Goal: Task Accomplishment & Management: Manage account settings

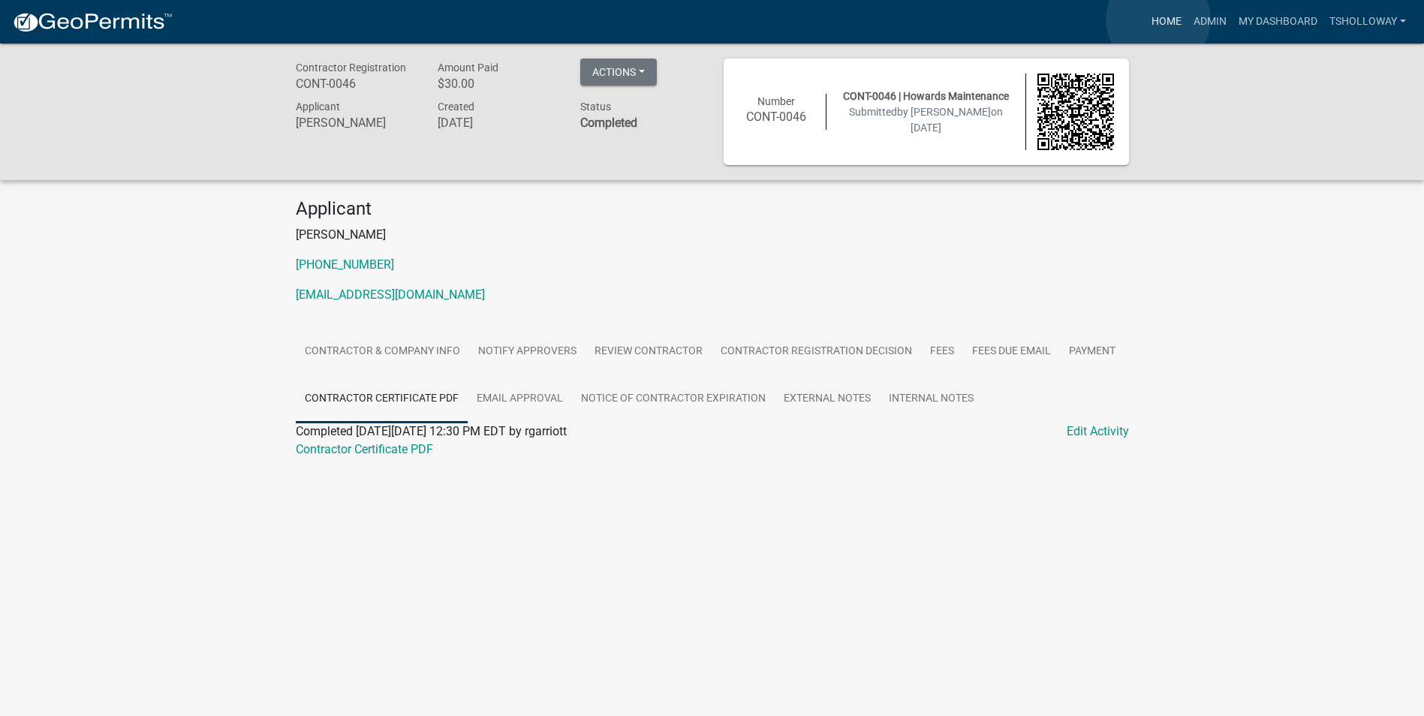
click at [1159, 20] on link "Home" at bounding box center [1166, 22] width 42 height 29
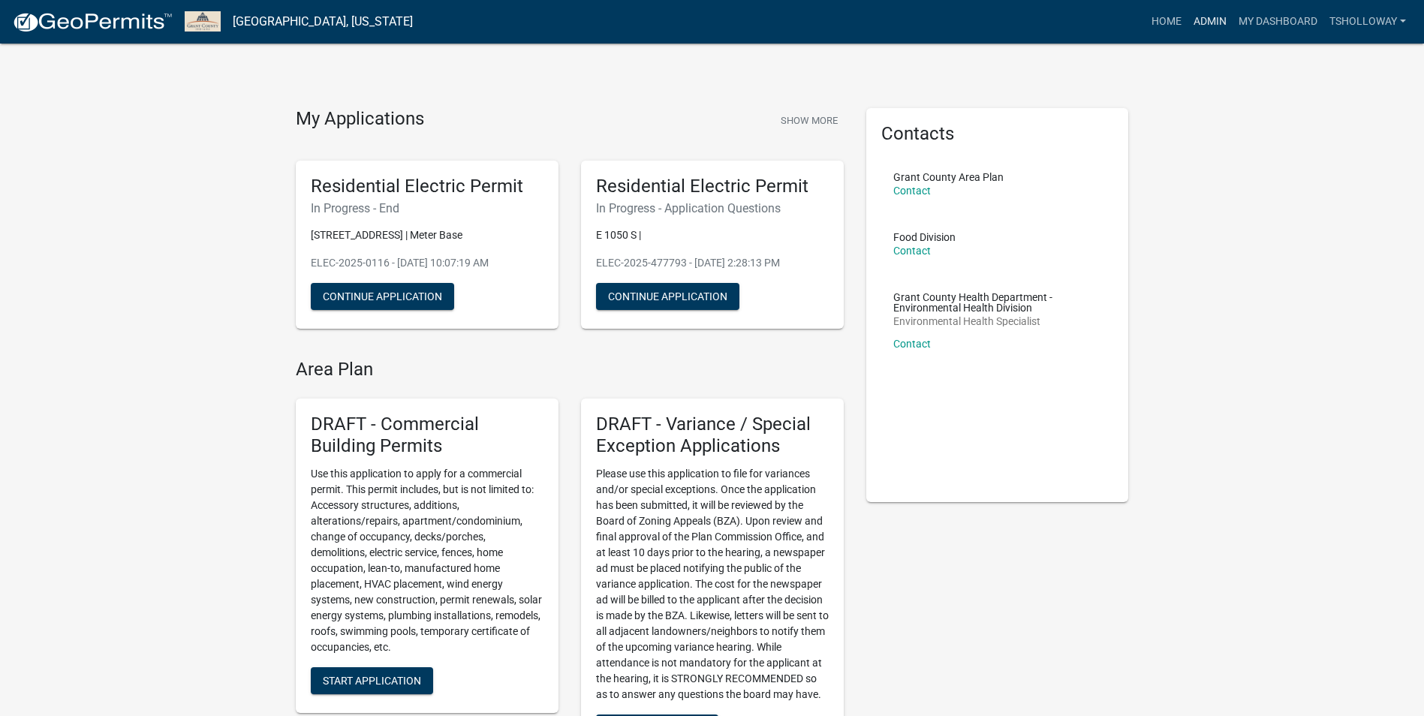
click at [1197, 25] on link "Admin" at bounding box center [1209, 22] width 45 height 29
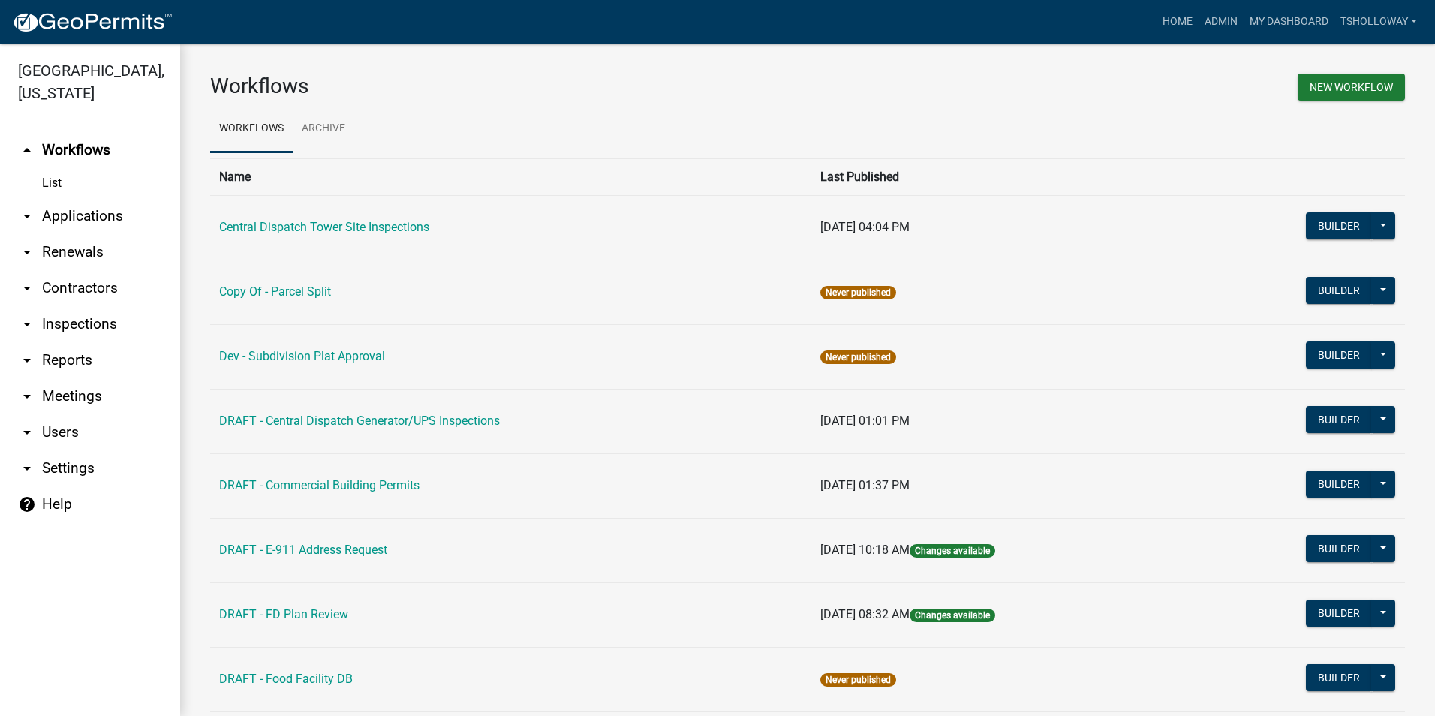
click at [567, 560] on td "DRAFT - E-911 Address Request" at bounding box center [510, 550] width 601 height 65
click at [71, 198] on link "arrow_drop_down Applications" at bounding box center [90, 216] width 180 height 36
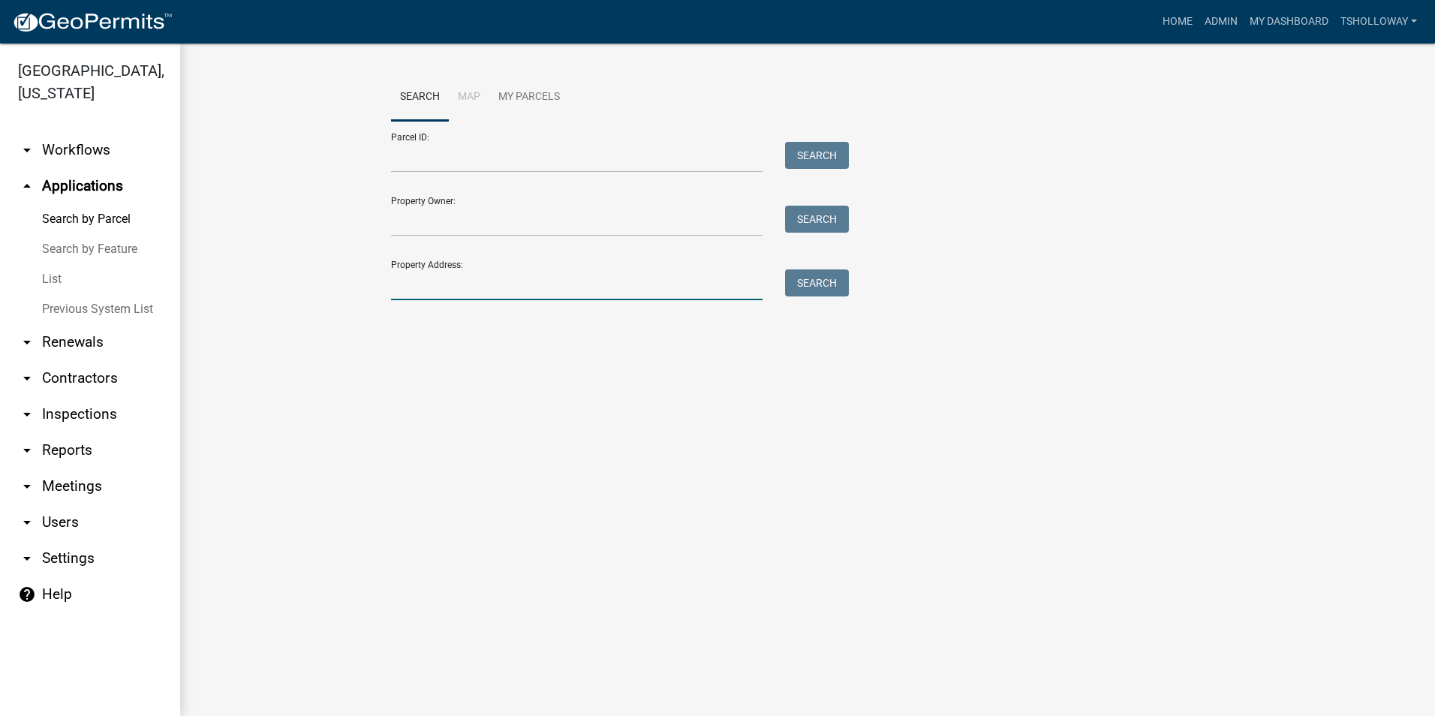
click at [417, 279] on input "Property Address:" at bounding box center [577, 284] width 372 height 31
type input "[STREET_ADDRESS]"
click at [827, 283] on button "Search" at bounding box center [817, 282] width 64 height 27
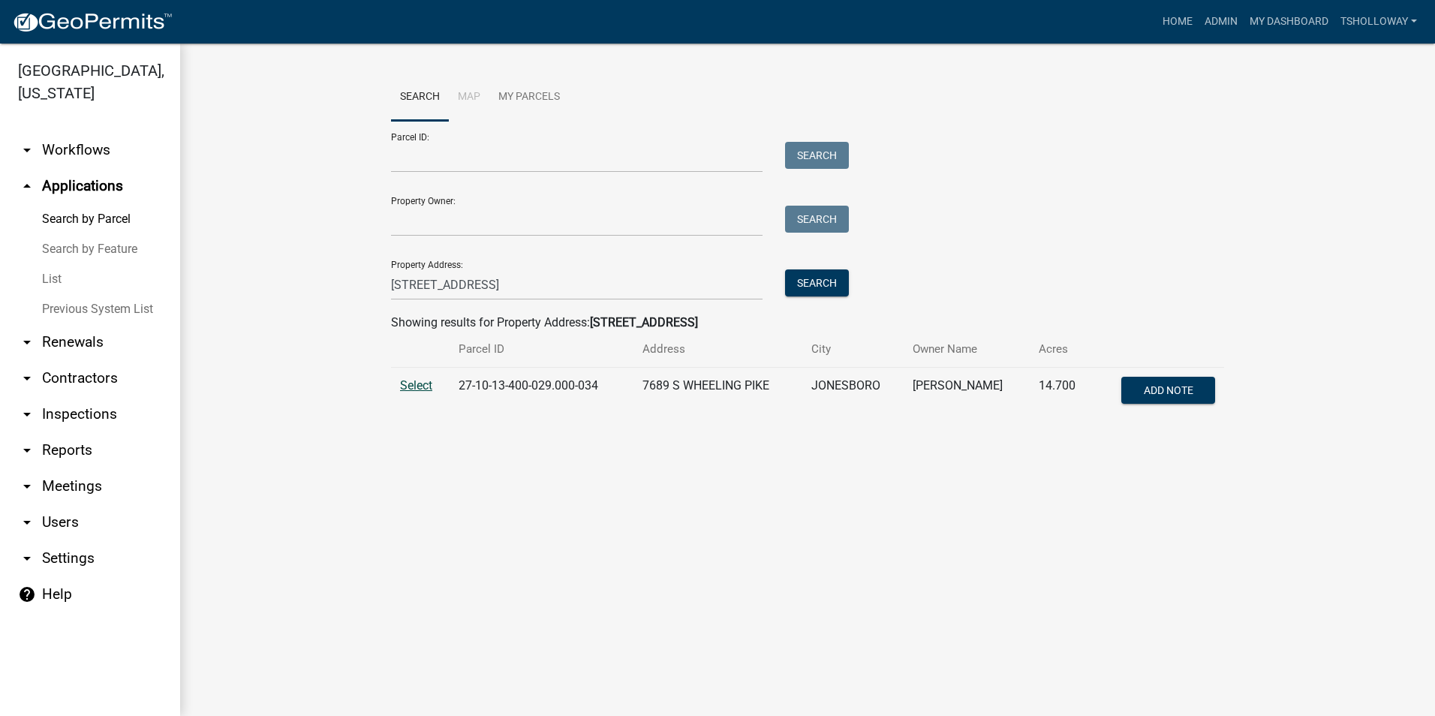
click at [425, 385] on span "Select" at bounding box center [416, 385] width 32 height 14
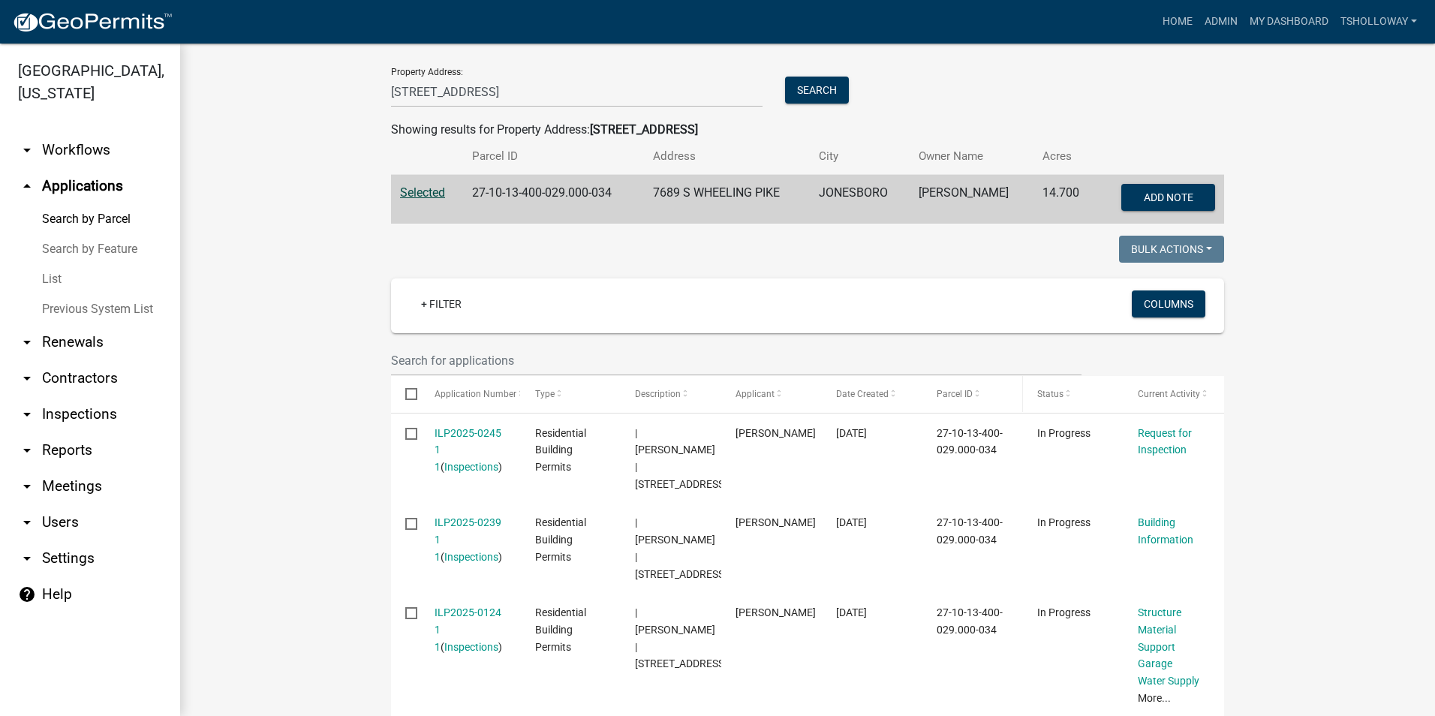
scroll to position [225, 0]
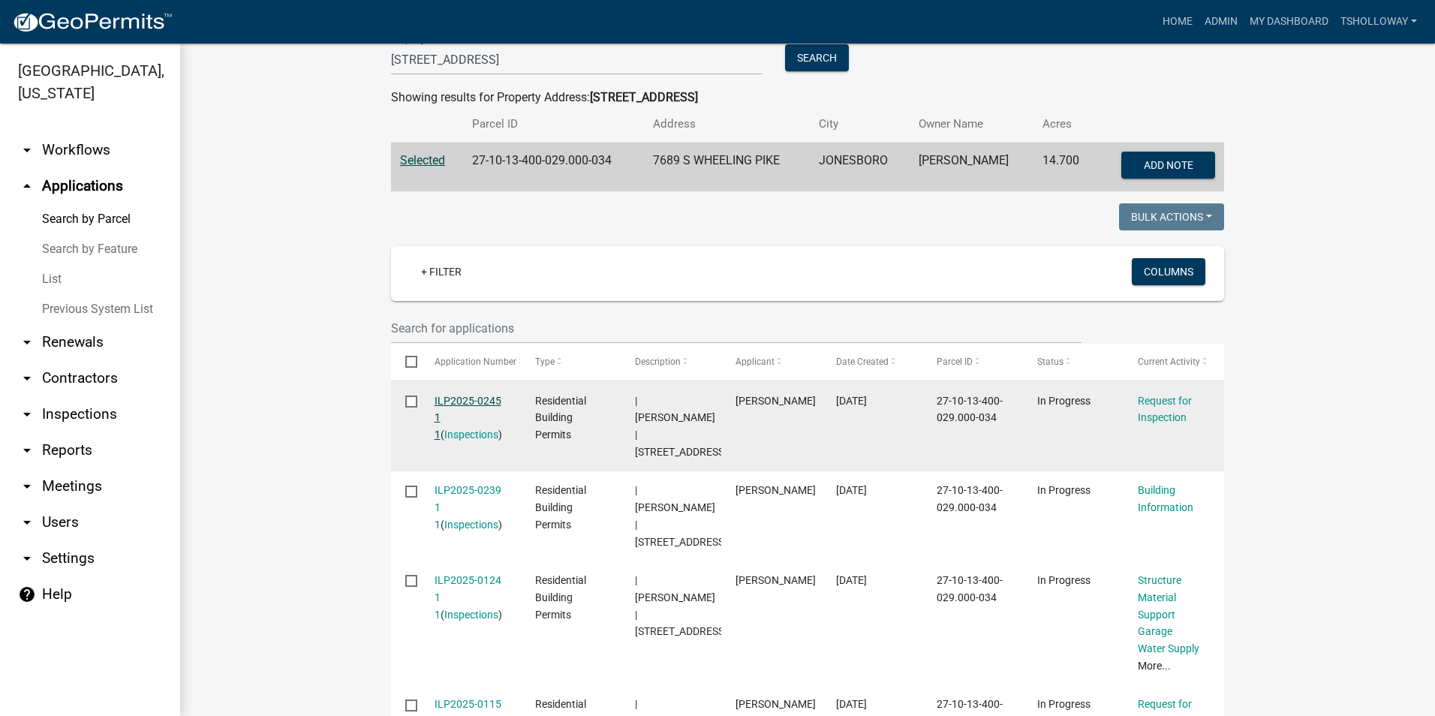
click at [451, 398] on link "ILP2025-0245 1 1" at bounding box center [468, 418] width 67 height 47
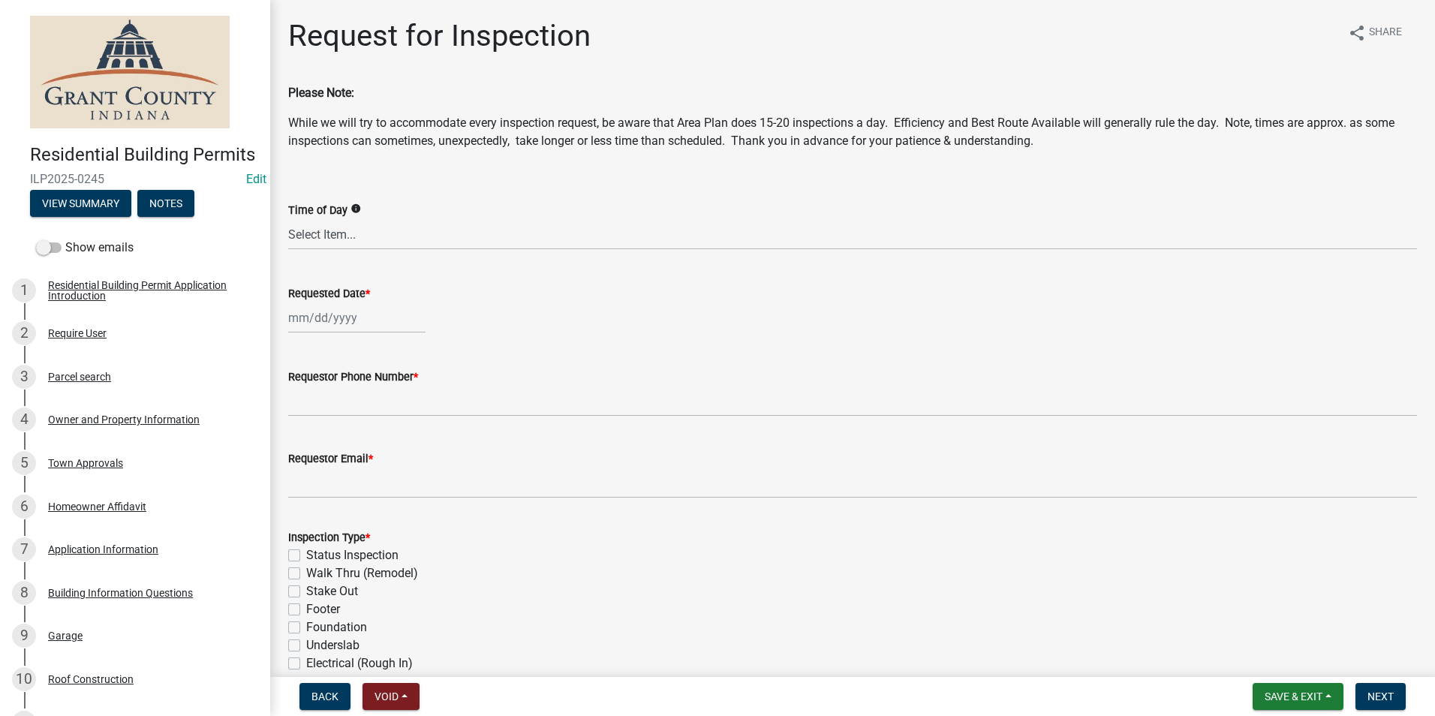
click at [332, 317] on div at bounding box center [356, 317] width 137 height 31
select select "10"
select select "2025"
click at [327, 423] on div "7" at bounding box center [327, 422] width 24 height 24
type input "[DATE]"
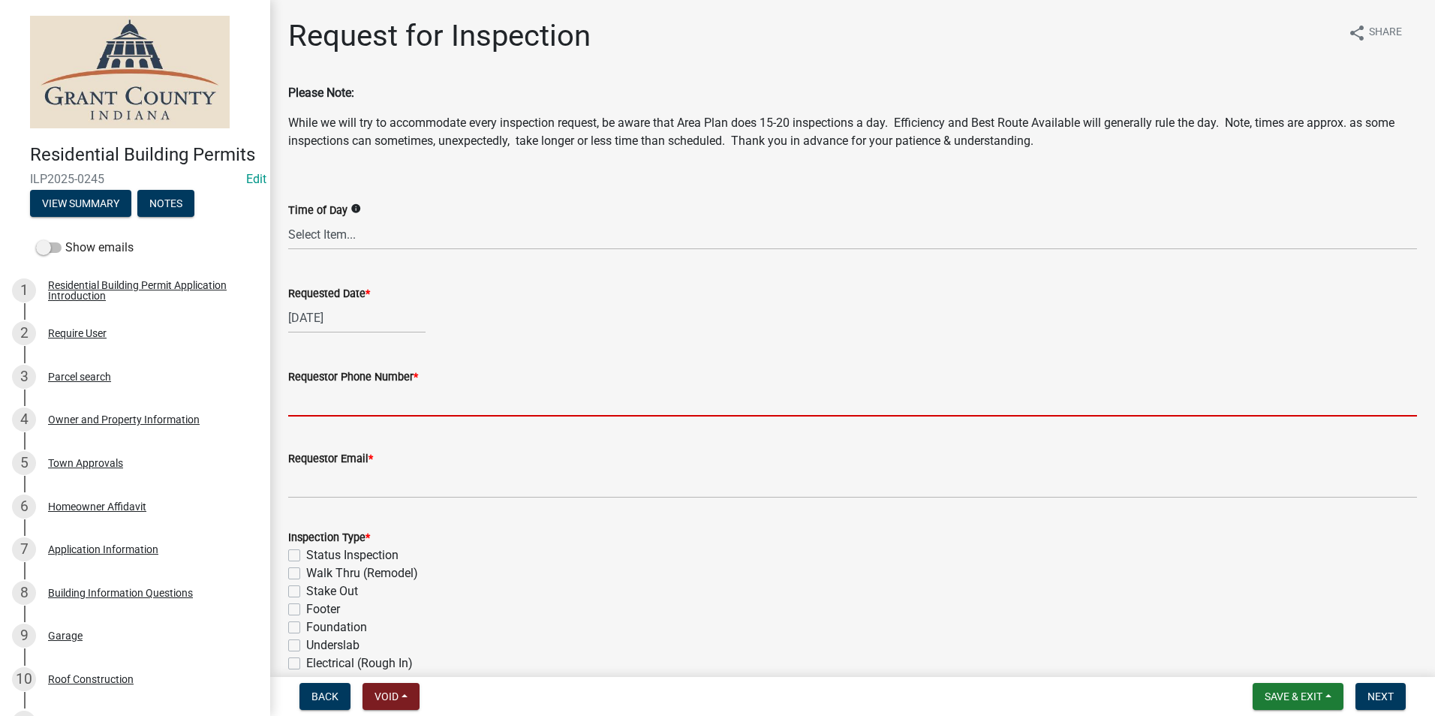
click at [320, 402] on input "Requestor Phone Number *" at bounding box center [852, 401] width 1129 height 31
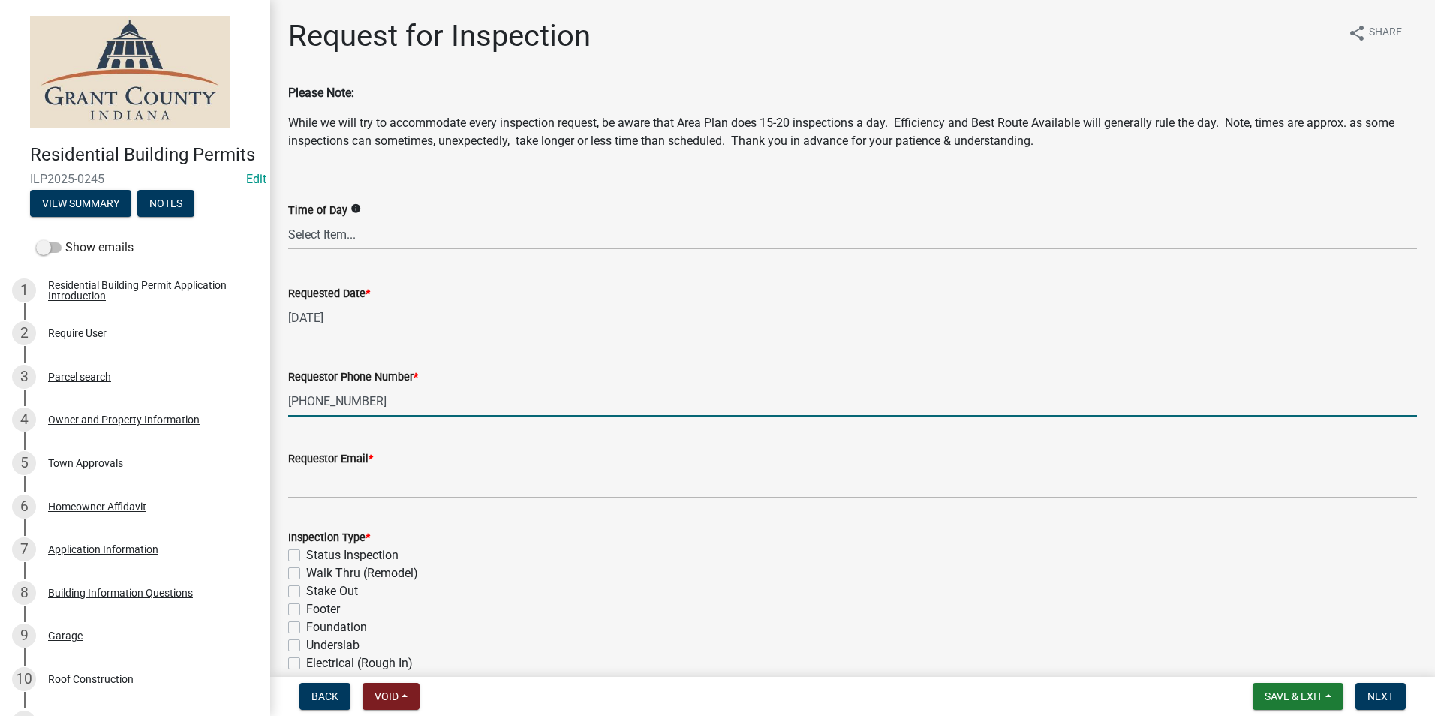
type input "[PHONE_NUMBER]"
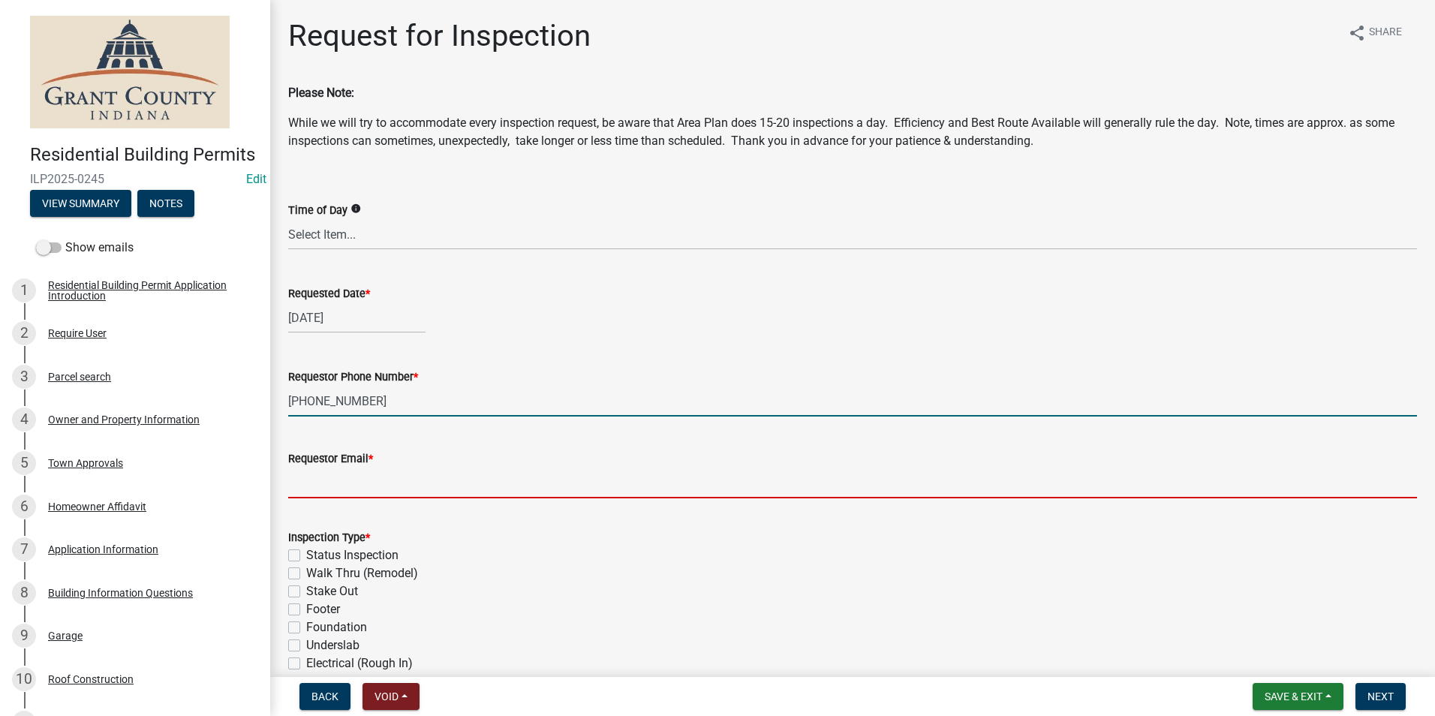
click at [316, 480] on input "Requestor Email *" at bounding box center [852, 483] width 1129 height 31
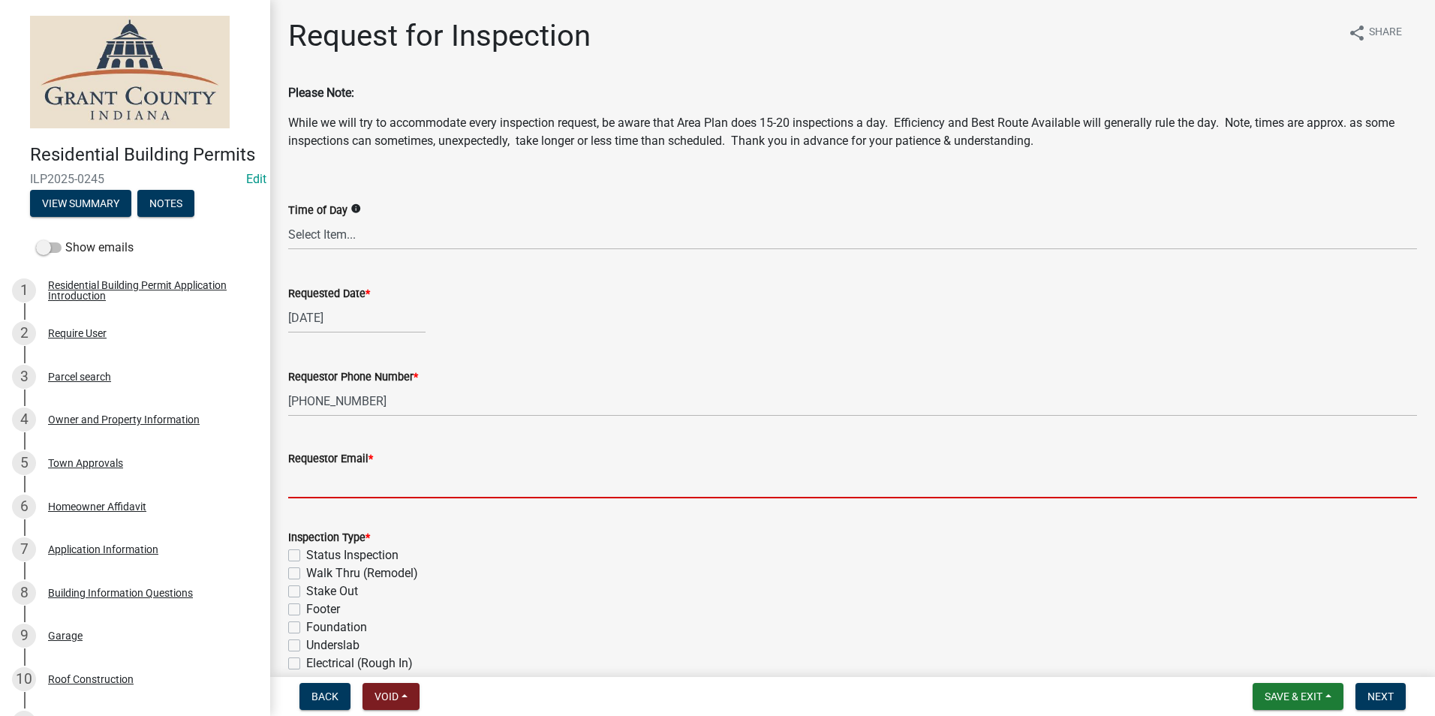
type input "[DOMAIN_NAME]"
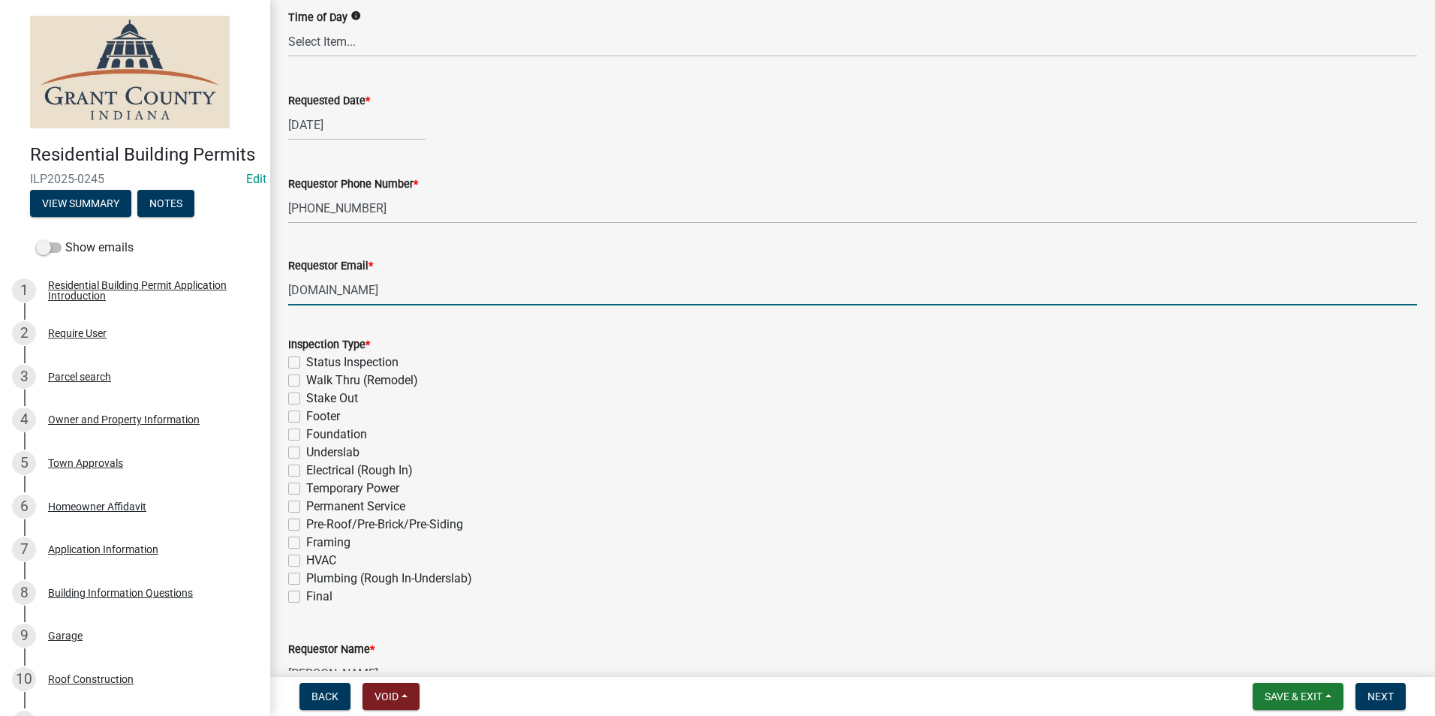
scroll to position [225, 0]
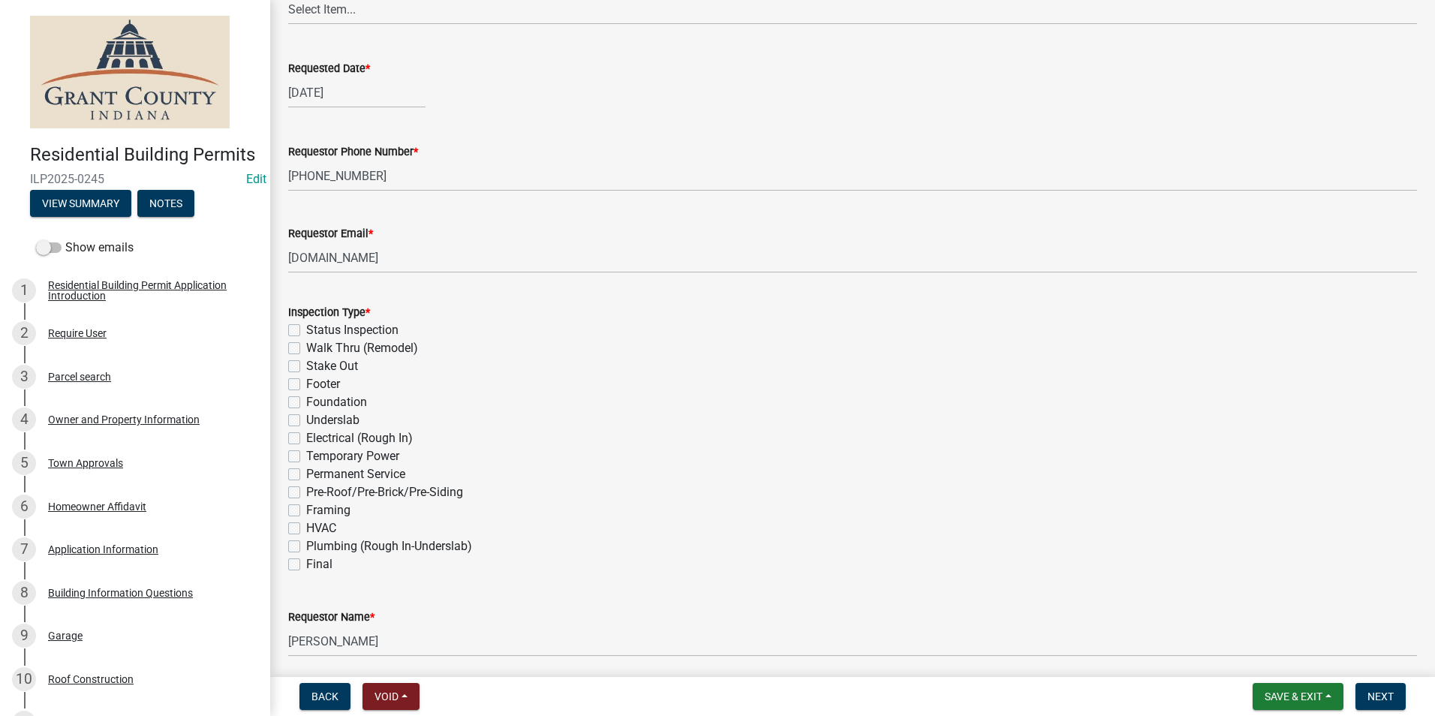
click at [306, 439] on label "Electrical (Rough In)" at bounding box center [359, 438] width 107 height 18
click at [306, 439] on input "Electrical (Rough In)" at bounding box center [311, 434] width 10 height 10
checkbox input "true"
checkbox input "false"
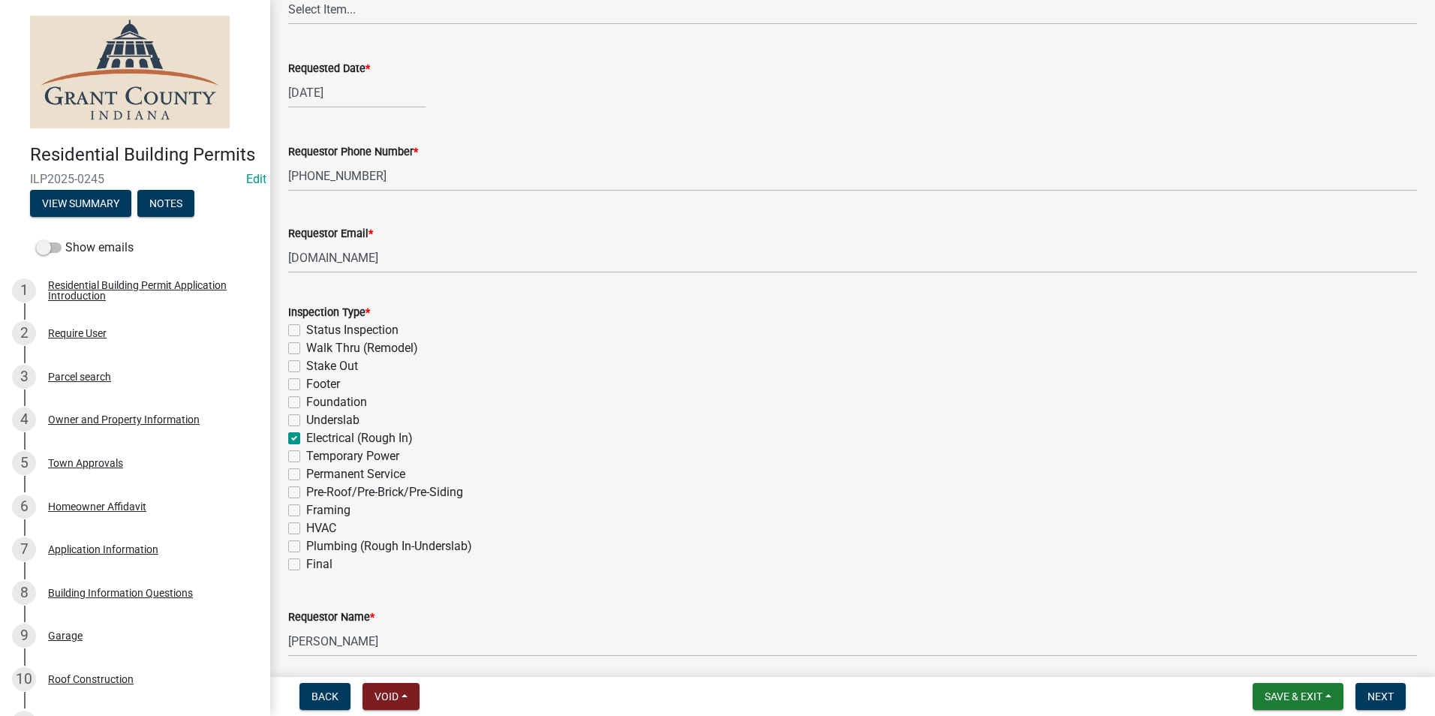
checkbox input "false"
checkbox input "true"
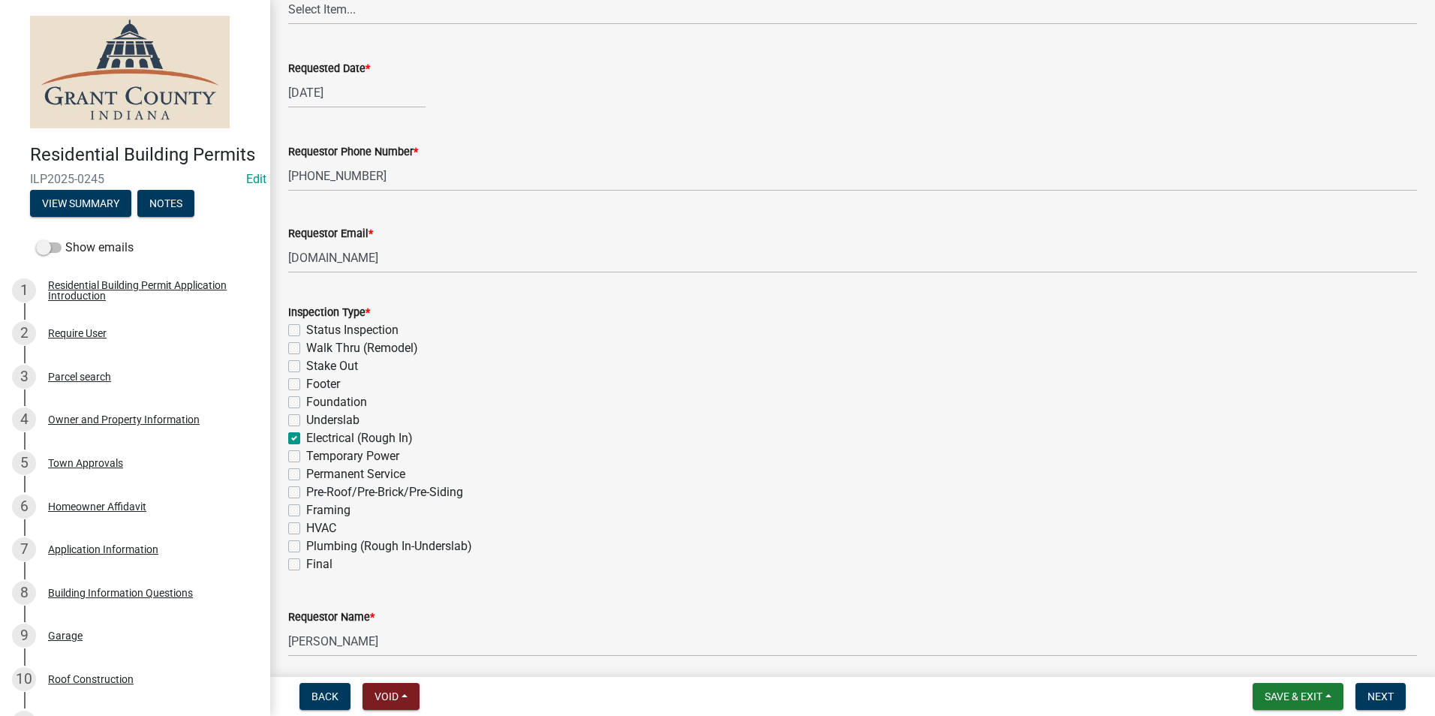
checkbox input "false"
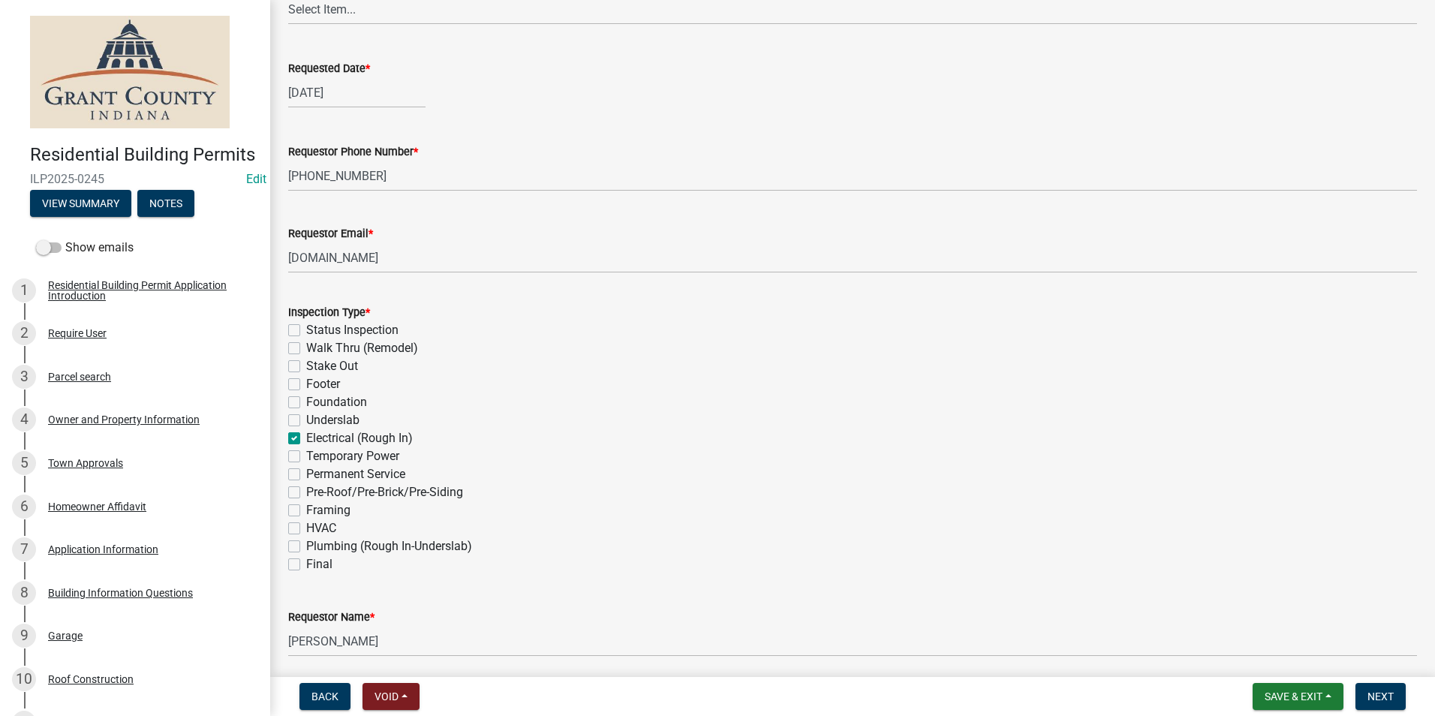
checkbox input "false"
click at [306, 548] on label "Plumbing (Rough In-Underslab)" at bounding box center [389, 546] width 166 height 18
click at [306, 547] on input "Plumbing (Rough In-Underslab)" at bounding box center [311, 542] width 10 height 10
checkbox input "true"
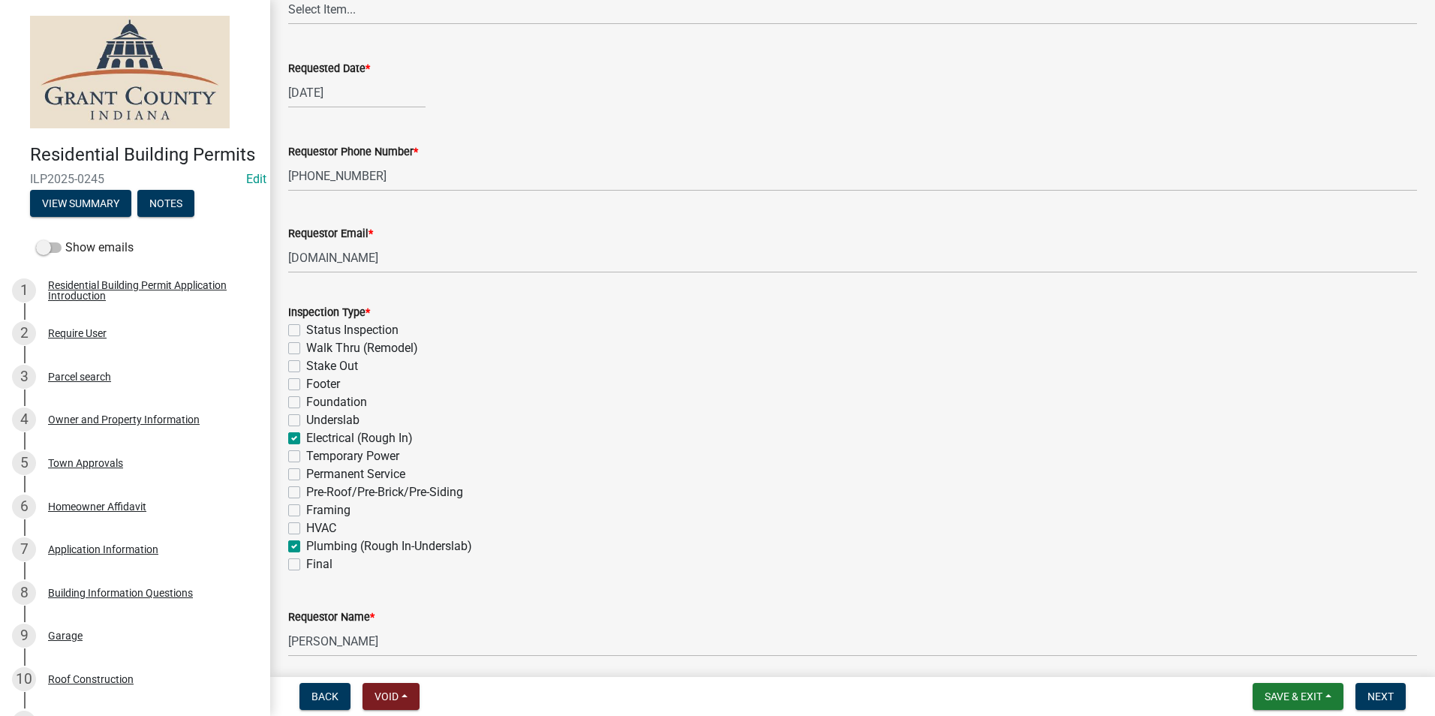
checkbox input "false"
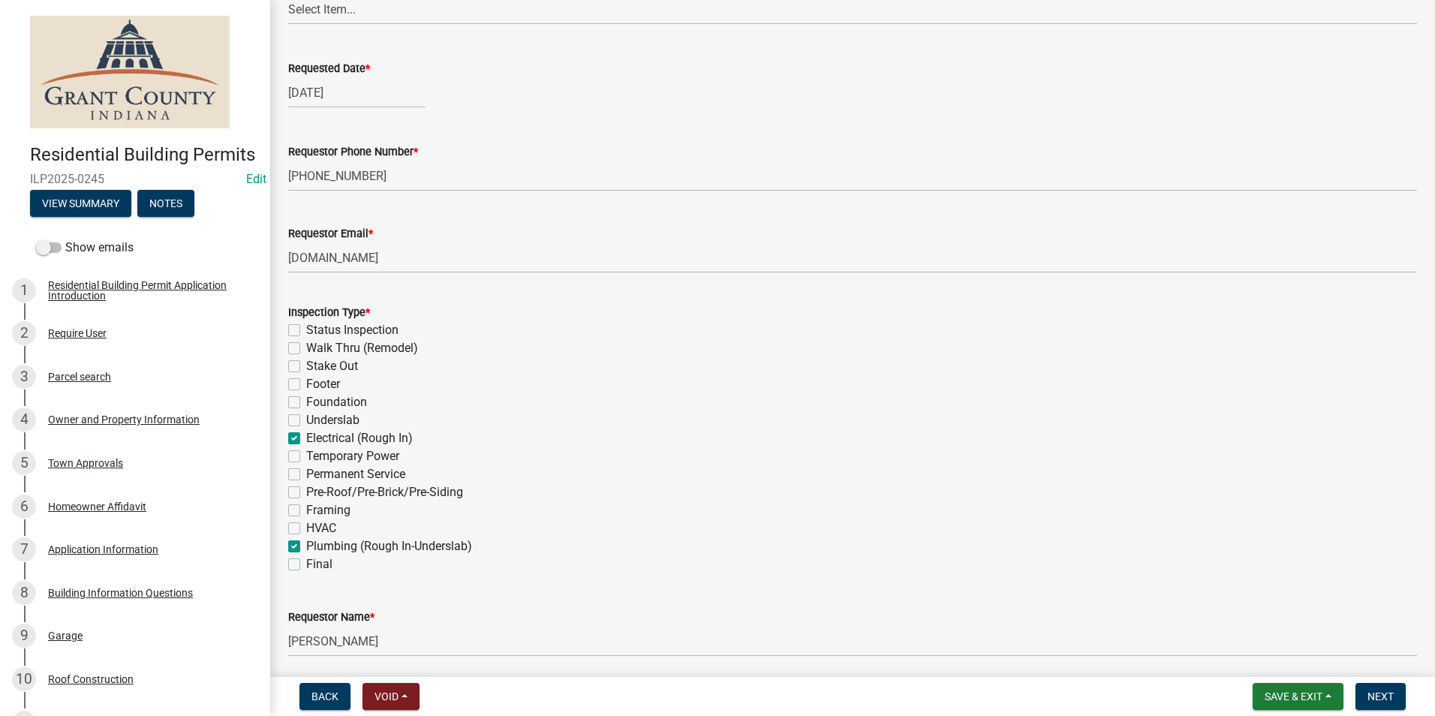
checkbox input "false"
checkbox input "true"
checkbox input "false"
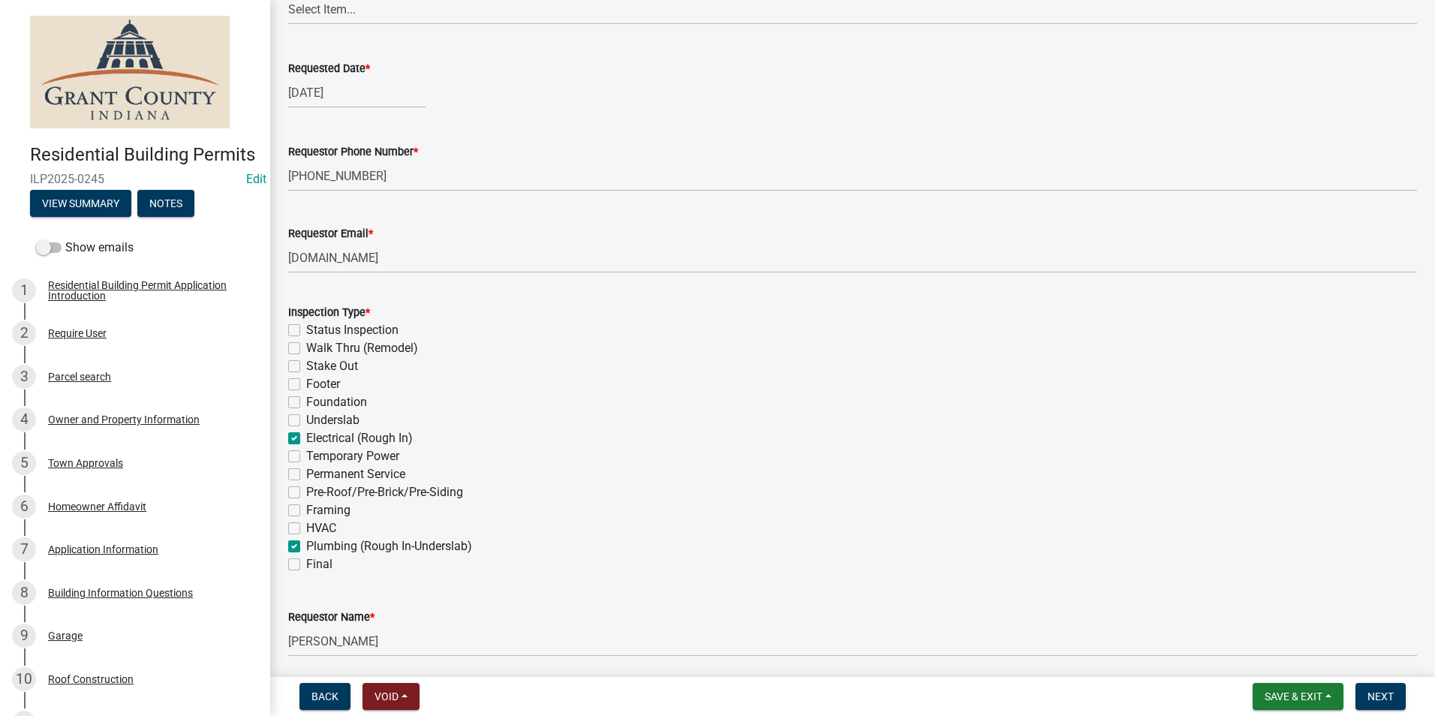
checkbox input "false"
checkbox input "true"
checkbox input "false"
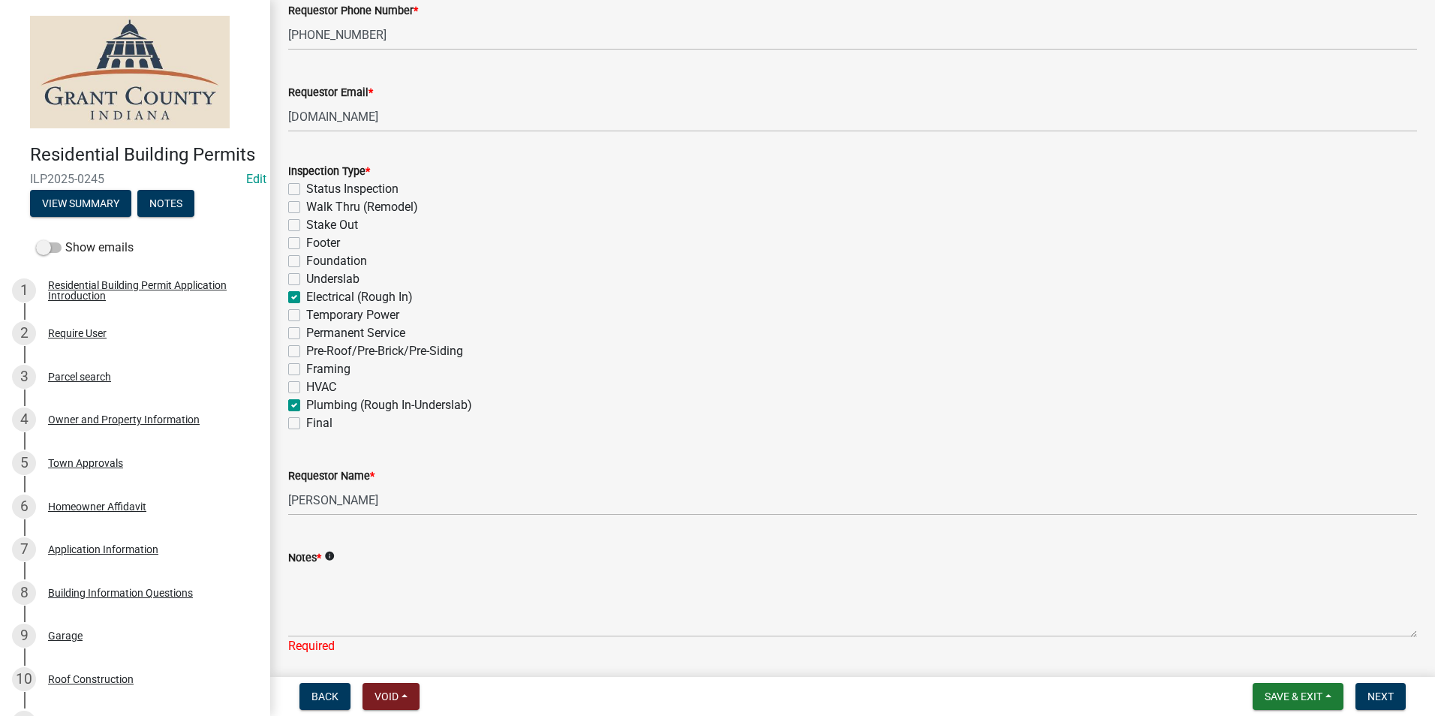
scroll to position [375, 0]
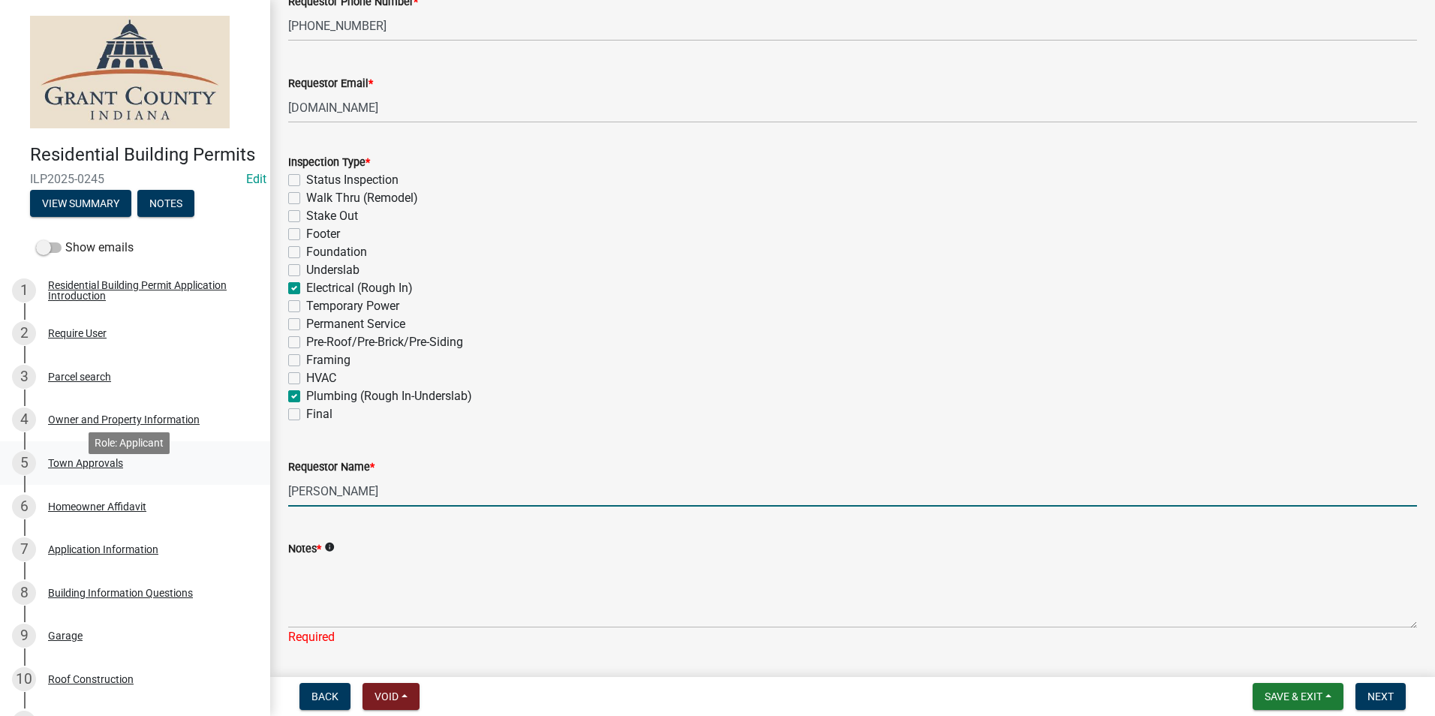
drag, startPoint x: 369, startPoint y: 490, endPoint x: 116, endPoint y: 489, distance: 252.9
click at [116, 489] on div "Residential Building Permits ILP2025-0245 Edit View Summary Notes Show emails 1…" at bounding box center [717, 358] width 1435 height 716
type input "Taylor"
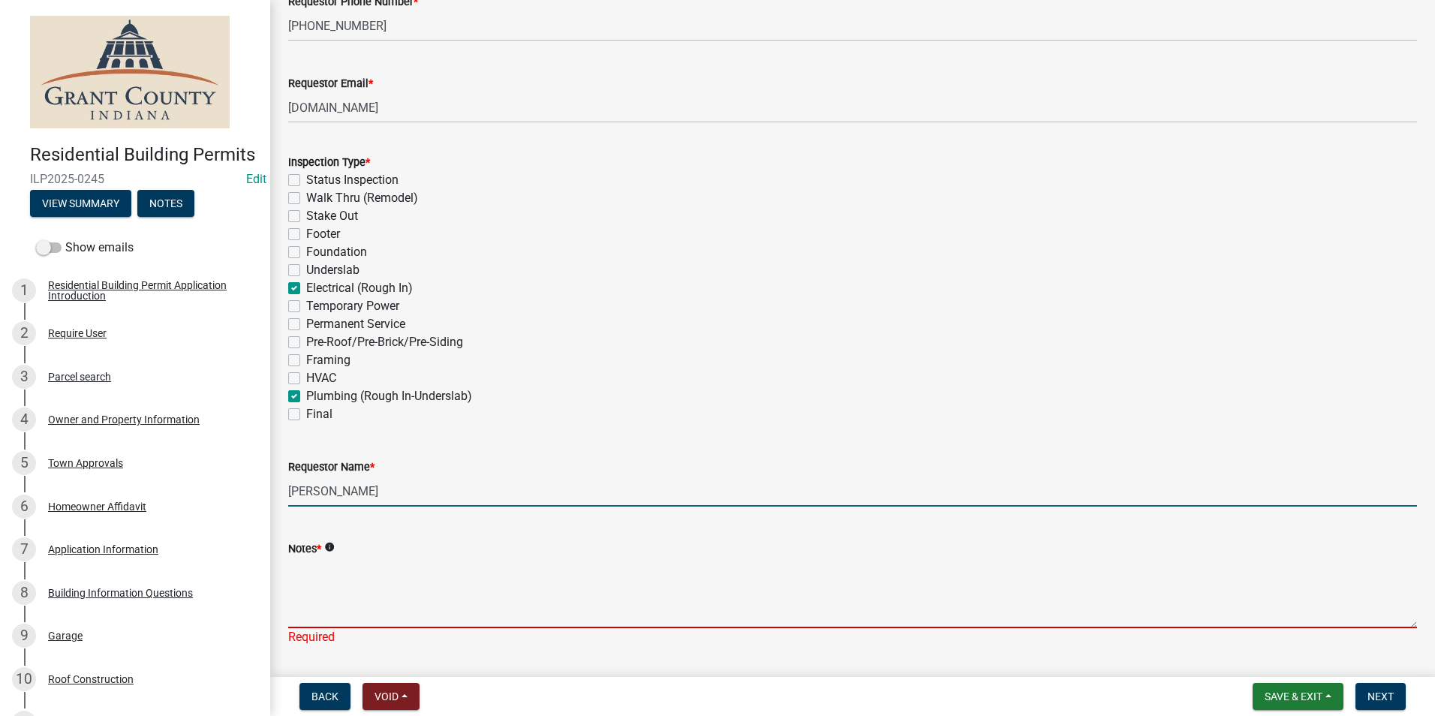
click at [317, 579] on textarea "Notes *" at bounding box center [852, 593] width 1129 height 71
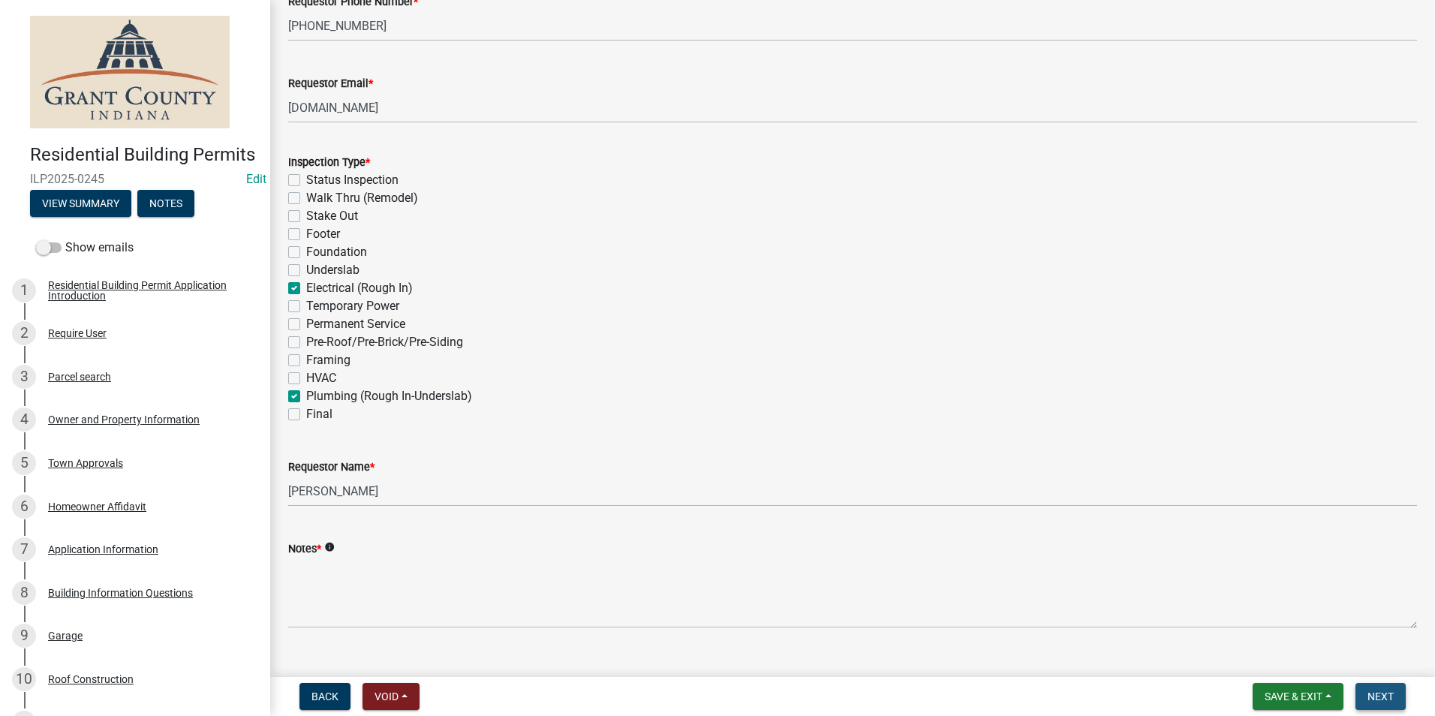
click at [1377, 701] on span "Next" at bounding box center [1381, 697] width 26 height 12
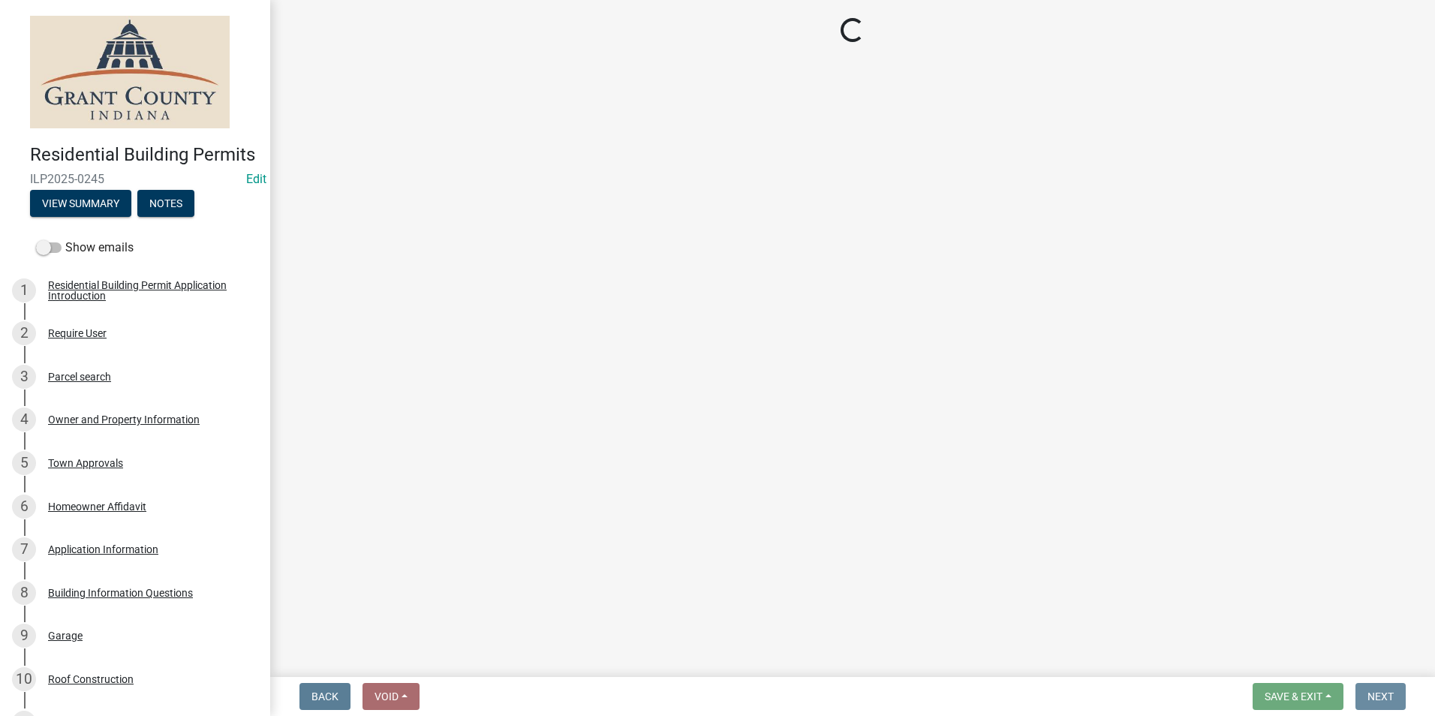
scroll to position [0, 0]
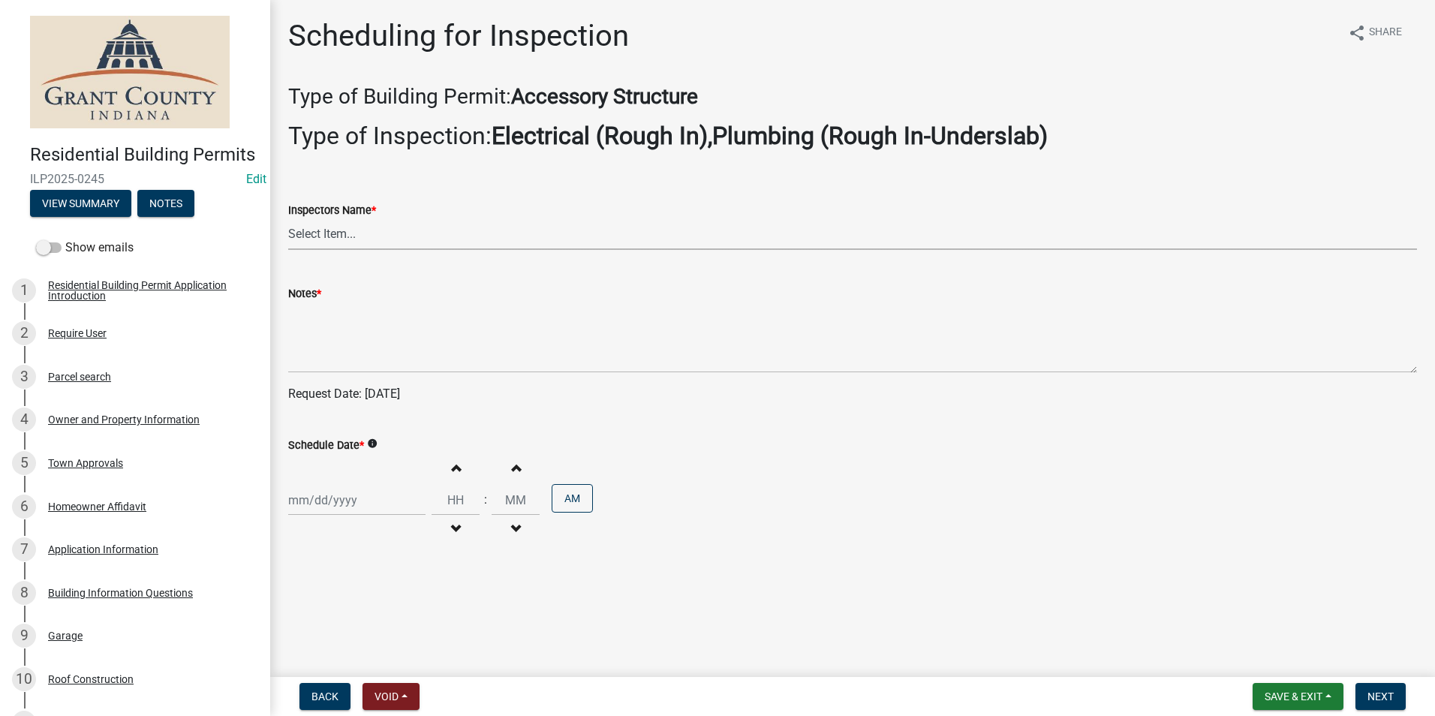
click at [336, 234] on select "Select Item... rberryhill (Randy Berryhill) tsholloway (Tammy Holloway) jecouch…" at bounding box center [852, 234] width 1129 height 31
select select "d7f9a44a-d2ea-4d3c-83b3-1aa71c950bd5"
click at [288, 219] on select "Select Item... rberryhill (Randy Berryhill) tsholloway (Tammy Holloway) jecouch…" at bounding box center [852, 234] width 1129 height 31
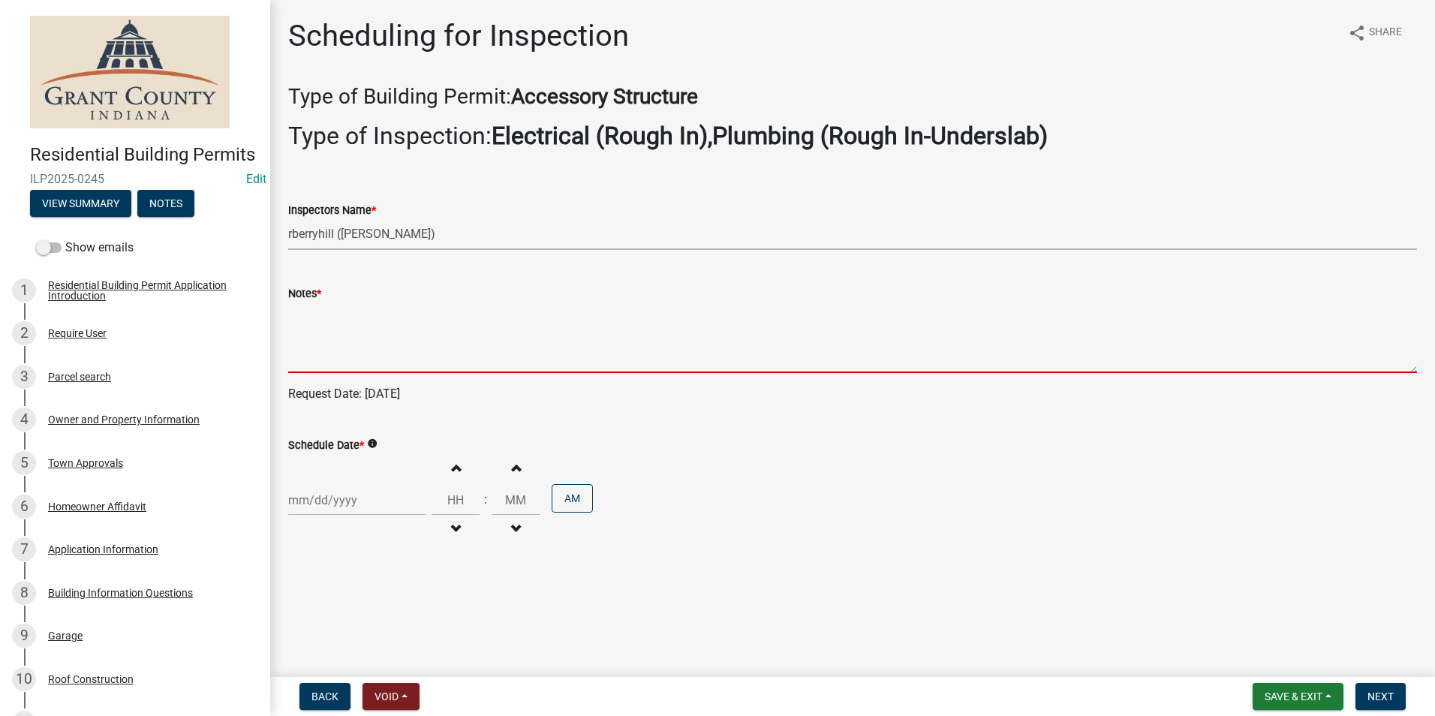
click at [305, 345] on textarea "Notes *" at bounding box center [852, 337] width 1129 height 71
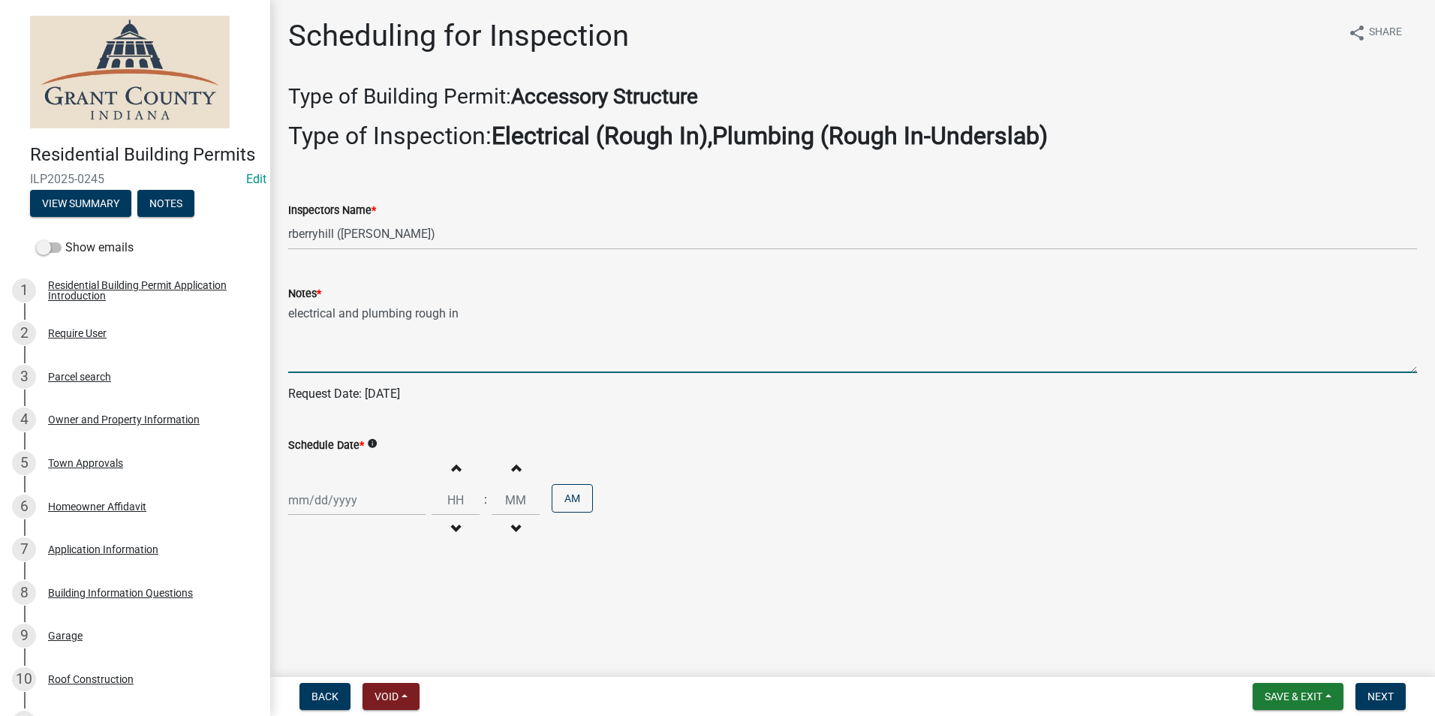
type textarea "electrical and plumbing rough in"
select select "10"
select select "2025"
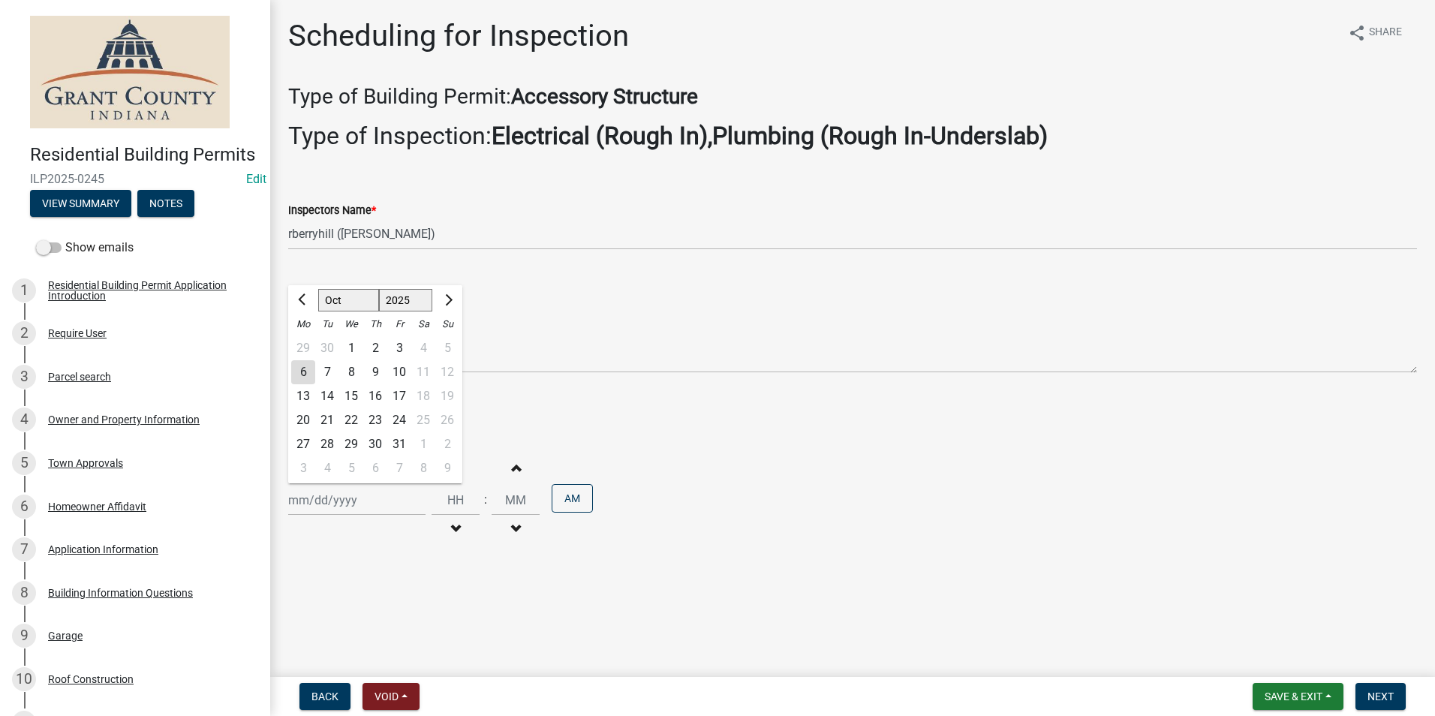
click at [308, 501] on div "Jan Feb Mar Apr May Jun Jul Aug Sep Oct Nov Dec 1525 1526 1527 1528 1529 1530 1…" at bounding box center [356, 500] width 137 height 31
click at [325, 375] on div "7" at bounding box center [327, 372] width 24 height 24
type input "10/07/2025"
click at [1388, 702] on span "Next" at bounding box center [1381, 697] width 26 height 12
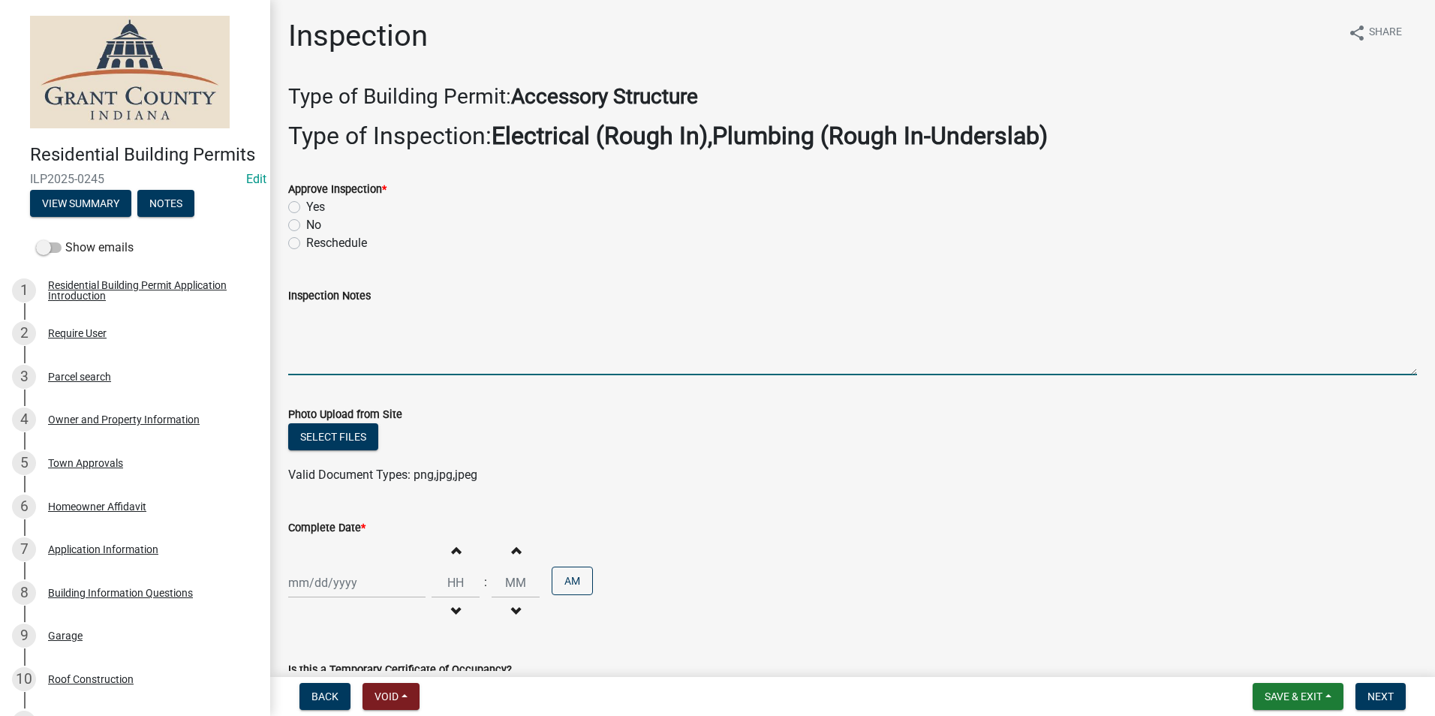
click at [305, 355] on textarea "Inspection Notes" at bounding box center [852, 340] width 1129 height 71
type textarea "t"
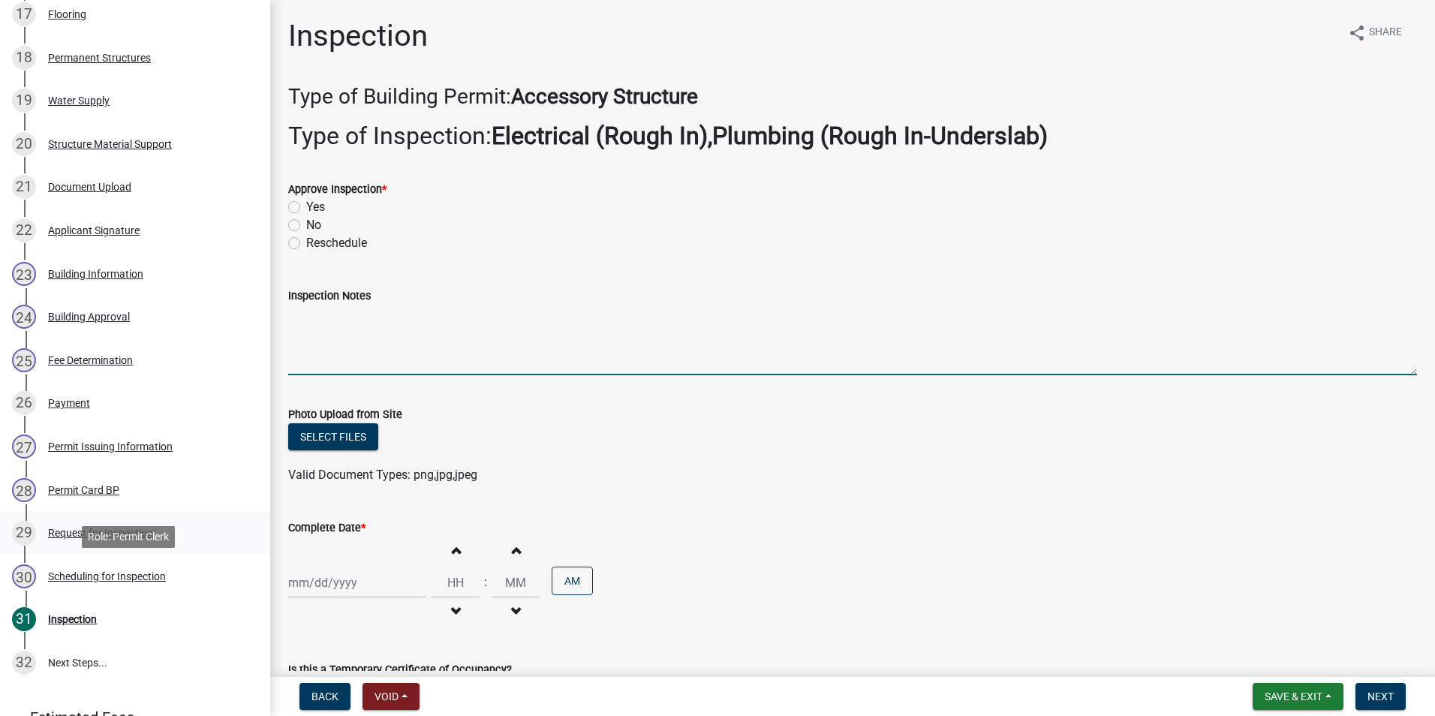
scroll to position [1051, 0]
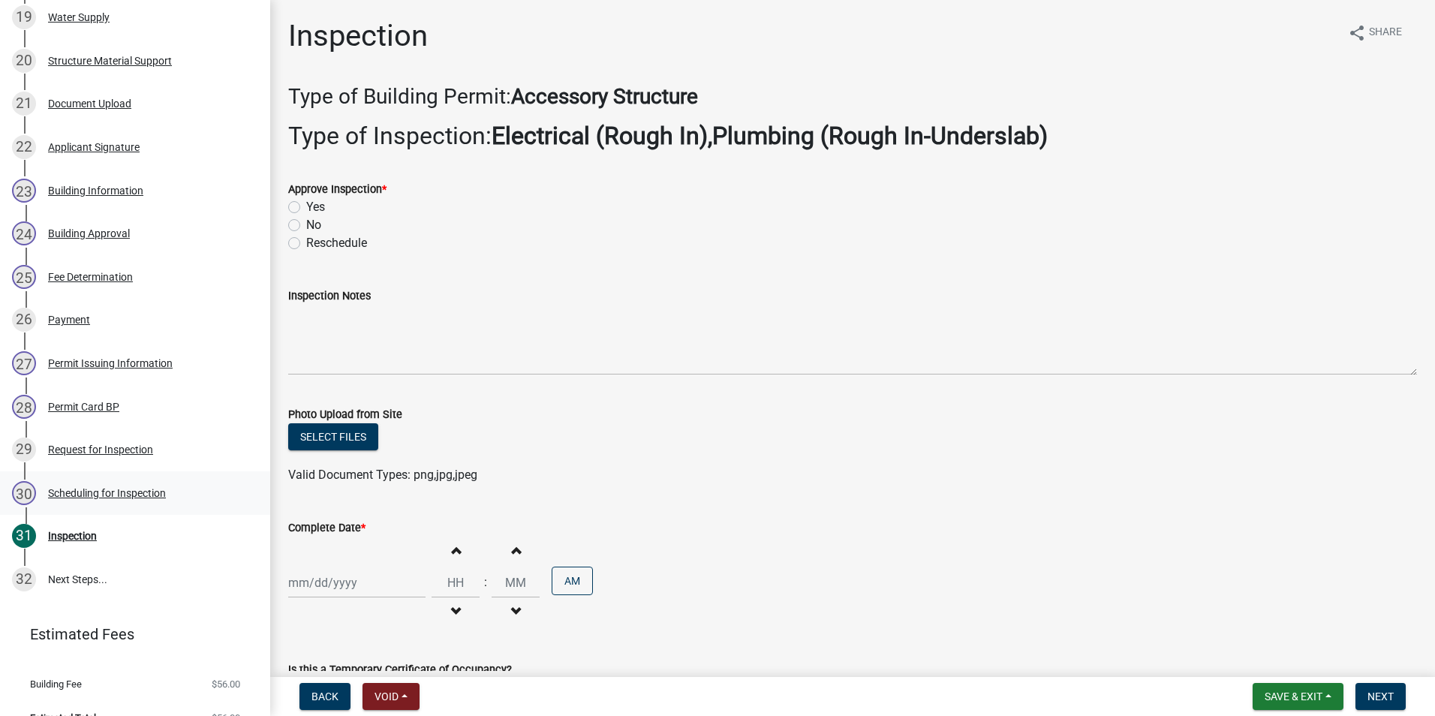
click at [71, 498] on div "Scheduling for Inspection" at bounding box center [107, 493] width 118 height 11
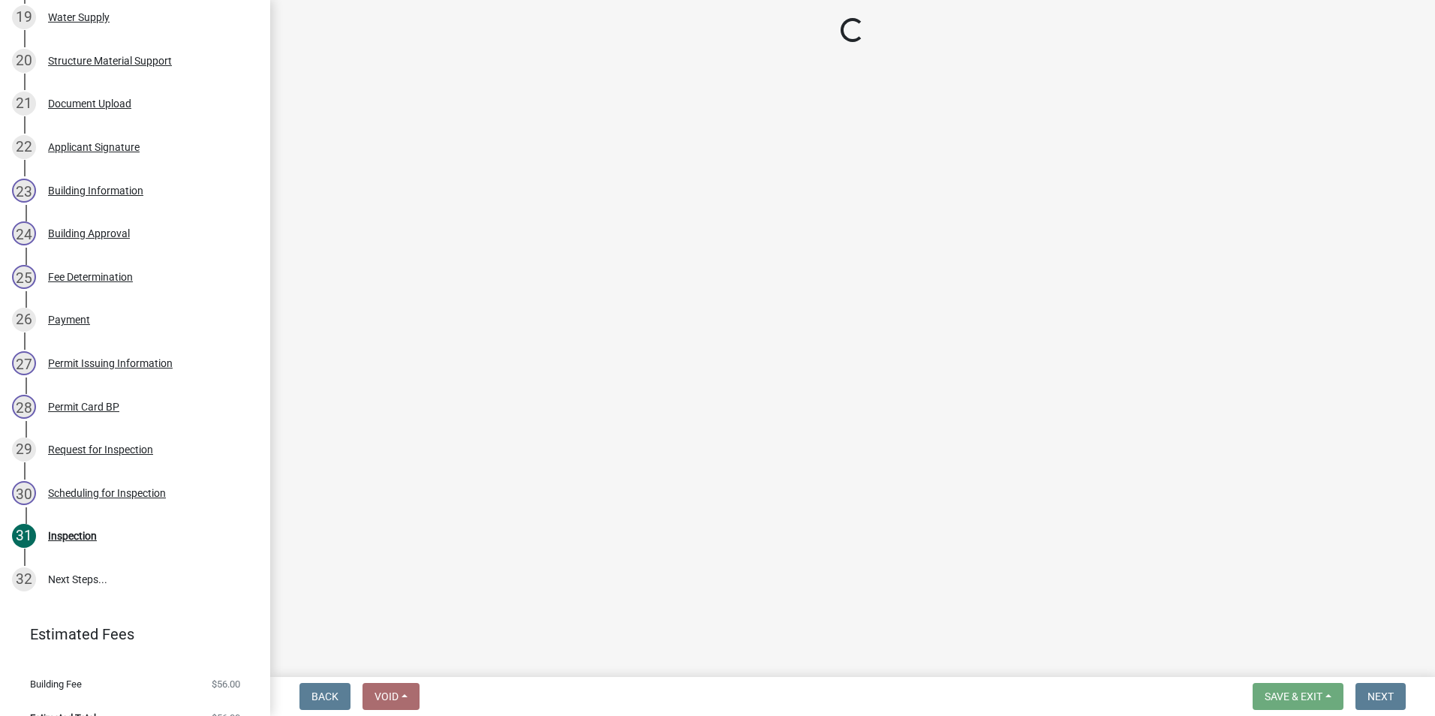
select select "d7f9a44a-d2ea-4d3c-83b3-1aa71c950bd5"
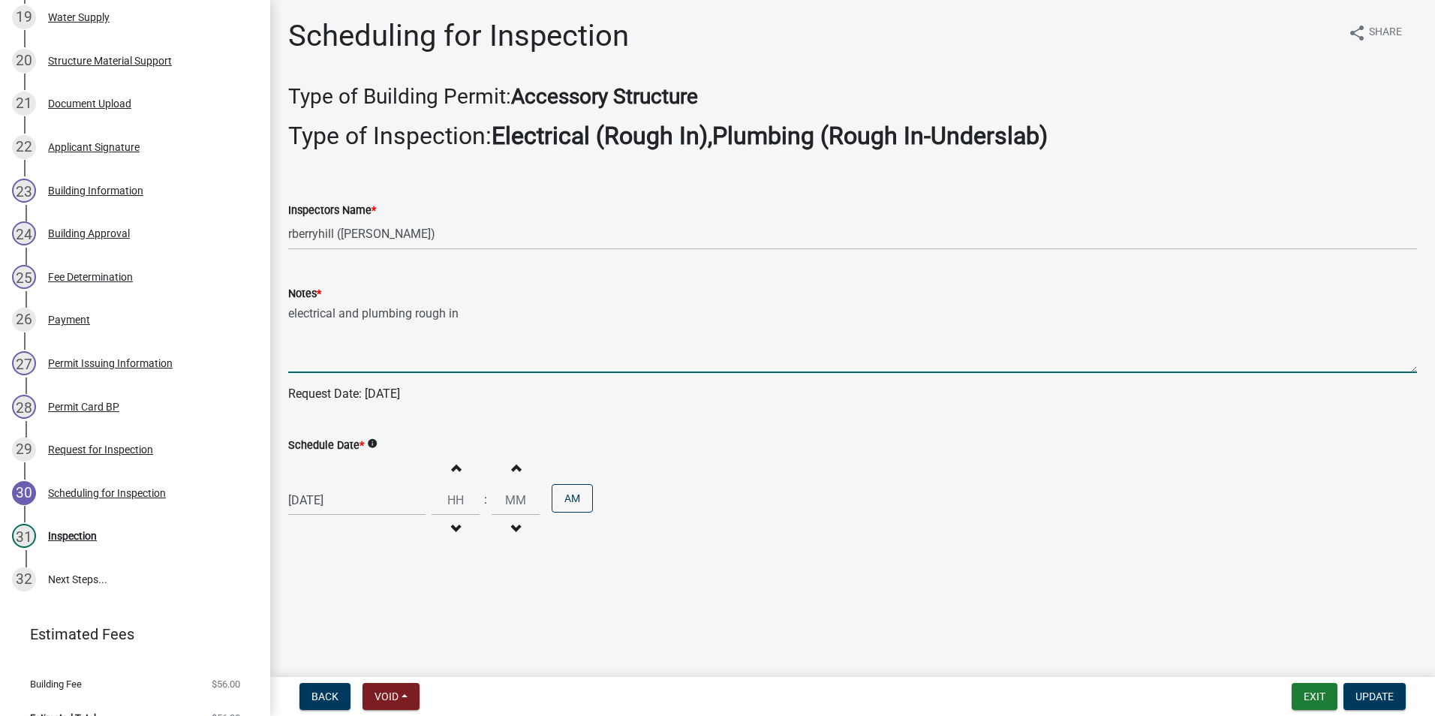
click at [474, 312] on textarea "electrical and plumbing rough in" at bounding box center [852, 337] width 1129 height 71
type textarea "electrical and plumbing rough in text 260-444-8090 with time to be there estima…"
click at [1383, 699] on span "Update" at bounding box center [1375, 697] width 38 height 12
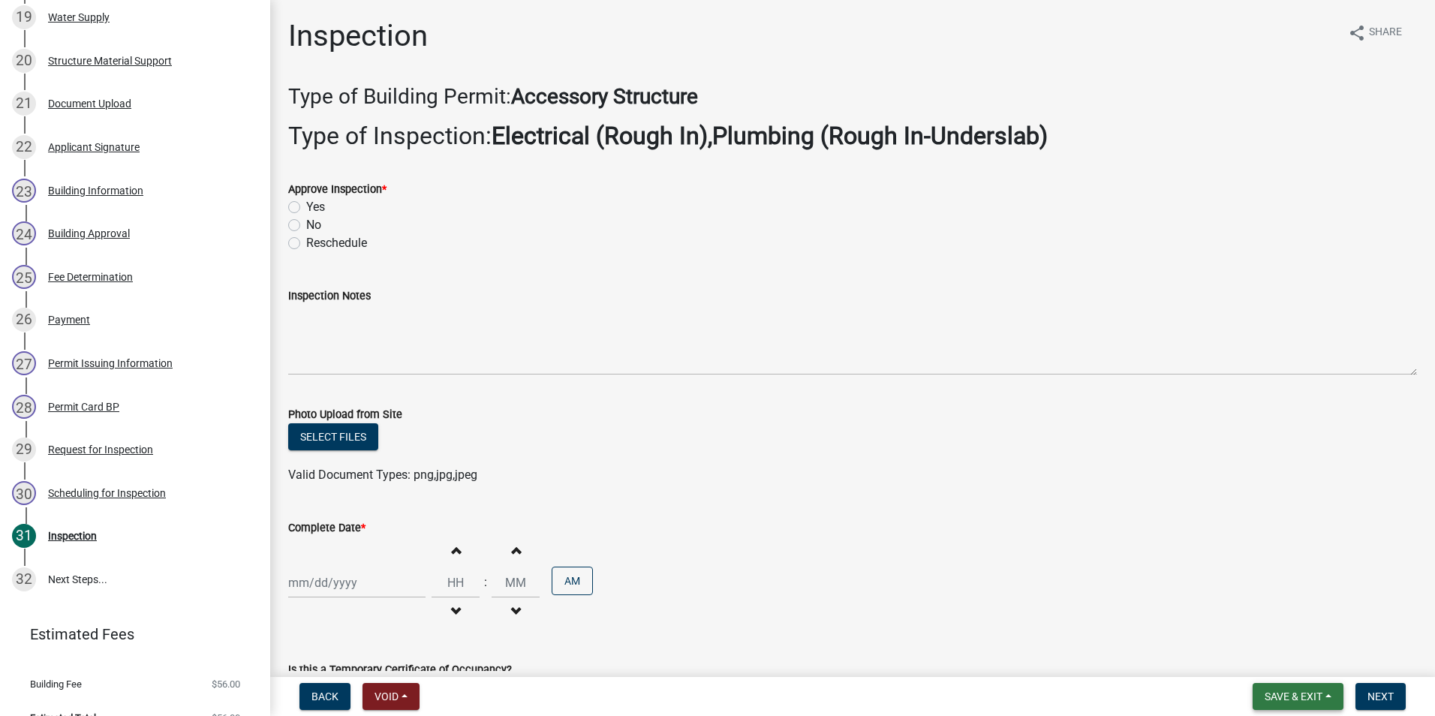
click at [1293, 702] on span "Save & Exit" at bounding box center [1294, 697] width 58 height 12
click at [1265, 660] on button "Save & Exit" at bounding box center [1283, 657] width 120 height 36
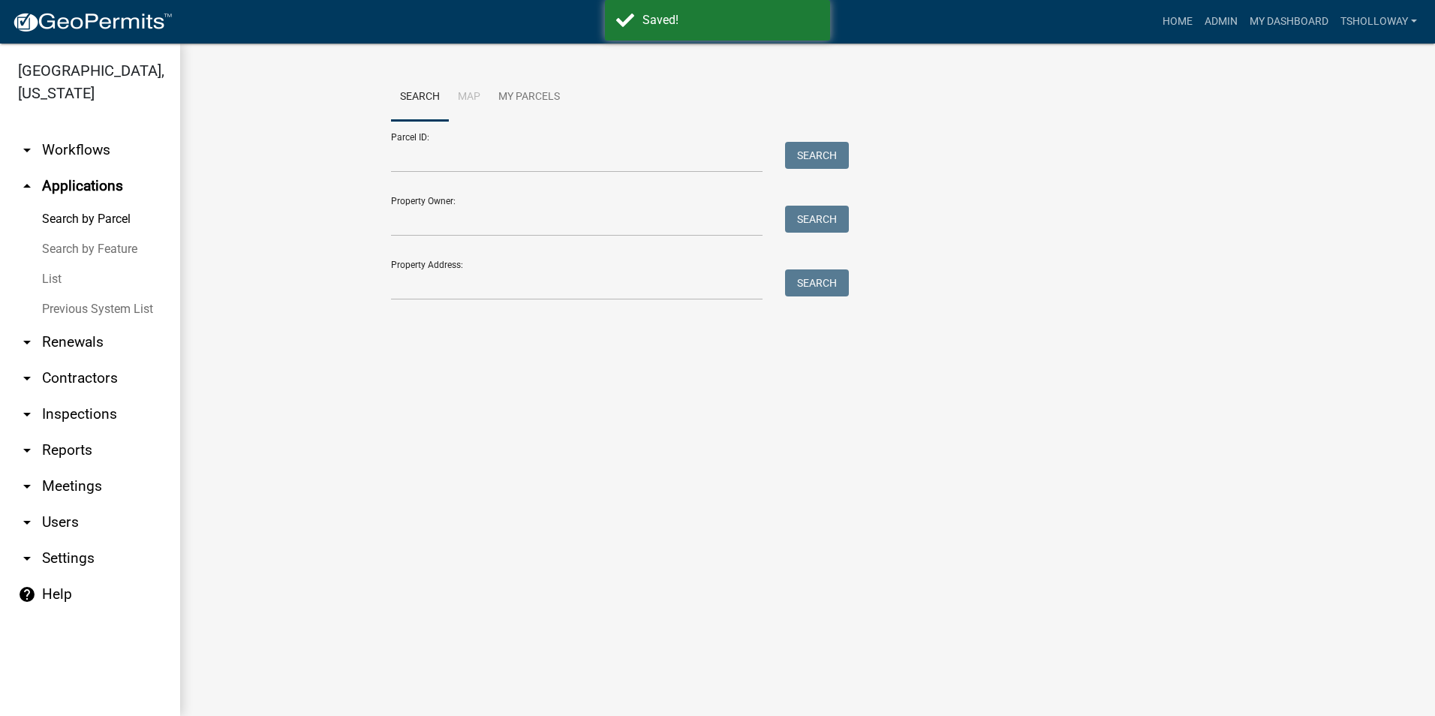
click at [75, 396] on link "arrow_drop_down Inspections" at bounding box center [90, 414] width 180 height 36
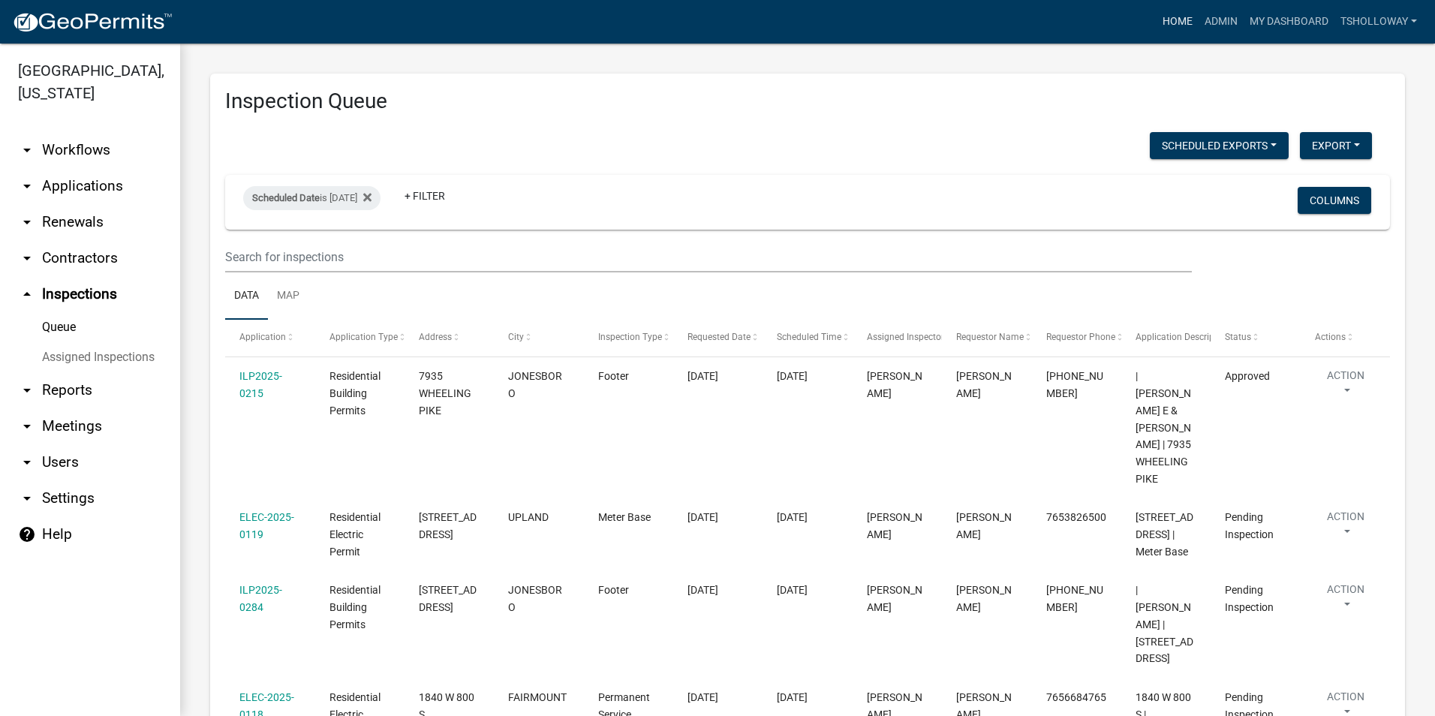
click at [1169, 19] on link "Home" at bounding box center [1178, 22] width 42 height 29
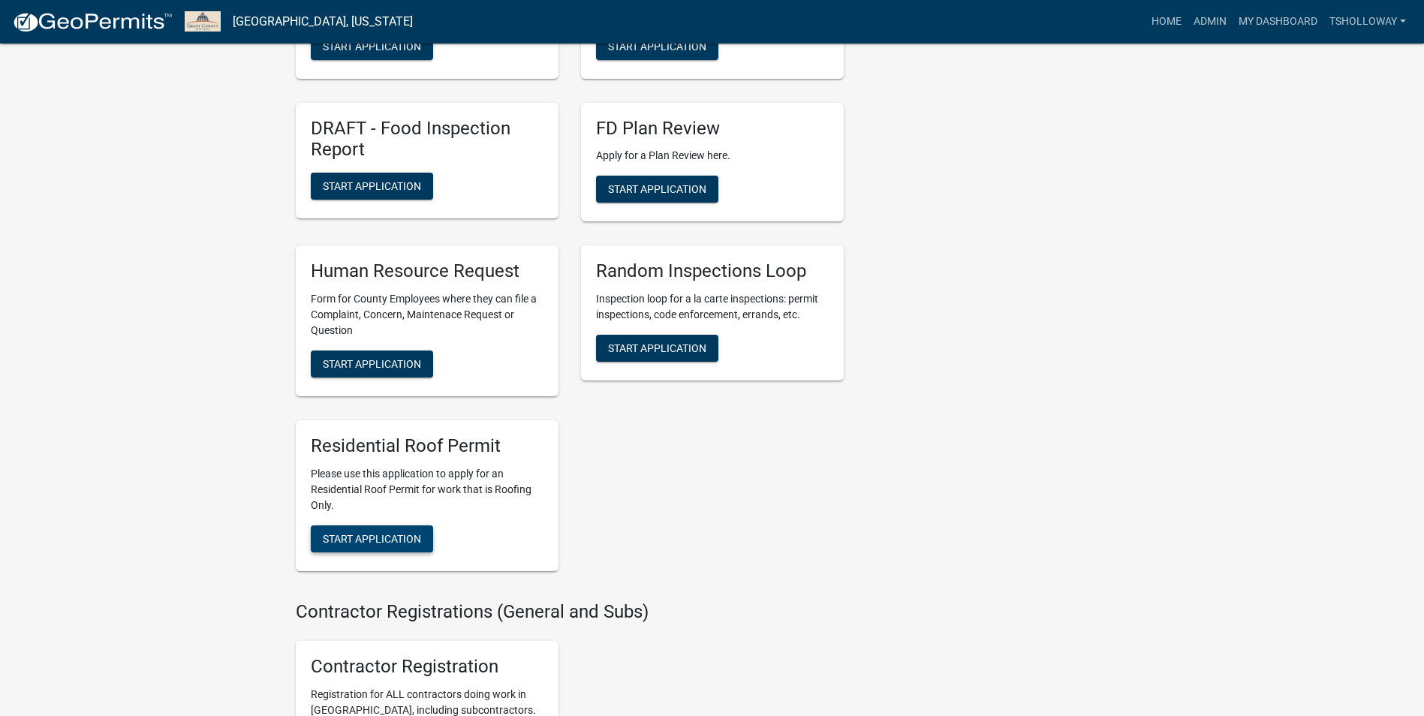
scroll to position [2301, 0]
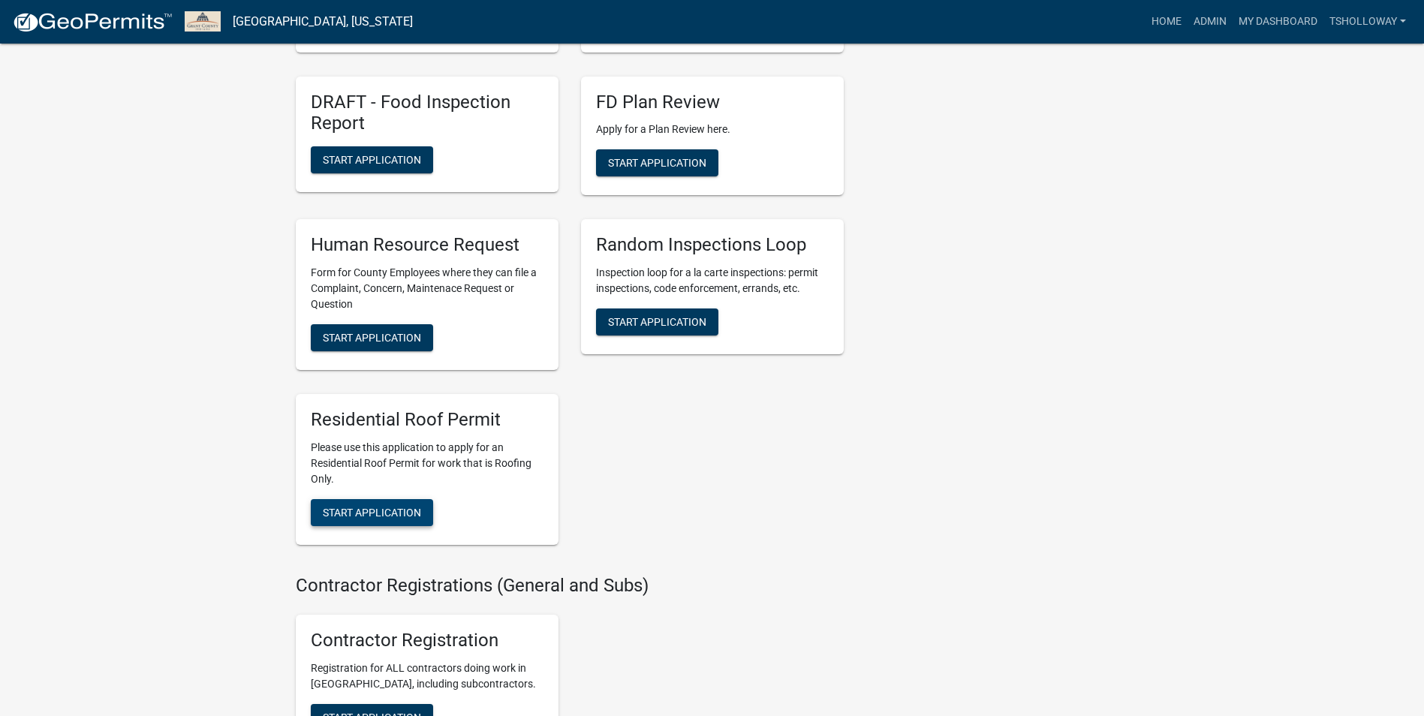
click at [383, 519] on span "Start Application" at bounding box center [372, 513] width 98 height 12
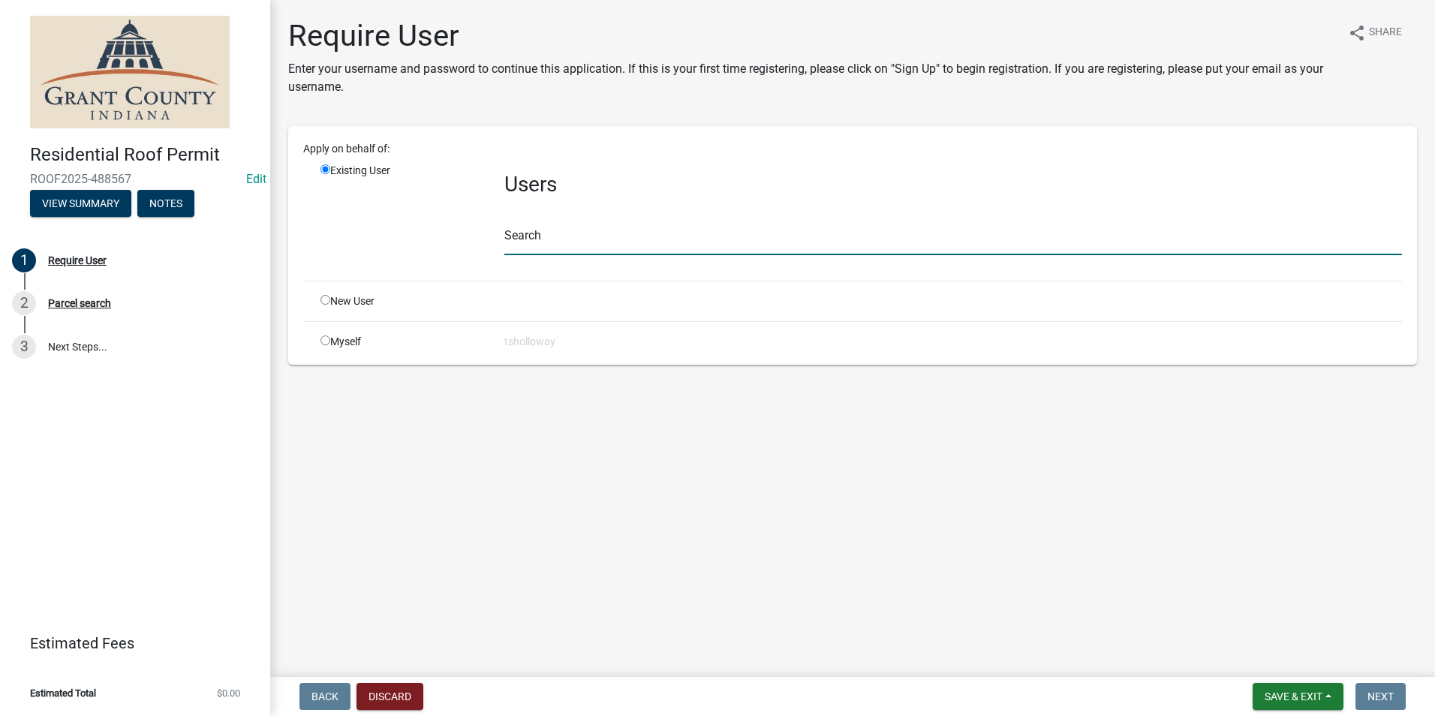
click at [533, 235] on input "text" at bounding box center [953, 239] width 898 height 31
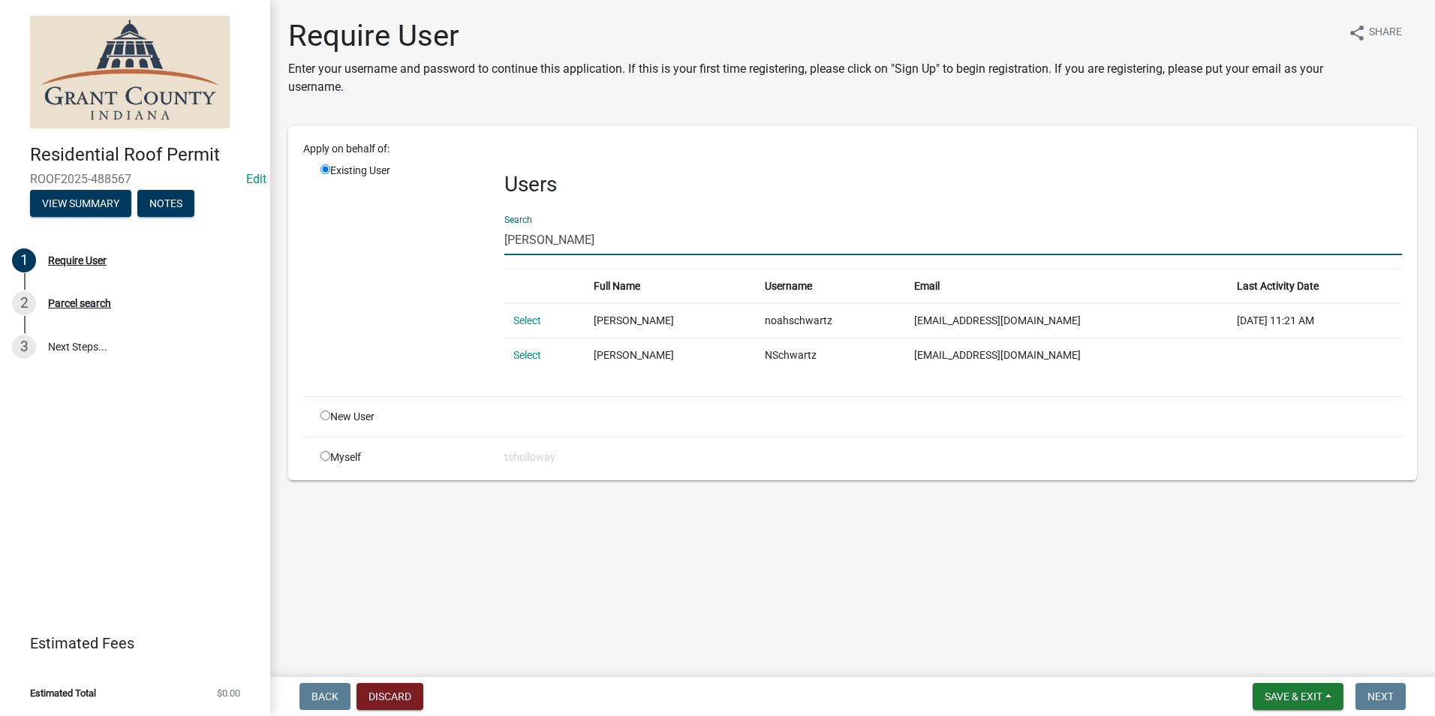
drag, startPoint x: 559, startPoint y: 241, endPoint x: 490, endPoint y: 234, distance: 69.4
click at [490, 234] on div "Existing User Users Search noah sch Full Name Username Email Last Activity Date…" at bounding box center [861, 273] width 1104 height 221
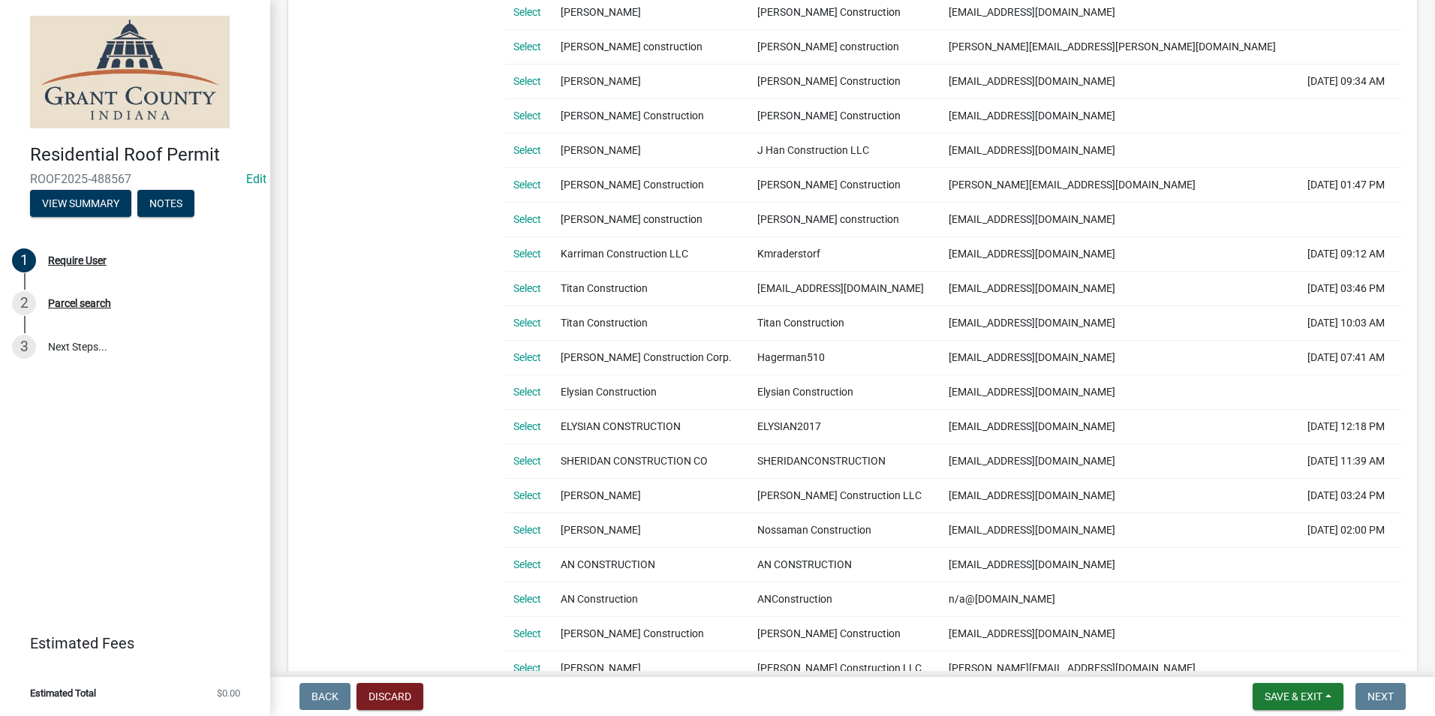
scroll to position [525, 0]
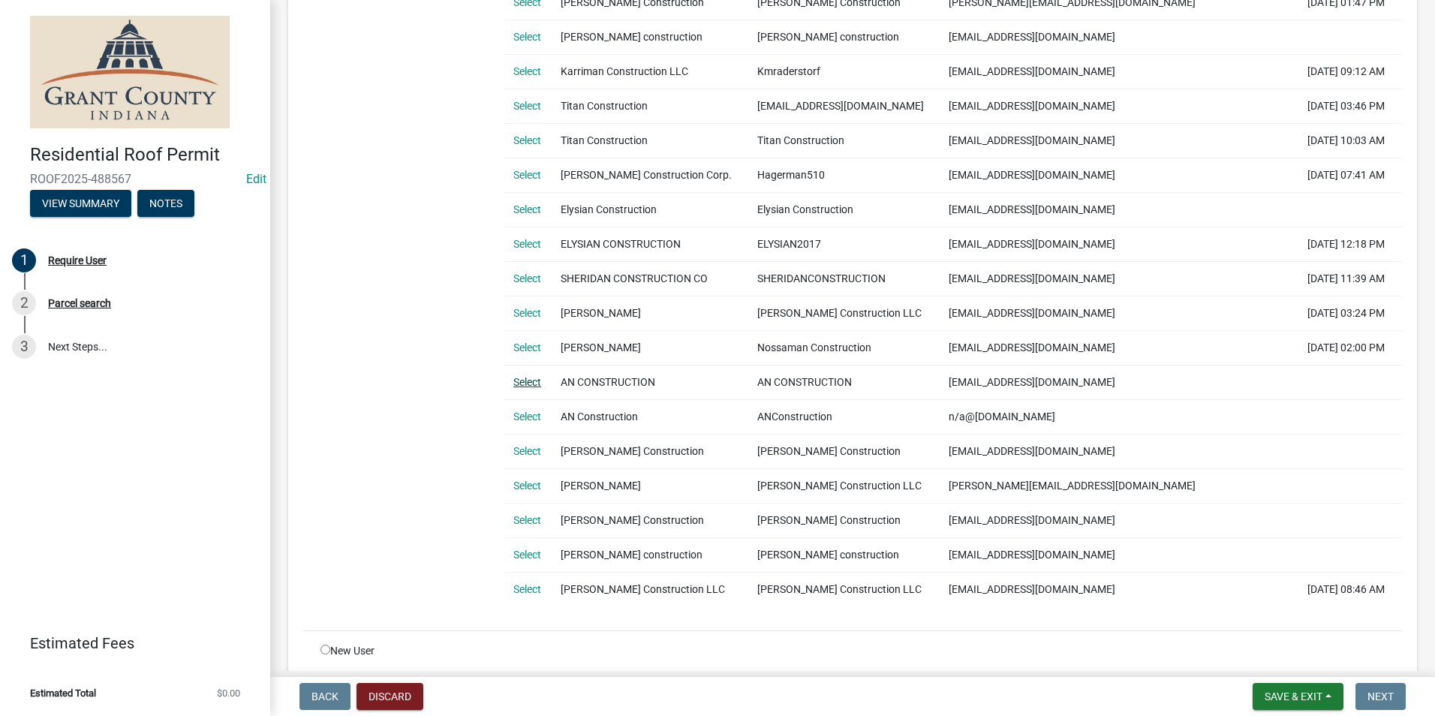
type input "an constru"
click at [525, 381] on link "Select" at bounding box center [527, 382] width 28 height 12
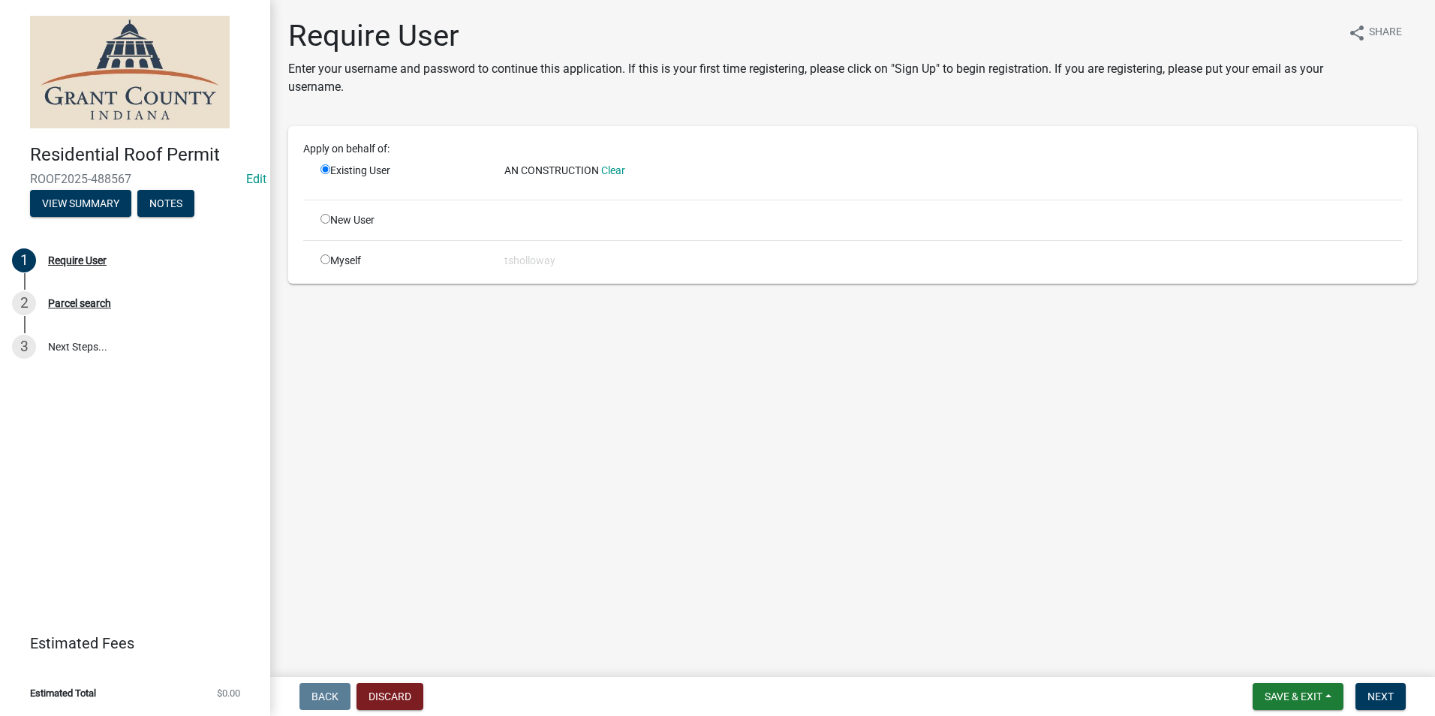
scroll to position [0, 0]
click at [1367, 696] on button "Next" at bounding box center [1381, 696] width 50 height 27
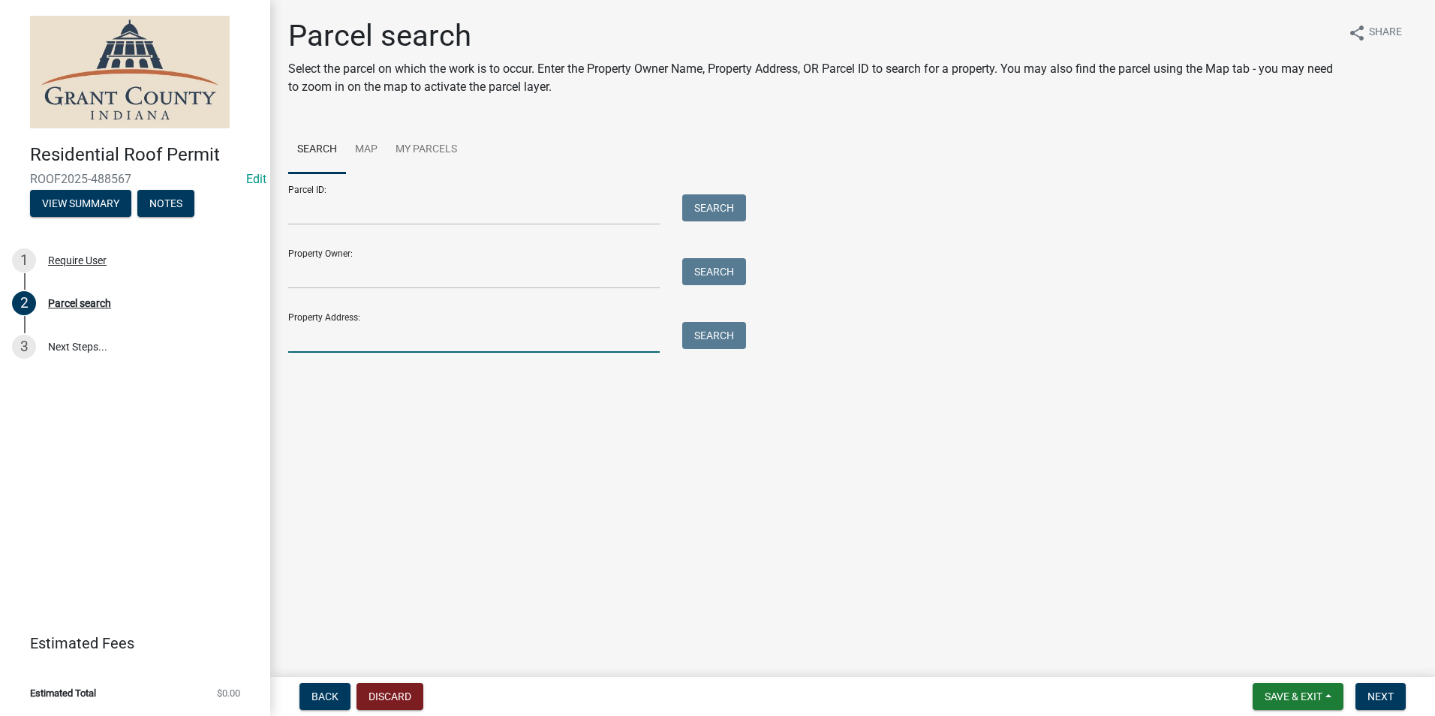
click at [331, 336] on input "Property Address:" at bounding box center [474, 337] width 372 height 31
type input "819 n morton"
click at [724, 340] on button "Search" at bounding box center [714, 335] width 64 height 27
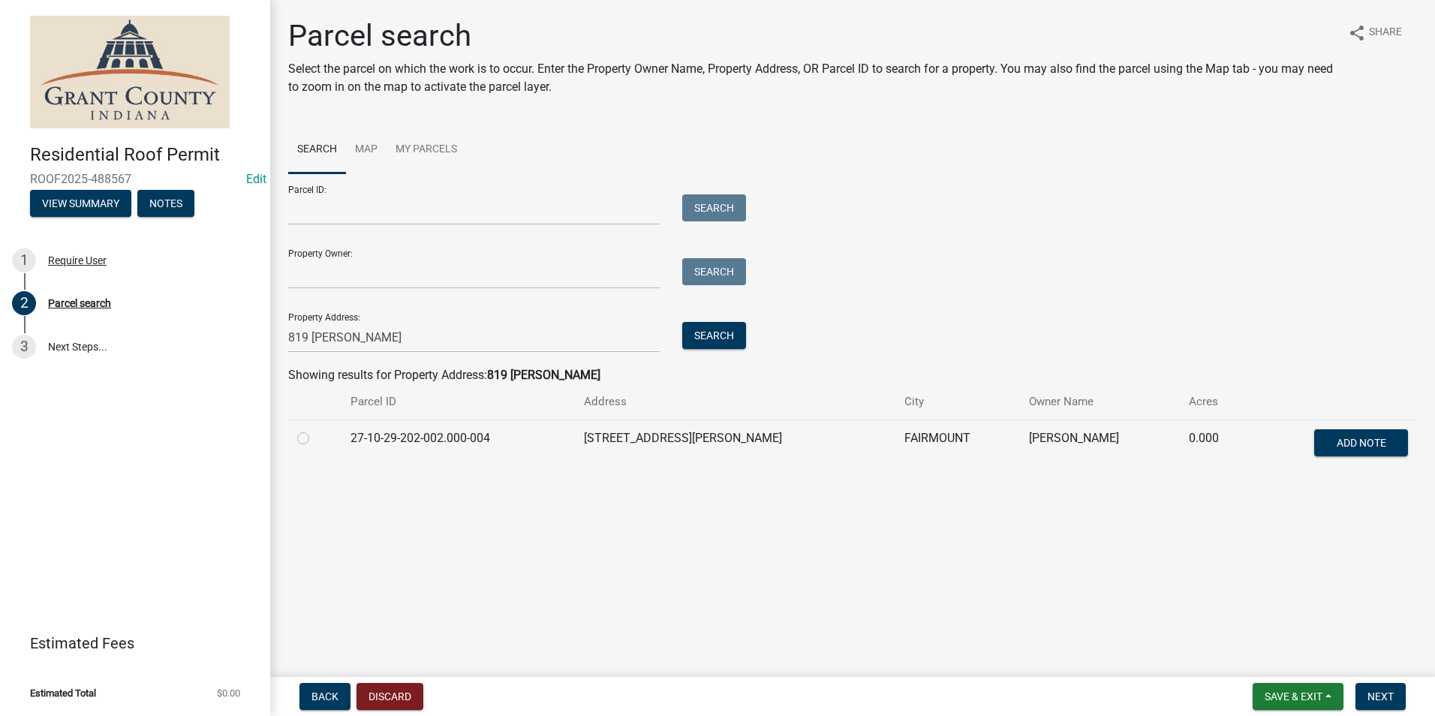
click at [315, 429] on label at bounding box center [315, 429] width 0 height 0
click at [315, 439] on input "radio" at bounding box center [320, 434] width 10 height 10
radio input "true"
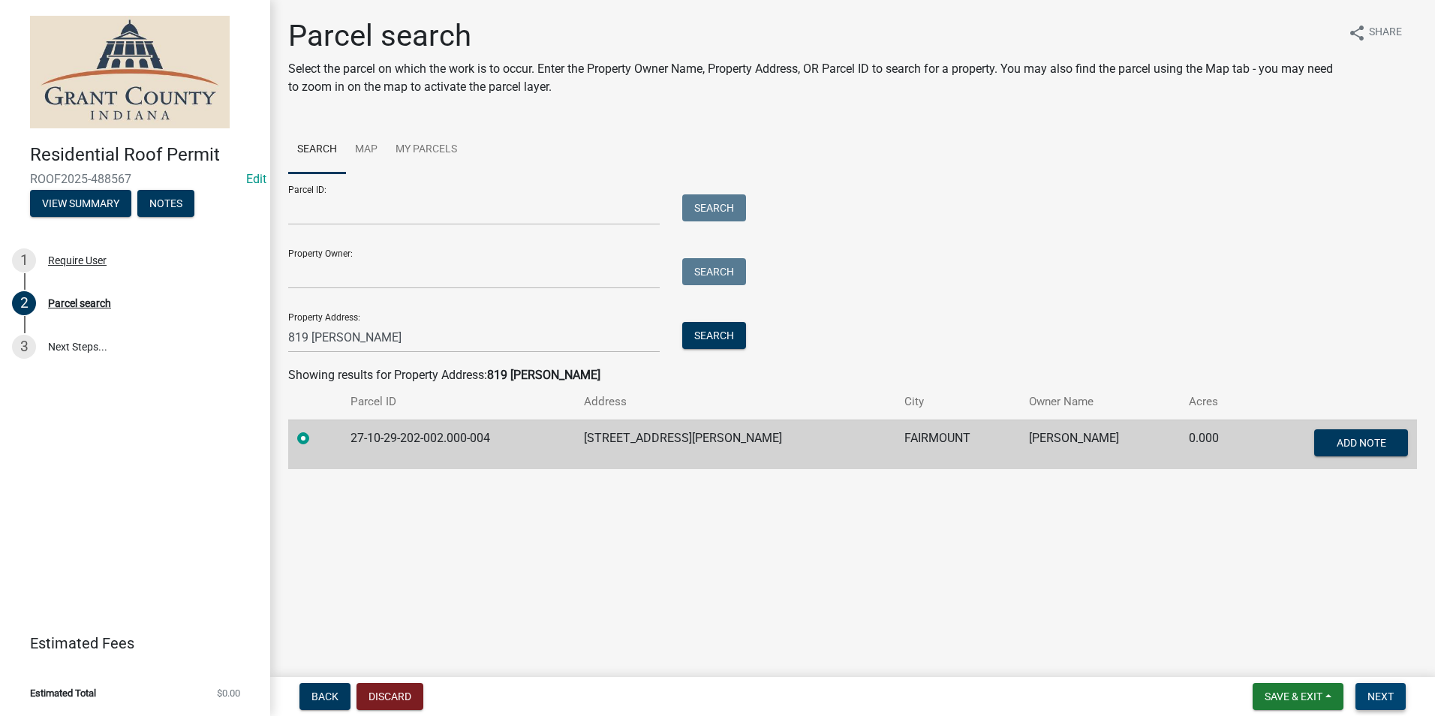
click at [1392, 697] on span "Next" at bounding box center [1381, 697] width 26 height 12
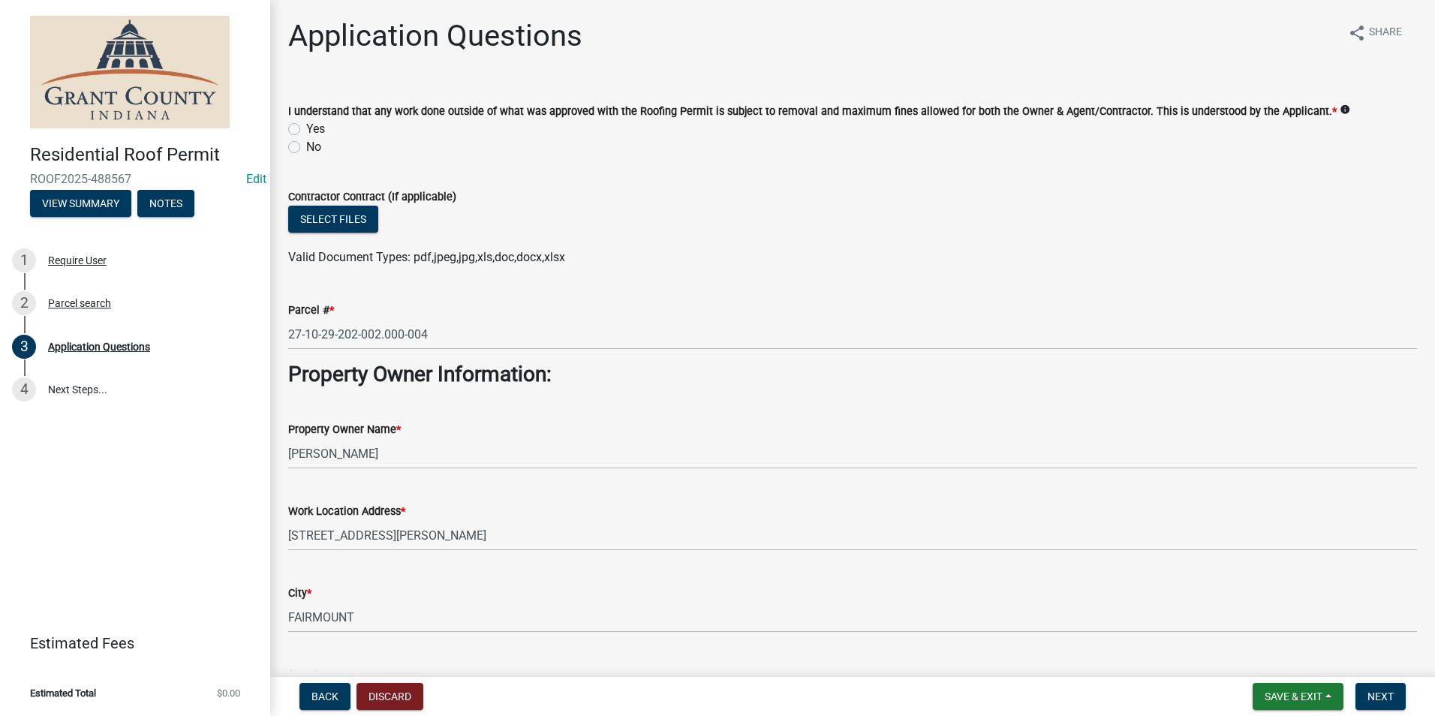
click at [306, 129] on label "Yes" at bounding box center [315, 129] width 19 height 18
click at [306, 129] on input "Yes" at bounding box center [311, 125] width 10 height 10
radio input "true"
click at [314, 231] on button "Select files" at bounding box center [333, 219] width 90 height 27
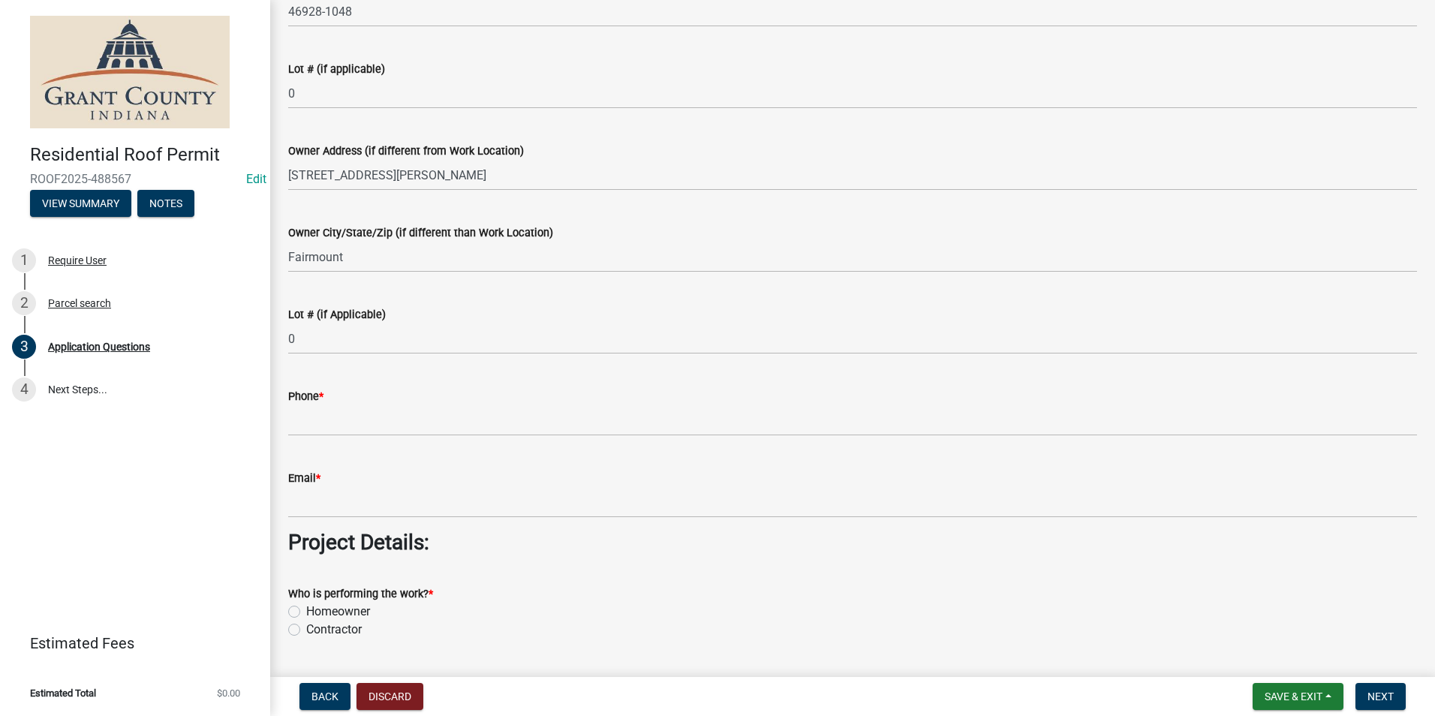
scroll to position [901, 0]
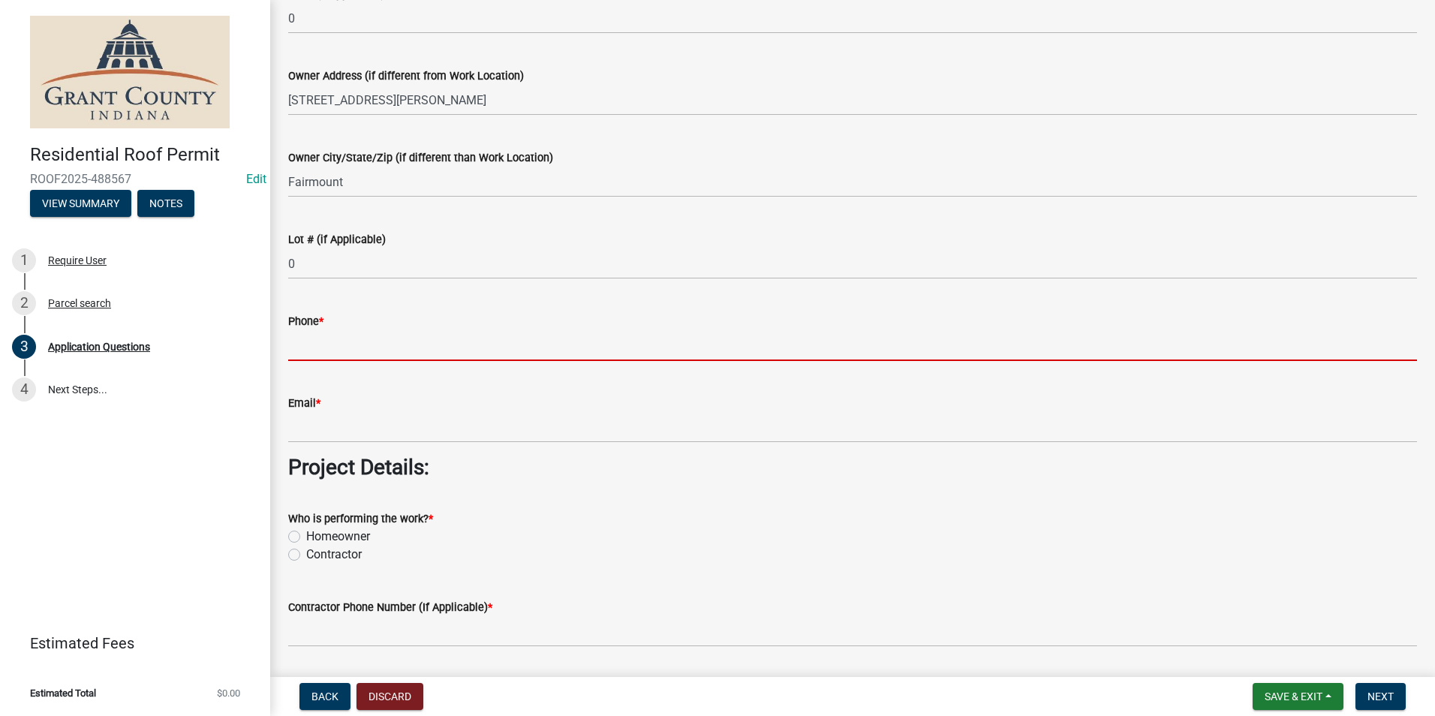
click at [306, 338] on input "Phone *" at bounding box center [852, 345] width 1129 height 31
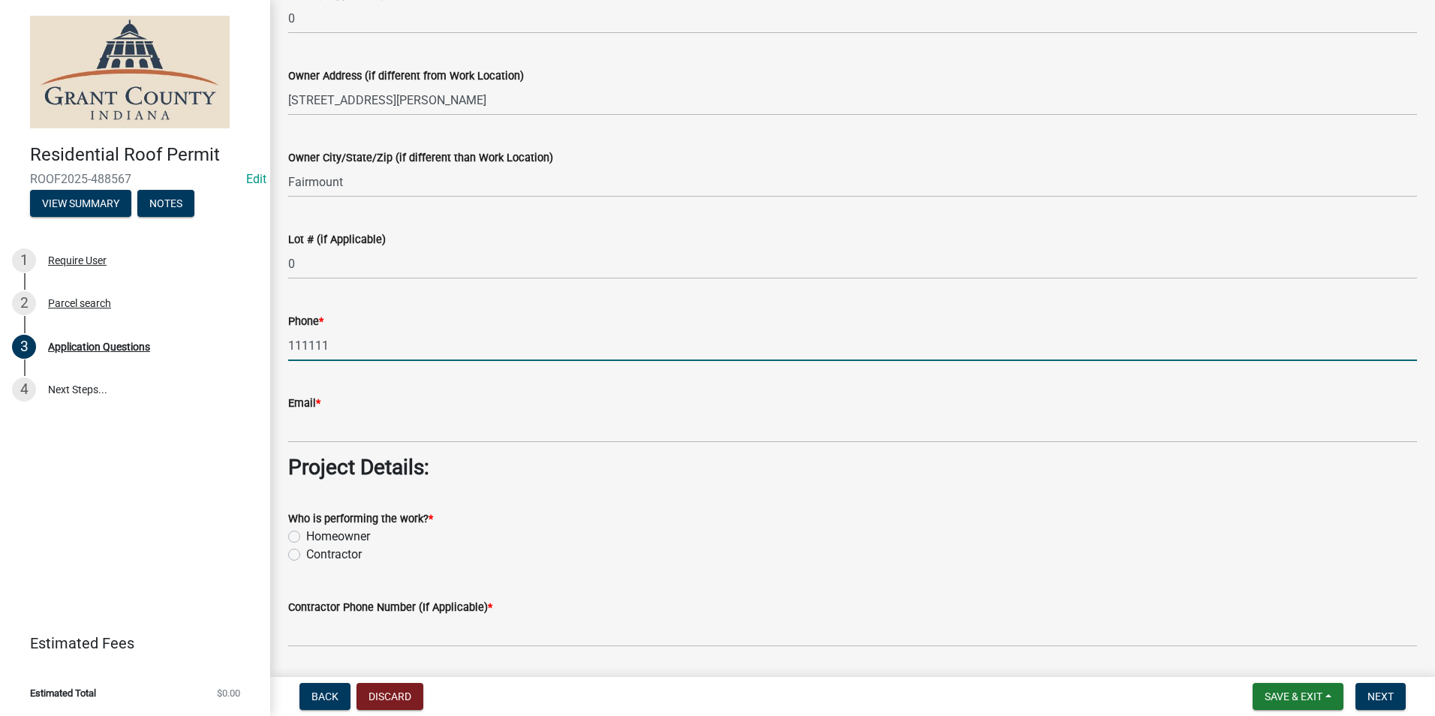
type input "1111111111"
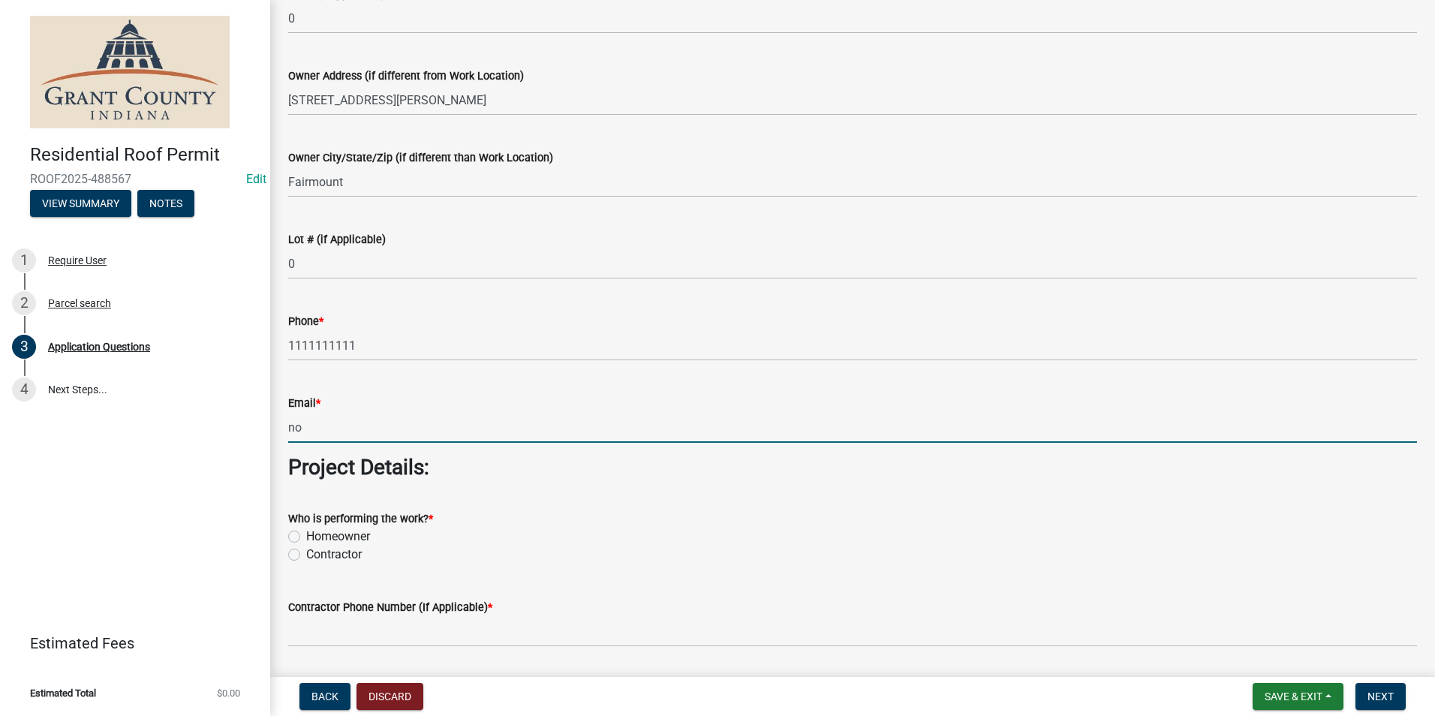
type input "no@email"
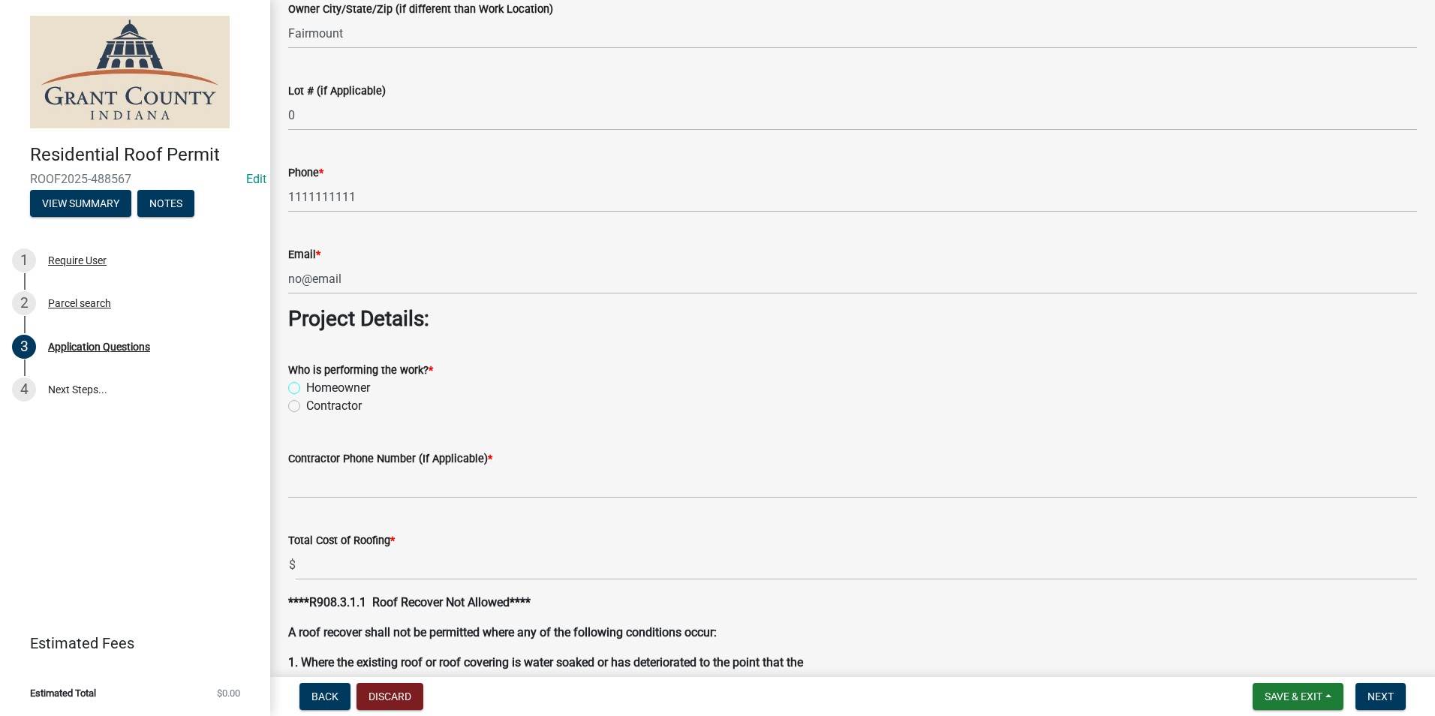
scroll to position [1051, 0]
click at [306, 408] on label "Contractor" at bounding box center [334, 405] width 56 height 18
click at [306, 405] on input "Contractor" at bounding box center [311, 401] width 10 height 10
radio input "true"
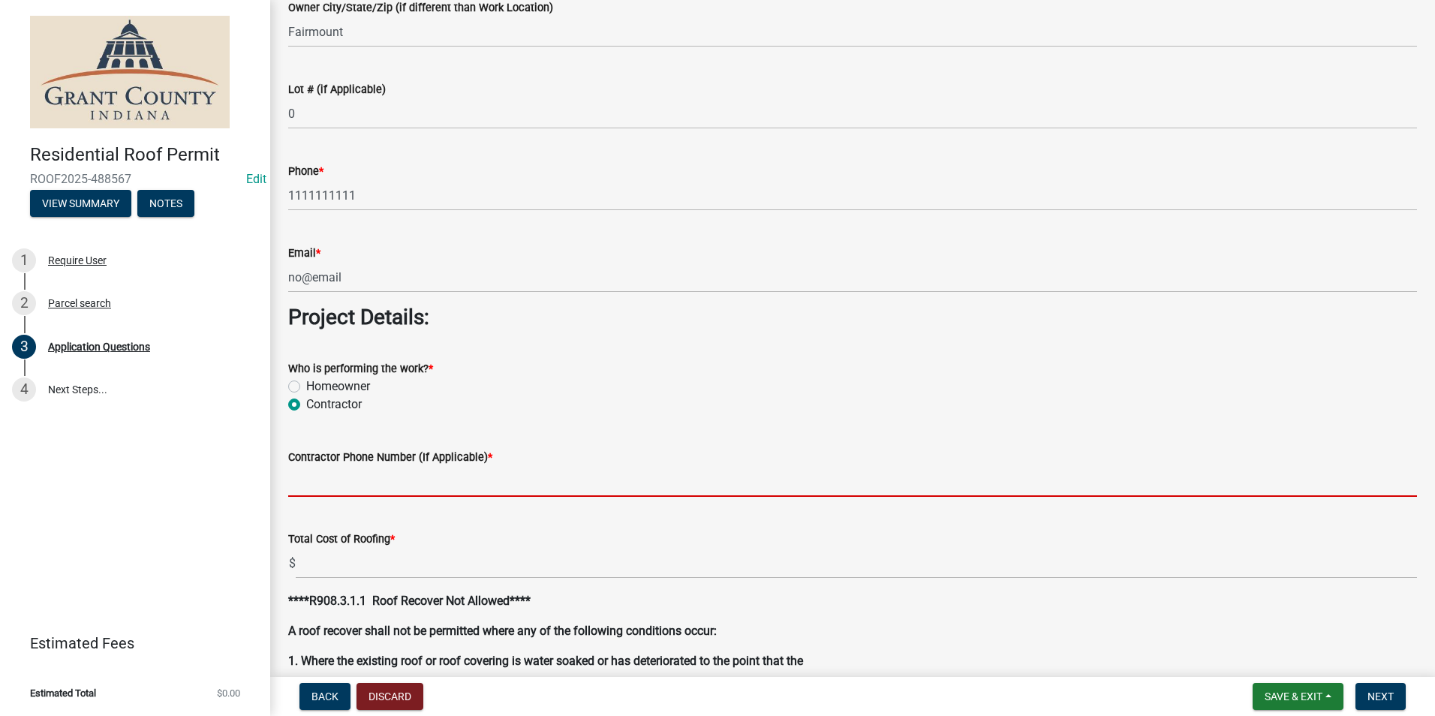
click at [304, 480] on input "Contractor Phone Number (If Applicable) *" at bounding box center [852, 481] width 1129 height 31
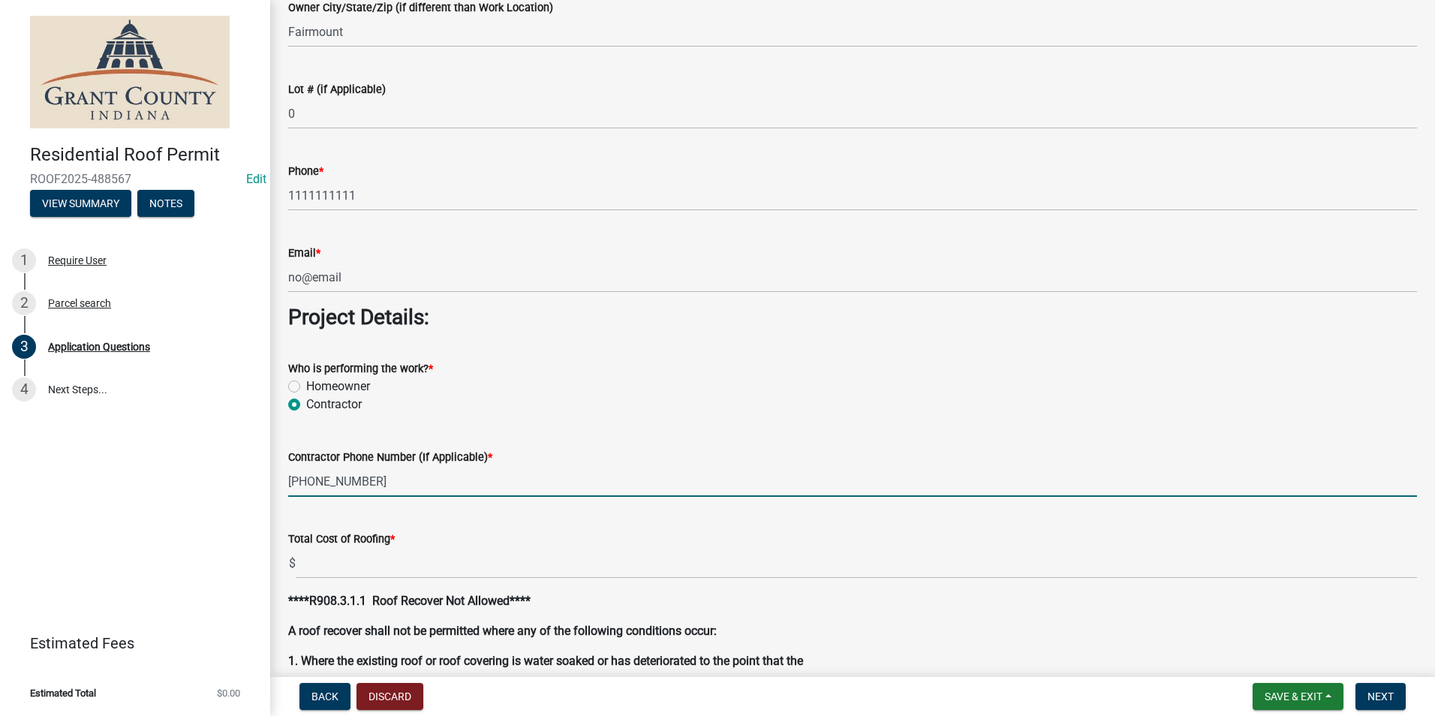
type input "260-227-2558"
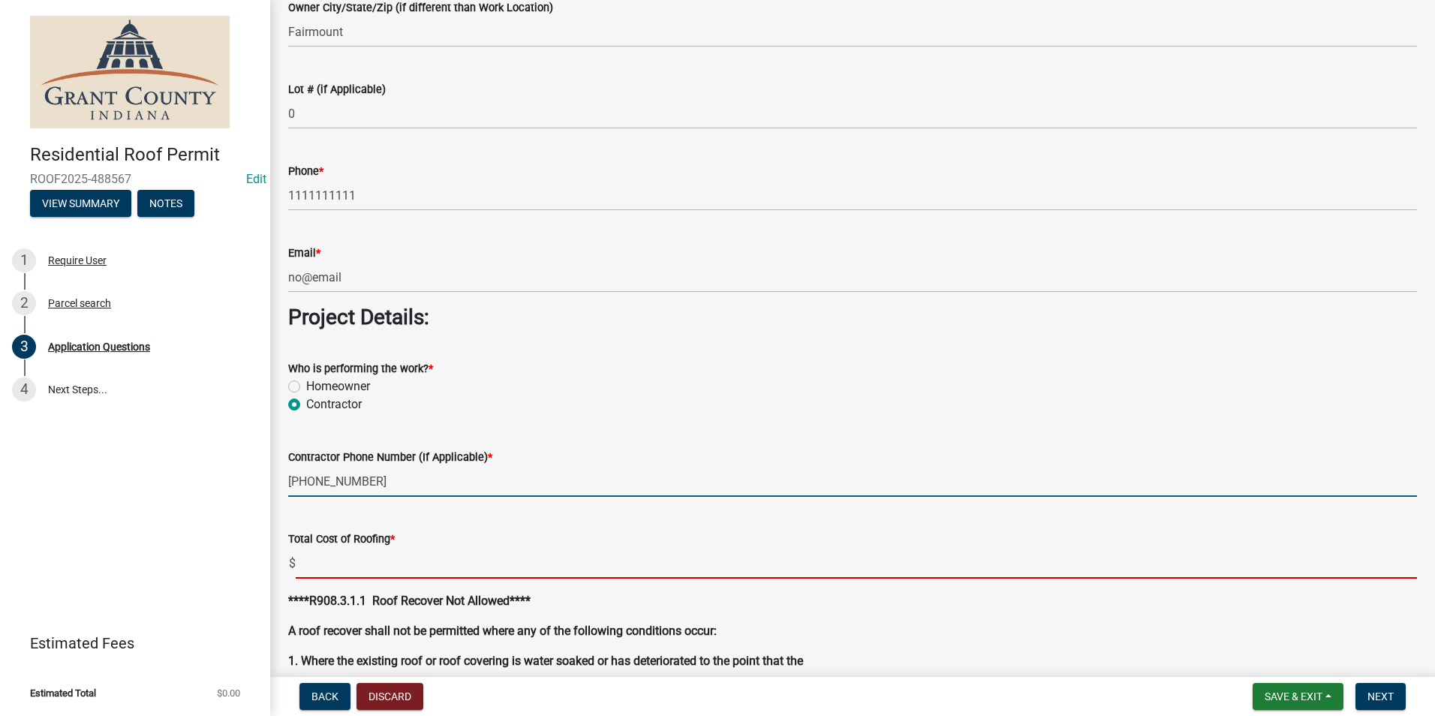
click at [343, 562] on input "text" at bounding box center [856, 563] width 1121 height 31
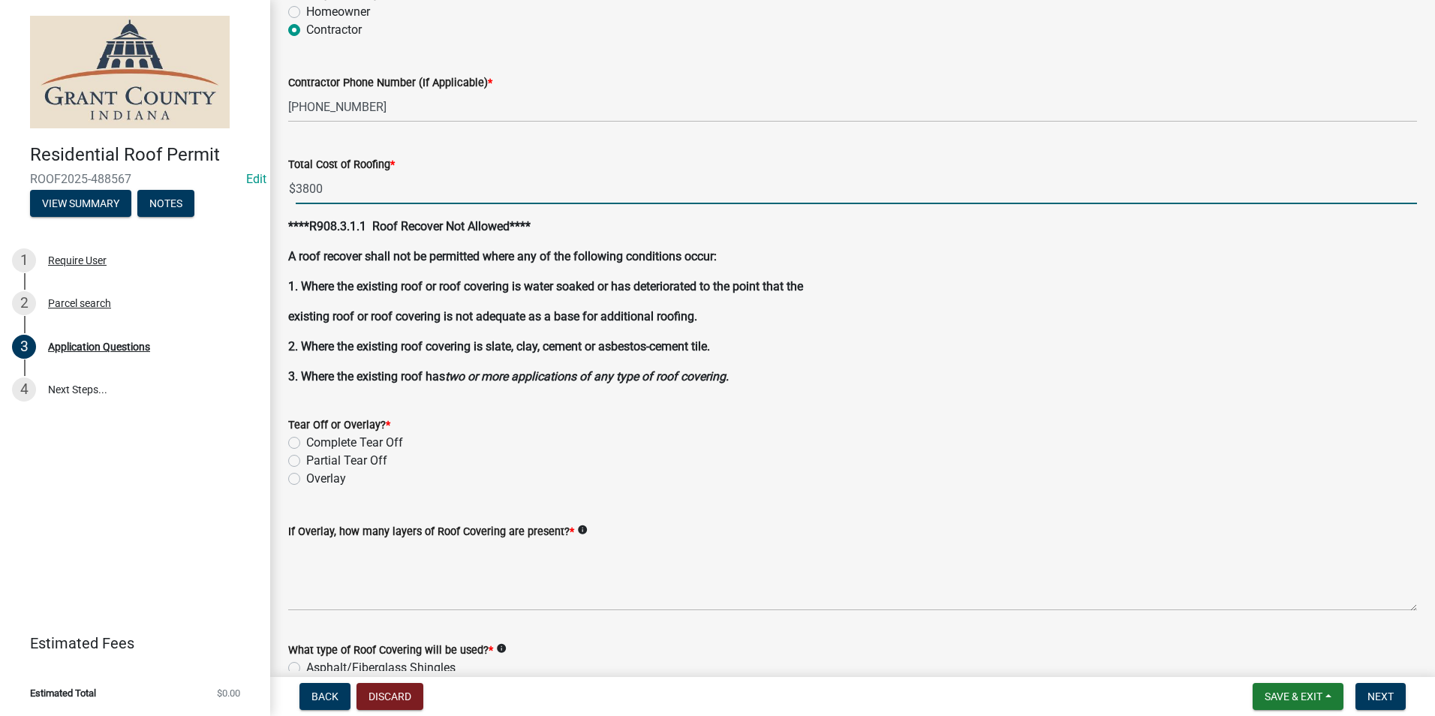
scroll to position [1426, 0]
type input "3800.00"
click at [306, 442] on label "Complete Tear Off" at bounding box center [354, 442] width 97 height 18
click at [306, 442] on input "Complete Tear Off" at bounding box center [311, 438] width 10 height 10
radio input "true"
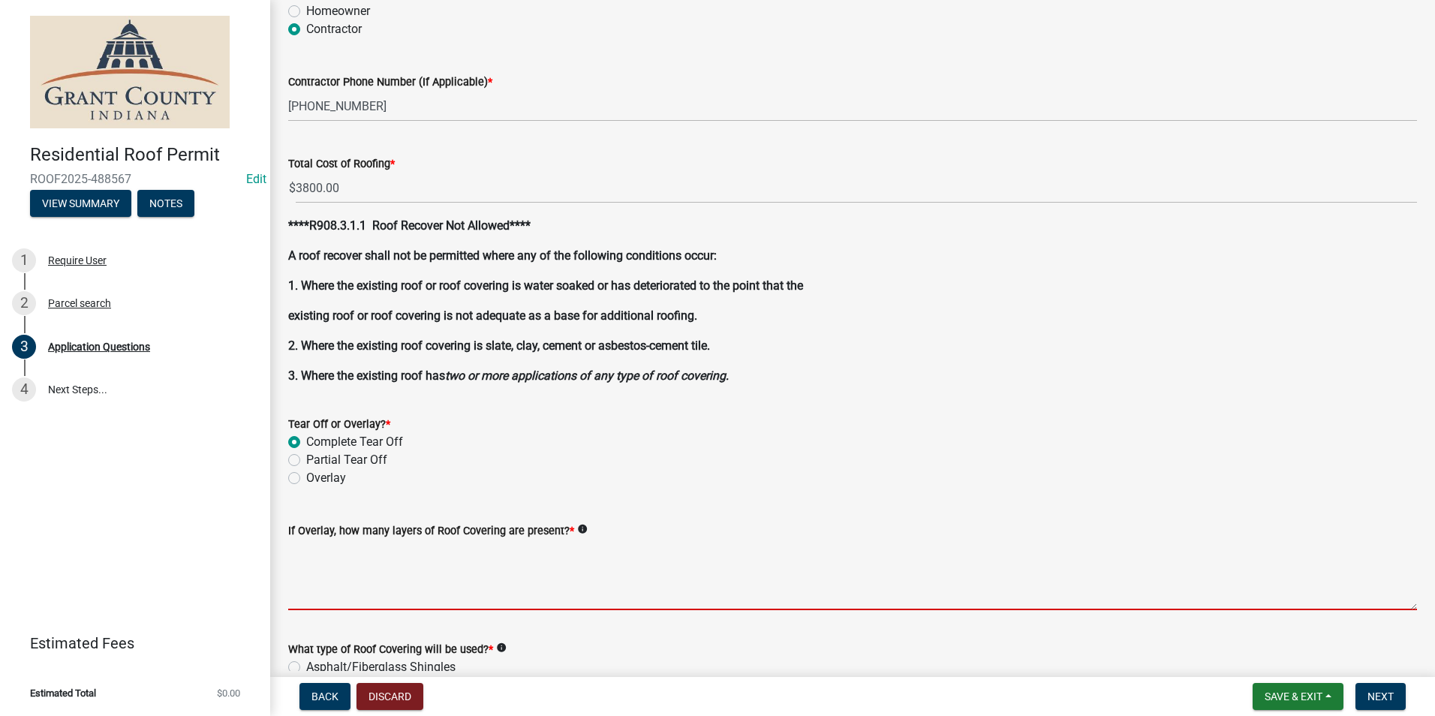
click at [332, 575] on textarea "If Overlay, how many layers of Roof Covering are present? *" at bounding box center [852, 575] width 1129 height 71
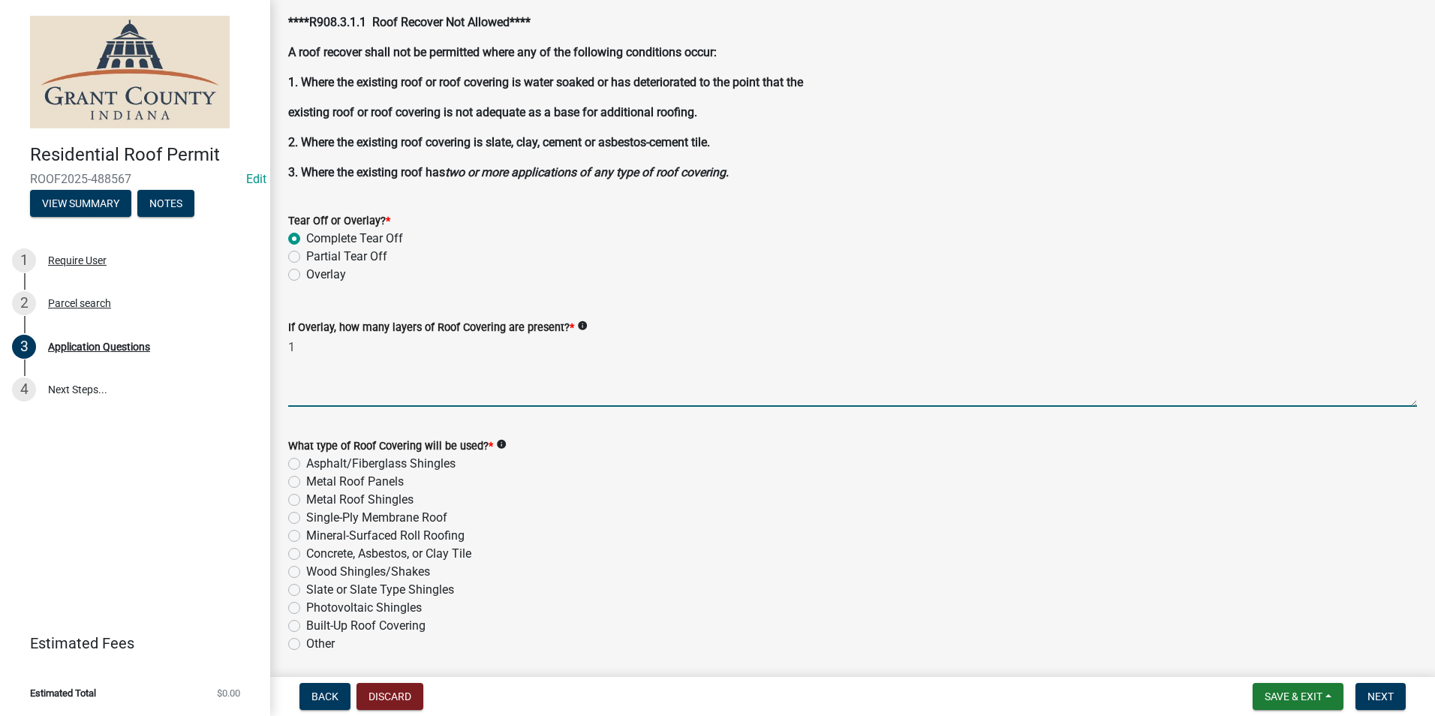
scroll to position [1651, 0]
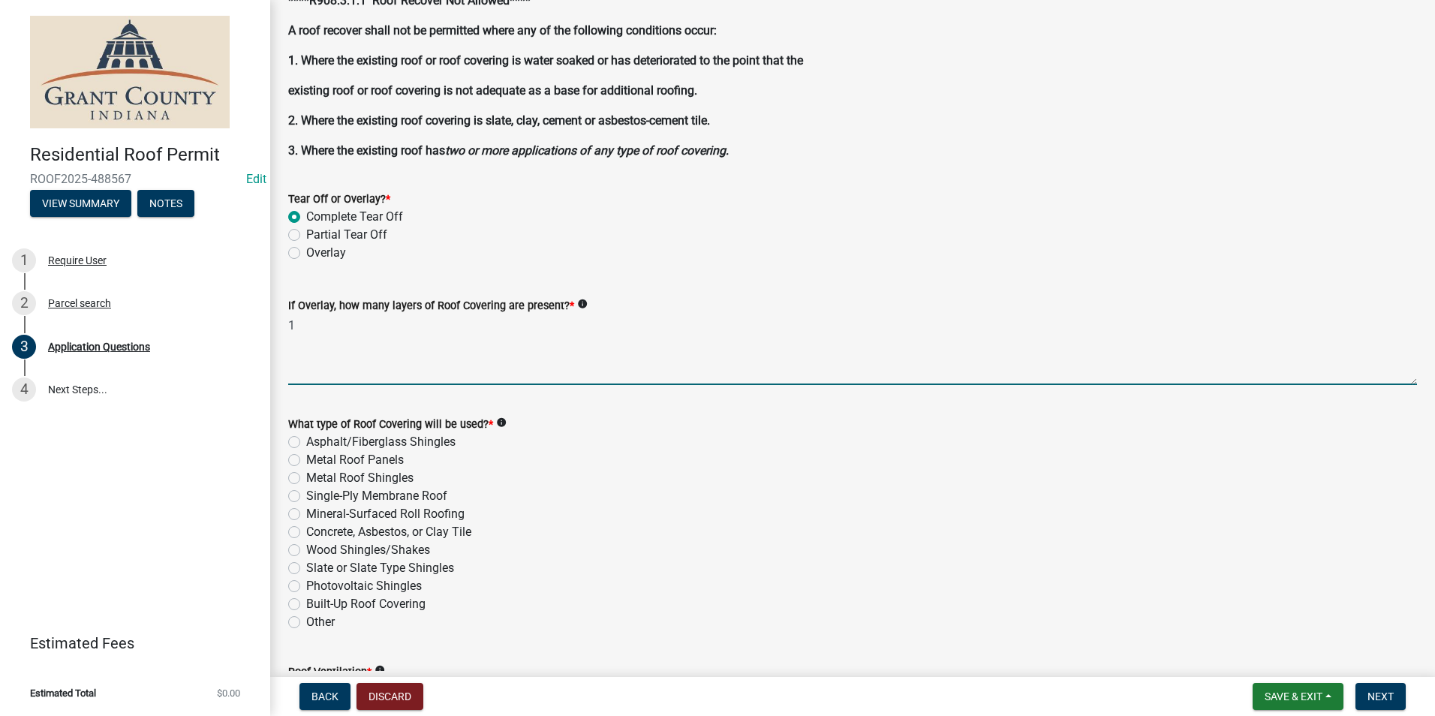
drag, startPoint x: 313, startPoint y: 322, endPoint x: 272, endPoint y: 329, distance: 41.1
type textarea "0"
click at [306, 463] on label "Metal Roof Panels" at bounding box center [355, 460] width 98 height 18
click at [306, 461] on input "Metal Roof Panels" at bounding box center [311, 456] width 10 height 10
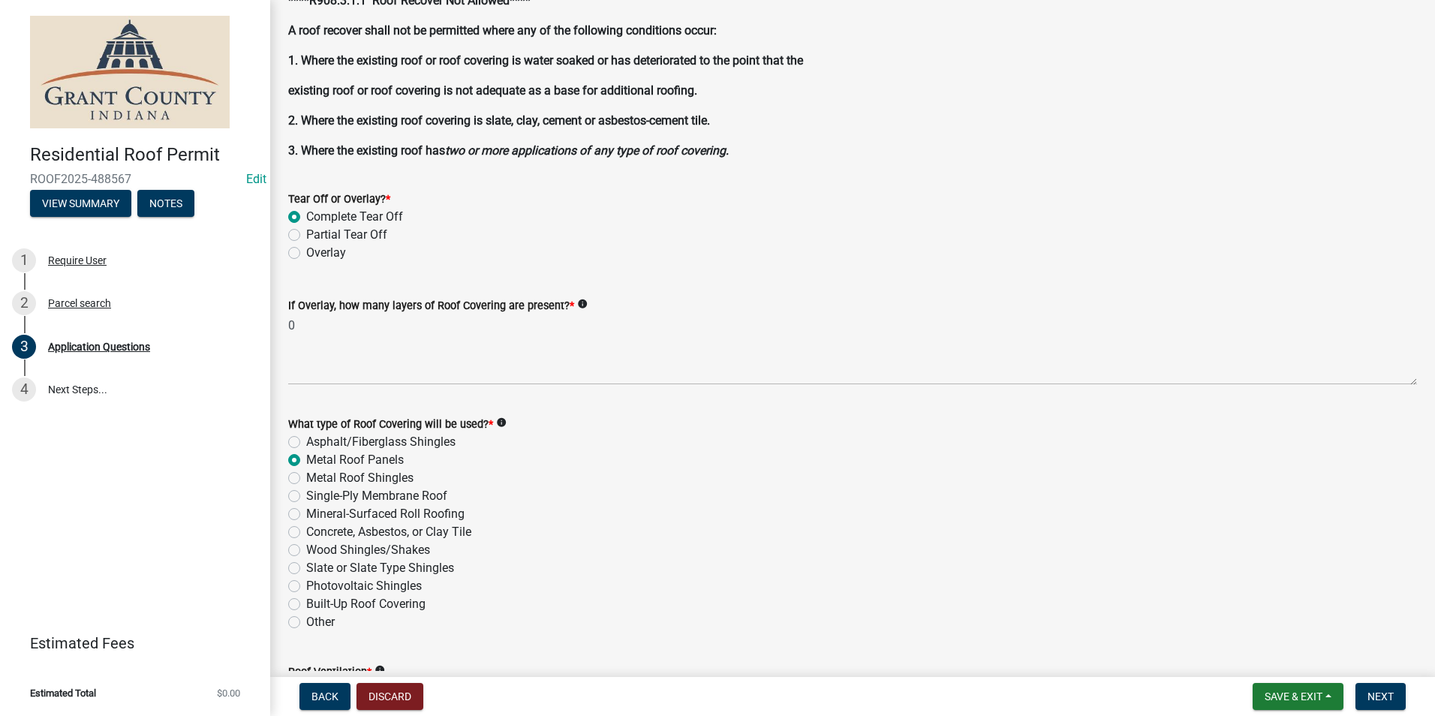
radio input "true"
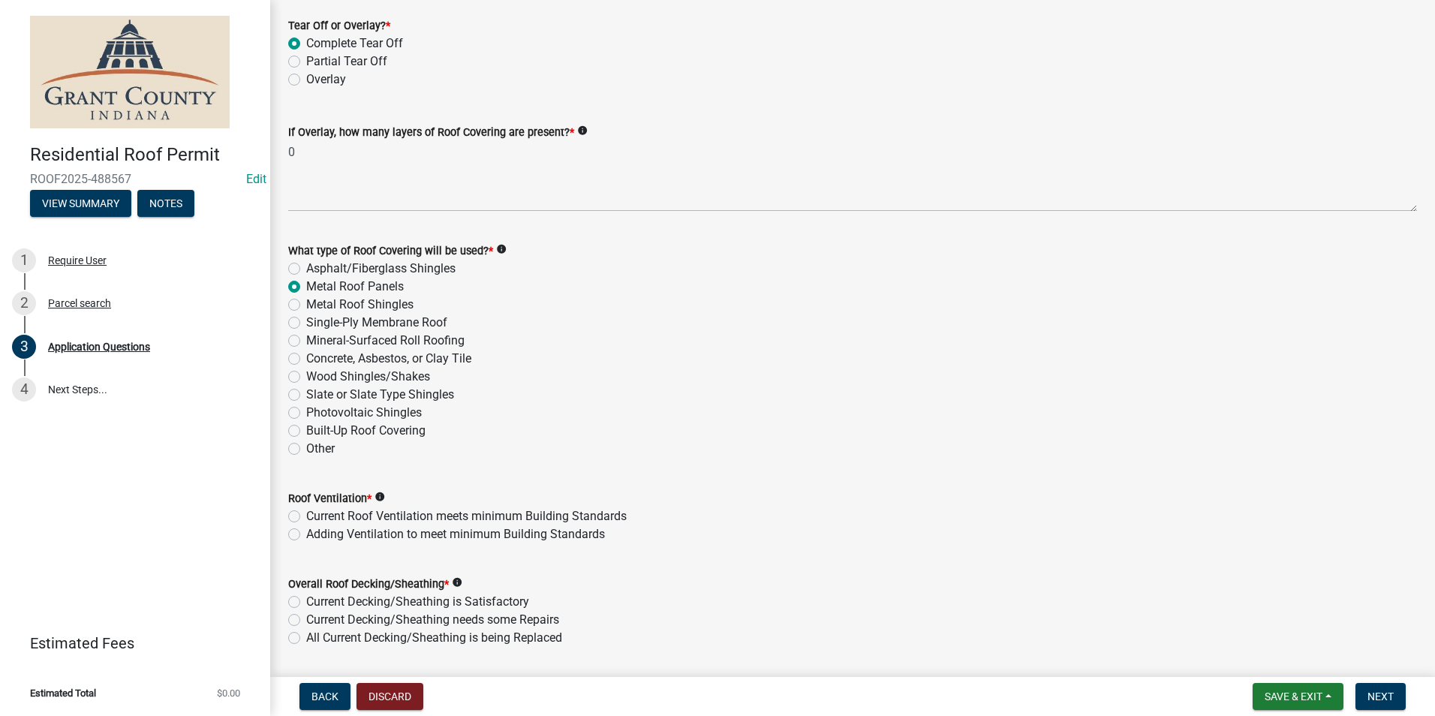
scroll to position [1876, 0]
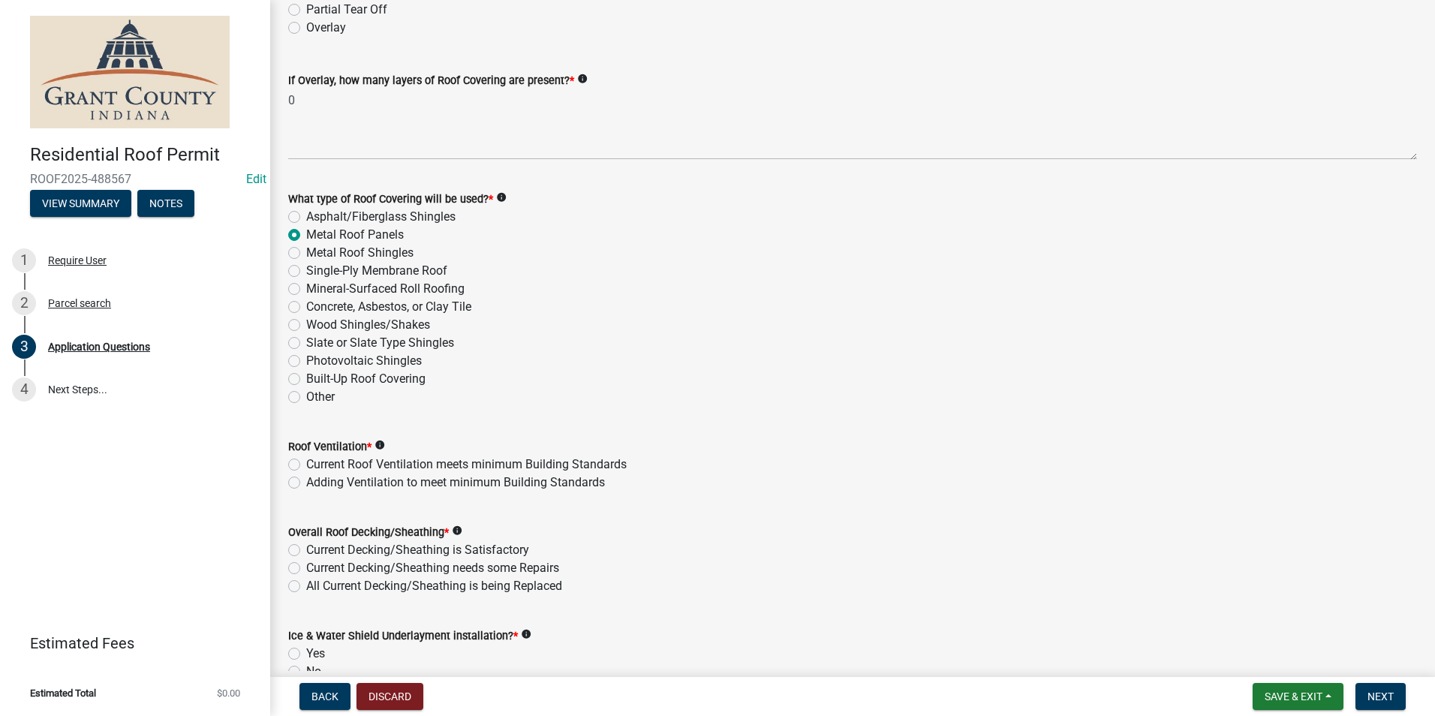
click at [306, 465] on label "Current Roof Ventilation meets minimum Building Standards" at bounding box center [466, 465] width 320 height 18
click at [306, 465] on input "Current Roof Ventilation meets minimum Building Standards" at bounding box center [311, 461] width 10 height 10
radio input "true"
click at [306, 552] on label "Current Decking/Sheathing is Satisfactory" at bounding box center [417, 550] width 223 height 18
click at [306, 551] on input "Current Decking/Sheathing is Satisfactory" at bounding box center [311, 546] width 10 height 10
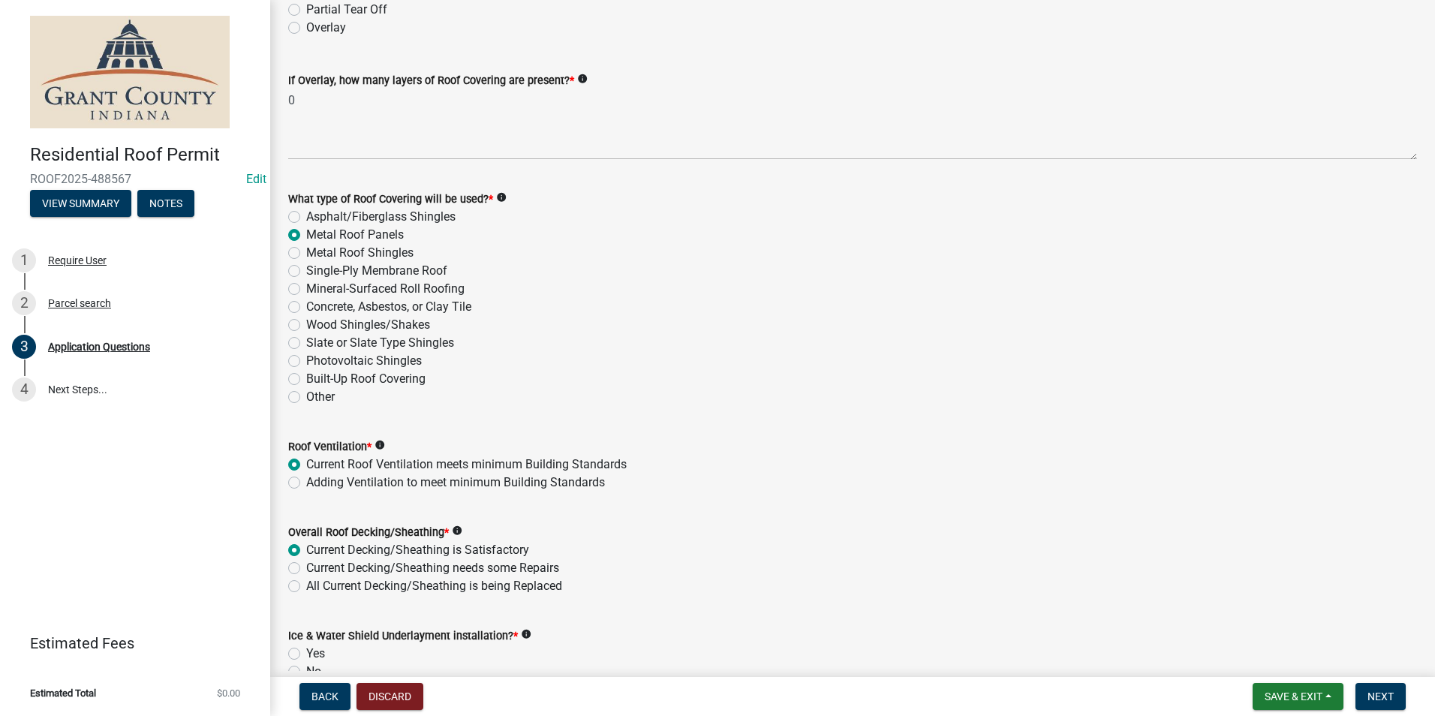
radio input "true"
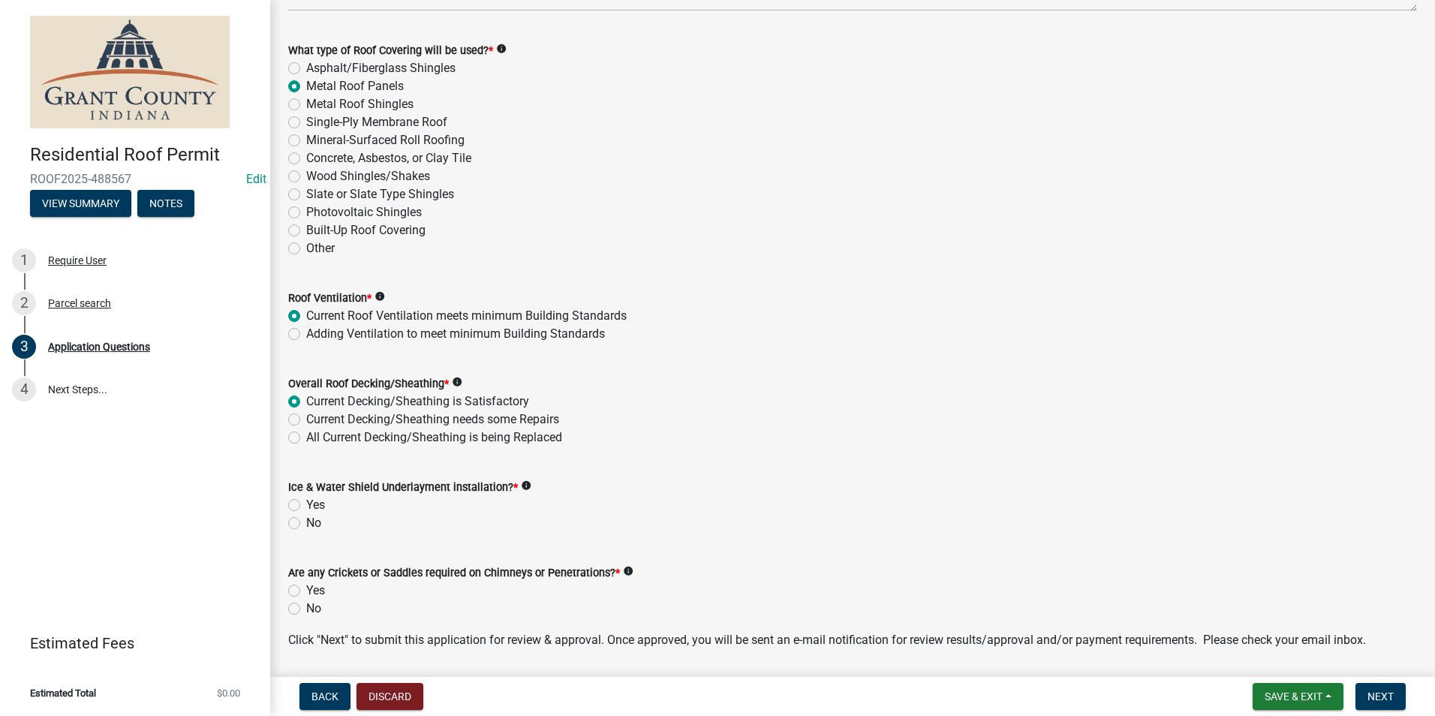
scroll to position [2027, 0]
click at [306, 503] on label "Yes" at bounding box center [315, 504] width 19 height 18
click at [306, 503] on input "Yes" at bounding box center [311, 500] width 10 height 10
radio input "true"
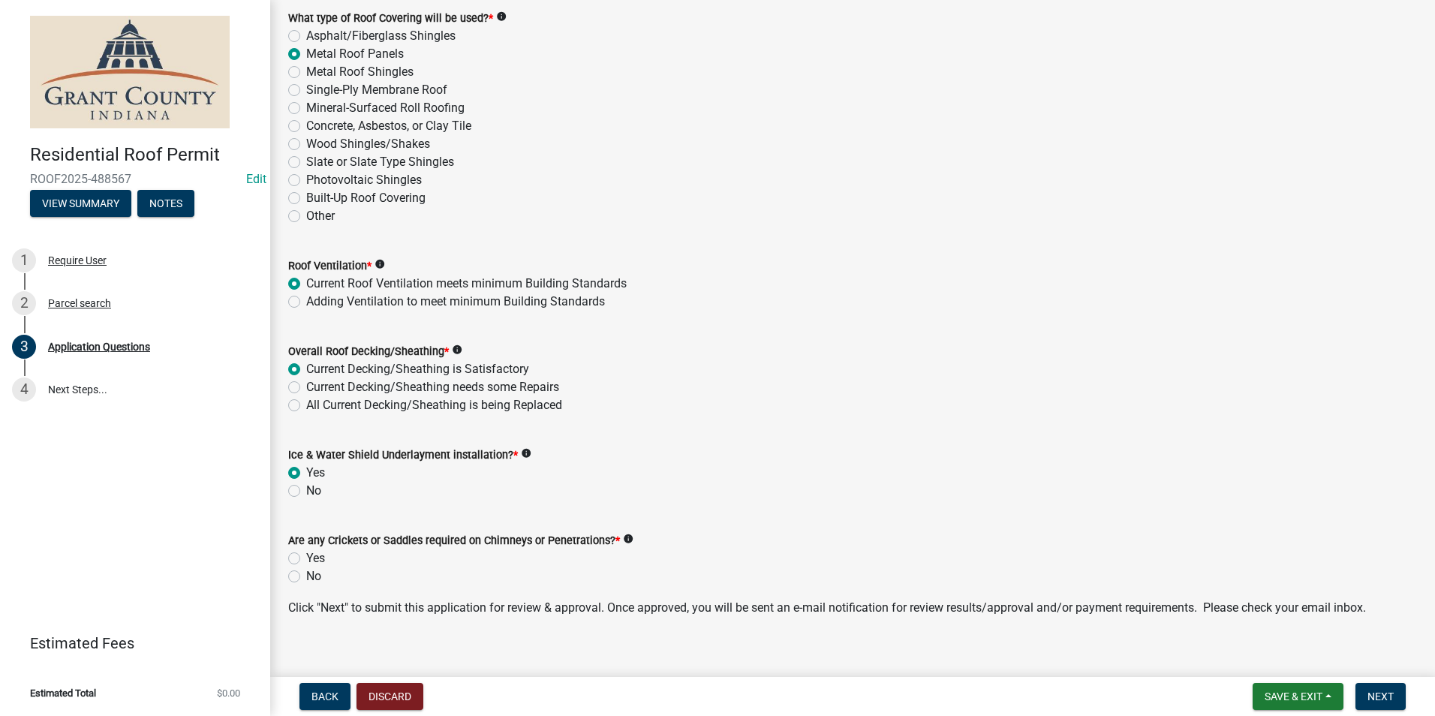
scroll to position [2074, 0]
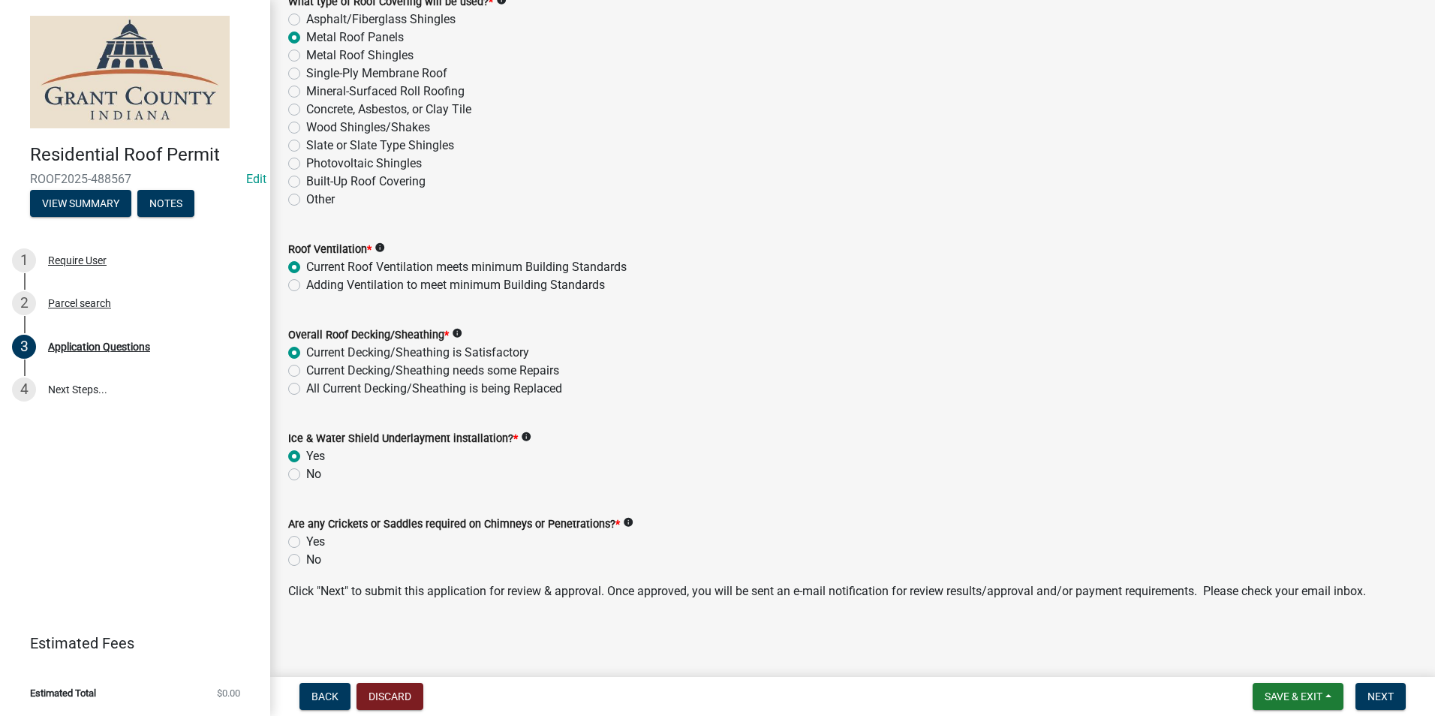
click at [306, 543] on label "Yes" at bounding box center [315, 542] width 19 height 18
click at [306, 543] on input "Yes" at bounding box center [311, 538] width 10 height 10
radio input "true"
click at [1369, 697] on span "Next" at bounding box center [1381, 697] width 26 height 12
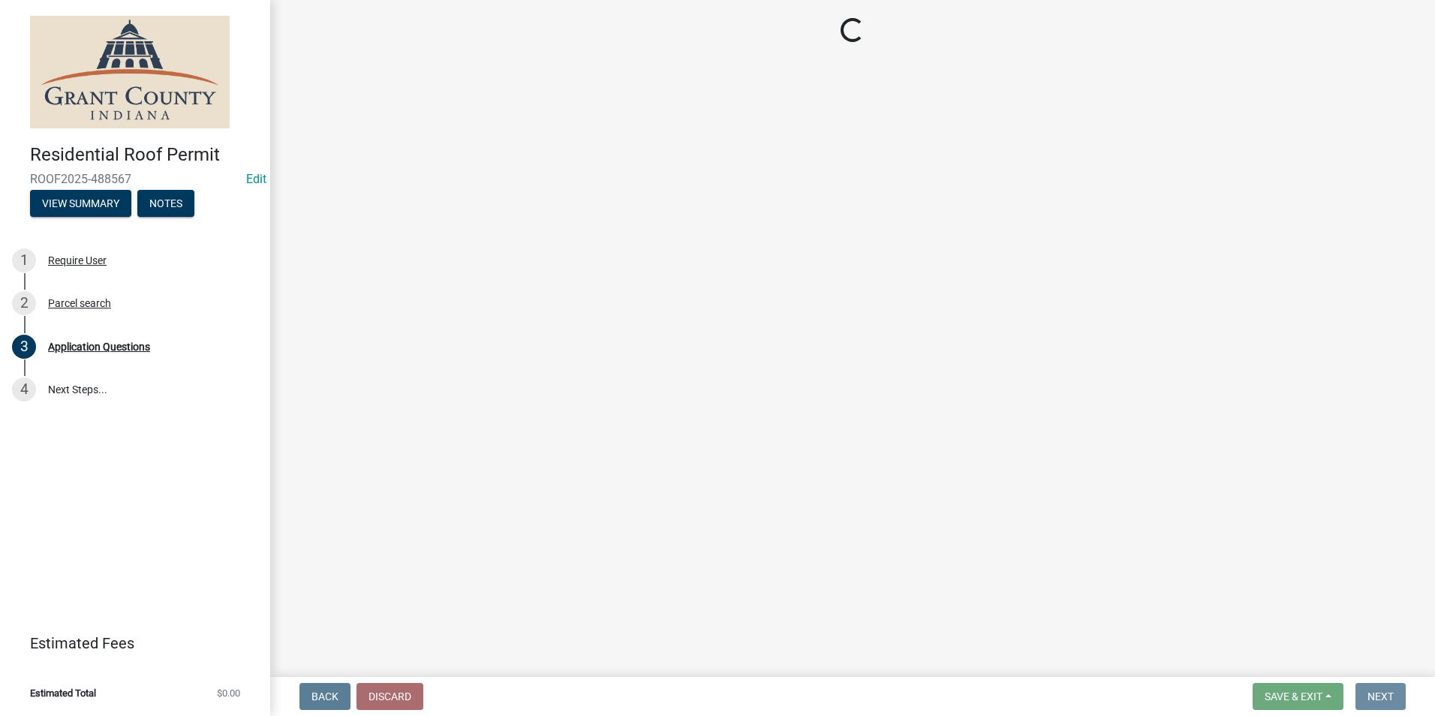
scroll to position [0, 0]
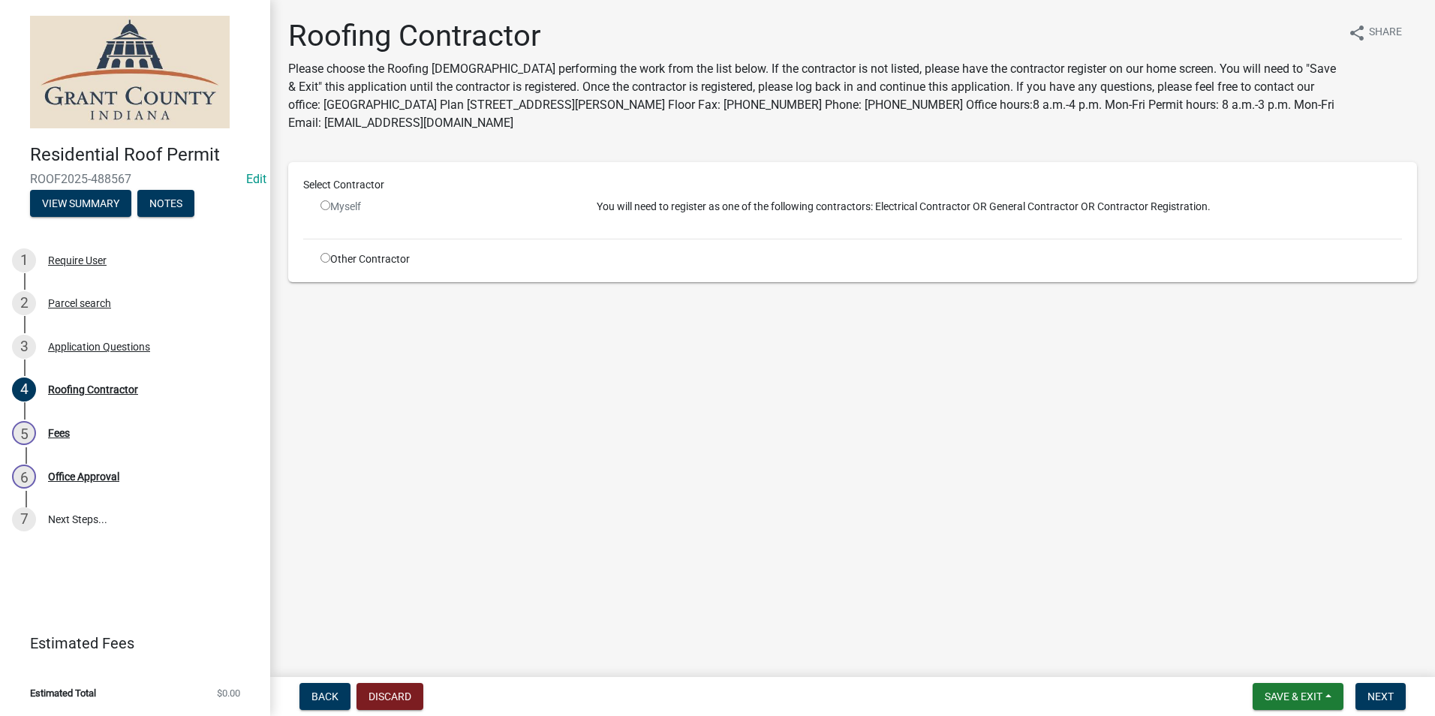
click at [327, 258] on input "radio" at bounding box center [325, 258] width 10 height 10
radio input "true"
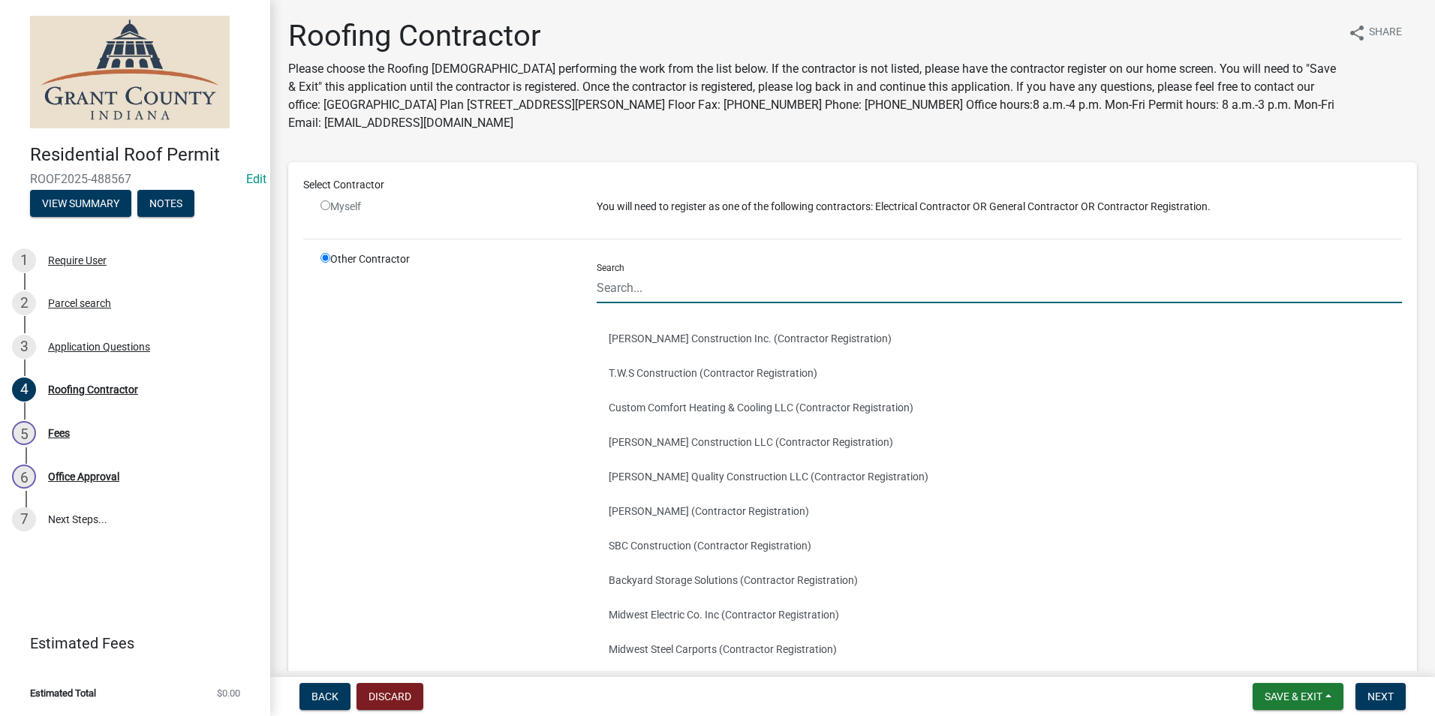
click at [627, 285] on input "Search" at bounding box center [999, 287] width 805 height 31
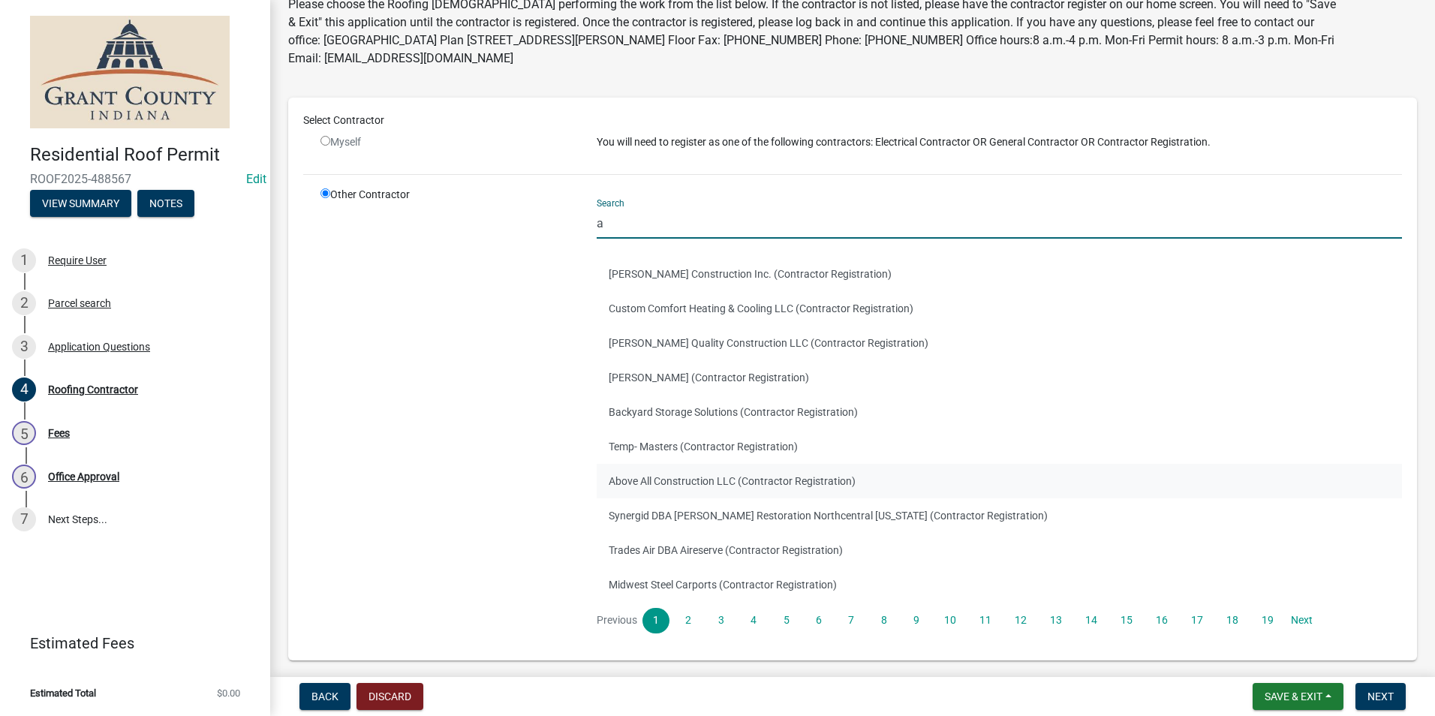
scroll to position [125, 0]
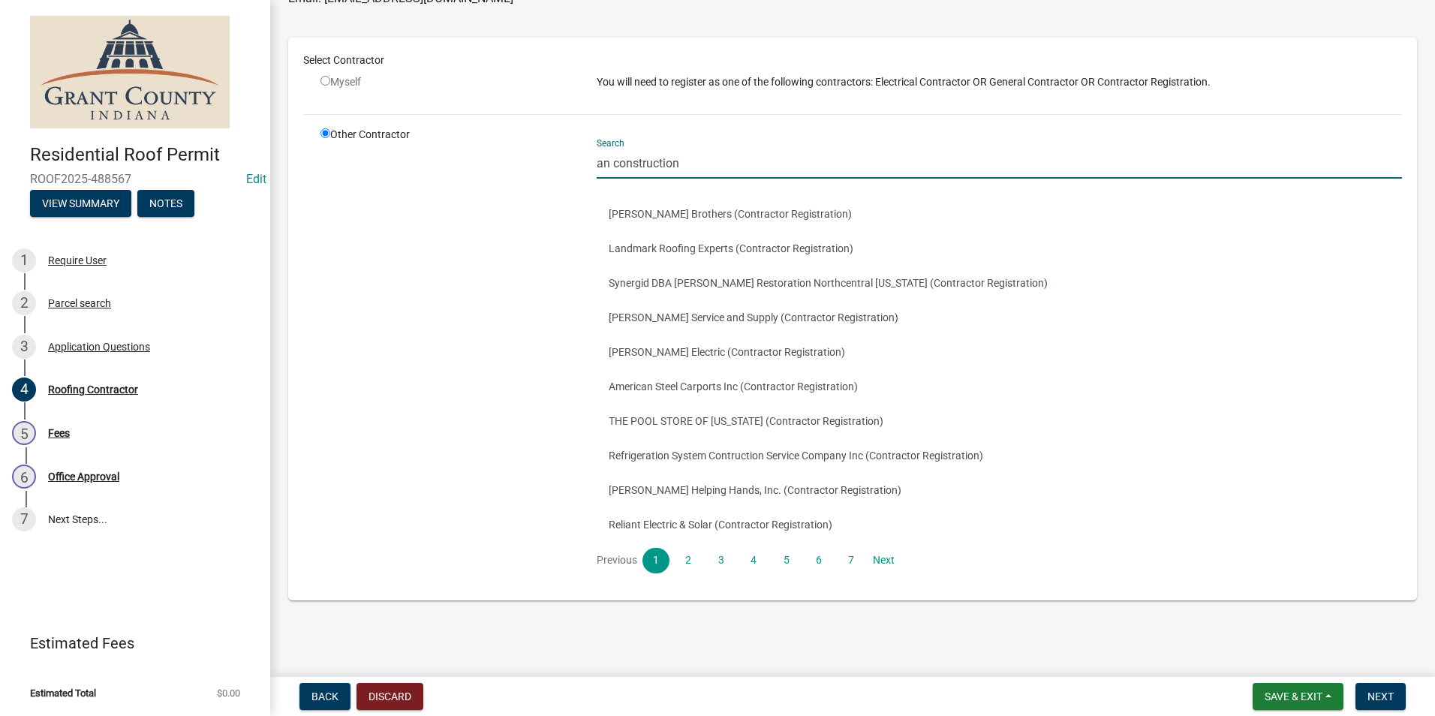
type input "an construction"
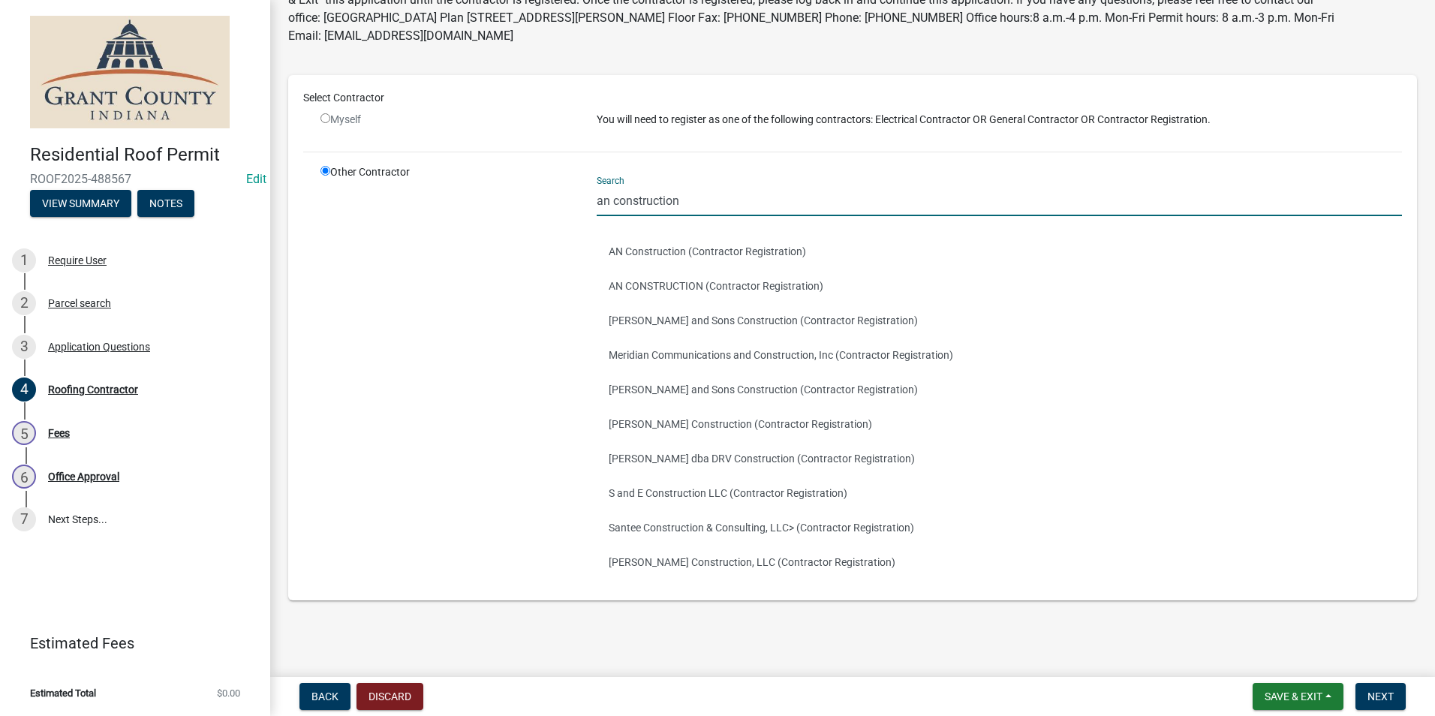
scroll to position [87, 0]
click at [690, 251] on button "AN Construction (Contractor Registration)" at bounding box center [999, 251] width 805 height 35
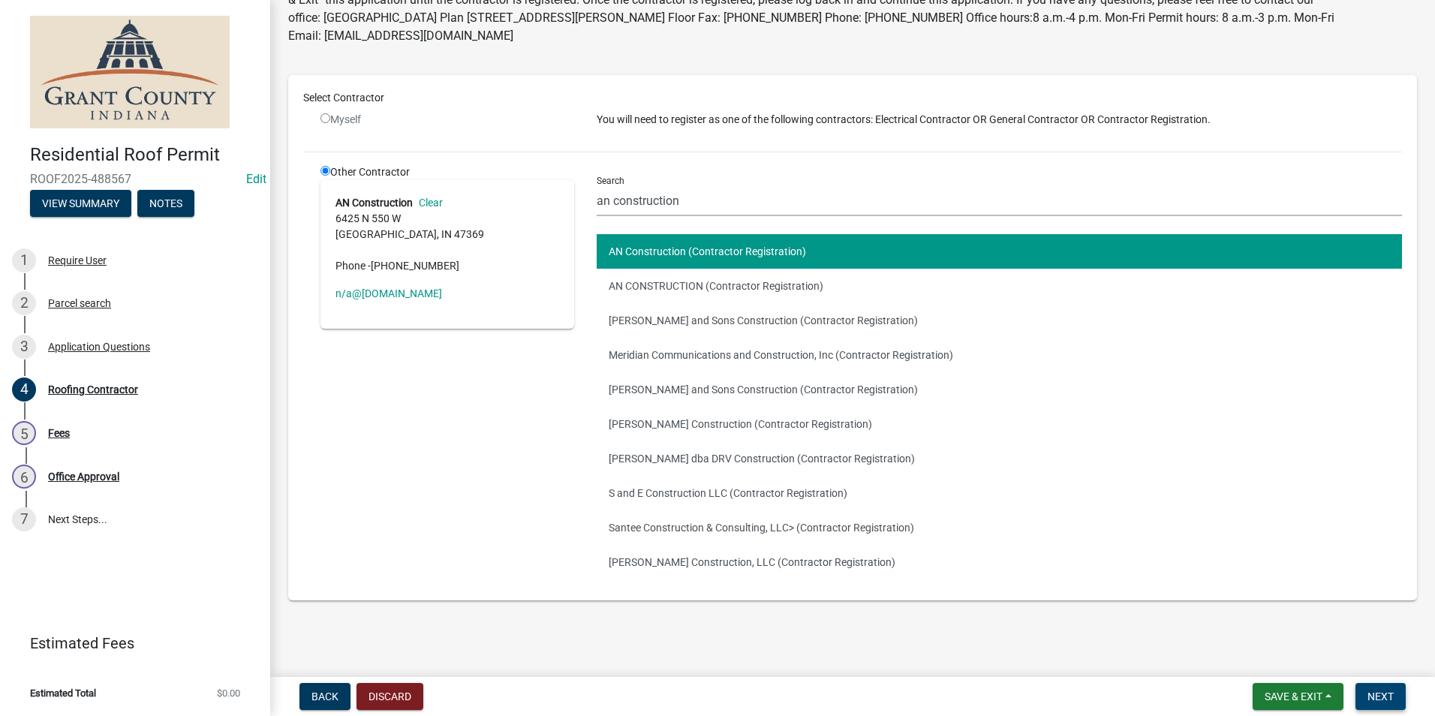
click at [1377, 693] on span "Next" at bounding box center [1381, 697] width 26 height 12
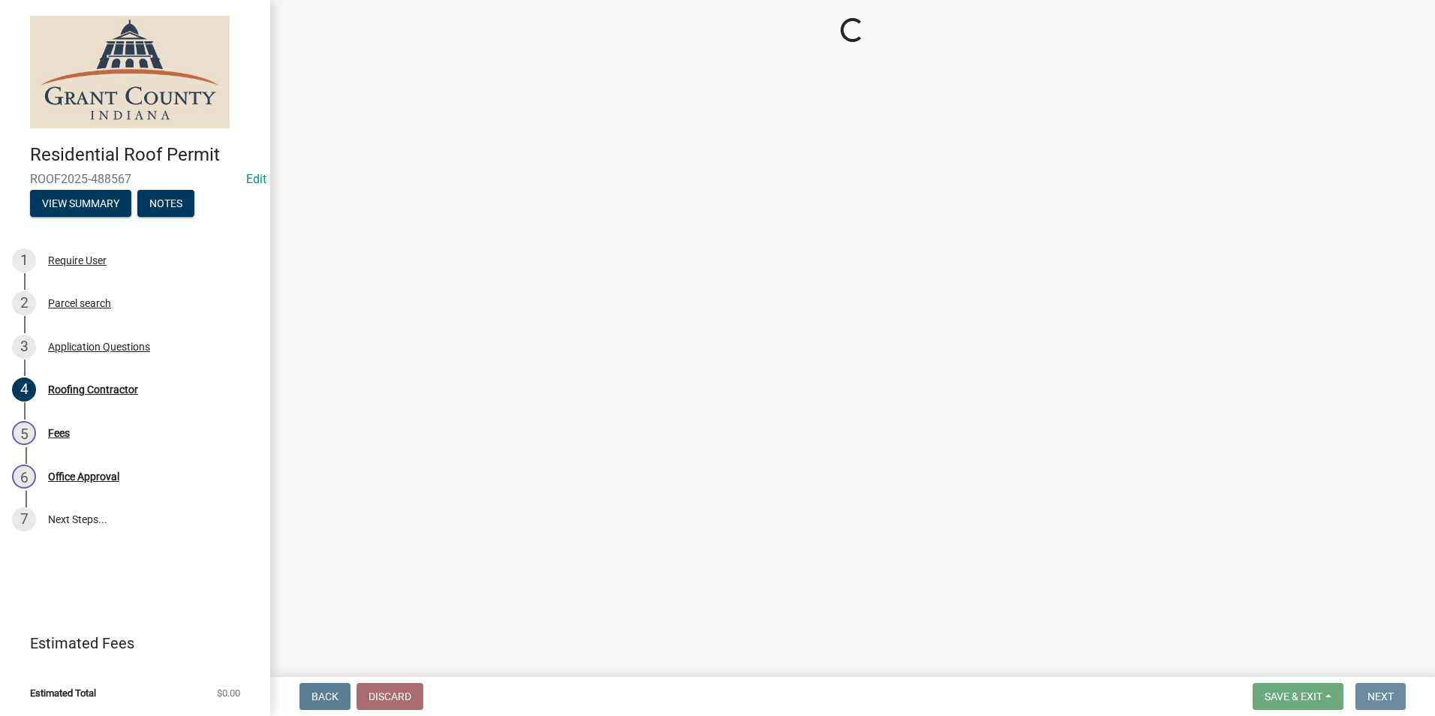
scroll to position [0, 0]
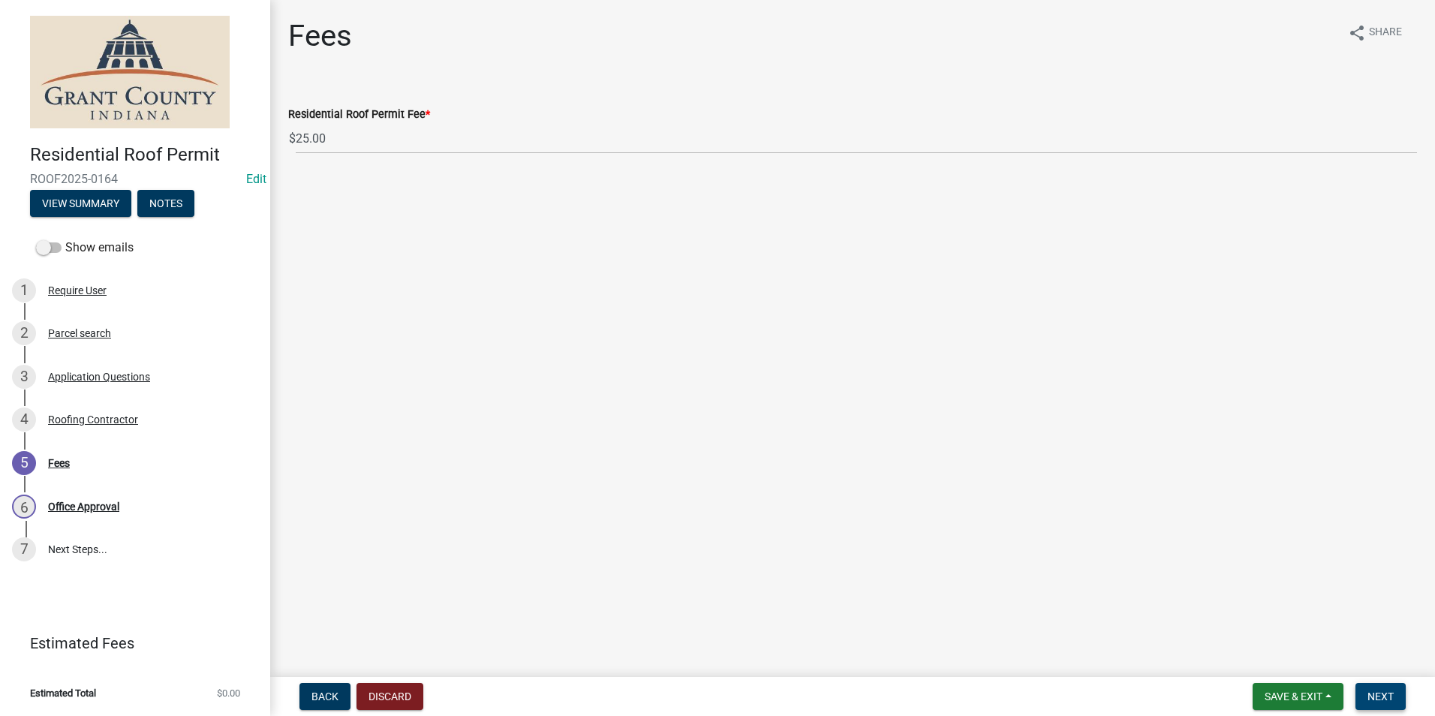
click at [1383, 697] on span "Next" at bounding box center [1381, 697] width 26 height 12
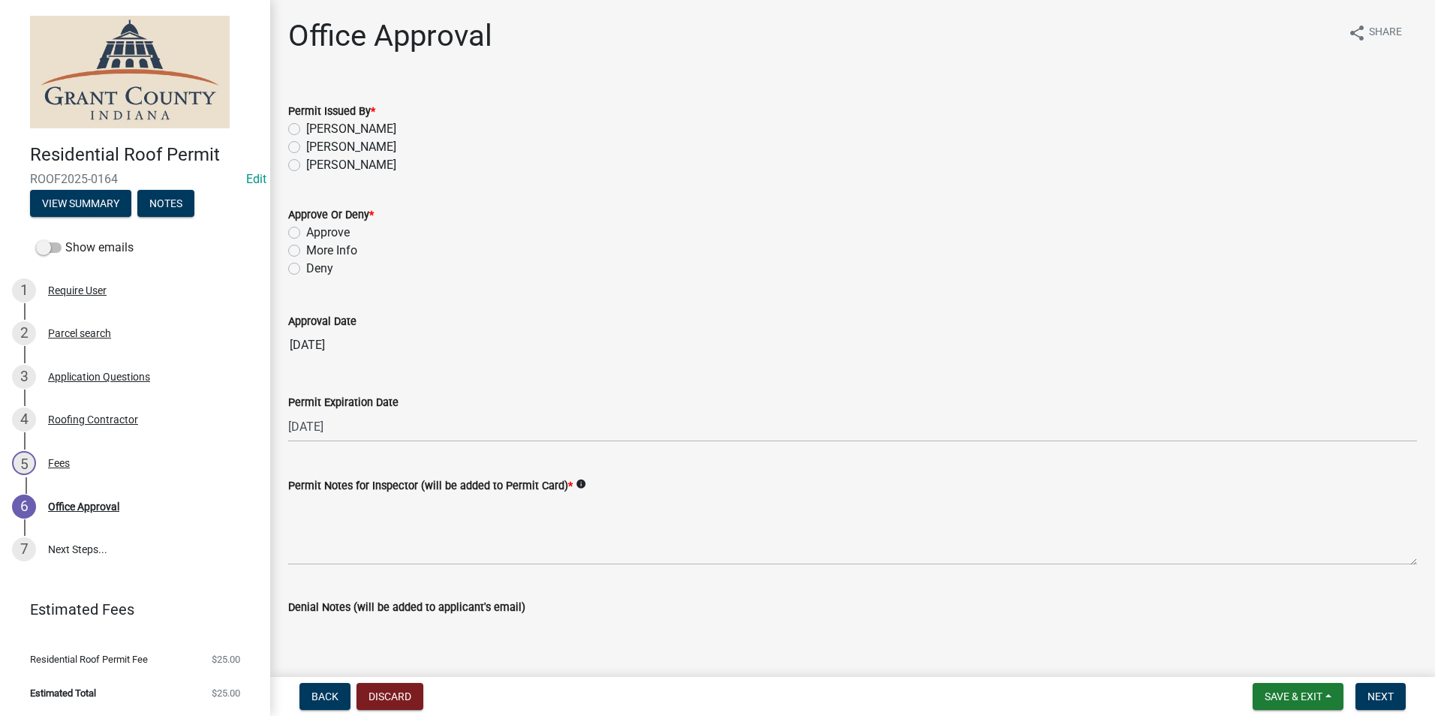
click at [306, 131] on label "Tammy Holloway" at bounding box center [351, 129] width 90 height 18
click at [306, 130] on input "Tammy Holloway" at bounding box center [311, 125] width 10 height 10
radio input "true"
click at [306, 231] on label "Approve" at bounding box center [328, 233] width 44 height 18
click at [306, 231] on input "Approve" at bounding box center [311, 229] width 10 height 10
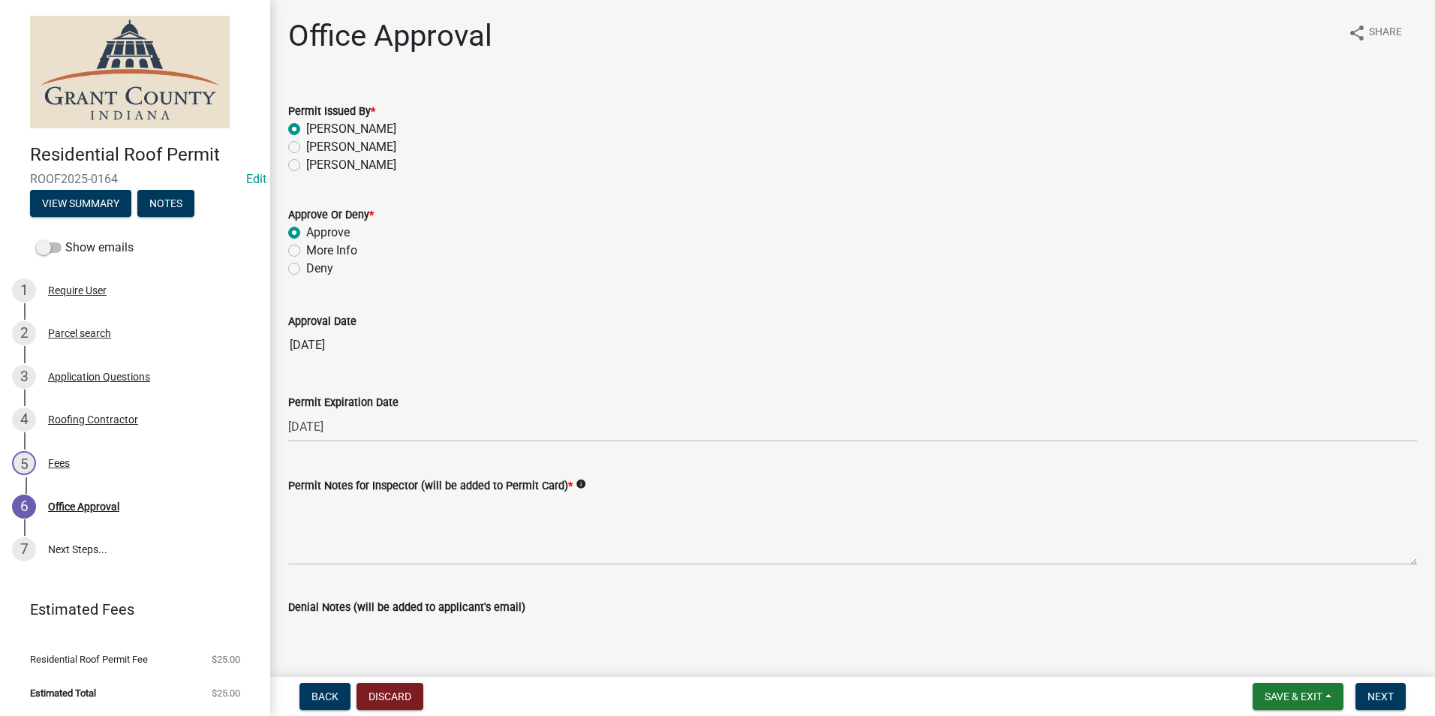
radio input "true"
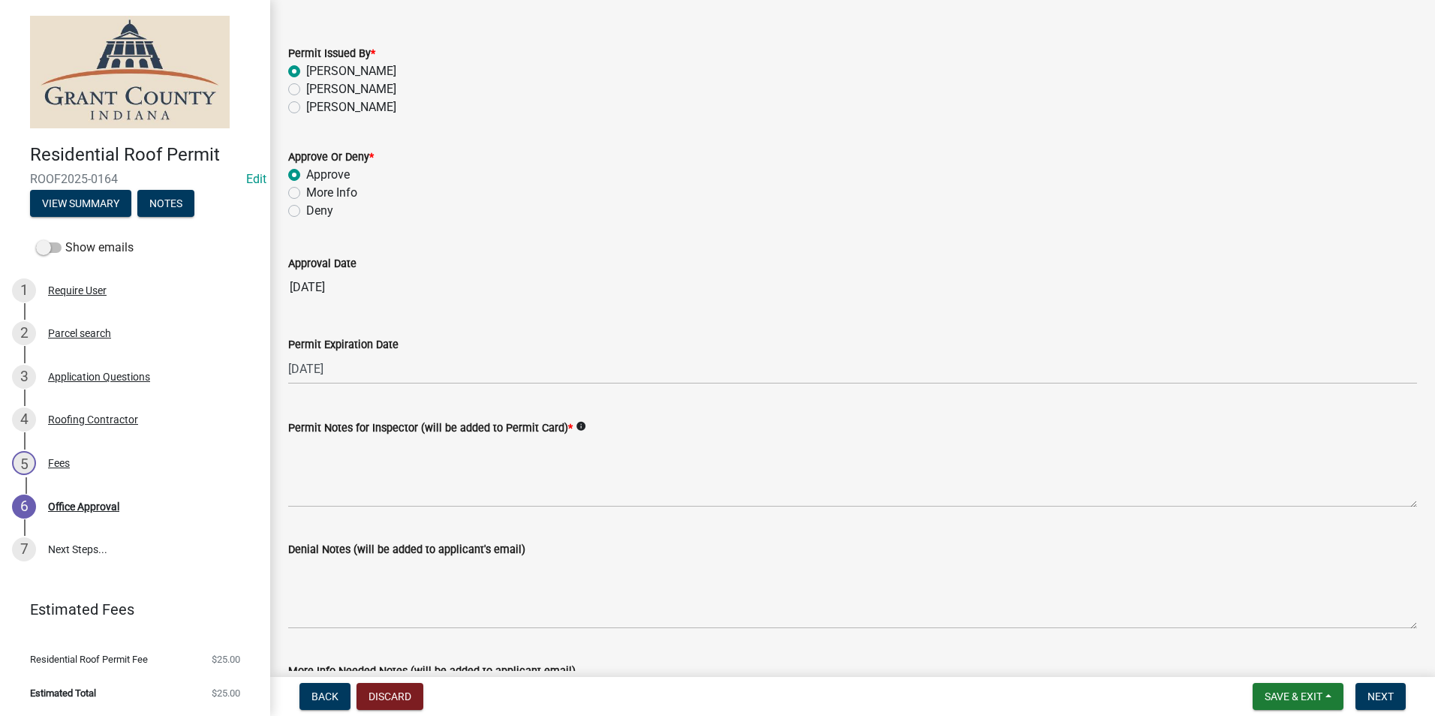
scroll to position [150, 0]
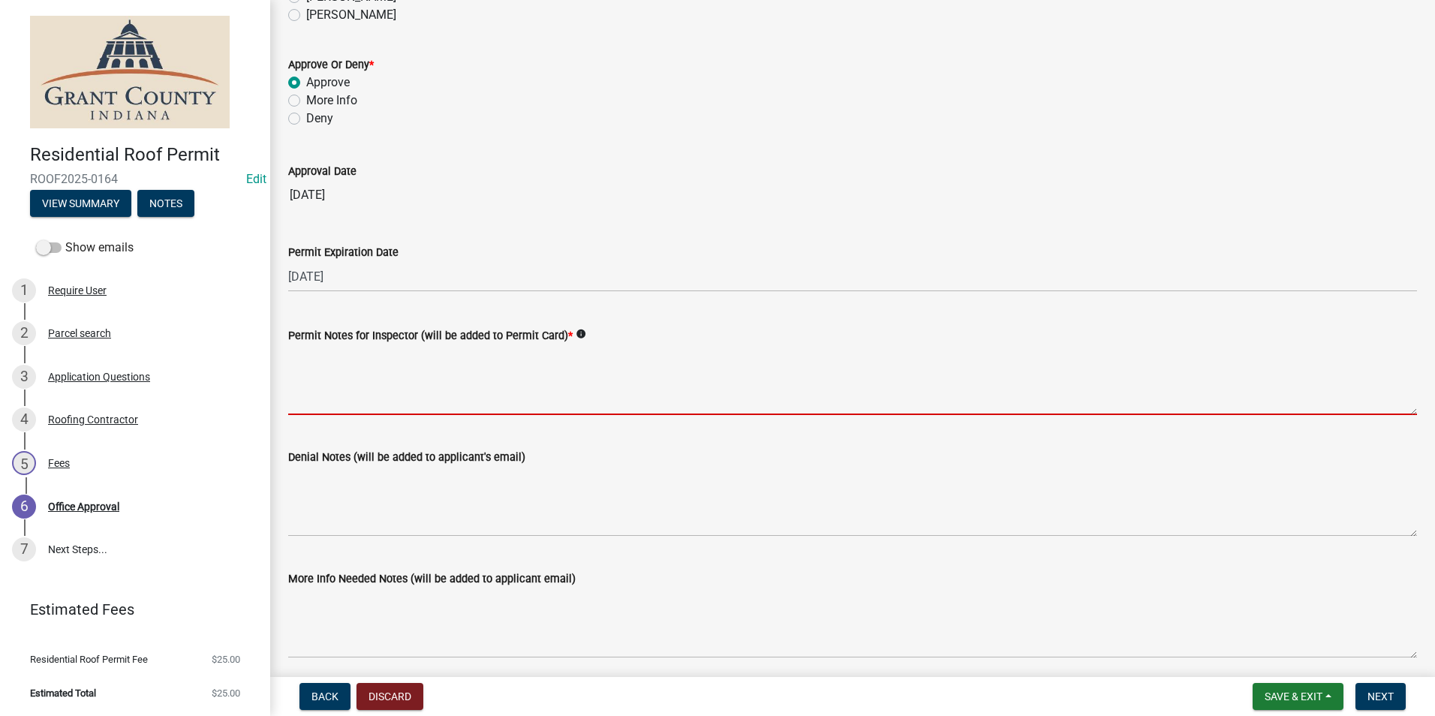
click at [336, 381] on textarea "Permit Notes for Inspector (will be added to Permit Card) *" at bounding box center [852, 380] width 1129 height 71
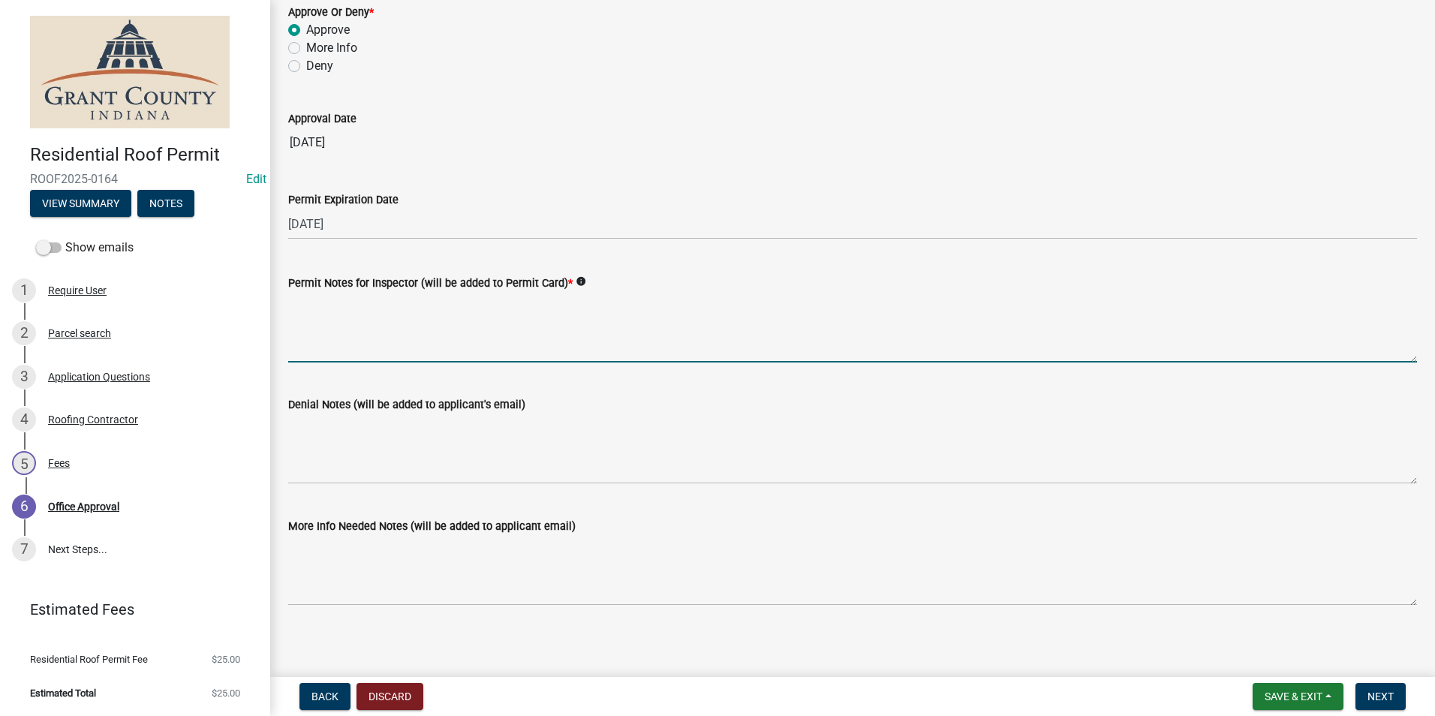
scroll to position [208, 0]
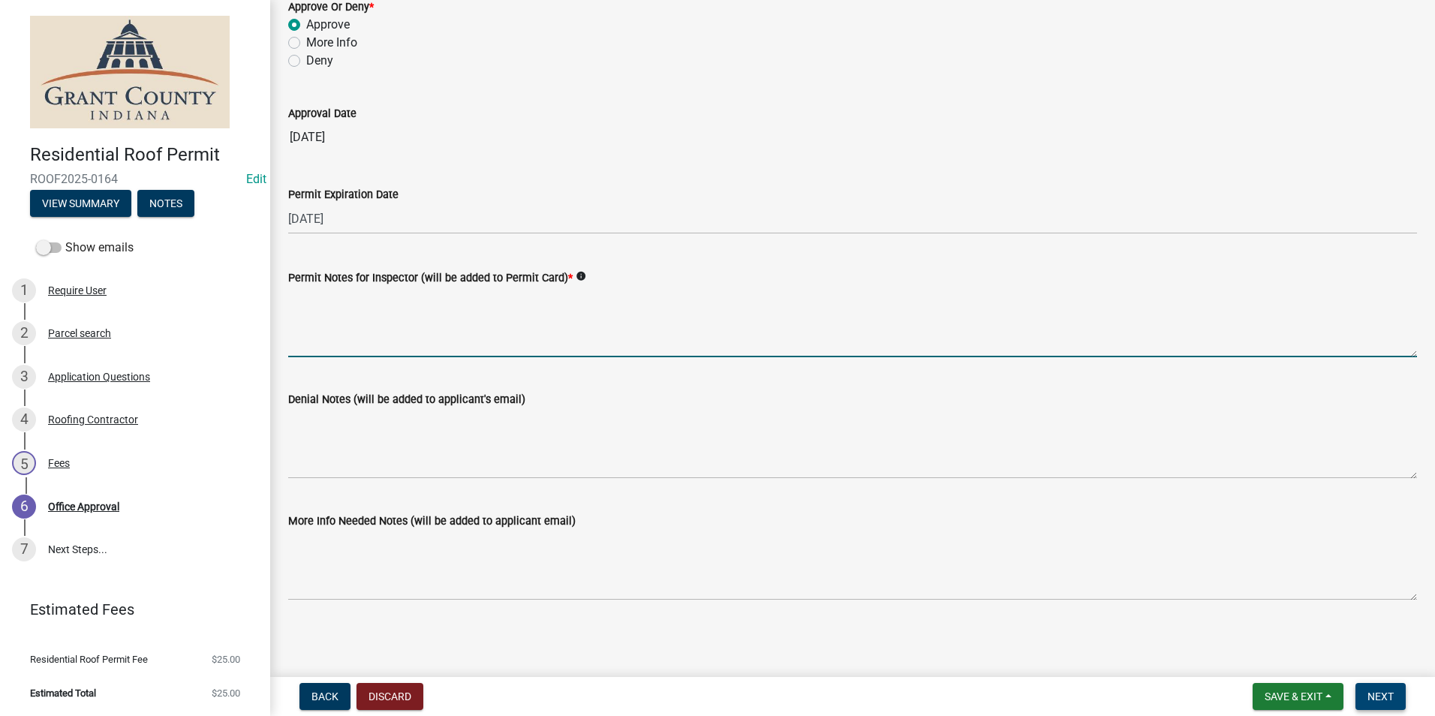
click at [1372, 691] on span "Next" at bounding box center [1381, 697] width 26 height 12
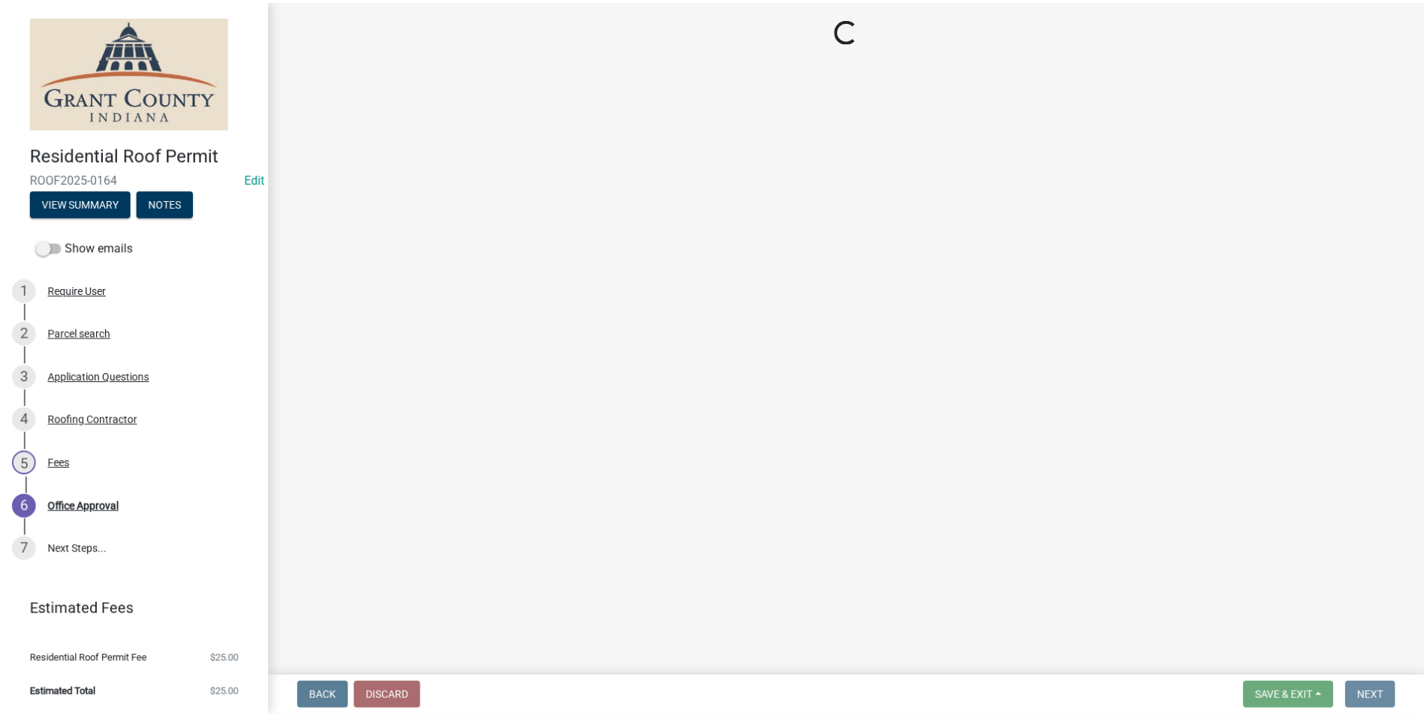
scroll to position [0, 0]
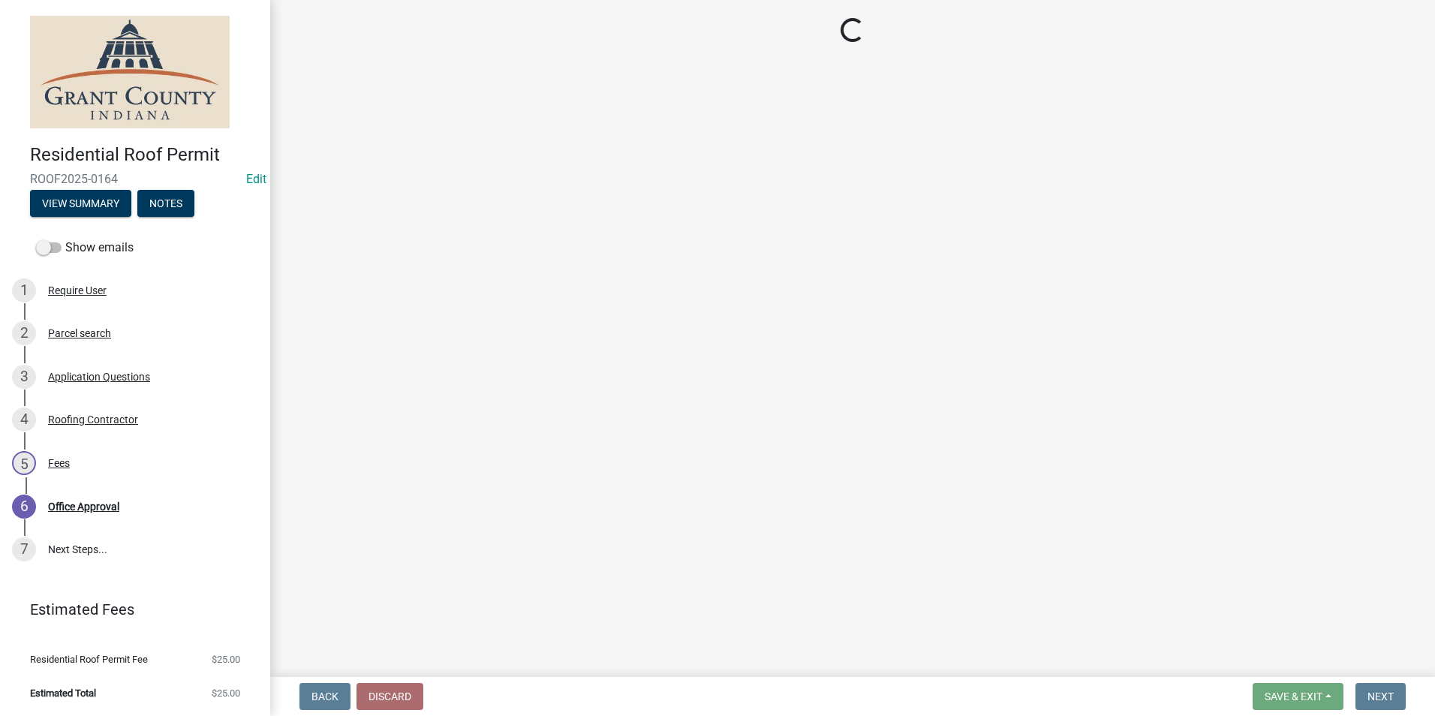
select select "3: 3"
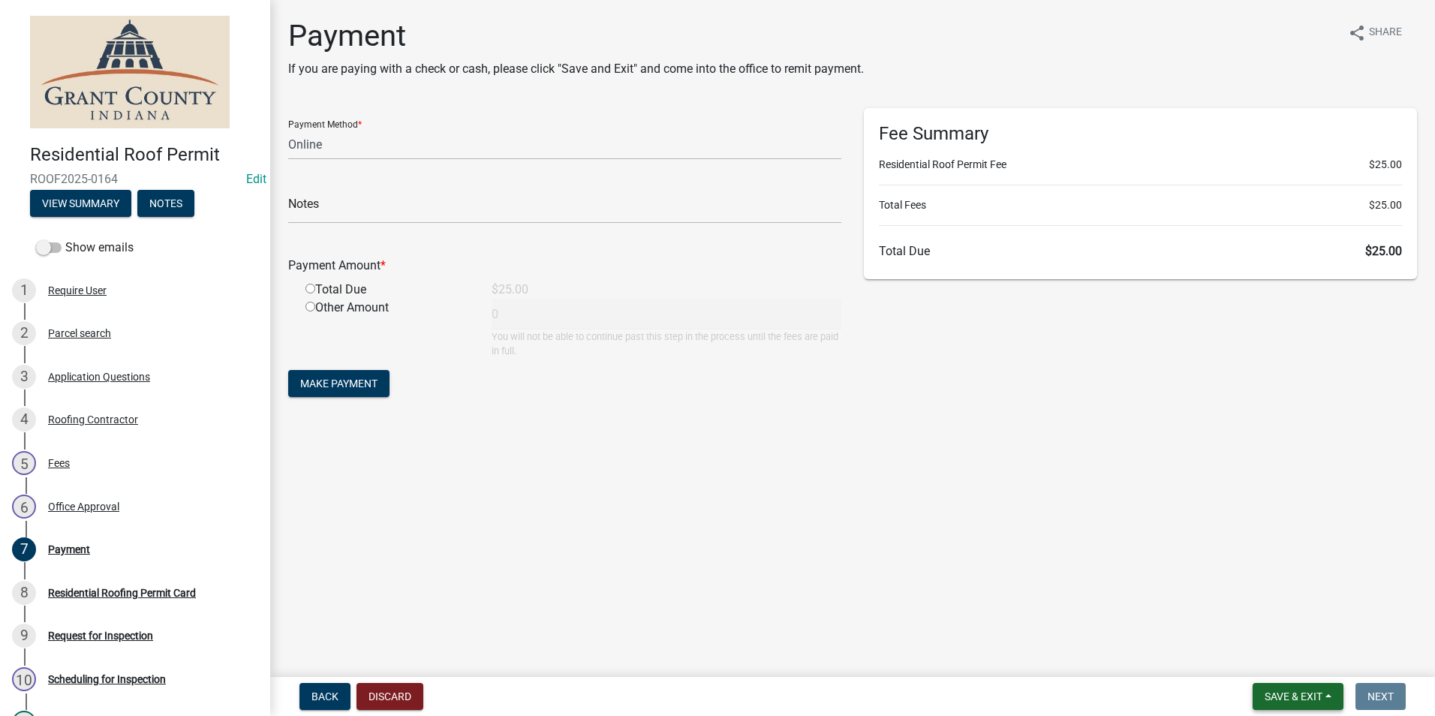
click at [1279, 697] on span "Save & Exit" at bounding box center [1294, 697] width 58 height 12
click at [1257, 659] on button "Save & Exit" at bounding box center [1283, 657] width 120 height 36
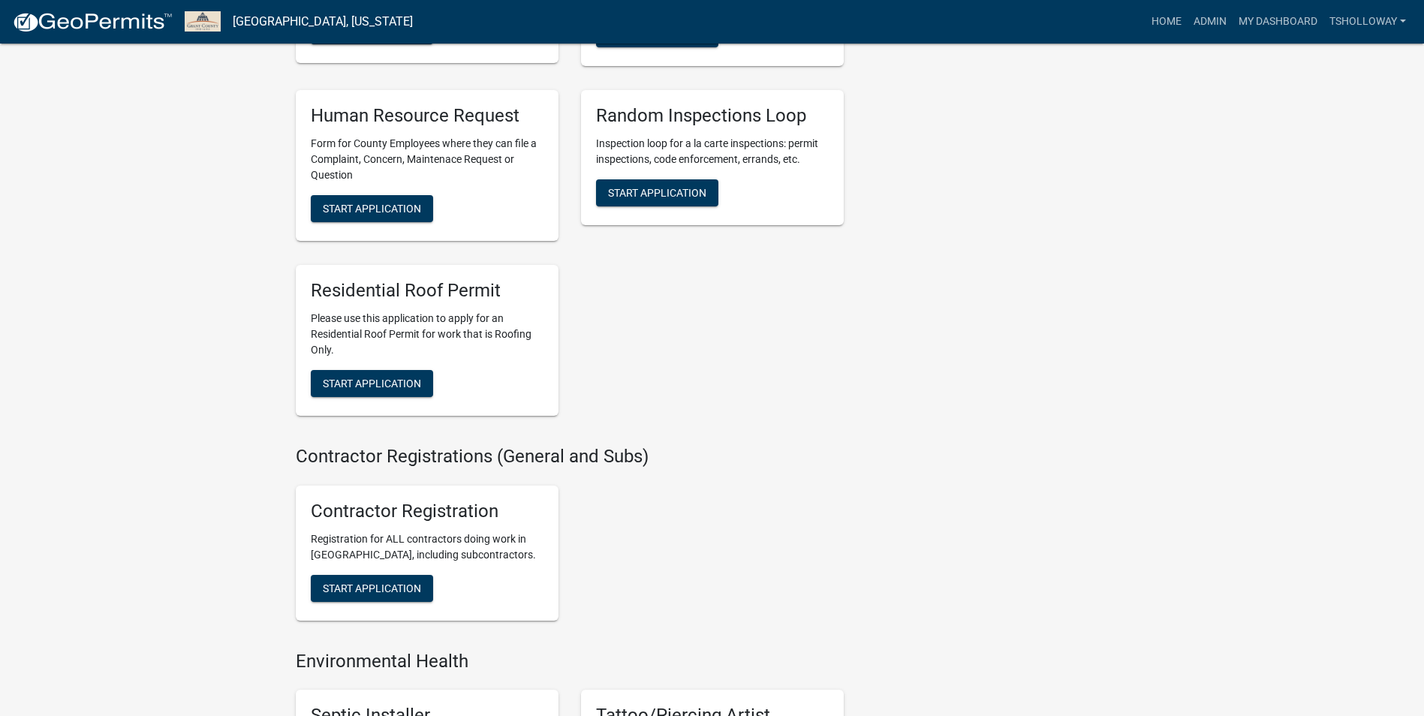
scroll to position [2477, 0]
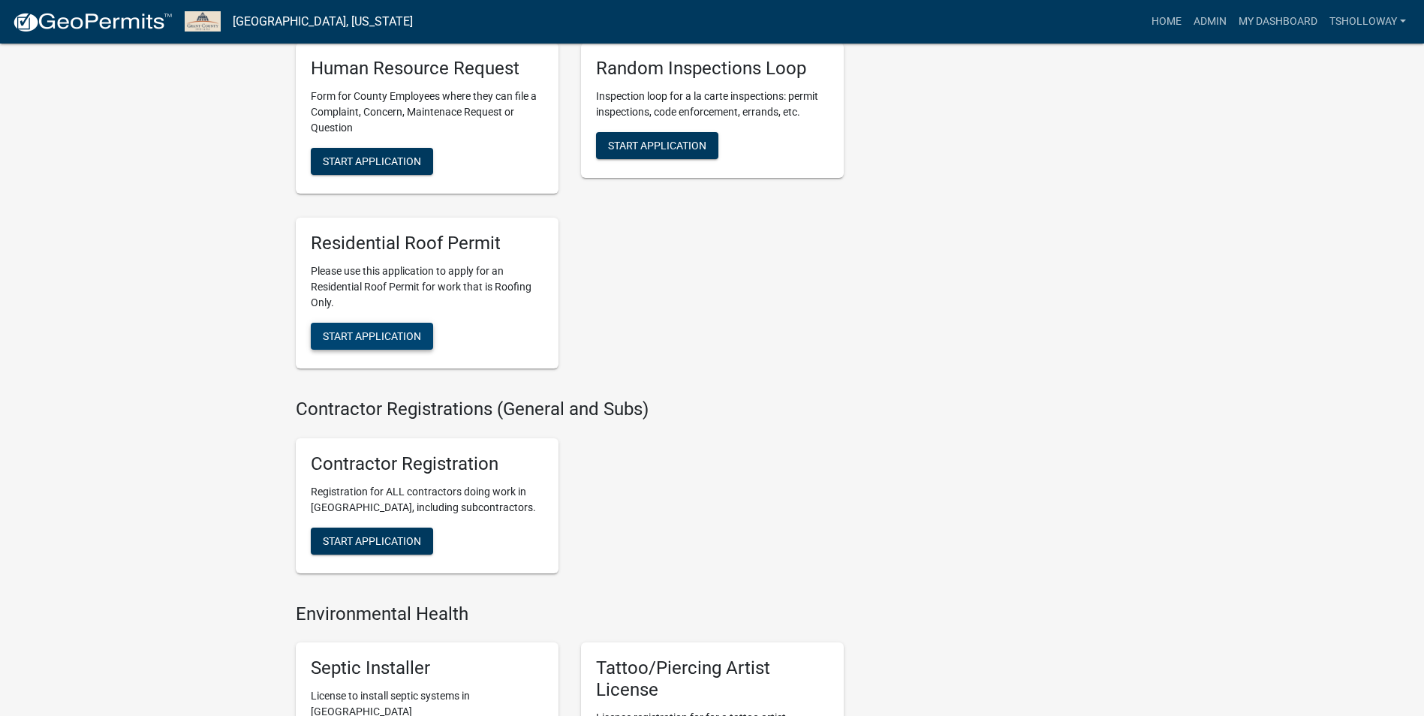
click at [335, 342] on span "Start Application" at bounding box center [372, 336] width 98 height 12
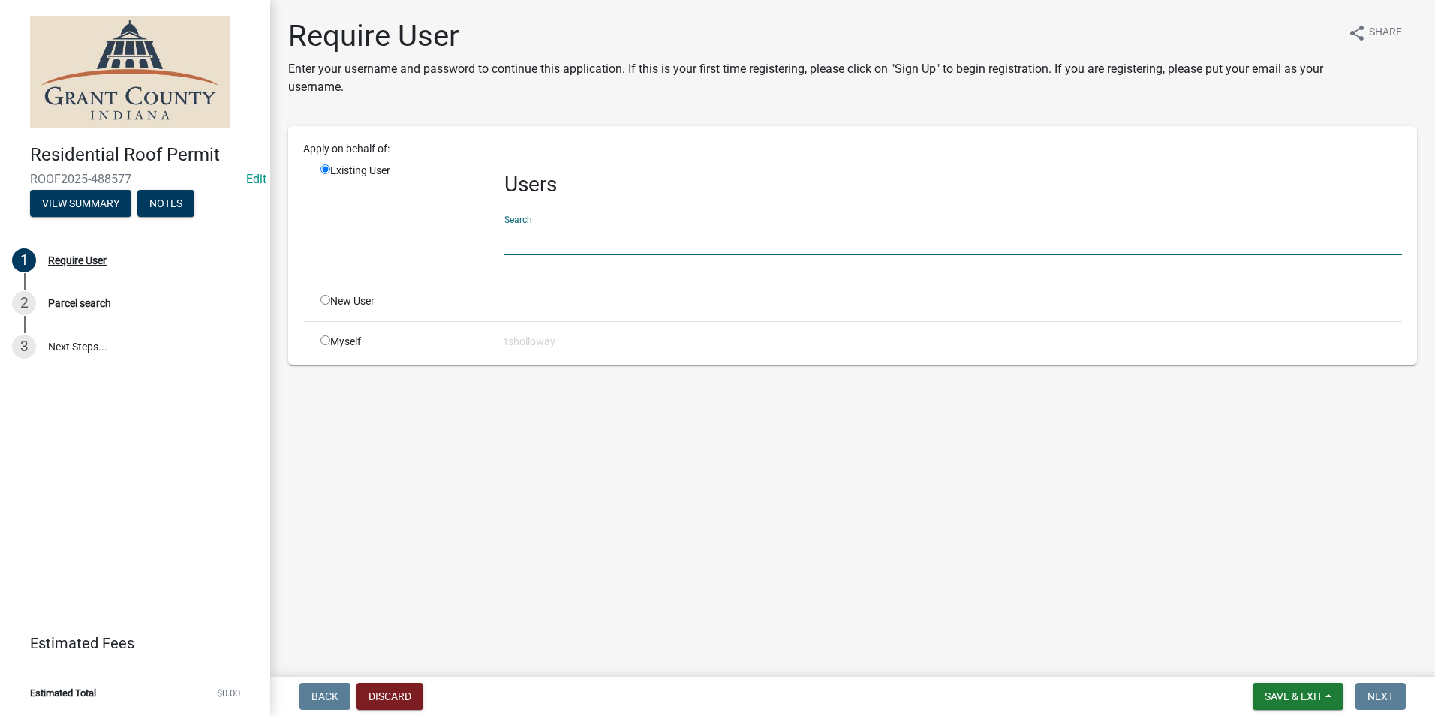
click at [522, 246] on input "text" at bounding box center [953, 239] width 898 height 31
type input "an construction"
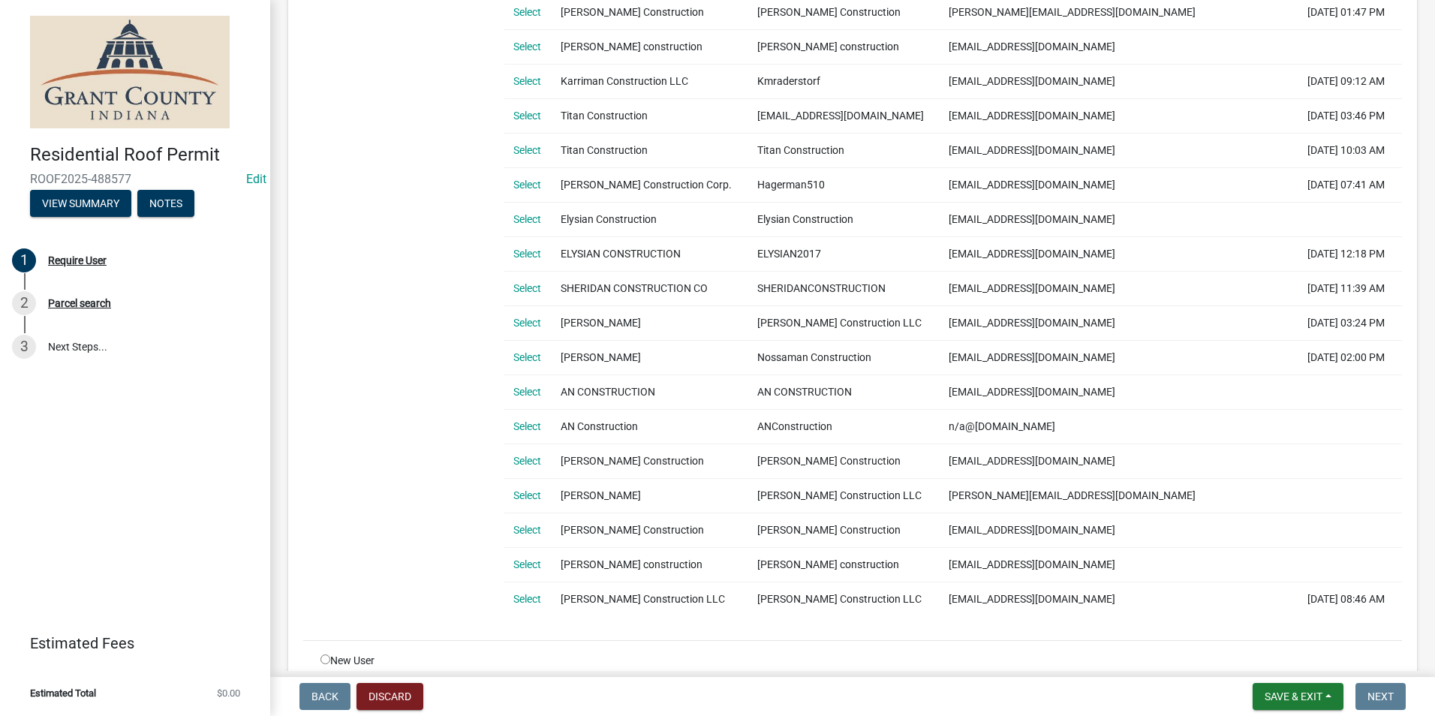
scroll to position [525, 0]
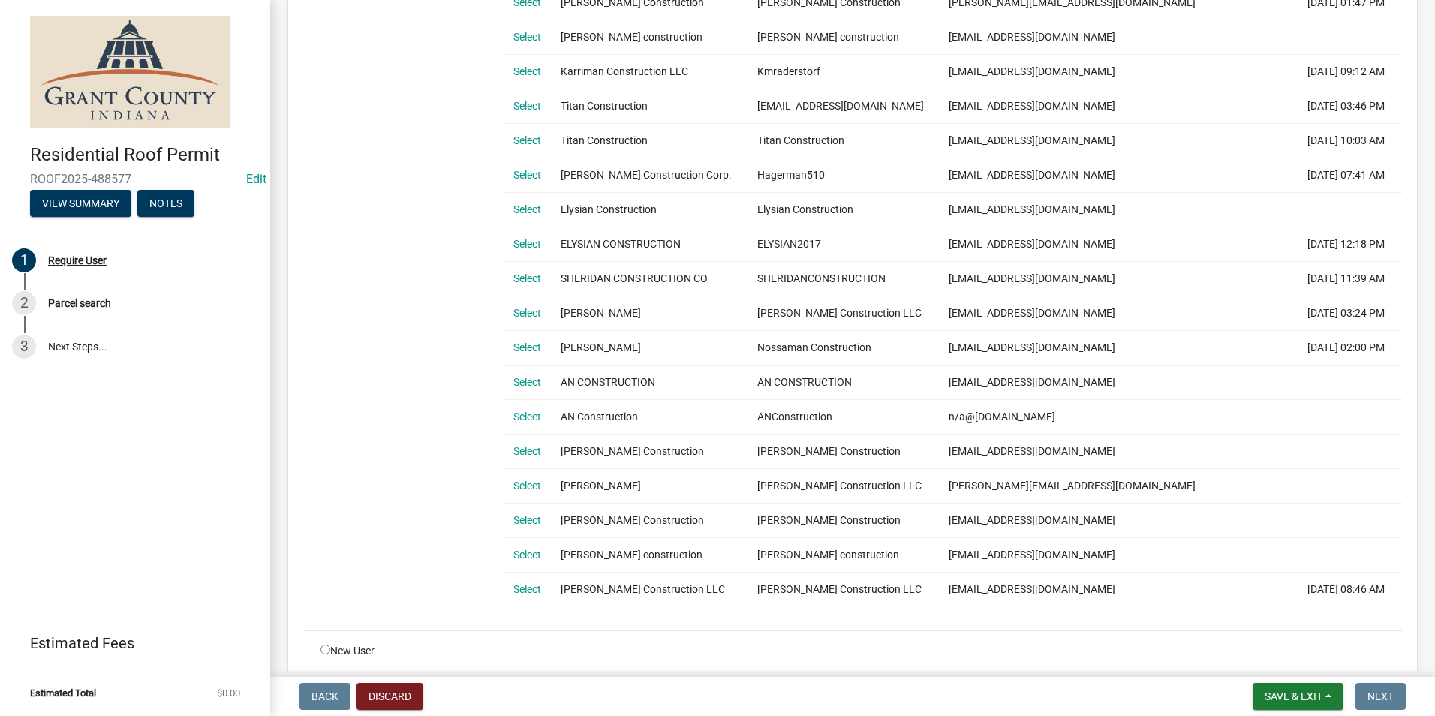
click at [528, 382] on link "Select" at bounding box center [527, 382] width 28 height 12
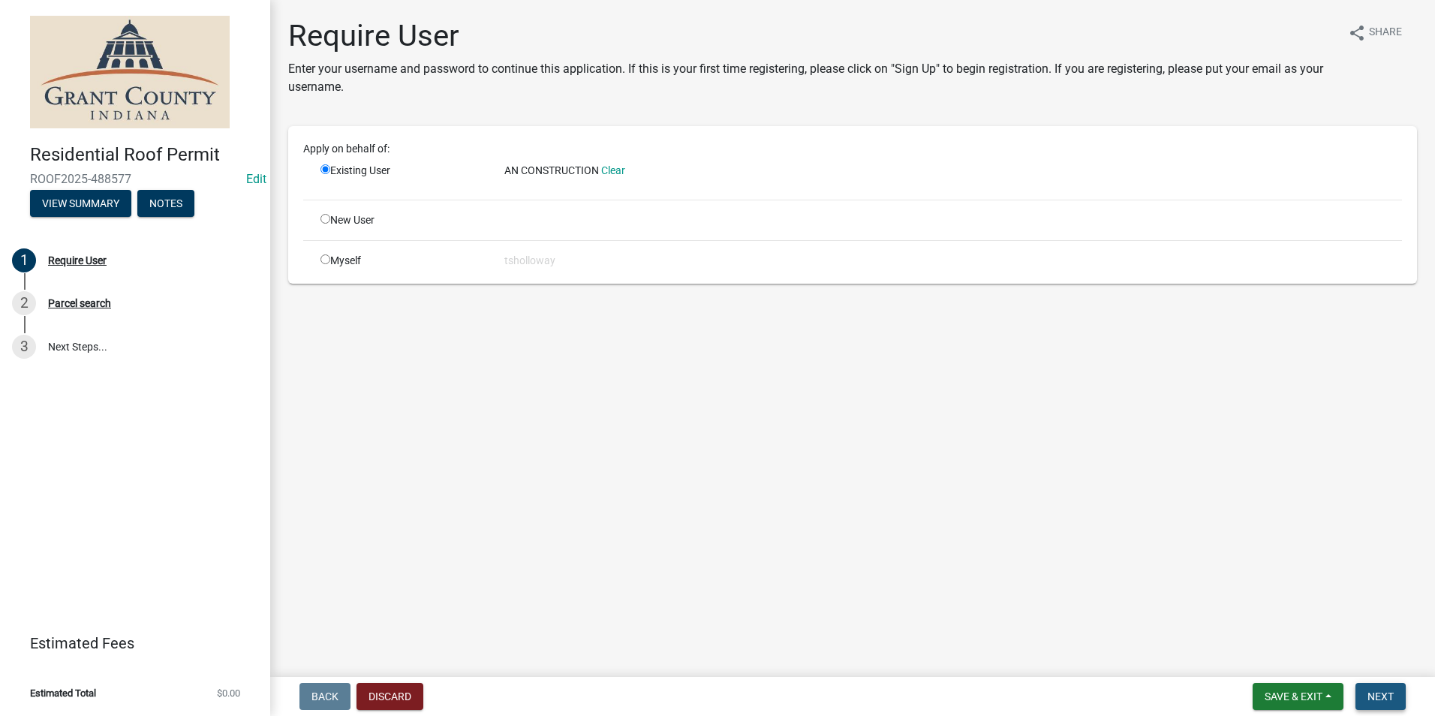
click at [1375, 697] on span "Next" at bounding box center [1381, 697] width 26 height 12
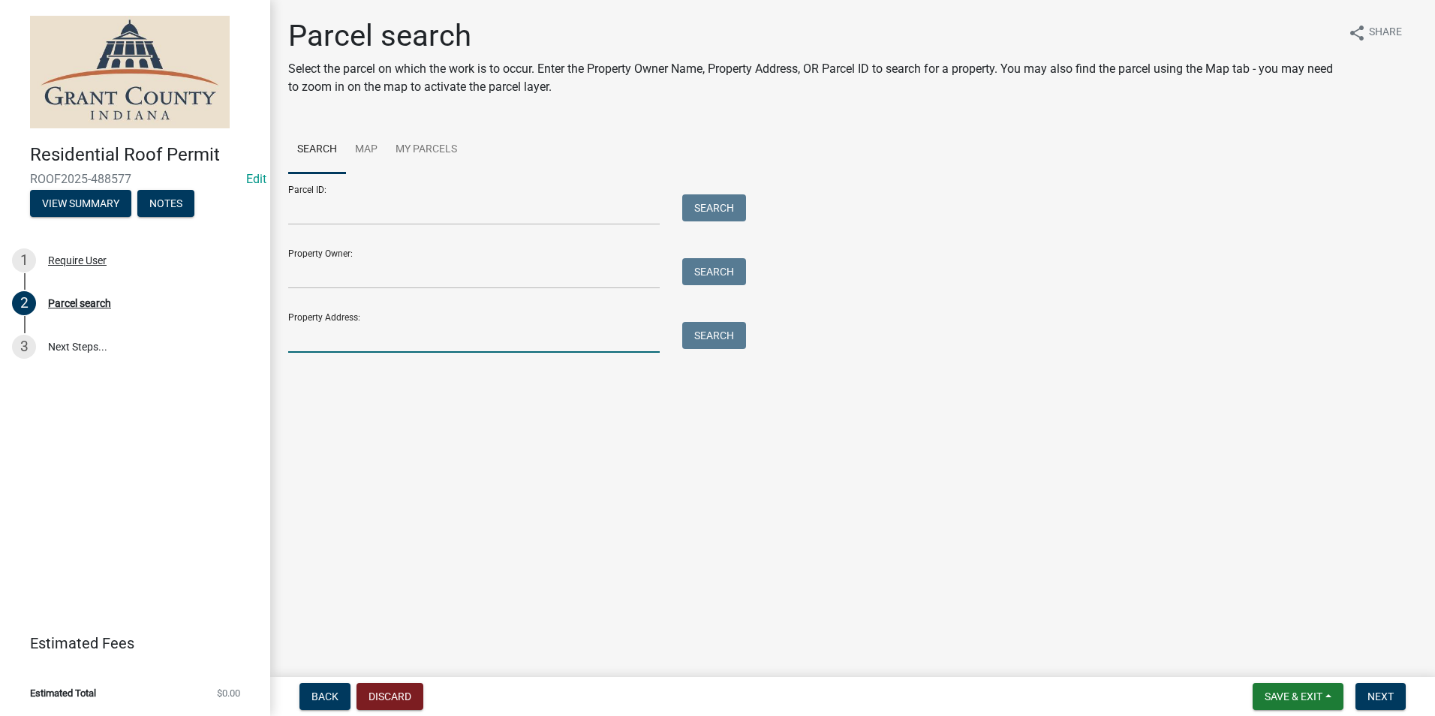
click at [349, 329] on input "Property Address:" at bounding box center [474, 337] width 372 height 31
click at [711, 340] on button "Search" at bounding box center [714, 335] width 64 height 27
drag, startPoint x: 353, startPoint y: 339, endPoint x: 213, endPoint y: 337, distance: 139.6
click at [213, 336] on div "Residential Roof Permit ROOF2025-488577 Edit View Summary Notes 1 Require User …" at bounding box center [717, 358] width 1435 height 716
type input "8975 E 650 S"
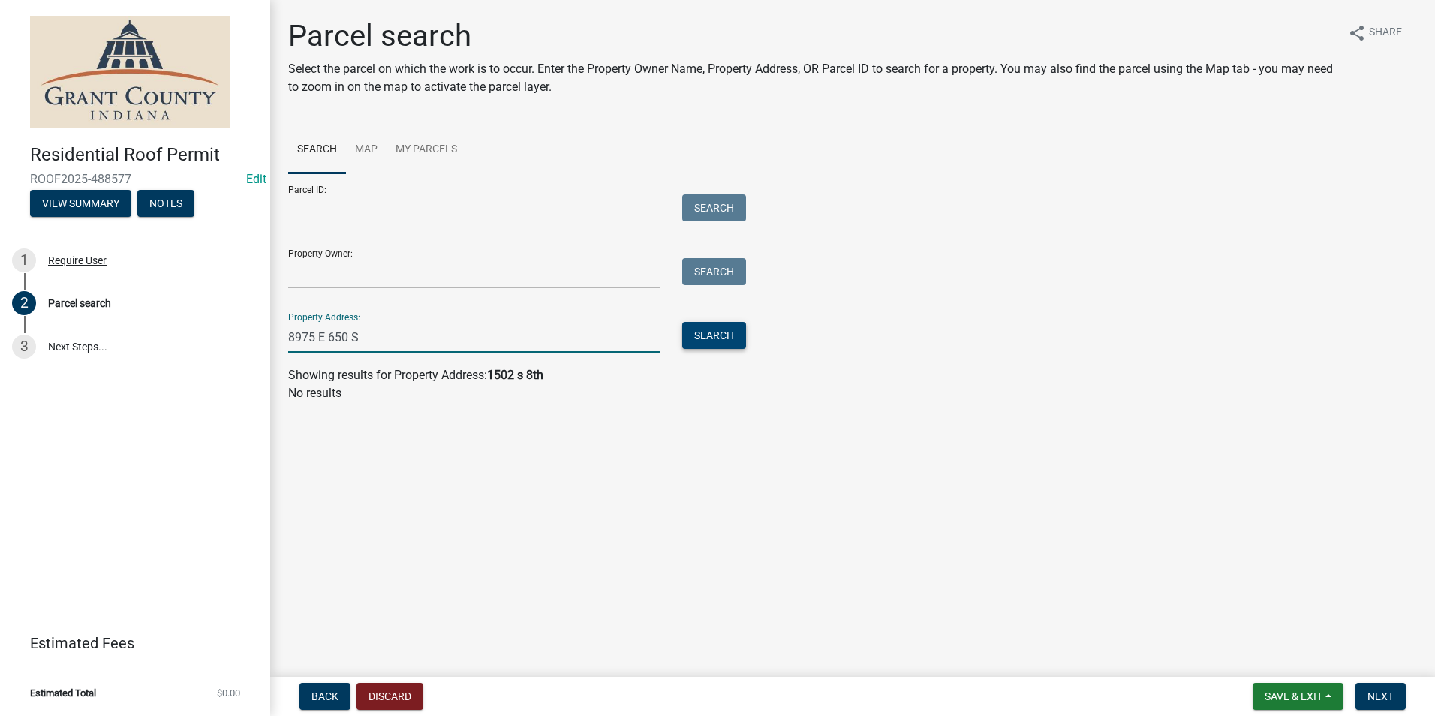
click at [704, 339] on button "Search" at bounding box center [714, 335] width 64 height 27
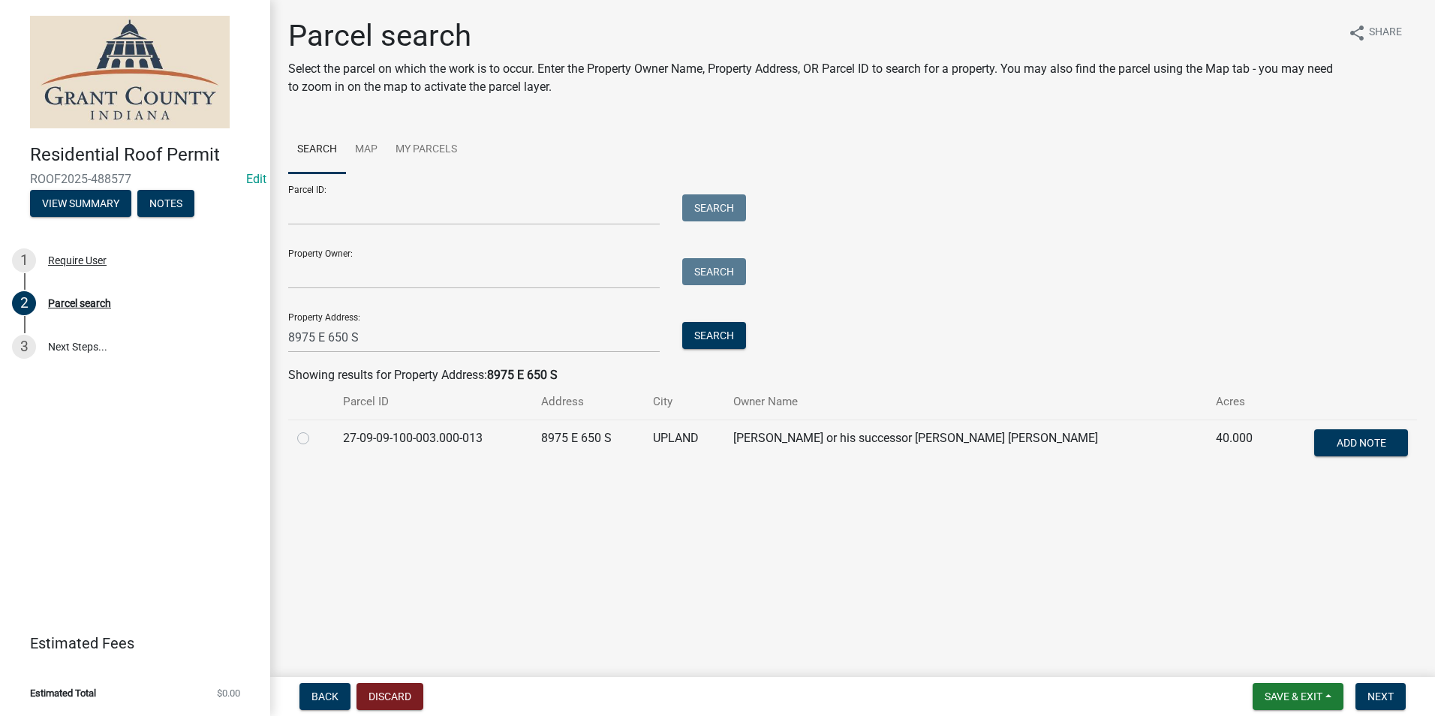
click at [315, 429] on label at bounding box center [315, 429] width 0 height 0
click at [315, 439] on input "radio" at bounding box center [320, 434] width 10 height 10
radio input "true"
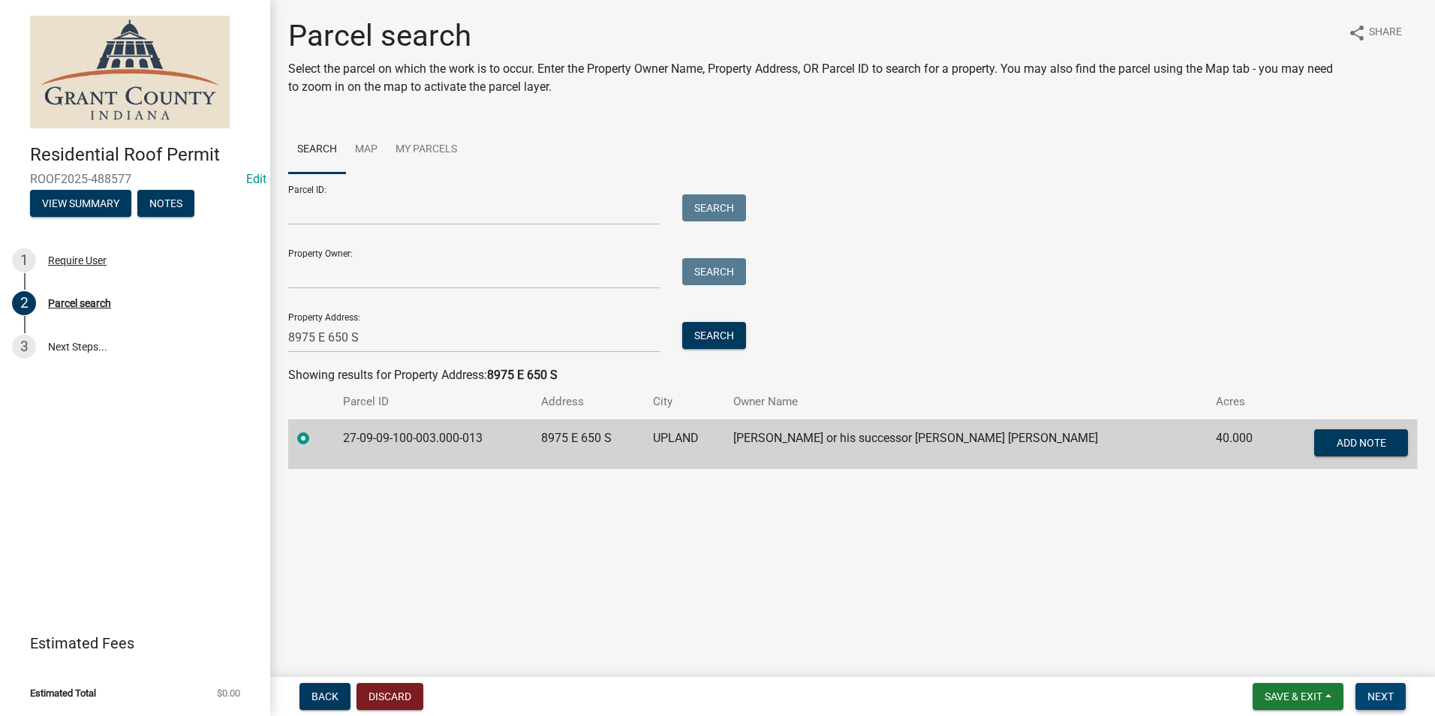
click at [1387, 705] on button "Next" at bounding box center [1381, 696] width 50 height 27
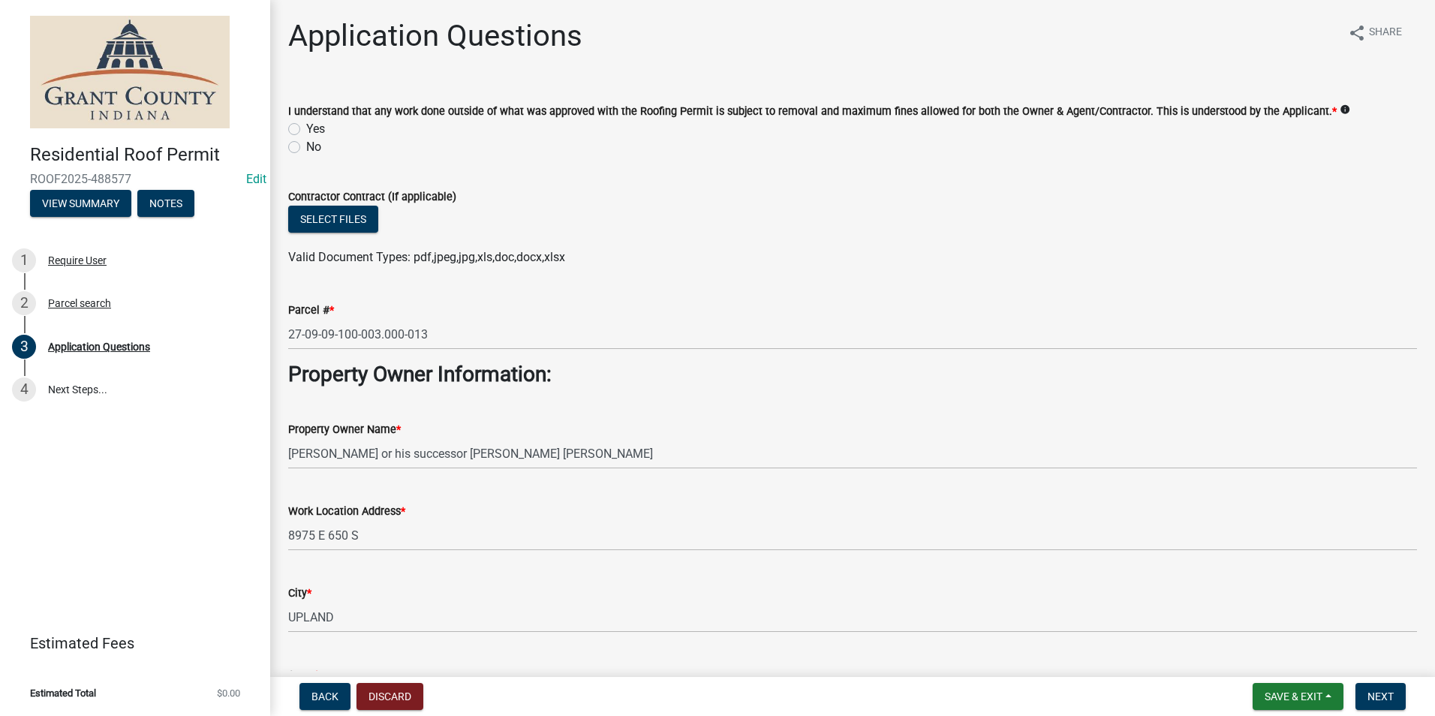
click at [306, 124] on label "Yes" at bounding box center [315, 129] width 19 height 18
click at [306, 124] on input "Yes" at bounding box center [311, 125] width 10 height 10
radio input "true"
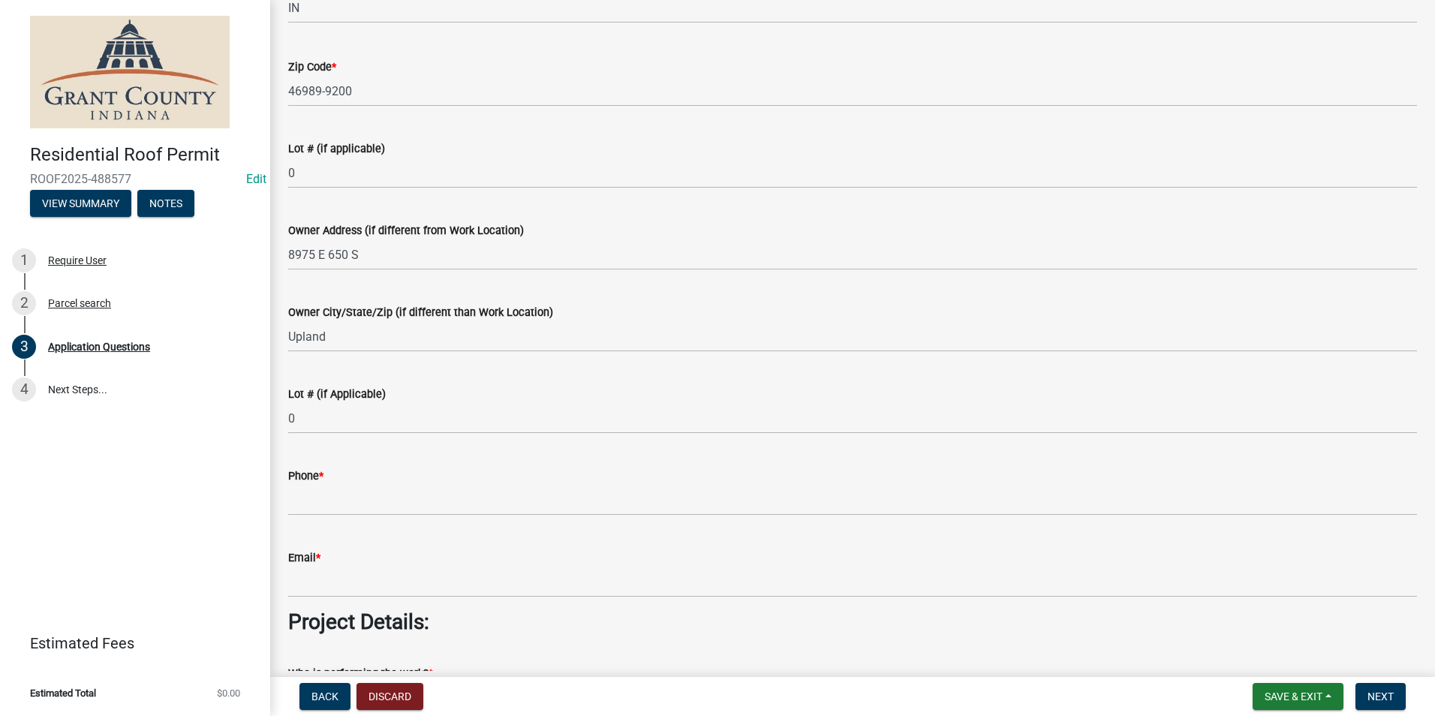
scroll to position [751, 0]
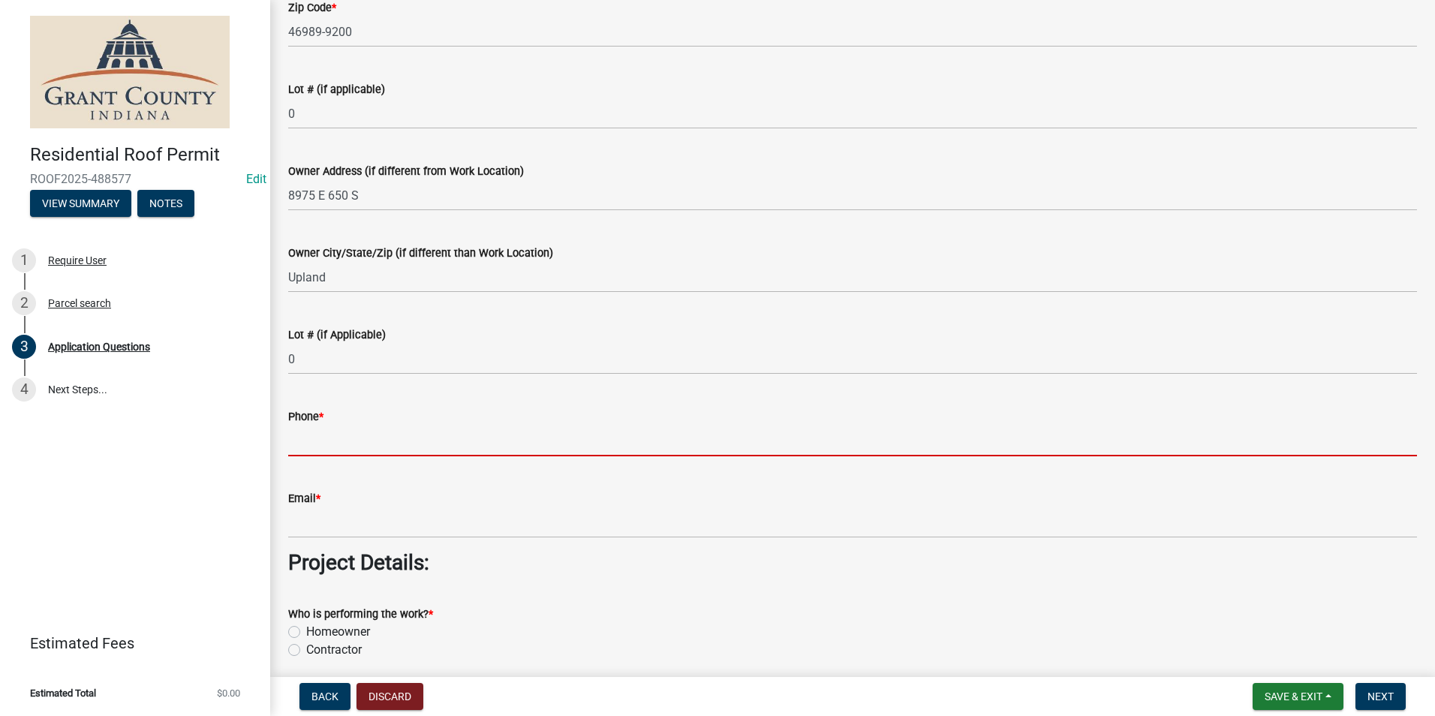
click at [318, 441] on input "Phone *" at bounding box center [852, 441] width 1129 height 31
type input "1111111111"
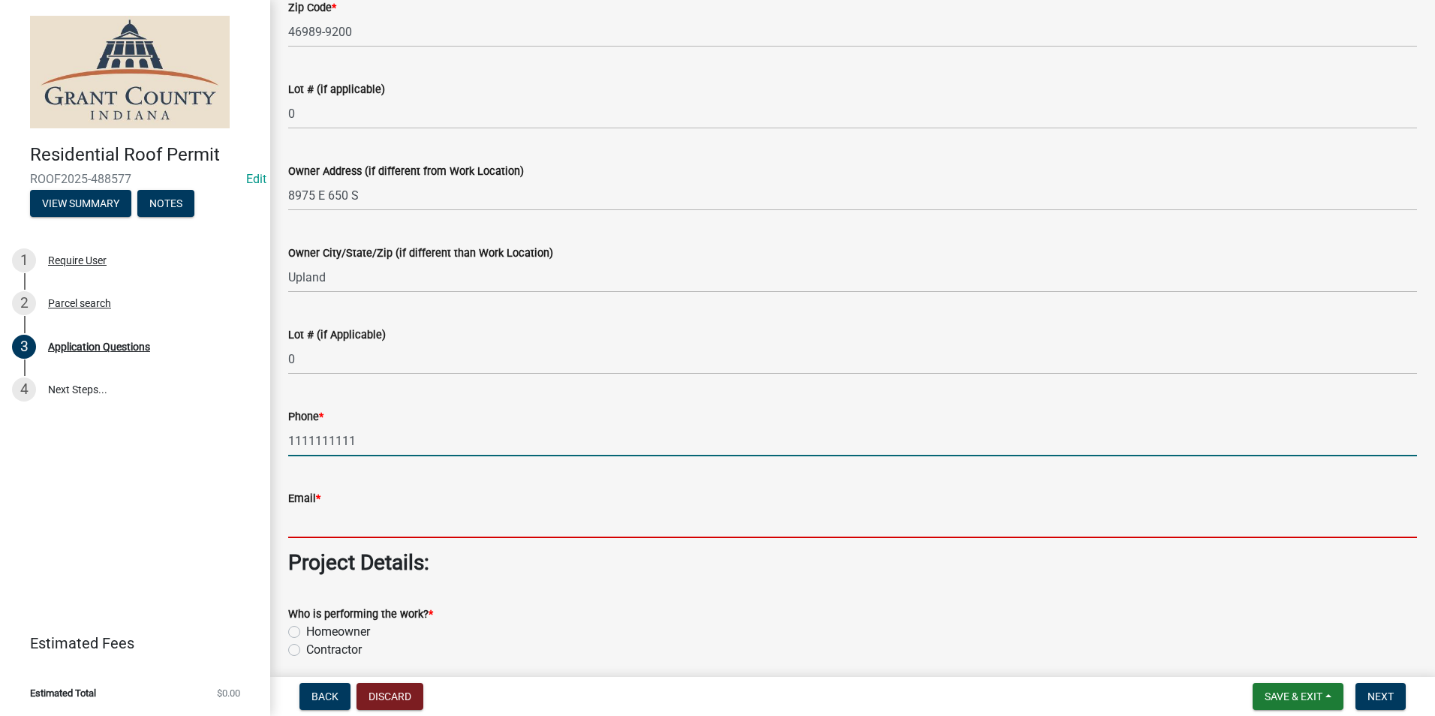
type input "no@email"
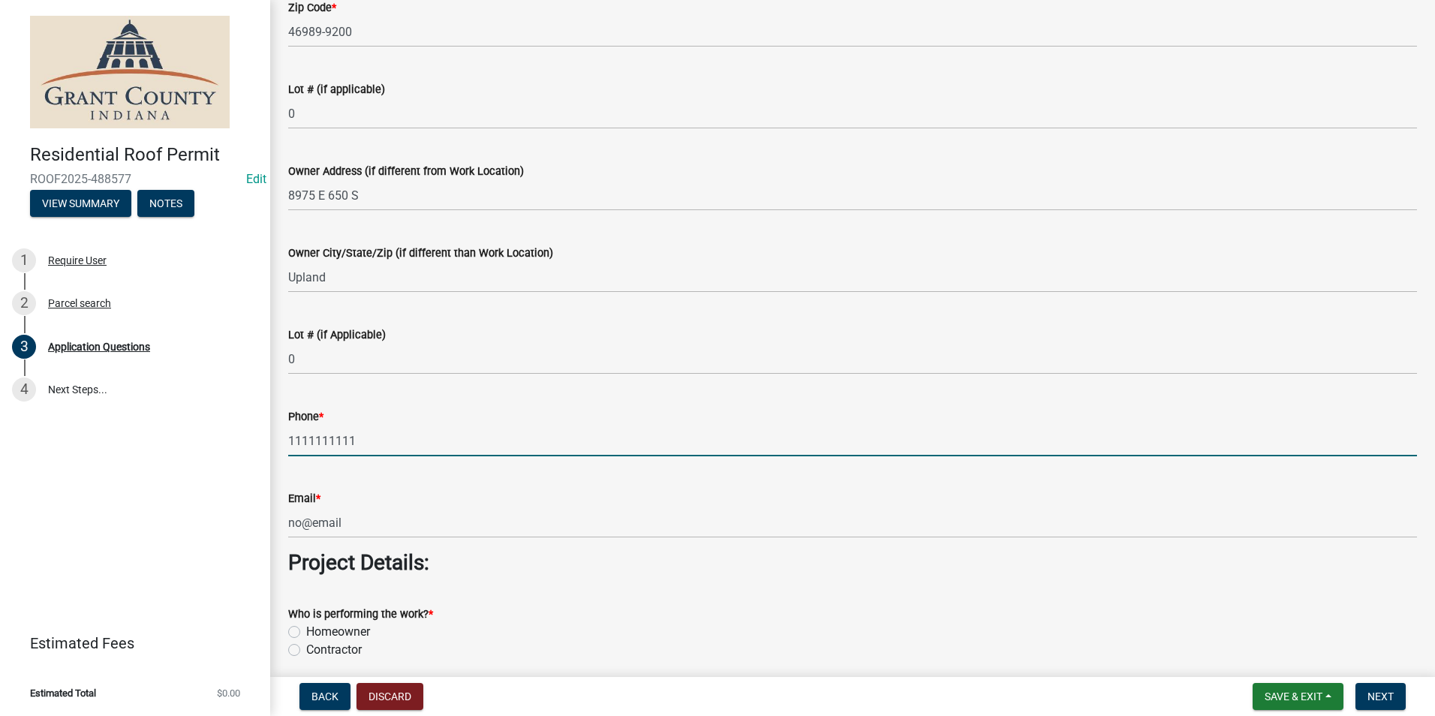
type input "3800.00"
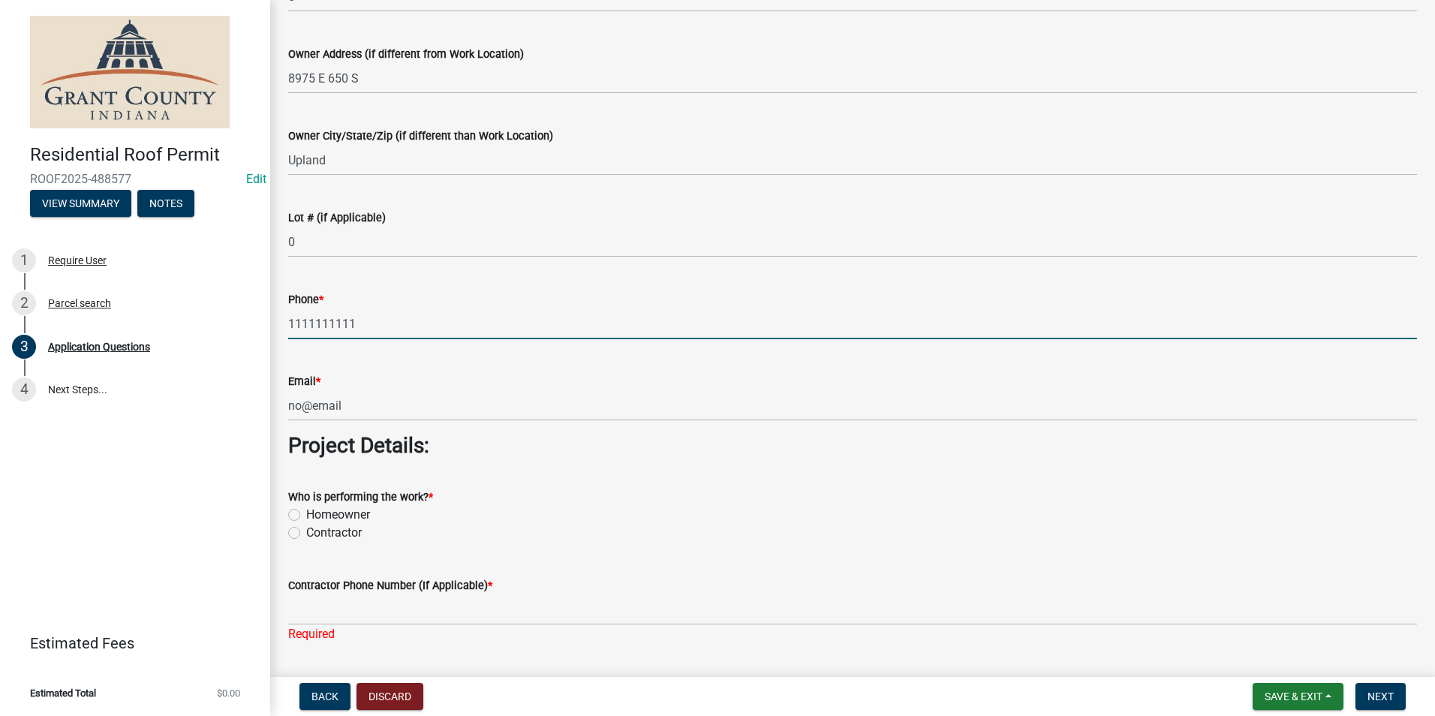
scroll to position [1051, 0]
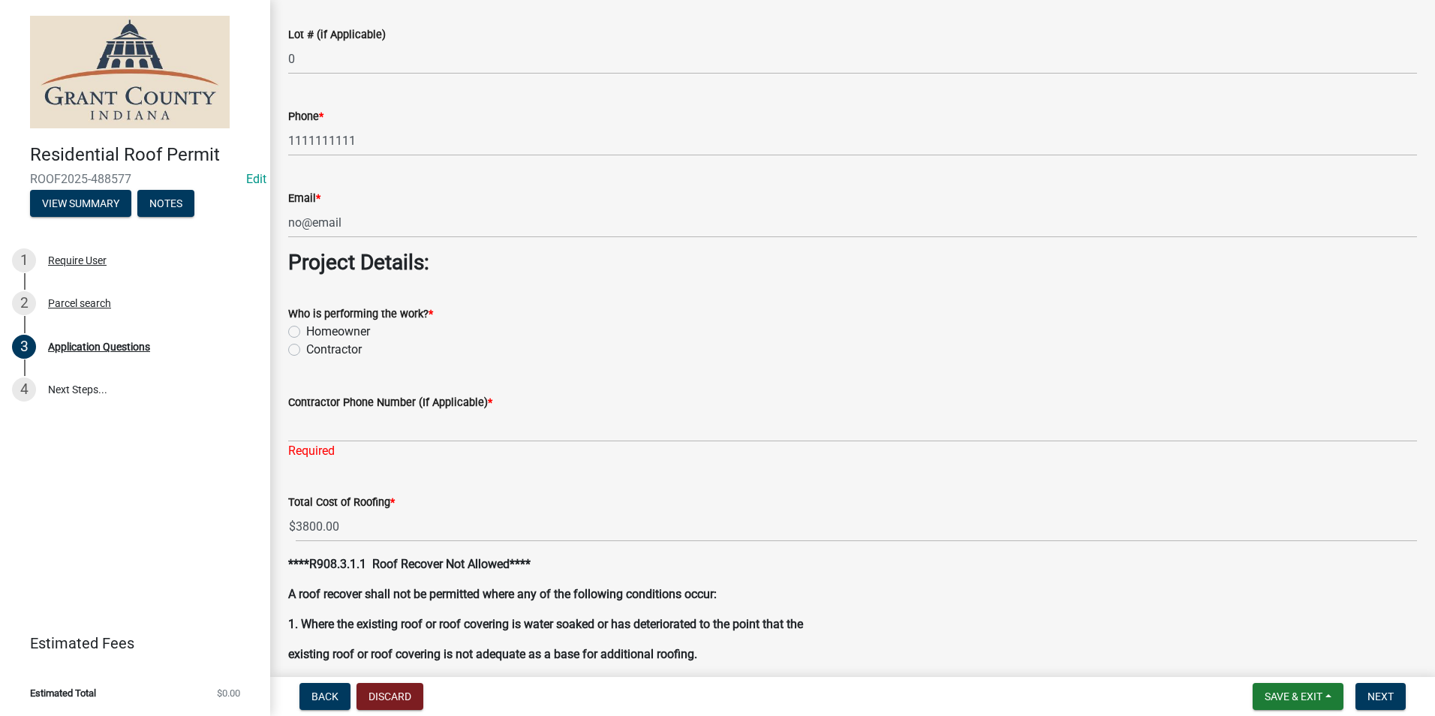
click at [291, 357] on div "Contractor" at bounding box center [852, 350] width 1129 height 18
click at [306, 352] on label "Contractor" at bounding box center [334, 350] width 56 height 18
click at [306, 351] on input "Contractor" at bounding box center [311, 346] width 10 height 10
radio input "true"
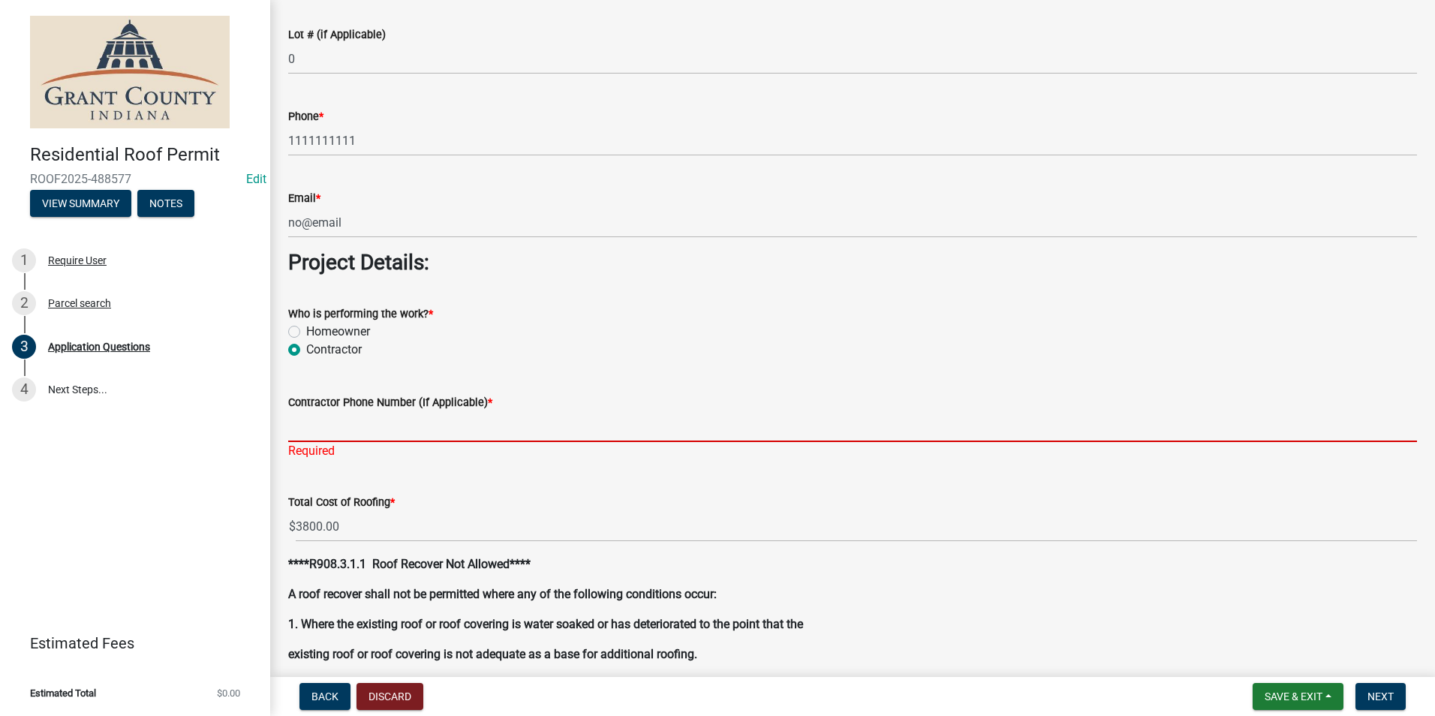
click at [308, 427] on input "Contractor Phone Number (If Applicable) *" at bounding box center [852, 426] width 1129 height 31
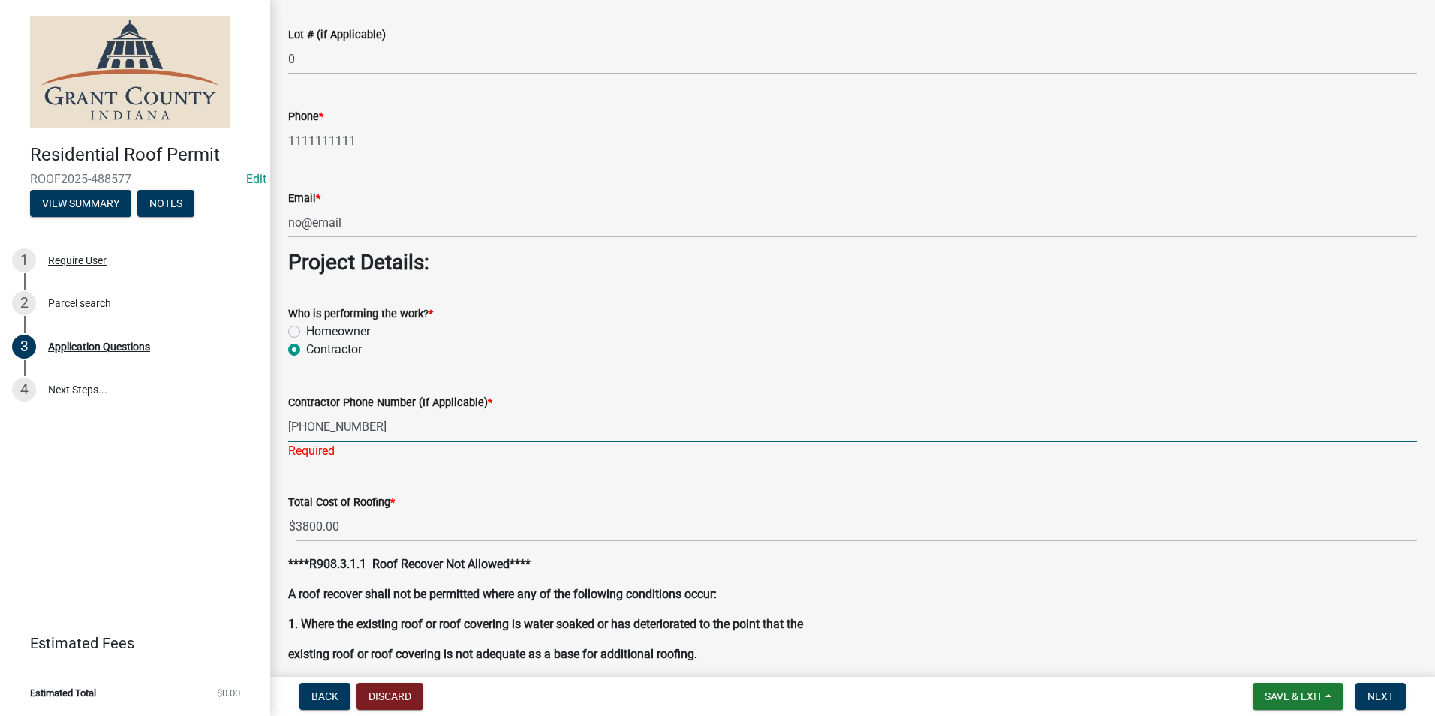
type input "260-227-2558"
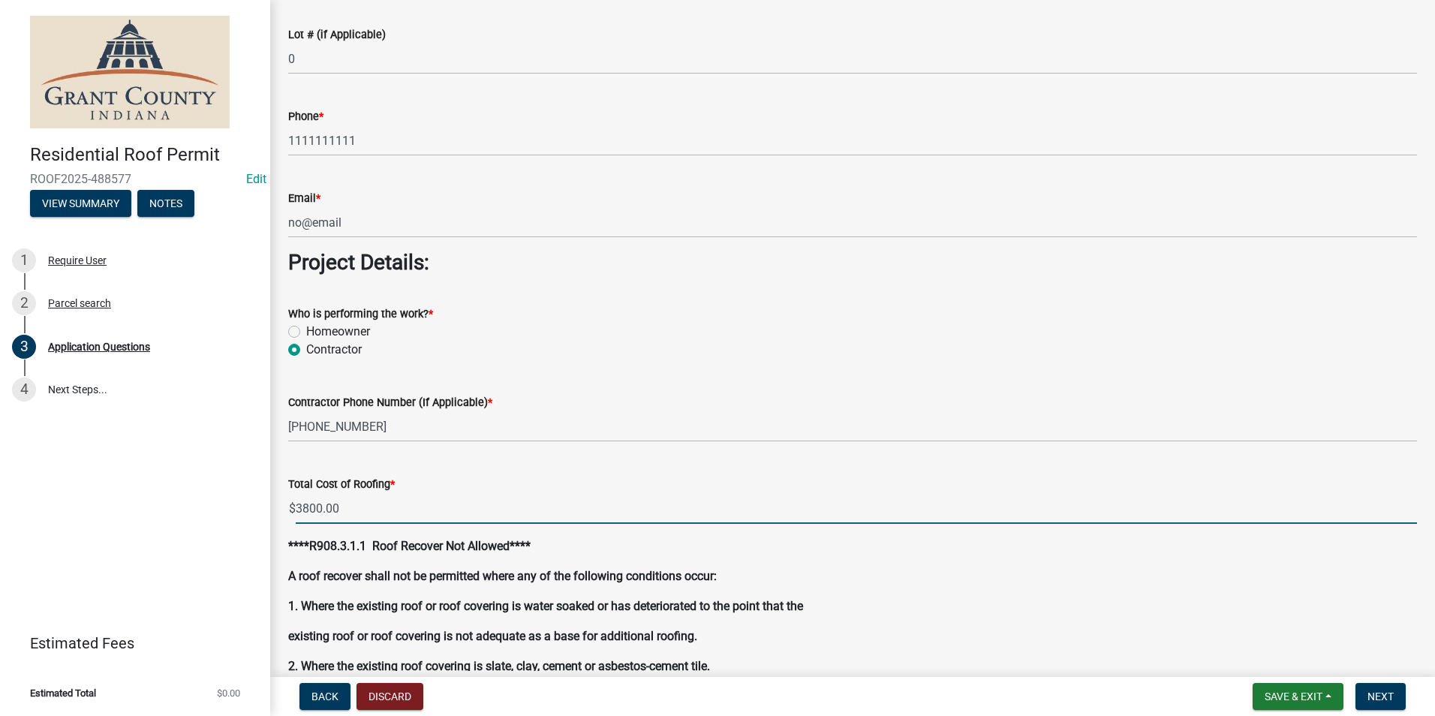
drag, startPoint x: 350, startPoint y: 528, endPoint x: 256, endPoint y: 537, distance: 94.2
click at [256, 537] on div "Residential Roof Permit ROOF2025-488577 Edit View Summary Notes 1 Require User …" at bounding box center [717, 358] width 1435 height 716
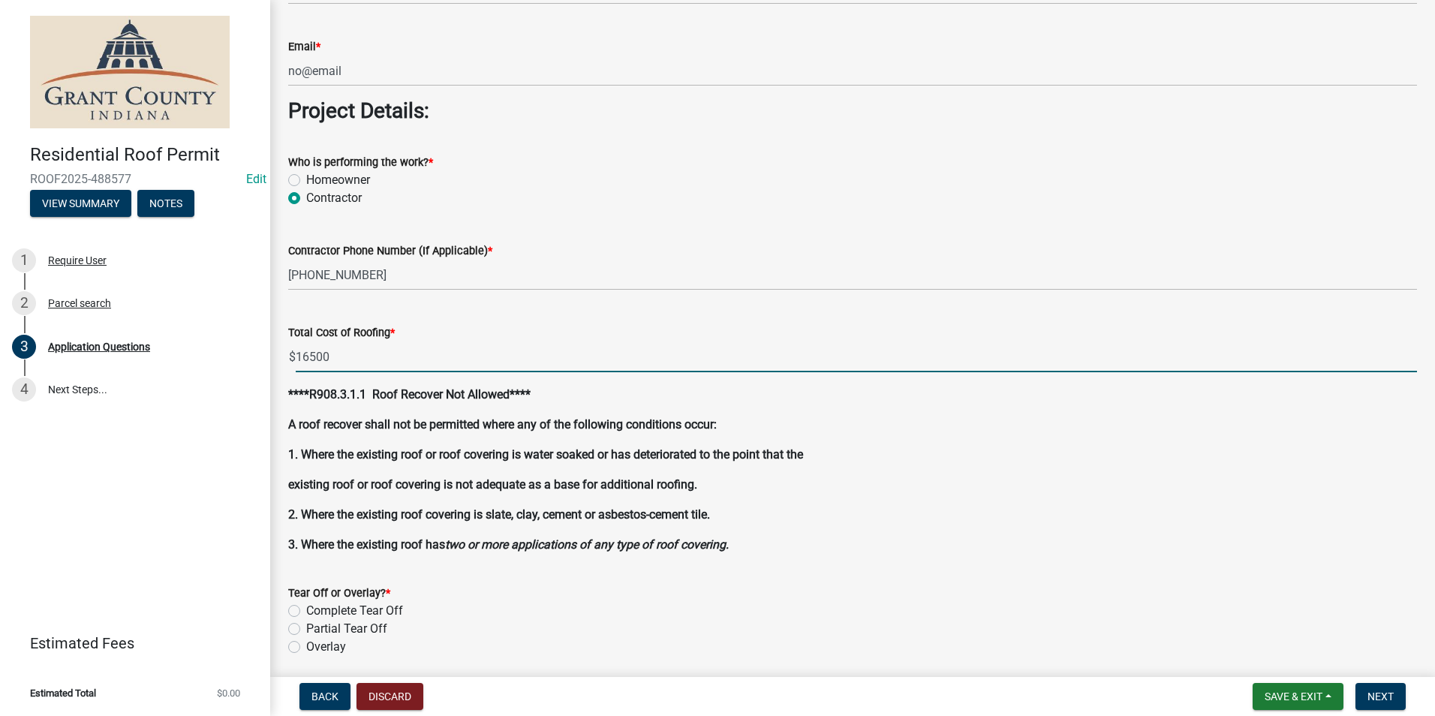
scroll to position [1501, 0]
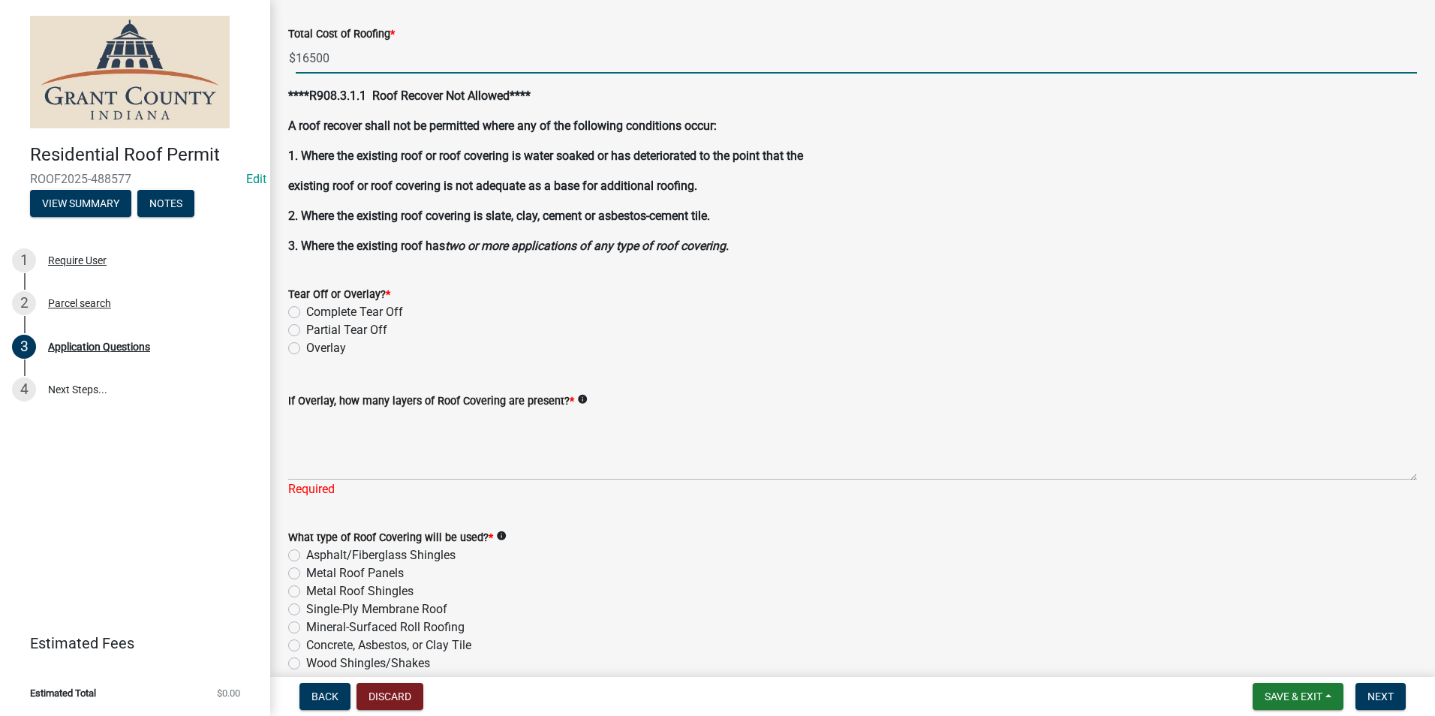
type input "16500.00"
click at [306, 350] on label "Overlay" at bounding box center [326, 348] width 40 height 18
click at [306, 349] on input "Overlay" at bounding box center [311, 344] width 10 height 10
radio input "true"
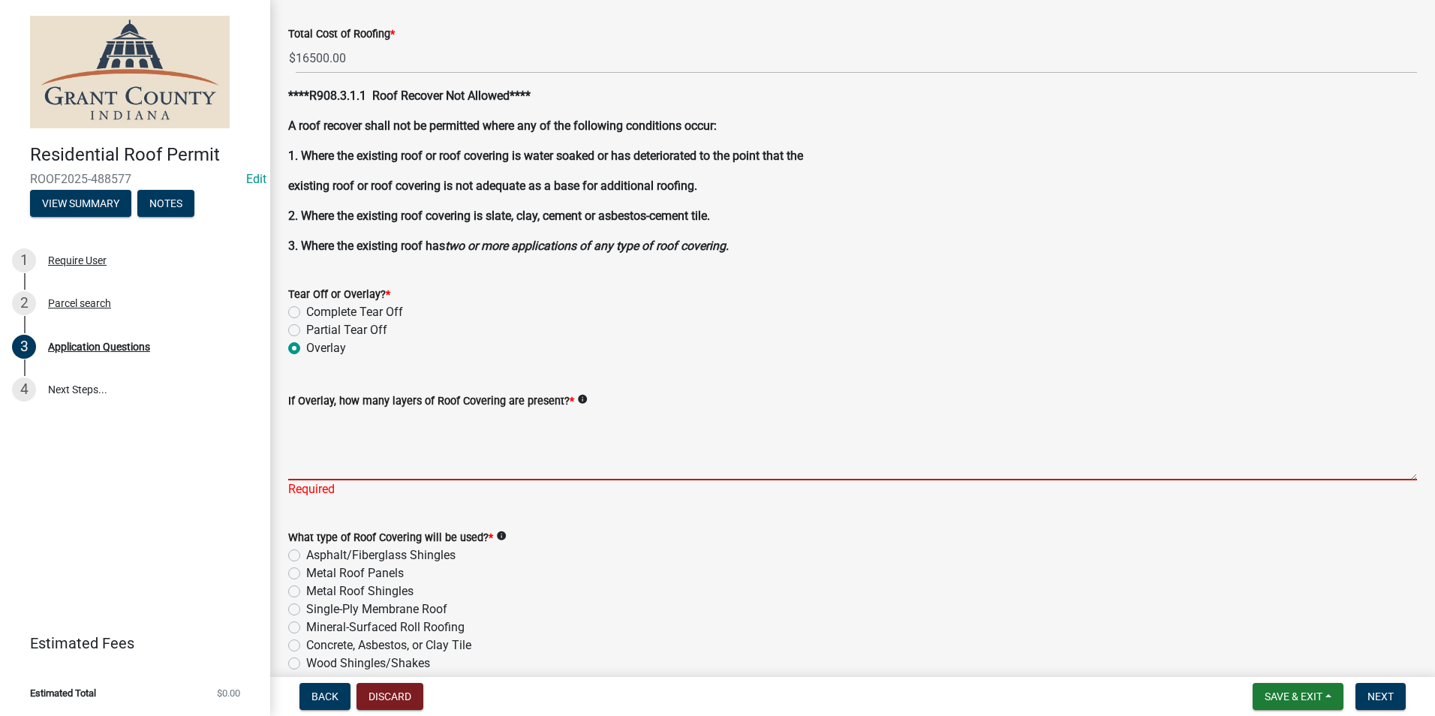
click at [314, 453] on textarea "If Overlay, how many layers of Roof Covering are present? *" at bounding box center [852, 445] width 1129 height 71
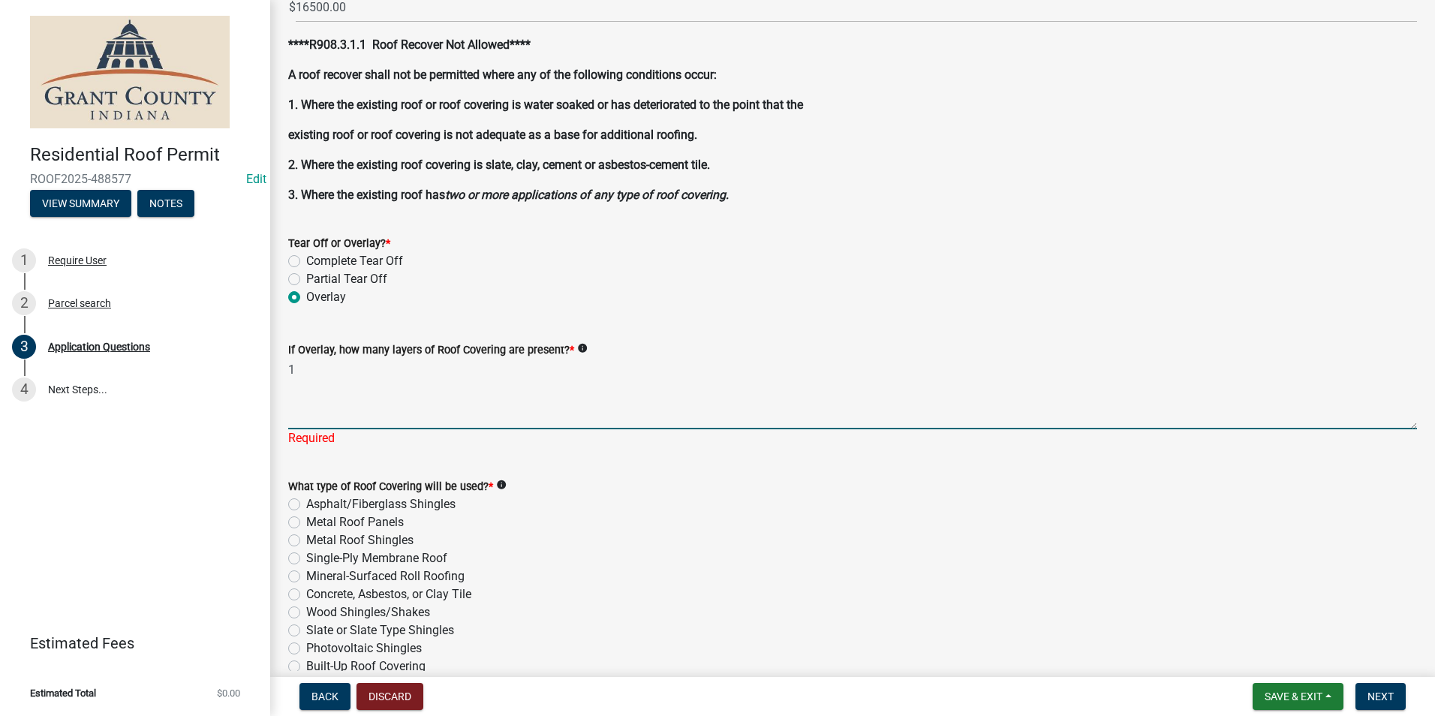
scroll to position [1576, 0]
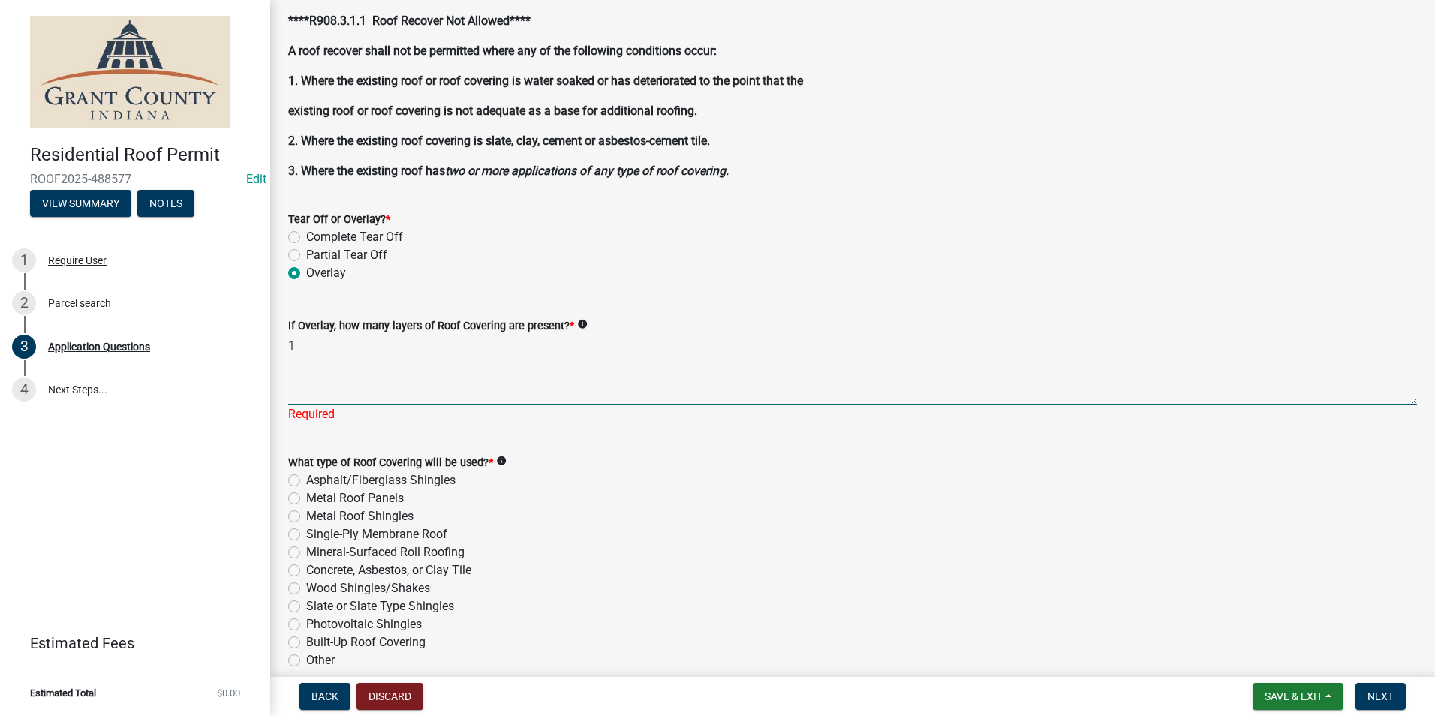
type textarea "1"
click at [294, 498] on div "What type of Roof Covering will be used? * info Asphalt/Fiberglass Shingles Met…" at bounding box center [852, 561] width 1129 height 216
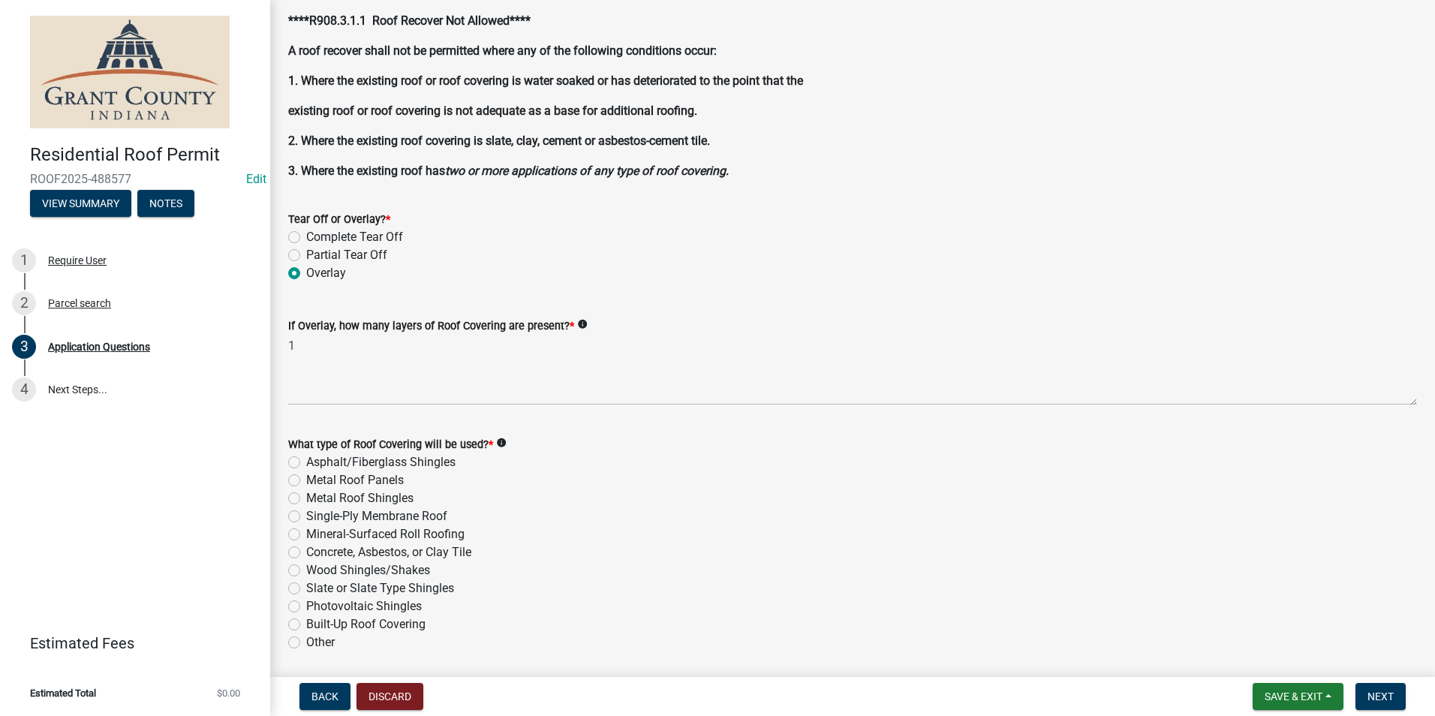
drag, startPoint x: 295, startPoint y: 498, endPoint x: 318, endPoint y: 513, distance: 27.7
click at [306, 498] on label "Metal Roof Shingles" at bounding box center [359, 498] width 107 height 18
click at [306, 498] on input "Metal Roof Shingles" at bounding box center [311, 494] width 10 height 10
radio input "true"
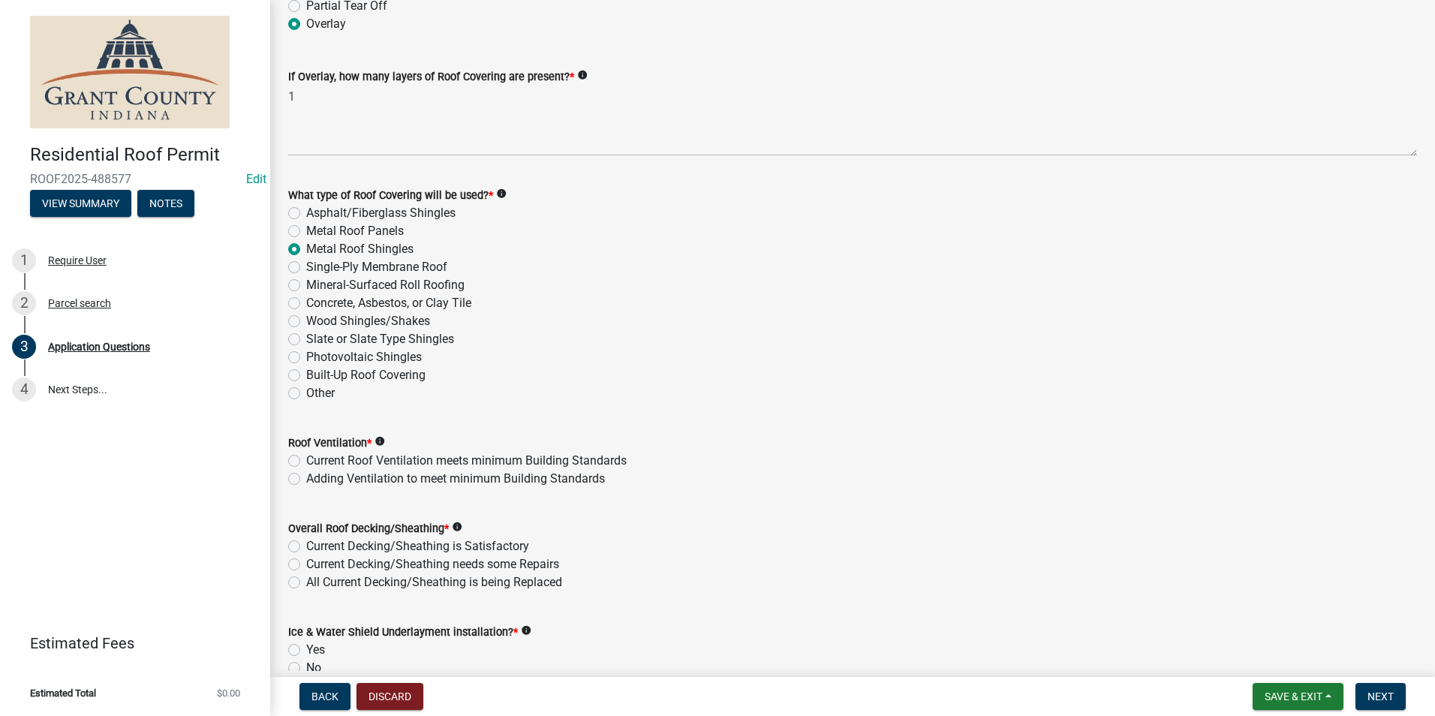
scroll to position [1876, 0]
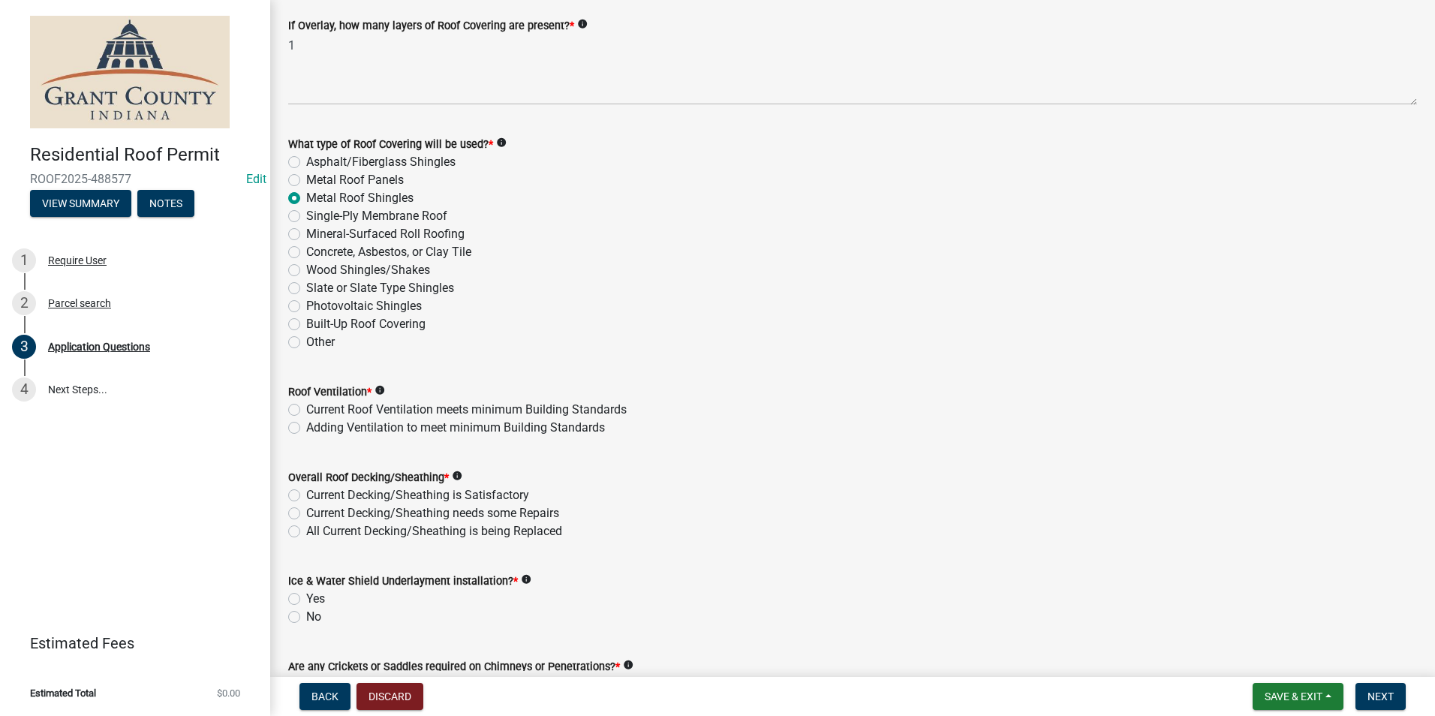
click at [306, 412] on label "Current Roof Ventilation meets minimum Building Standards" at bounding box center [466, 410] width 320 height 18
click at [306, 411] on input "Current Roof Ventilation meets minimum Building Standards" at bounding box center [311, 406] width 10 height 10
radio input "true"
click at [306, 493] on label "Current Decking/Sheathing is Satisfactory" at bounding box center [417, 495] width 223 height 18
click at [306, 493] on input "Current Decking/Sheathing is Satisfactory" at bounding box center [311, 491] width 10 height 10
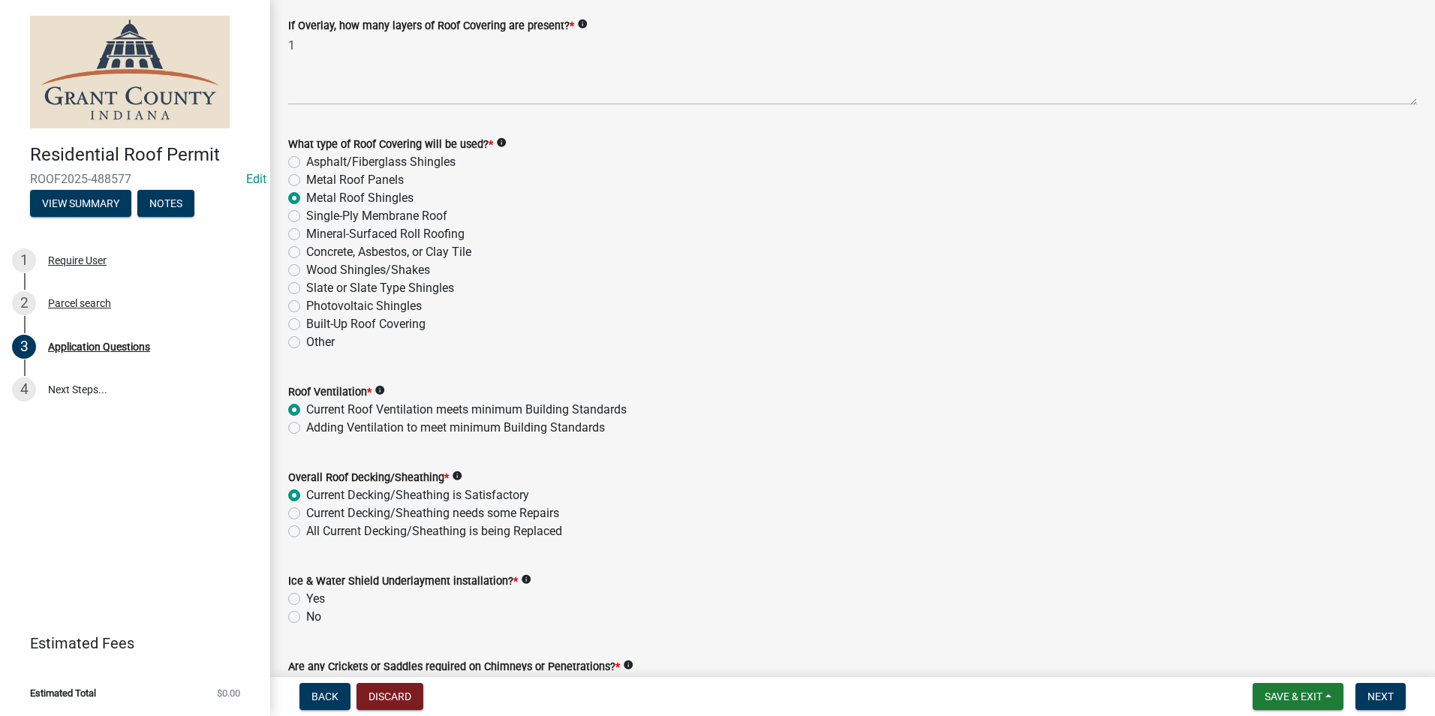
radio input "true"
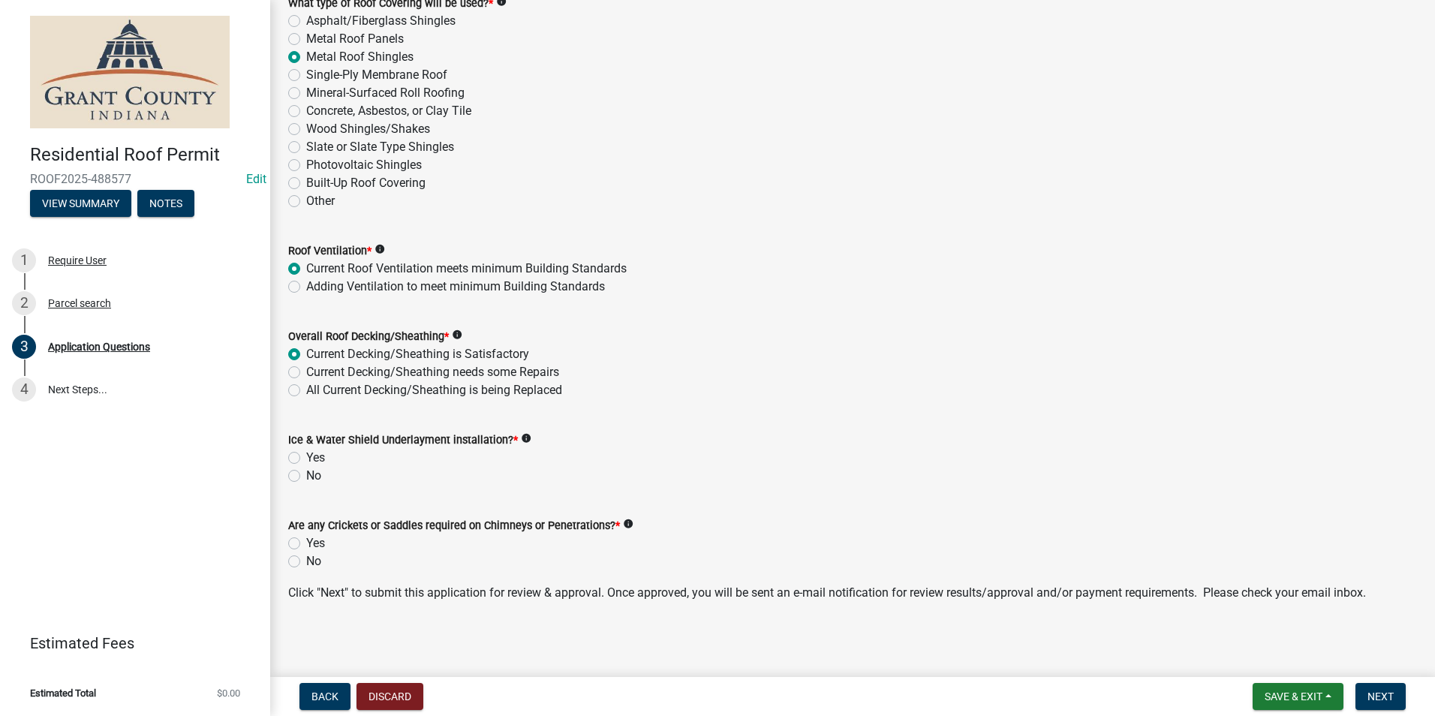
scroll to position [2019, 0]
click at [306, 458] on label "Yes" at bounding box center [315, 456] width 19 height 18
click at [306, 457] on input "Yes" at bounding box center [311, 452] width 10 height 10
radio input "true"
click at [306, 559] on label "No" at bounding box center [313, 560] width 15 height 18
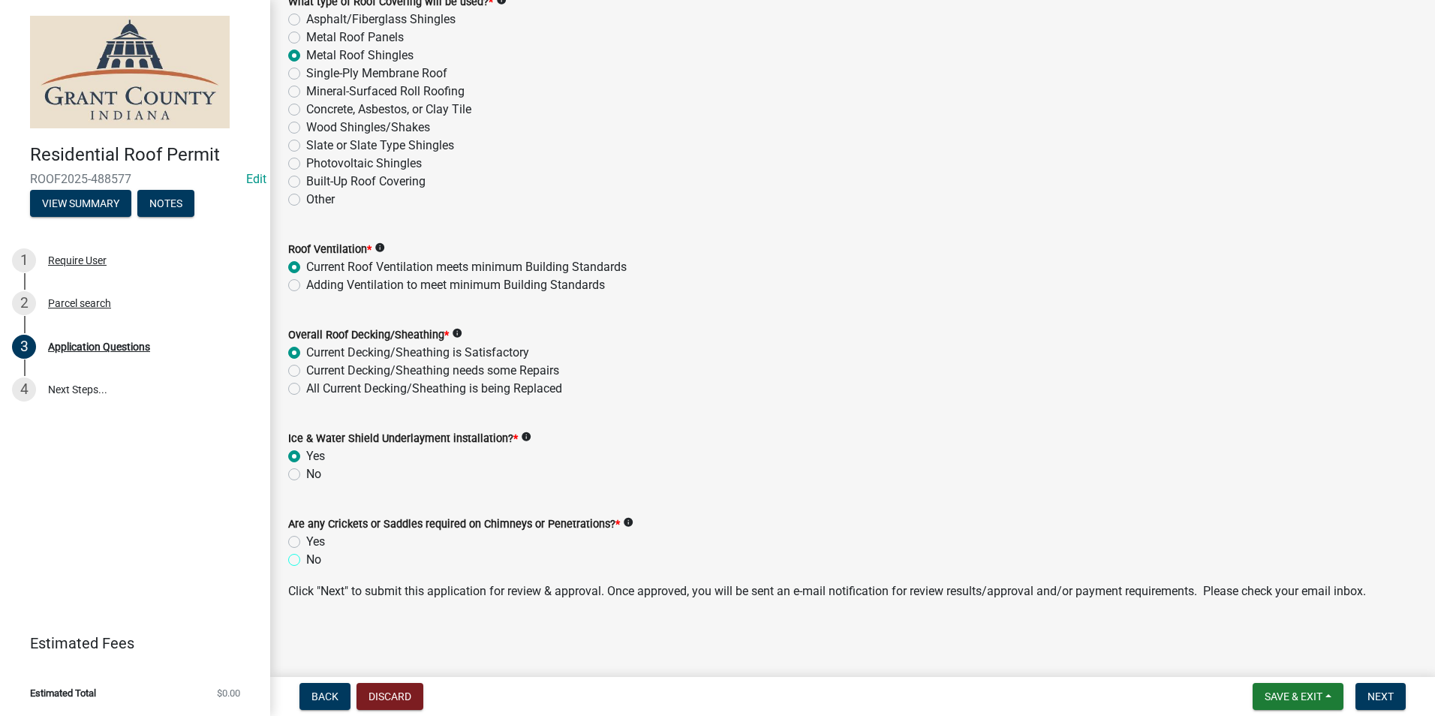
click at [306, 559] on input "No" at bounding box center [311, 556] width 10 height 10
radio input "true"
click at [1377, 694] on span "Next" at bounding box center [1381, 697] width 26 height 12
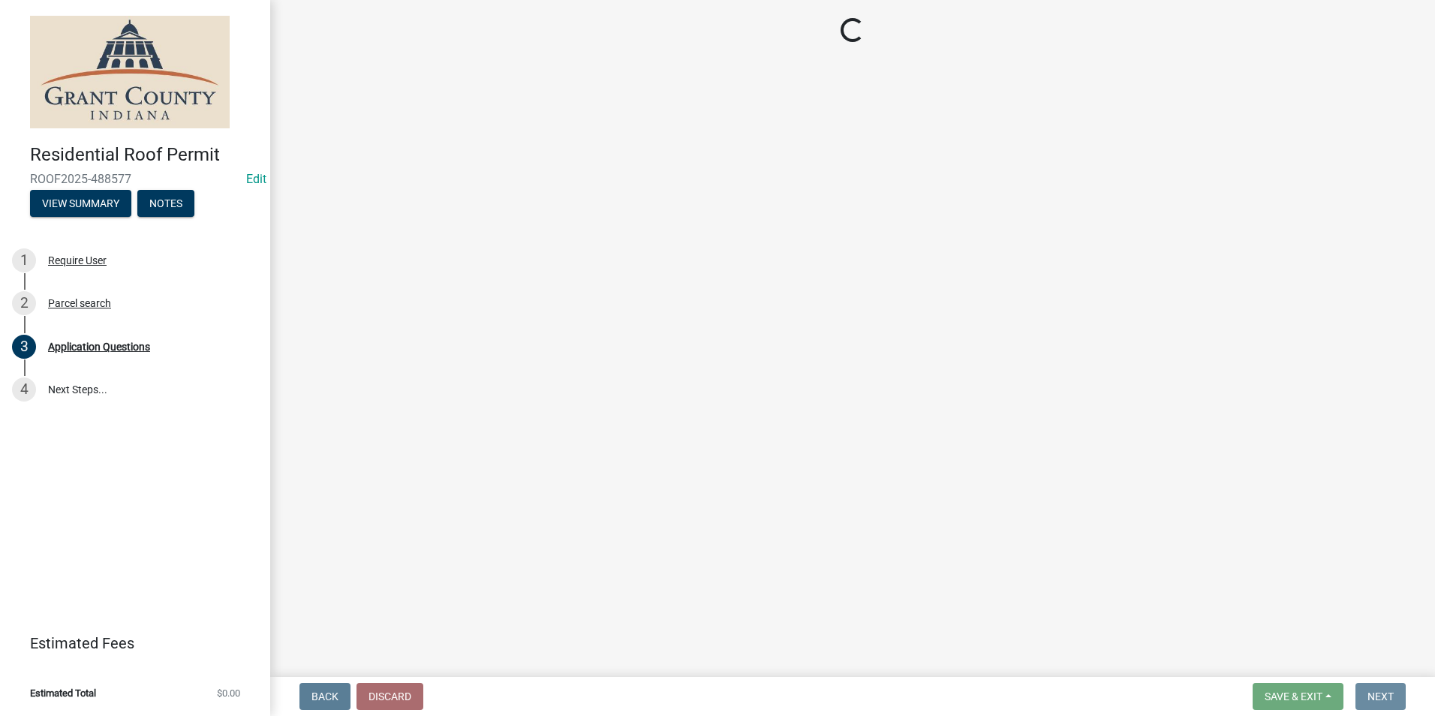
scroll to position [0, 0]
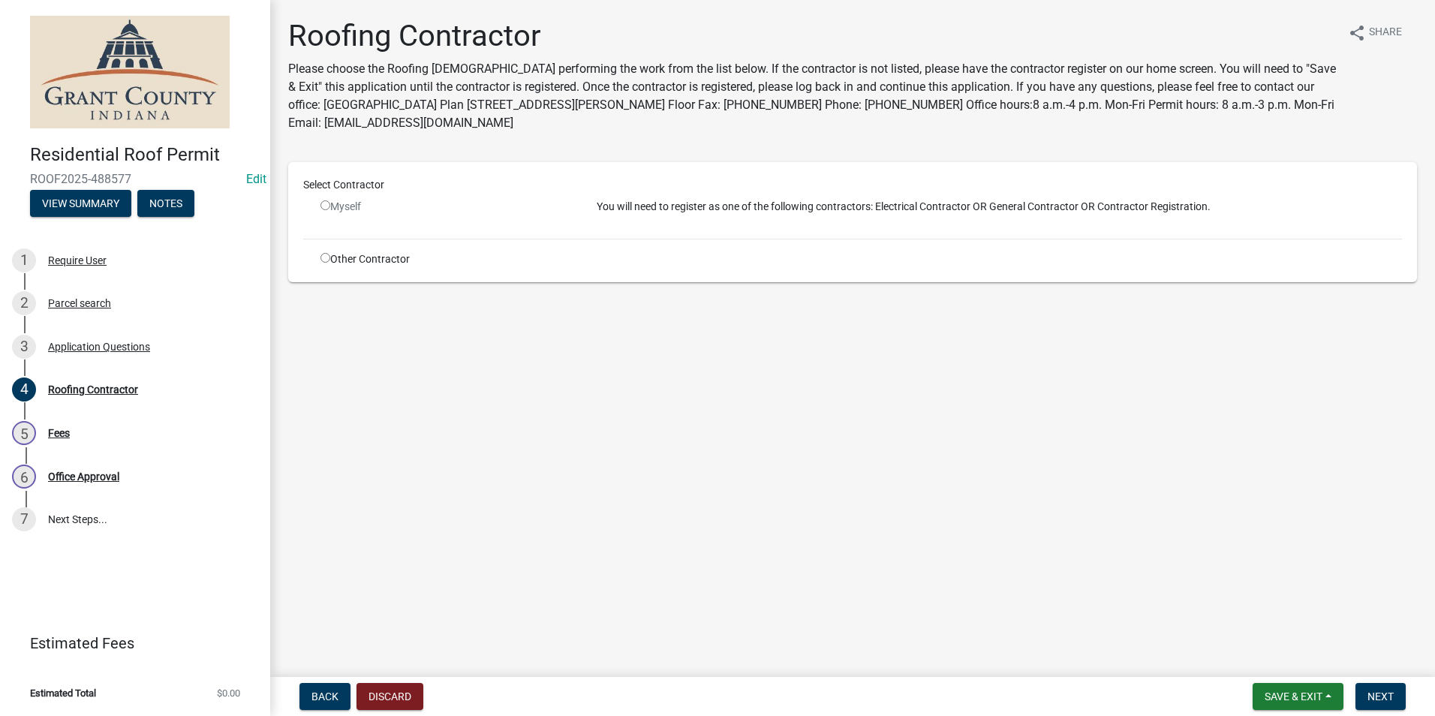
click at [327, 259] on input "radio" at bounding box center [325, 258] width 10 height 10
radio input "true"
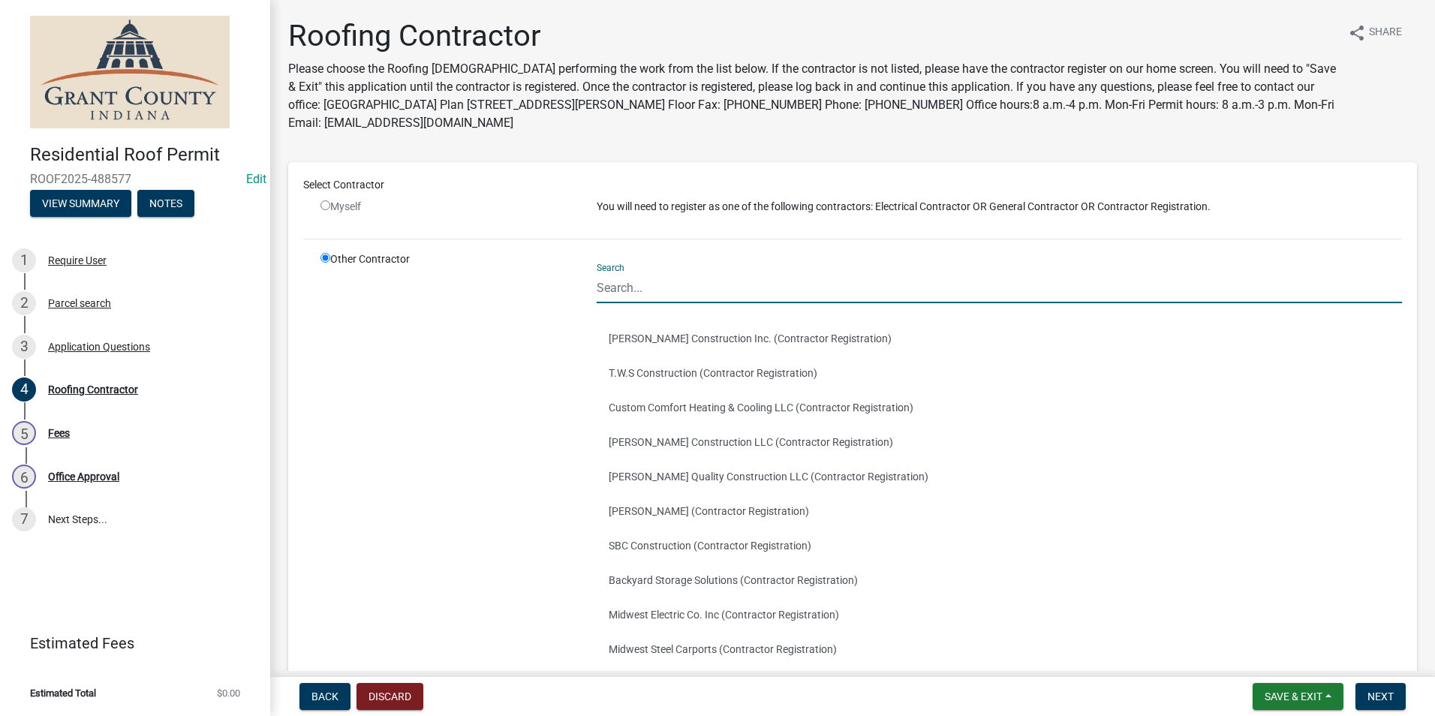
click at [624, 289] on input "Search" at bounding box center [999, 287] width 805 height 31
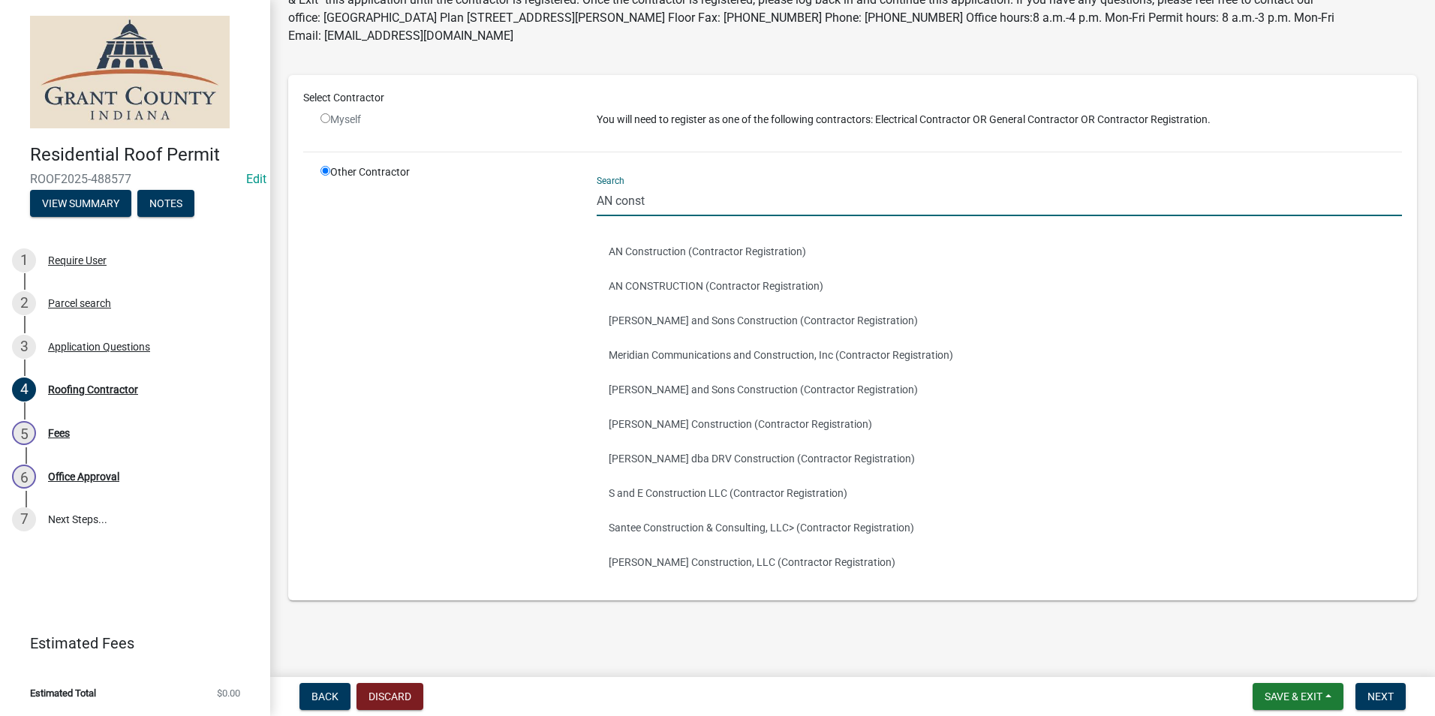
scroll to position [87, 0]
type input "AN const"
click at [717, 287] on button "AN CONSTRUCTION (Contractor Registration)" at bounding box center [999, 286] width 805 height 35
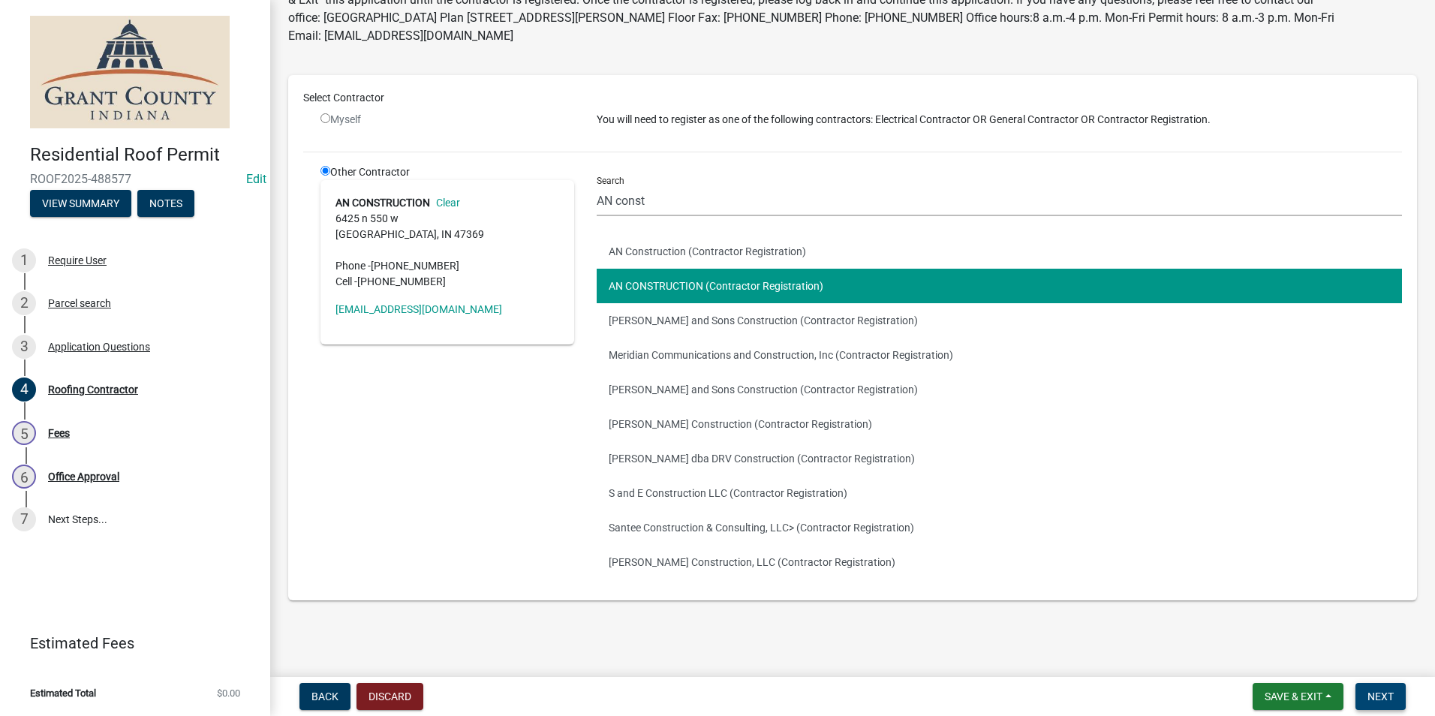
click at [1389, 693] on span "Next" at bounding box center [1381, 697] width 26 height 12
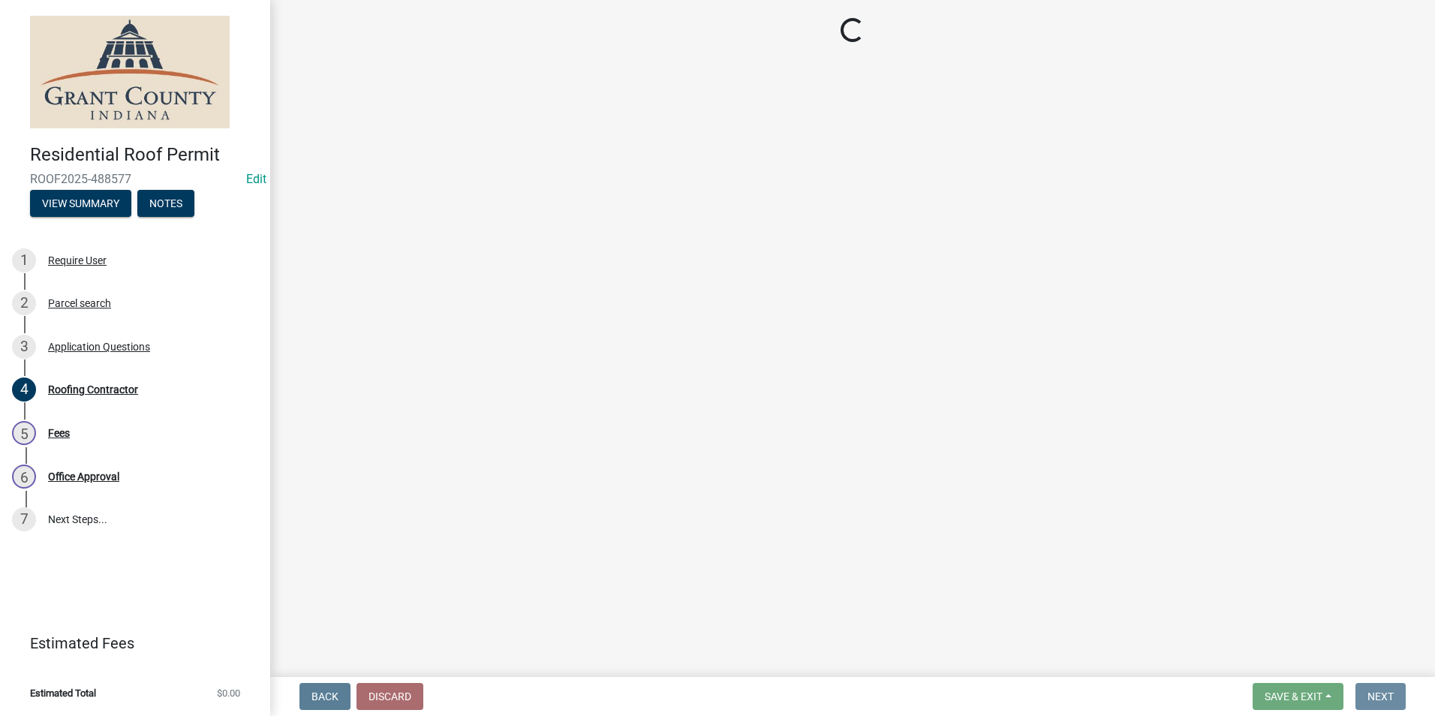
scroll to position [0, 0]
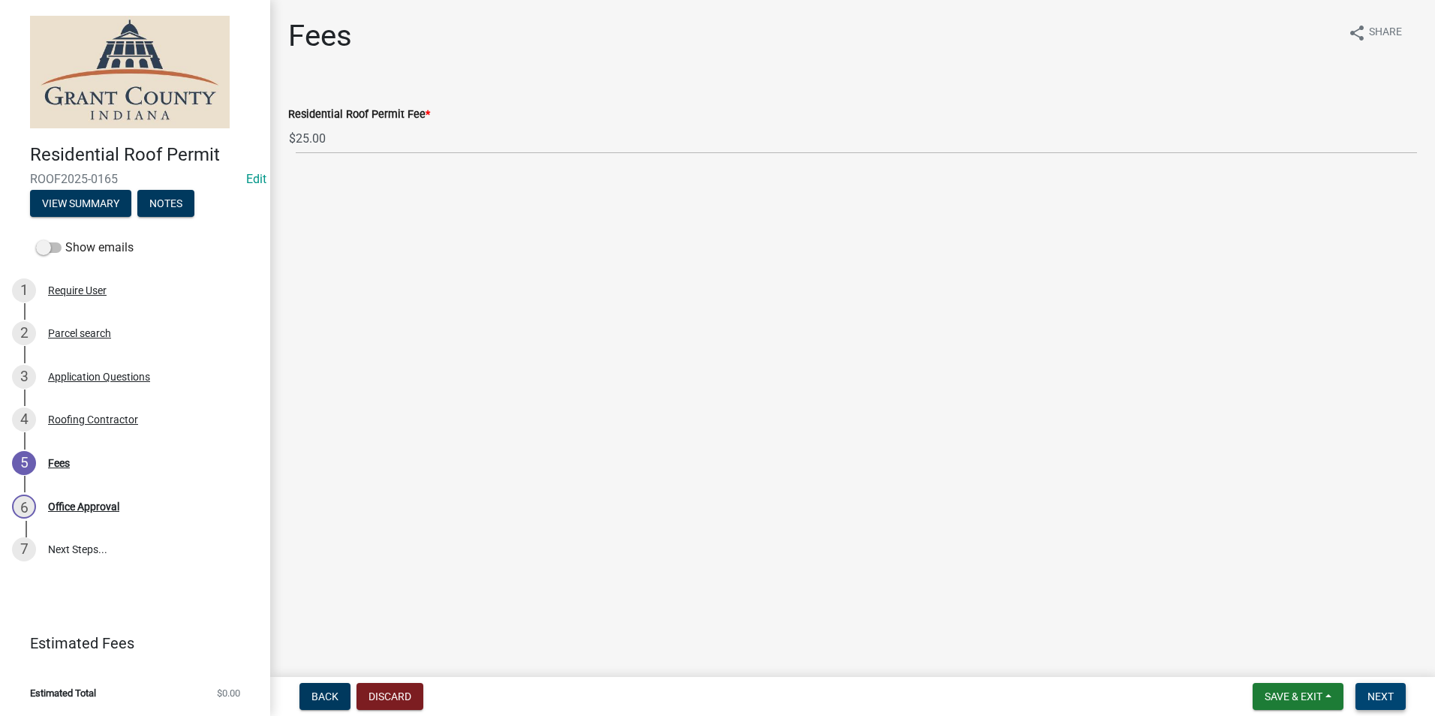
click at [1377, 695] on span "Next" at bounding box center [1381, 697] width 26 height 12
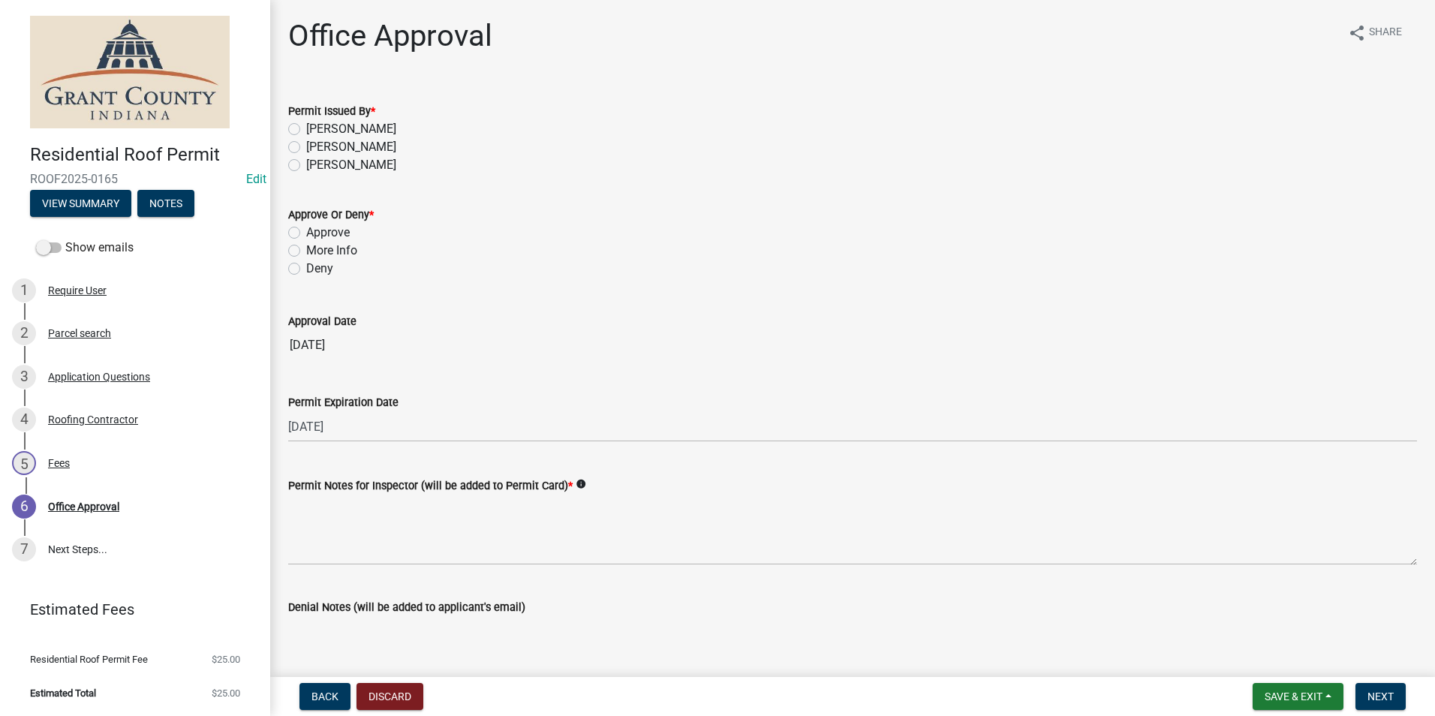
click at [306, 131] on label "Tammy Holloway" at bounding box center [351, 129] width 90 height 18
click at [306, 130] on input "Tammy Holloway" at bounding box center [311, 125] width 10 height 10
radio input "true"
click at [306, 231] on label "Approve" at bounding box center [328, 233] width 44 height 18
click at [306, 231] on input "Approve" at bounding box center [311, 229] width 10 height 10
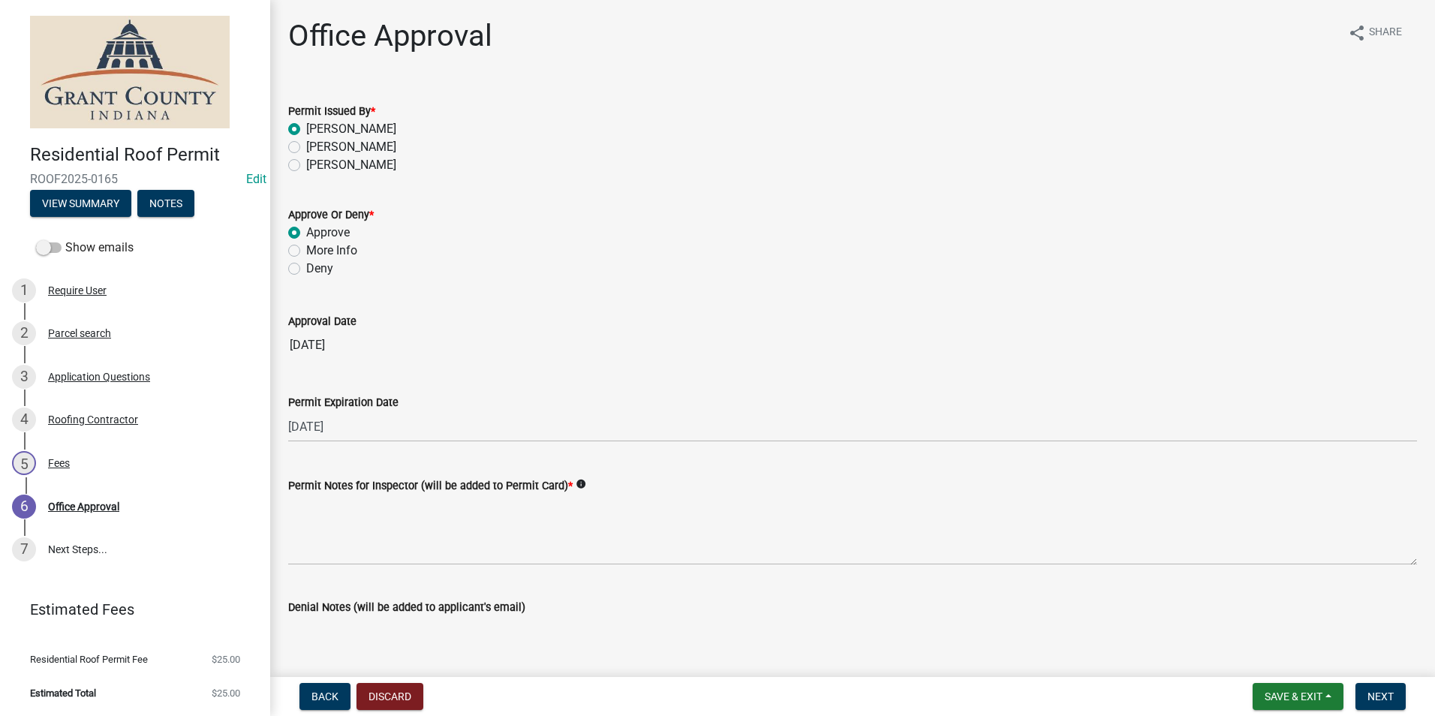
radio input "true"
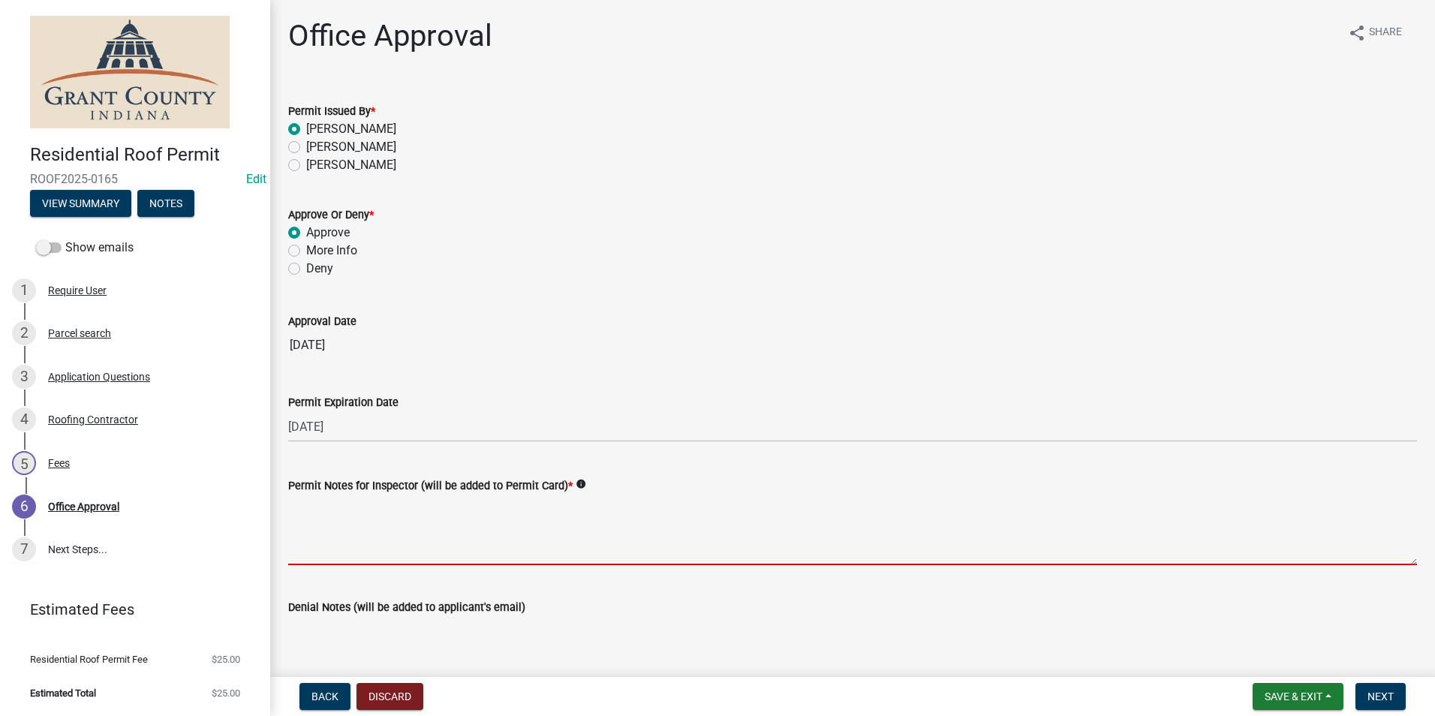
click at [354, 550] on textarea "Permit Notes for Inspector (will be added to Permit Card) *" at bounding box center [852, 530] width 1129 height 71
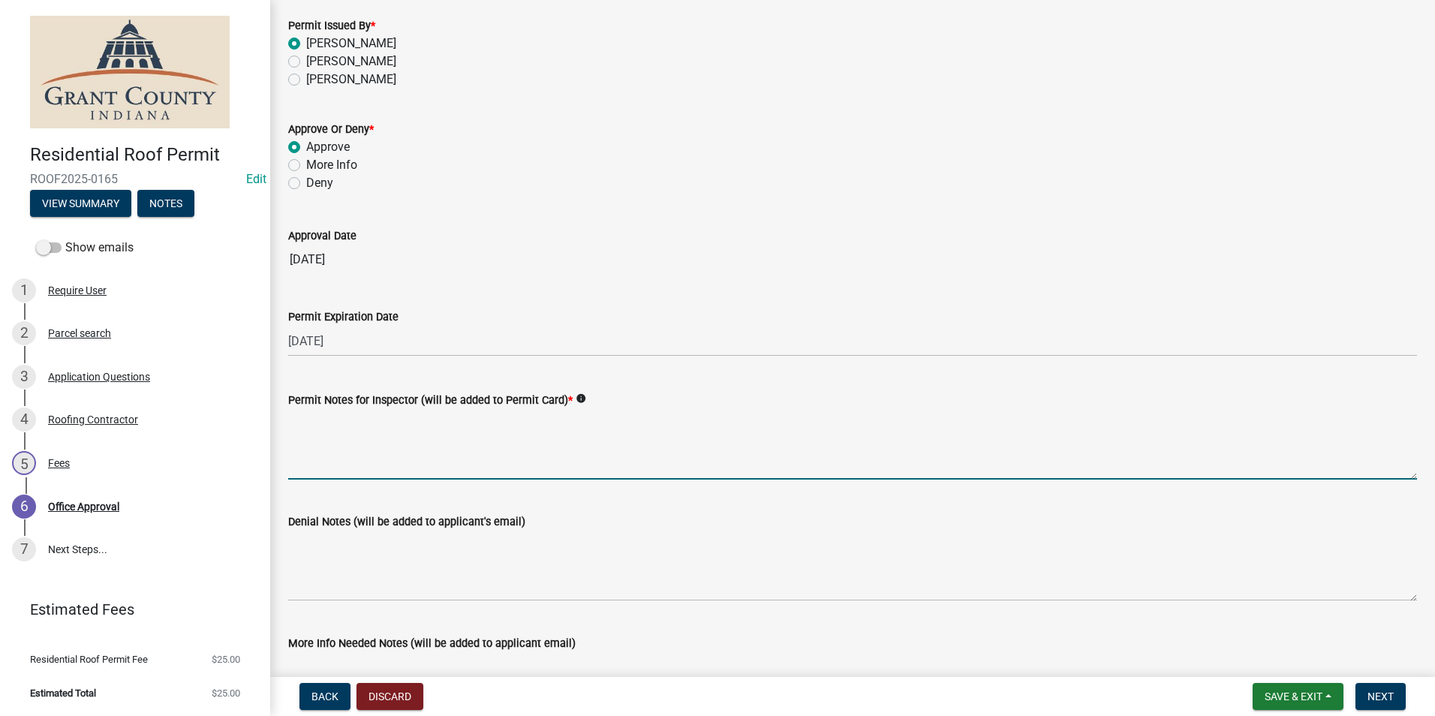
scroll to position [208, 0]
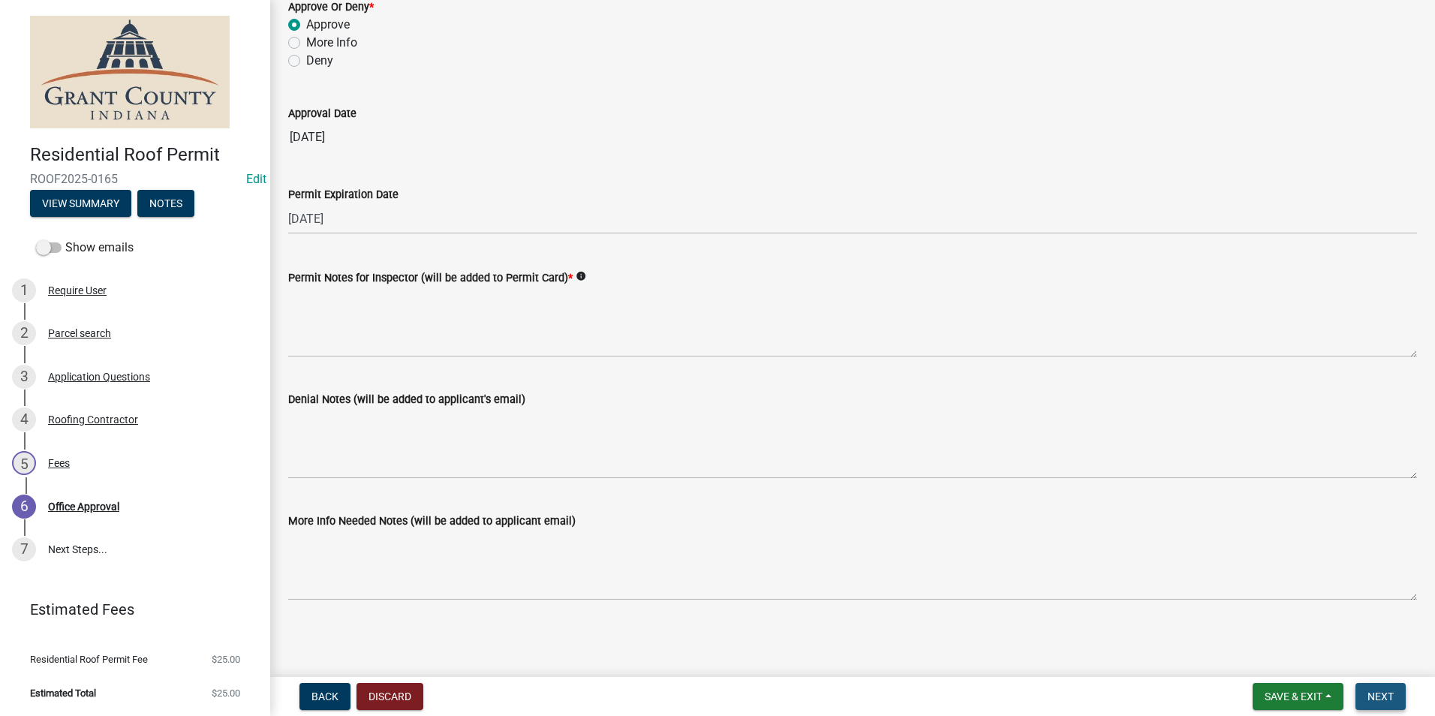
click at [1387, 697] on span "Next" at bounding box center [1381, 697] width 26 height 12
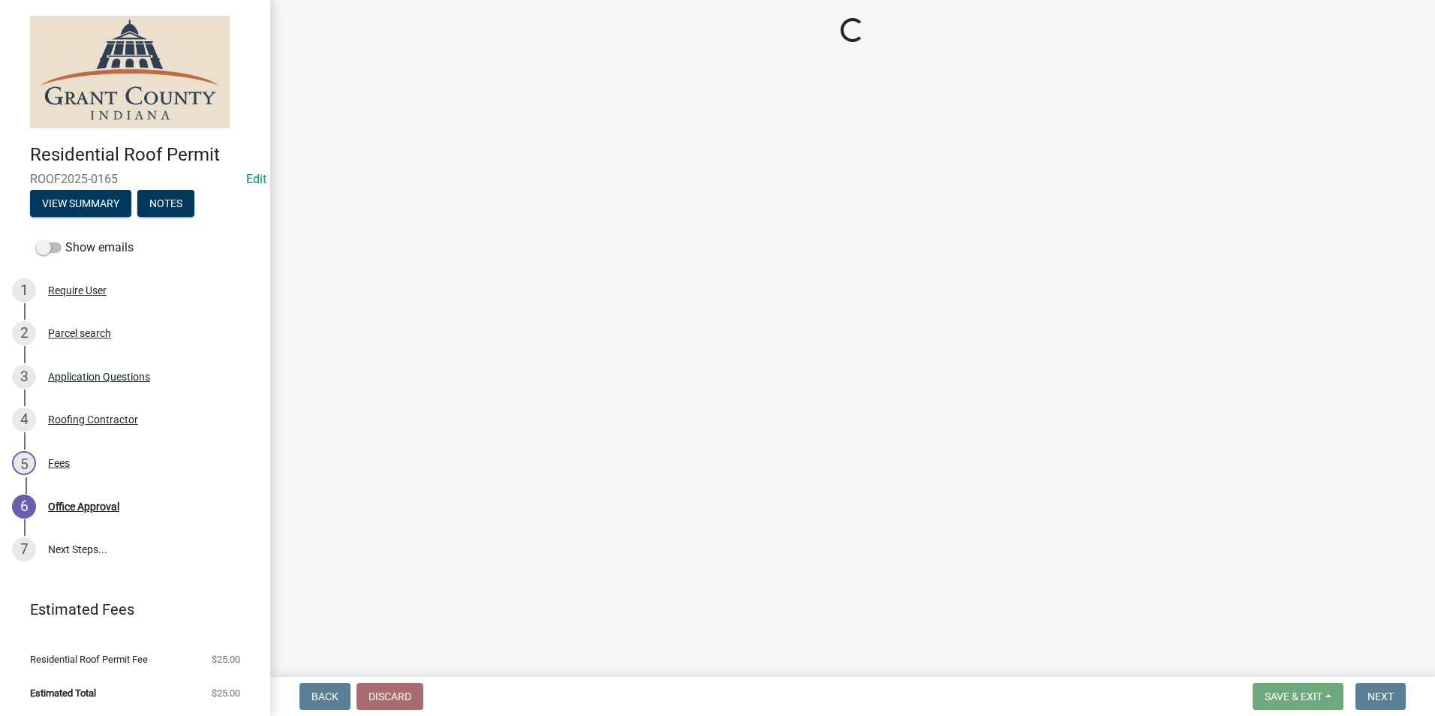
select select "3: 3"
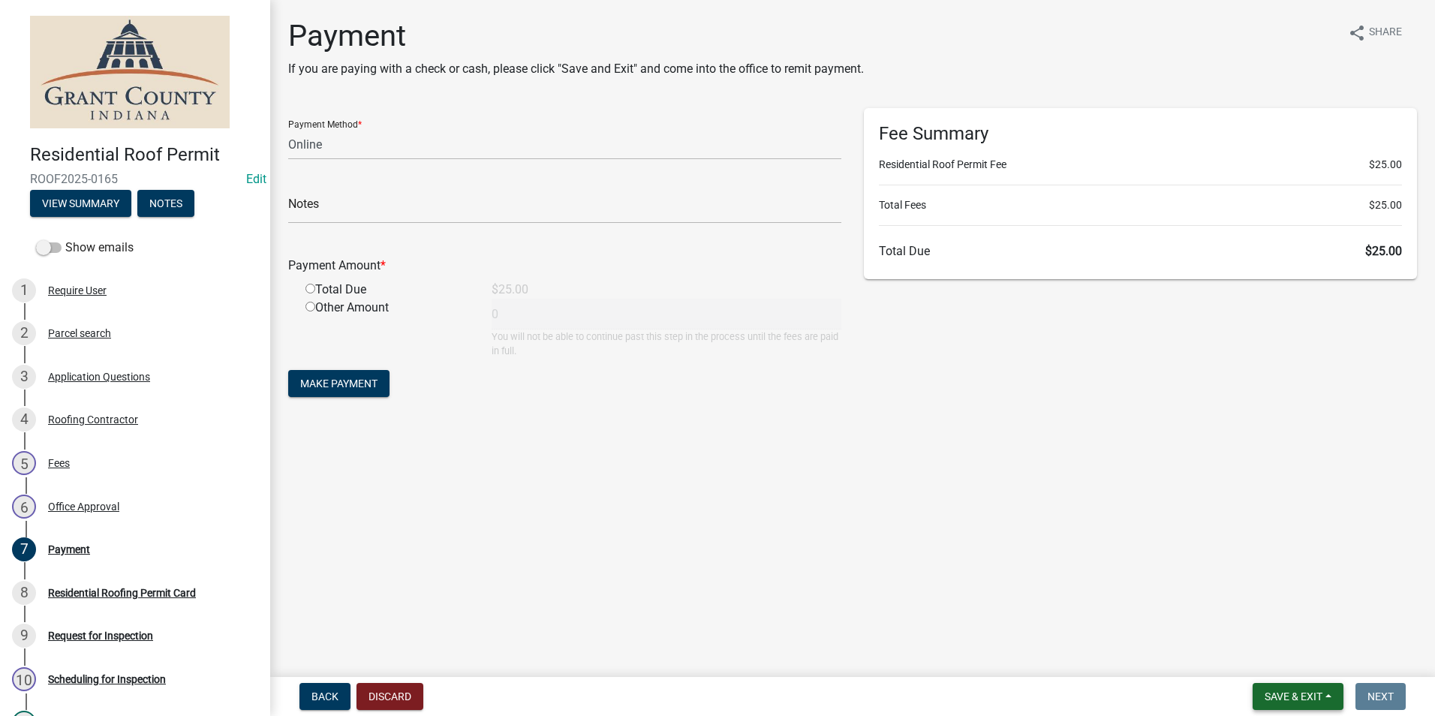
click at [1283, 703] on button "Save & Exit" at bounding box center [1298, 696] width 91 height 27
click at [1262, 657] on button "Save & Exit" at bounding box center [1283, 657] width 120 height 36
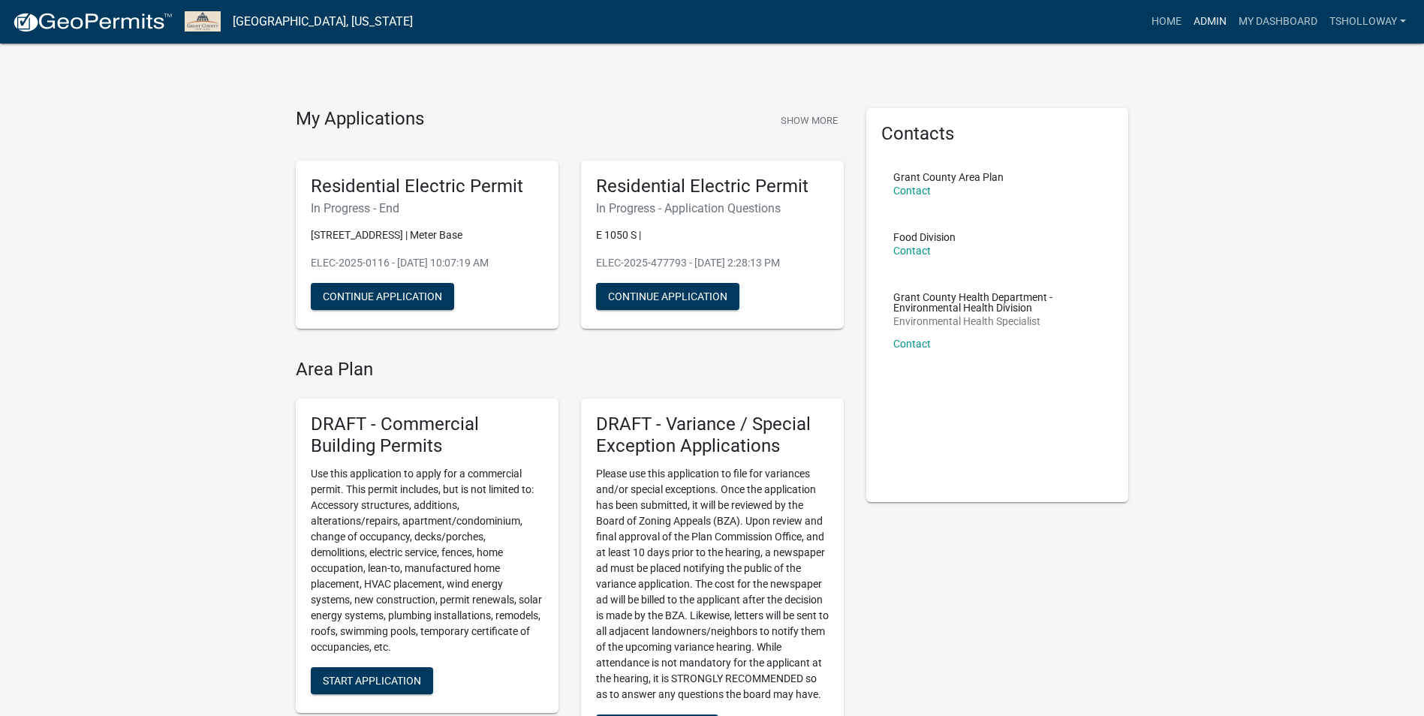
click at [1211, 21] on link "Admin" at bounding box center [1209, 22] width 45 height 29
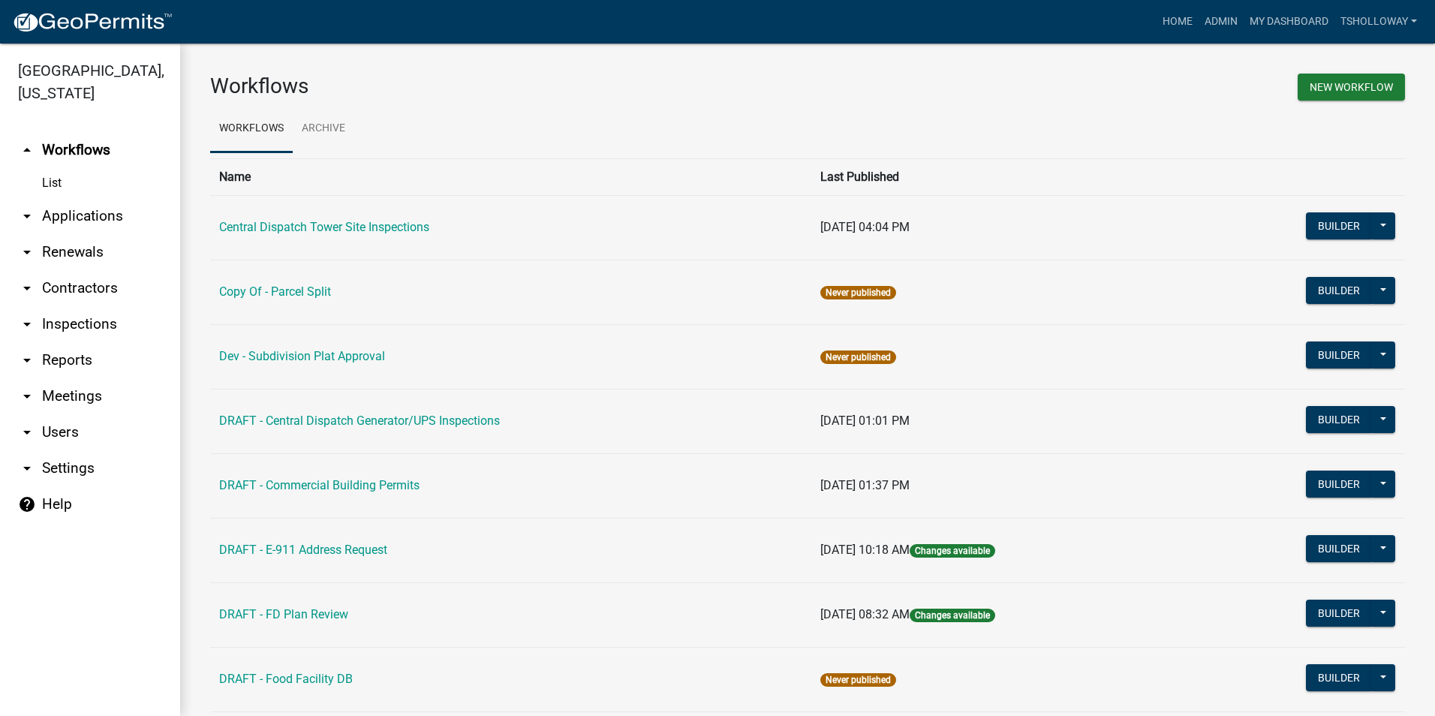
click at [68, 306] on link "arrow_drop_down Inspections" at bounding box center [90, 324] width 180 height 36
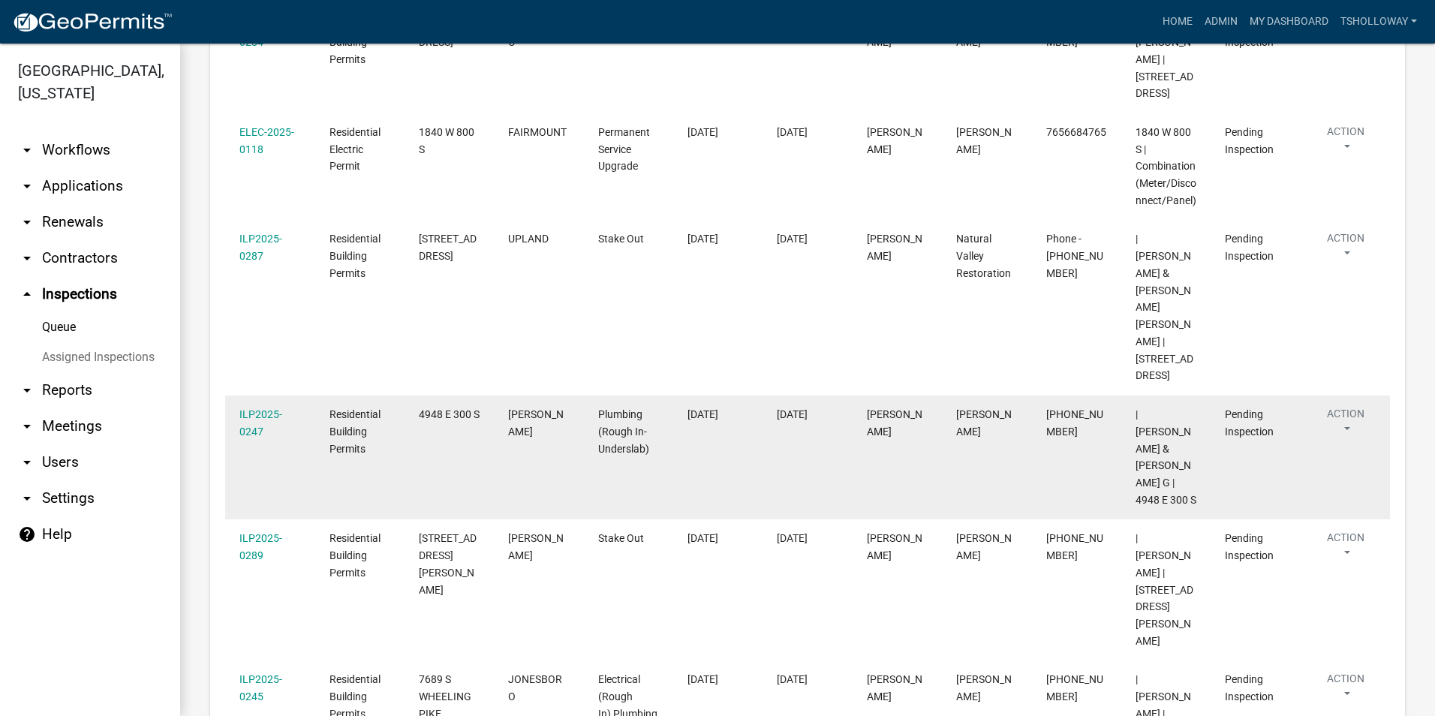
scroll to position [566, 0]
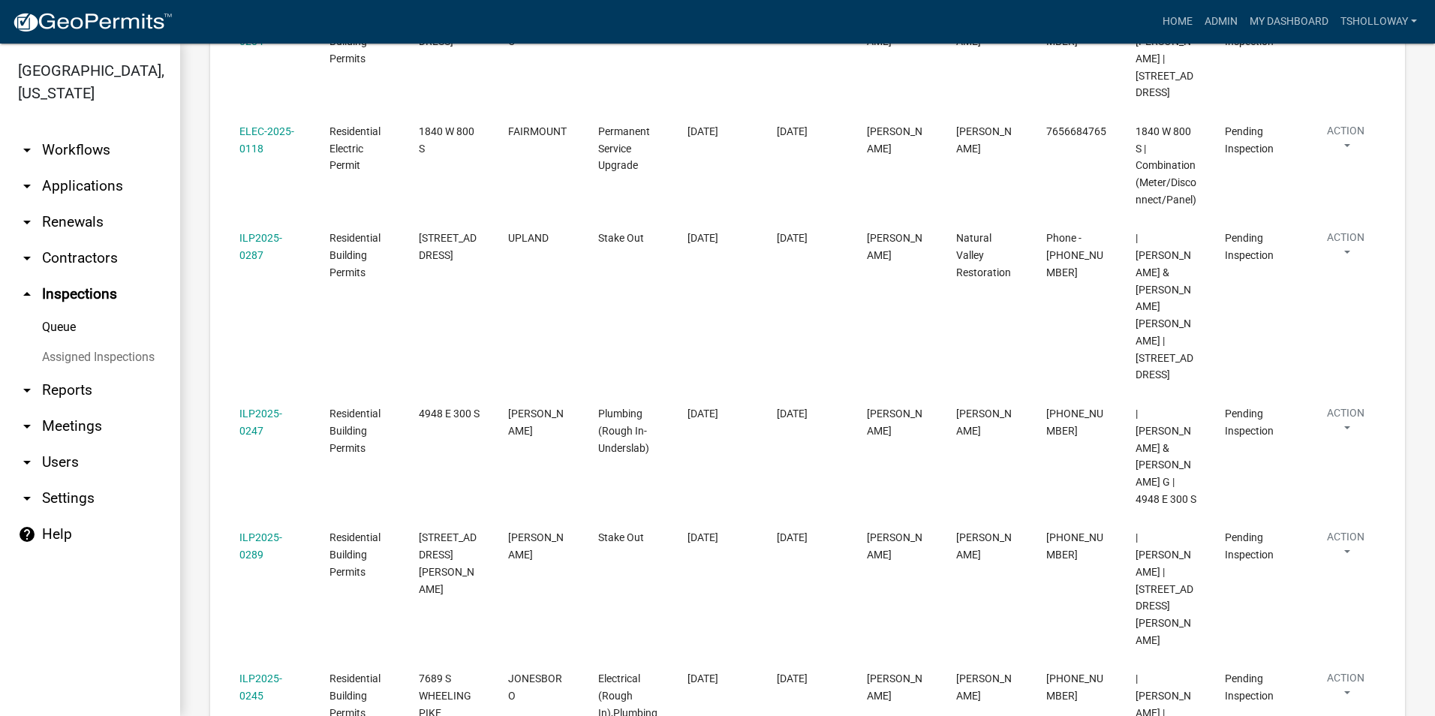
click at [95, 240] on link "arrow_drop_down Contractors" at bounding box center [90, 258] width 180 height 36
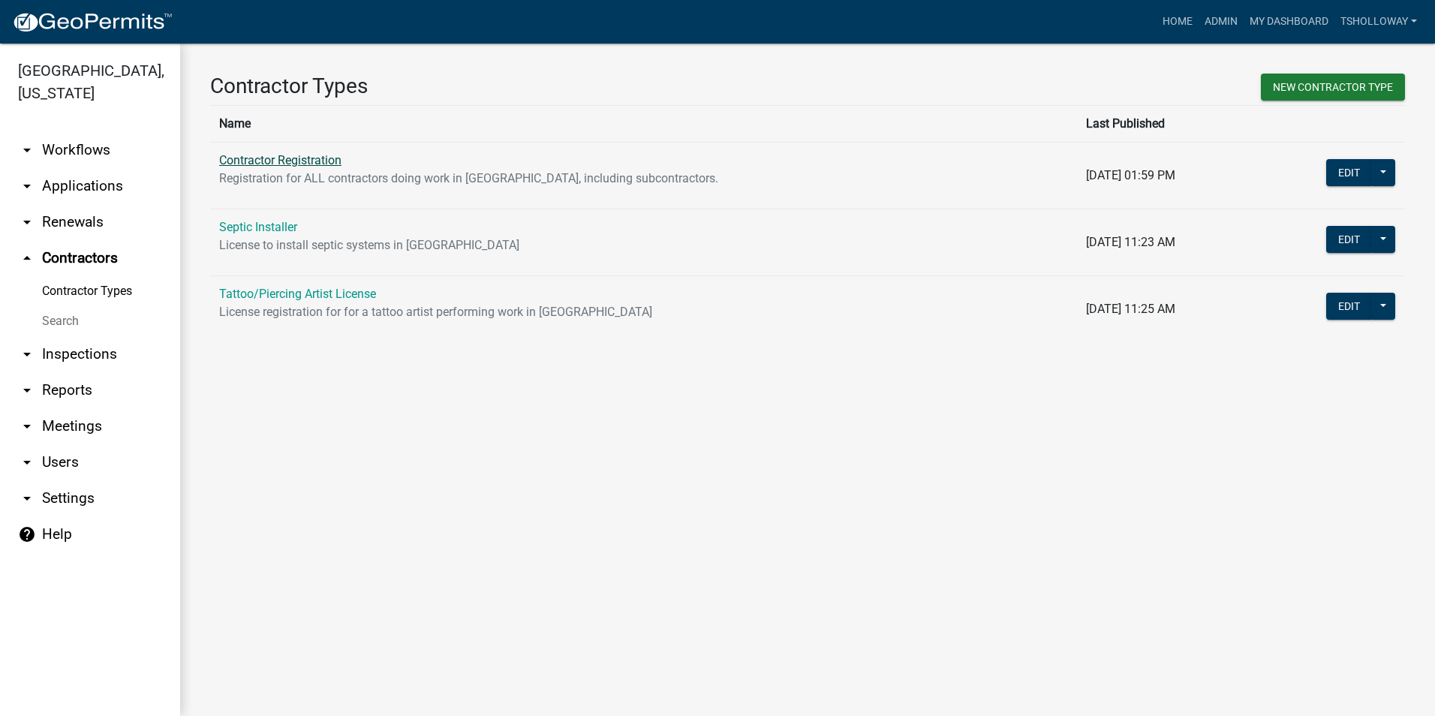
click at [268, 162] on link "Contractor Registration" at bounding box center [280, 160] width 122 height 14
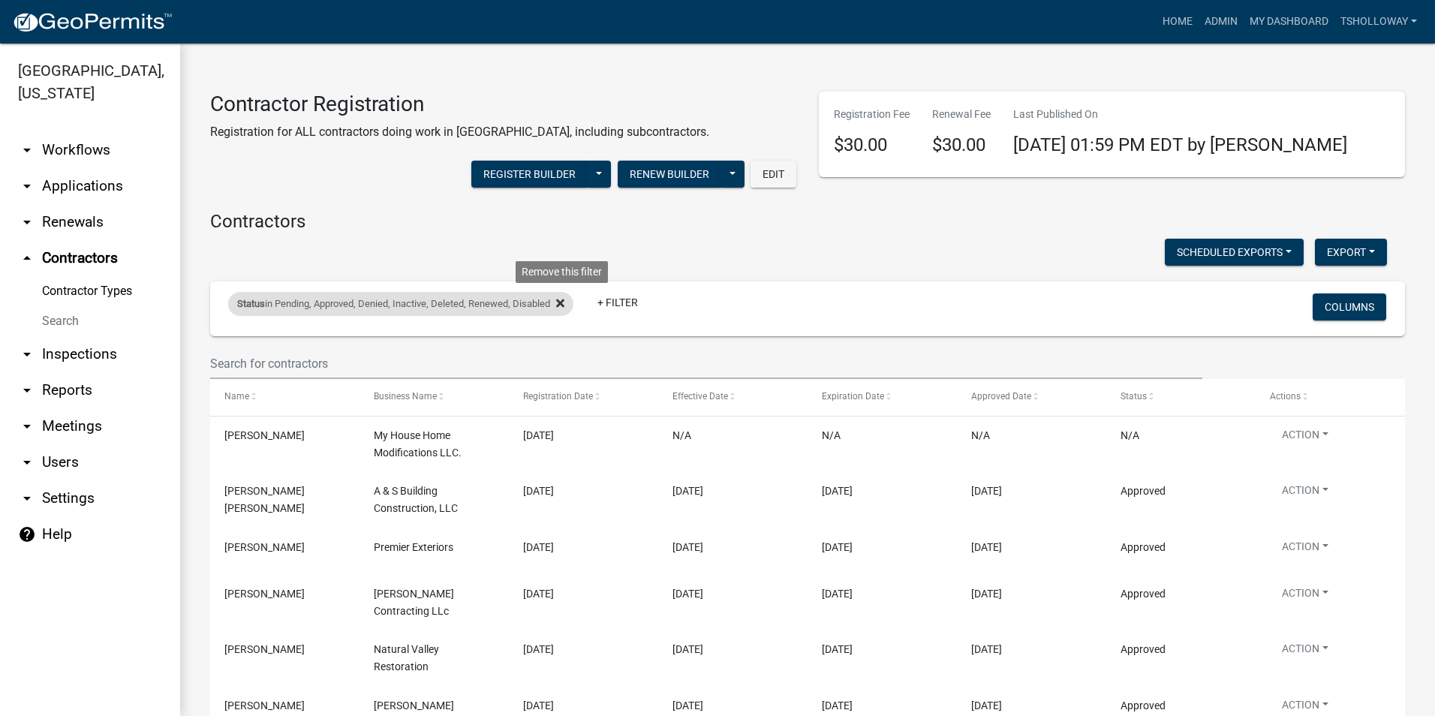
click at [559, 302] on fa-icon at bounding box center [557, 304] width 14 height 24
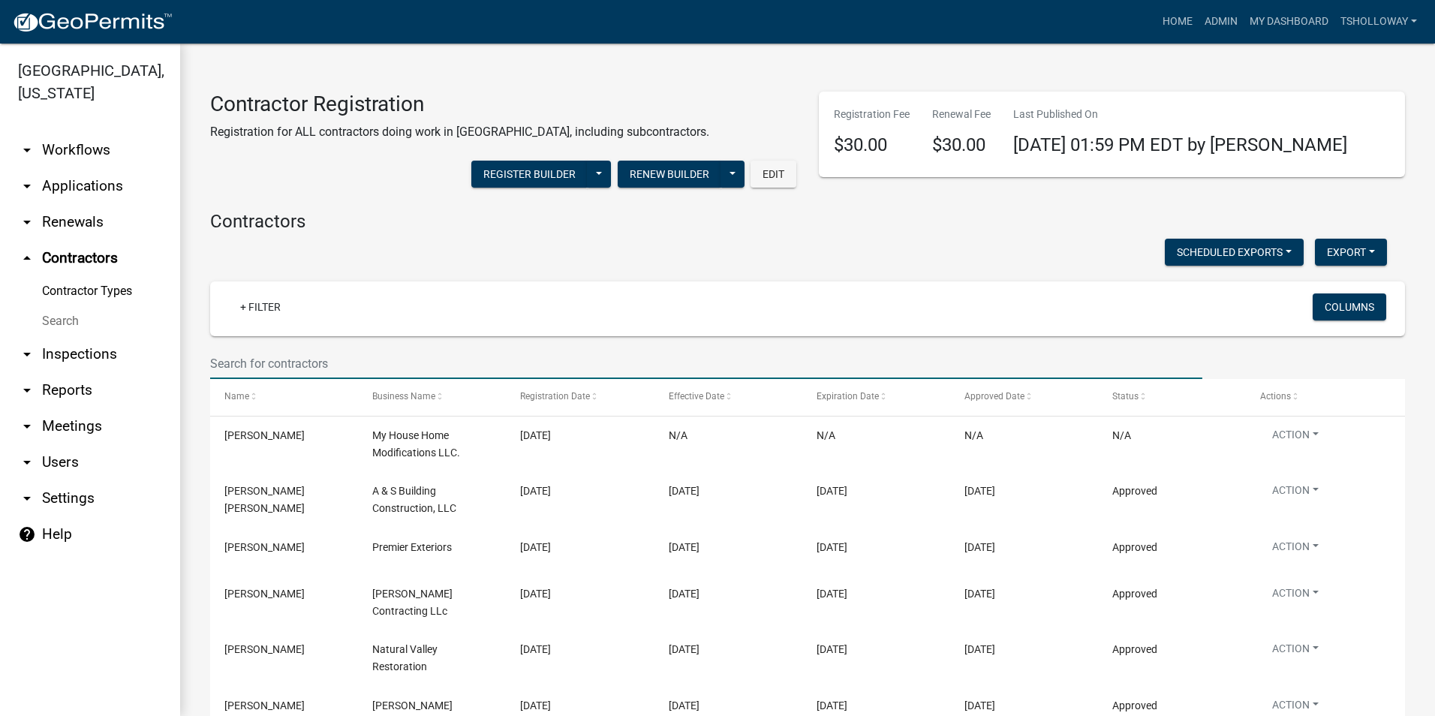
click at [228, 359] on input "text" at bounding box center [706, 363] width 992 height 31
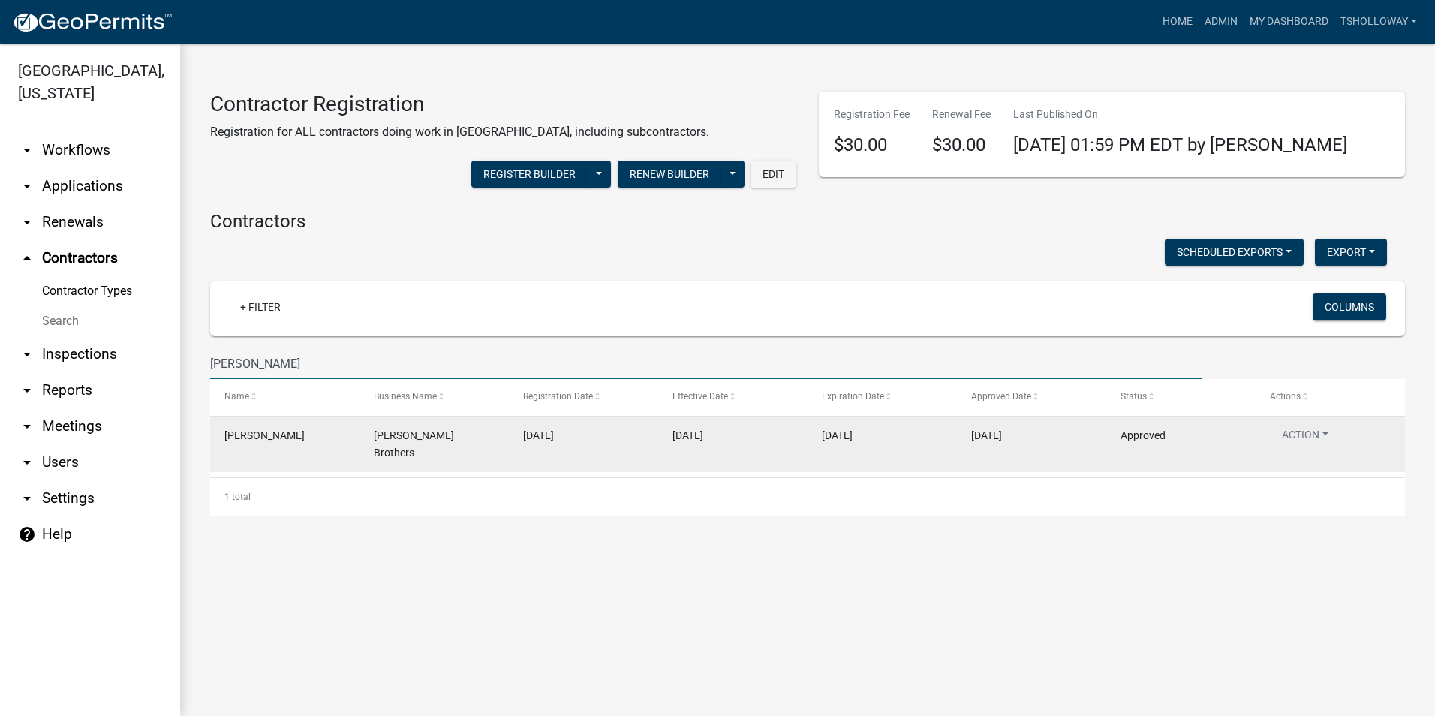
type input "Nierman"
click at [536, 440] on span "09/23/2025" at bounding box center [538, 435] width 31 height 12
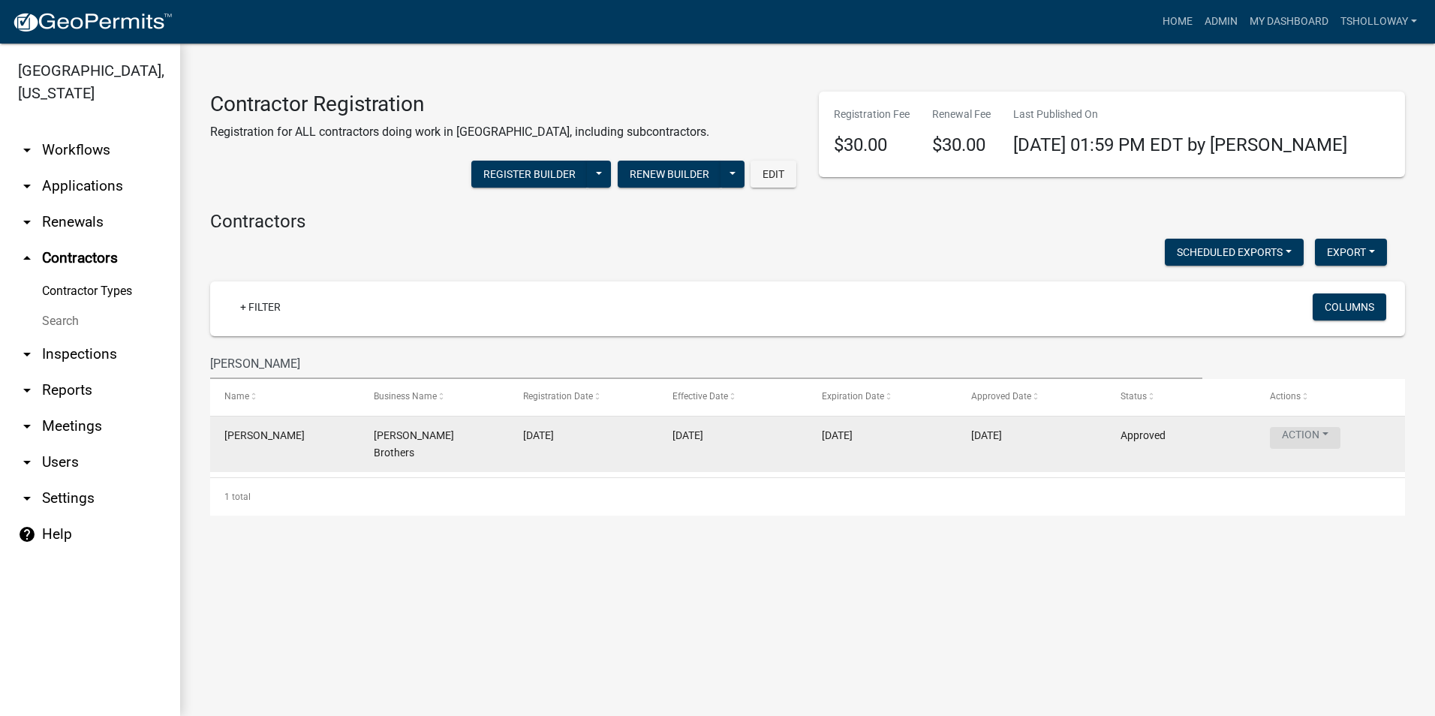
click at [1305, 432] on button "Action" at bounding box center [1305, 438] width 71 height 22
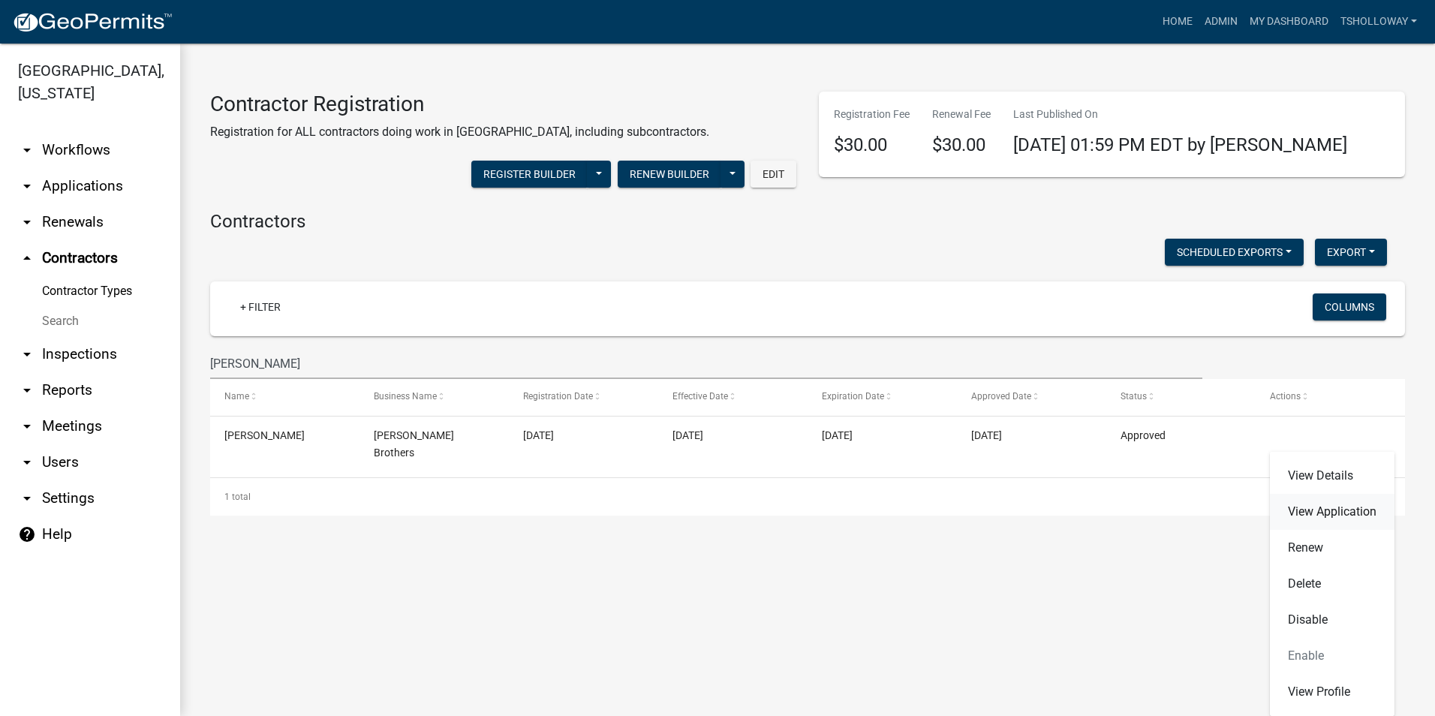
click at [1328, 513] on link "View Application" at bounding box center [1332, 512] width 125 height 36
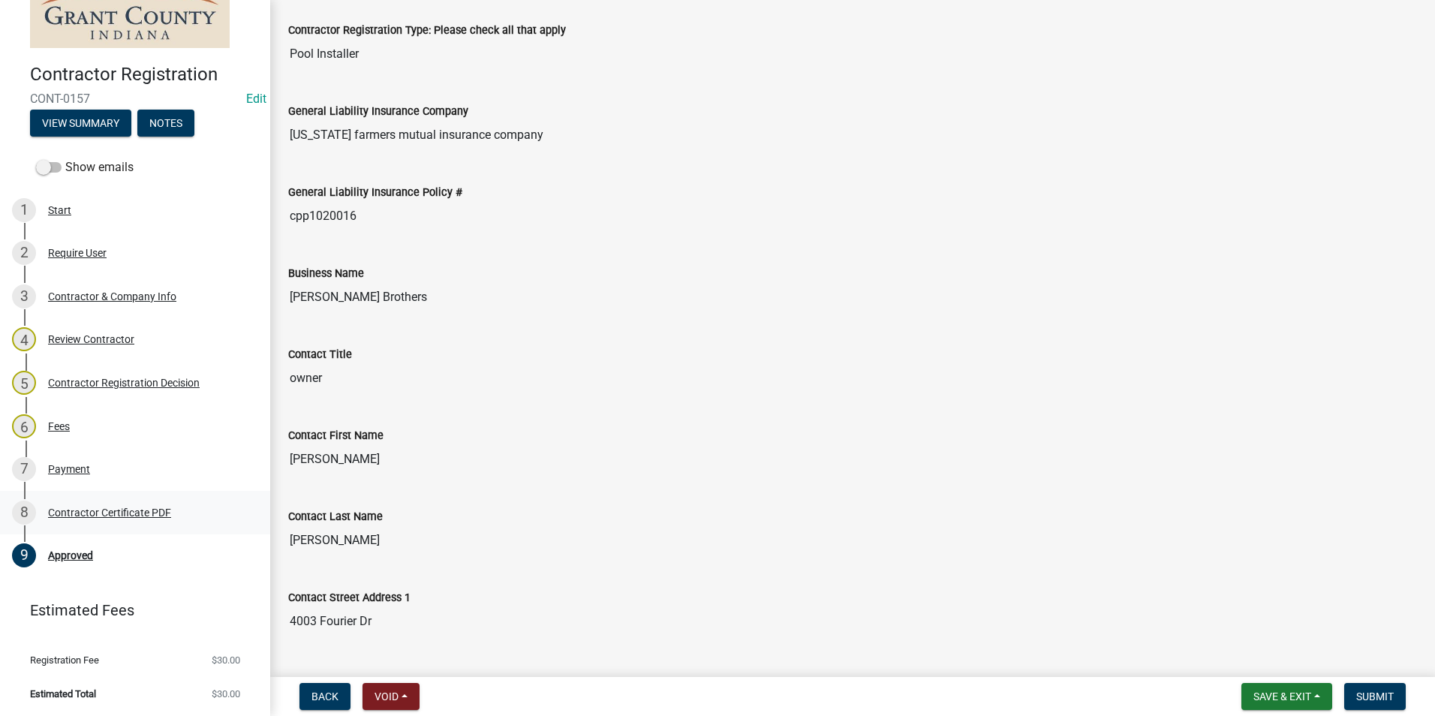
scroll to position [81, 0]
click at [66, 466] on div "Payment" at bounding box center [69, 468] width 42 height 11
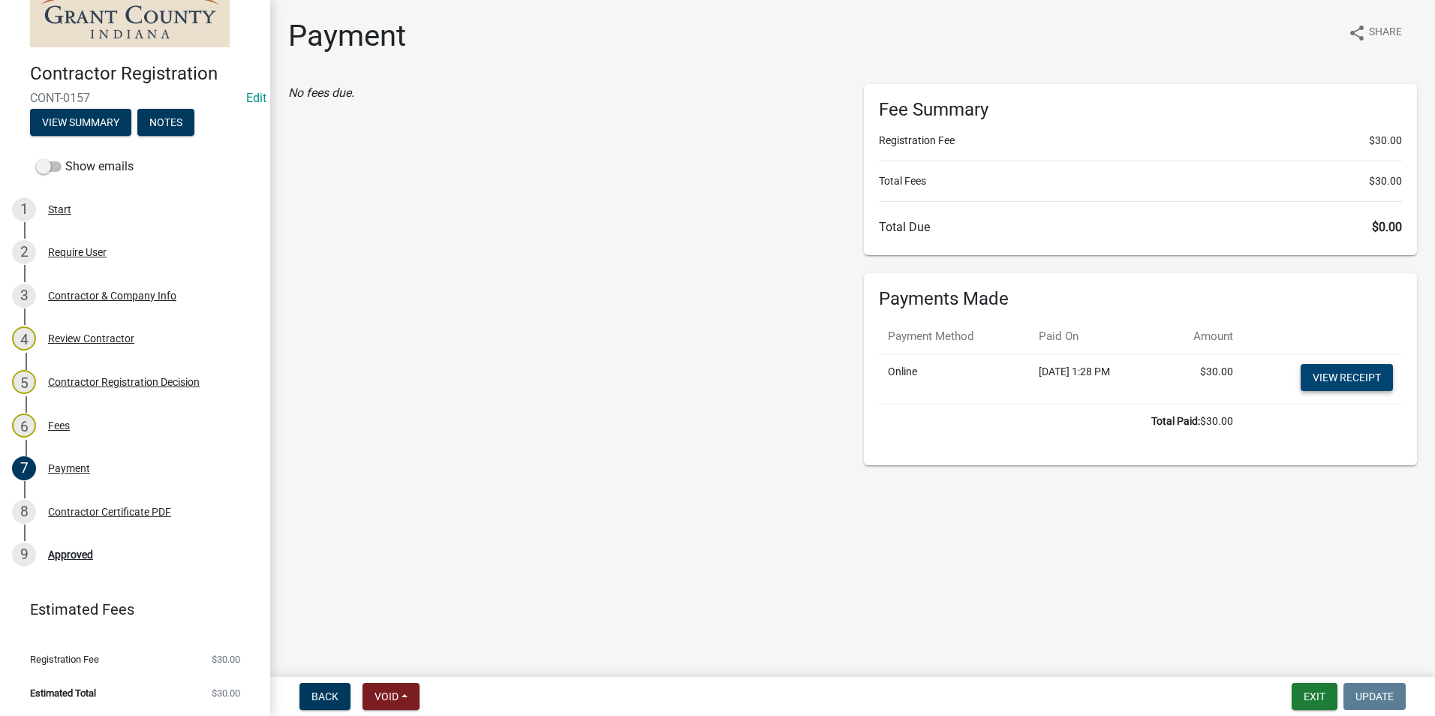
click at [1341, 378] on link "View receipt" at bounding box center [1347, 377] width 92 height 27
click at [65, 555] on div "Approved" at bounding box center [70, 554] width 45 height 11
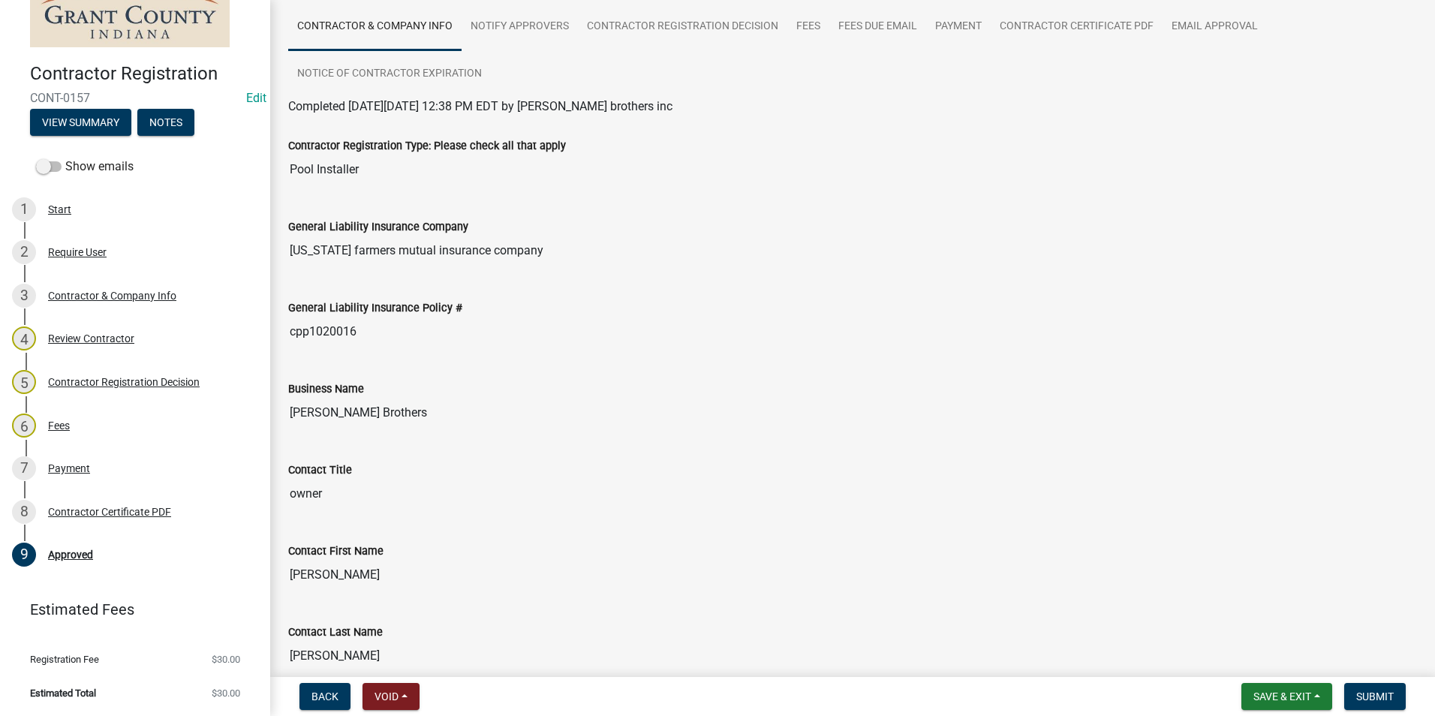
scroll to position [225, 0]
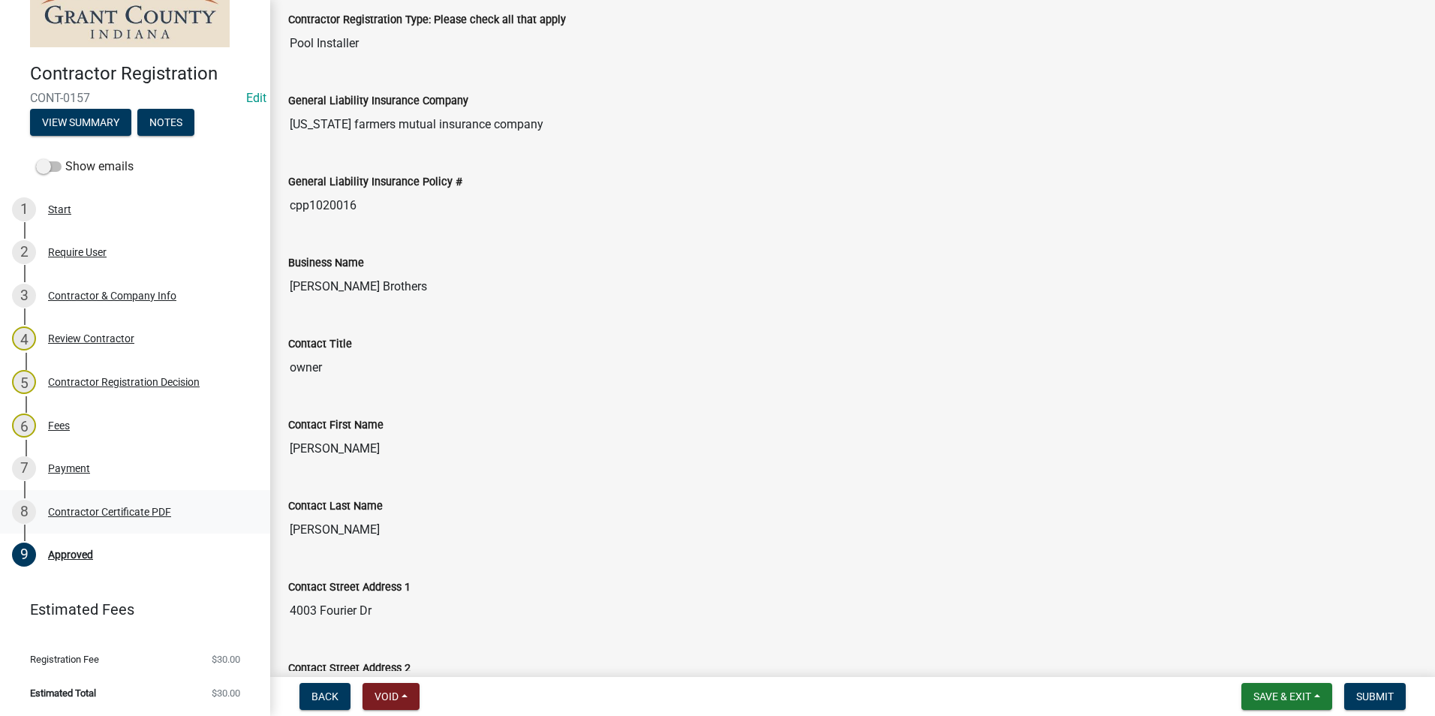
click at [113, 510] on div "Contractor Certificate PDF" at bounding box center [109, 512] width 123 height 11
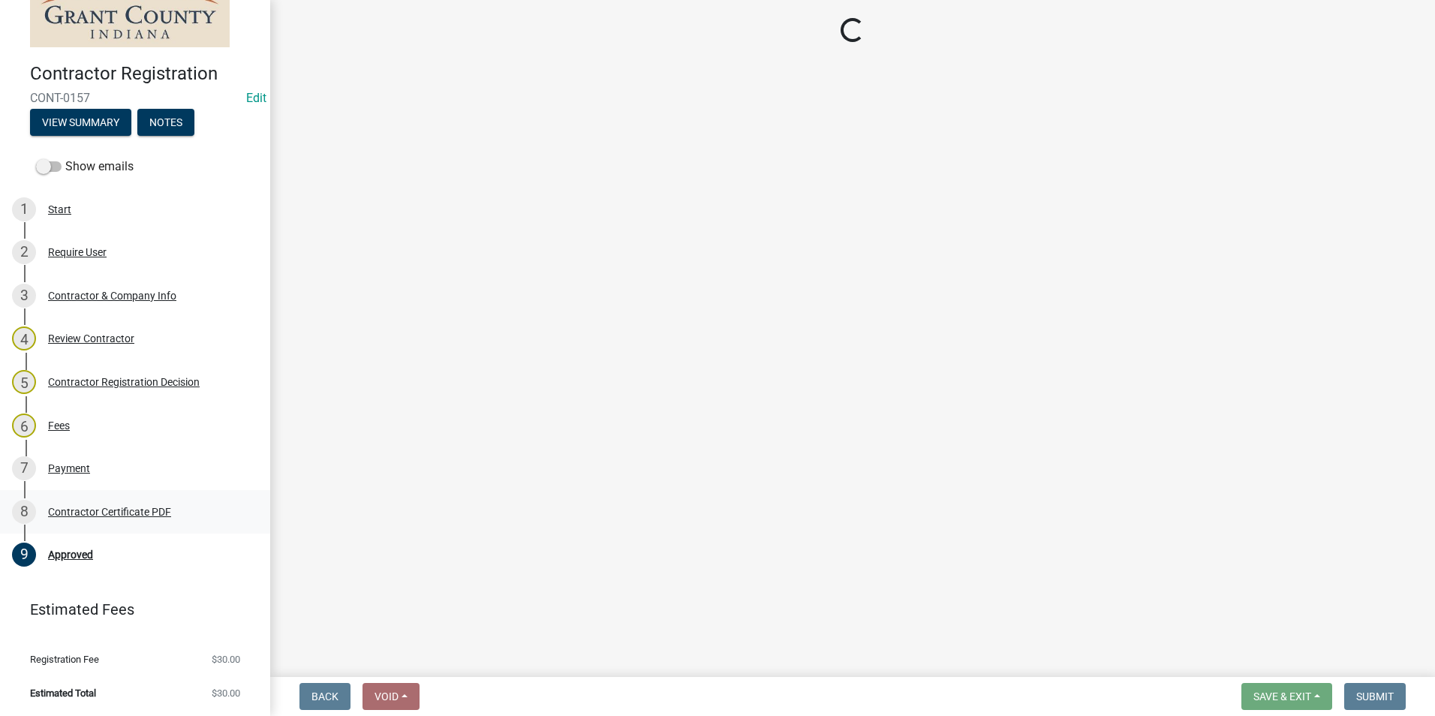
scroll to position [0, 0]
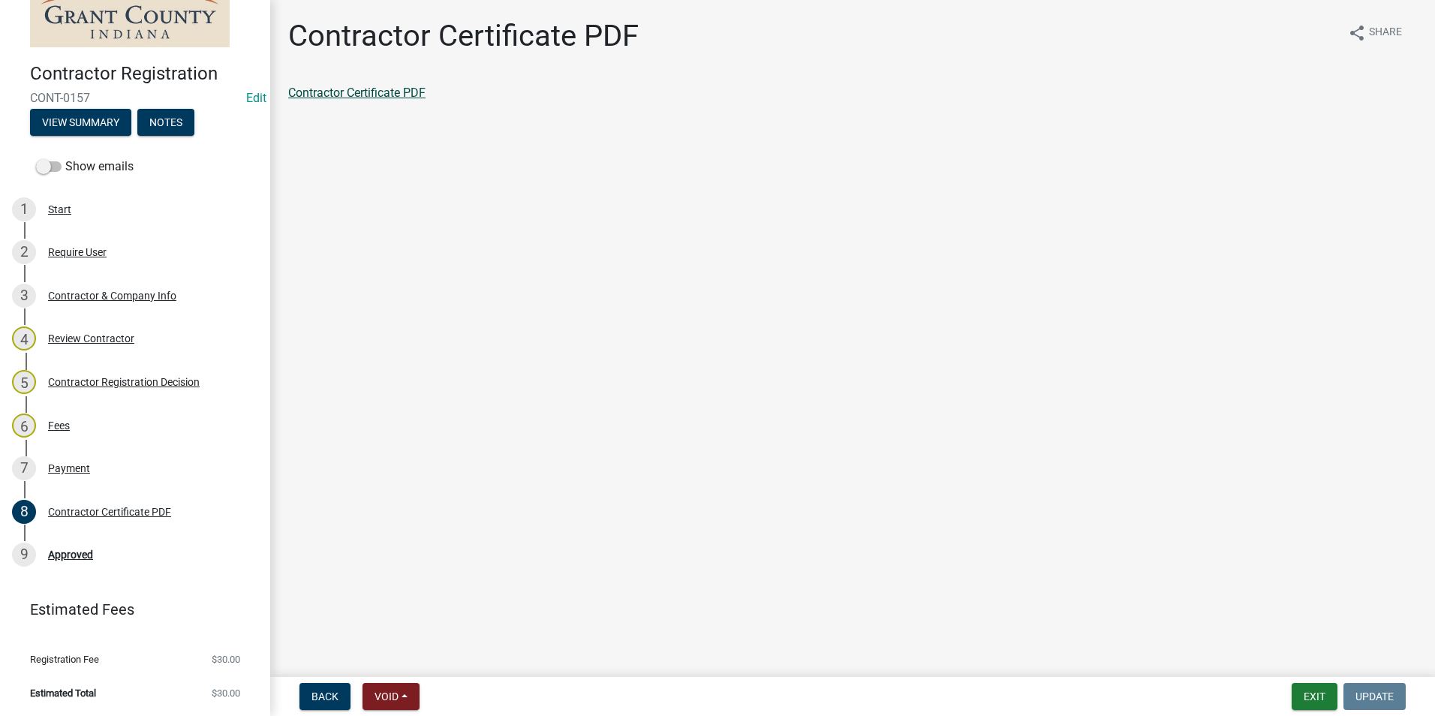
click at [360, 93] on link "Contractor Certificate PDF" at bounding box center [356, 93] width 137 height 14
click at [79, 549] on div "Approved" at bounding box center [70, 554] width 45 height 11
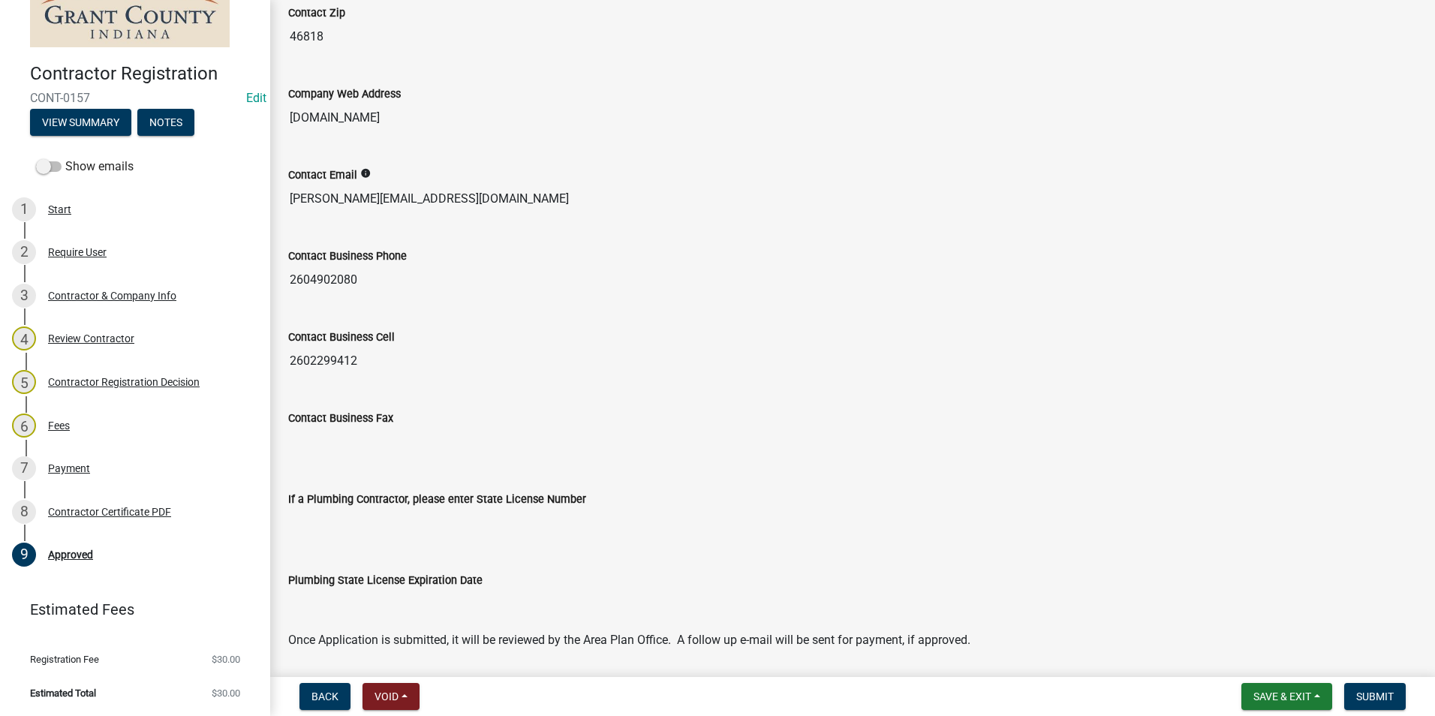
scroll to position [1190, 0]
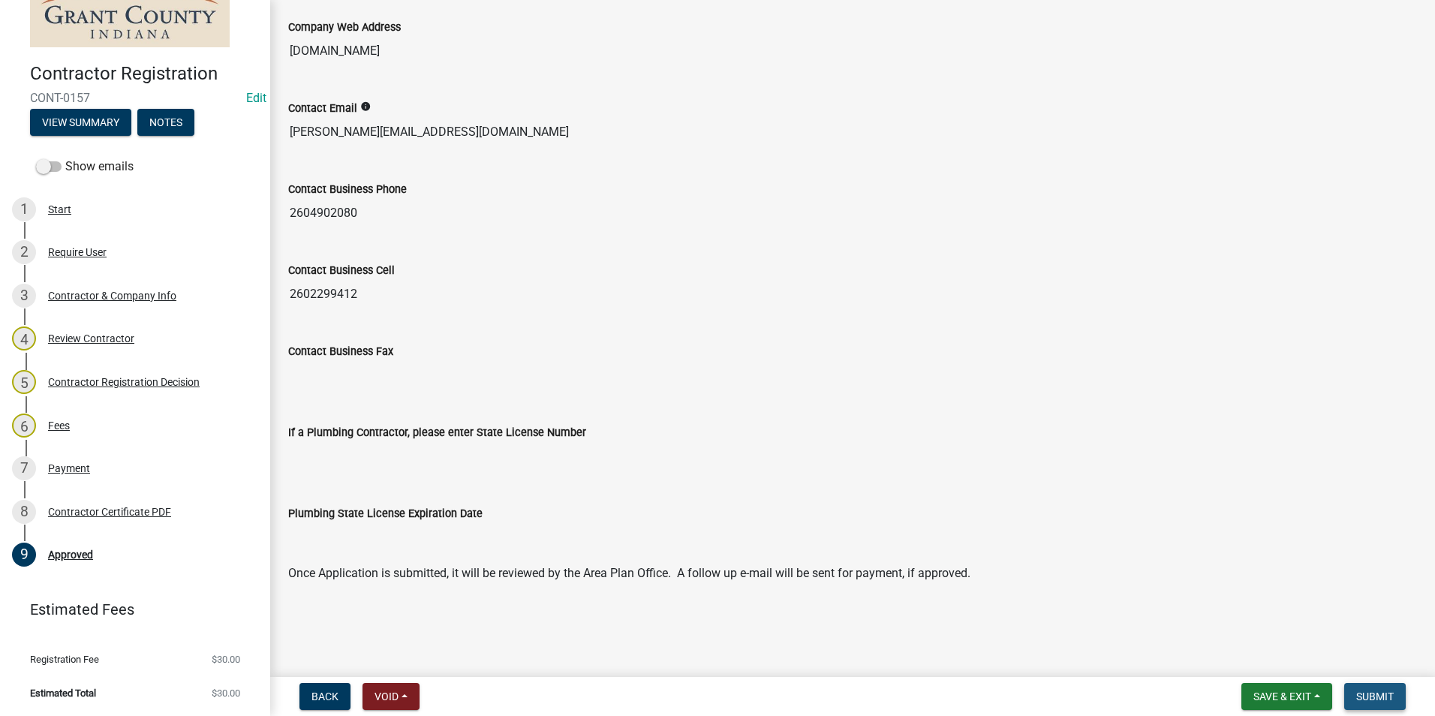
click at [1378, 694] on span "Submit" at bounding box center [1375, 697] width 38 height 12
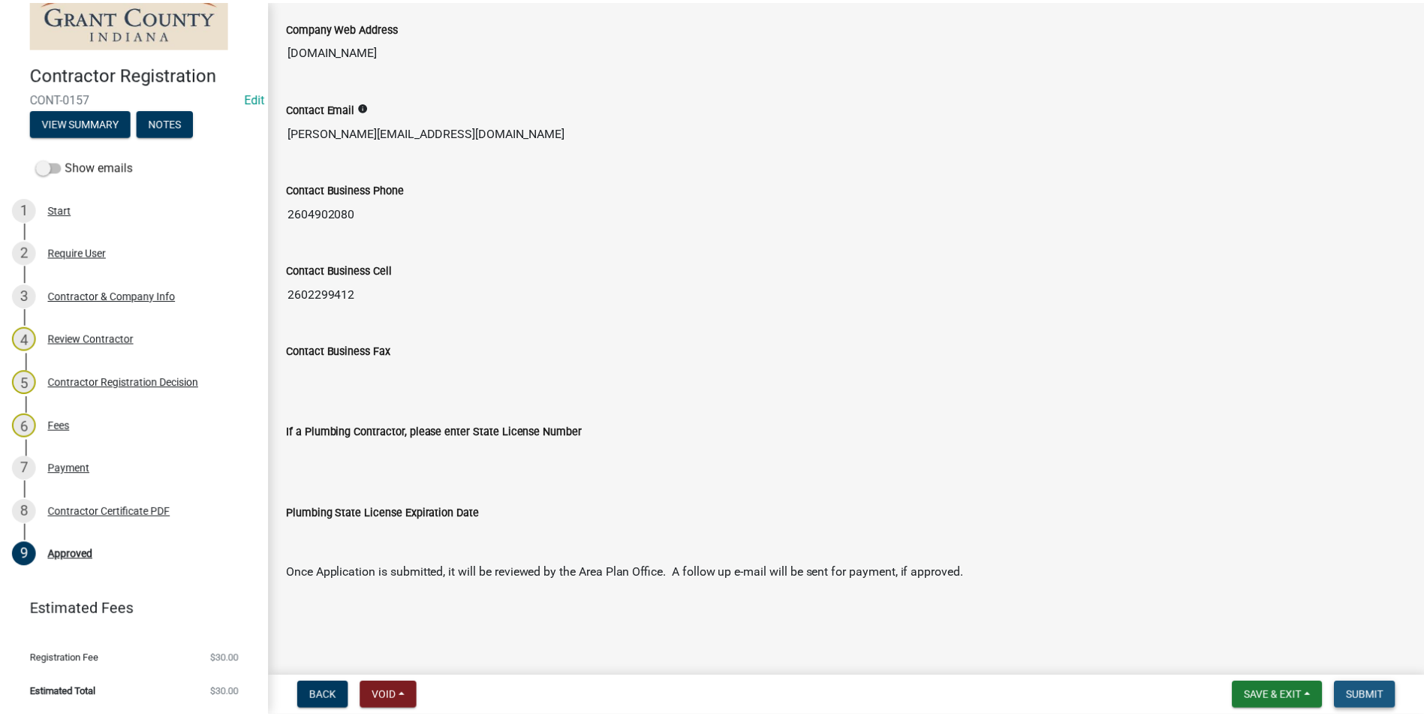
scroll to position [0, 0]
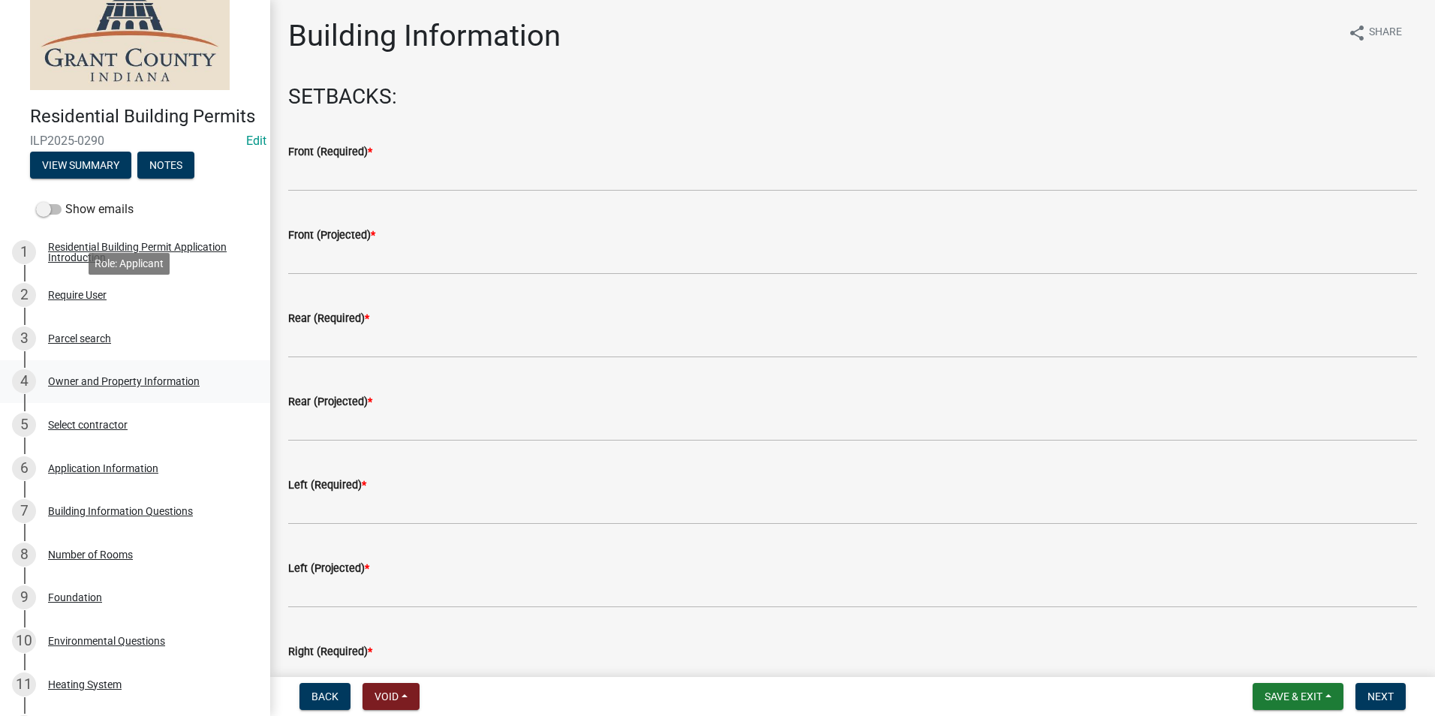
scroll to position [75, 0]
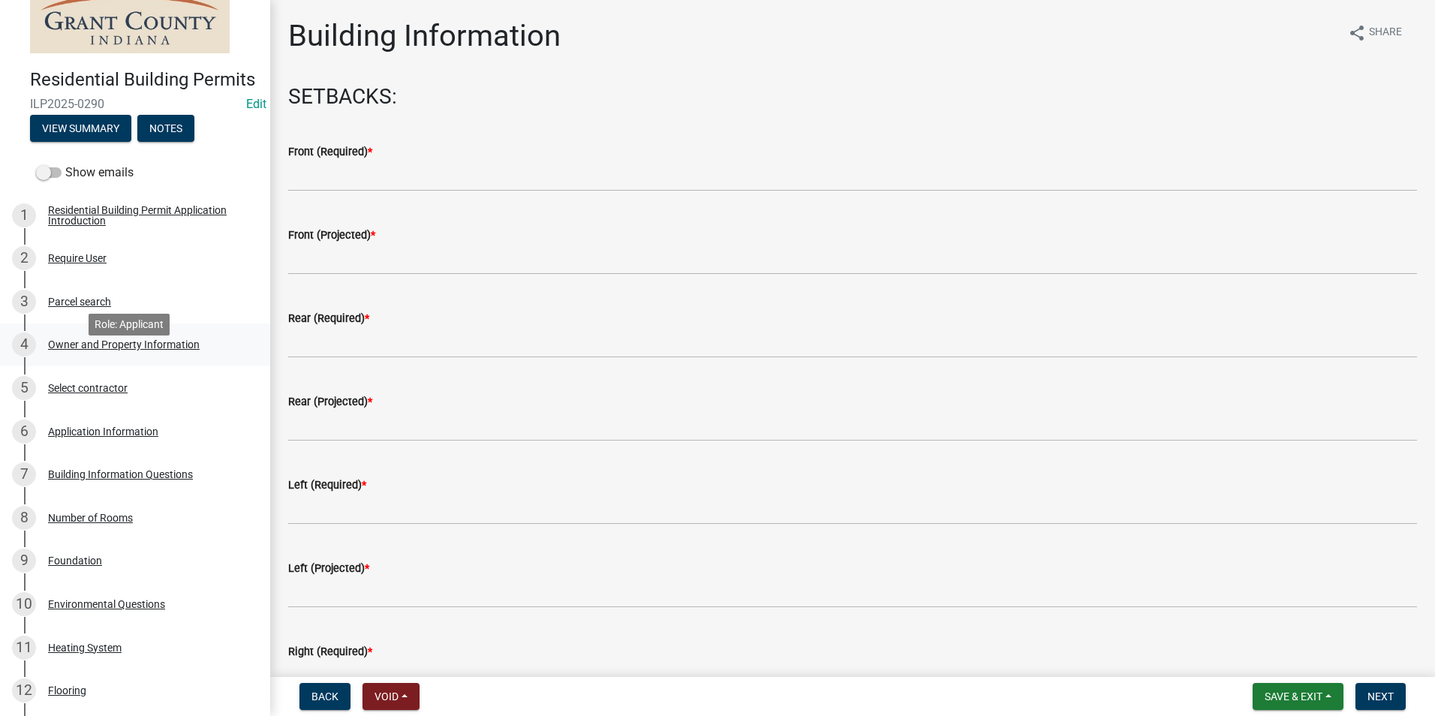
click at [112, 350] on div "Owner and Property Information" at bounding box center [124, 344] width 152 height 11
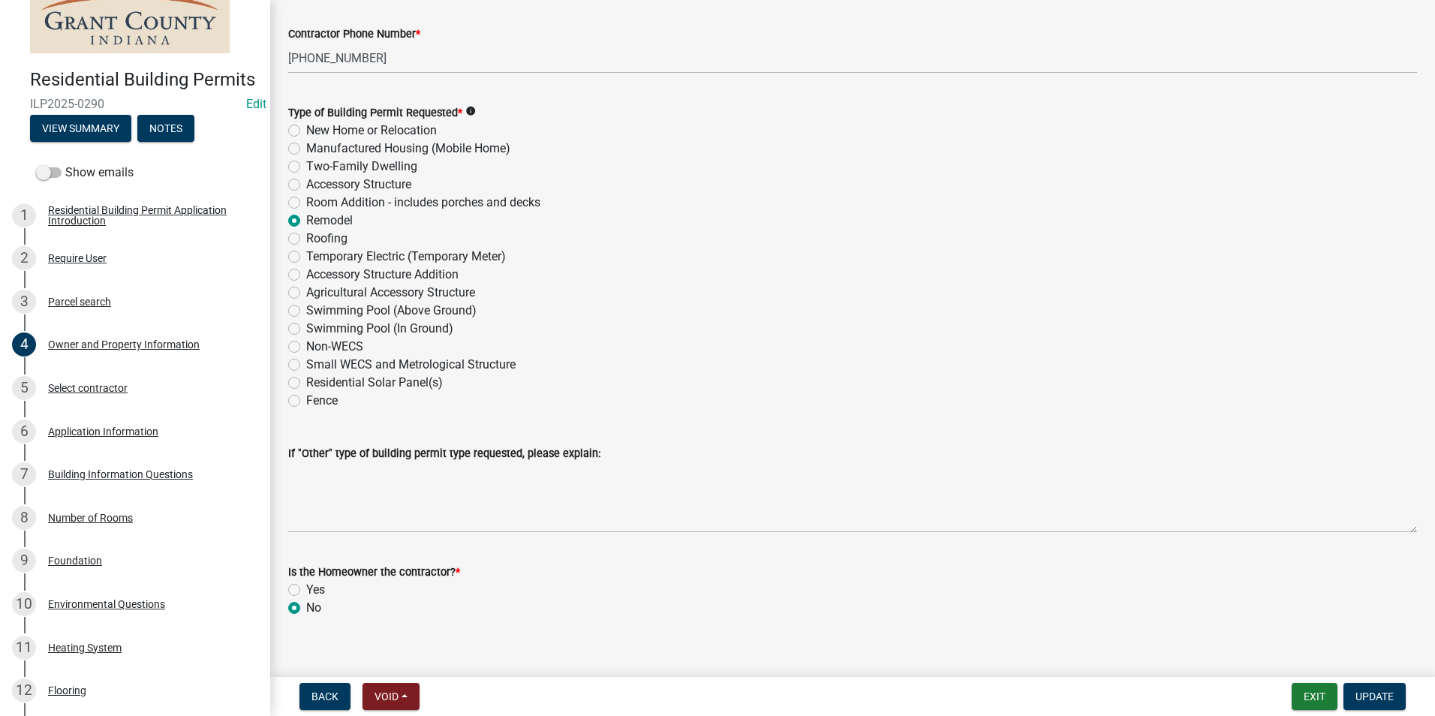
scroll to position [1771, 0]
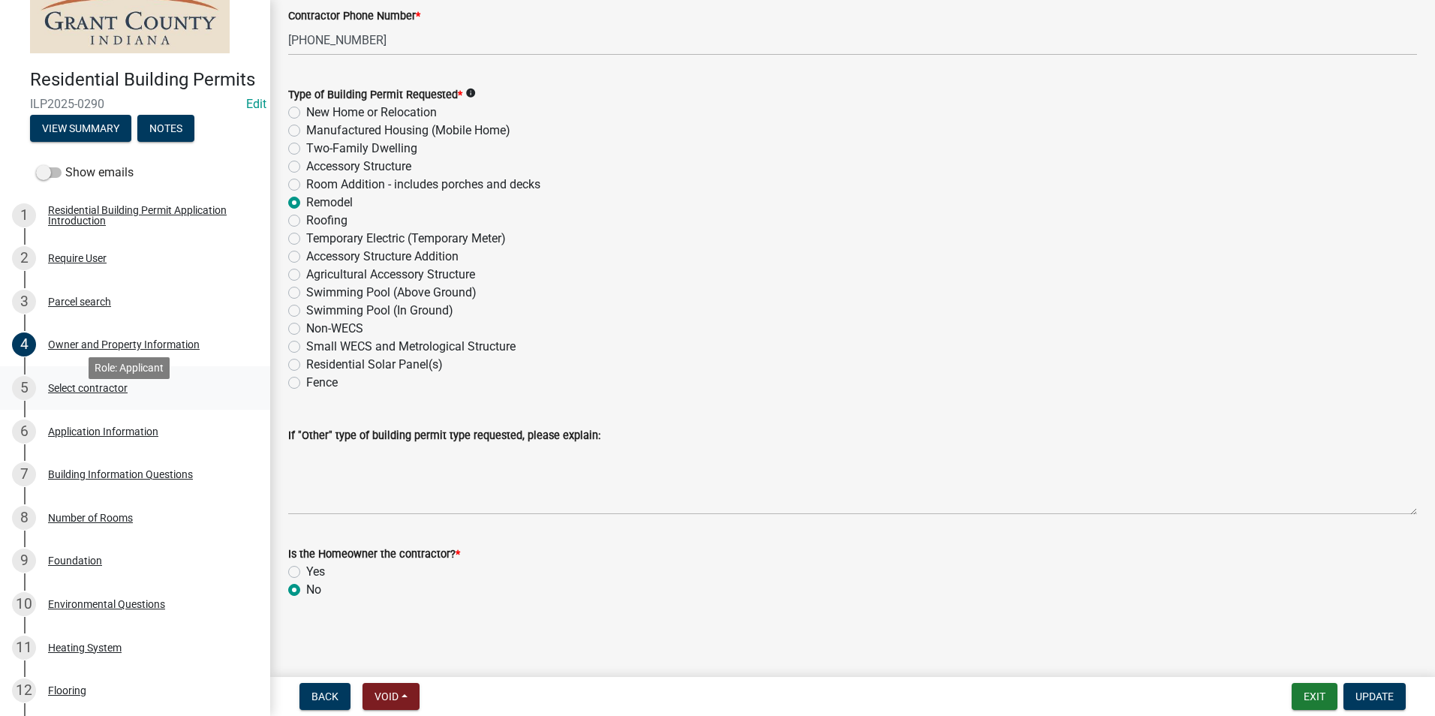
click at [86, 393] on div "Select contractor" at bounding box center [88, 388] width 80 height 11
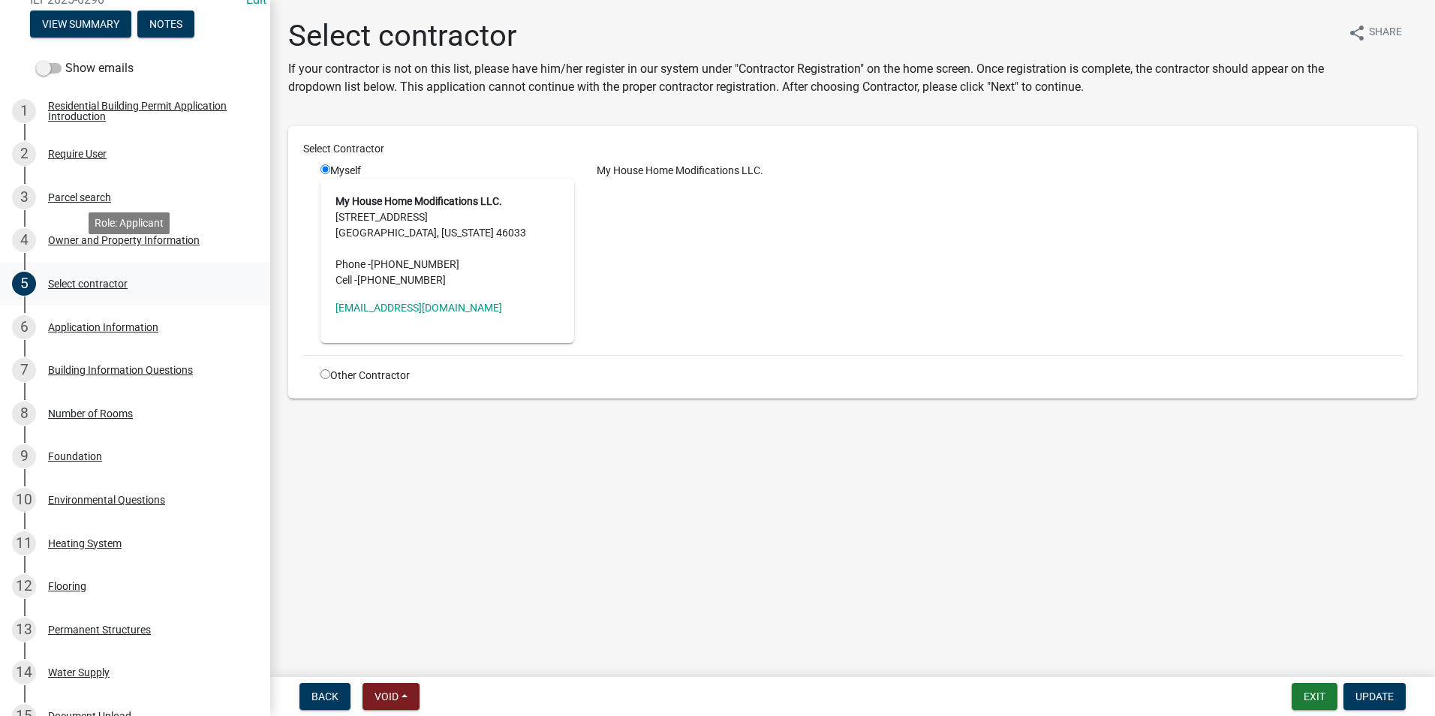
scroll to position [225, 0]
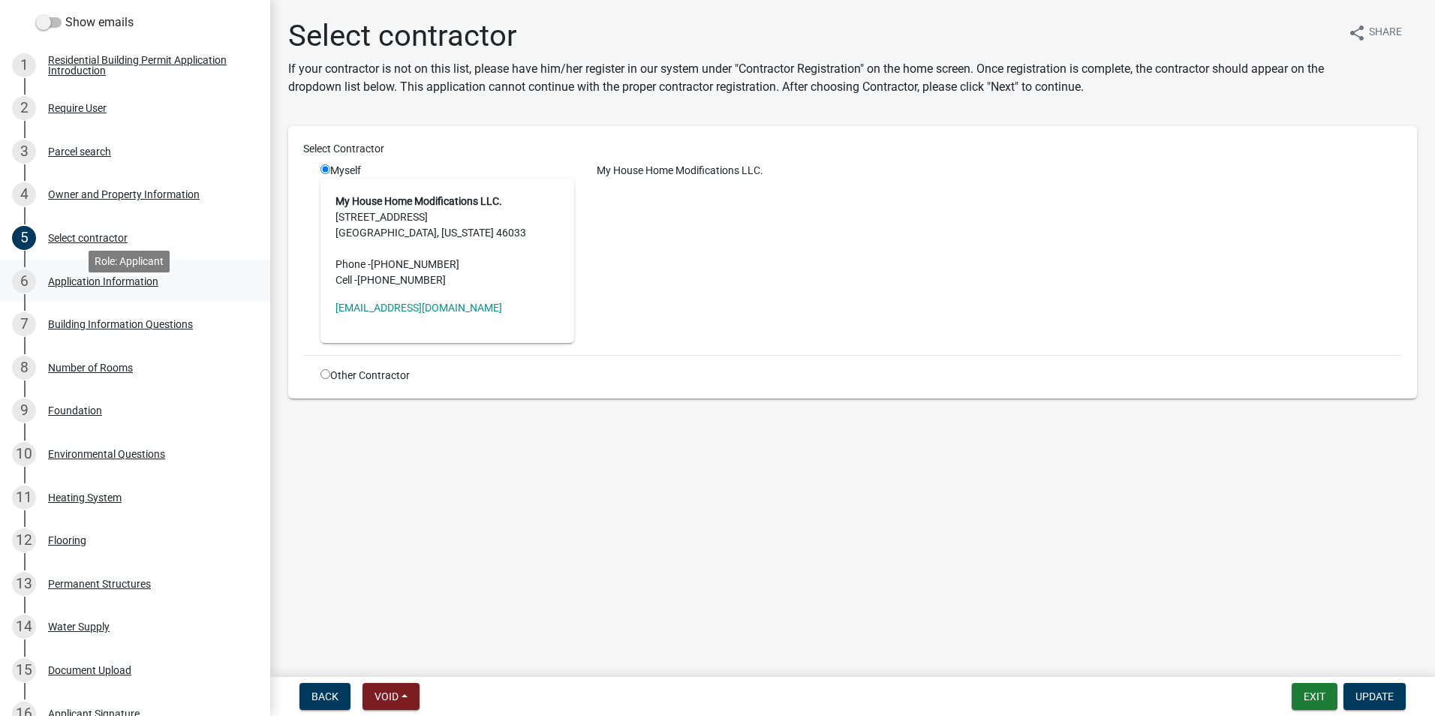
click at [112, 287] on div "Application Information" at bounding box center [103, 281] width 110 height 11
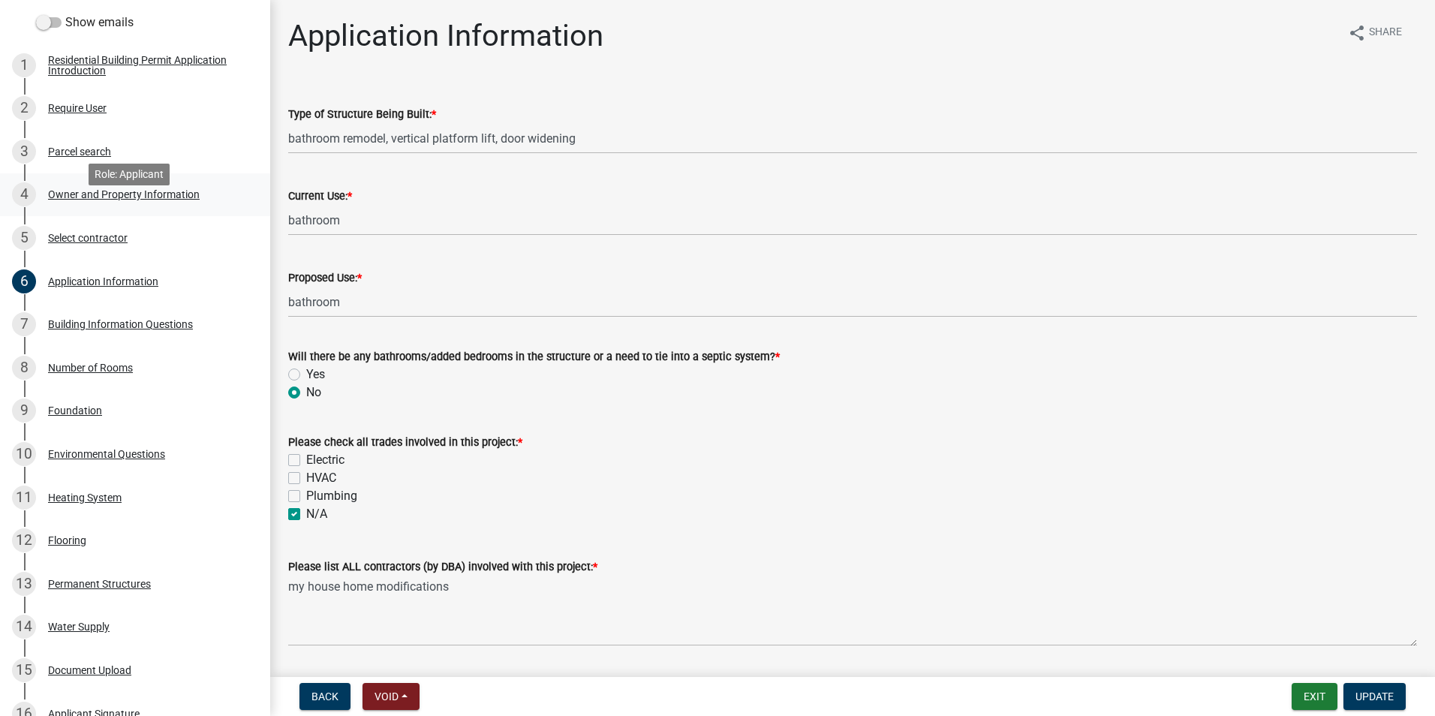
click at [110, 200] on div "Owner and Property Information" at bounding box center [124, 194] width 152 height 11
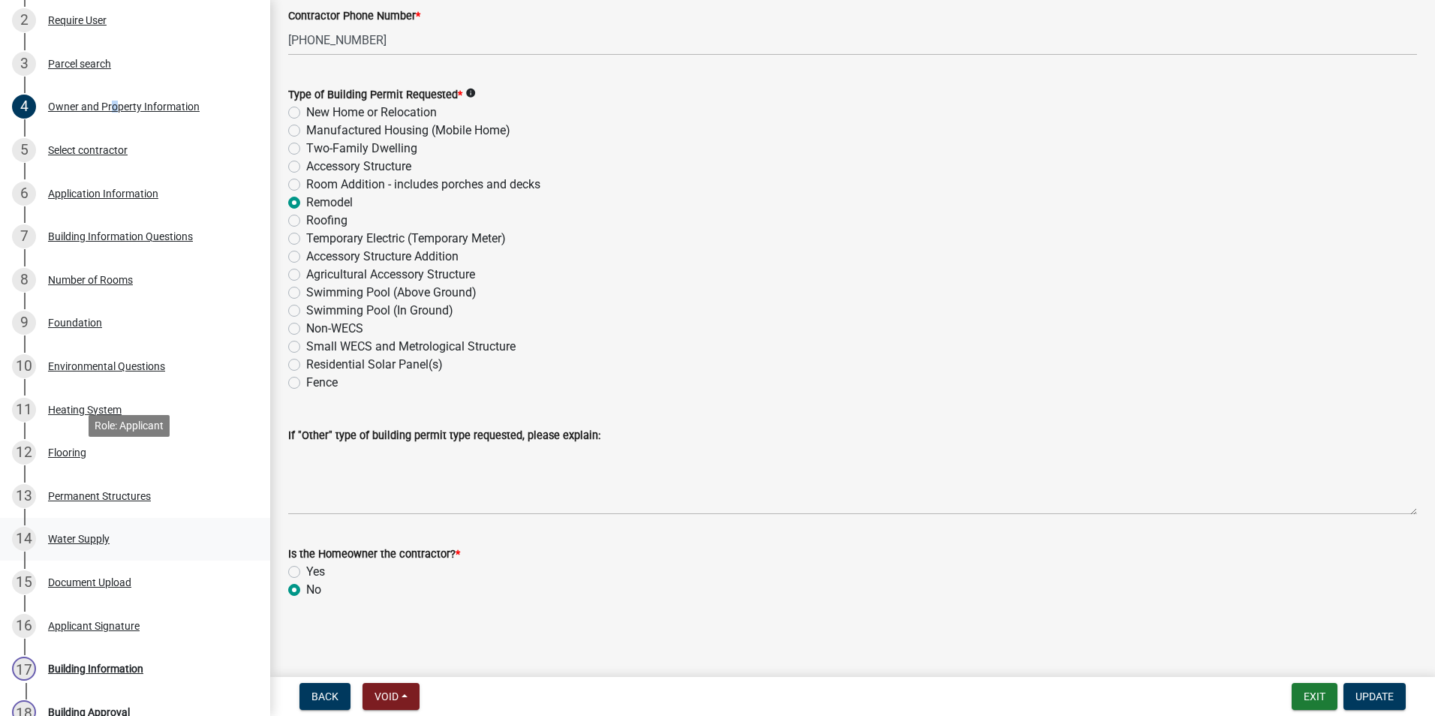
scroll to position [501, 0]
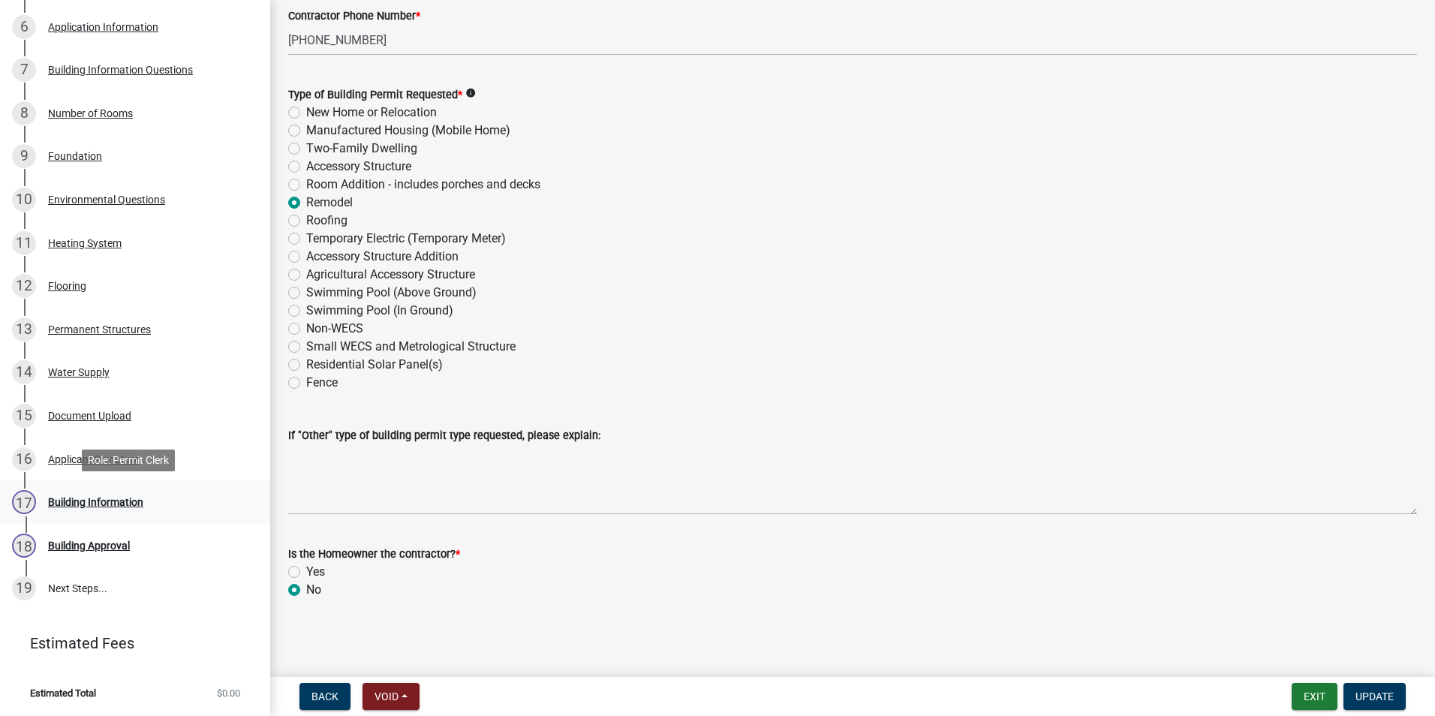
click at [109, 498] on div "Building Information" at bounding box center [95, 502] width 95 height 11
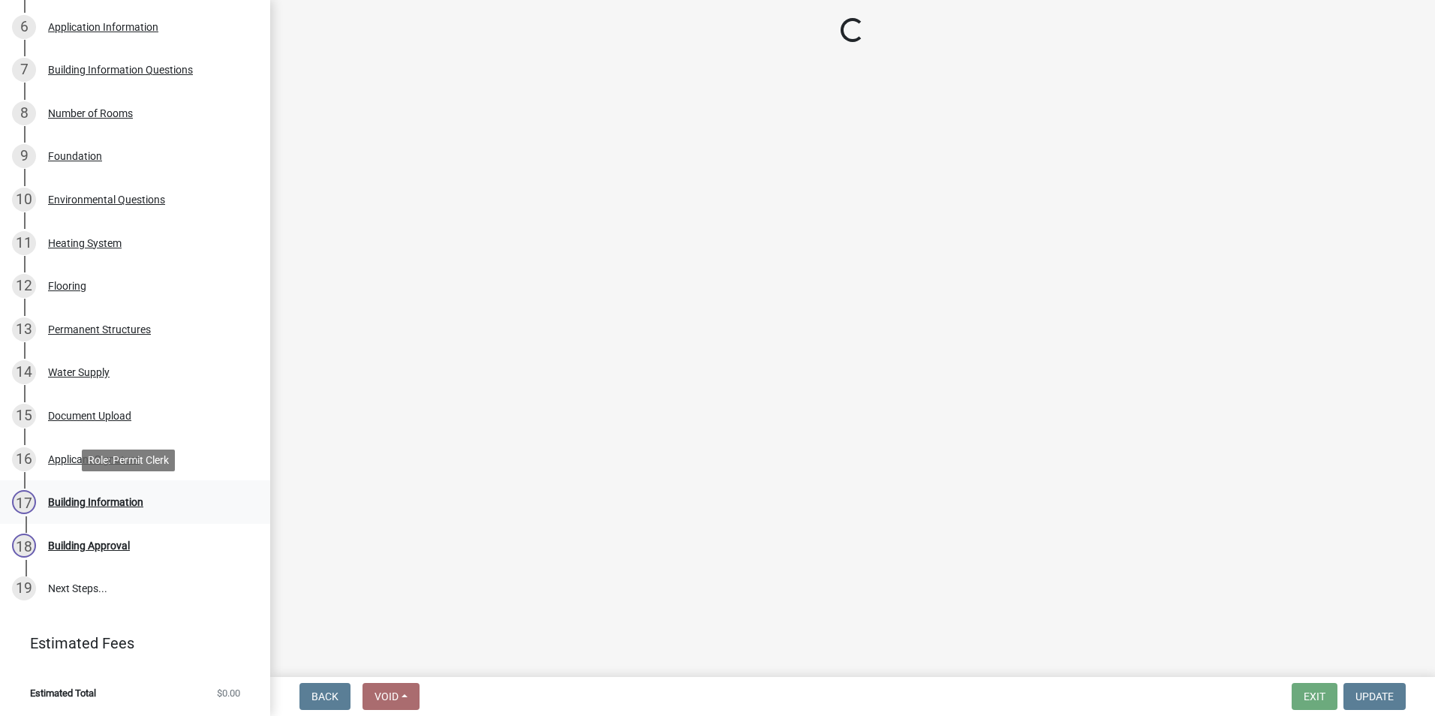
scroll to position [0, 0]
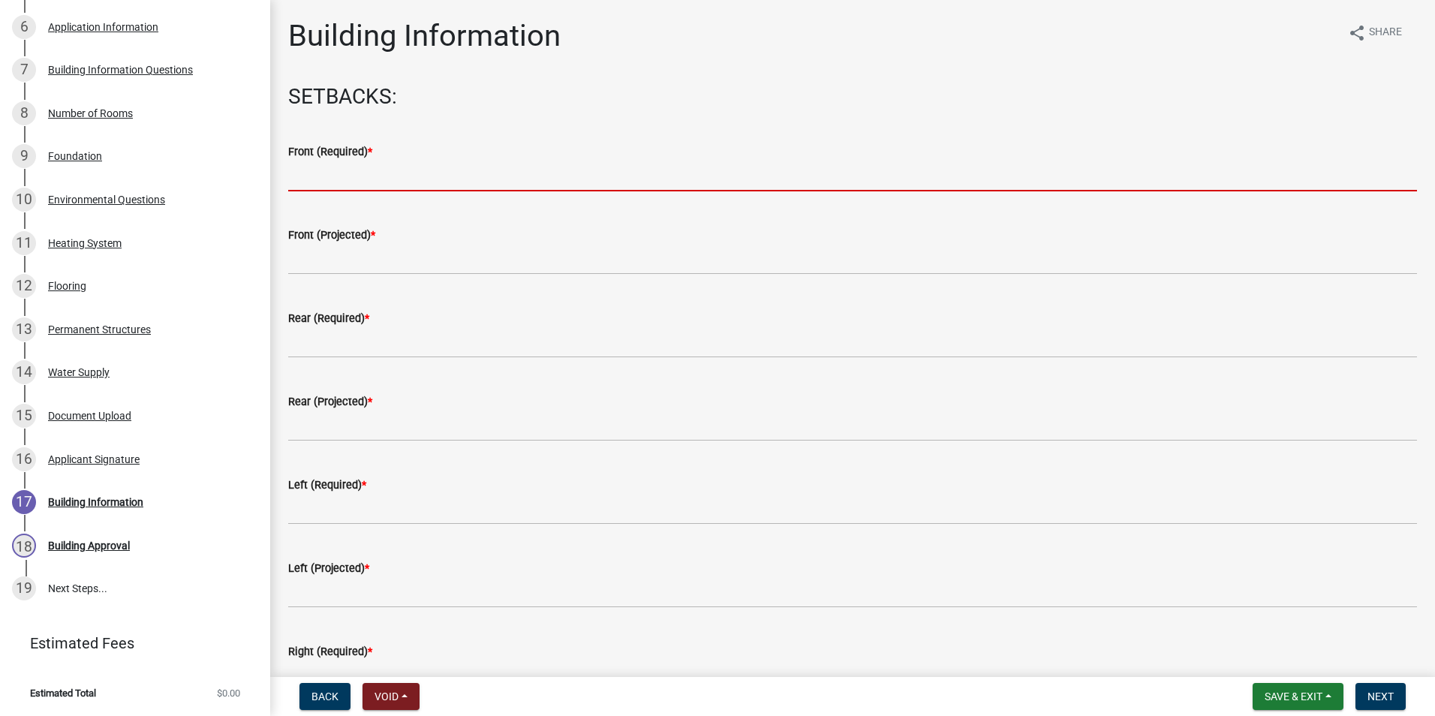
click at [316, 166] on input "text" at bounding box center [852, 176] width 1129 height 31
type input "0"
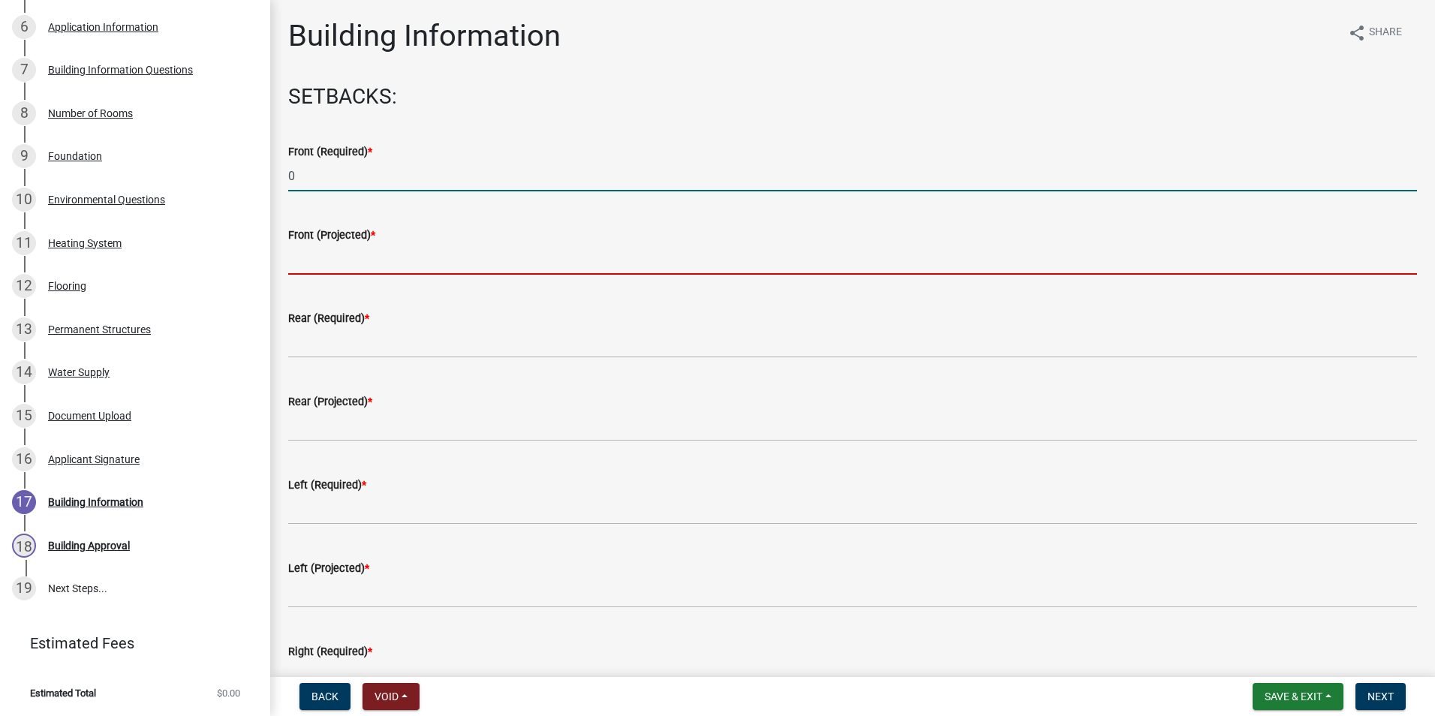
type input "0"
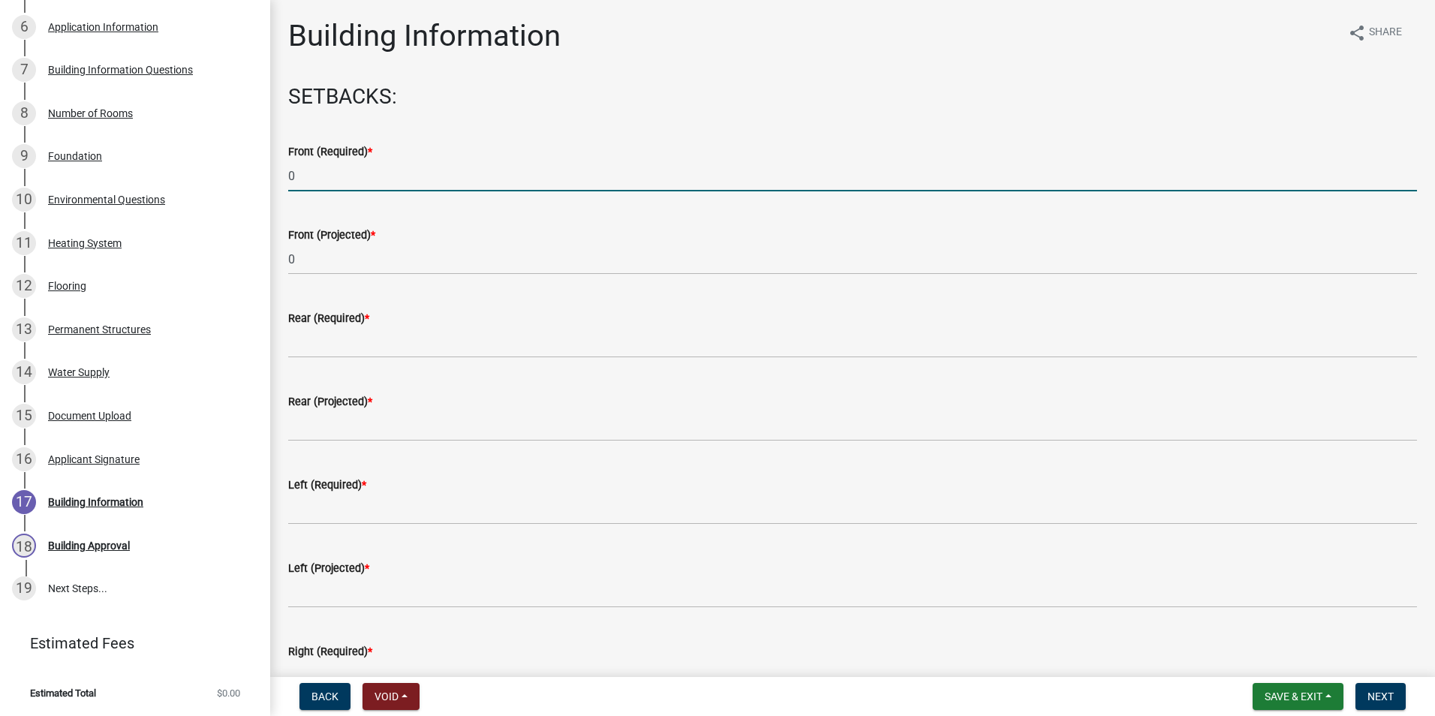
type input "0"
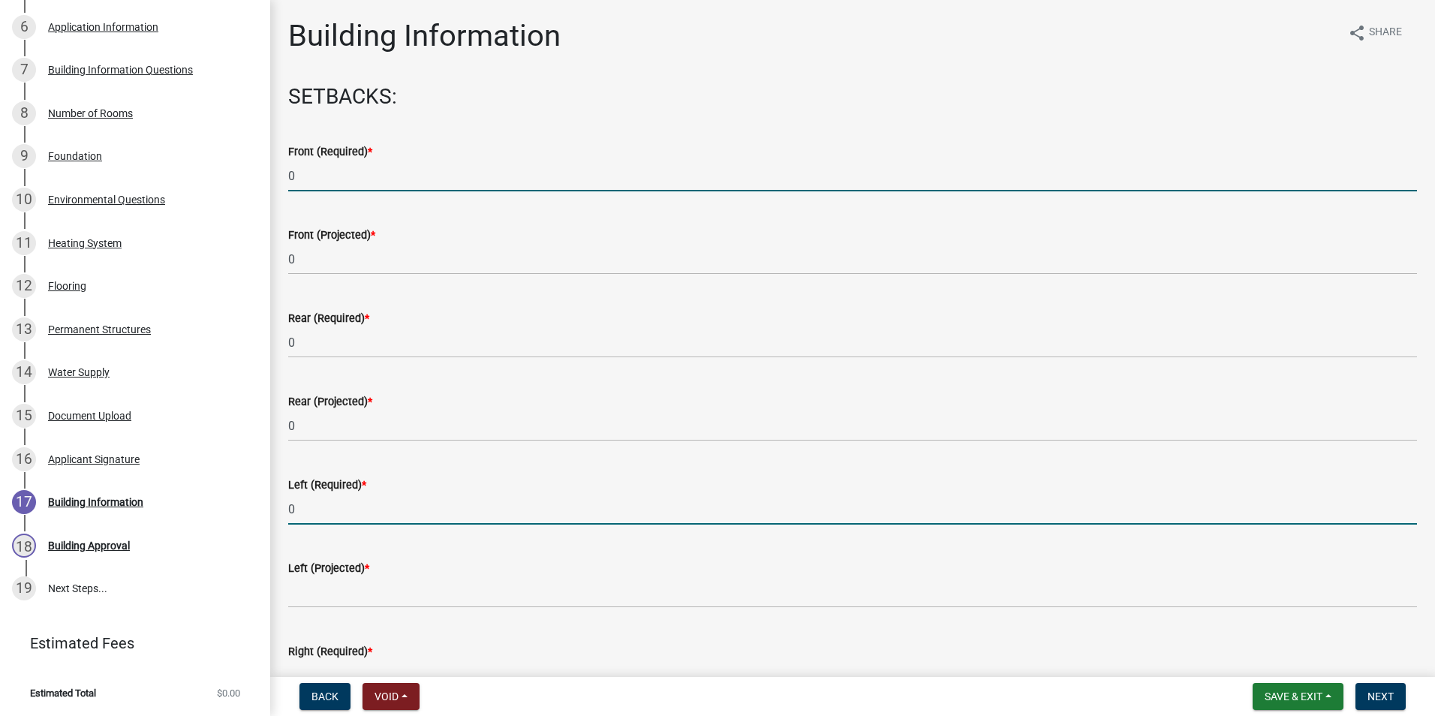
type input "0"
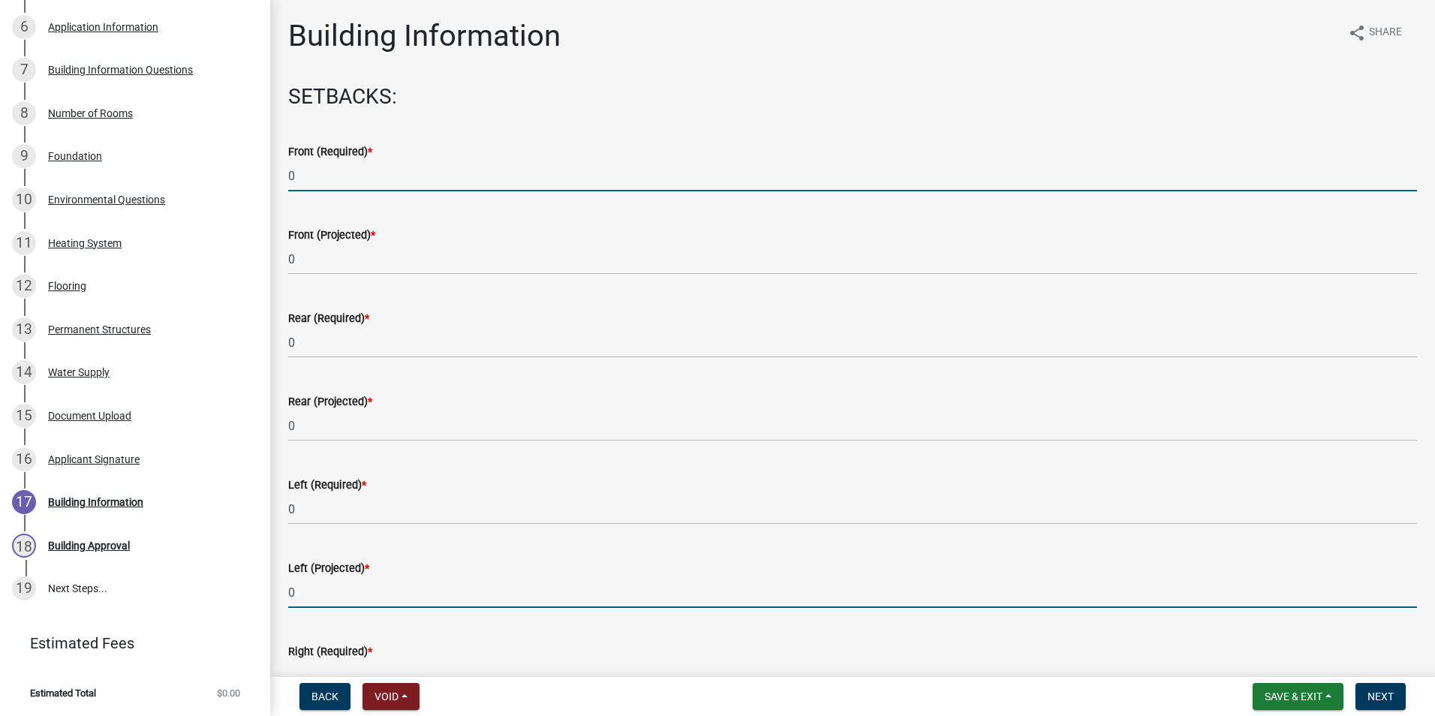
type input "0"
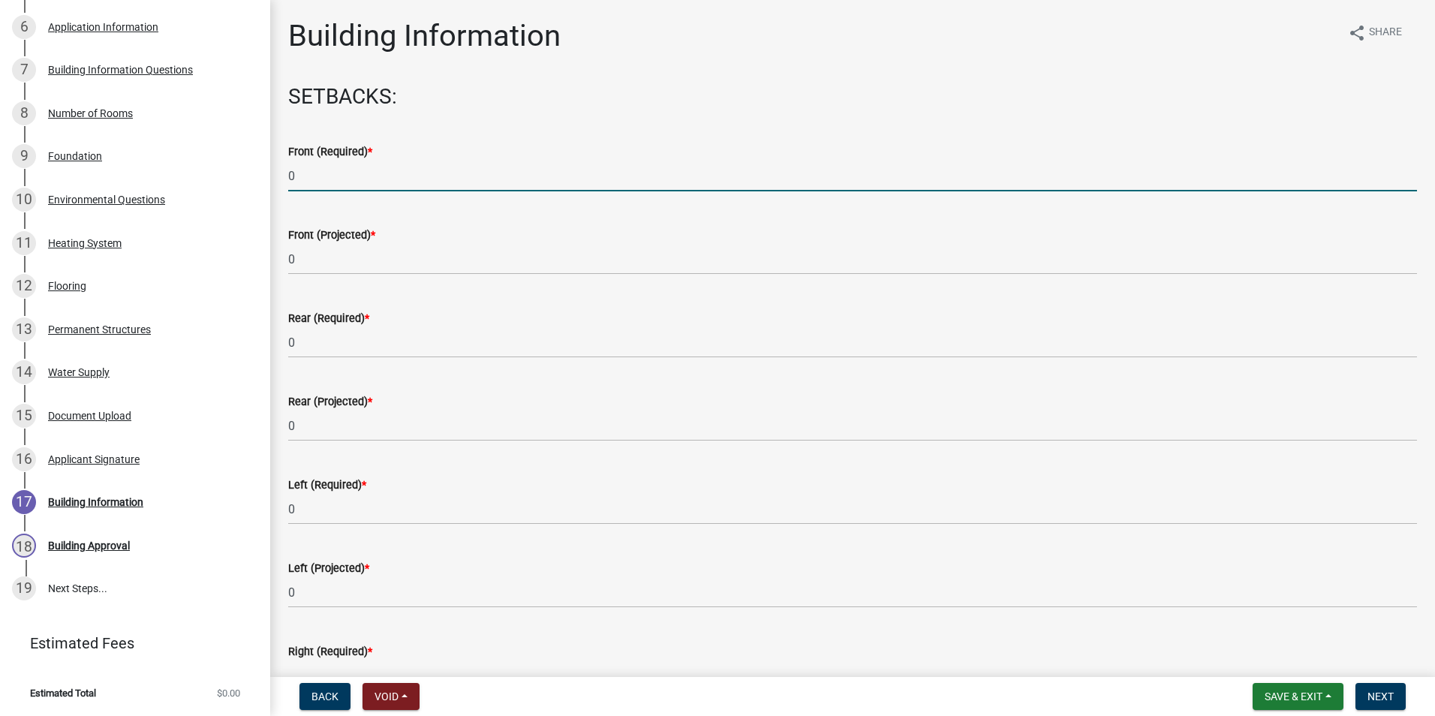
type input "0"
type input "1108"
type input "1090"
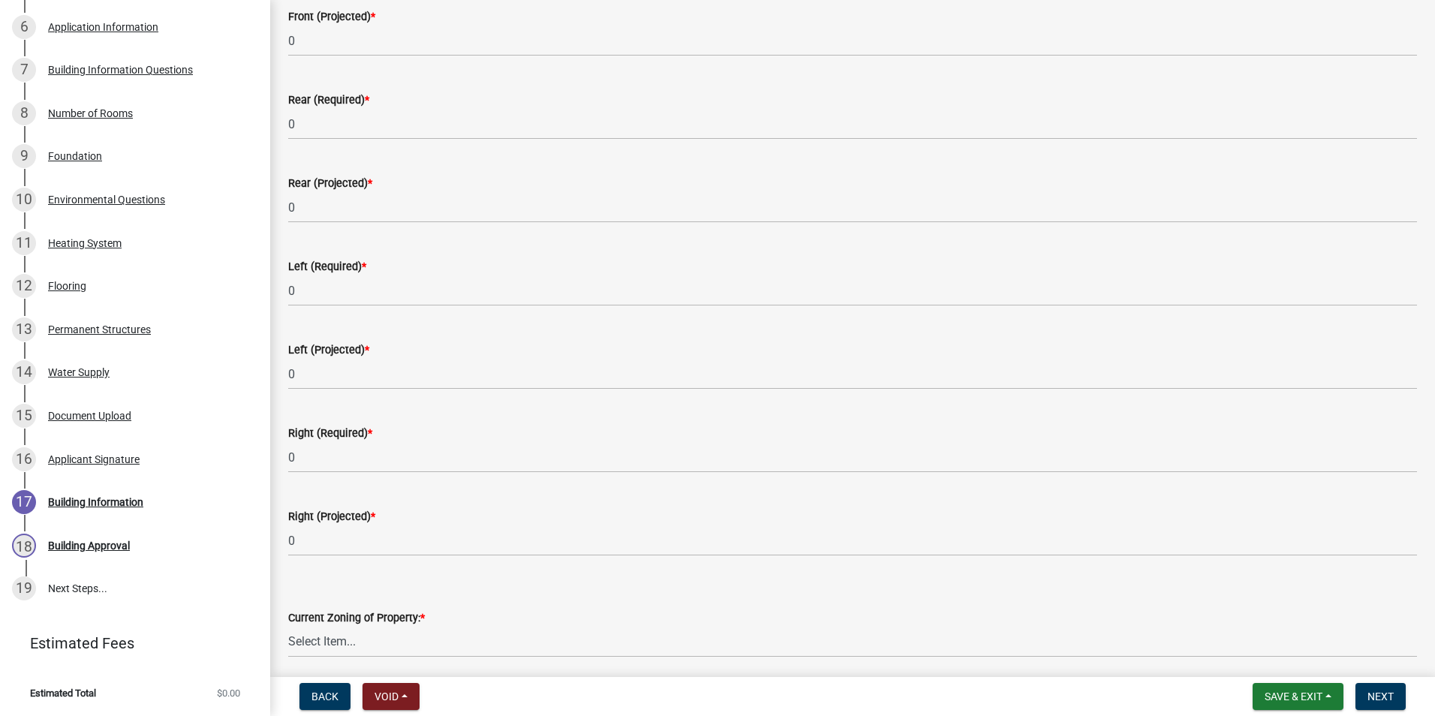
scroll to position [375, 0]
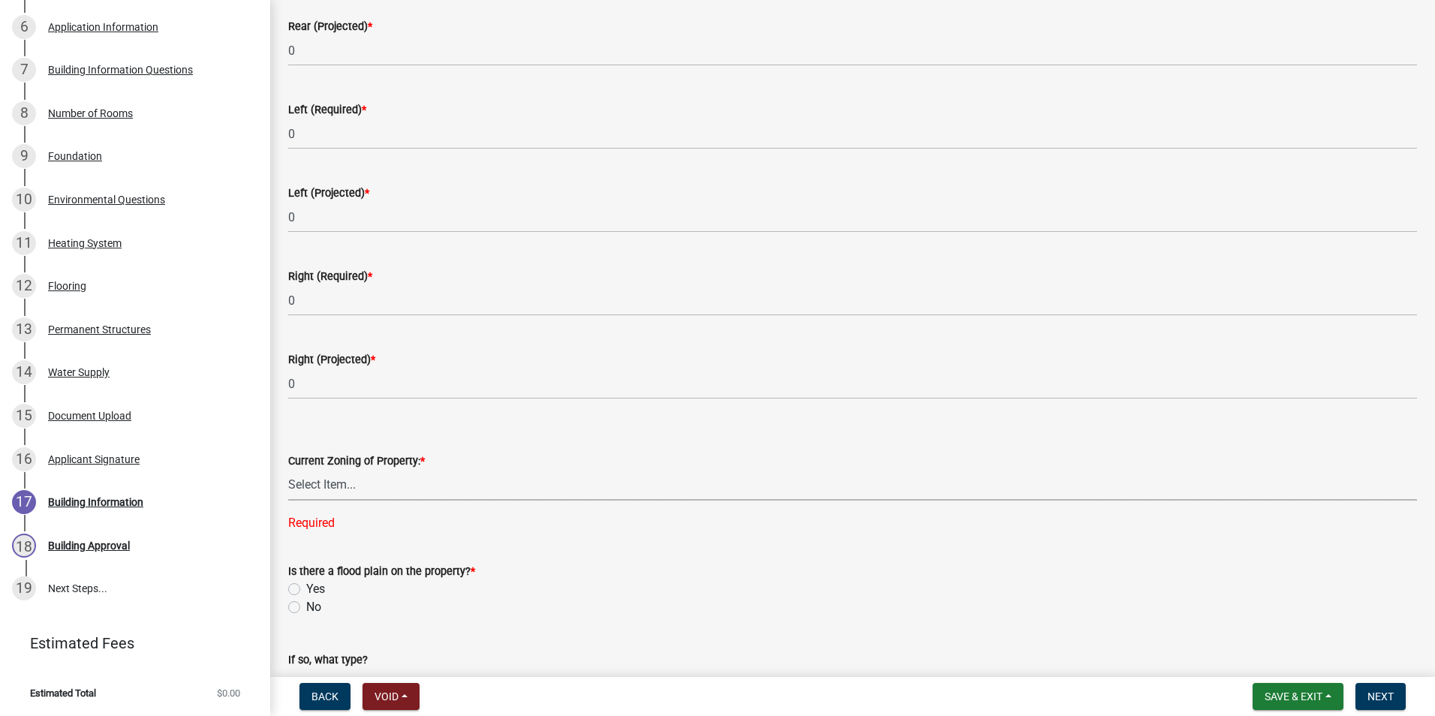
click at [342, 490] on select "Select Item... AG RS R1 R2 R3 R4 R5 PB NC LB CC GB I1 I2 I3 MH" at bounding box center [852, 485] width 1129 height 31
click at [288, 470] on select "Select Item... AG RS R1 R2 R3 R4 R5 PB NC LB CC GB I1 I2 I3 MH" at bounding box center [852, 485] width 1129 height 31
select select "0f178c9a-52fc-4b63-a1ac-4a36a7dfb39e"
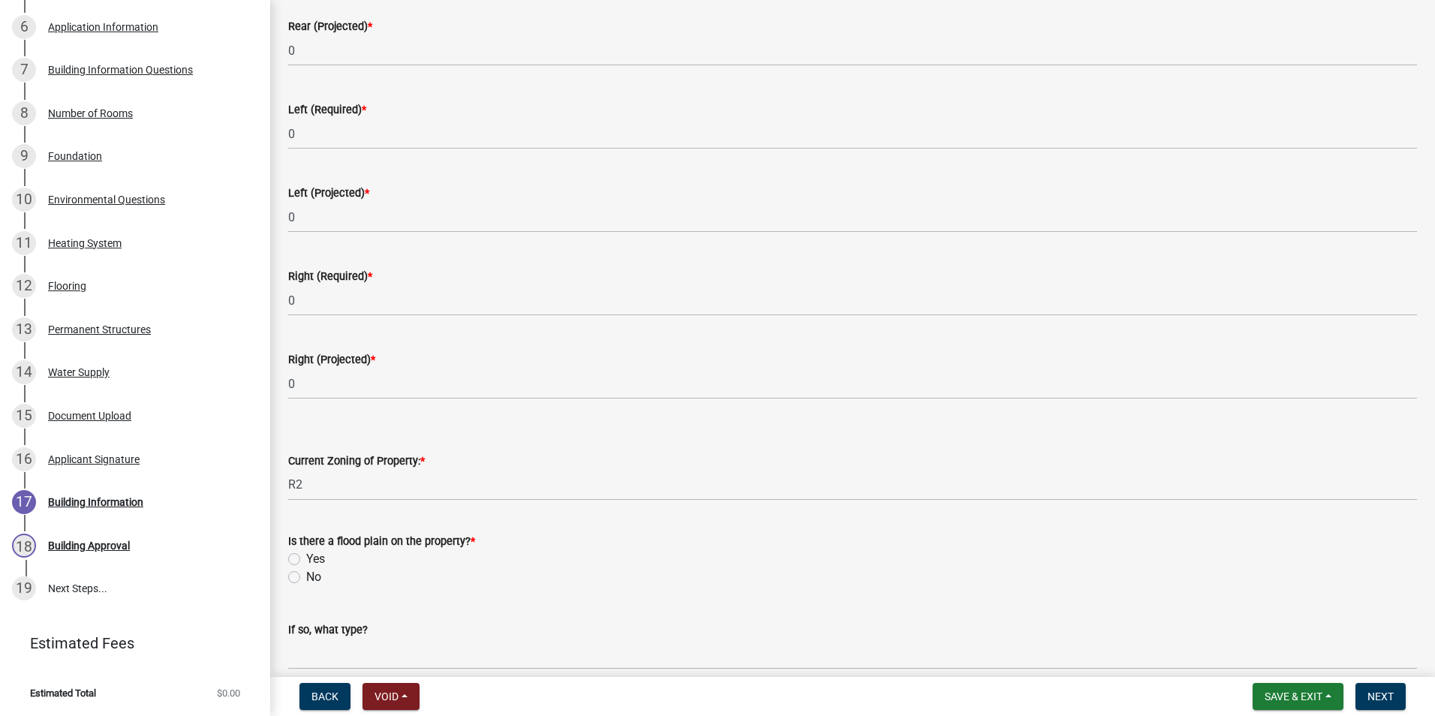
click at [306, 579] on label "No" at bounding box center [313, 577] width 15 height 18
click at [306, 578] on input "No" at bounding box center [311, 573] width 10 height 10
radio input "true"
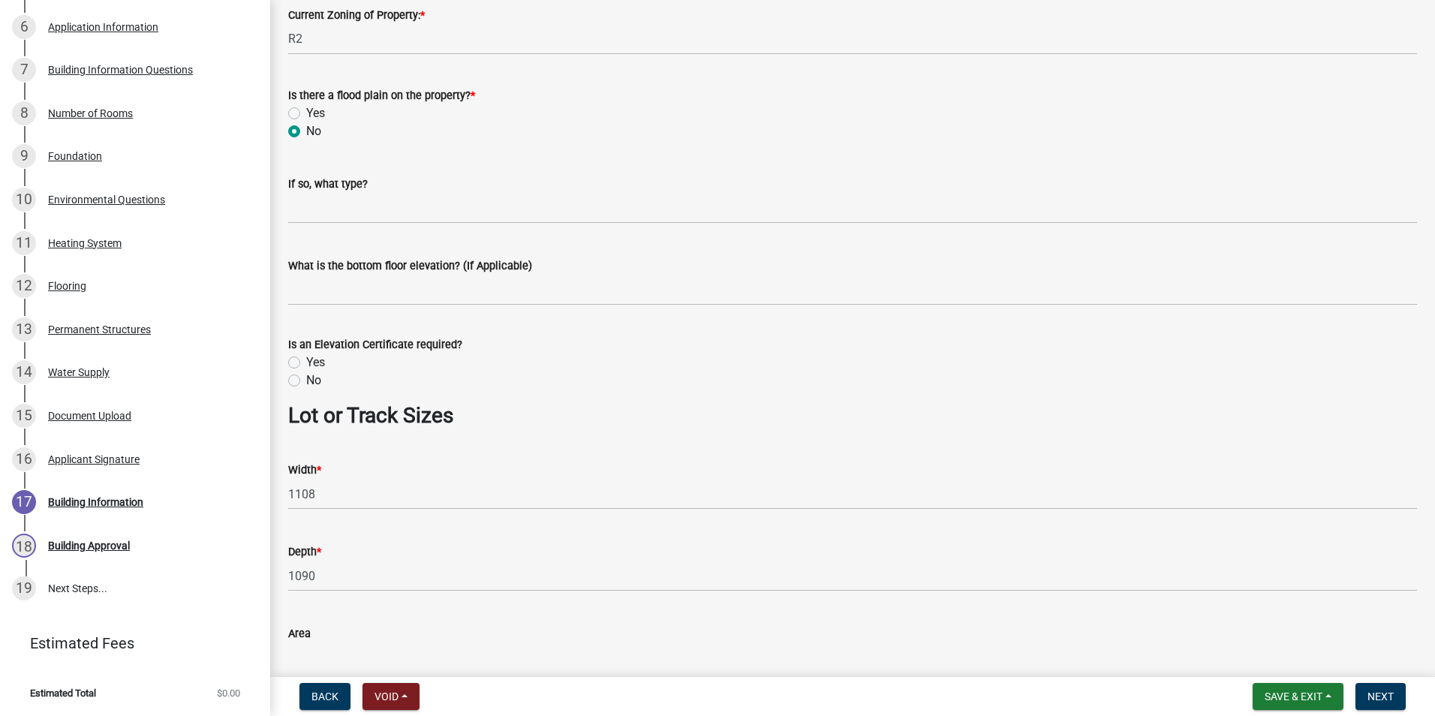
scroll to position [826, 0]
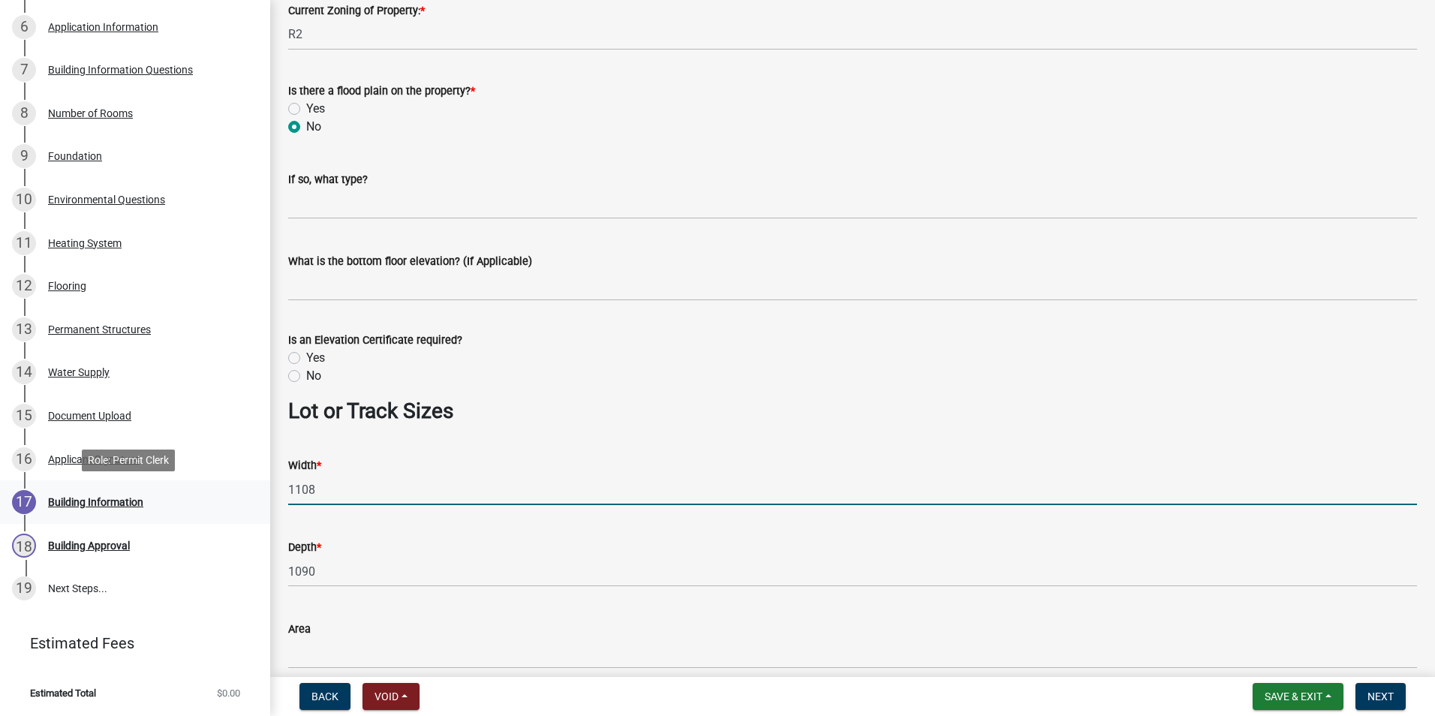
drag, startPoint x: 321, startPoint y: 489, endPoint x: 182, endPoint y: 489, distance: 139.6
click at [182, 489] on div "Residential Building Permits ILP2025-0290 Edit View Summary Notes Show emails 1…" at bounding box center [717, 358] width 1435 height 716
type input "110"
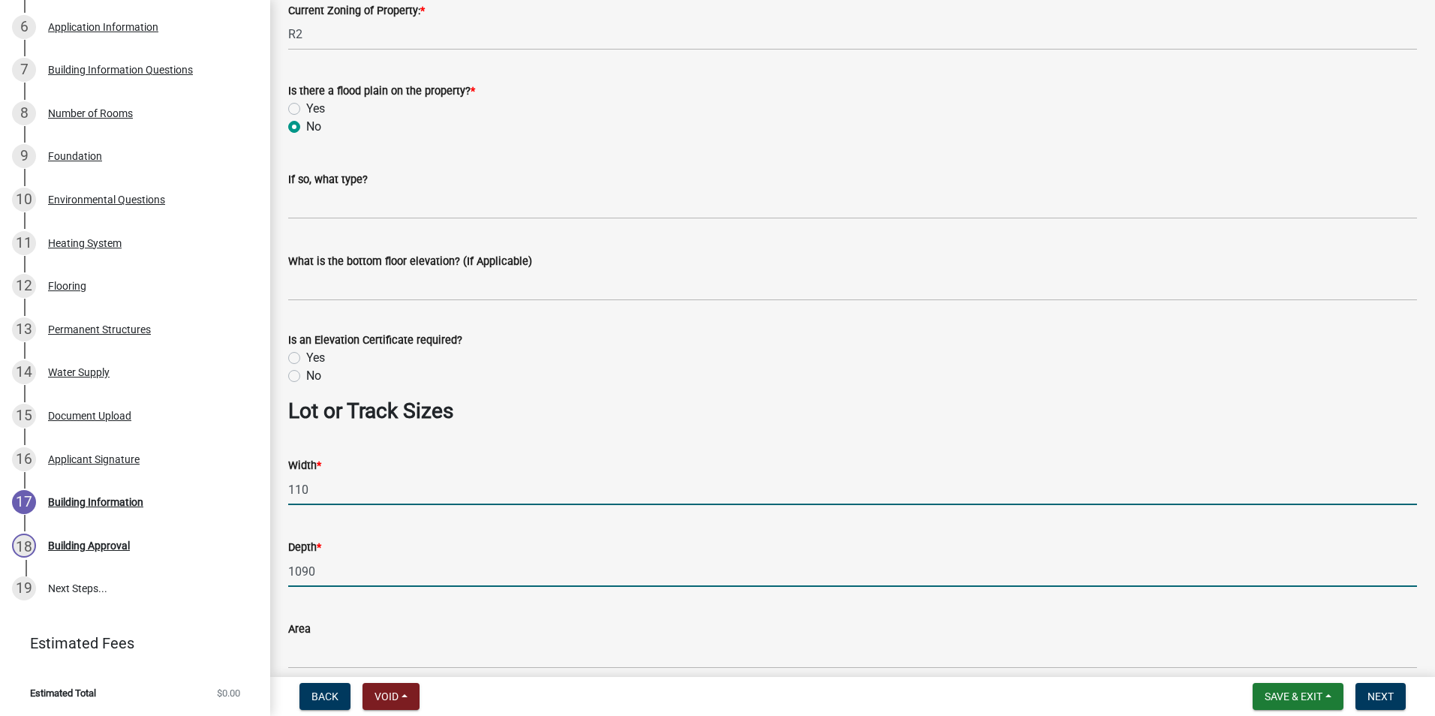
click at [305, 582] on input "1090" at bounding box center [852, 571] width 1129 height 31
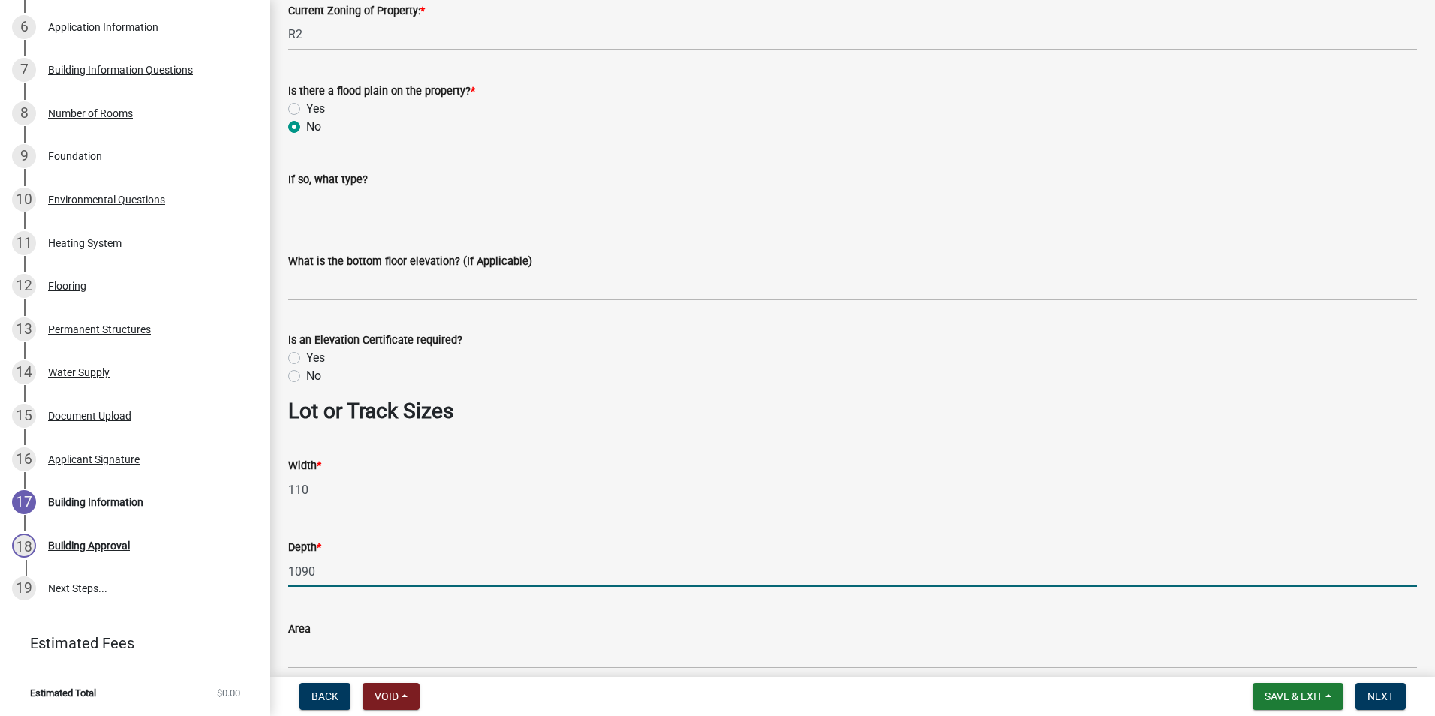
drag, startPoint x: 319, startPoint y: 575, endPoint x: 264, endPoint y: 575, distance: 54.8
click at [264, 575] on div "Residential Building Permits ILP2025-0290 Edit View Summary Notes Show emails 1…" at bounding box center [717, 358] width 1435 height 716
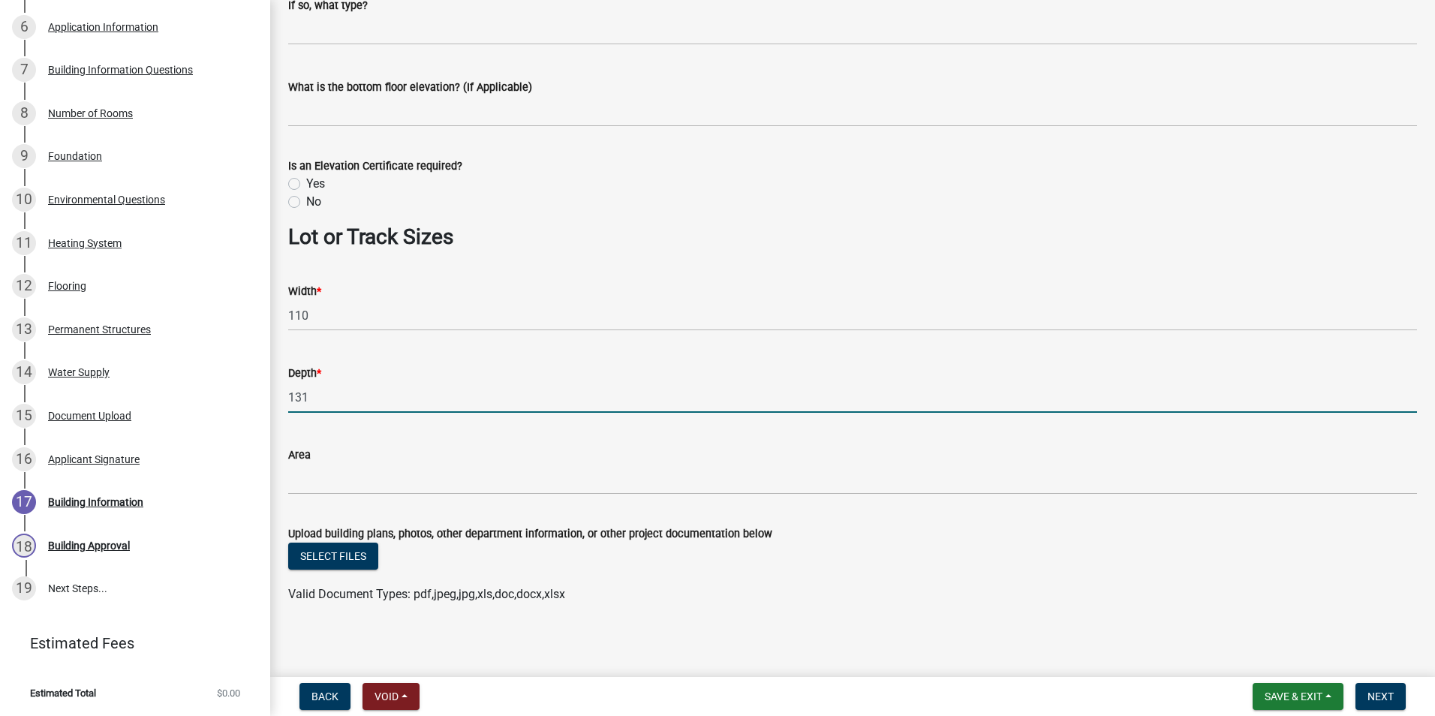
scroll to position [1004, 0]
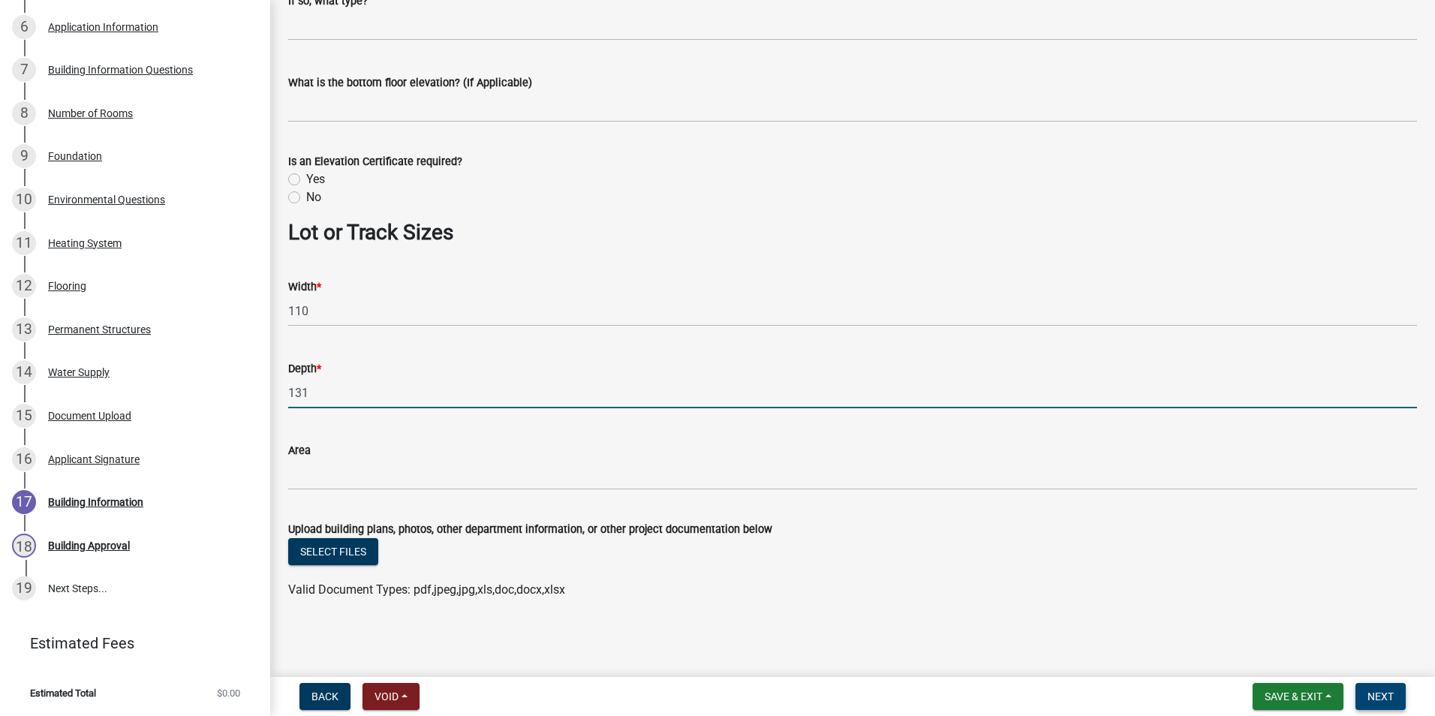
type input "131"
click at [1384, 693] on span "Next" at bounding box center [1381, 697] width 26 height 12
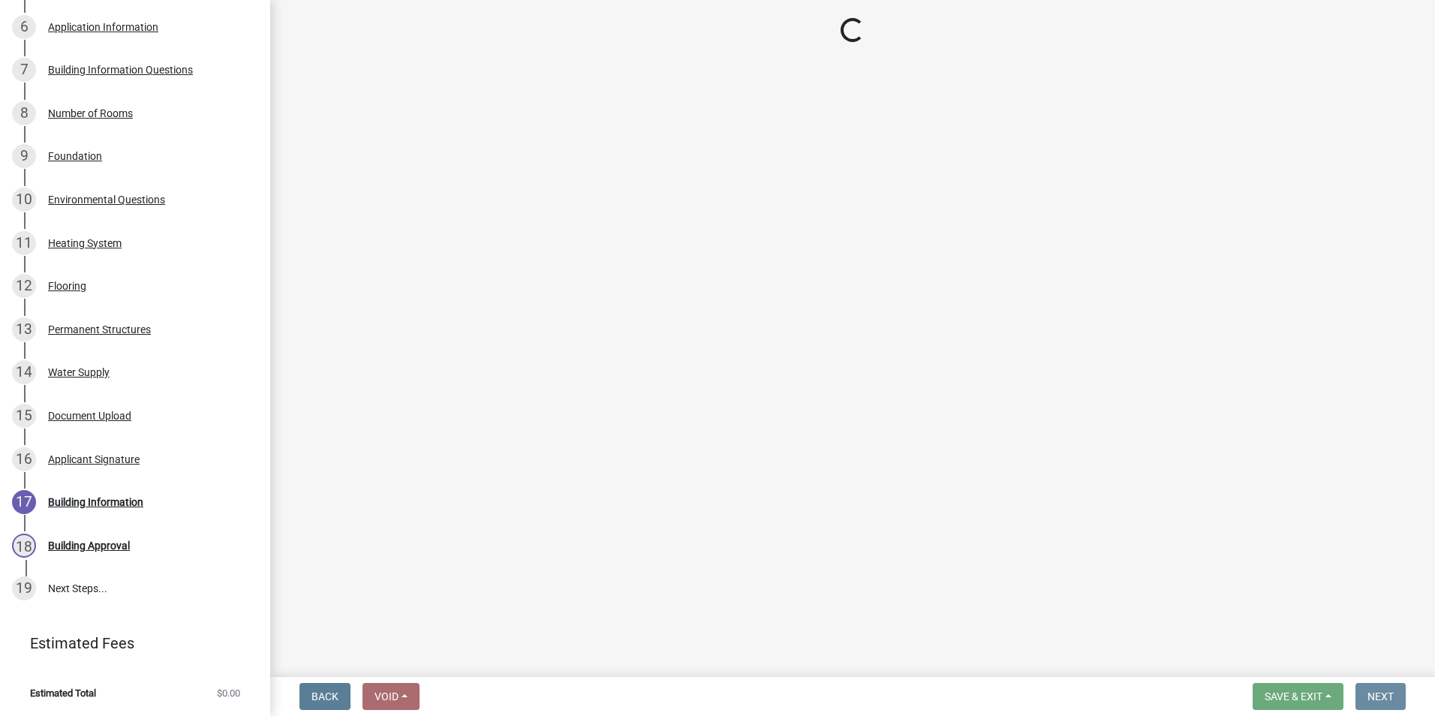
scroll to position [0, 0]
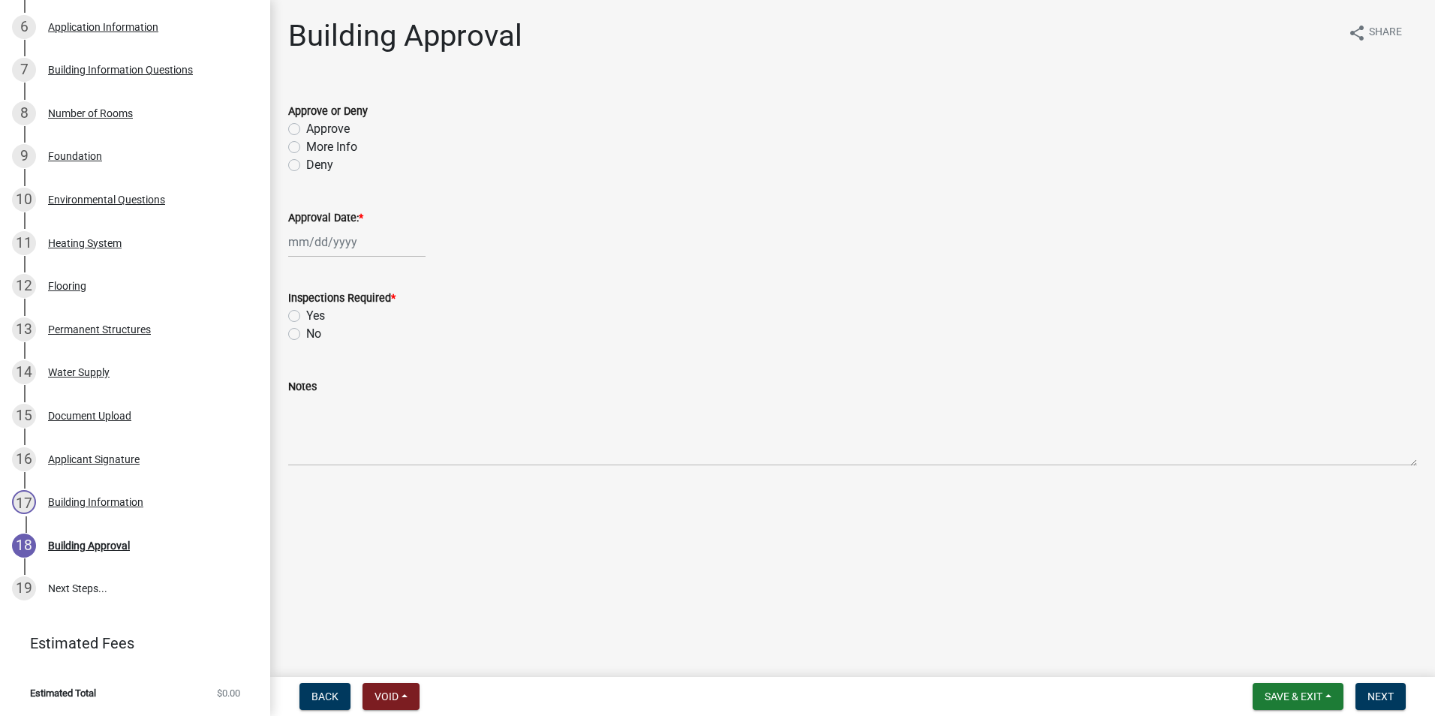
click at [306, 129] on label "Approve" at bounding box center [328, 129] width 44 height 18
click at [306, 129] on input "Approve" at bounding box center [311, 125] width 10 height 10
radio input "true"
click at [315, 236] on div at bounding box center [356, 242] width 137 height 31
select select "10"
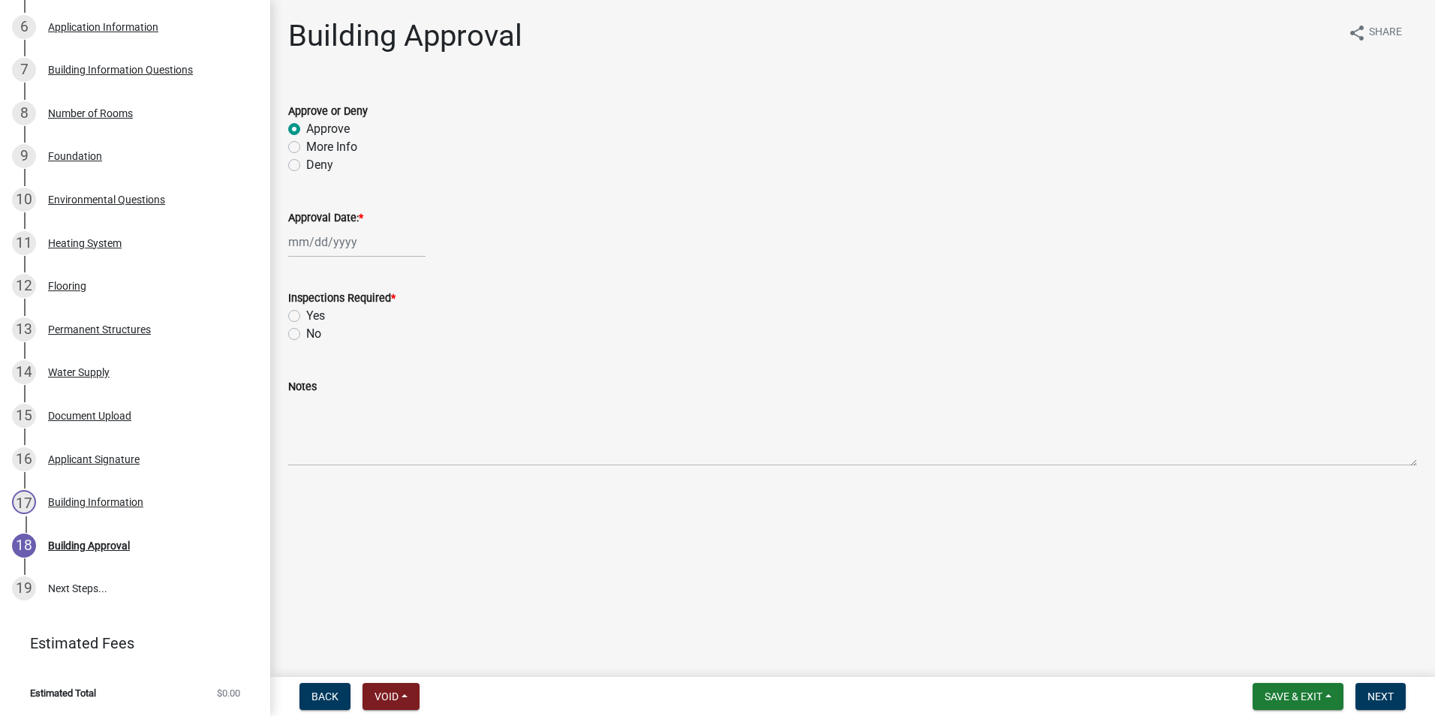
select select "2025"
click at [303, 347] on div "6" at bounding box center [303, 346] width 24 height 24
type input "[DATE]"
click at [306, 317] on label "Yes" at bounding box center [315, 316] width 19 height 18
click at [306, 317] on input "Yes" at bounding box center [311, 312] width 10 height 10
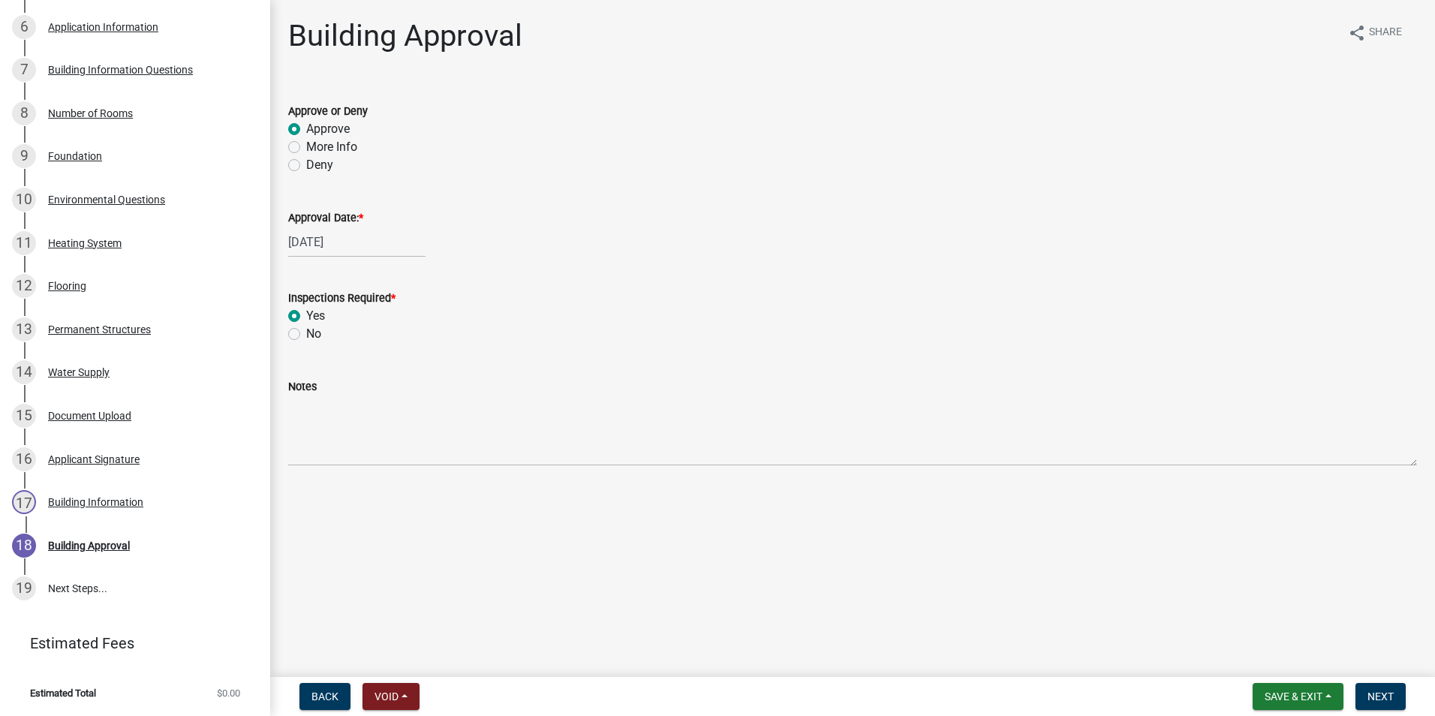
radio input "true"
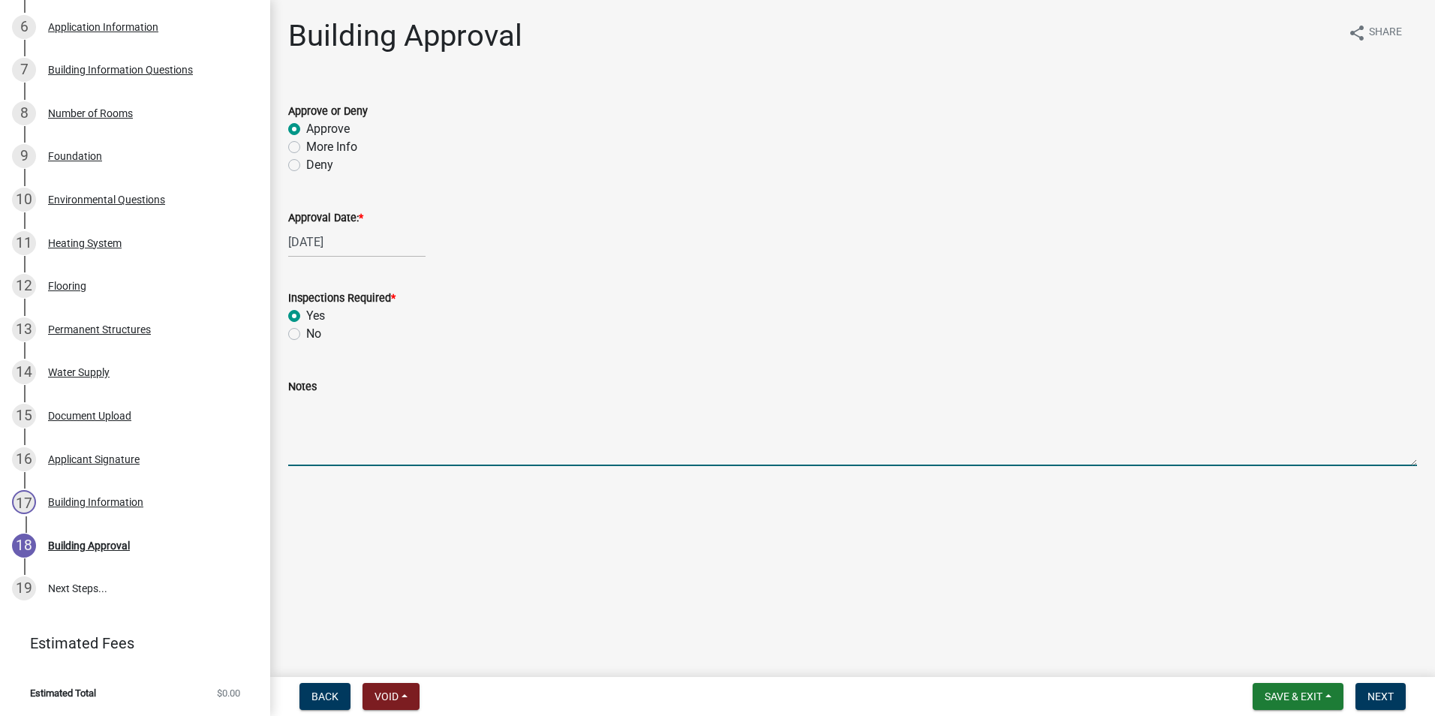
click at [308, 429] on textarea "Notes" at bounding box center [852, 431] width 1129 height 71
type textarea "bathroom remodel, vertical platform life, door widening"
click at [1377, 697] on span "Next" at bounding box center [1381, 697] width 26 height 12
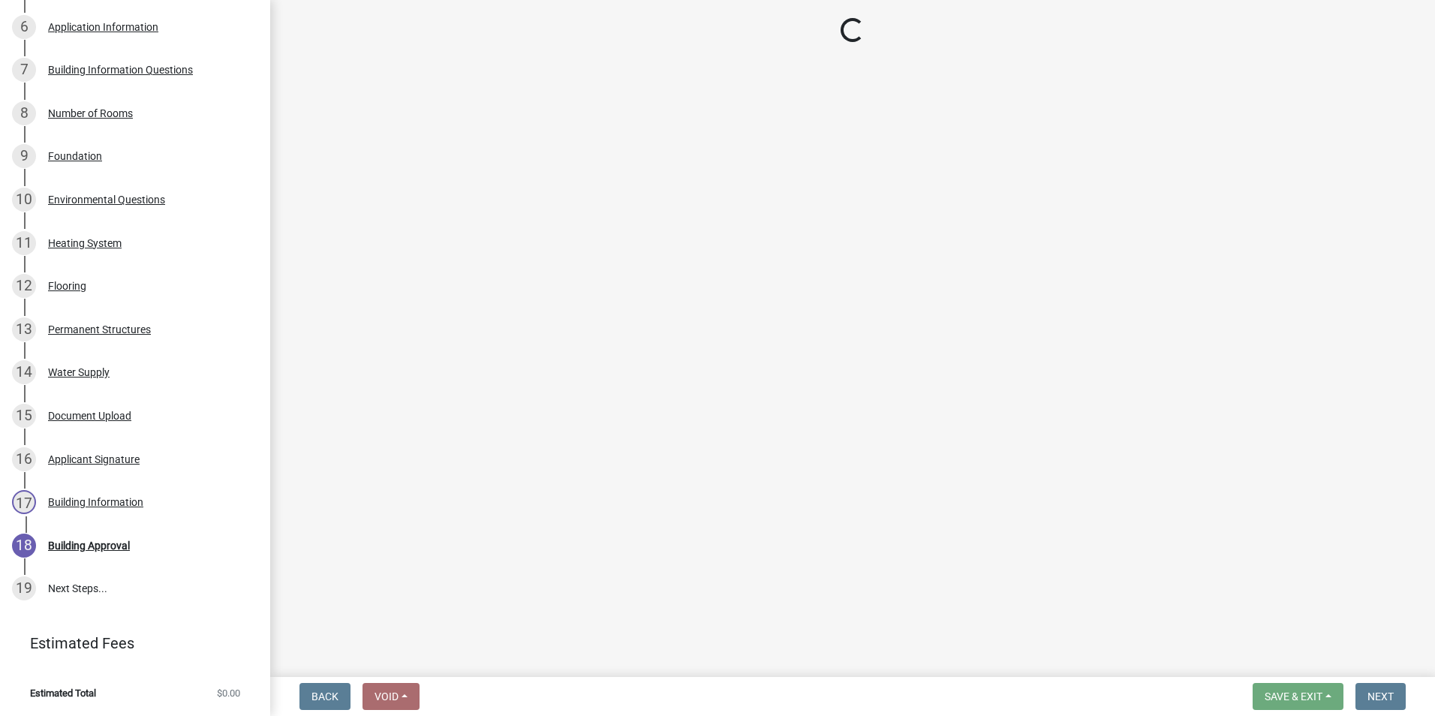
scroll to position [804, 0]
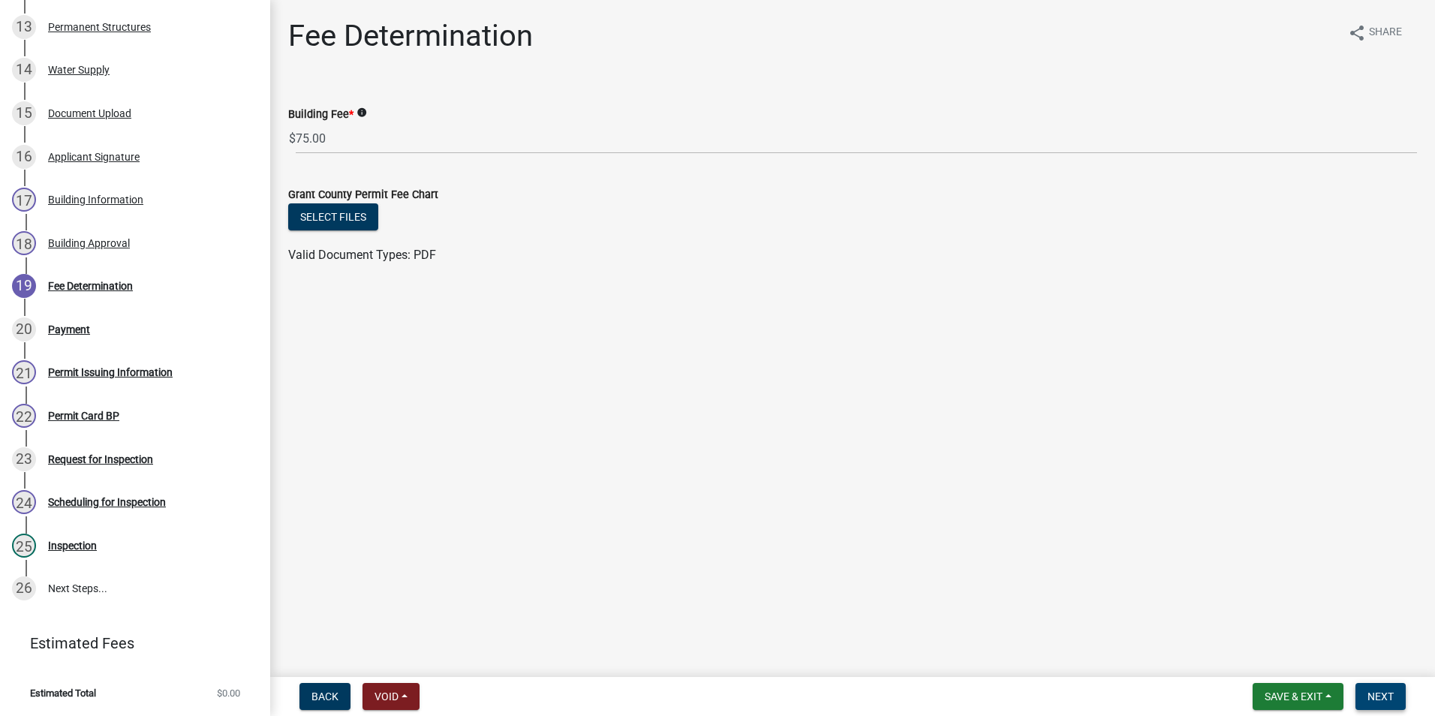
click at [1372, 691] on span "Next" at bounding box center [1381, 697] width 26 height 12
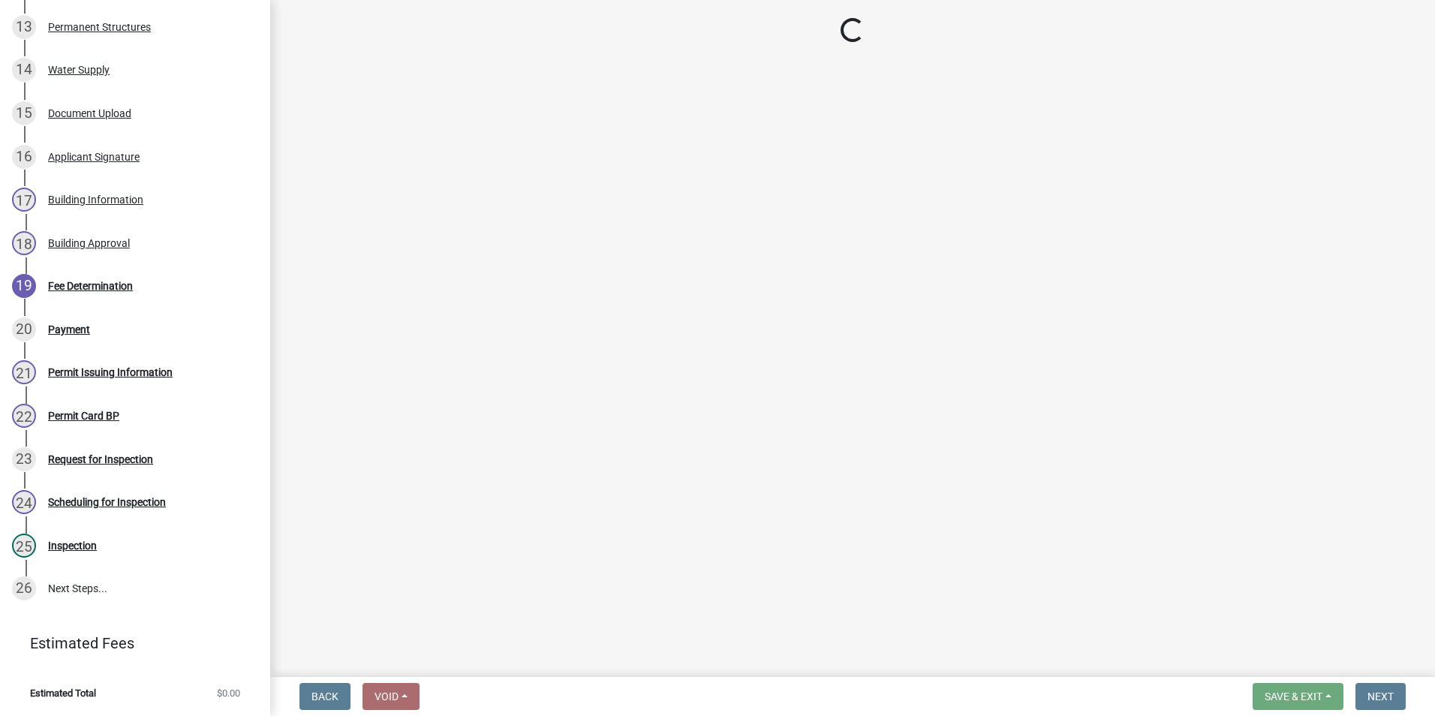
select select "3: 3"
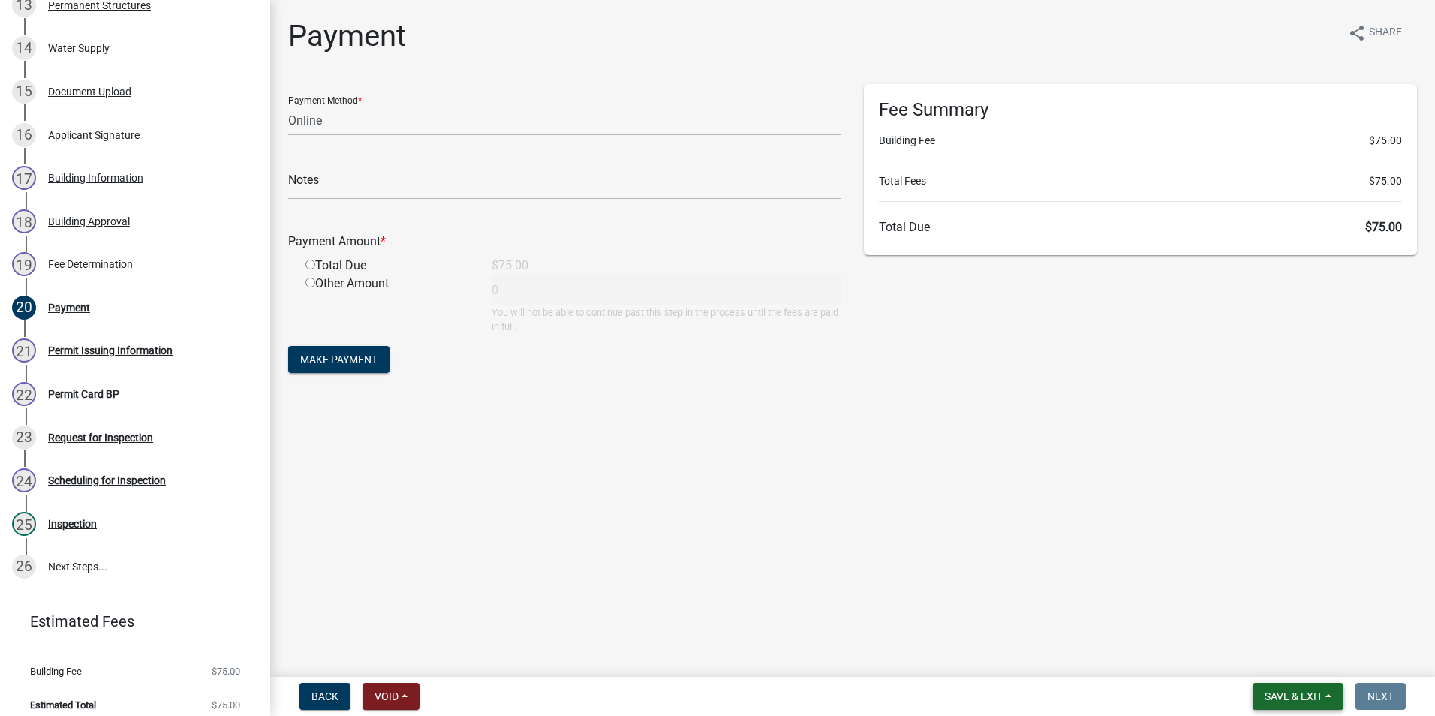
click at [1287, 694] on span "Save & Exit" at bounding box center [1294, 697] width 58 height 12
click at [1272, 658] on button "Save & Exit" at bounding box center [1283, 657] width 120 height 36
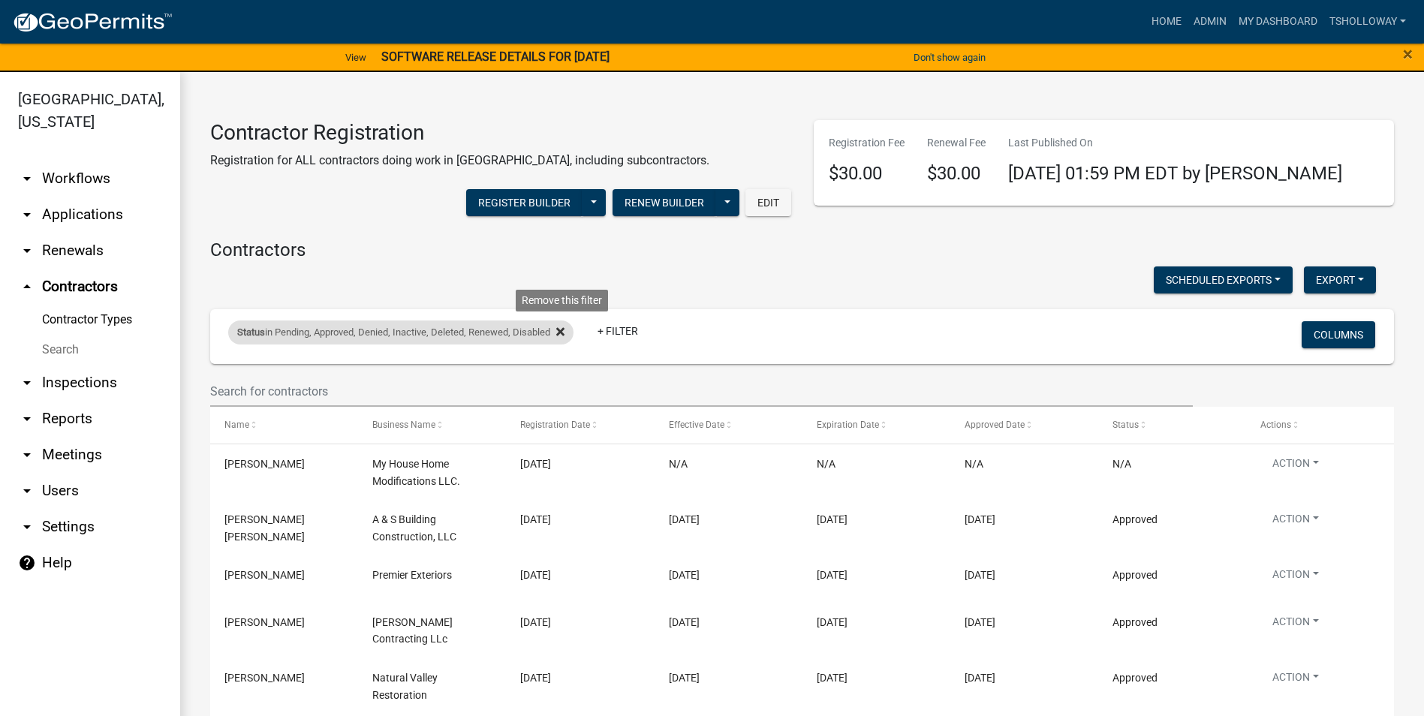
click at [564, 333] on icon at bounding box center [560, 331] width 8 height 8
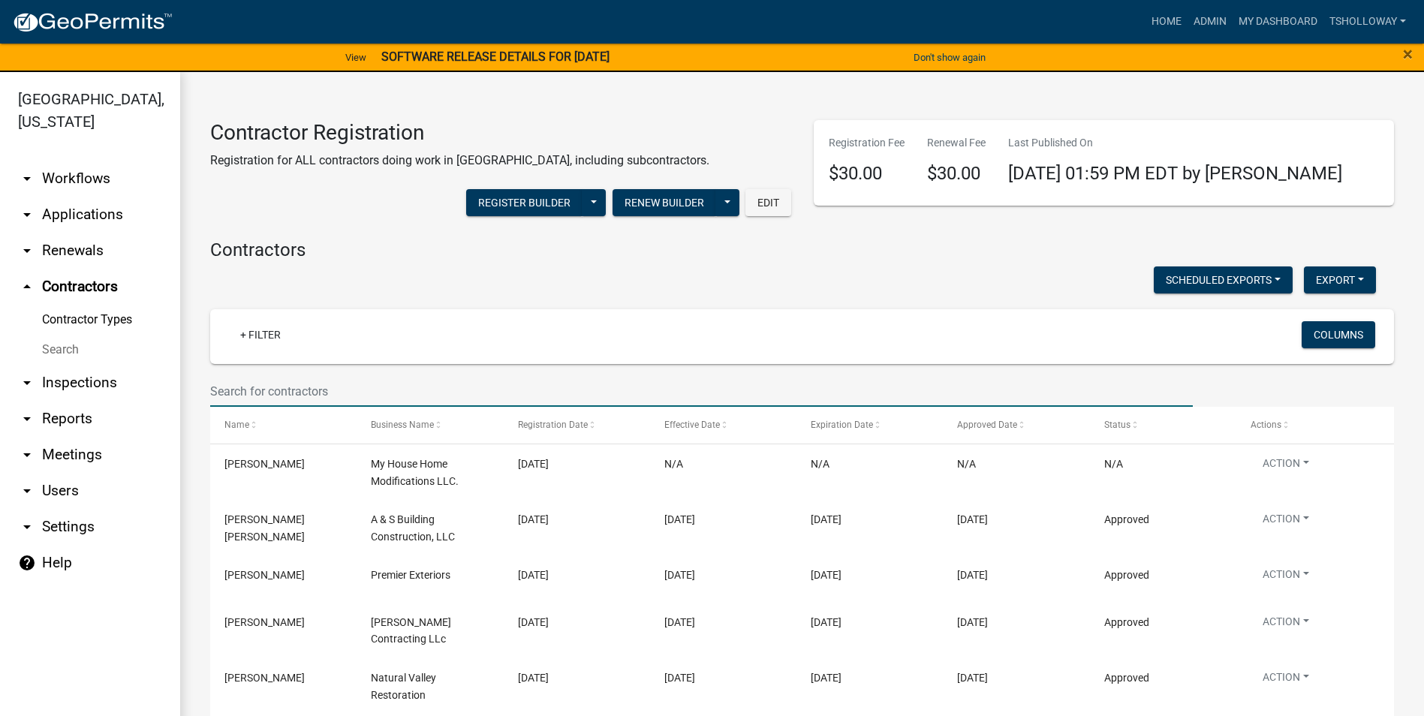
click at [270, 389] on input "text" at bounding box center [701, 391] width 983 height 31
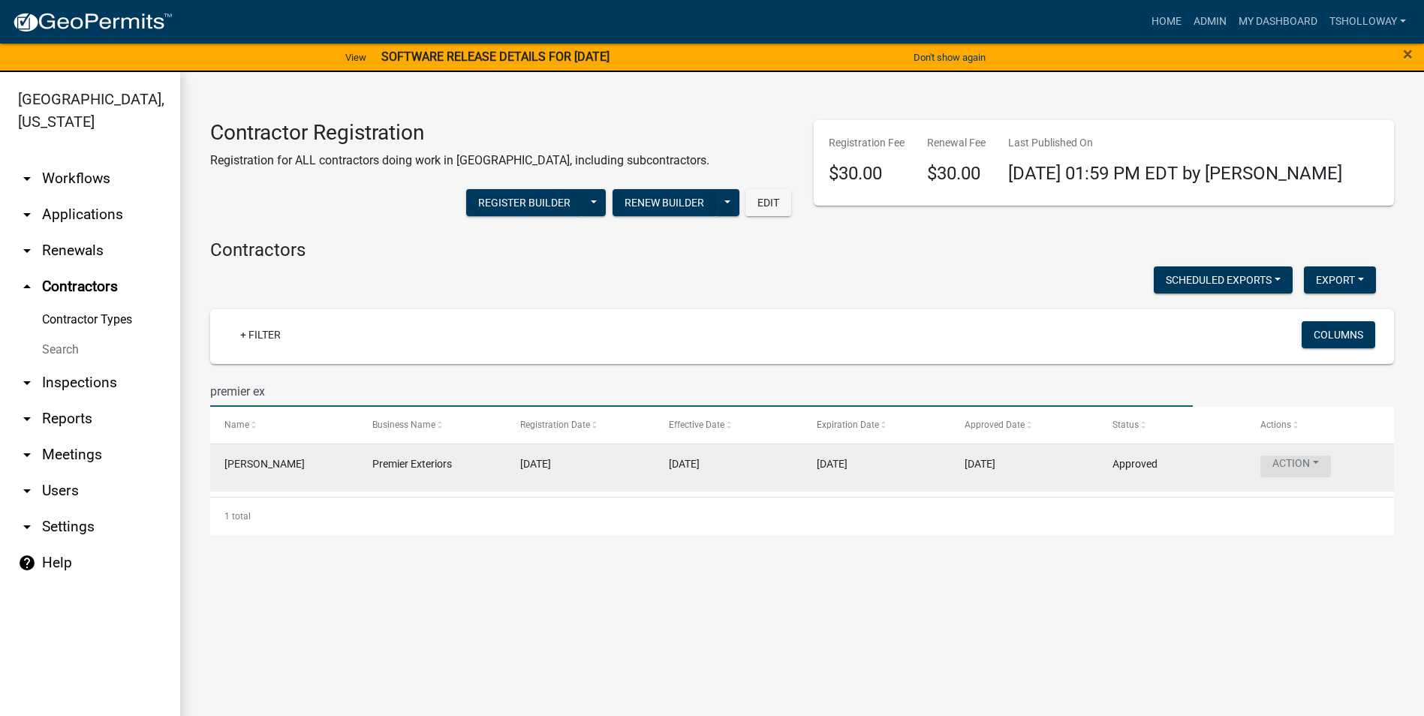
type input "premier ex"
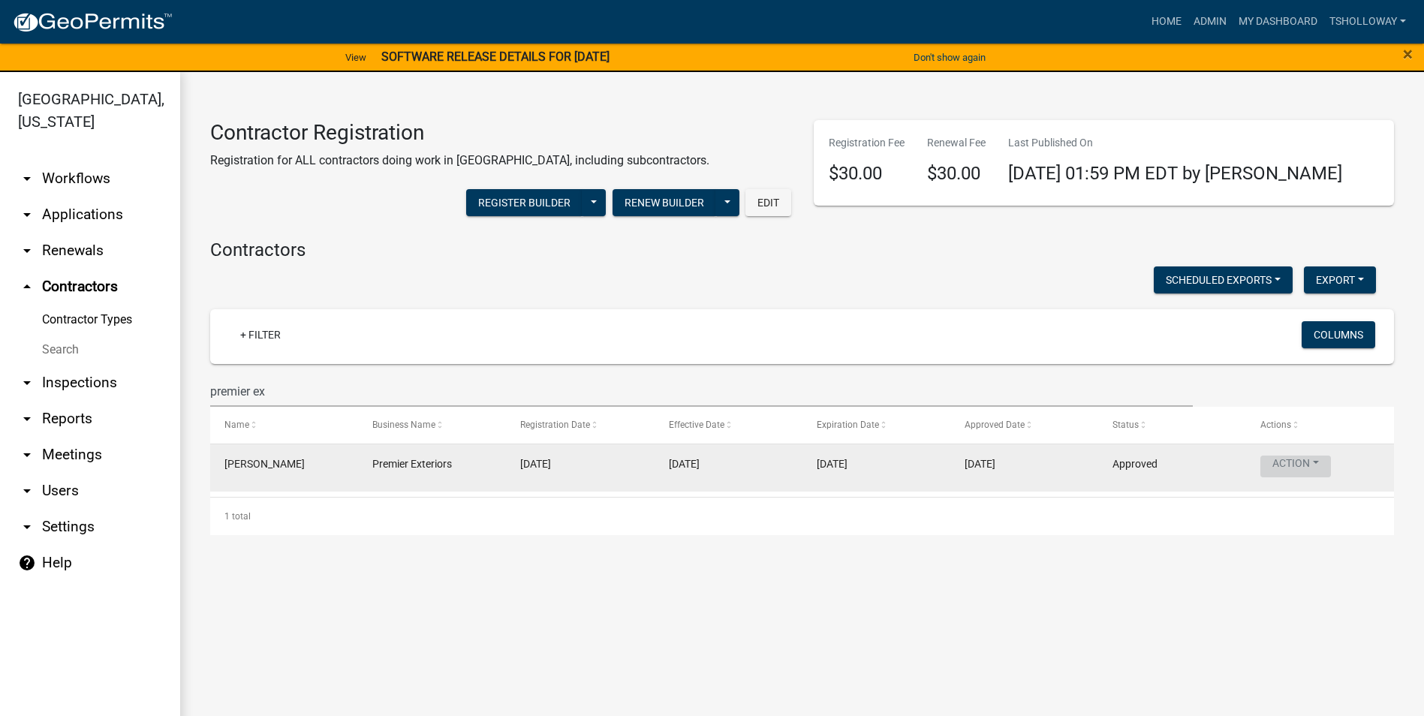
click at [1296, 474] on button "Action" at bounding box center [1295, 467] width 71 height 22
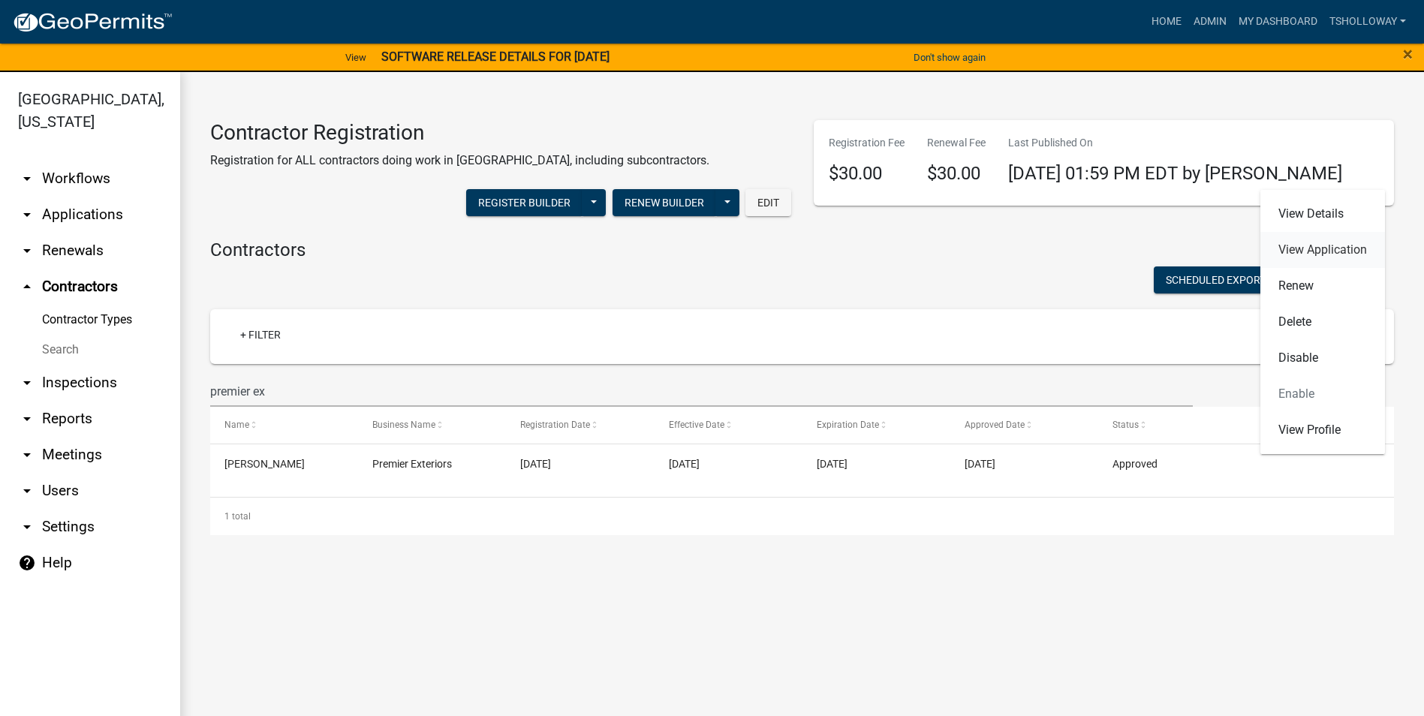
click at [1308, 251] on link "View Application" at bounding box center [1322, 250] width 125 height 36
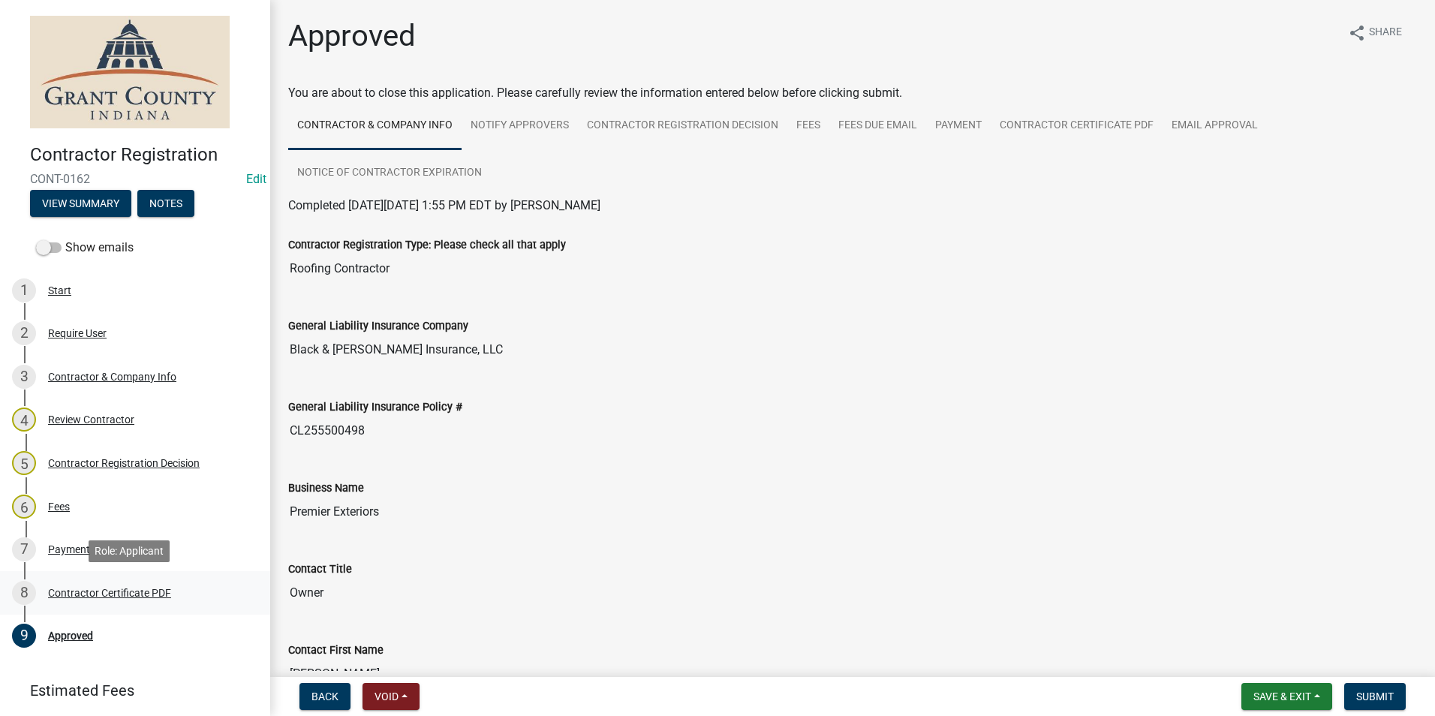
click at [115, 594] on div "Contractor Certificate PDF" at bounding box center [109, 593] width 123 height 11
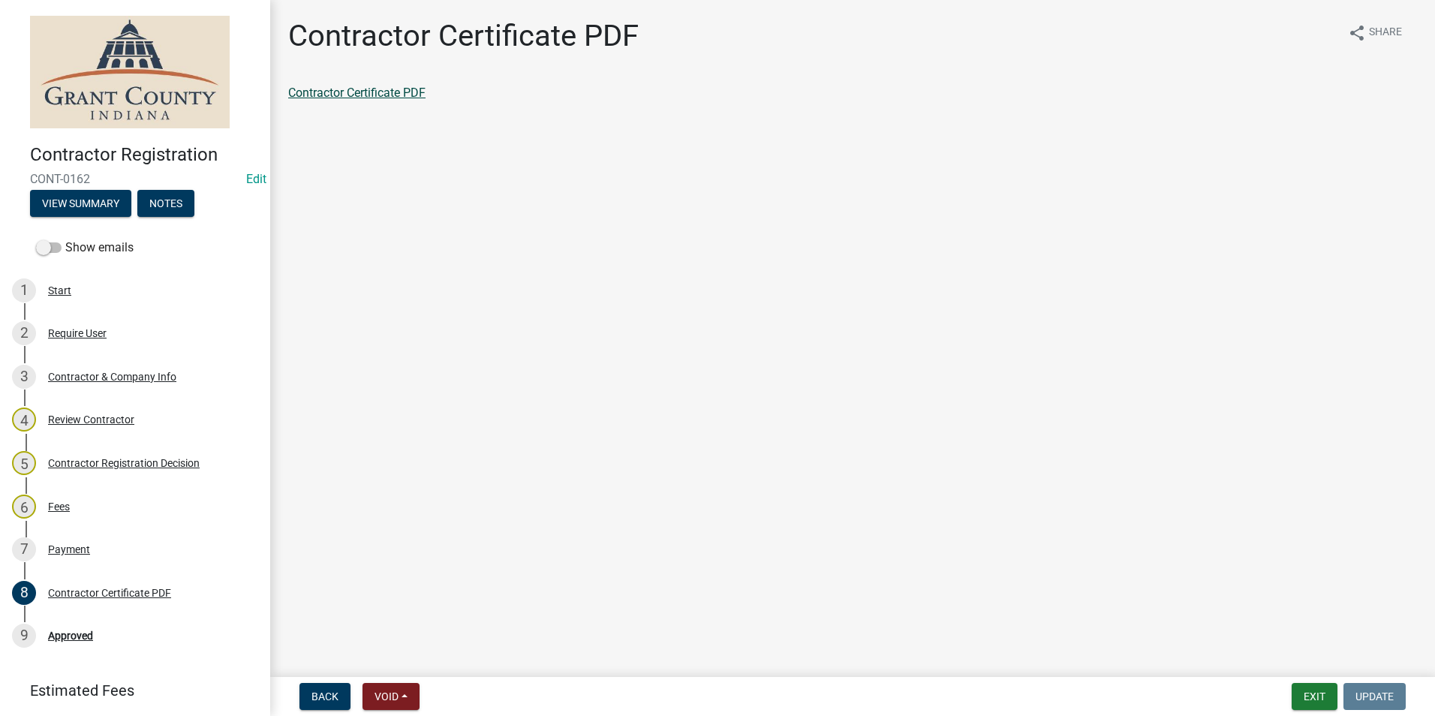
click at [357, 96] on link "Contractor Certificate PDF" at bounding box center [356, 93] width 137 height 14
click at [71, 633] on div "Approved" at bounding box center [70, 635] width 45 height 11
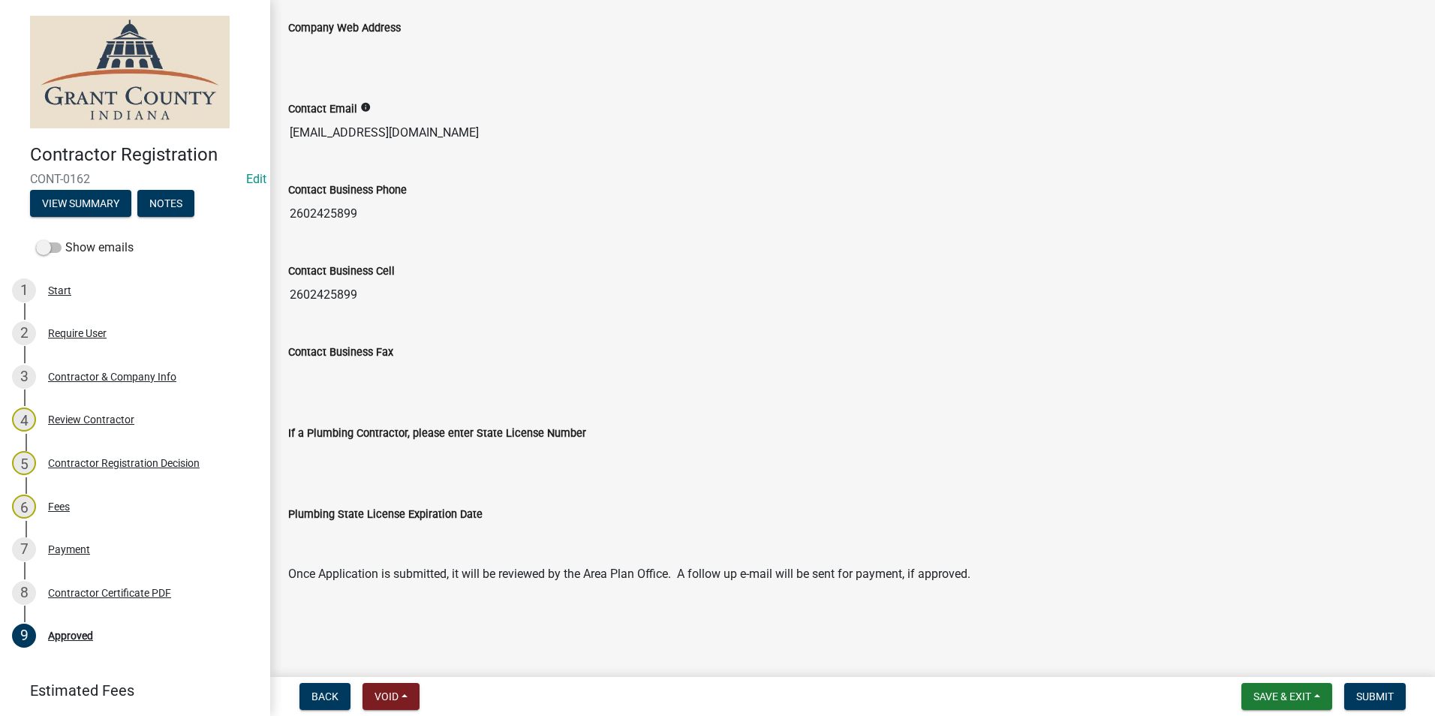
scroll to position [1190, 0]
click at [1383, 700] on span "Submit" at bounding box center [1375, 697] width 38 height 12
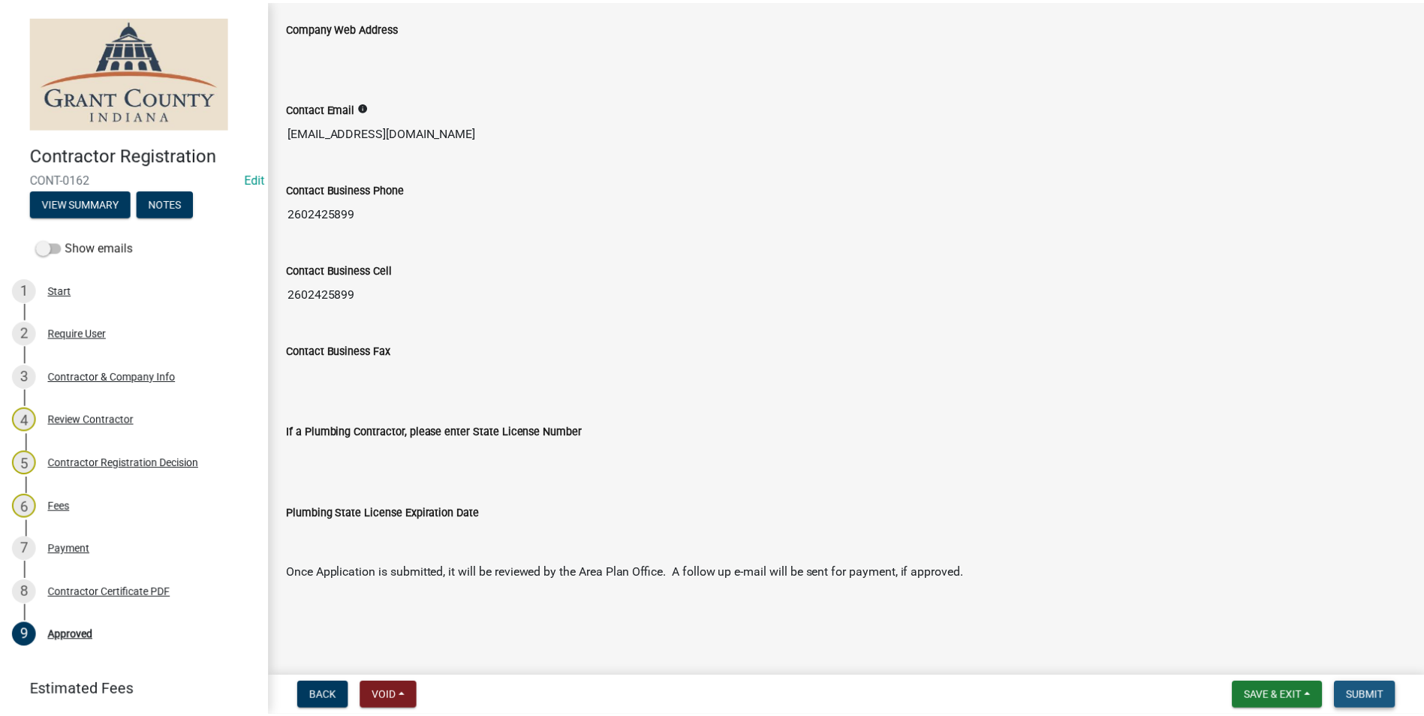
scroll to position [0, 0]
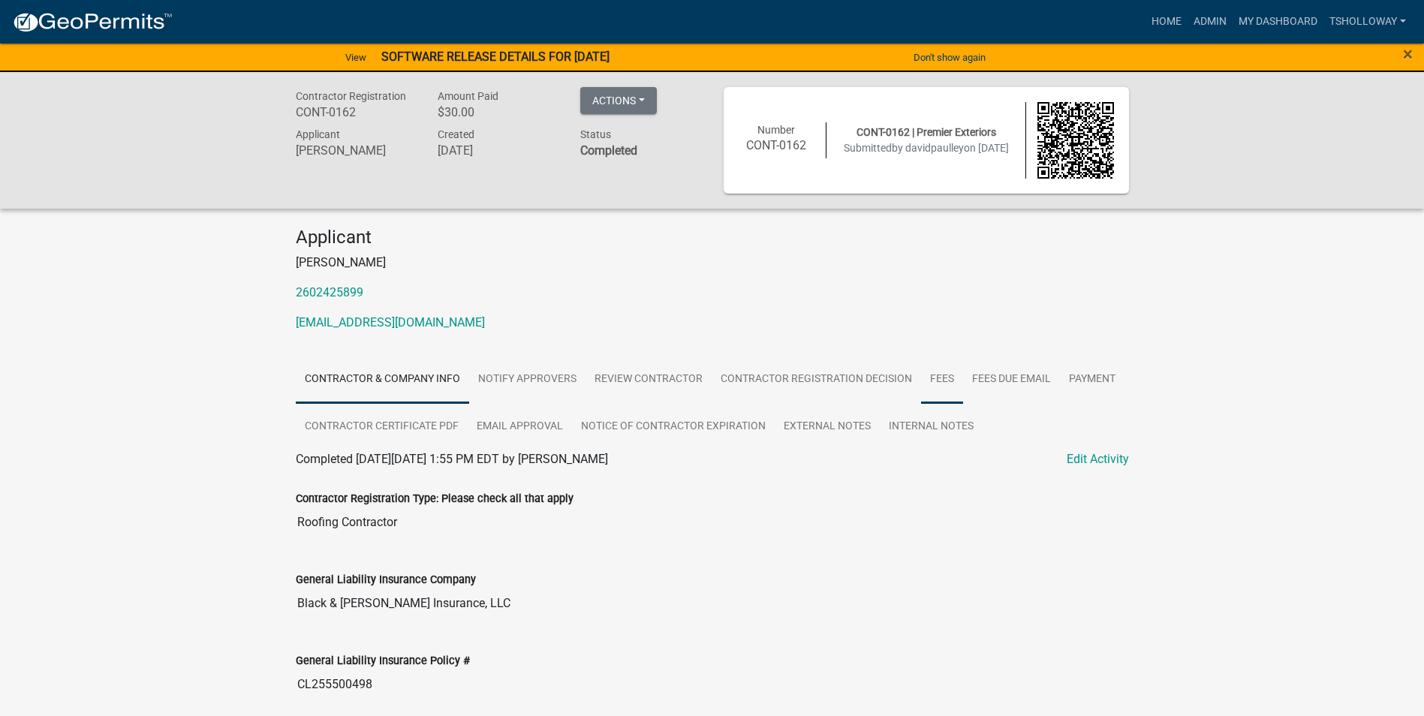
click at [944, 376] on link "Fees" at bounding box center [942, 380] width 42 height 48
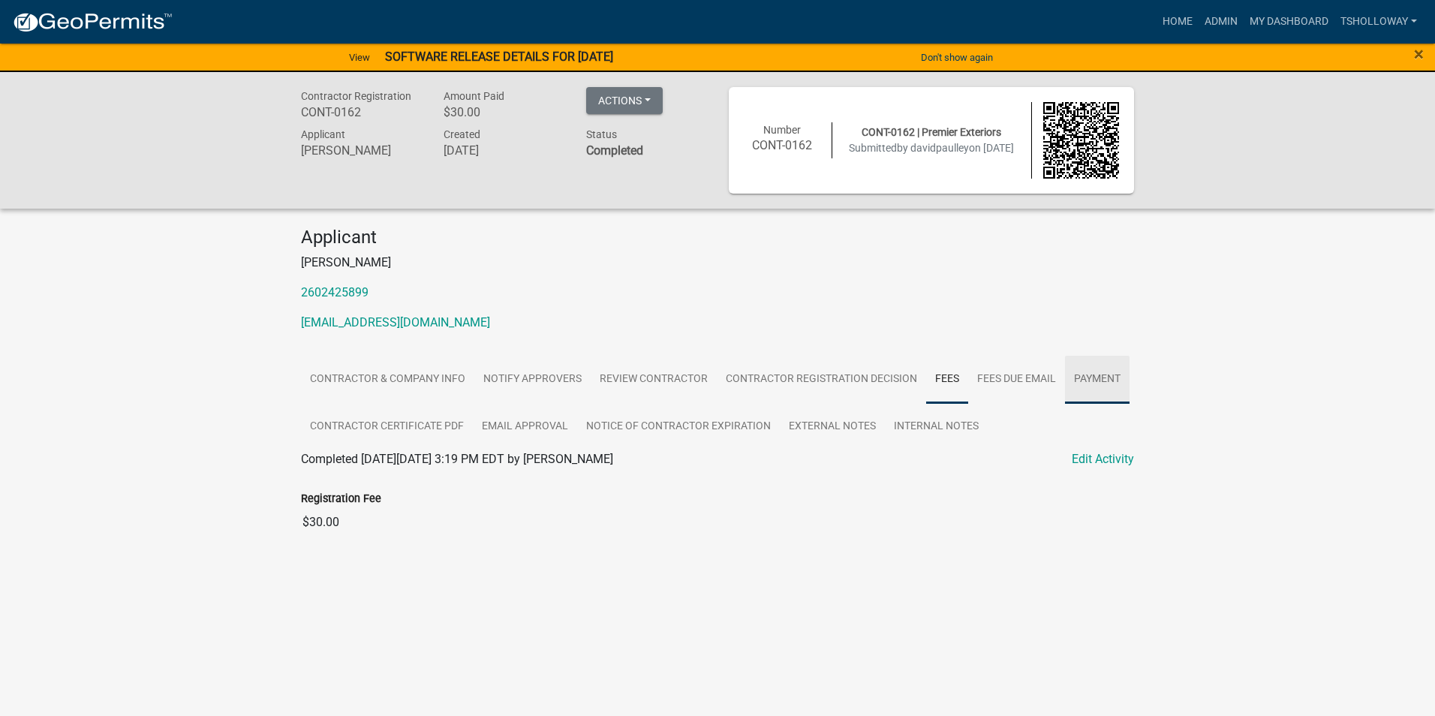
click at [1094, 378] on link "Payment" at bounding box center [1097, 380] width 65 height 48
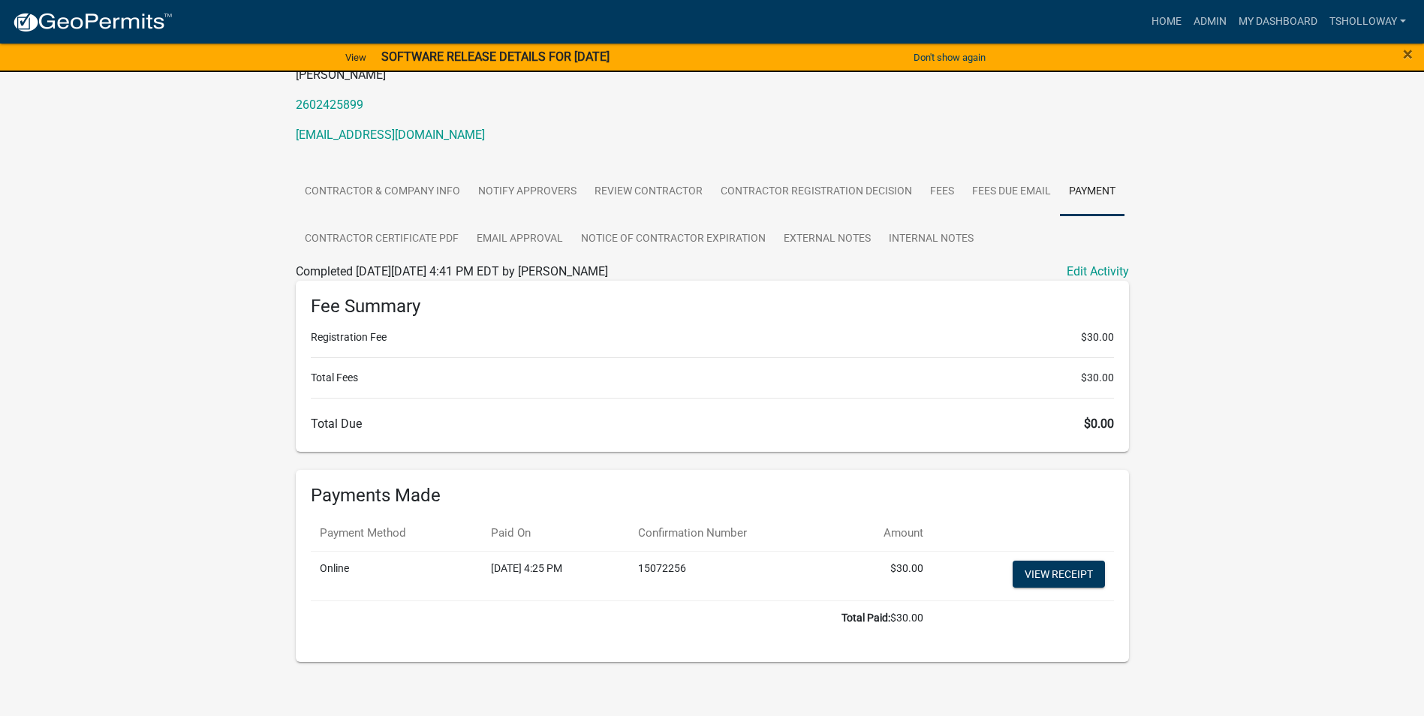
scroll to position [197, 0]
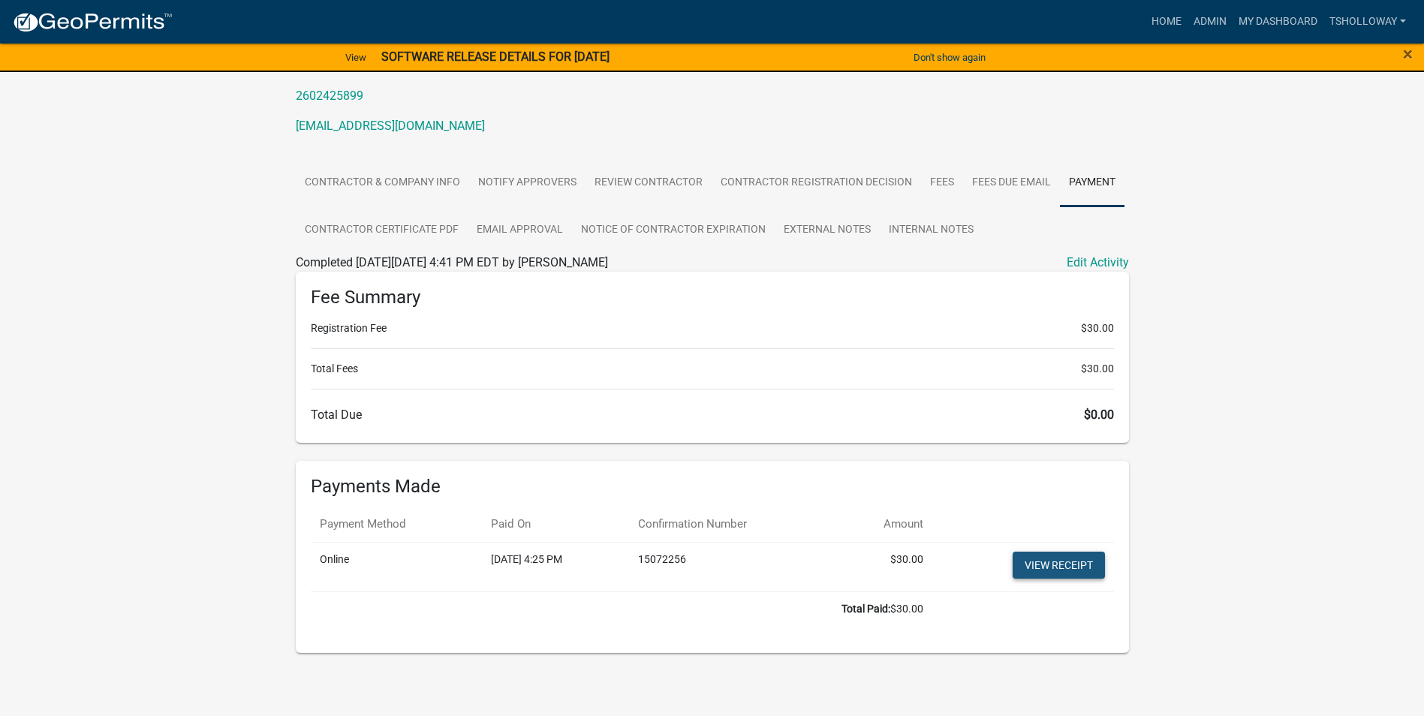
click at [1071, 566] on link "View receipt" at bounding box center [1059, 565] width 92 height 27
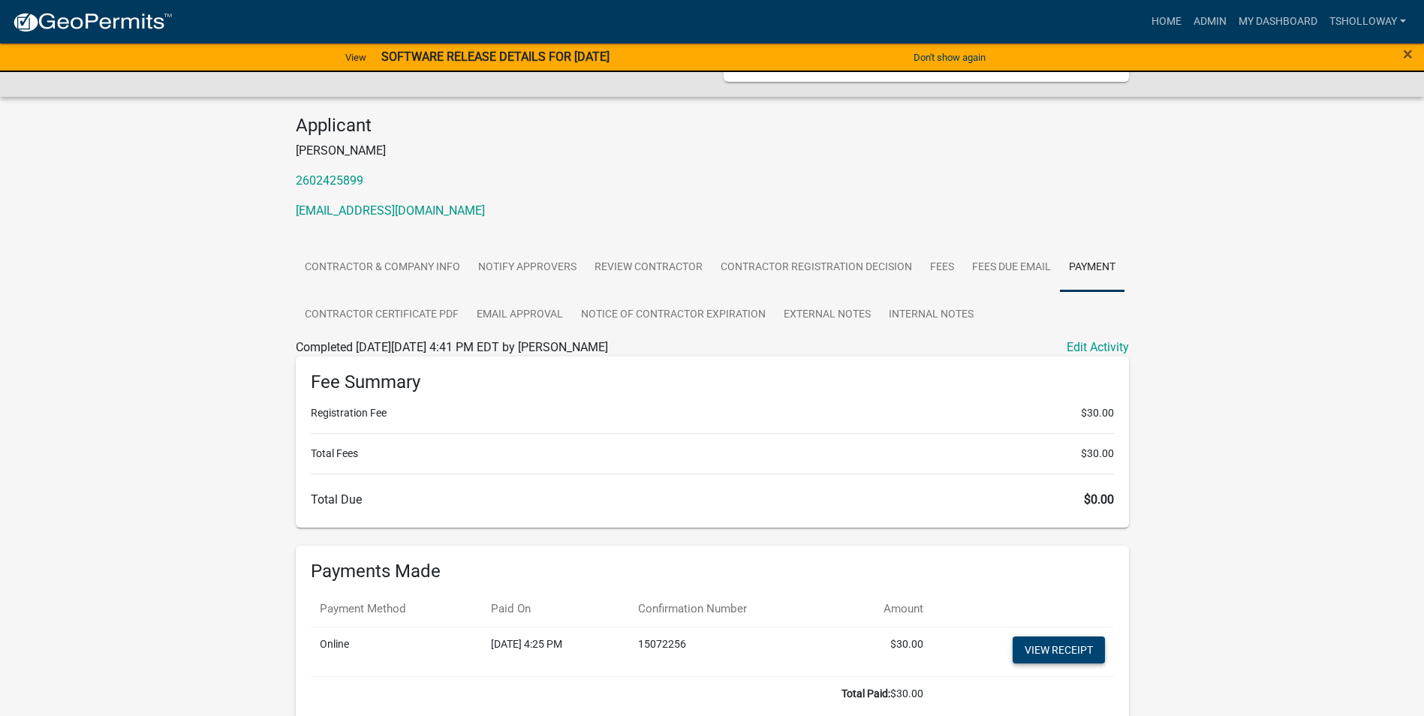
scroll to position [0, 0]
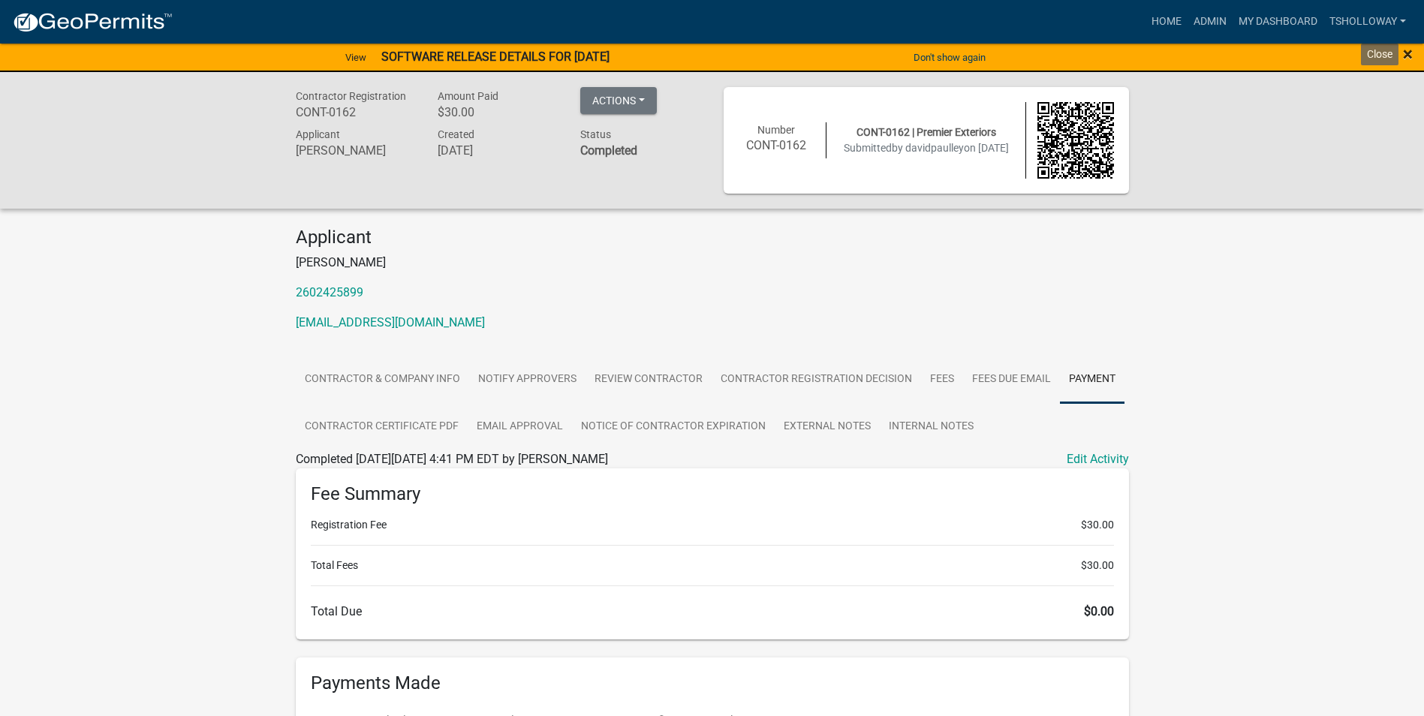
click at [1410, 55] on span "×" at bounding box center [1408, 54] width 10 height 21
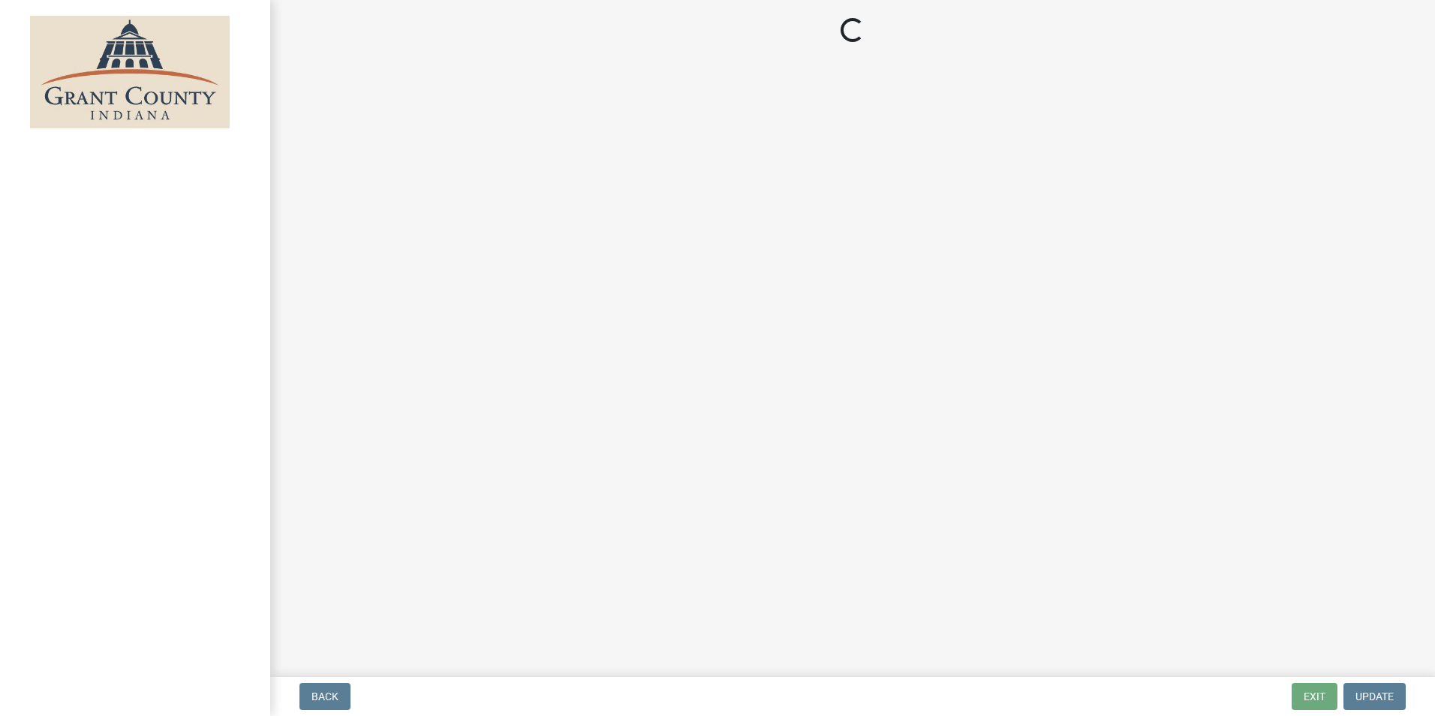
select select "3: 3"
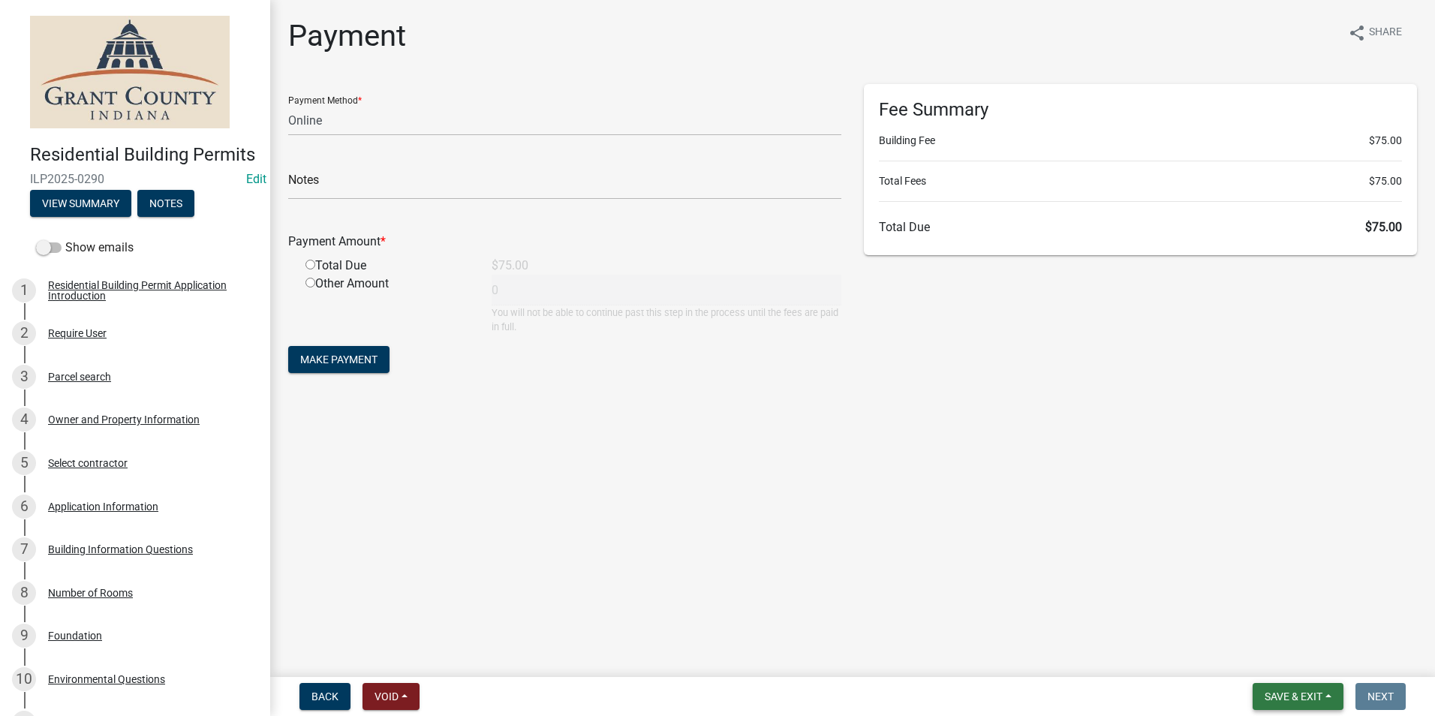
click at [1283, 701] on span "Save & Exit" at bounding box center [1294, 697] width 58 height 12
click at [1255, 656] on button "Save & Exit" at bounding box center [1283, 657] width 120 height 36
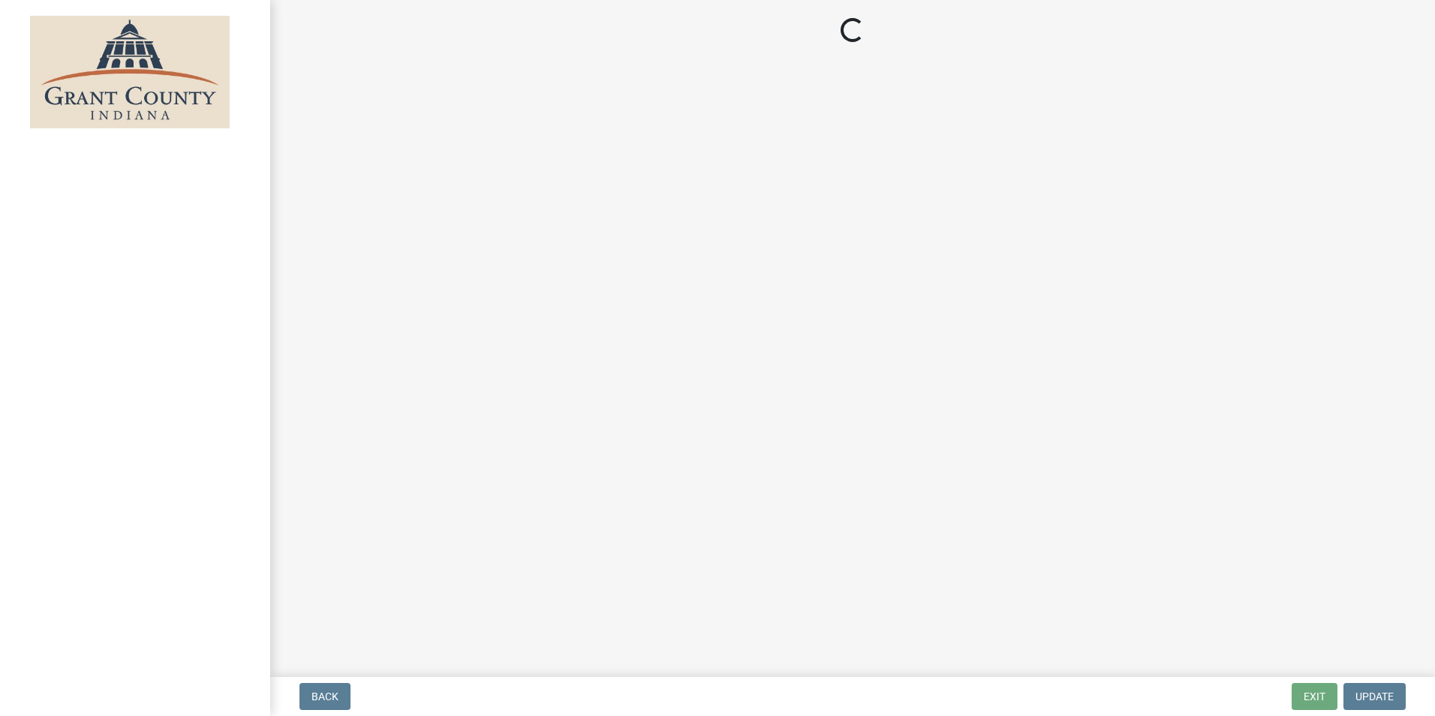
select select "3: 3"
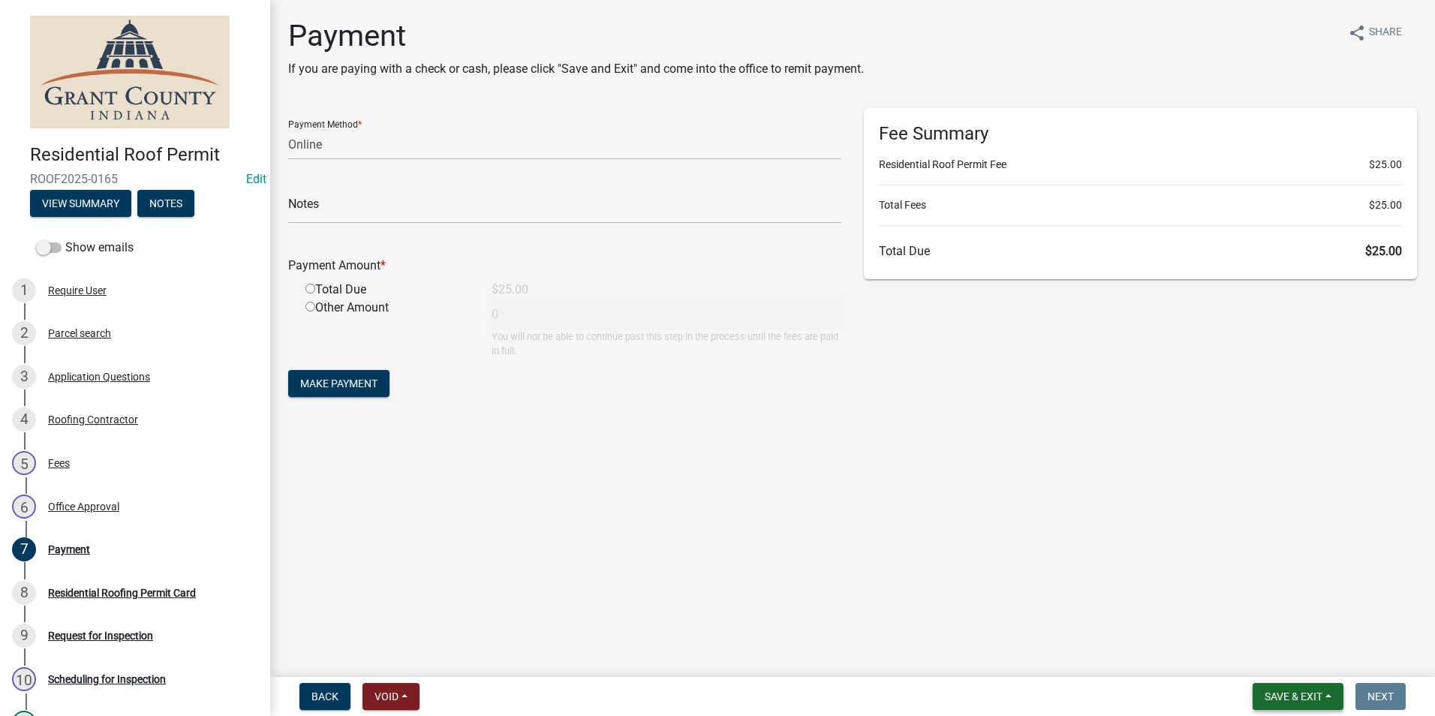
click at [1276, 697] on span "Save & Exit" at bounding box center [1294, 697] width 58 height 12
click at [1263, 664] on button "Save & Exit" at bounding box center [1283, 657] width 120 height 36
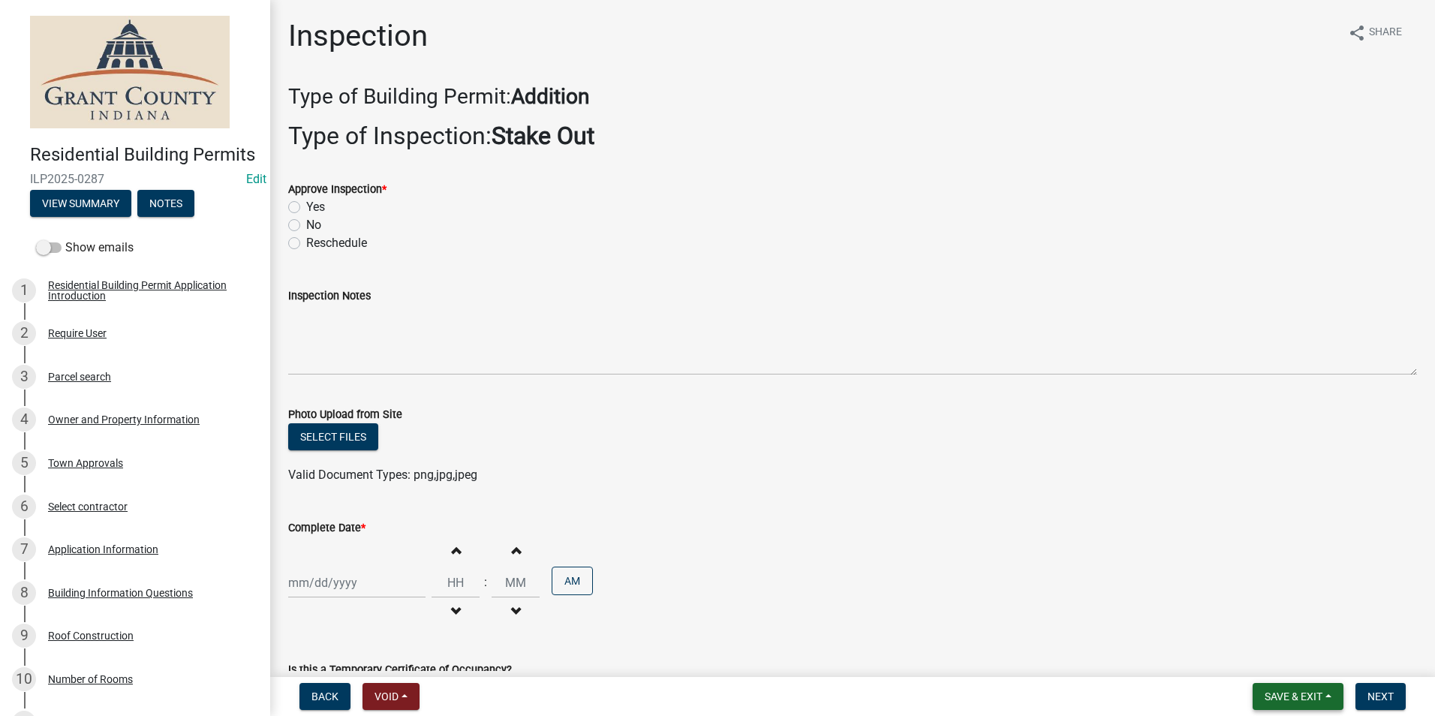
click at [1305, 691] on span "Save & Exit" at bounding box center [1294, 697] width 58 height 12
click at [1302, 663] on button "Save & Exit" at bounding box center [1283, 657] width 120 height 36
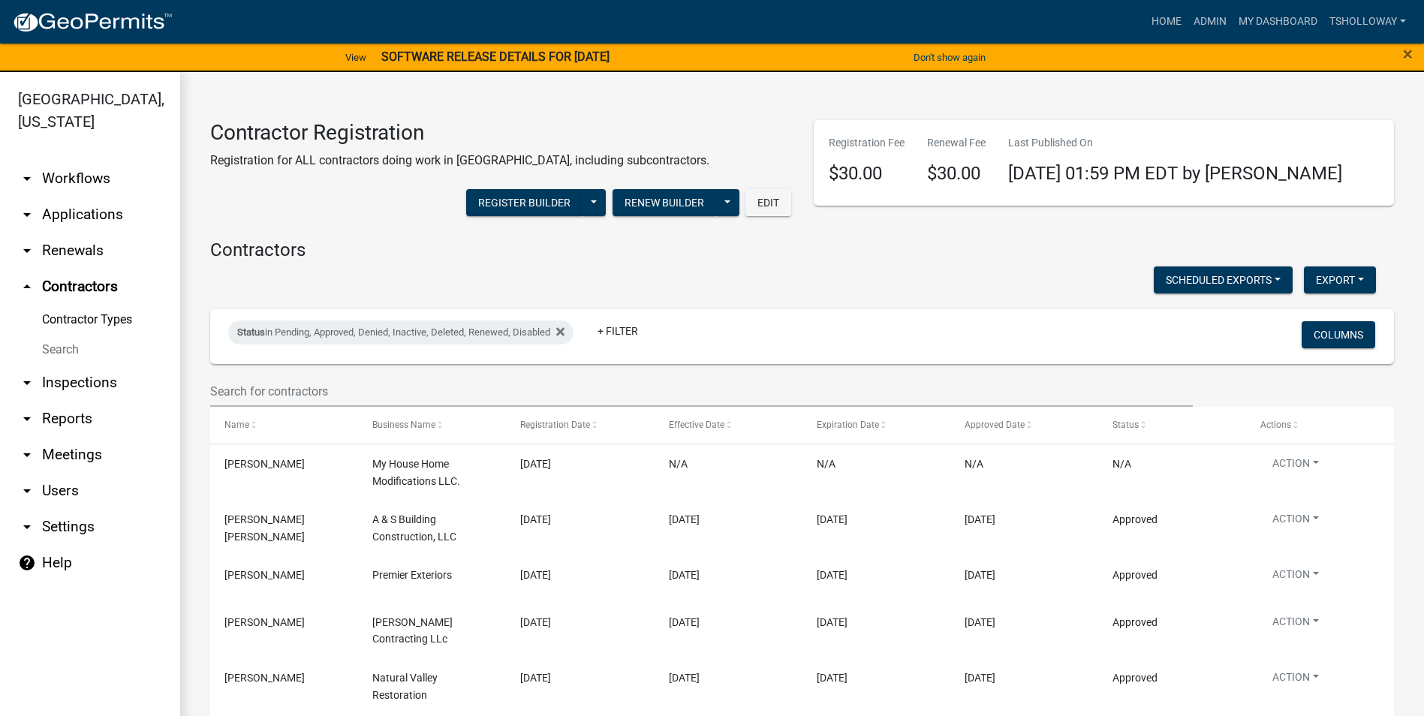
click at [80, 197] on link "arrow_drop_down Applications" at bounding box center [90, 215] width 180 height 36
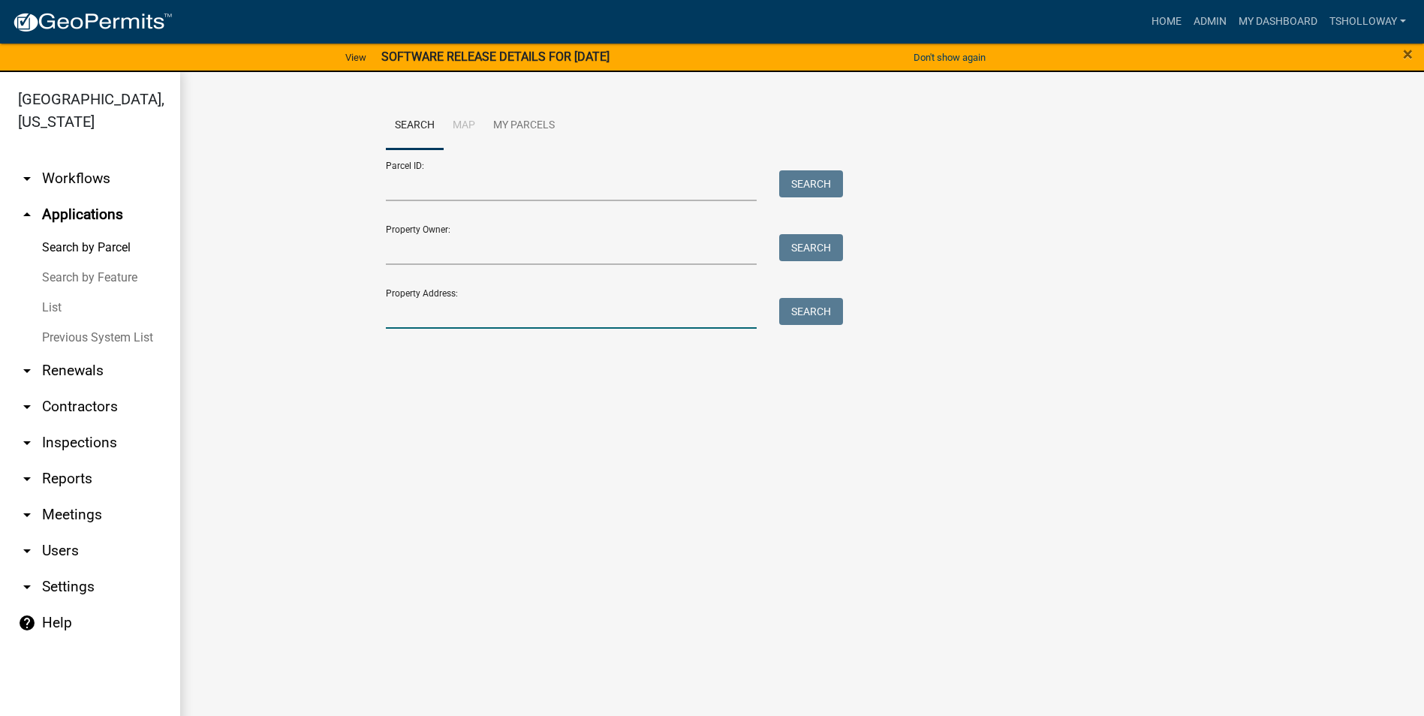
click at [436, 305] on input "Property Address:" at bounding box center [572, 313] width 372 height 31
type input "419 Meridian"
click at [818, 315] on button "Search" at bounding box center [811, 311] width 64 height 27
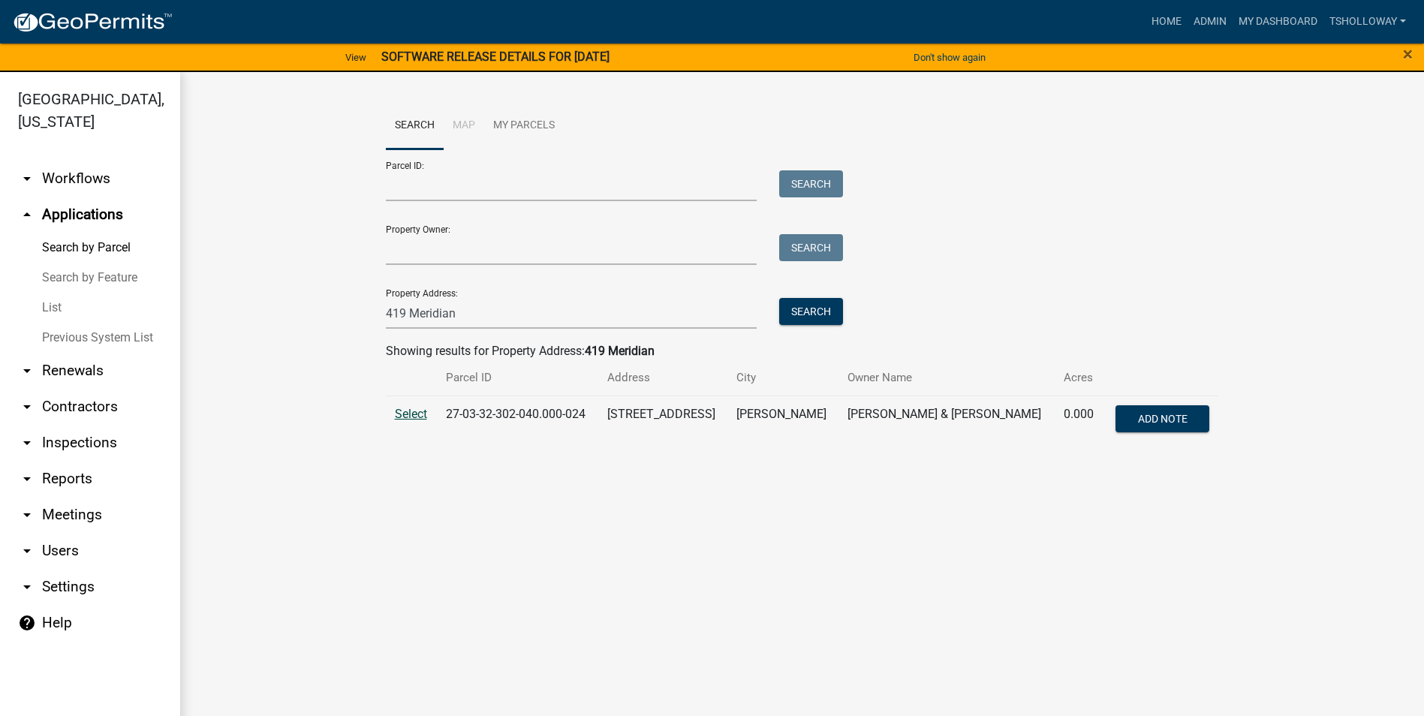
click at [408, 417] on span "Select" at bounding box center [411, 414] width 32 height 14
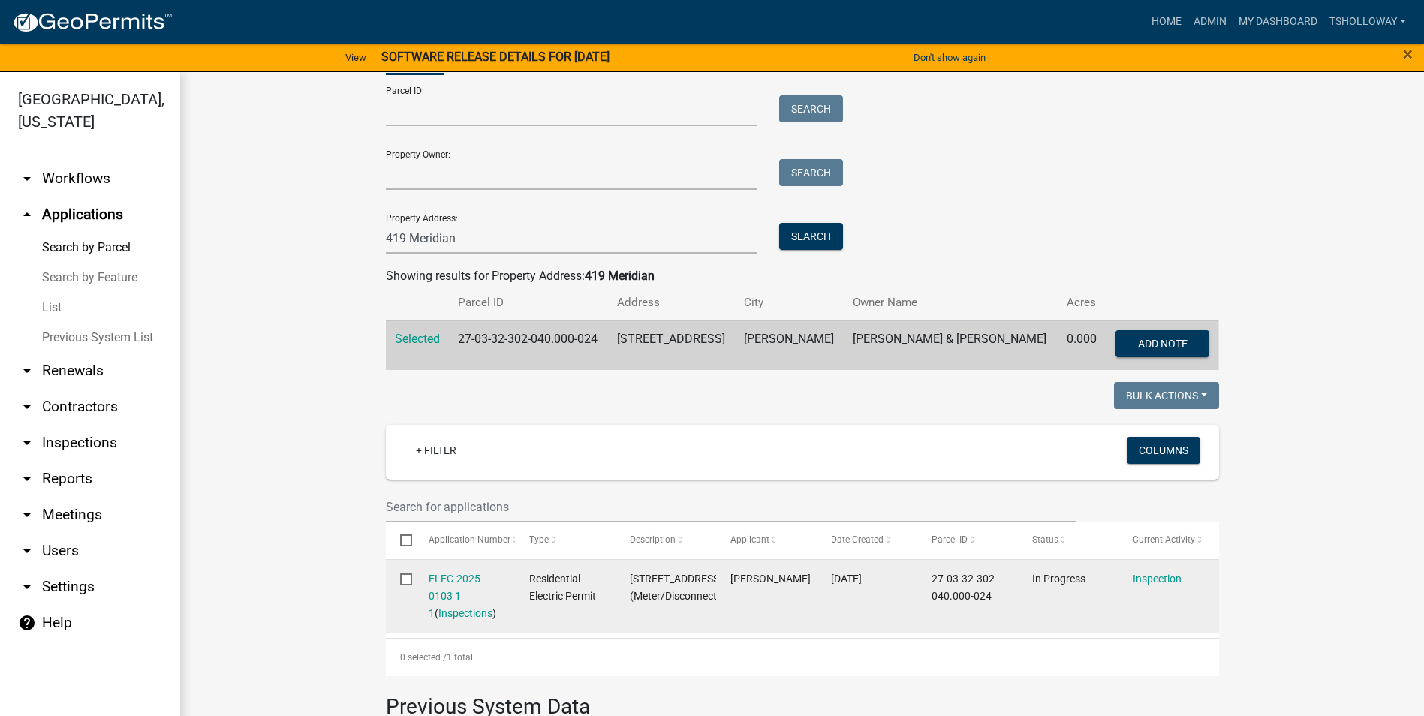
scroll to position [150, 0]
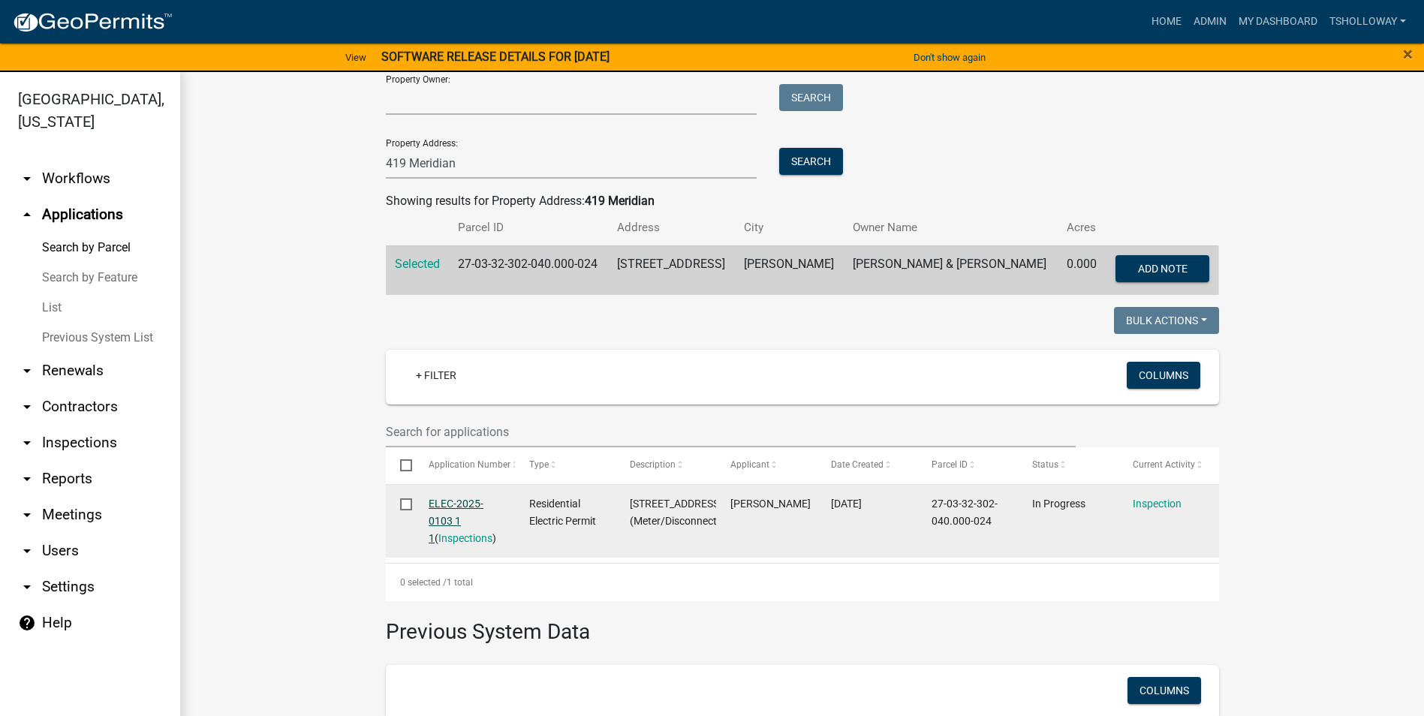
click at [441, 503] on link "ELEC-2025-0103 1 1" at bounding box center [456, 521] width 55 height 47
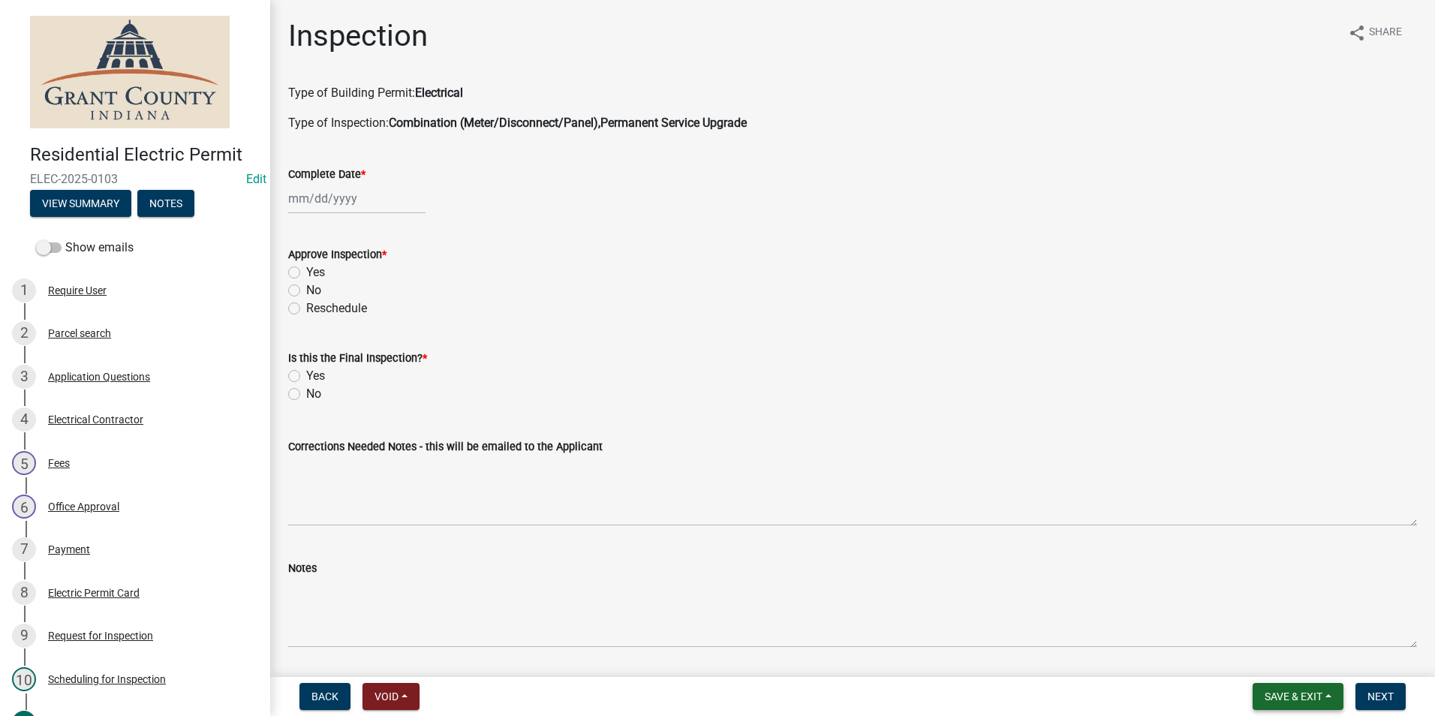
click at [1297, 702] on span "Save & Exit" at bounding box center [1294, 697] width 58 height 12
click at [1267, 657] on button "Save & Exit" at bounding box center [1283, 657] width 120 height 36
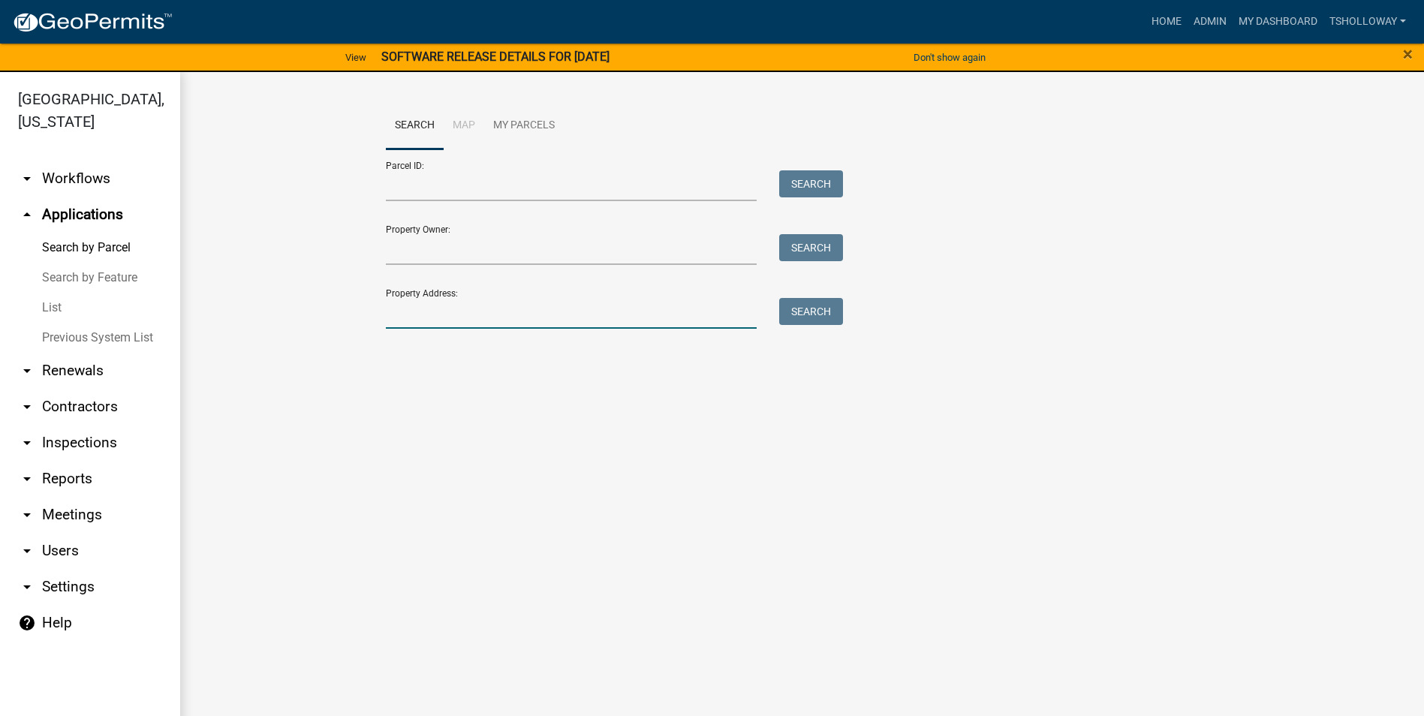
click at [457, 310] on input "Property Address:" at bounding box center [572, 313] width 372 height 31
type input "1008 s corder"
click at [799, 313] on button "Search" at bounding box center [811, 311] width 64 height 27
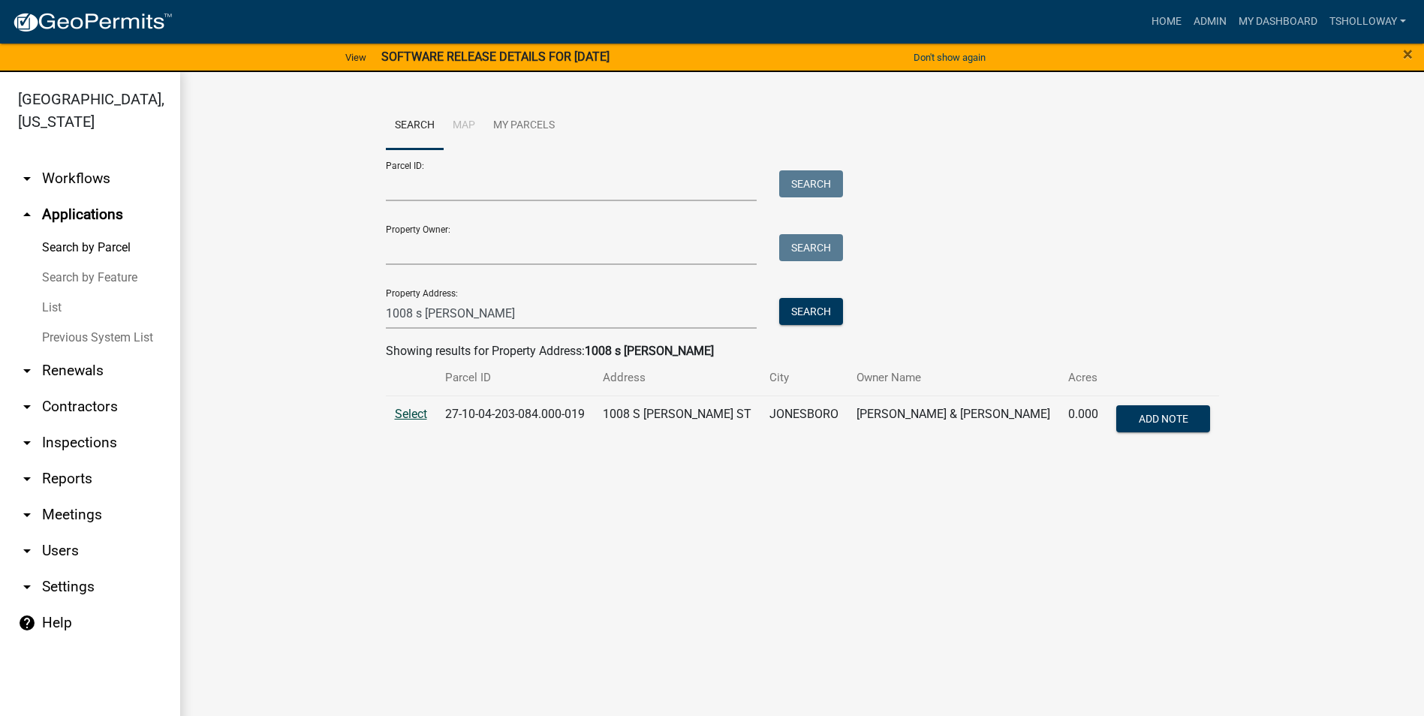
click at [412, 414] on span "Select" at bounding box center [411, 414] width 32 height 14
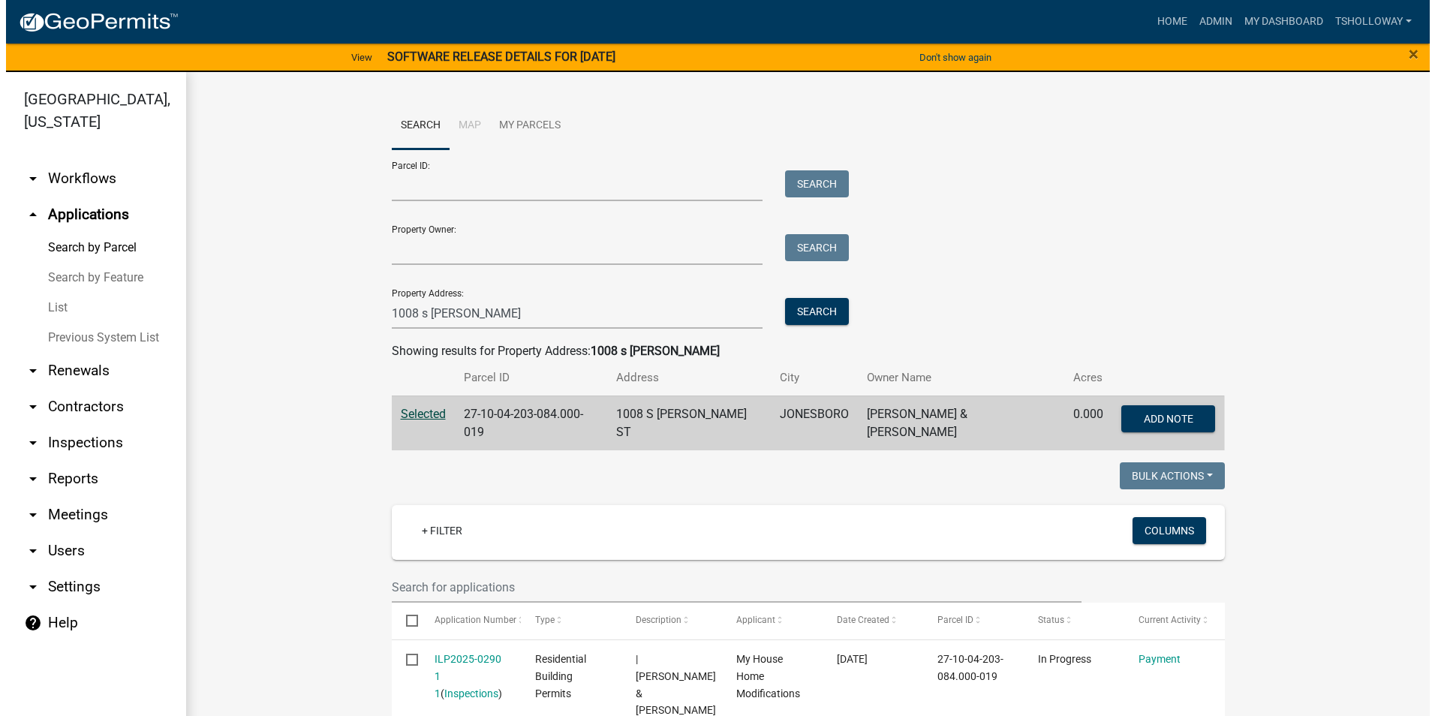
scroll to position [225, 0]
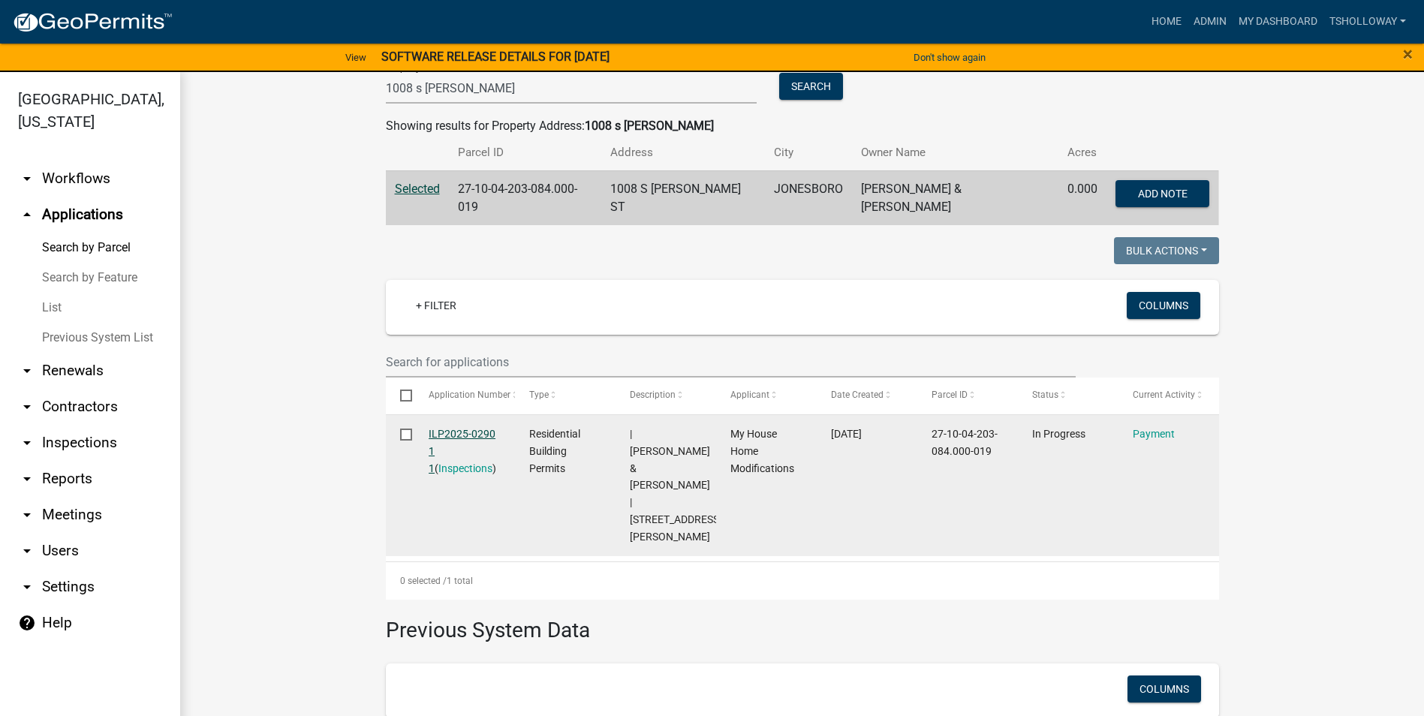
click at [450, 429] on link "ILP2025-0290 1 1" at bounding box center [462, 451] width 67 height 47
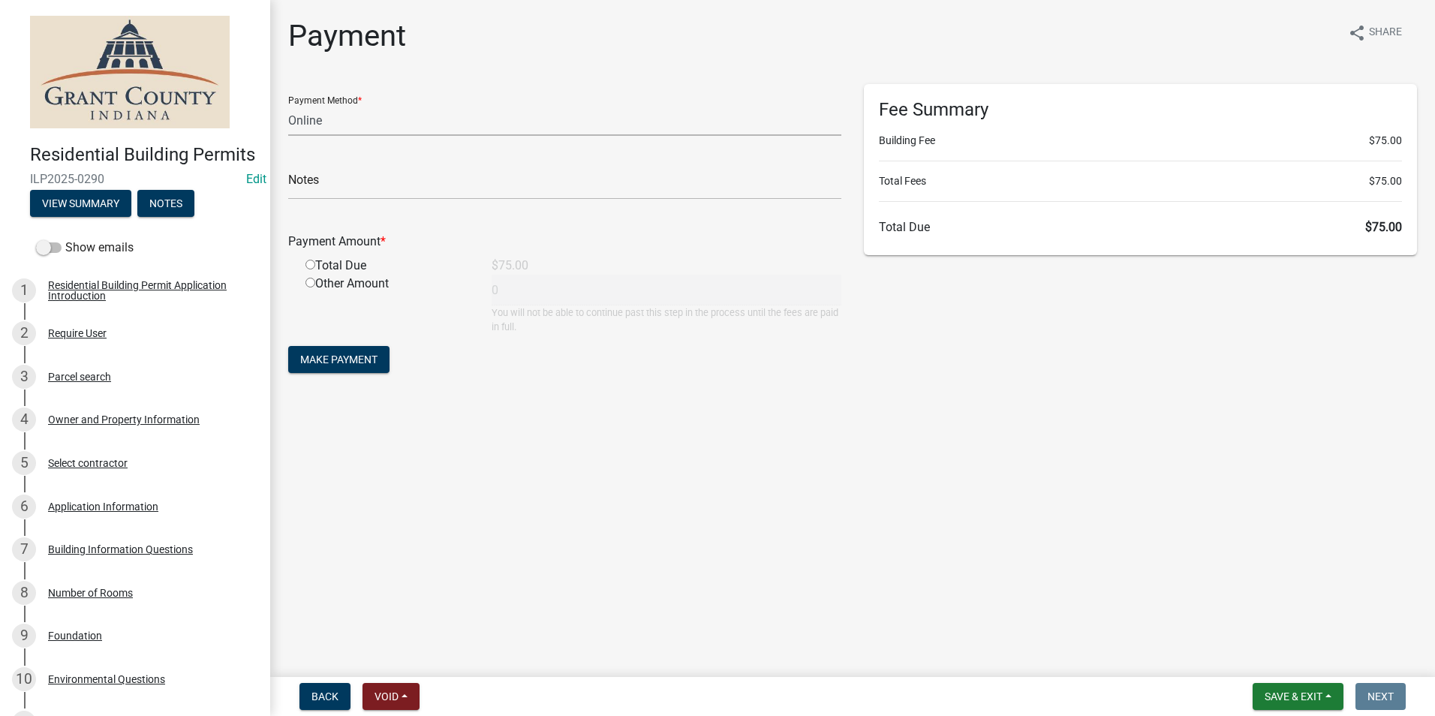
click at [319, 116] on select "Credit Card POS Check Cash Online" at bounding box center [564, 120] width 553 height 31
click at [77, 217] on button "View Summary" at bounding box center [80, 203] width 101 height 27
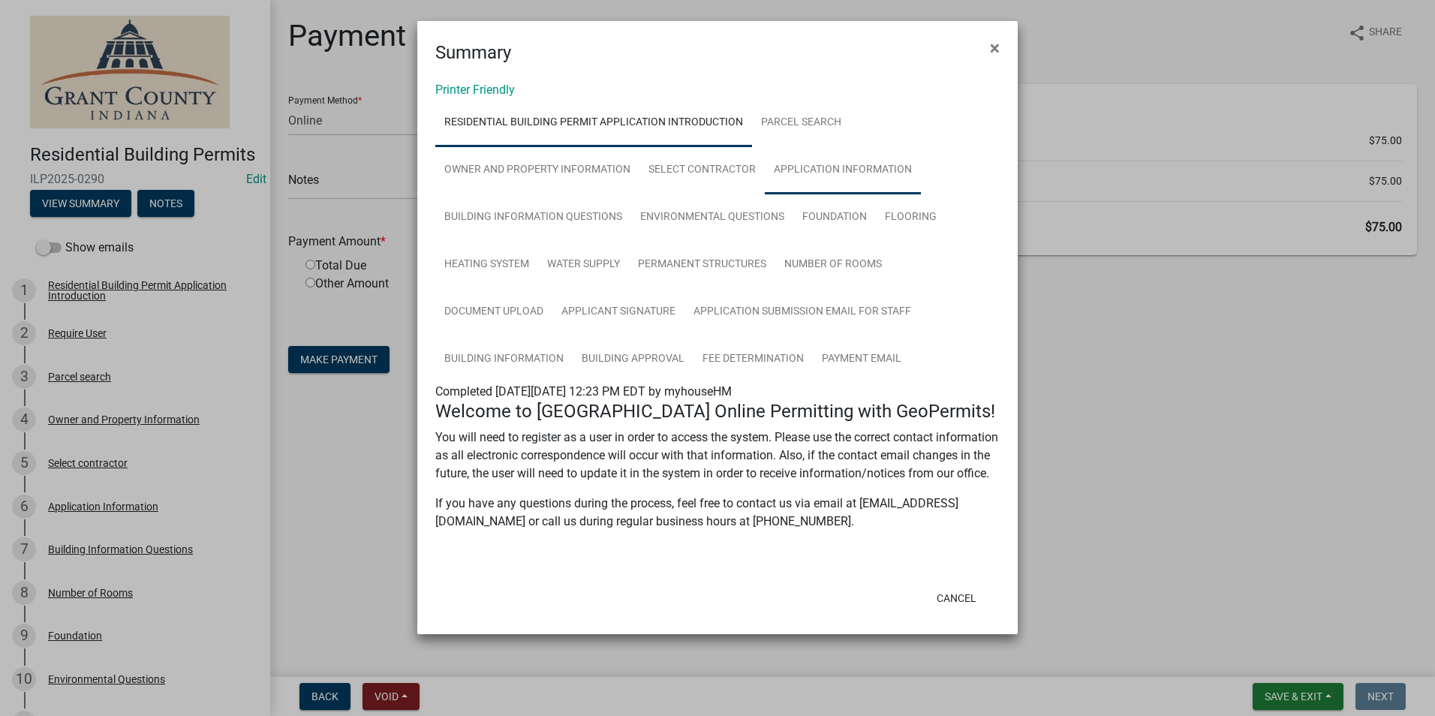
click at [843, 172] on link "Application Information" at bounding box center [843, 170] width 156 height 48
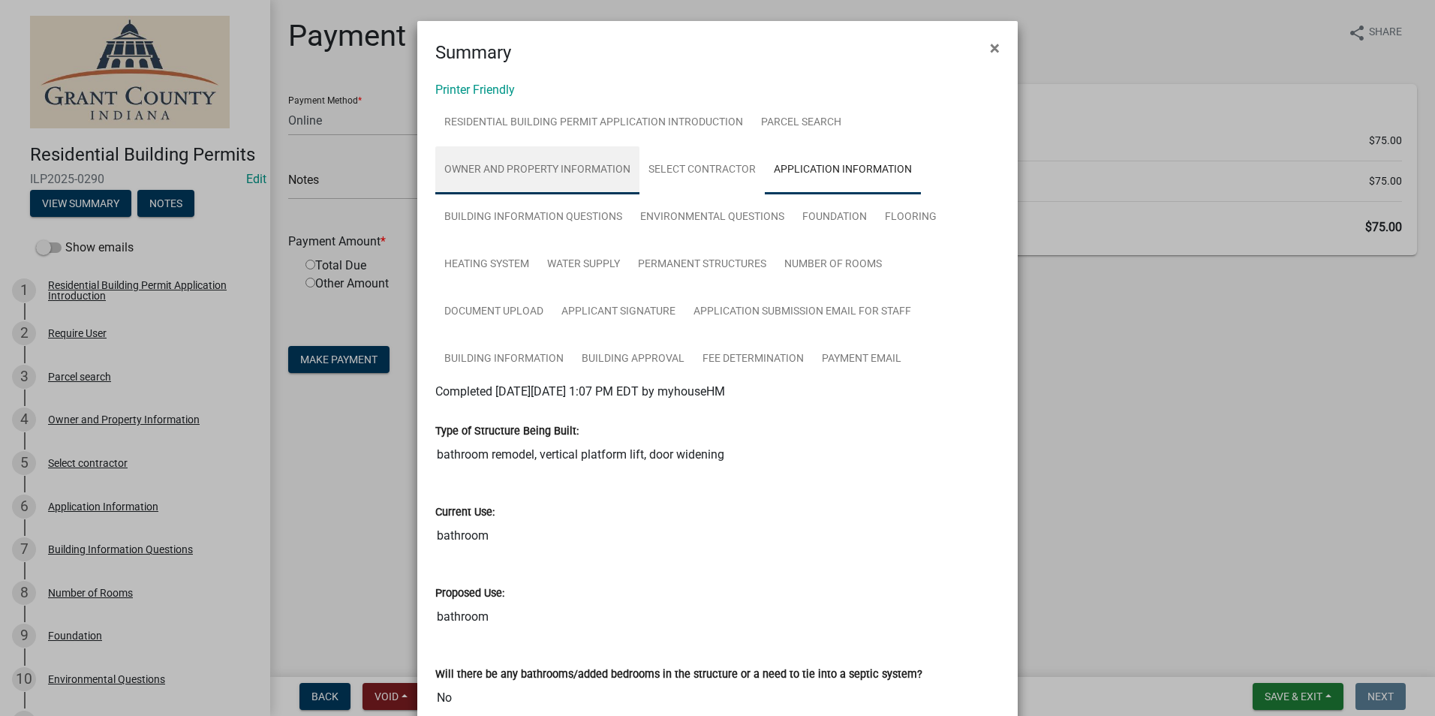
click at [483, 171] on link "Owner and Property Information" at bounding box center [537, 170] width 204 height 48
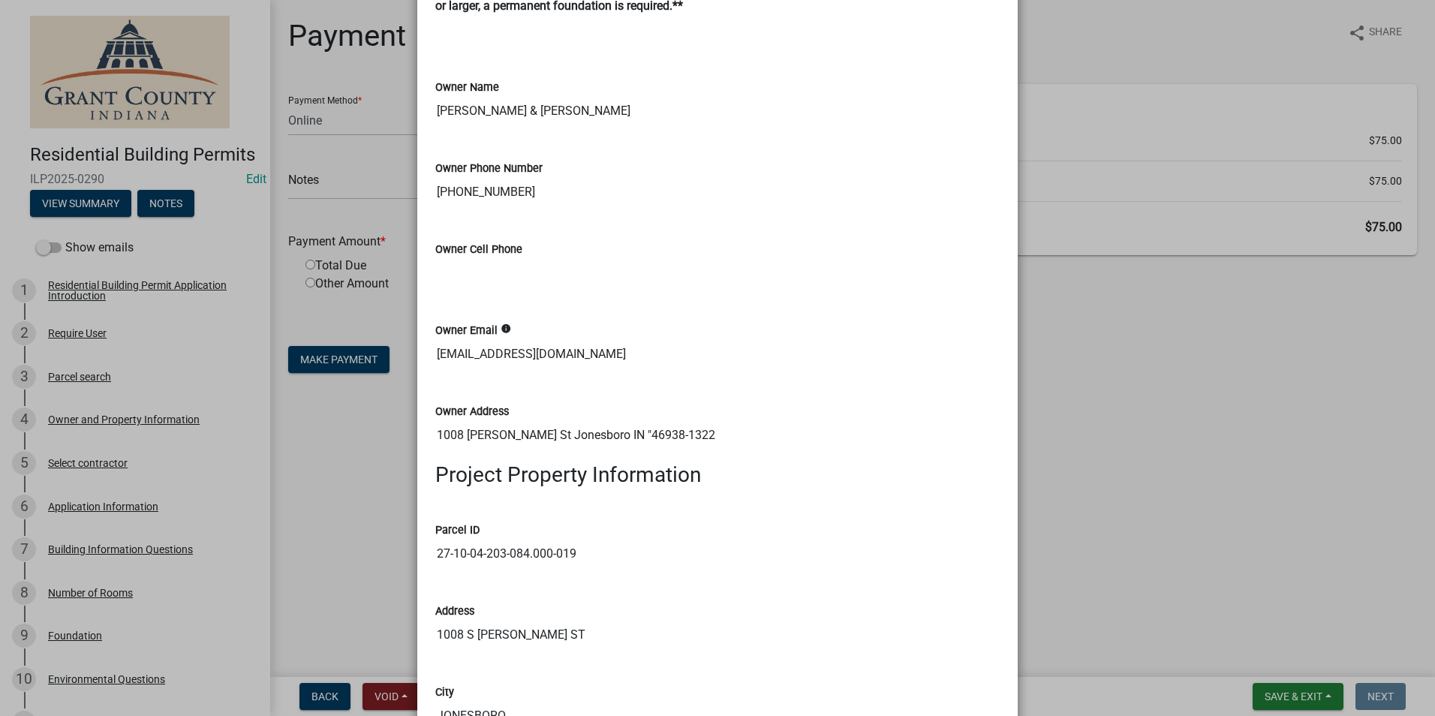
scroll to position [751, 0]
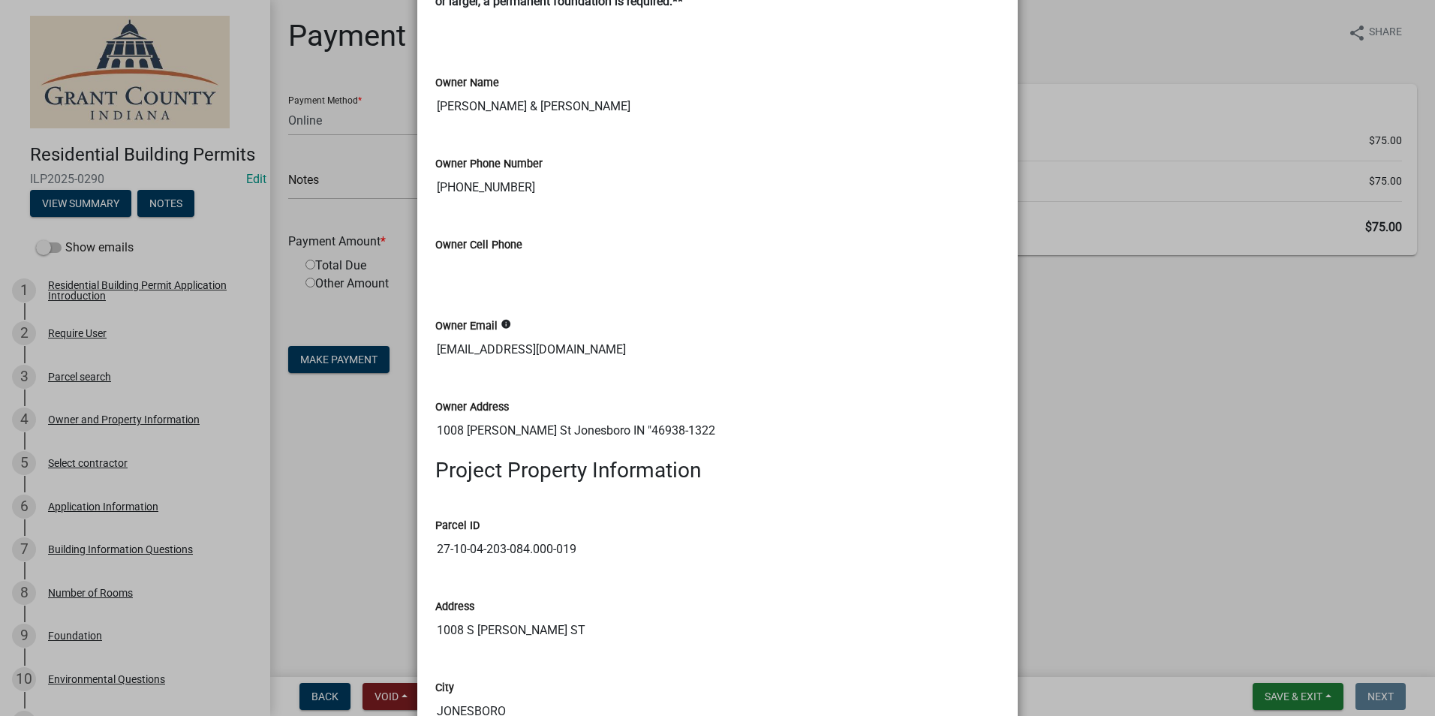
click at [1140, 545] on ngb-modal-window "Summary × Printer Friendly Residential Building Permit Application Introduction…" at bounding box center [717, 358] width 1435 height 716
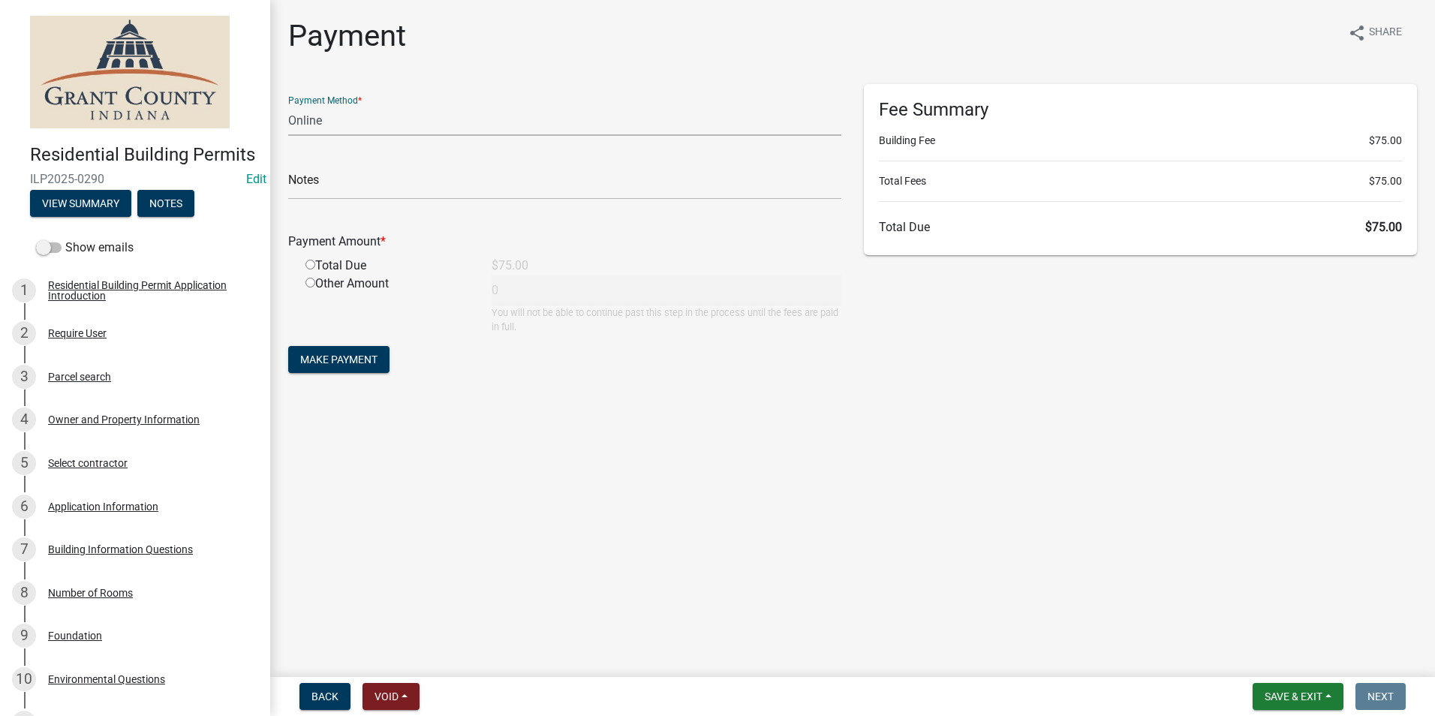
click at [309, 121] on select "Credit Card POS Check Cash Online" at bounding box center [564, 120] width 553 height 31
select select "0: 2"
click at [288, 105] on select "Credit Card POS Check Cash Online" at bounding box center [564, 120] width 553 height 31
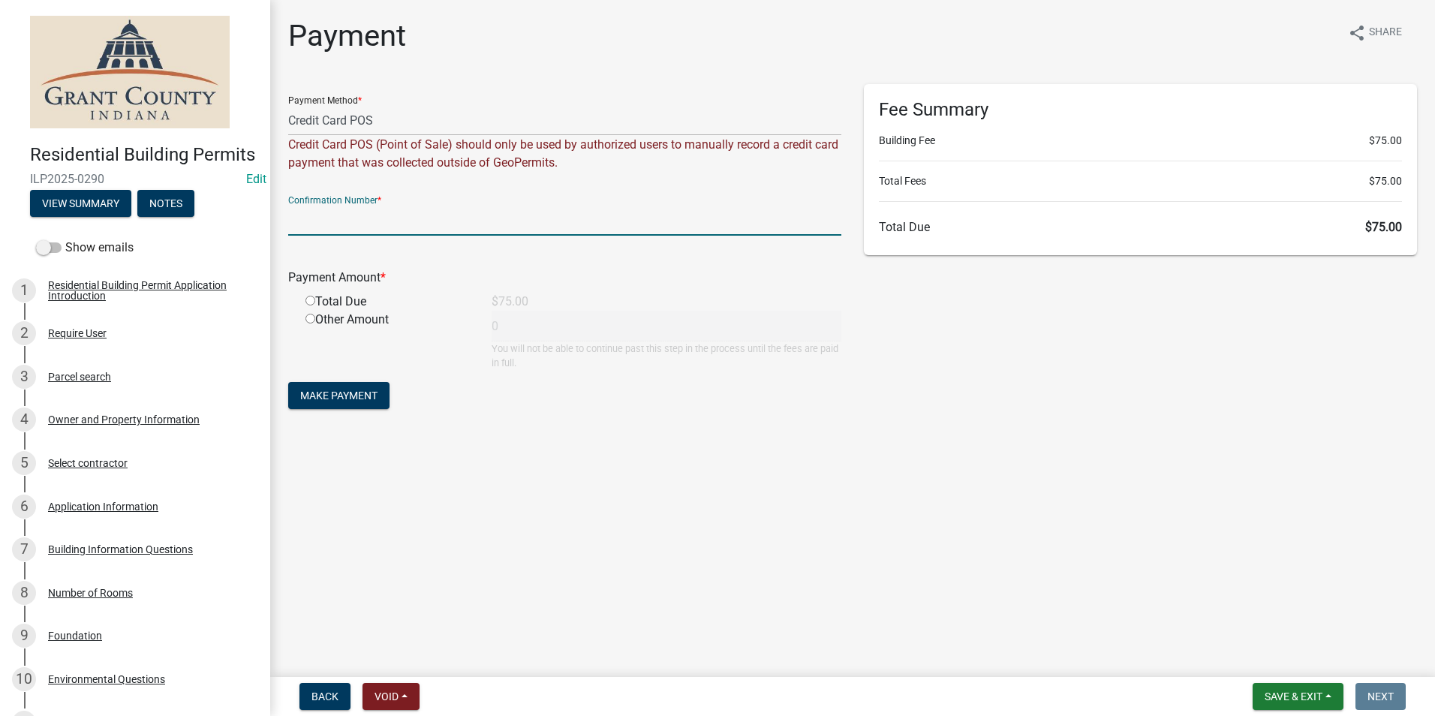
click at [323, 218] on input "text" at bounding box center [564, 220] width 553 height 31
paste input "15081476"
type input "15081476"
click at [309, 298] on input "radio" at bounding box center [310, 301] width 10 height 10
radio input "true"
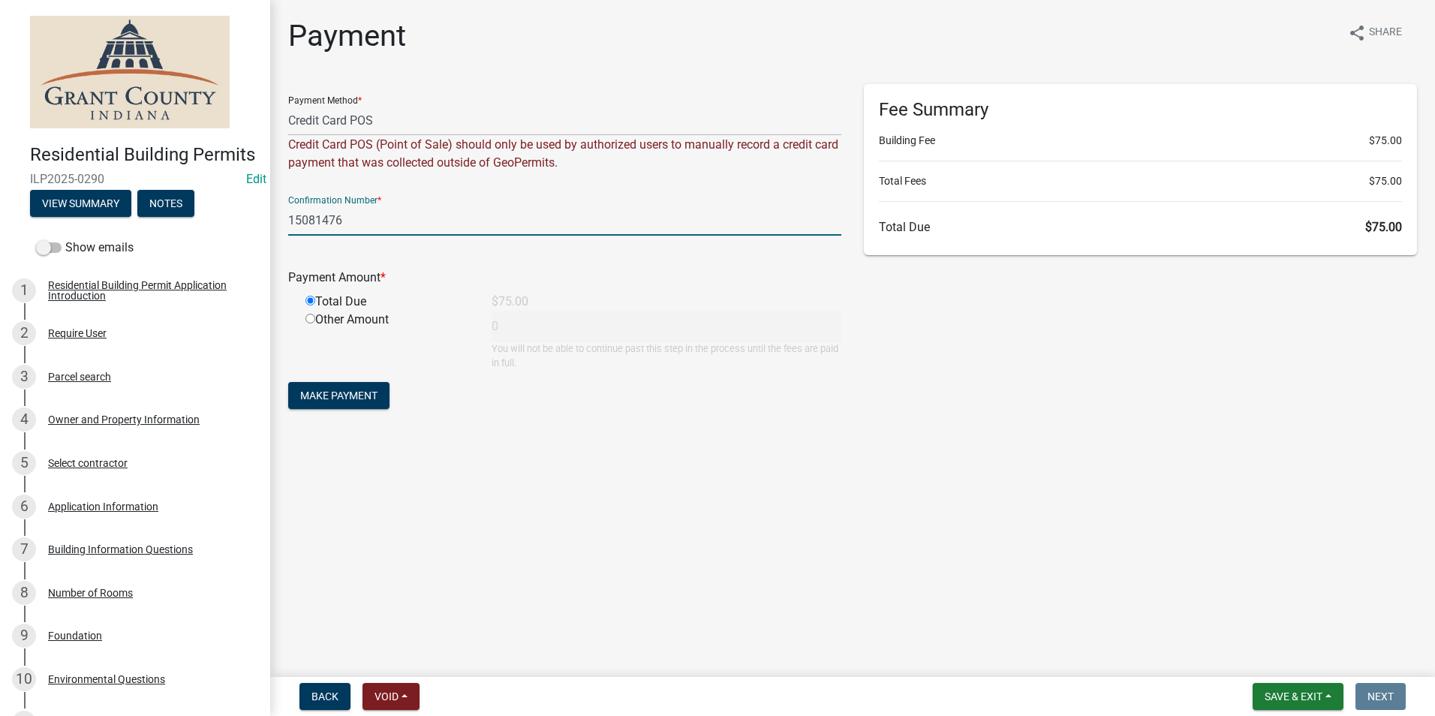
type input "75"
click at [343, 399] on span "Make Payment" at bounding box center [338, 396] width 77 height 12
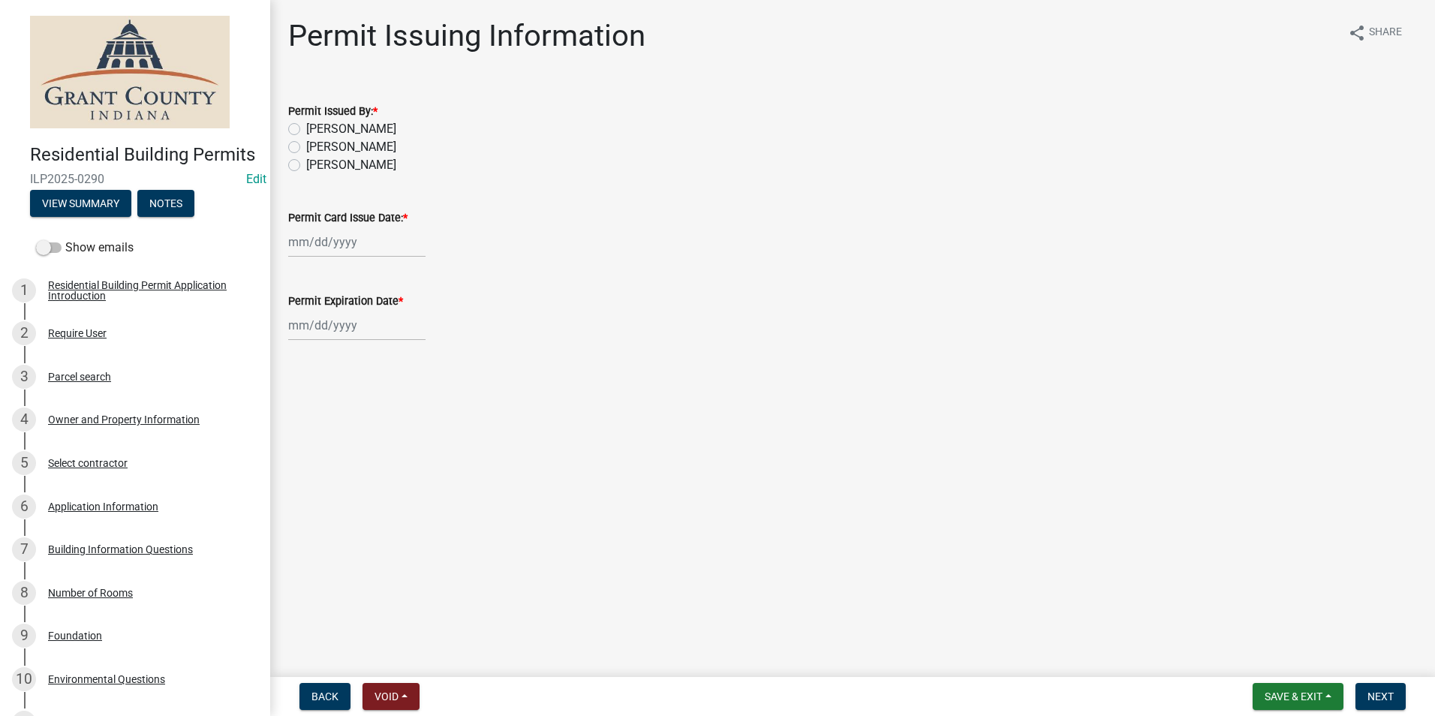
click at [306, 129] on label "[PERSON_NAME]" at bounding box center [351, 129] width 90 height 18
click at [306, 129] on input "[PERSON_NAME]" at bounding box center [311, 125] width 10 height 10
radio input "true"
click at [302, 248] on div at bounding box center [356, 242] width 137 height 31
select select "10"
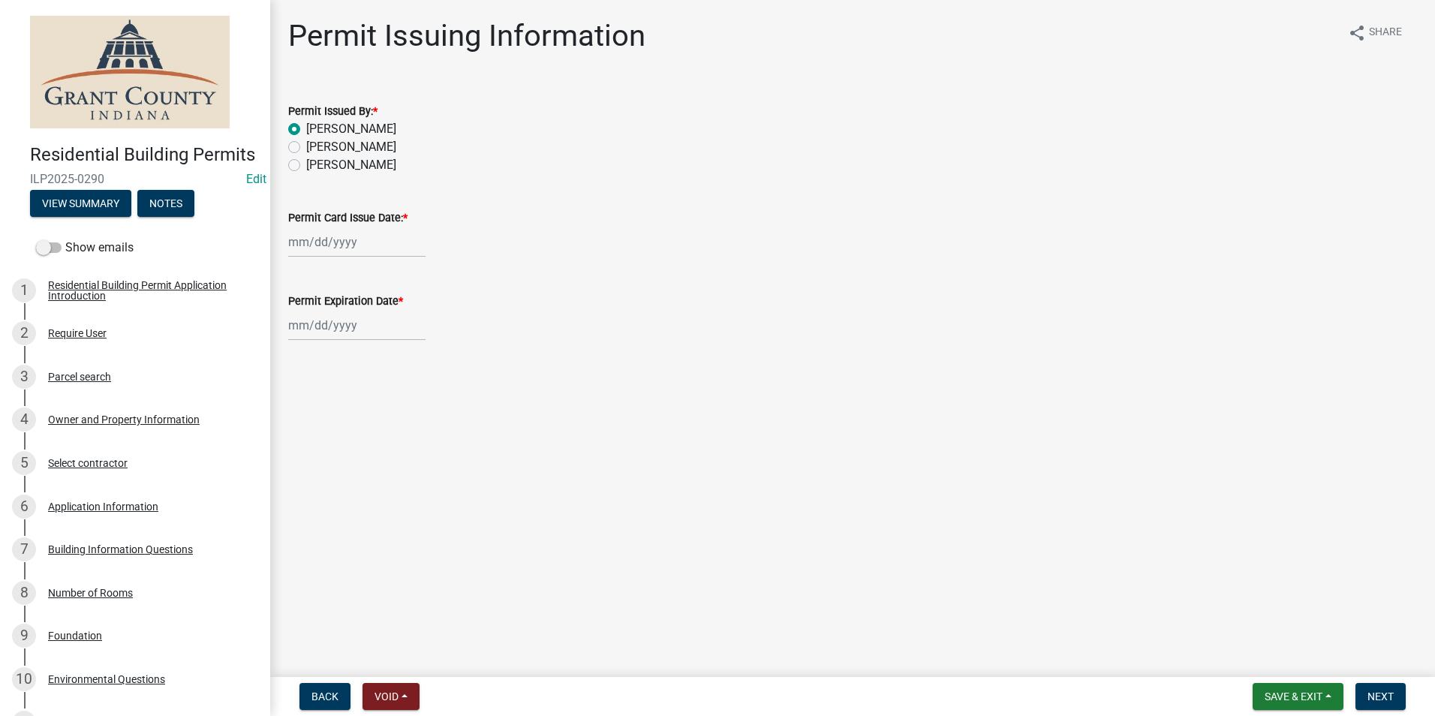
select select "2025"
click at [302, 345] on div "6" at bounding box center [303, 346] width 24 height 24
type input "[DATE]"
select select "10"
click at [315, 333] on div "Jan Feb Mar Apr May Jun Jul Aug Sep Oct Nov Dec 1525 1526 1527 1528 1529 1530 1…" at bounding box center [356, 325] width 137 height 31
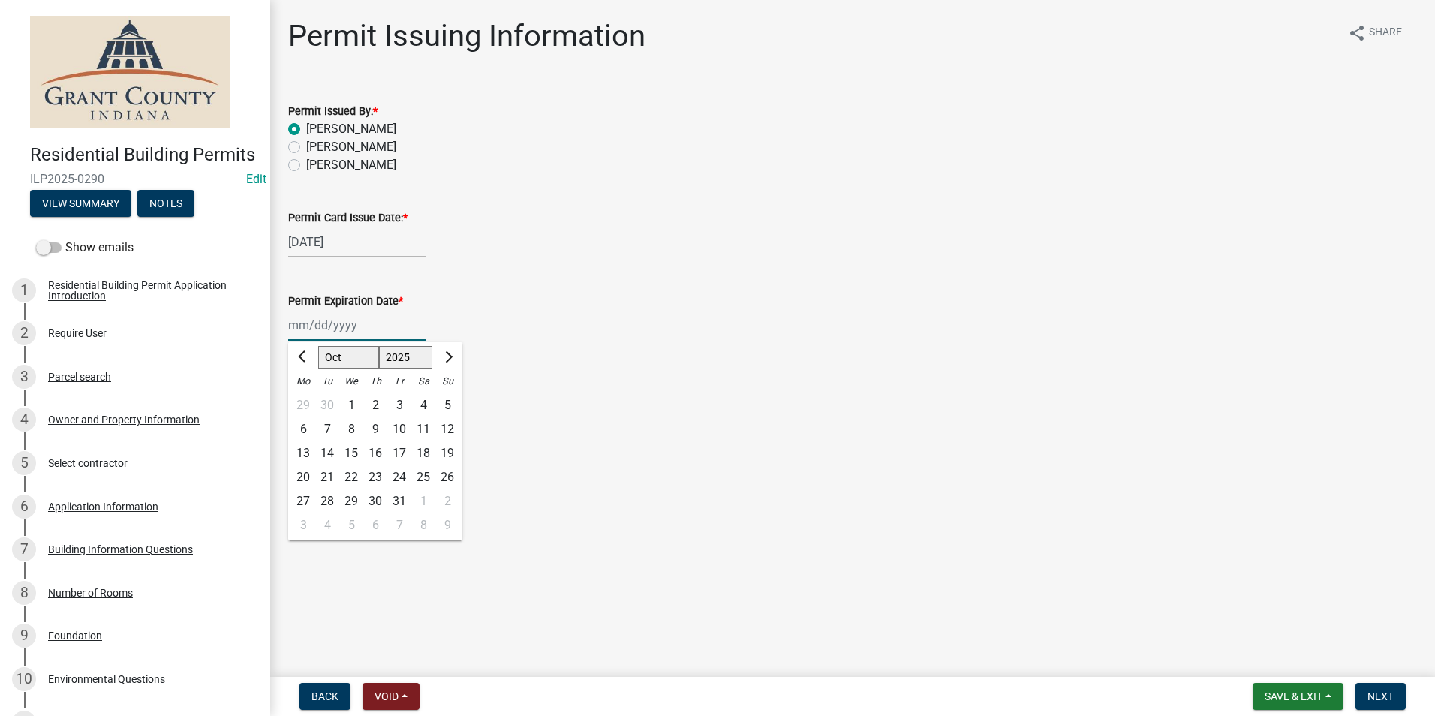
click at [415, 357] on select "1525 1526 1527 1528 1529 1530 1531 1532 1533 1534 1535 1536 1537 1538 1539 1540…" at bounding box center [406, 357] width 54 height 23
select select "2026"
click at [379, 346] on select "1525 1526 1527 1528 1529 1530 1531 1532 1533 1534 1535 1536 1537 1538 1539 1540…" at bounding box center [406, 357] width 54 height 23
click at [324, 430] on div "6" at bounding box center [327, 429] width 24 height 24
type input "10/06/2026"
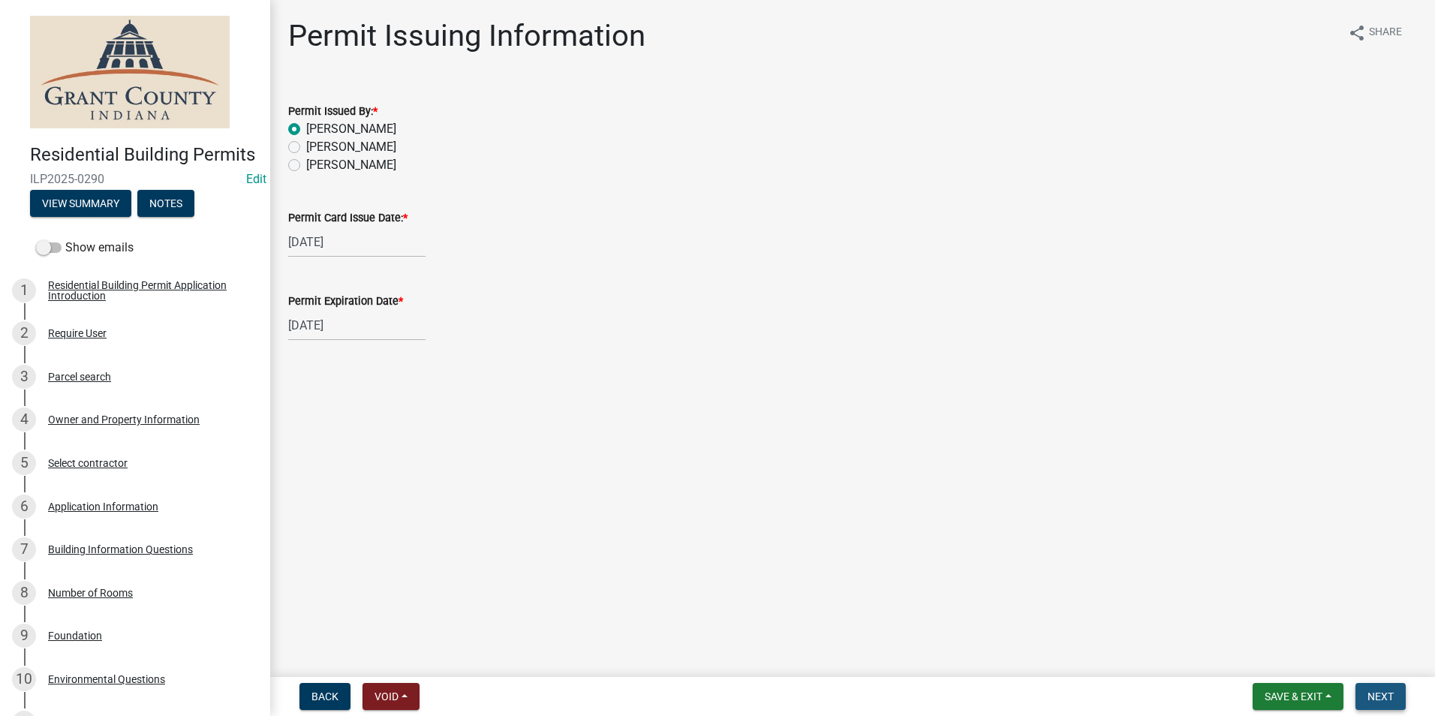
click at [1392, 694] on span "Next" at bounding box center [1381, 697] width 26 height 12
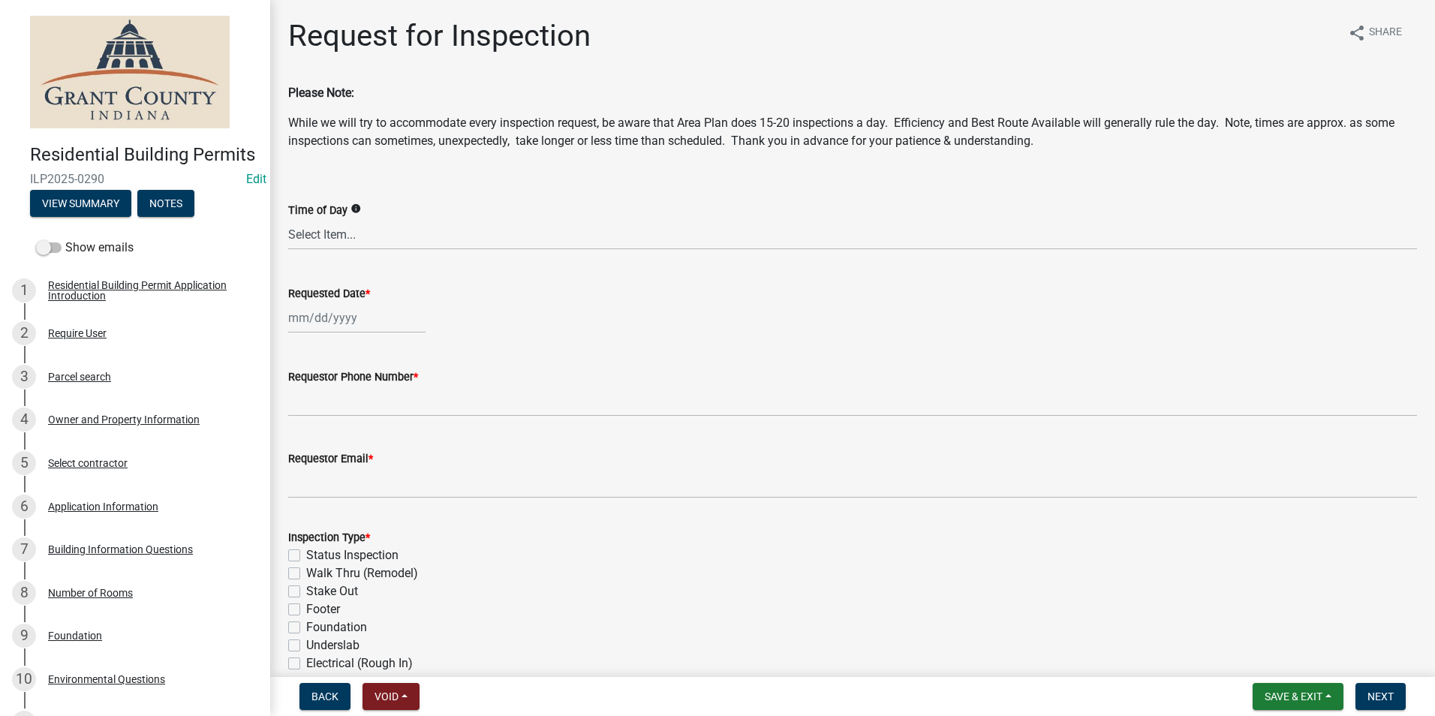
click at [334, 324] on div at bounding box center [356, 317] width 137 height 31
select select "10"
select select "2025"
click at [346, 422] on div "8" at bounding box center [351, 422] width 24 height 24
type input "10/08/2025"
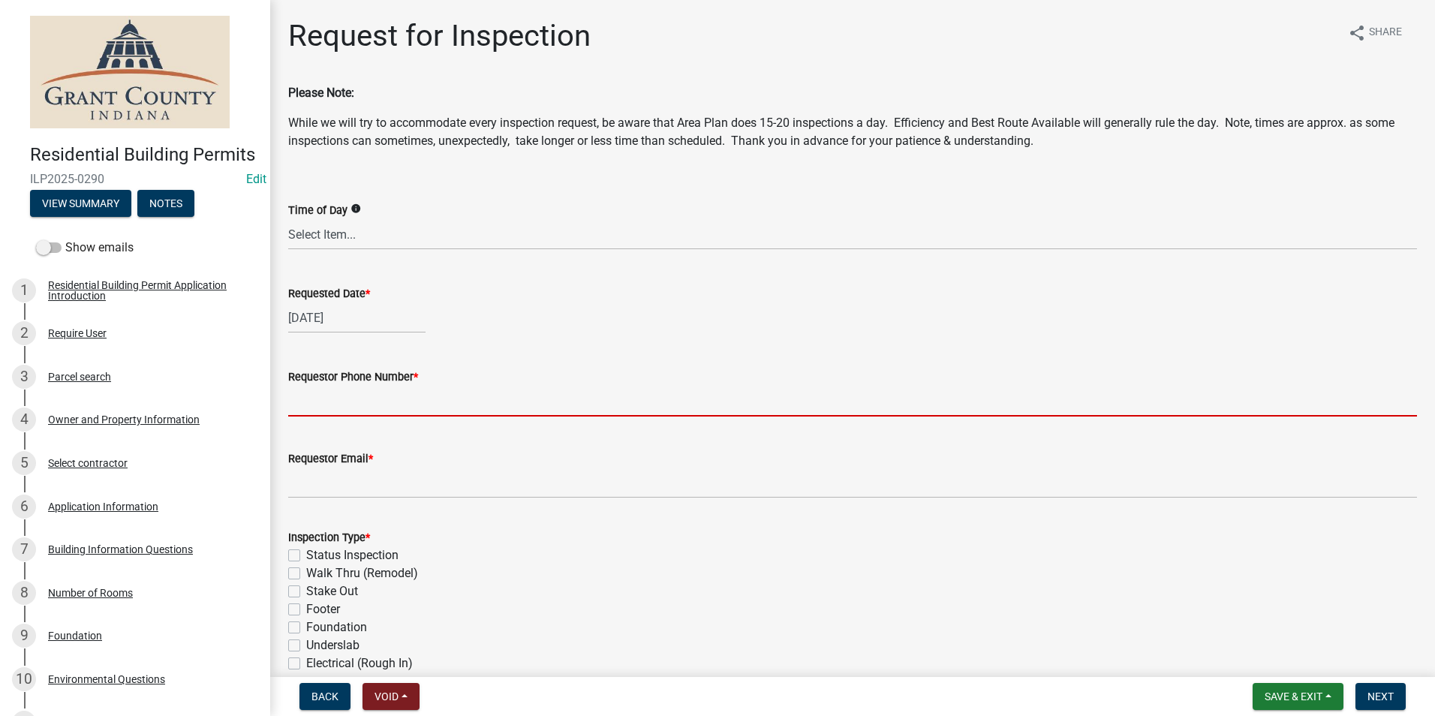
click at [317, 399] on input "Requestor Phone Number *" at bounding box center [852, 401] width 1129 height 31
click at [321, 405] on input "Requestor Phone Number *" at bounding box center [852, 401] width 1129 height 31
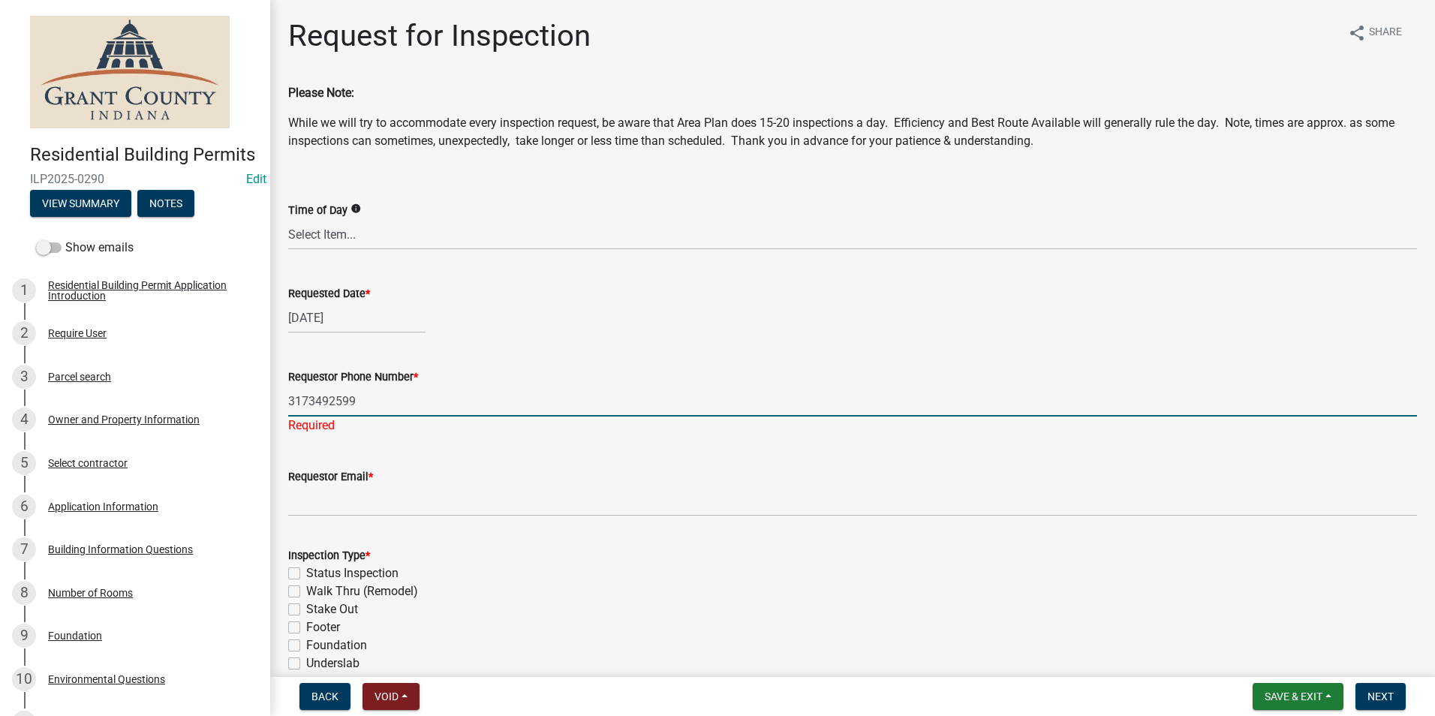
type input "3173492599"
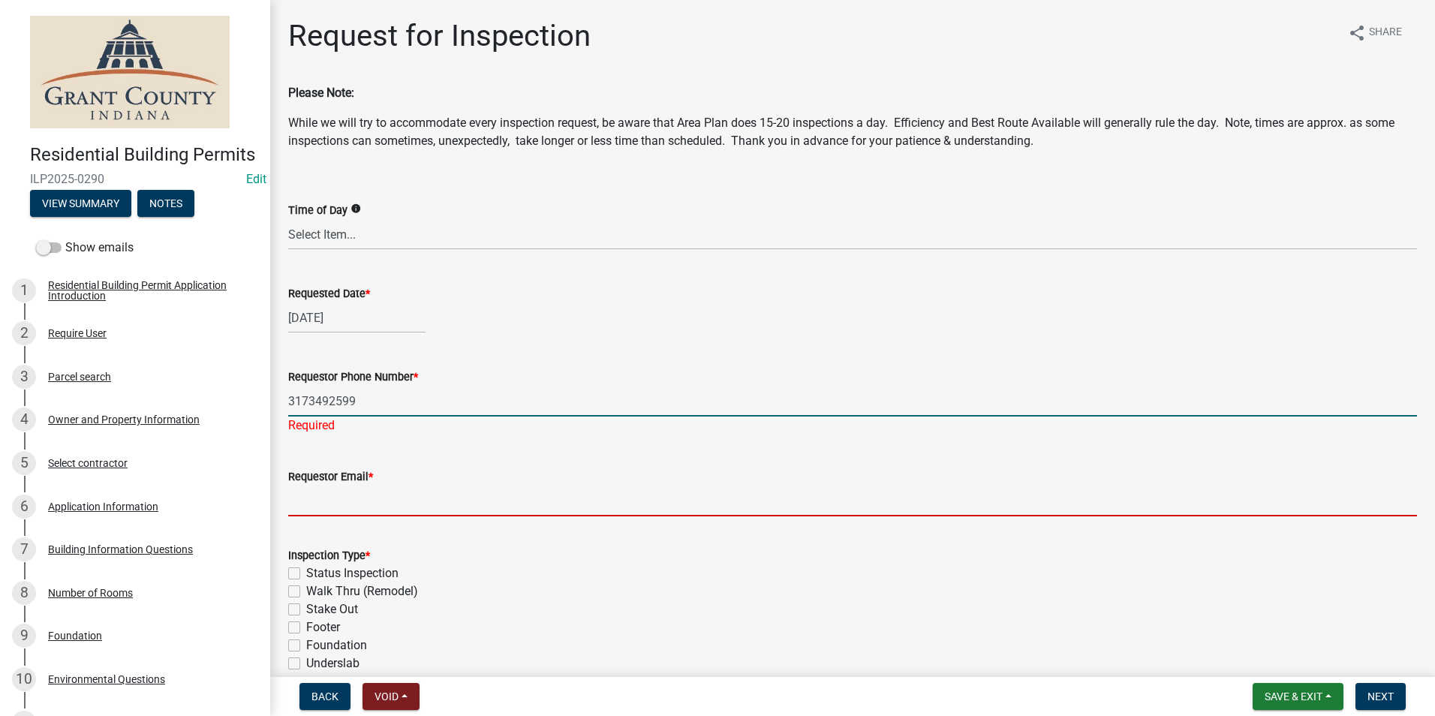
click at [302, 496] on input "Requestor Email *" at bounding box center [852, 501] width 1129 height 31
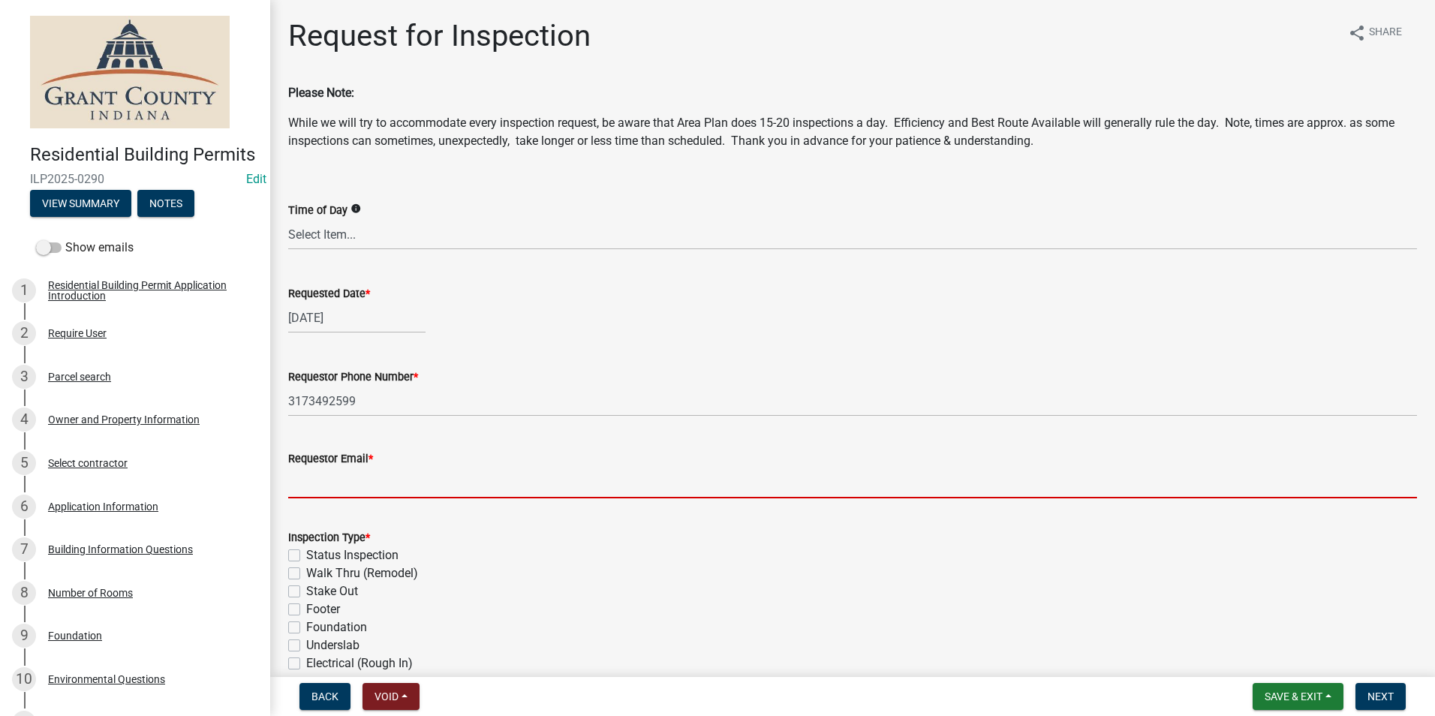
type input "noemail.com"
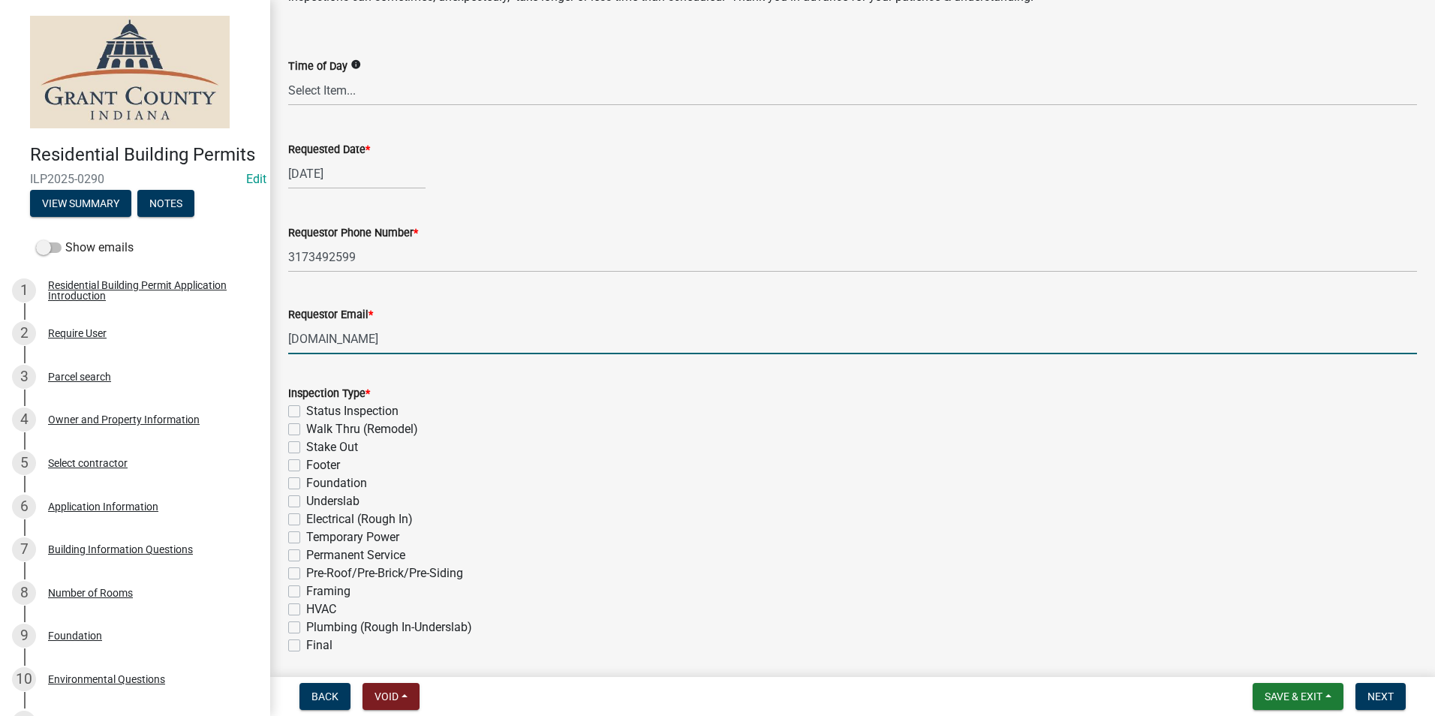
scroll to position [150, 0]
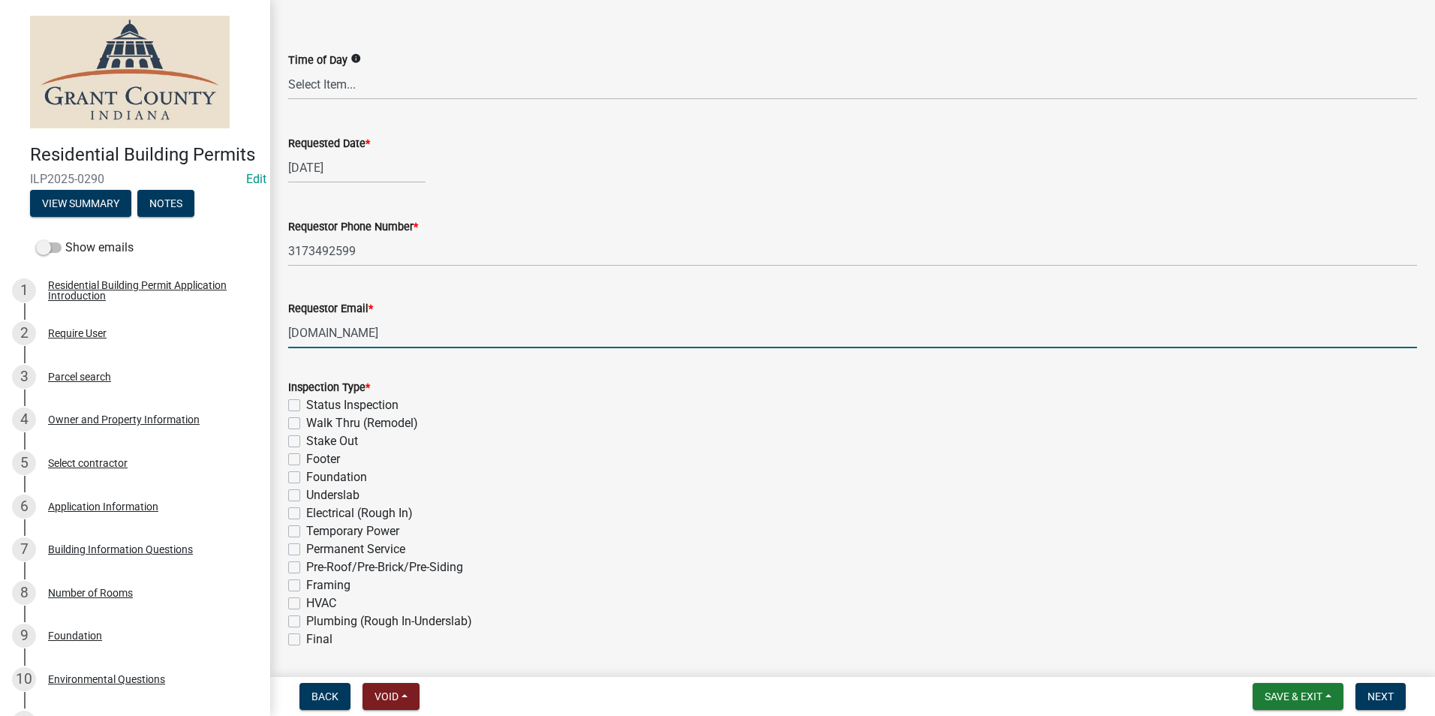
click at [306, 442] on label "Stake Out" at bounding box center [332, 441] width 52 height 18
click at [306, 442] on input "Stake Out" at bounding box center [311, 437] width 10 height 10
checkbox input "true"
checkbox input "false"
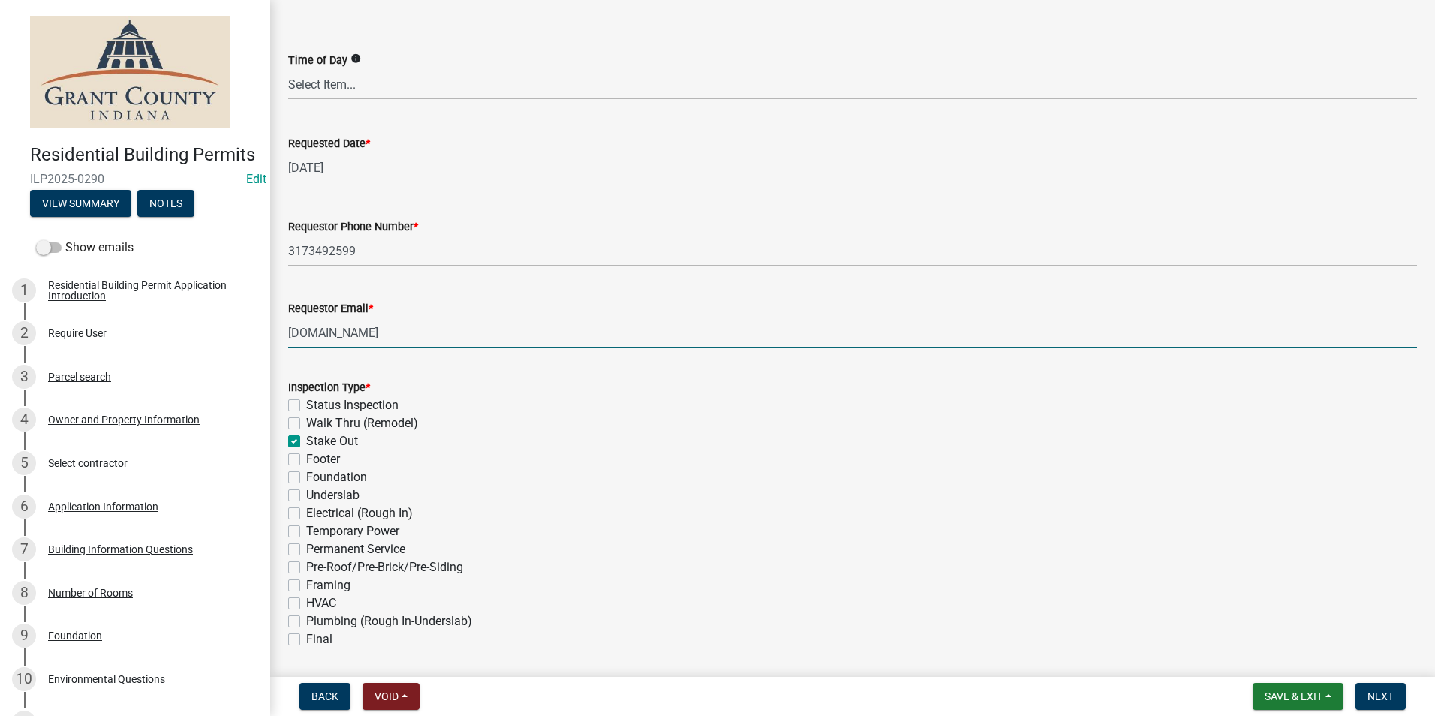
checkbox input "true"
checkbox input "false"
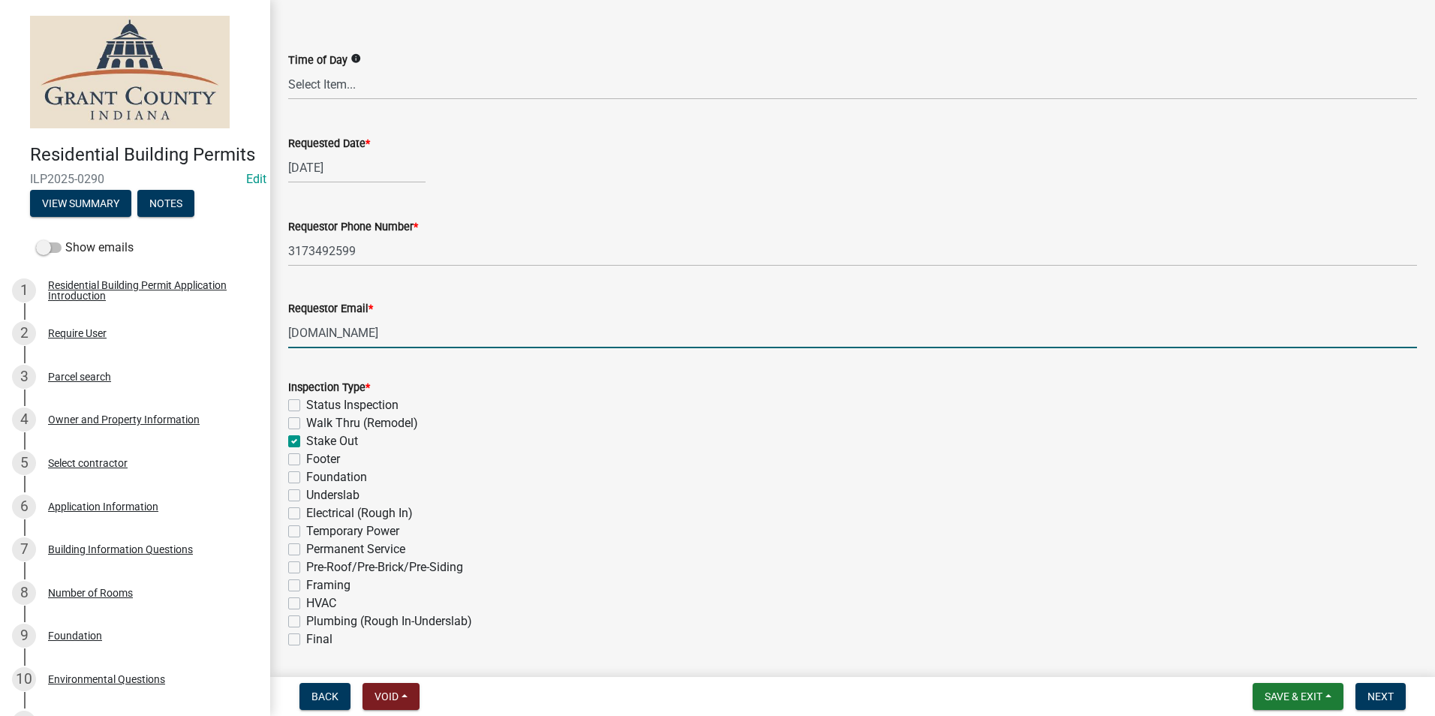
checkbox input "false"
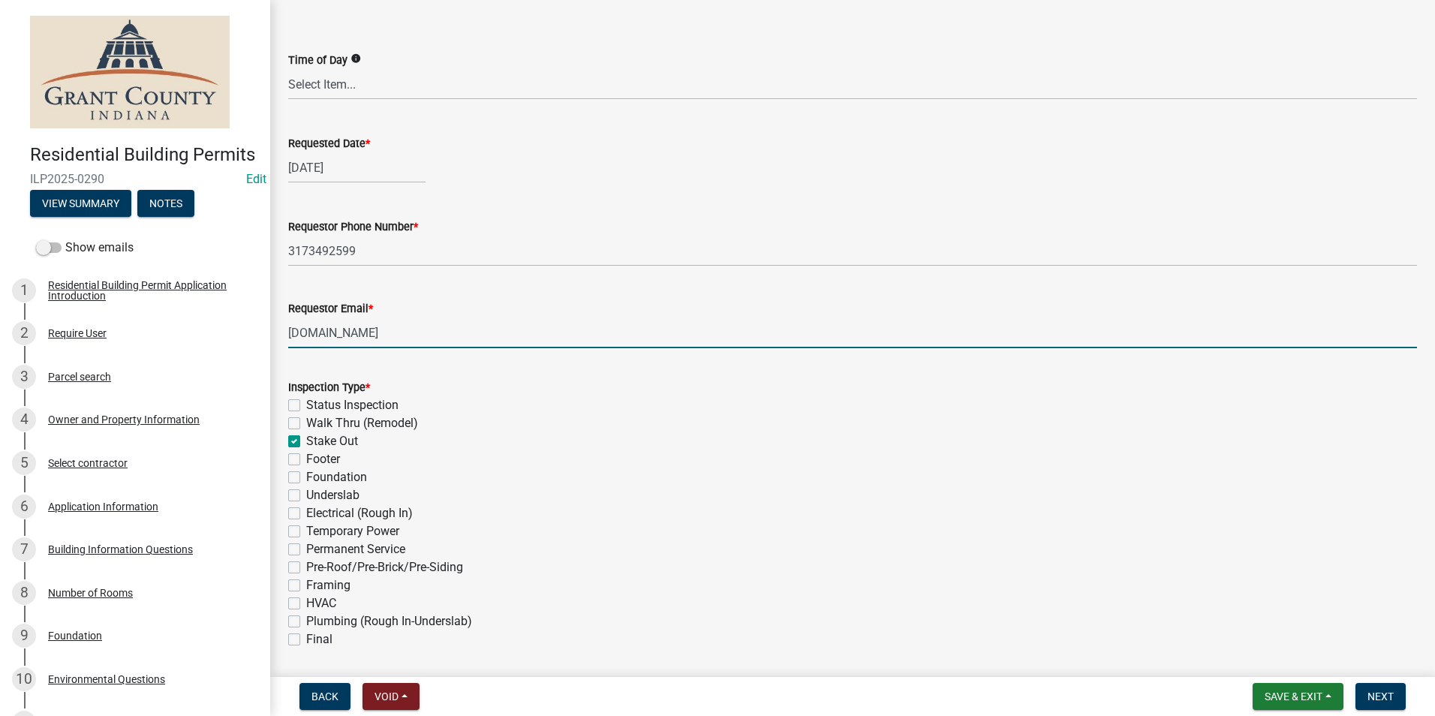
checkbox input "false"
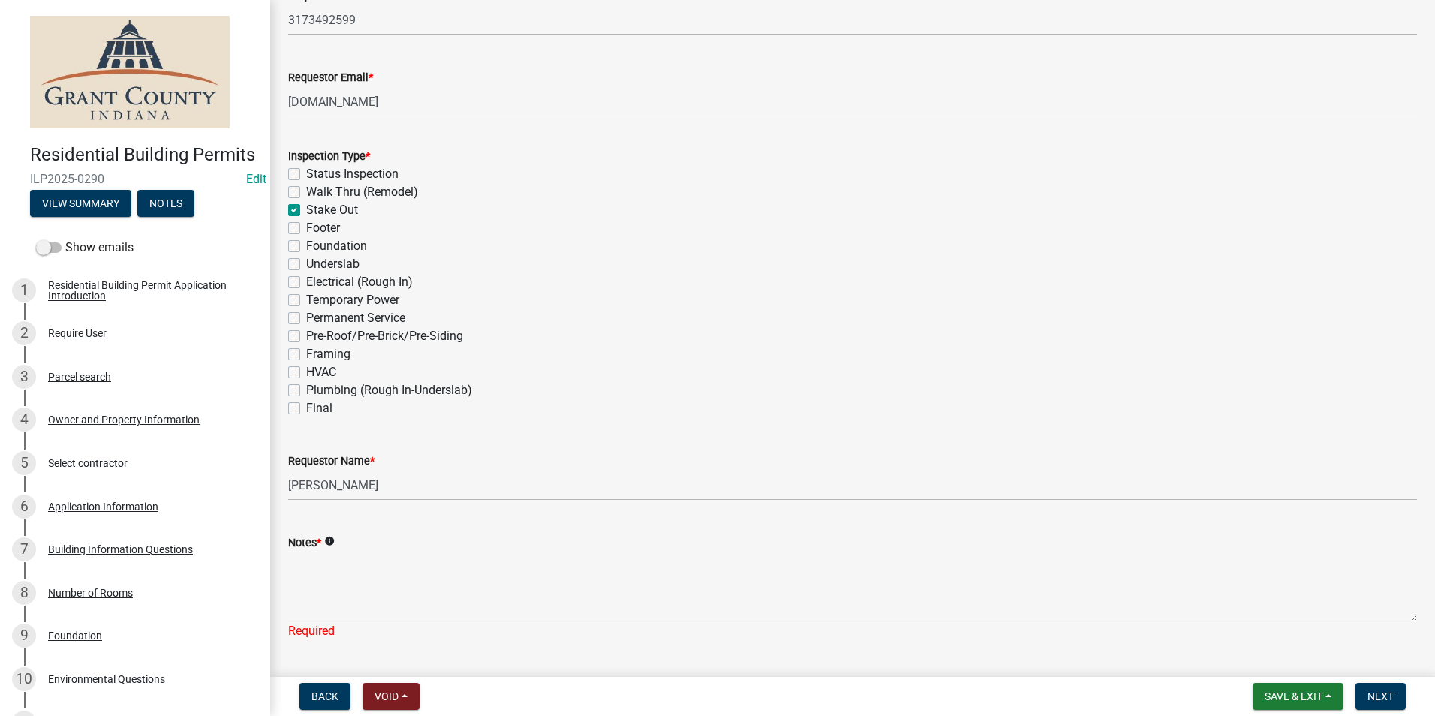
scroll to position [421, 0]
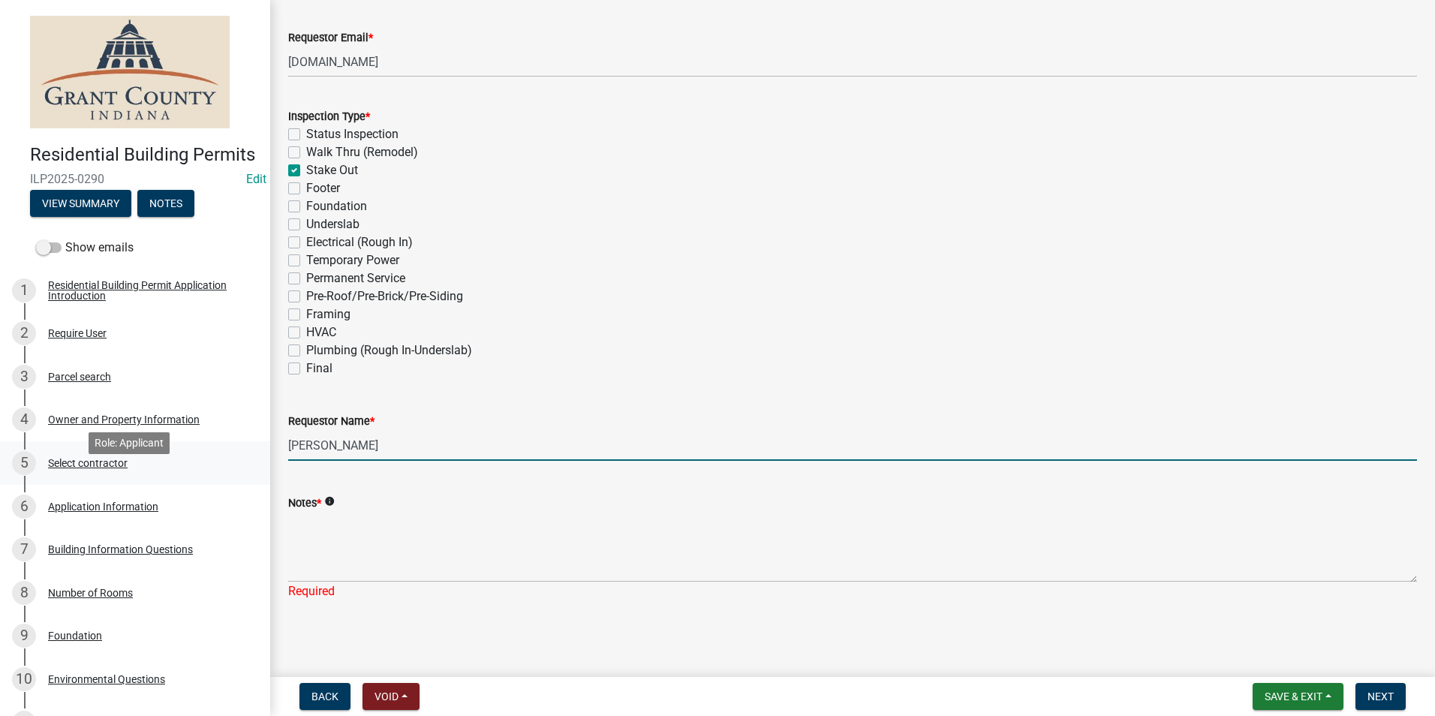
drag, startPoint x: 390, startPoint y: 448, endPoint x: 185, endPoint y: 471, distance: 206.9
click at [185, 471] on div "Residential Building Permits ILP2025-0290 Edit View Summary Notes Show emails 1…" at bounding box center [717, 358] width 1435 height 716
type input "Grace Davidson"
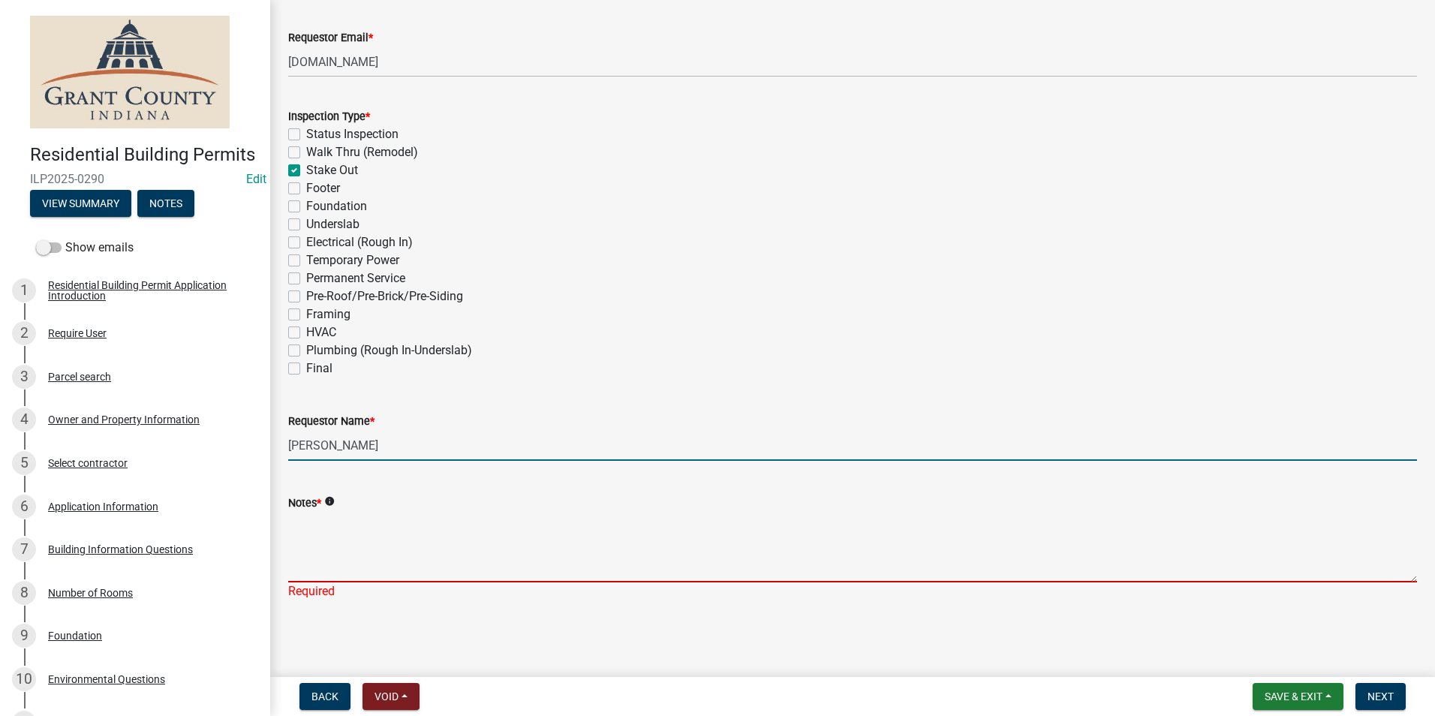
click at [302, 538] on textarea "Notes *" at bounding box center [852, 547] width 1129 height 71
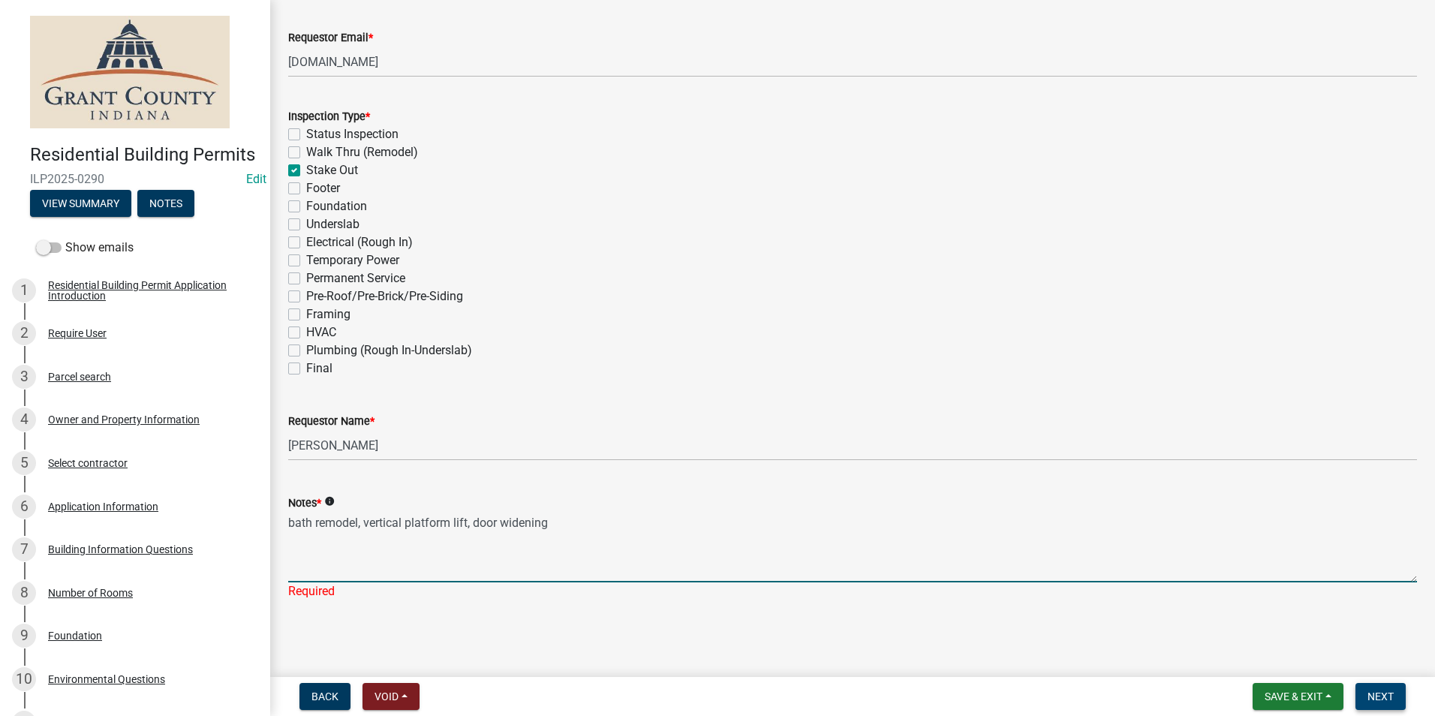
type textarea "bath remodel, vertical platform lift, door widening"
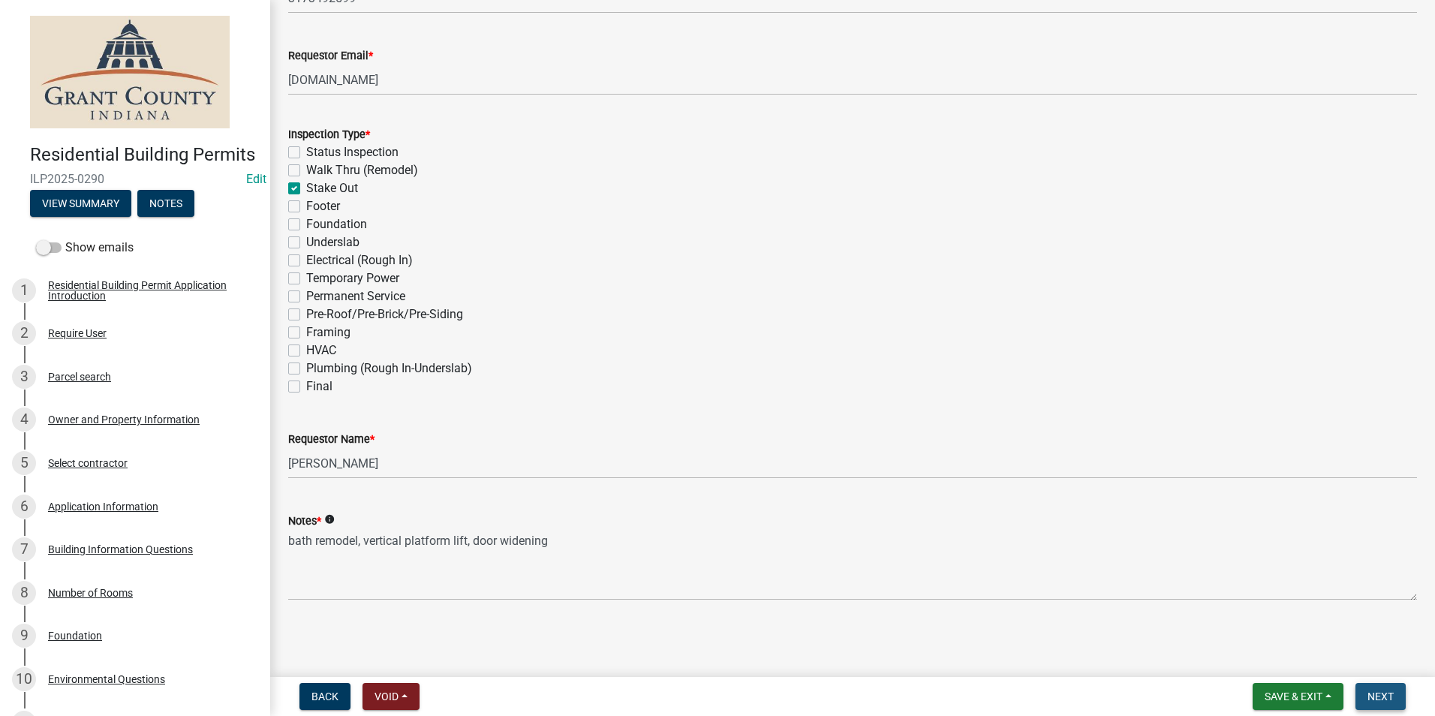
click at [1378, 697] on span "Next" at bounding box center [1381, 697] width 26 height 12
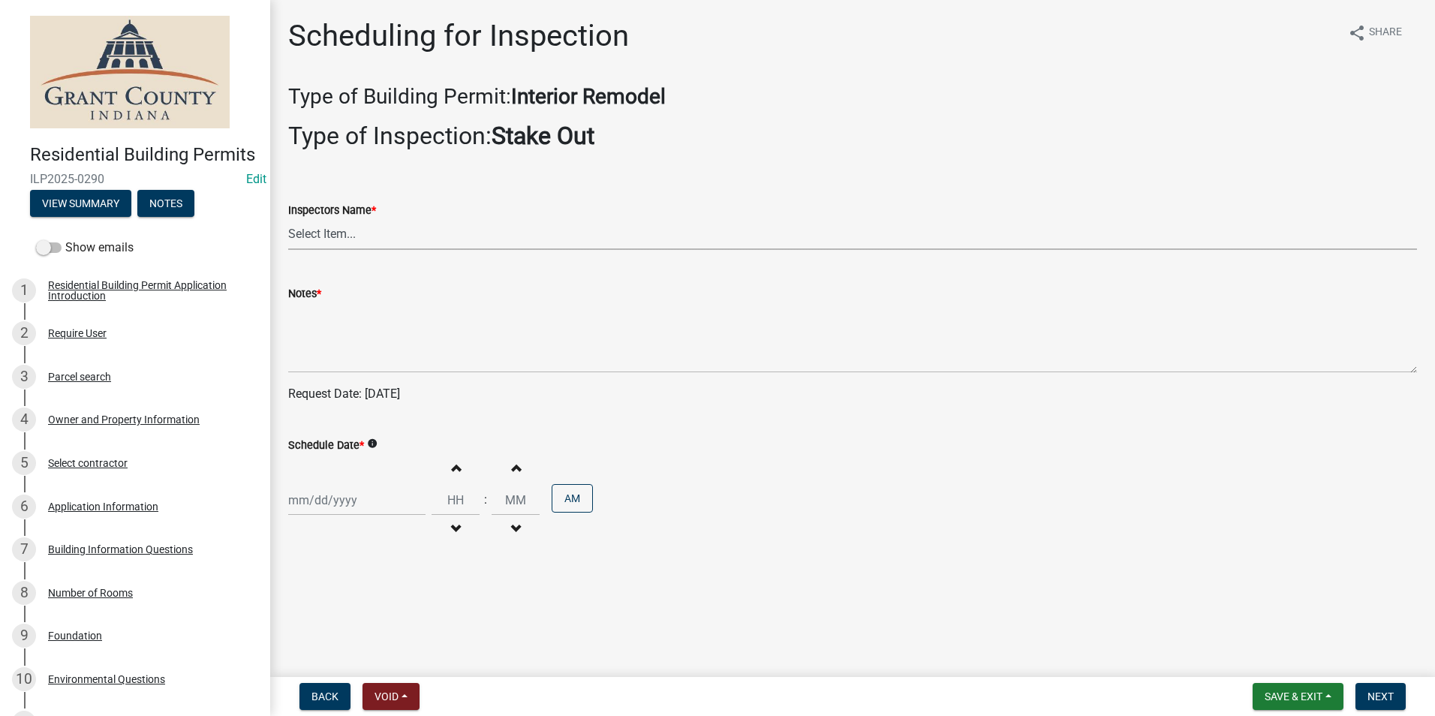
click at [300, 236] on select "Select Item... rberryhill (Randy Berryhill) tsholloway (Tammy Holloway) jecouch…" at bounding box center [852, 234] width 1129 height 31
select select "d7f9a44a-d2ea-4d3c-83b3-1aa71c950bd5"
click at [288, 219] on select "Select Item... rberryhill (Randy Berryhill) tsholloway (Tammy Holloway) jecouch…" at bounding box center [852, 234] width 1129 height 31
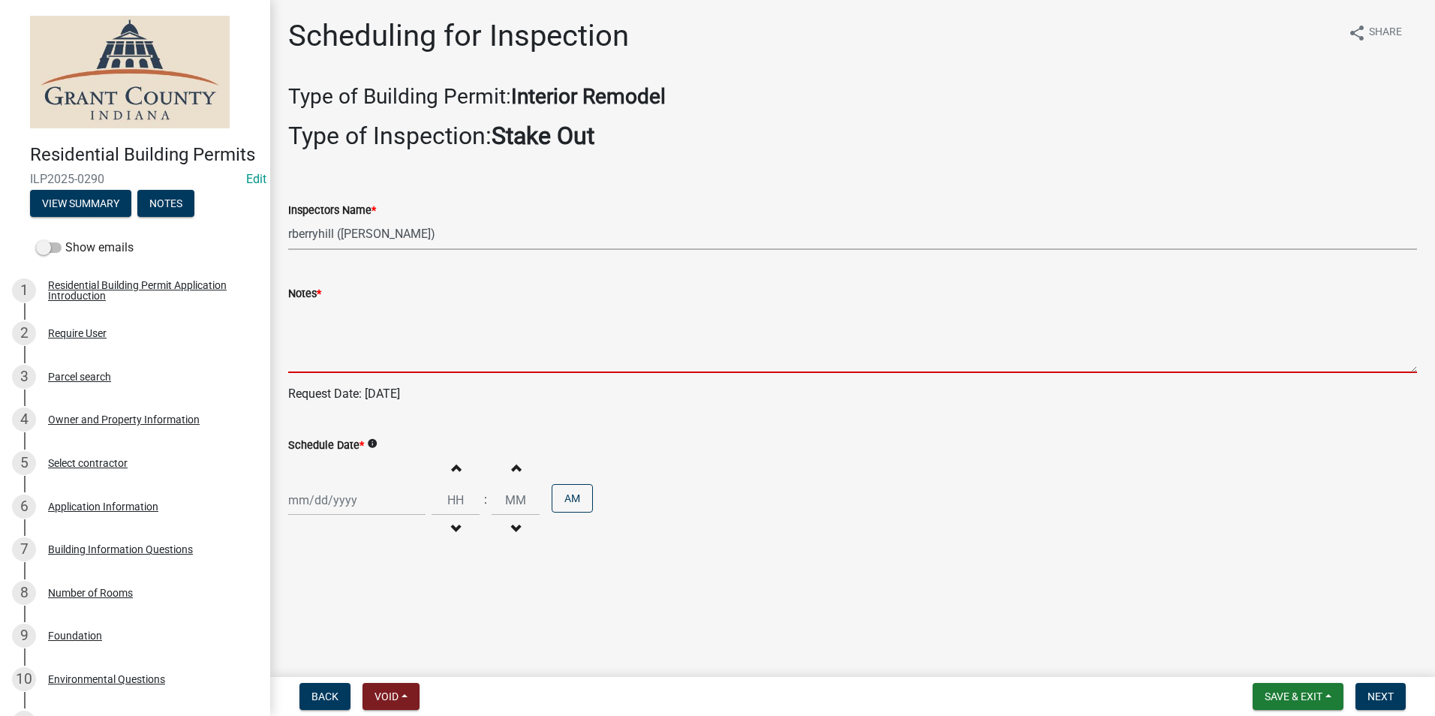
click at [327, 355] on textarea "Notes *" at bounding box center [852, 337] width 1129 height 71
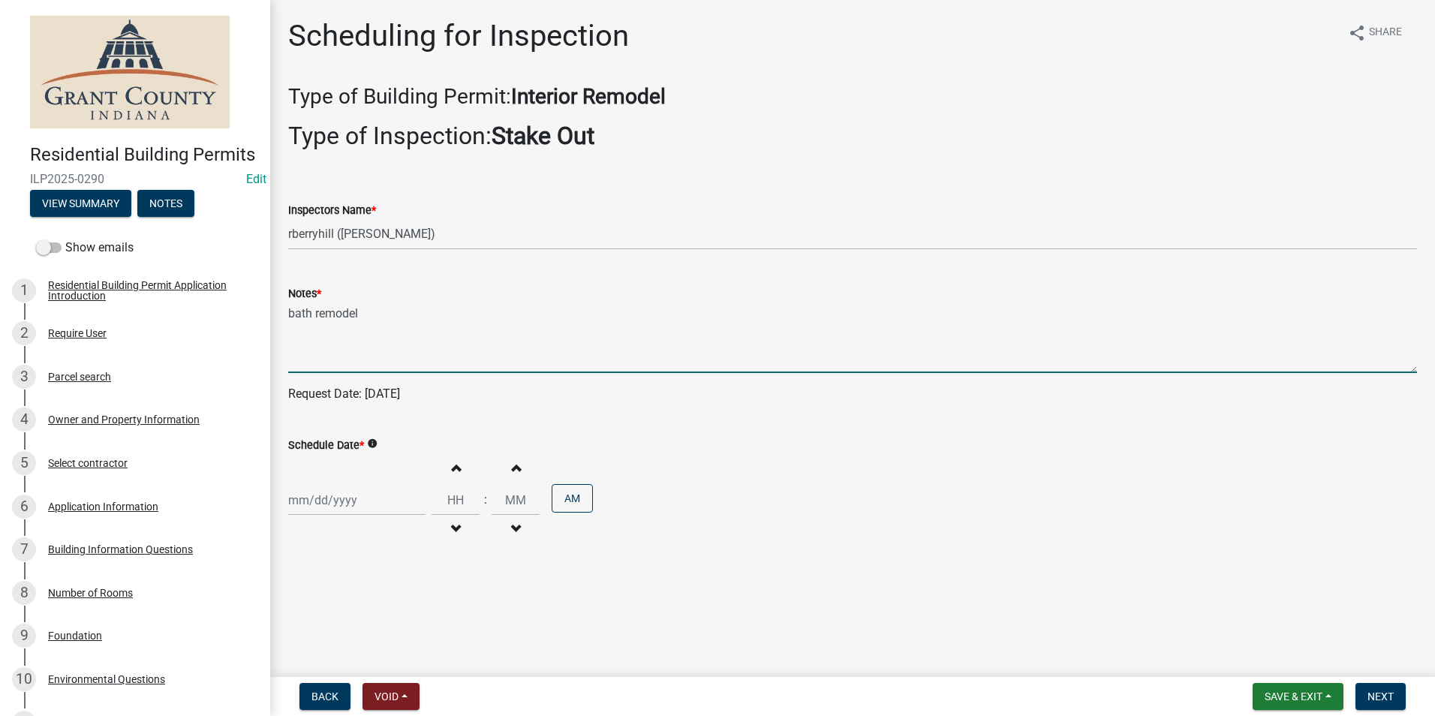
type textarea "bath remodel"
select select "10"
select select "2025"
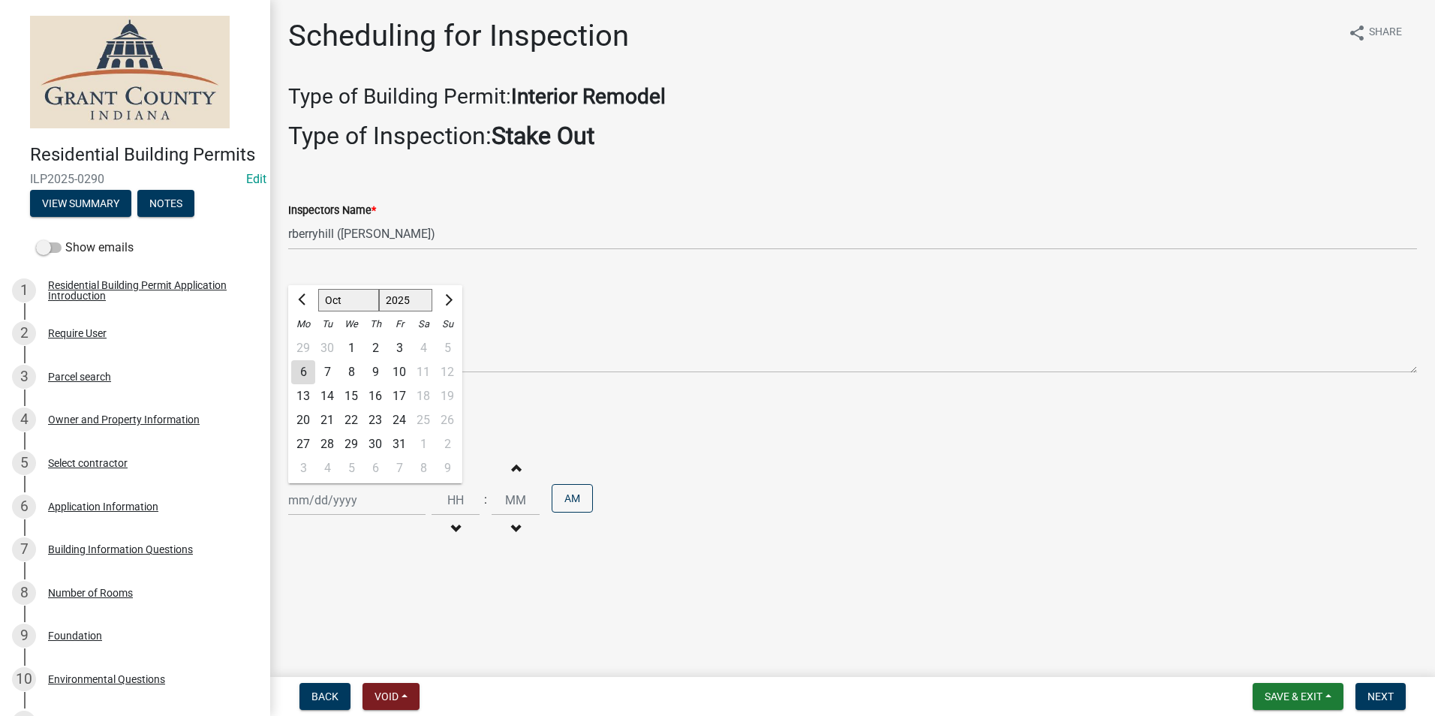
click at [347, 504] on div "Jan Feb Mar Apr May Jun Jul Aug Sep Oct Nov Dec 1525 1526 1527 1528 1529 1530 1…" at bounding box center [356, 500] width 137 height 31
click at [351, 373] on div "8" at bounding box center [351, 372] width 24 height 24
type input "10/08/2025"
click at [1380, 697] on span "Next" at bounding box center [1381, 697] width 26 height 12
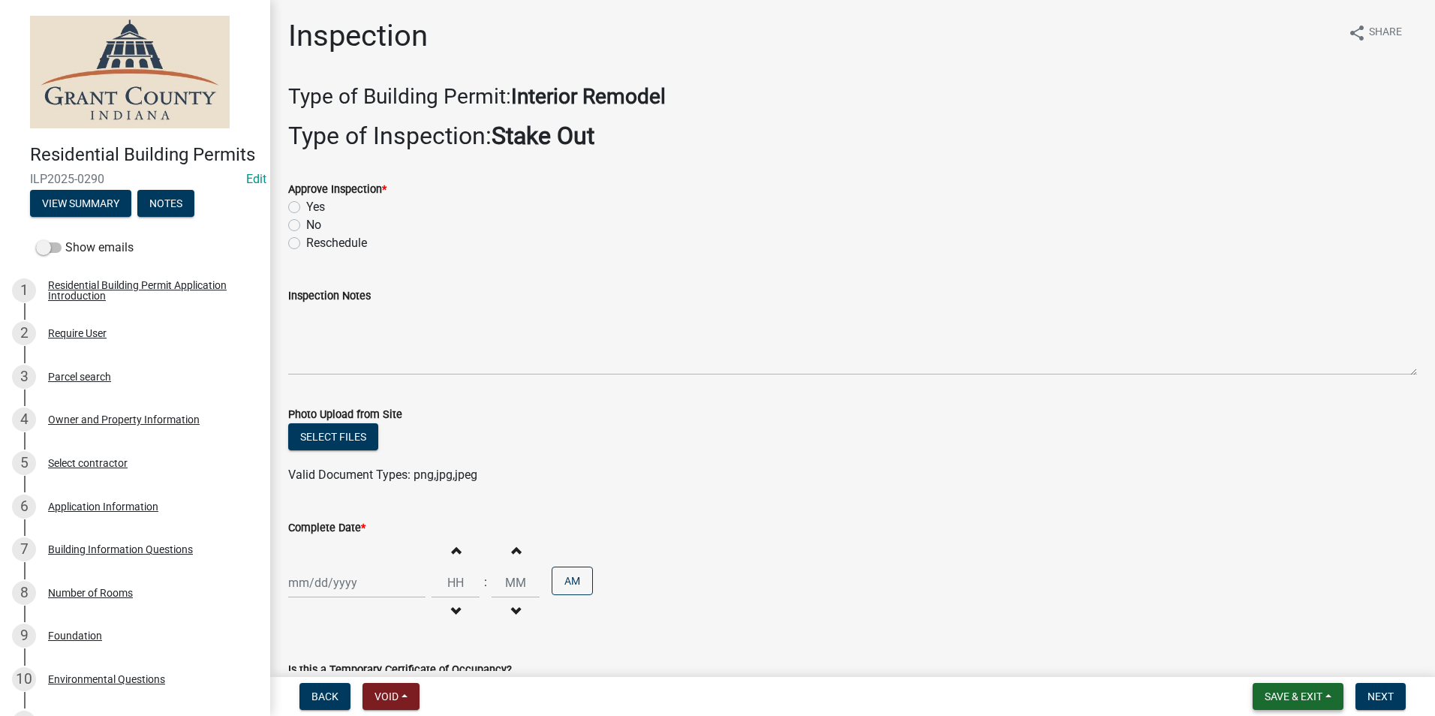
click at [1292, 695] on span "Save & Exit" at bounding box center [1294, 697] width 58 height 12
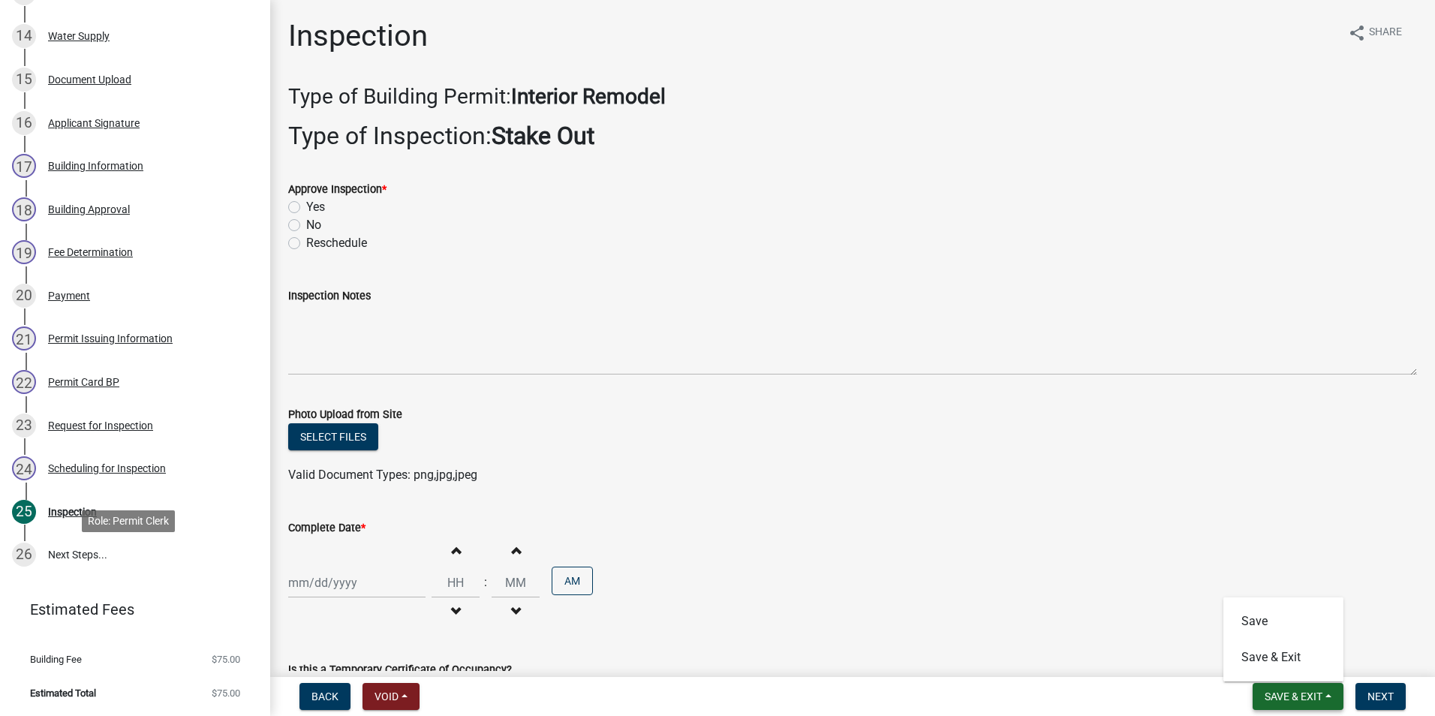
scroll to position [826, 0]
click at [78, 387] on div "Permit Card BP" at bounding box center [83, 382] width 71 height 11
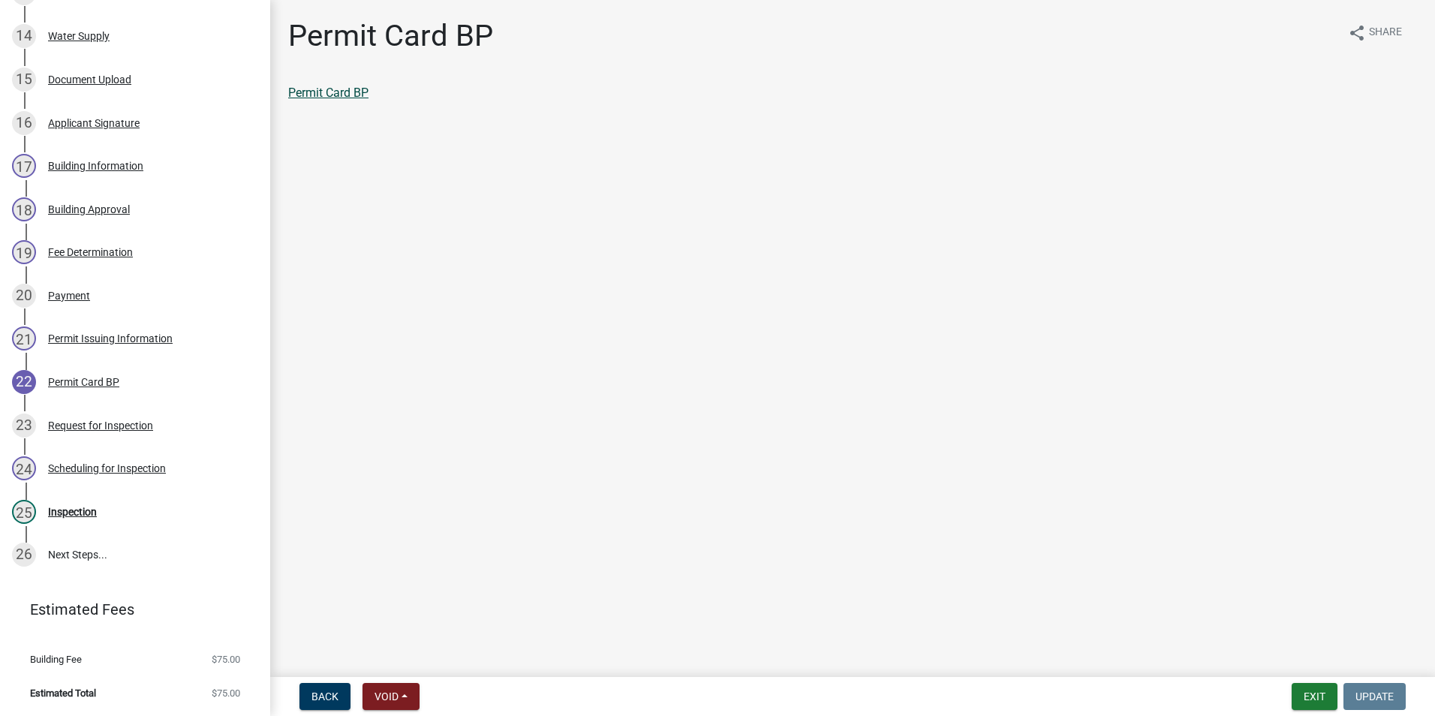
click at [348, 96] on link "Permit Card BP" at bounding box center [328, 93] width 80 height 14
click at [67, 517] on div "Inspection" at bounding box center [72, 512] width 49 height 11
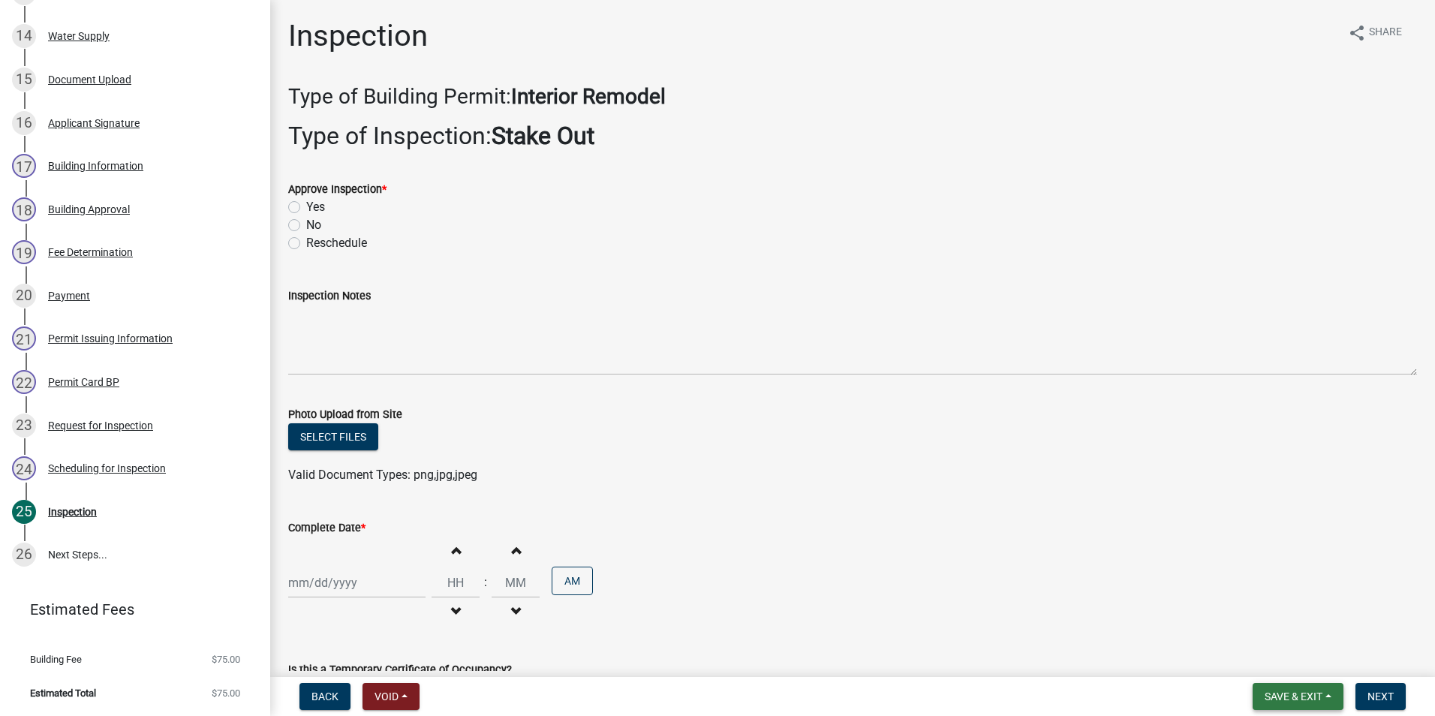
click at [1291, 695] on span "Save & Exit" at bounding box center [1294, 697] width 58 height 12
click at [1262, 663] on button "Save & Exit" at bounding box center [1283, 657] width 120 height 36
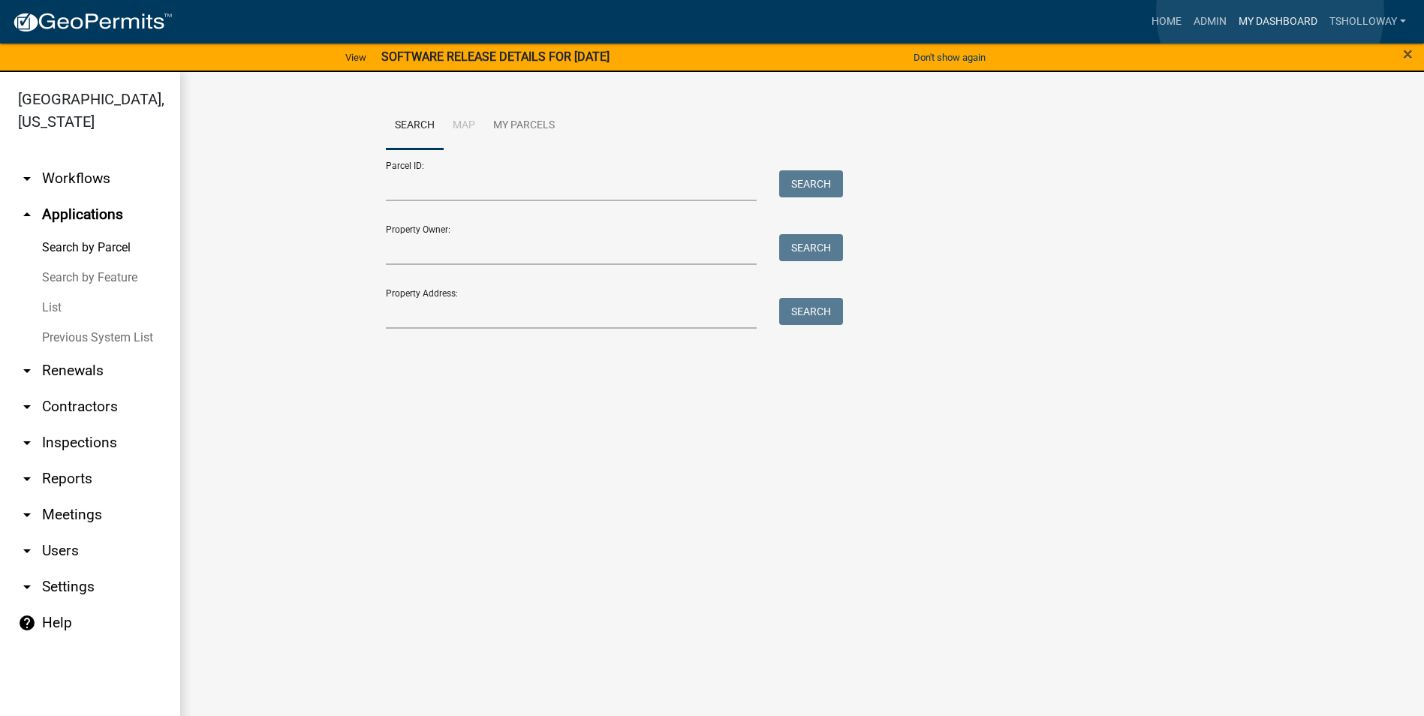
click at [1270, 11] on link "My Dashboard" at bounding box center [1277, 22] width 91 height 29
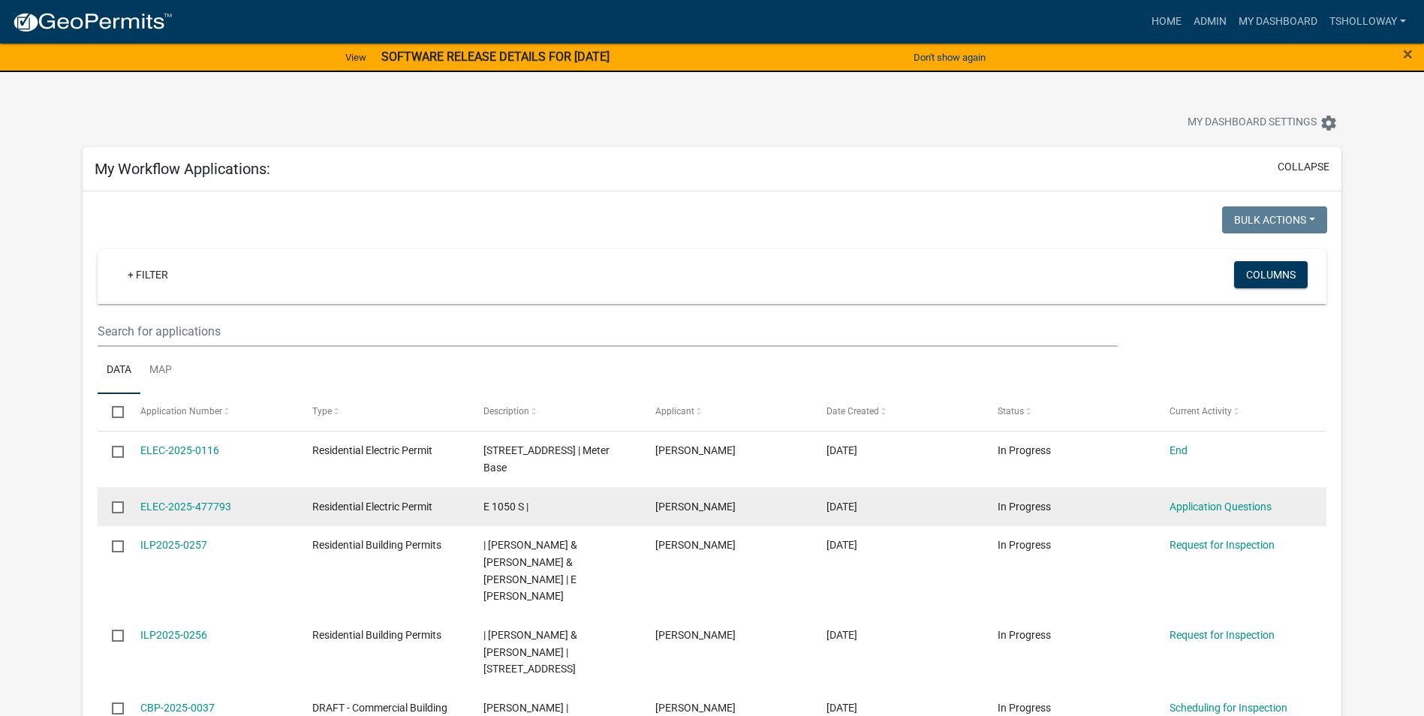
click at [416, 501] on span "Residential Electric Permit" at bounding box center [372, 507] width 120 height 12
click at [197, 501] on link "ELEC-2025-477793" at bounding box center [185, 507] width 91 height 12
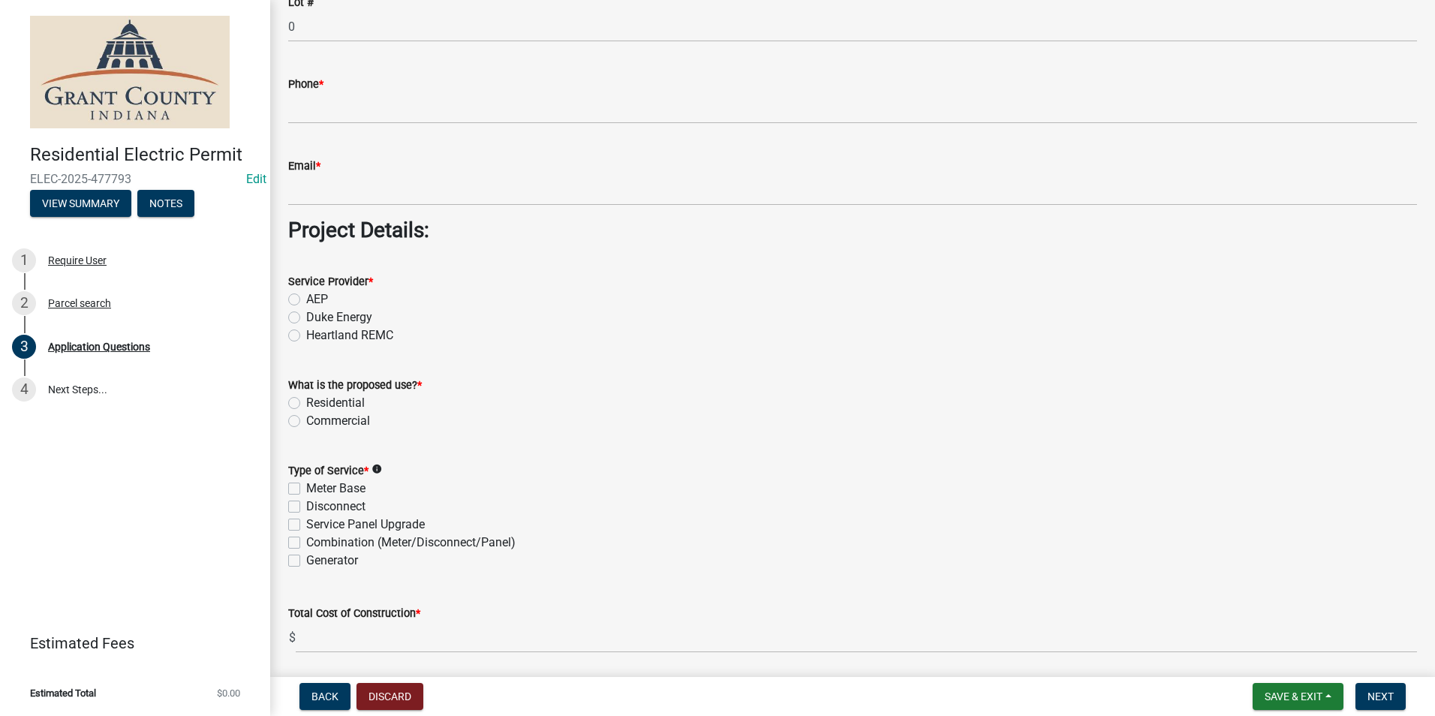
scroll to position [1126, 0]
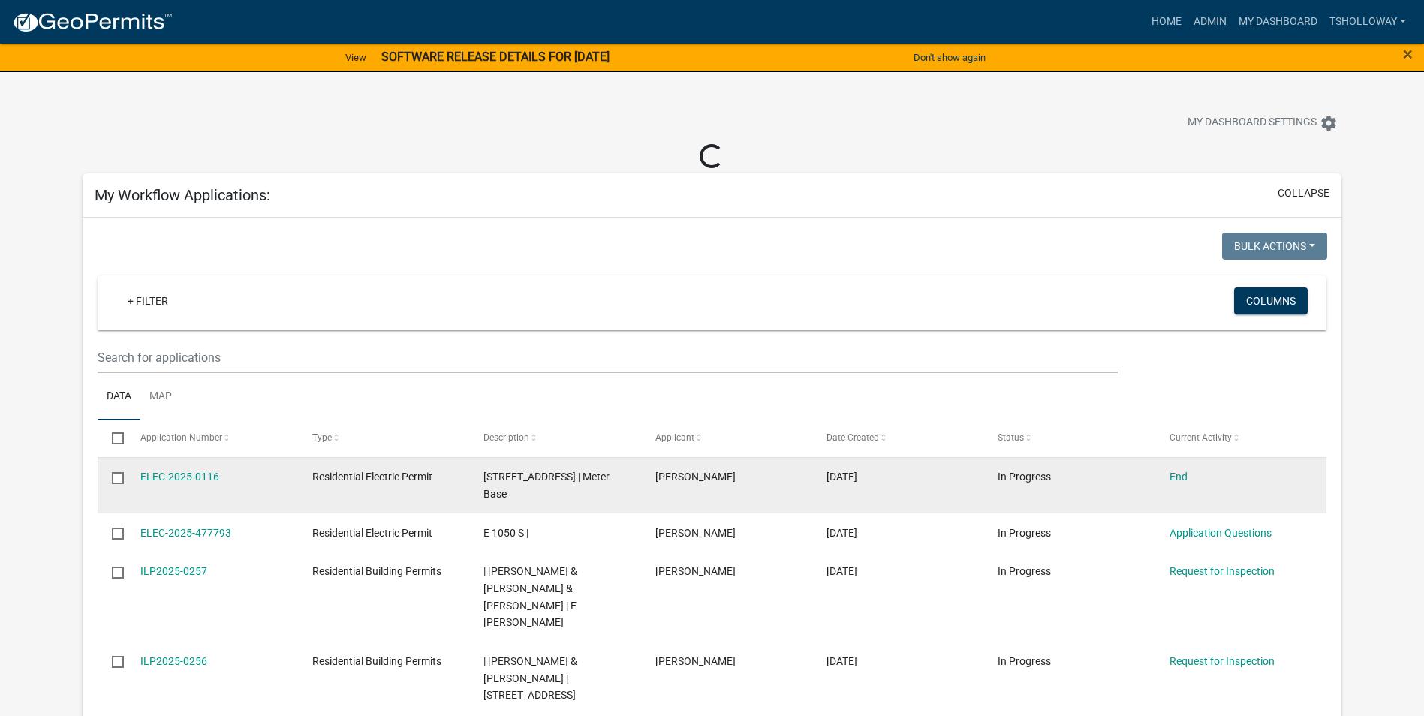
click at [533, 484] on div "1312 S MAIN ST | Meter Base" at bounding box center [554, 485] width 143 height 35
click at [191, 474] on link "ELEC-2025-0116" at bounding box center [179, 477] width 79 height 12
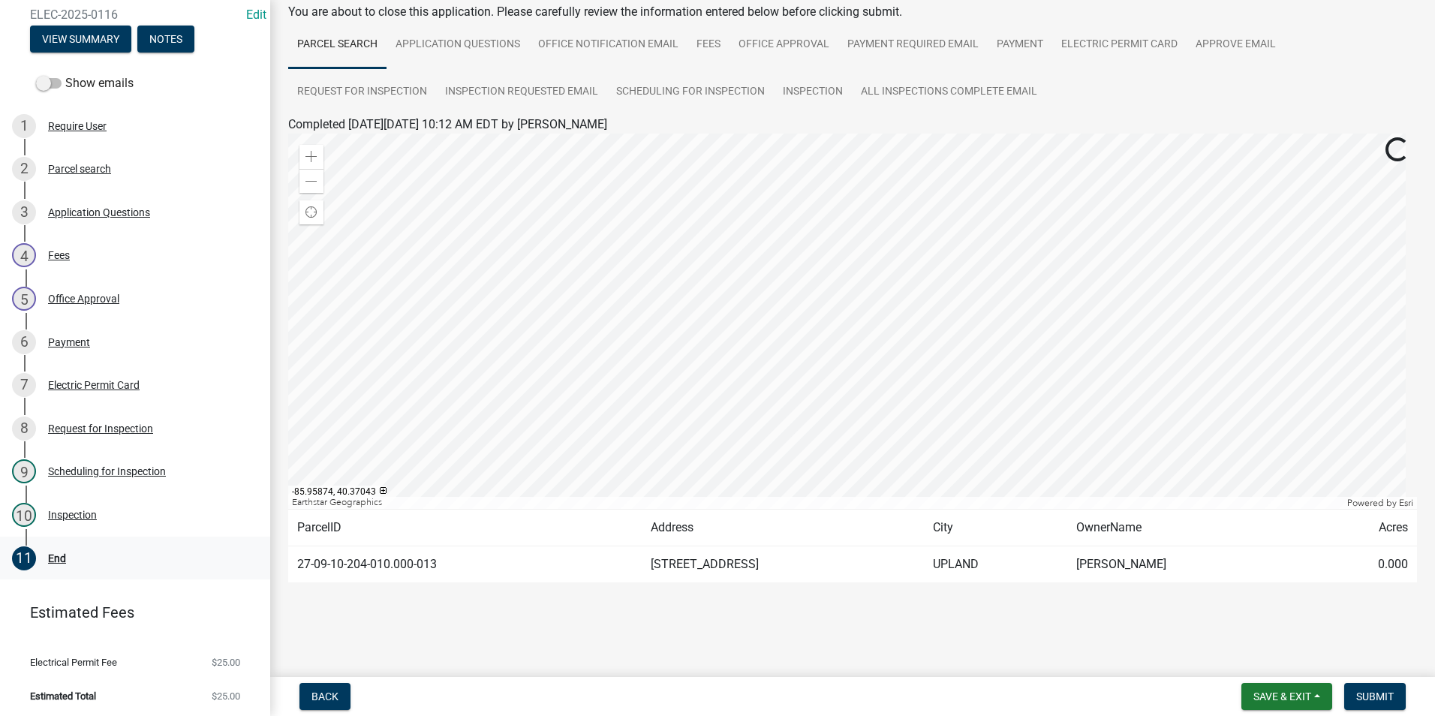
scroll to position [167, 0]
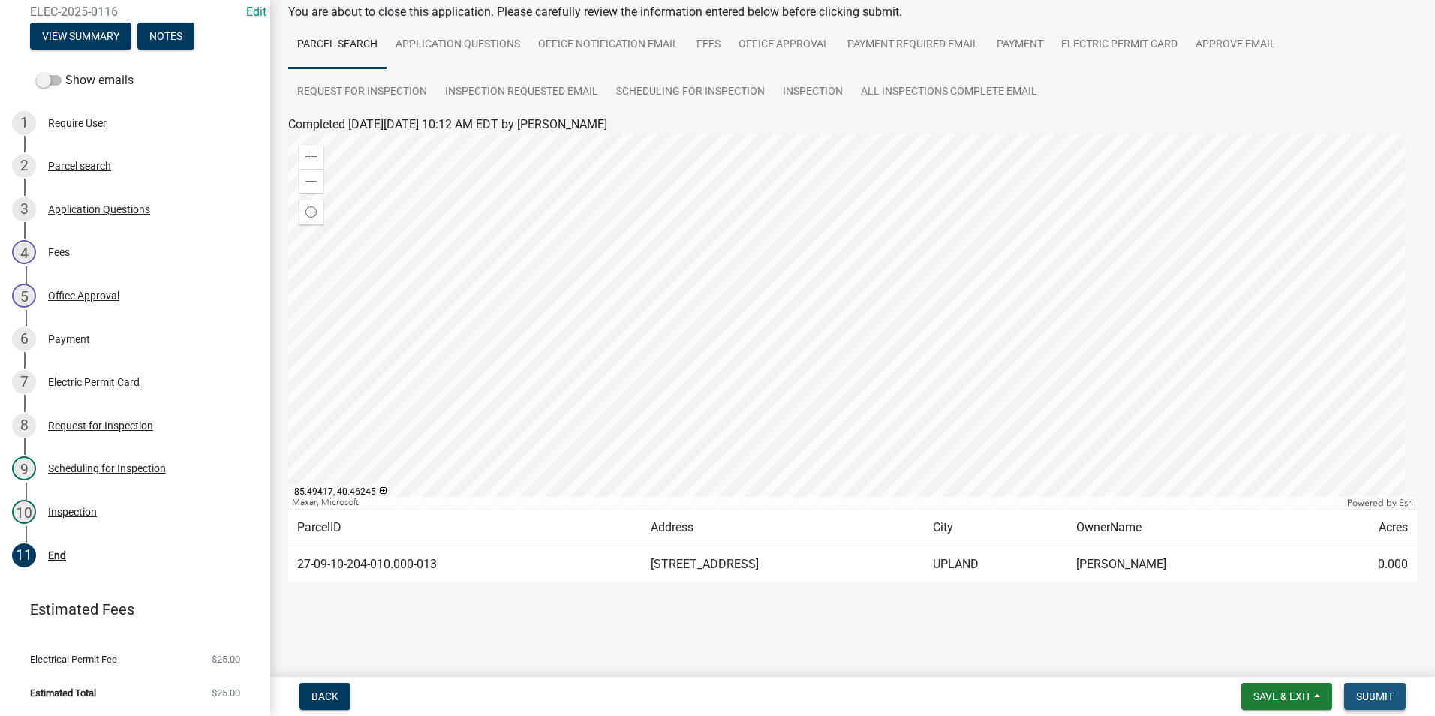
click at [1372, 693] on span "Submit" at bounding box center [1375, 697] width 38 height 12
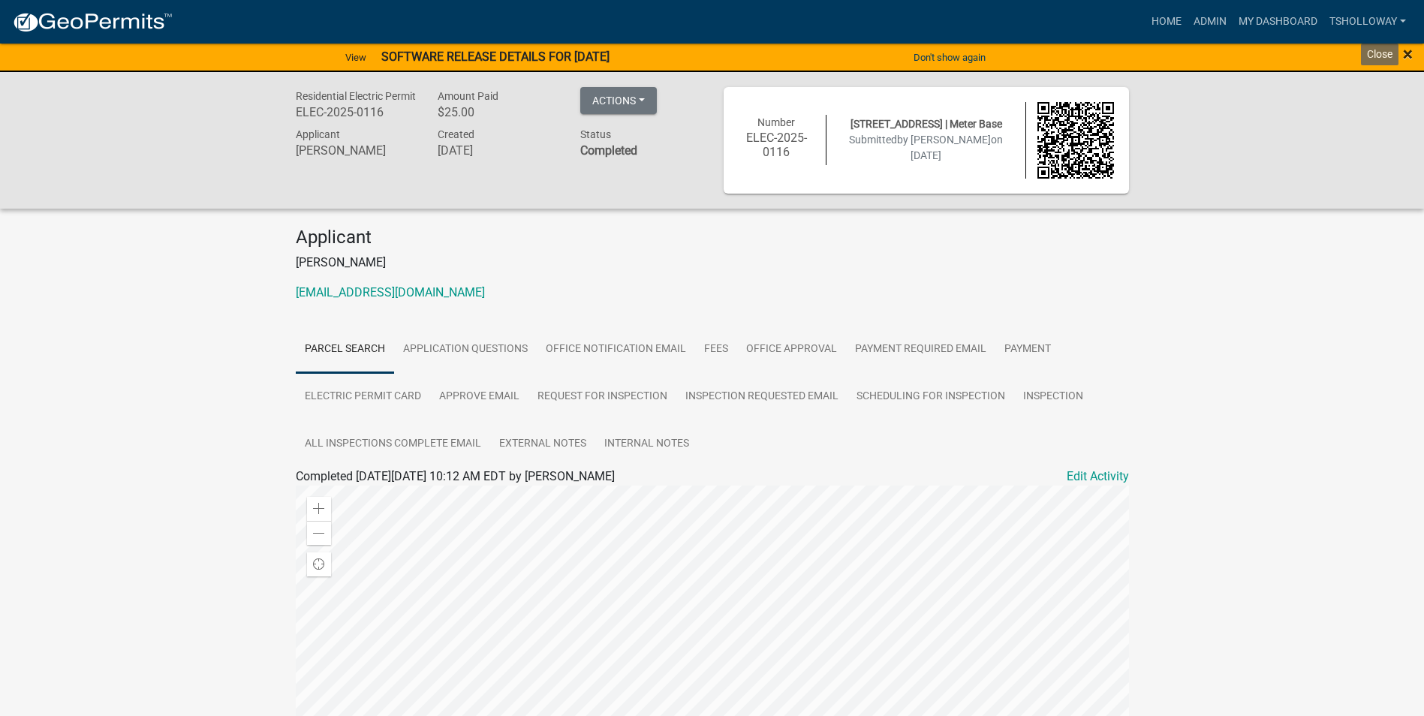
click at [1407, 51] on span "×" at bounding box center [1408, 54] width 10 height 21
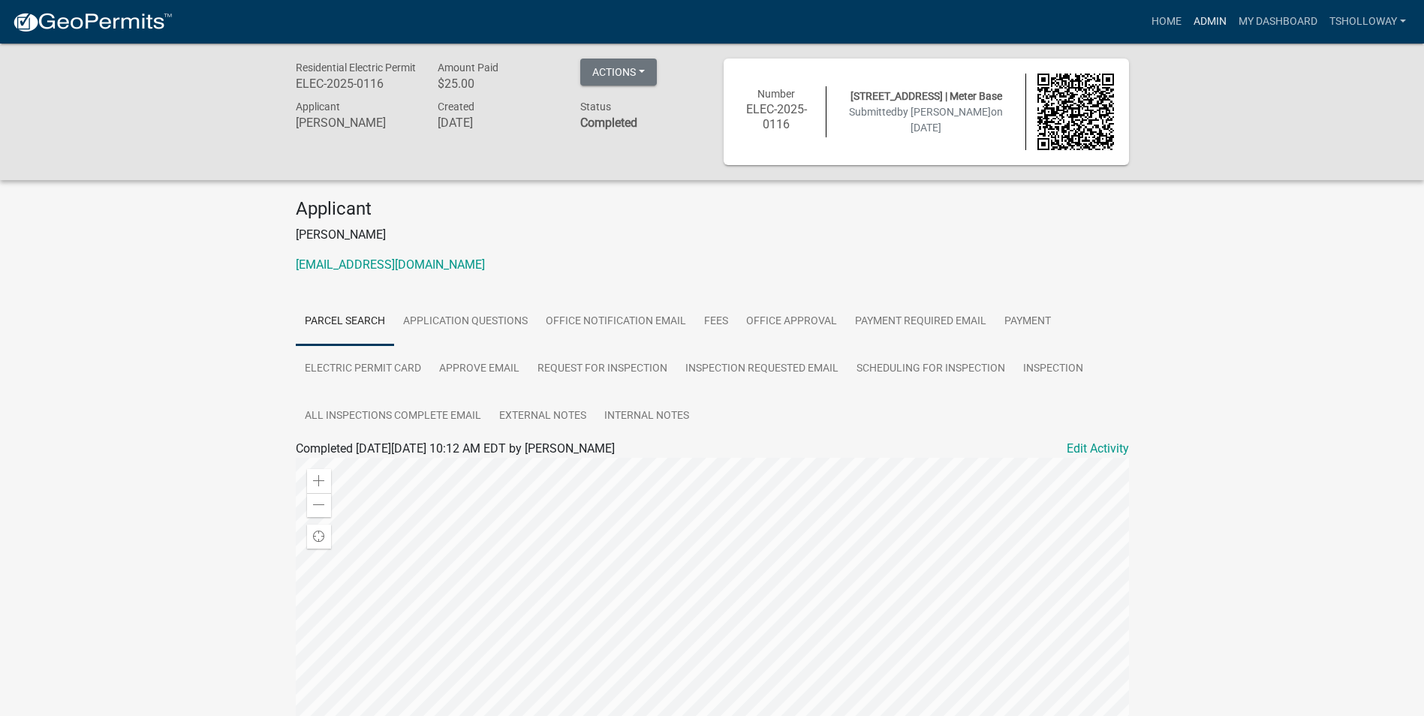
click at [1199, 23] on link "Admin" at bounding box center [1209, 22] width 45 height 29
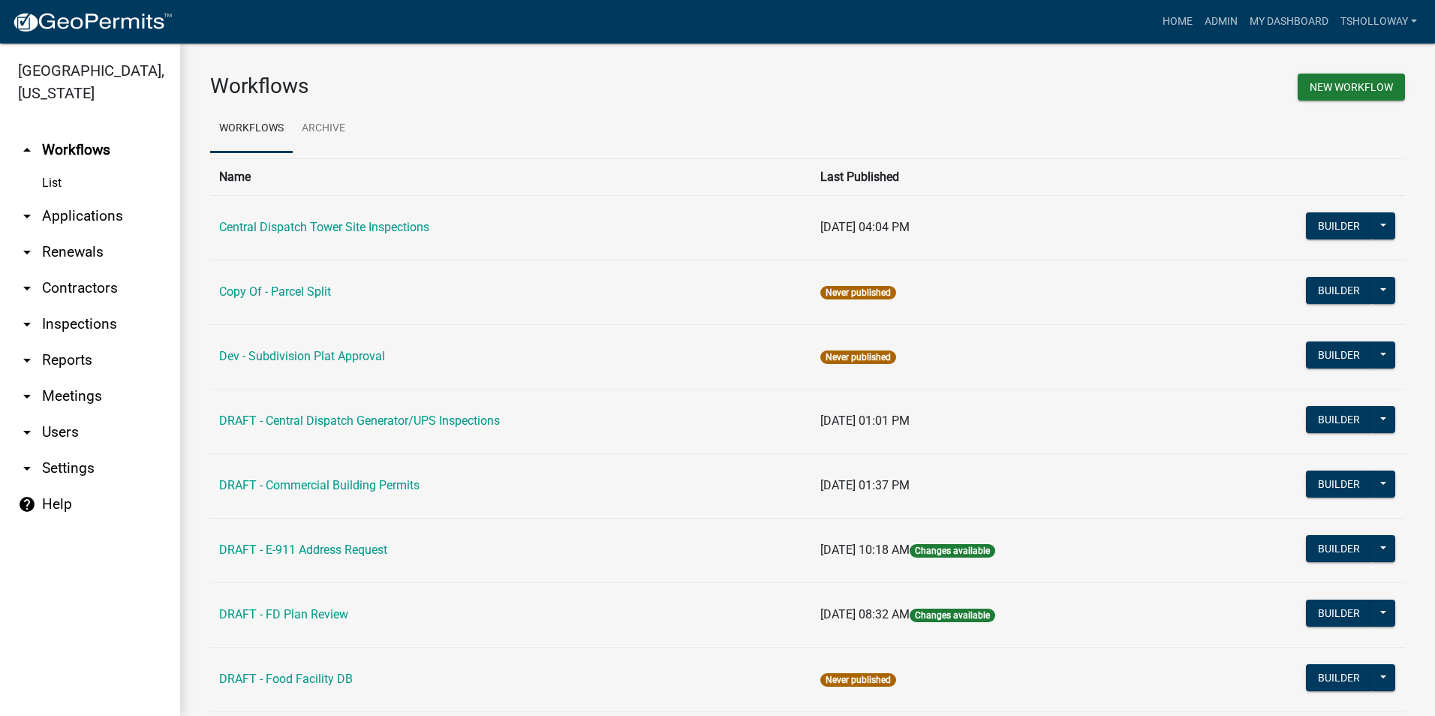
click at [74, 306] on link "arrow_drop_down Inspections" at bounding box center [90, 324] width 180 height 36
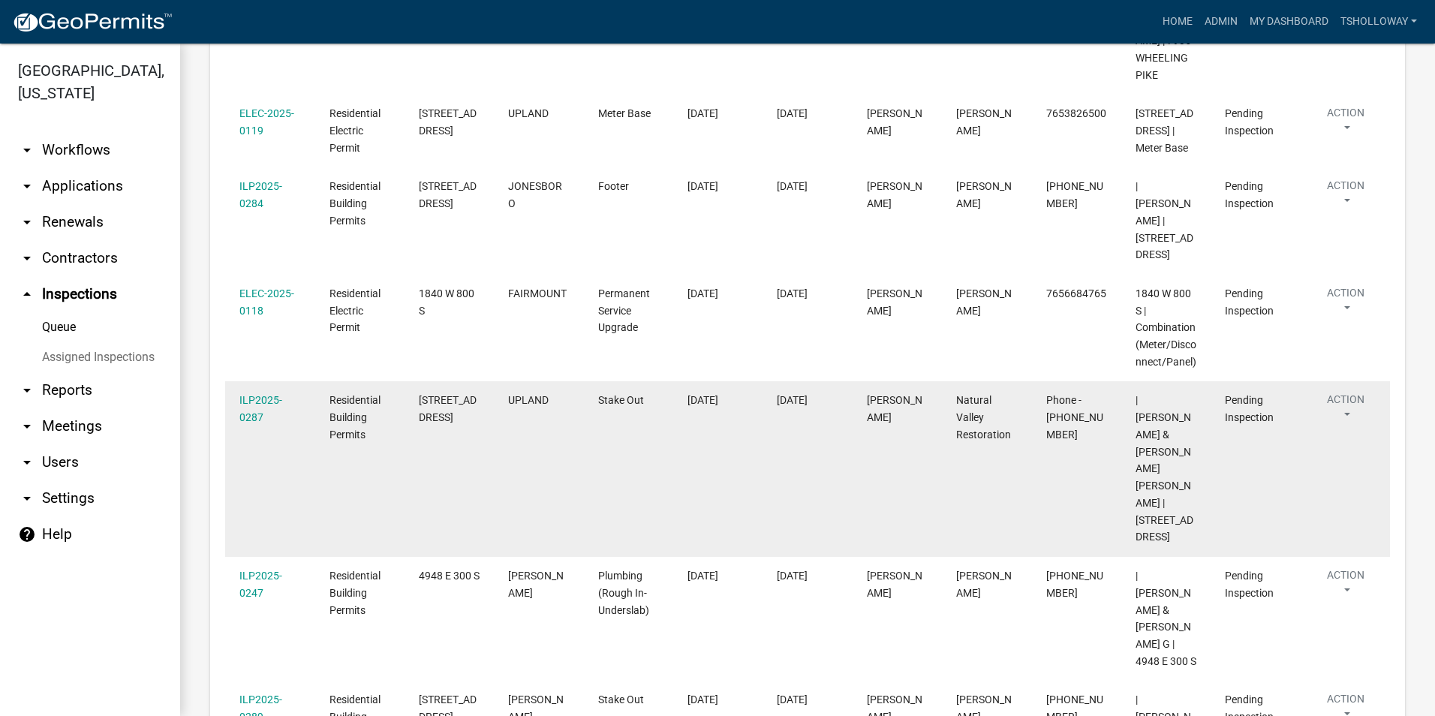
scroll to position [566, 0]
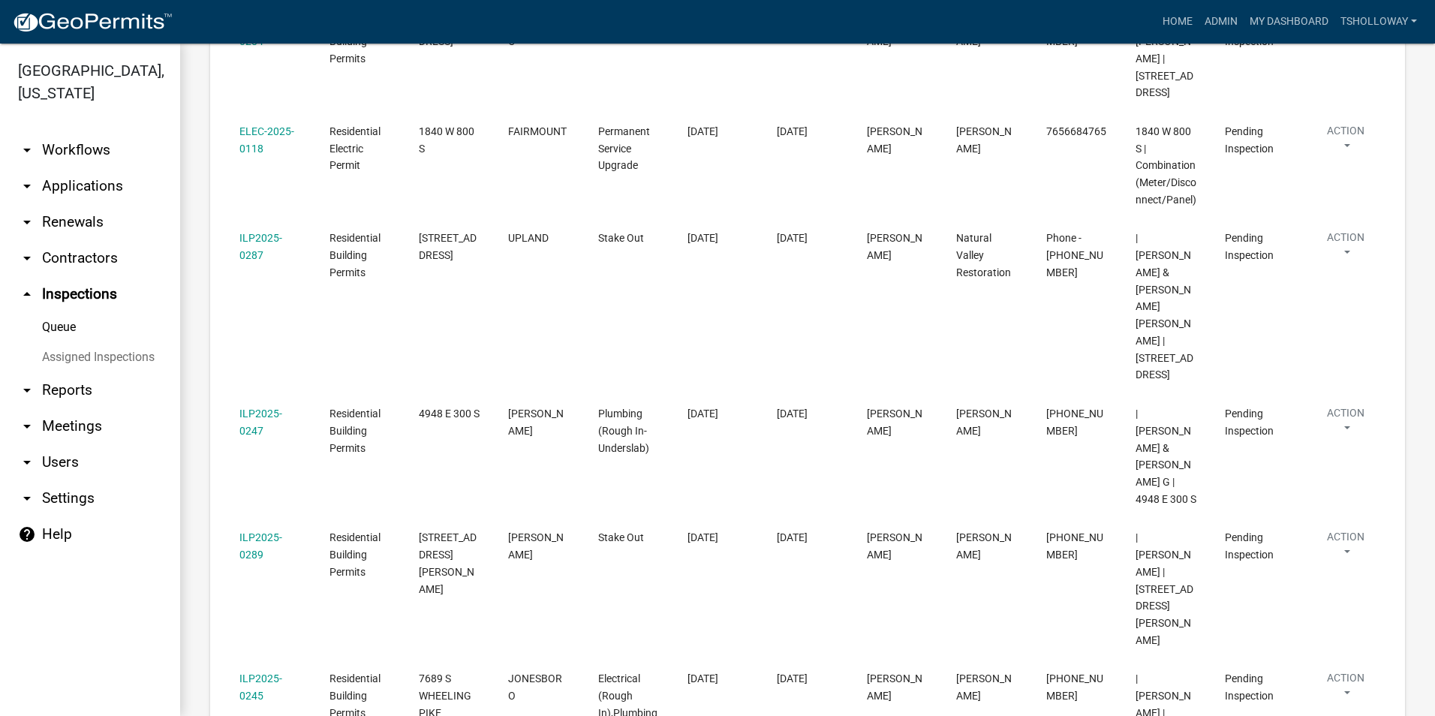
click at [84, 342] on link "Assigned Inspections" at bounding box center [90, 357] width 180 height 30
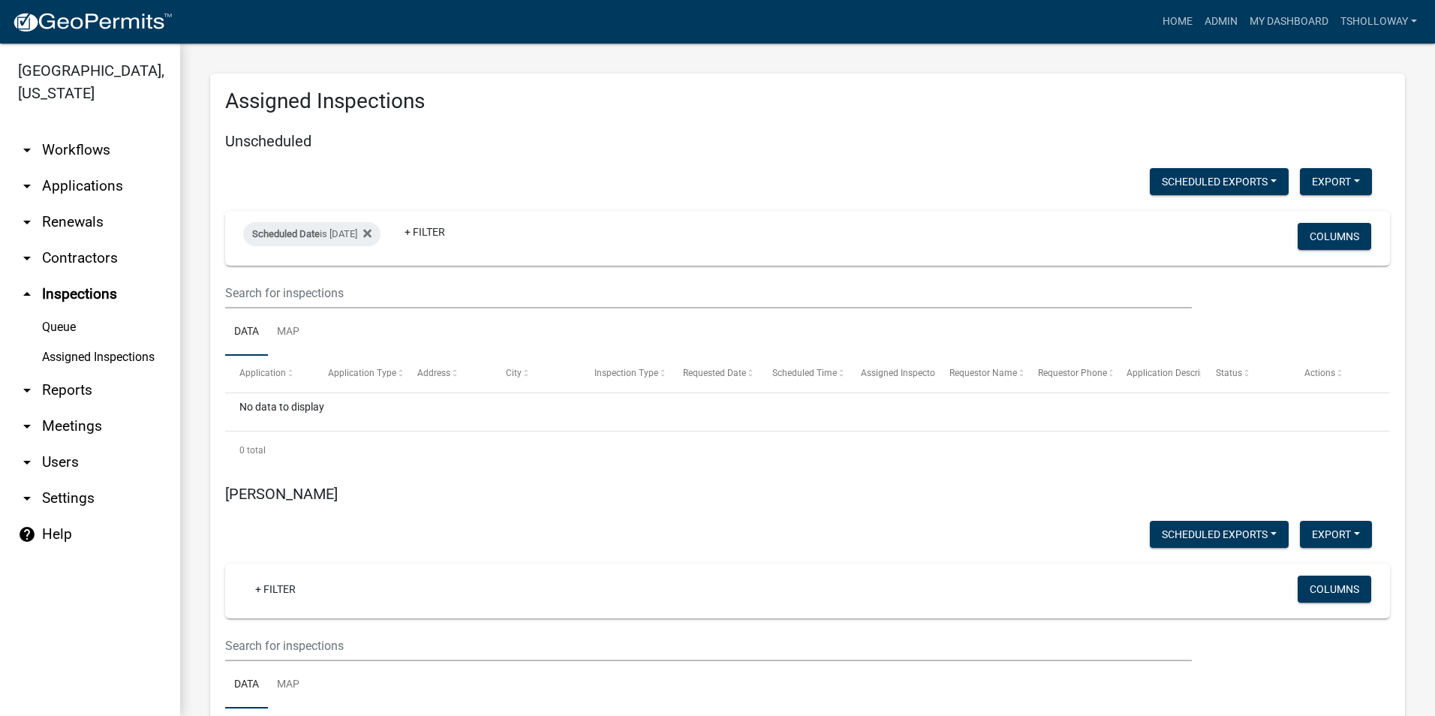
click at [59, 312] on link "Queue" at bounding box center [90, 327] width 180 height 30
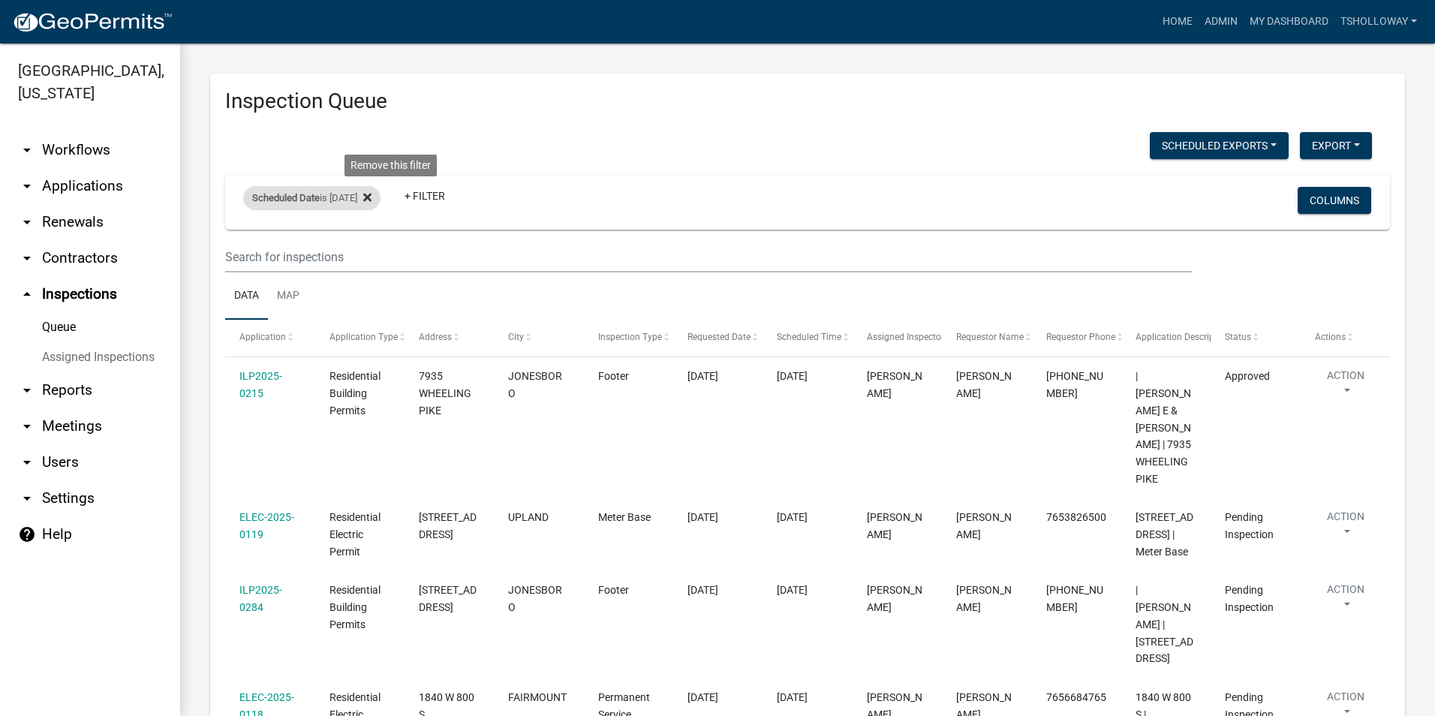
click at [372, 198] on icon at bounding box center [367, 197] width 8 height 12
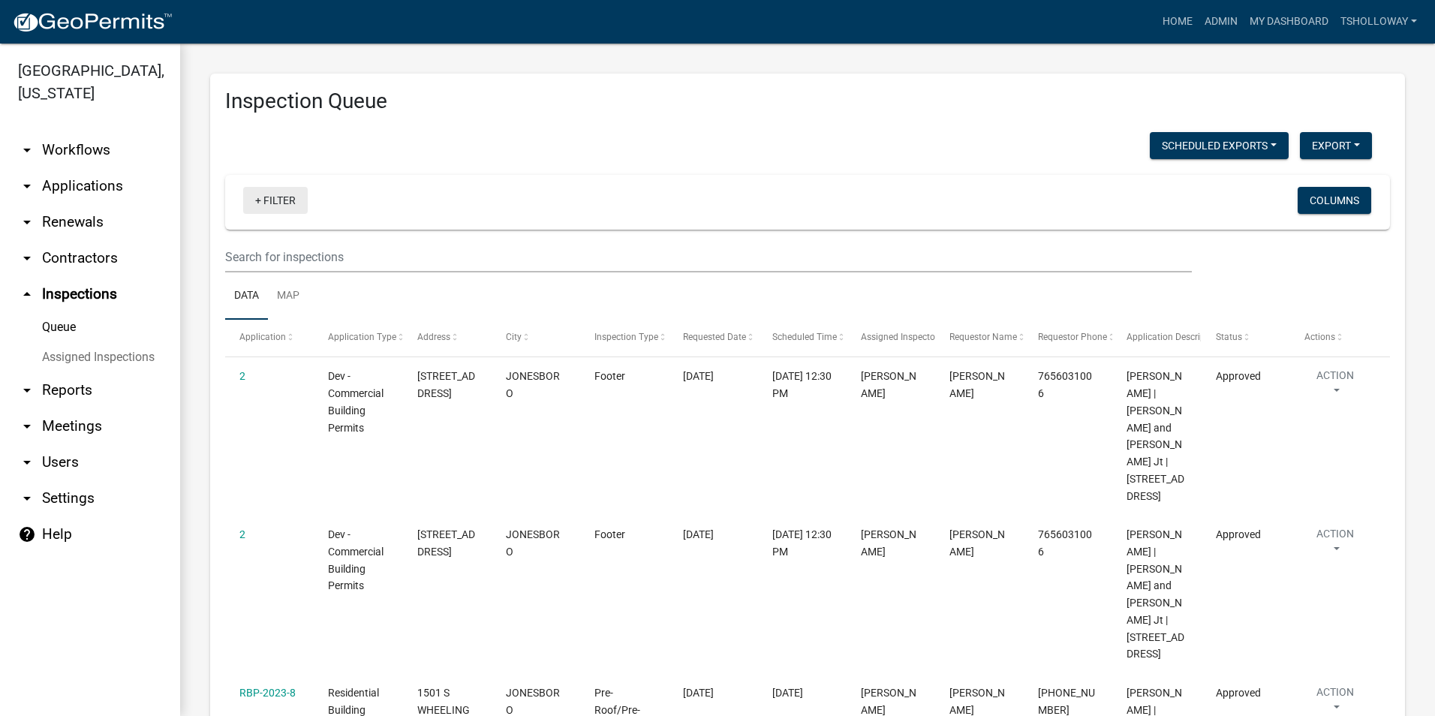
click at [253, 200] on link "+ Filter" at bounding box center [275, 200] width 65 height 27
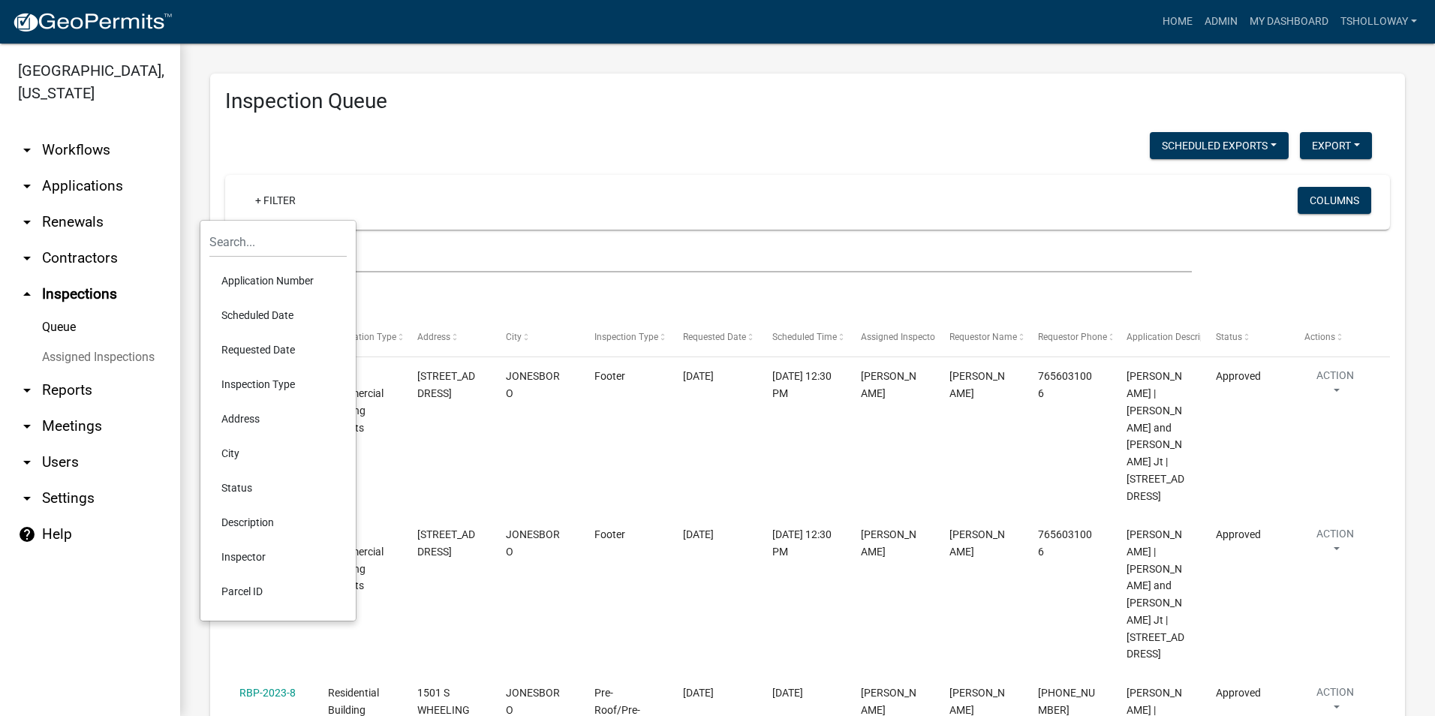
click at [289, 314] on li "Scheduled Date" at bounding box center [277, 315] width 137 height 35
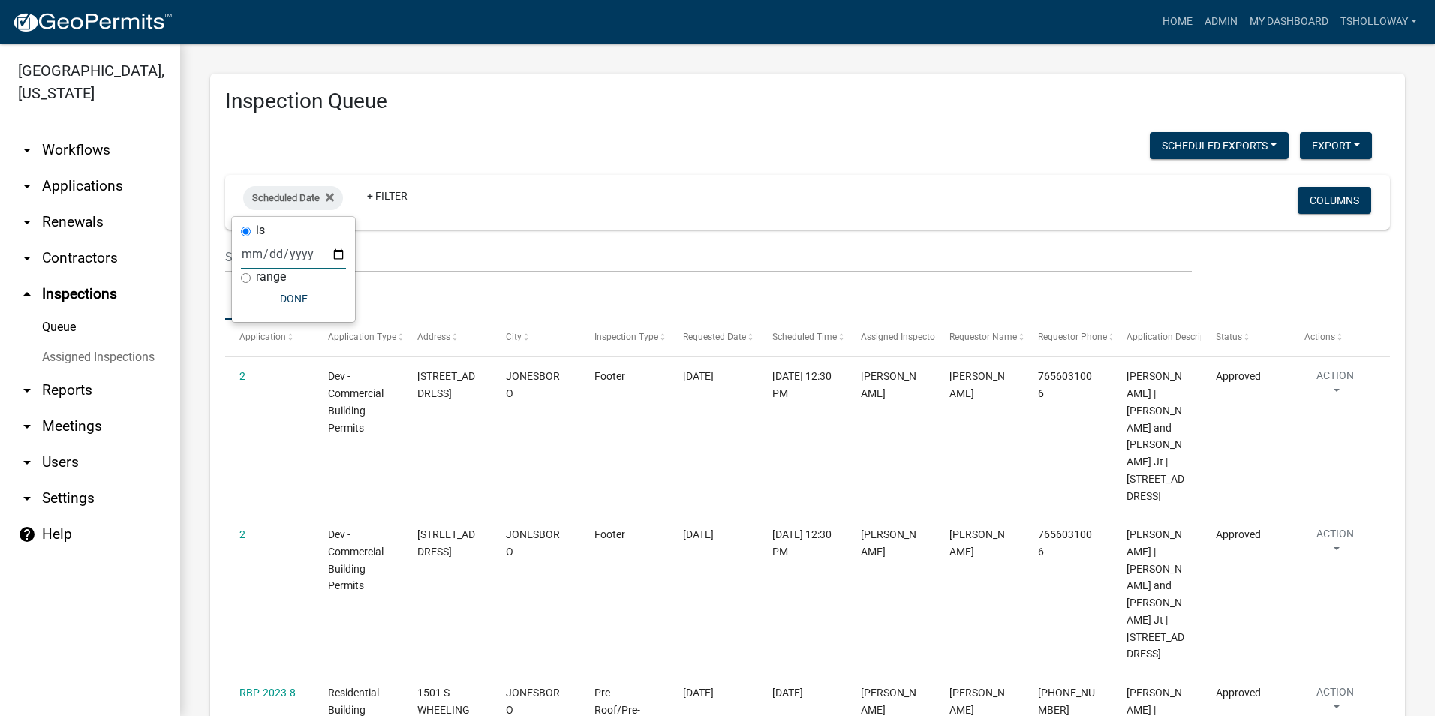
click at [338, 258] on input "date" at bounding box center [293, 254] width 105 height 31
type input "2025-10-10"
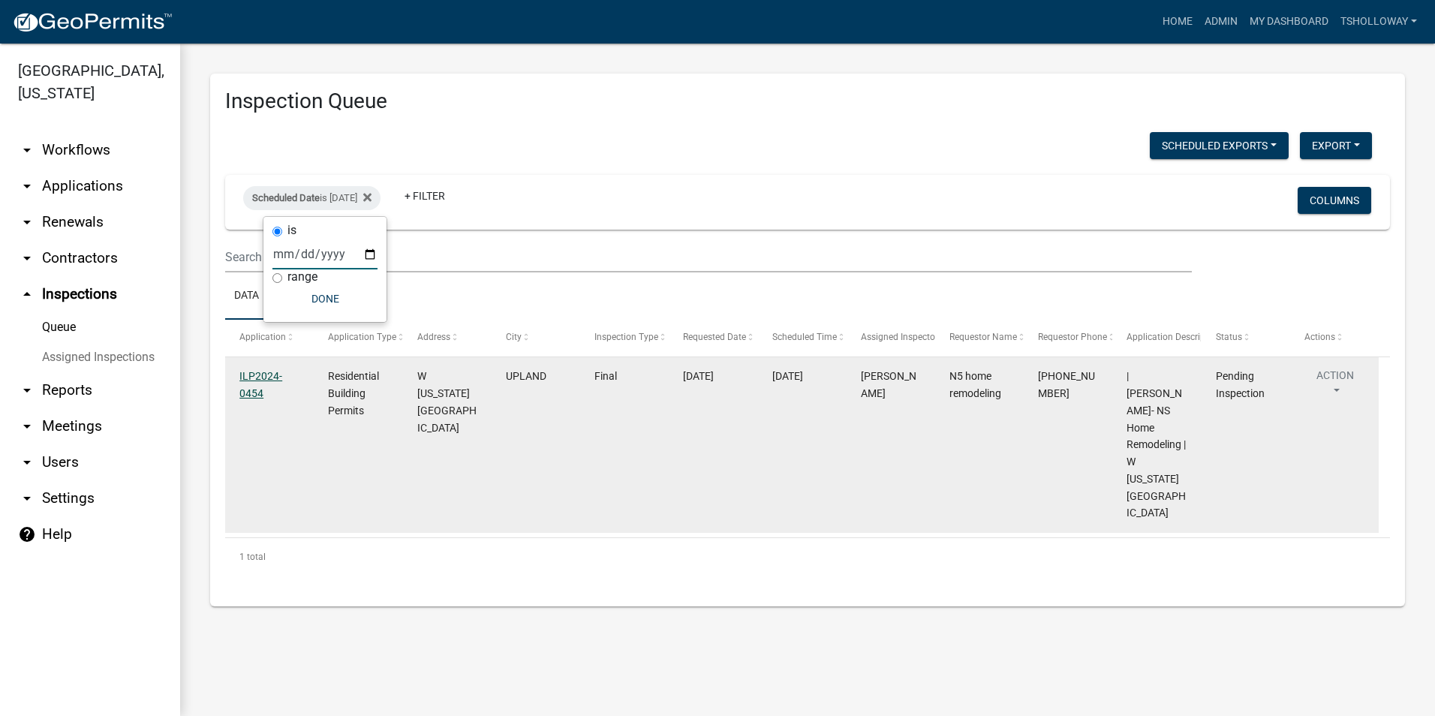
click at [257, 373] on link "ILP2024-0454" at bounding box center [260, 384] width 43 height 29
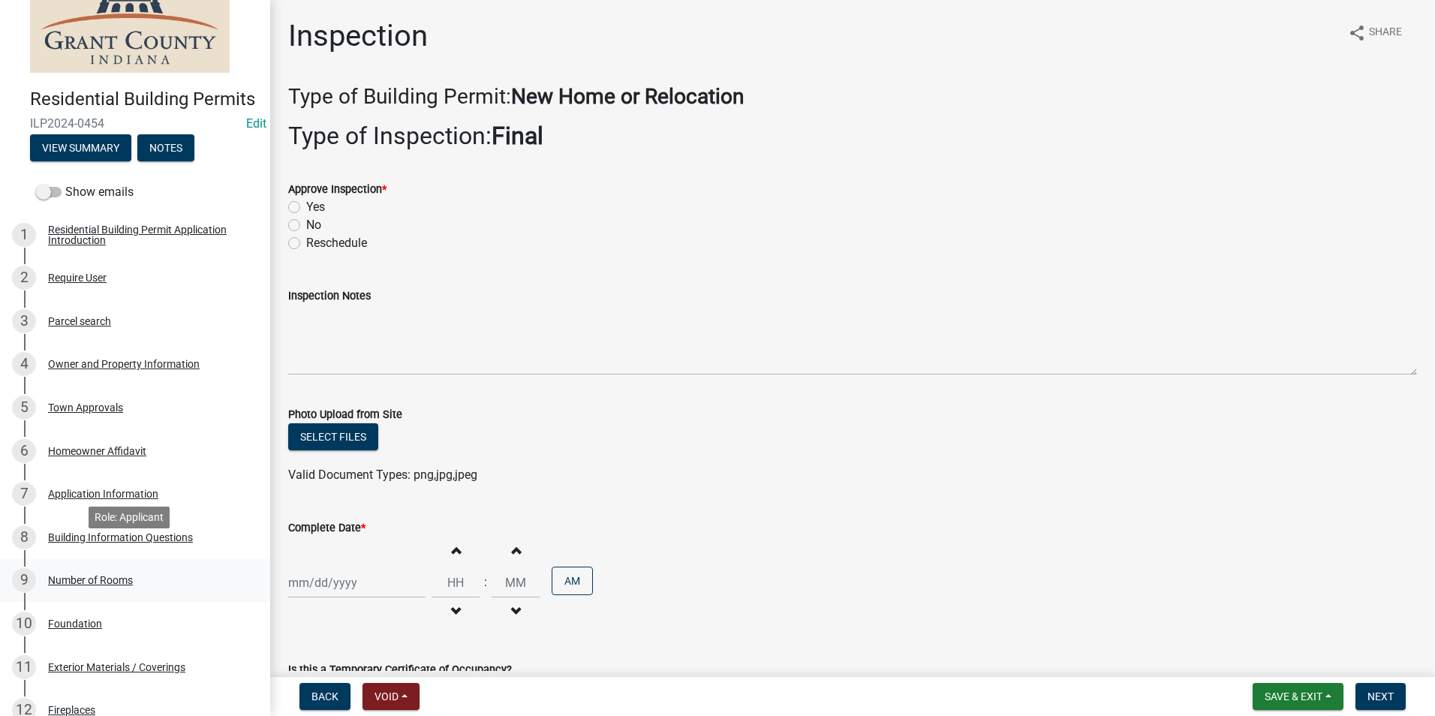
scroll to position [150, 0]
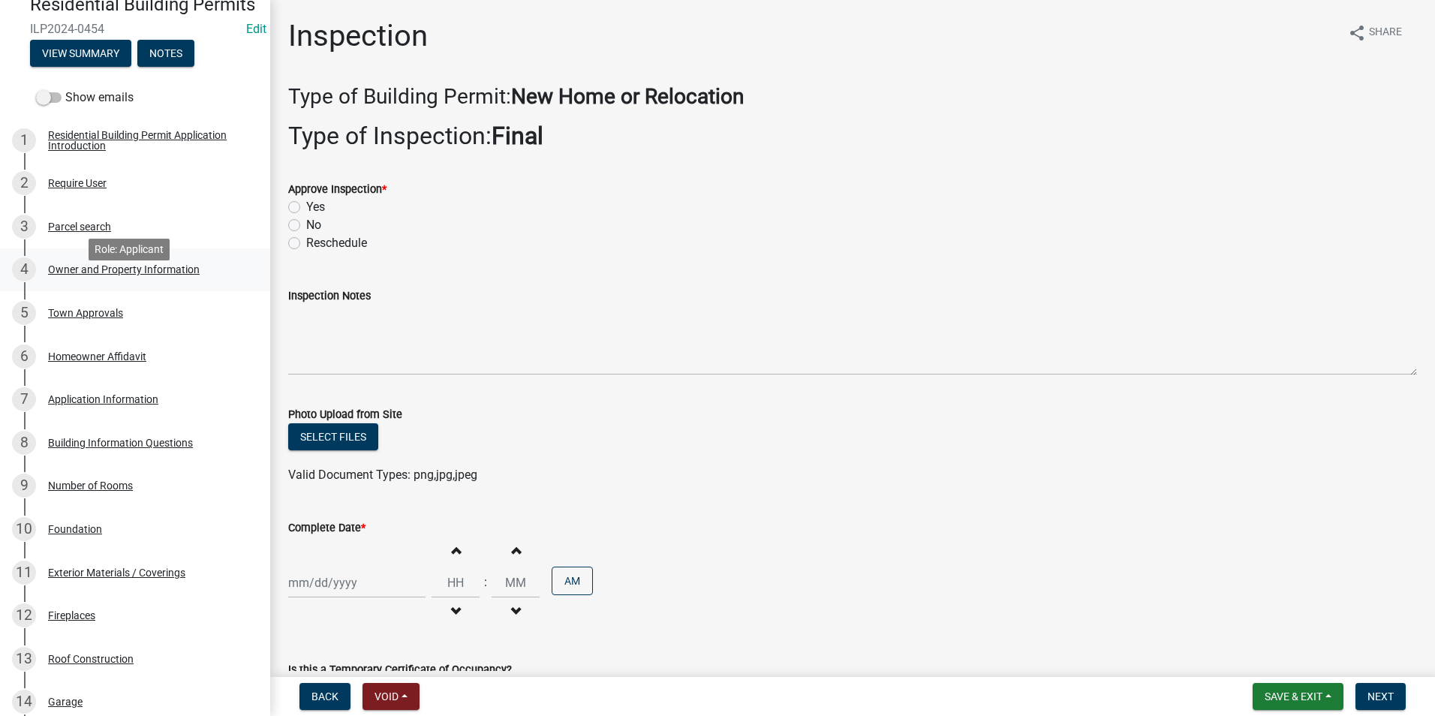
click at [123, 275] on div "Owner and Property Information" at bounding box center [124, 269] width 152 height 11
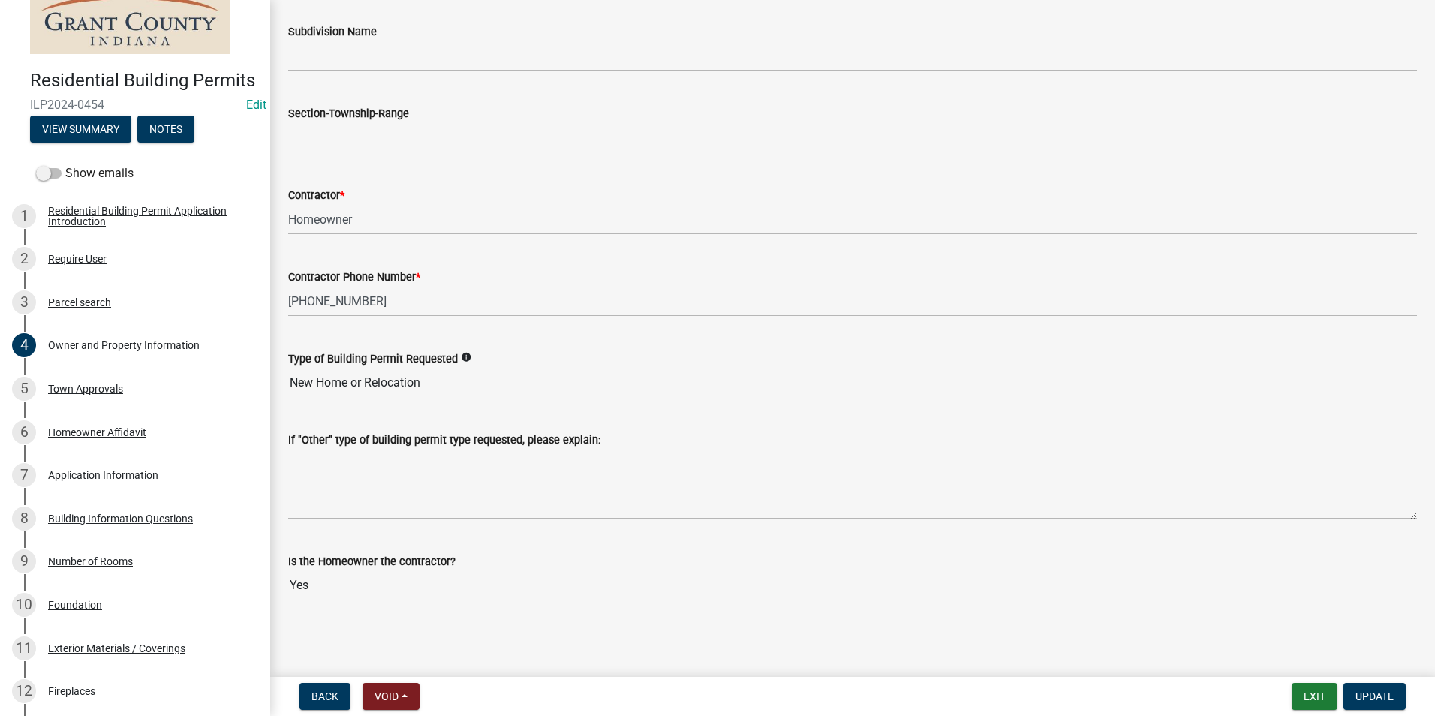
scroll to position [0, 0]
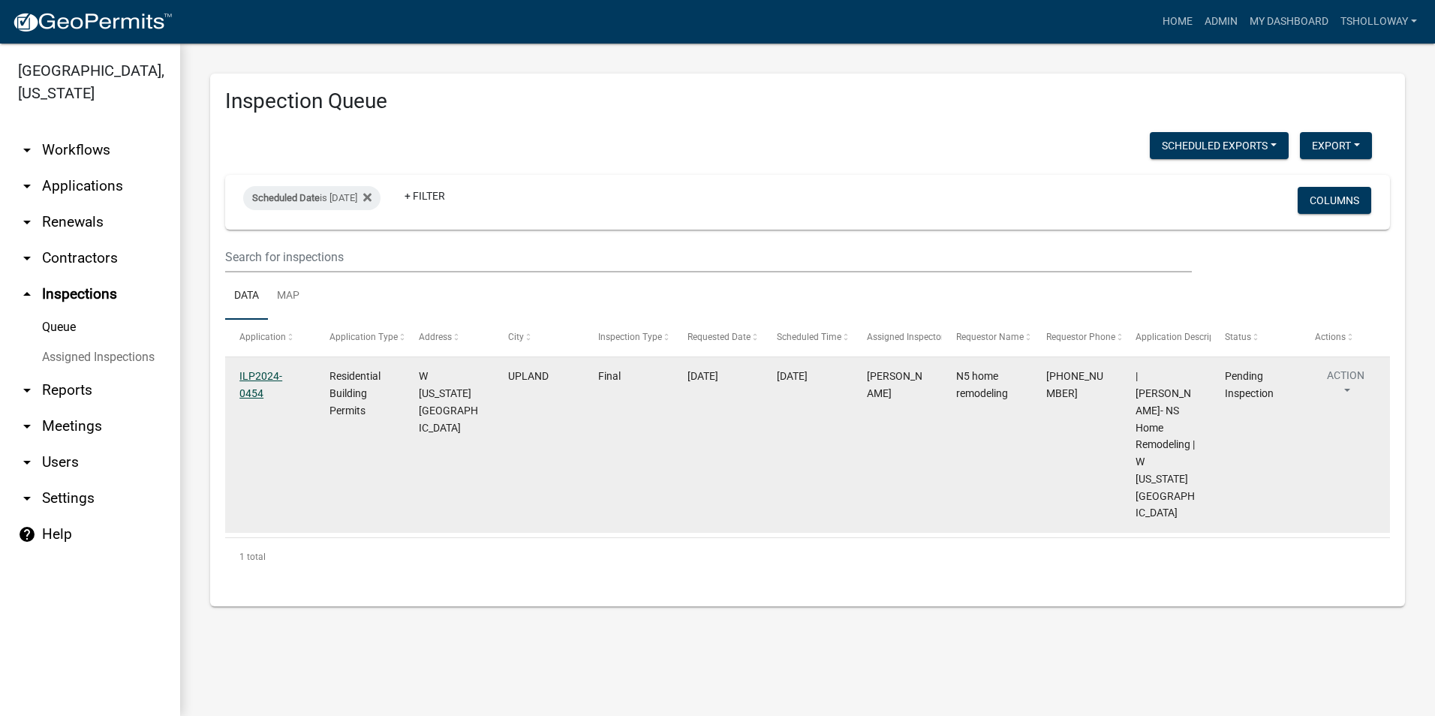
click at [248, 371] on link "ILP2024-0454" at bounding box center [260, 384] width 43 height 29
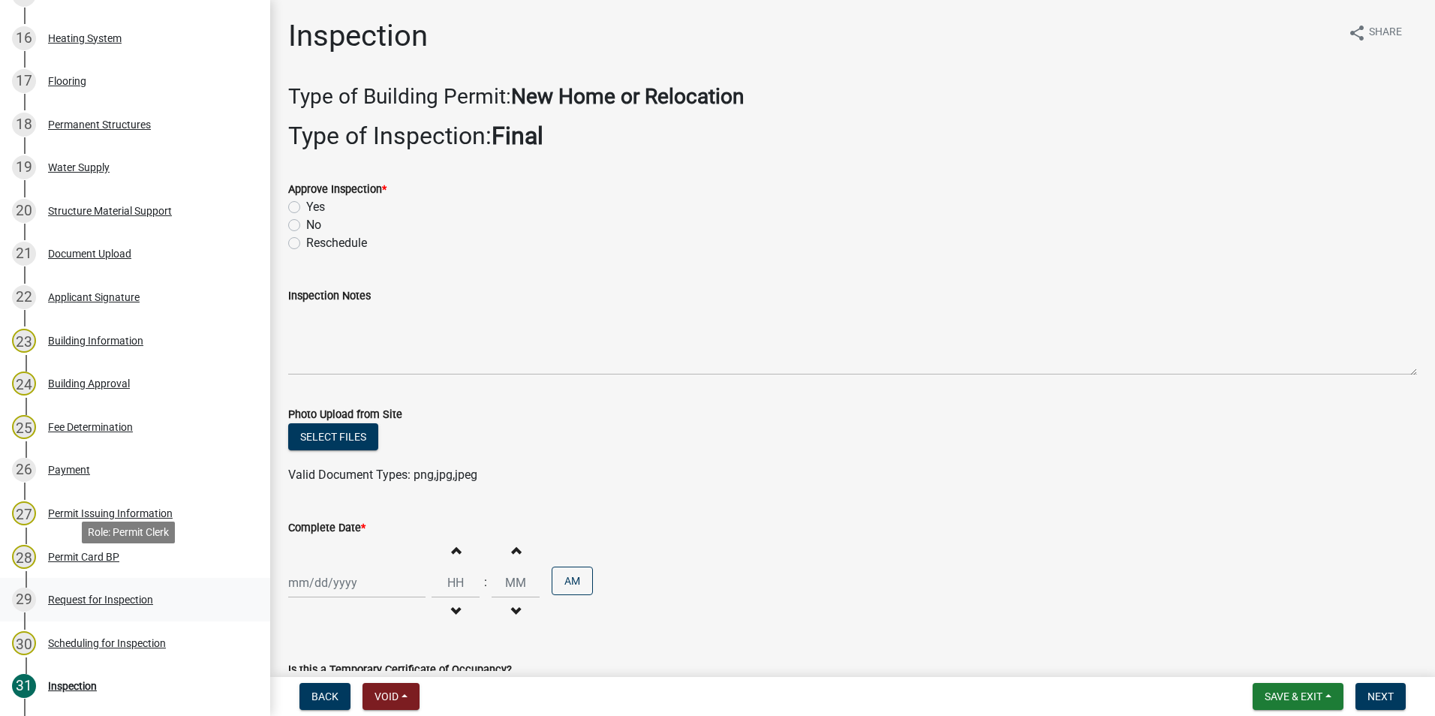
scroll to position [976, 0]
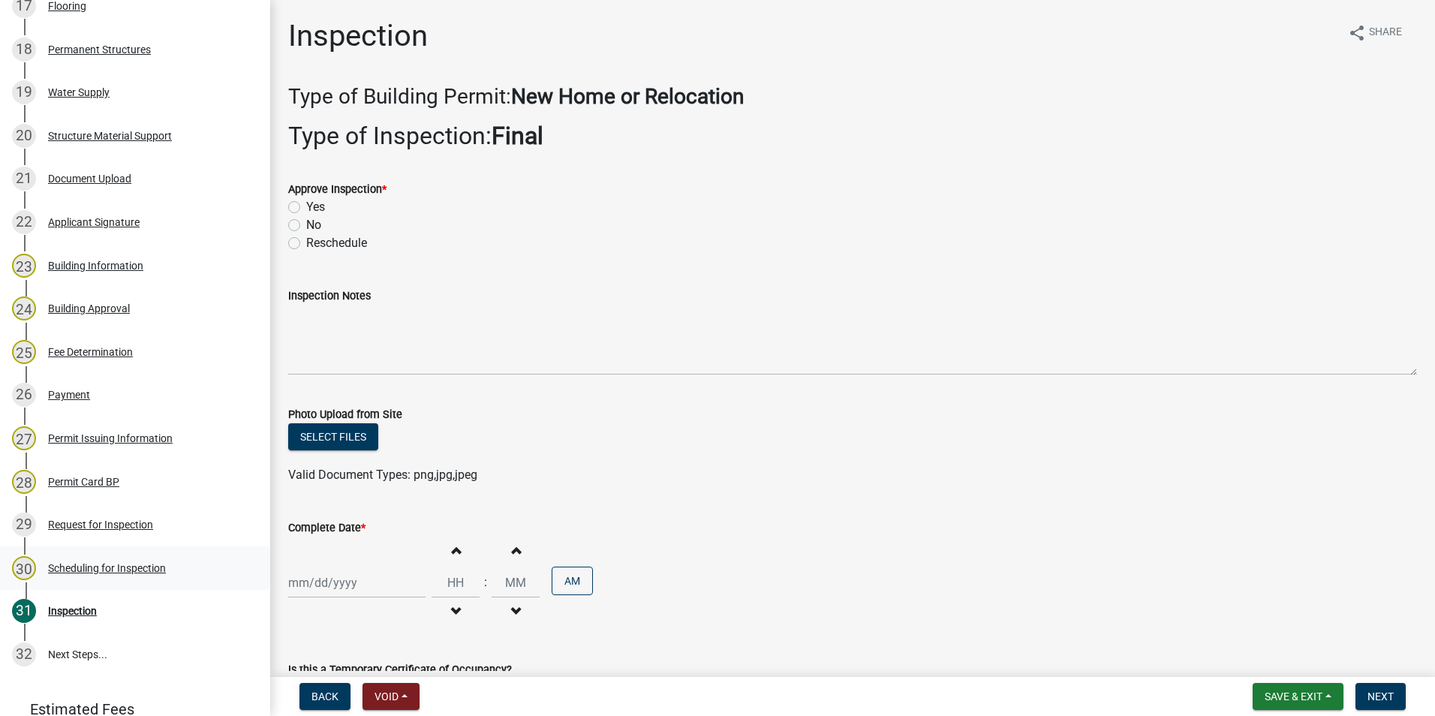
click at [120, 573] on div "Scheduling for Inspection" at bounding box center [107, 568] width 118 height 11
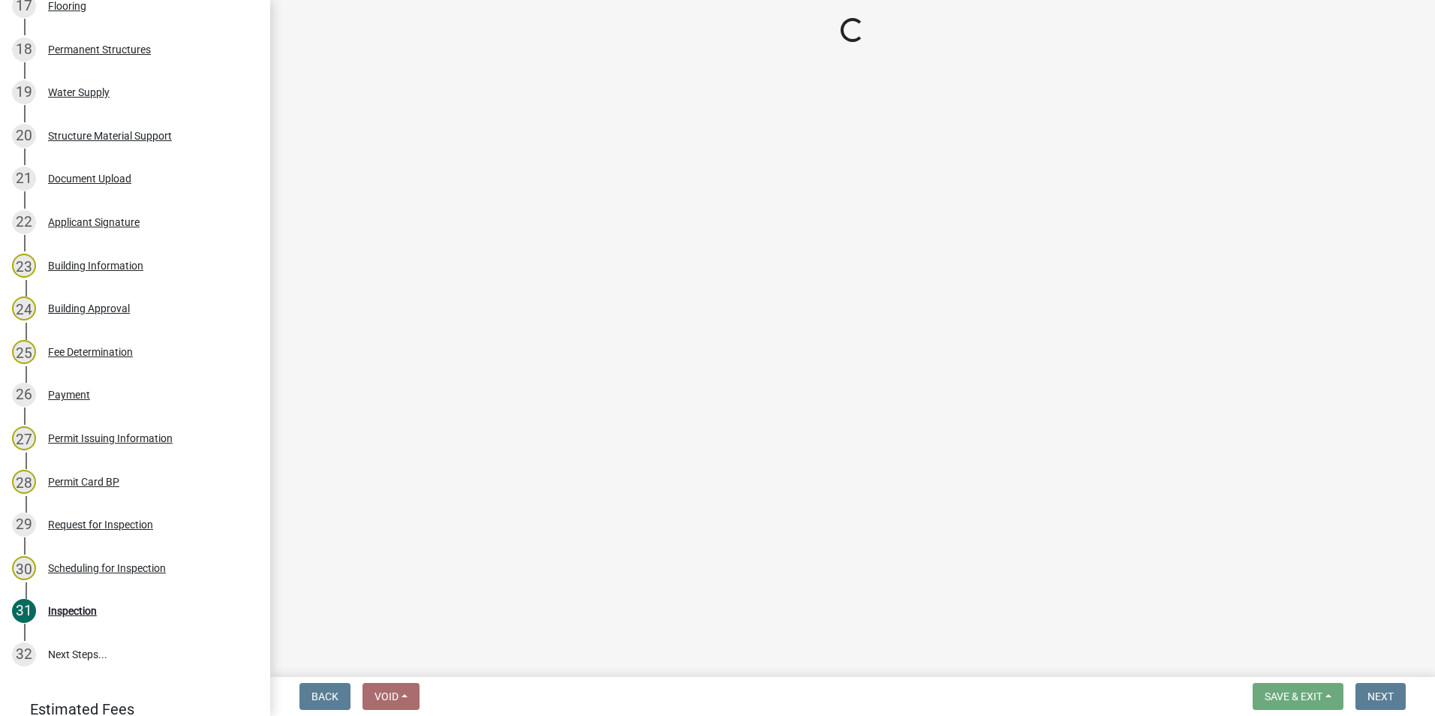
select select "d7f9a44a-d2ea-4d3c-83b3-1aa71c950bd5"
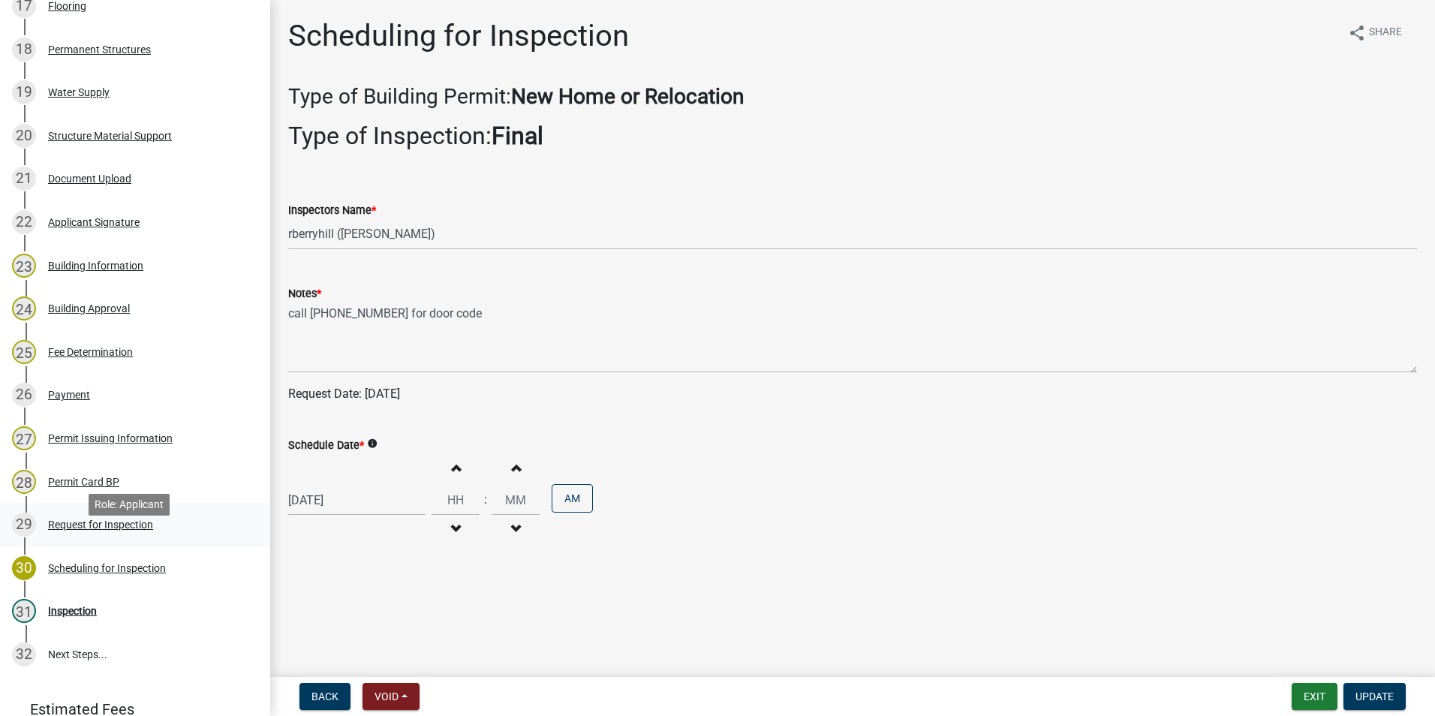
click at [105, 530] on div "Request for Inspection" at bounding box center [100, 524] width 105 height 11
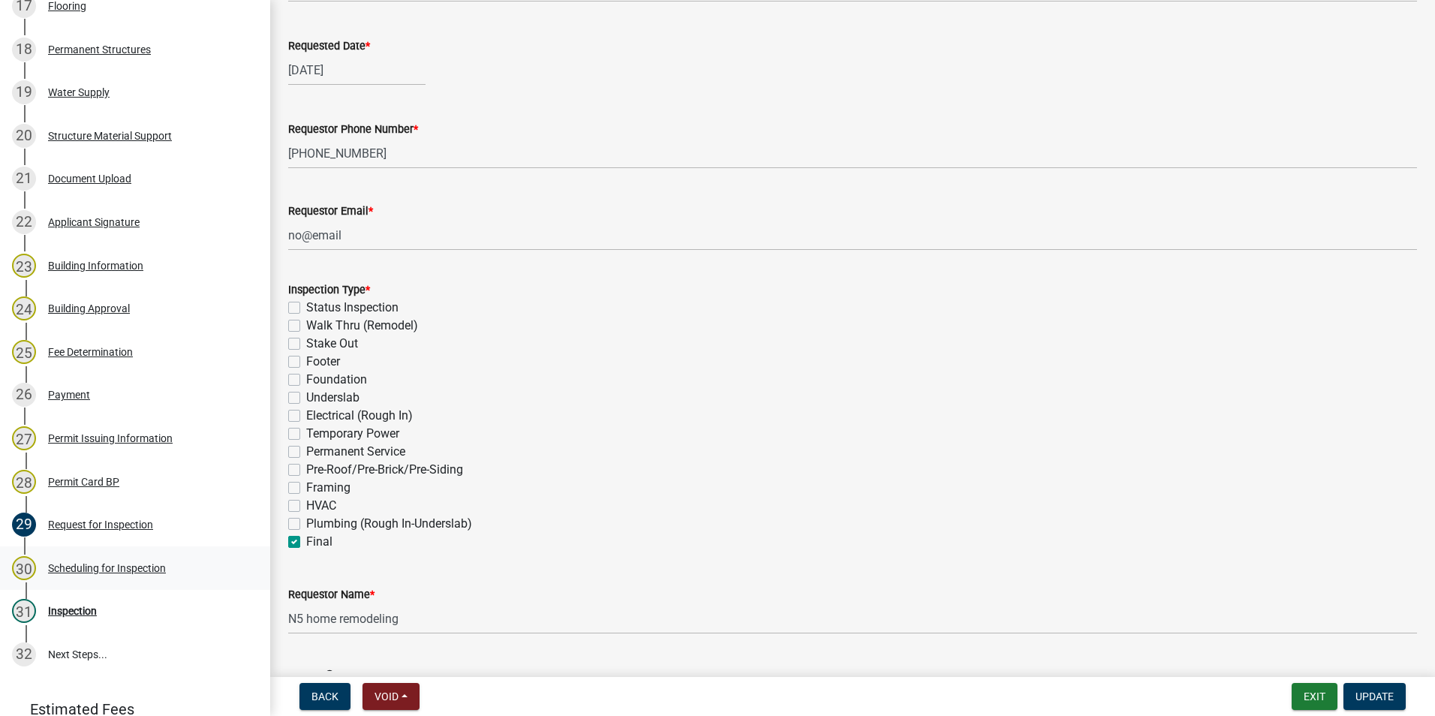
scroll to position [375, 0]
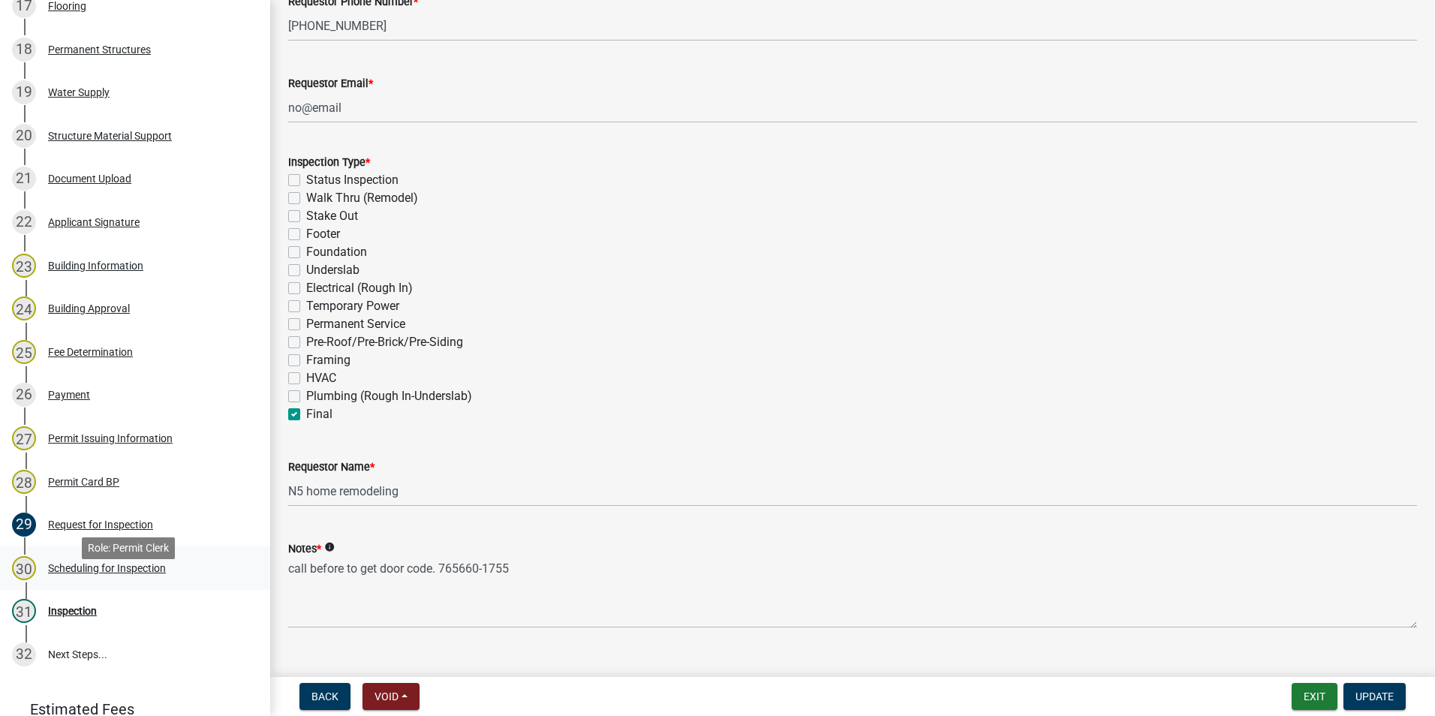
click at [94, 573] on div "Scheduling for Inspection" at bounding box center [107, 568] width 118 height 11
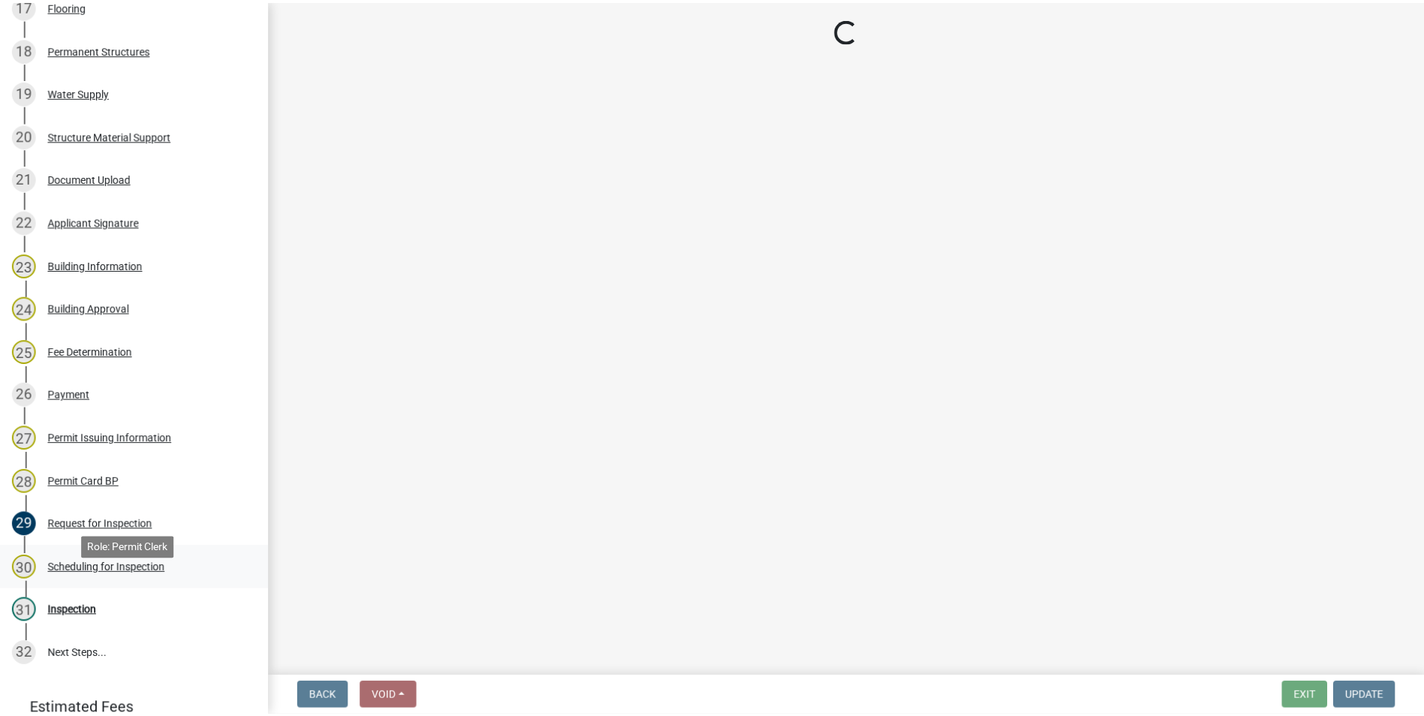
scroll to position [0, 0]
select select "d7f9a44a-d2ea-4d3c-83b3-1aa71c950bd5"
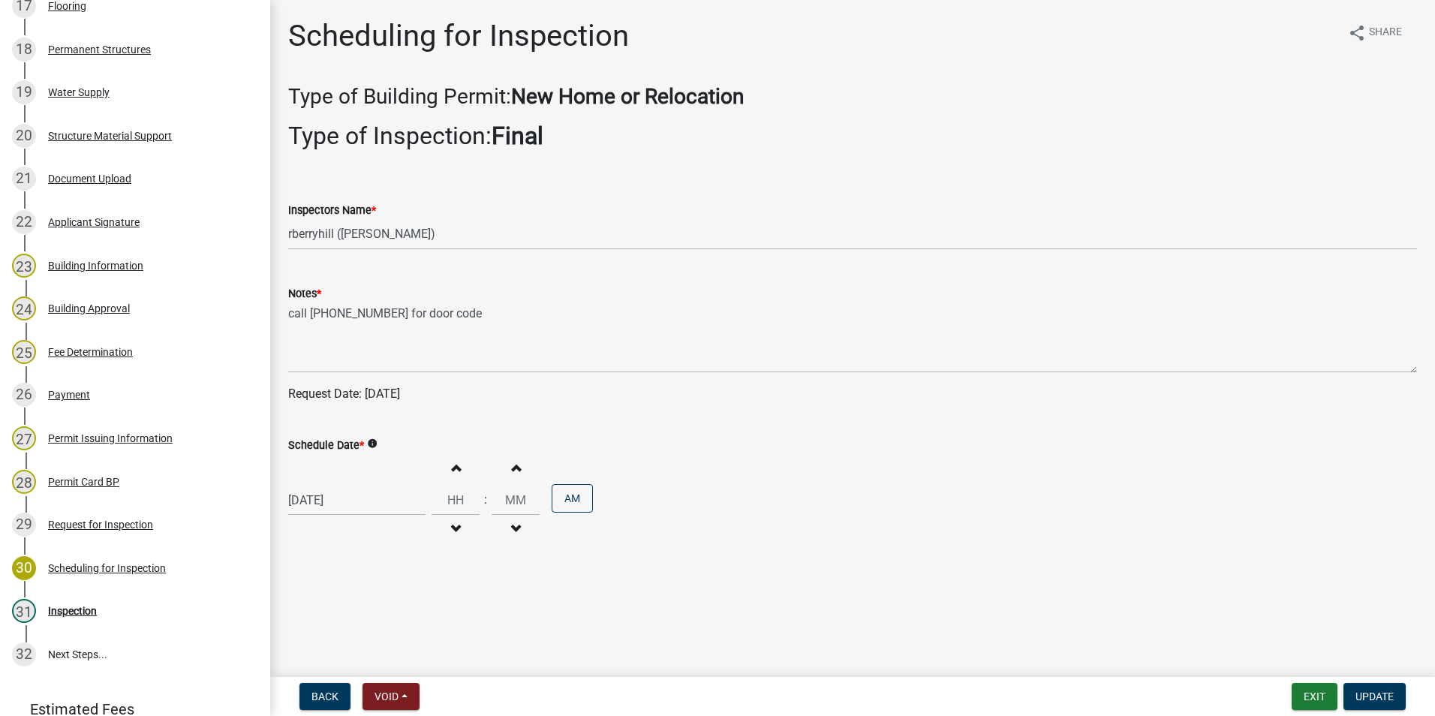
click at [318, 505] on div "10/10/2025" at bounding box center [356, 500] width 137 height 31
select select "10"
select select "2025"
click at [301, 401] on div "13" at bounding box center [303, 396] width 24 height 24
type input "10/13/2025"
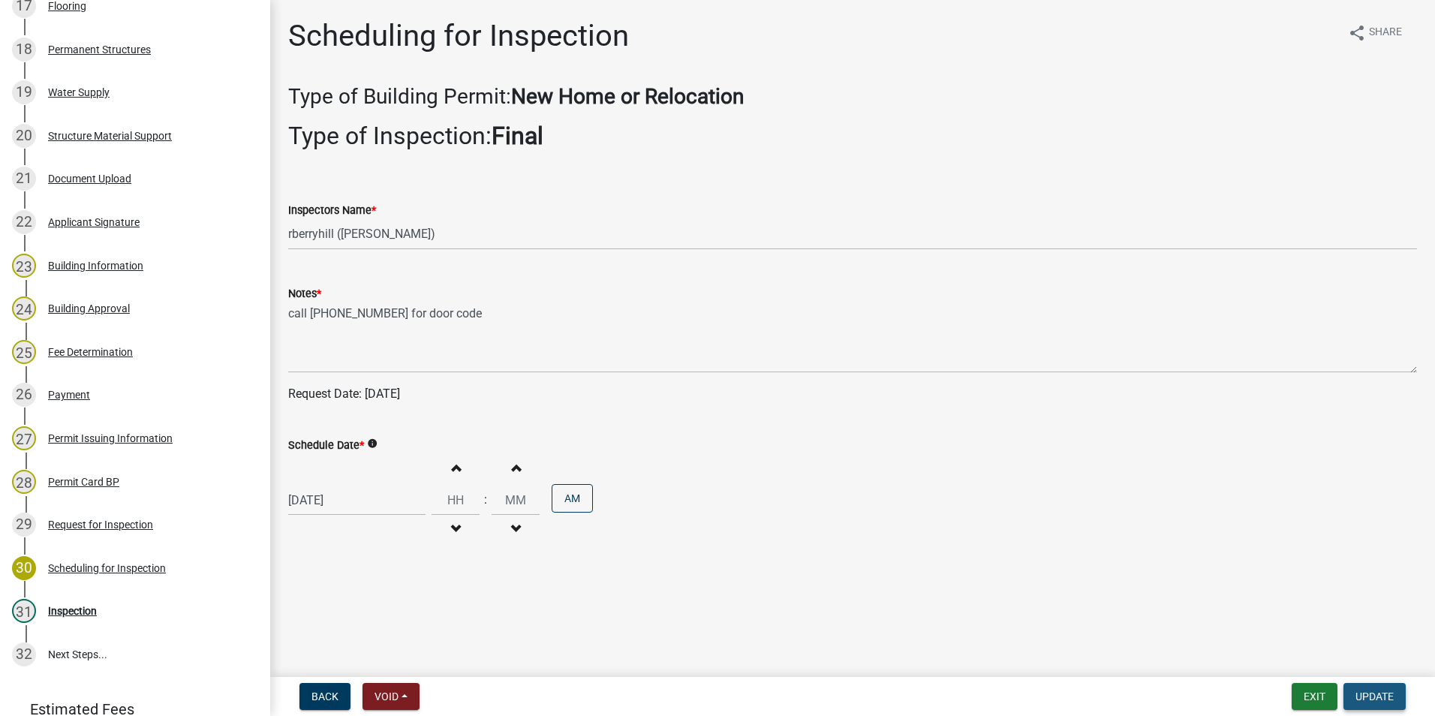
click at [1391, 697] on span "Update" at bounding box center [1375, 697] width 38 height 12
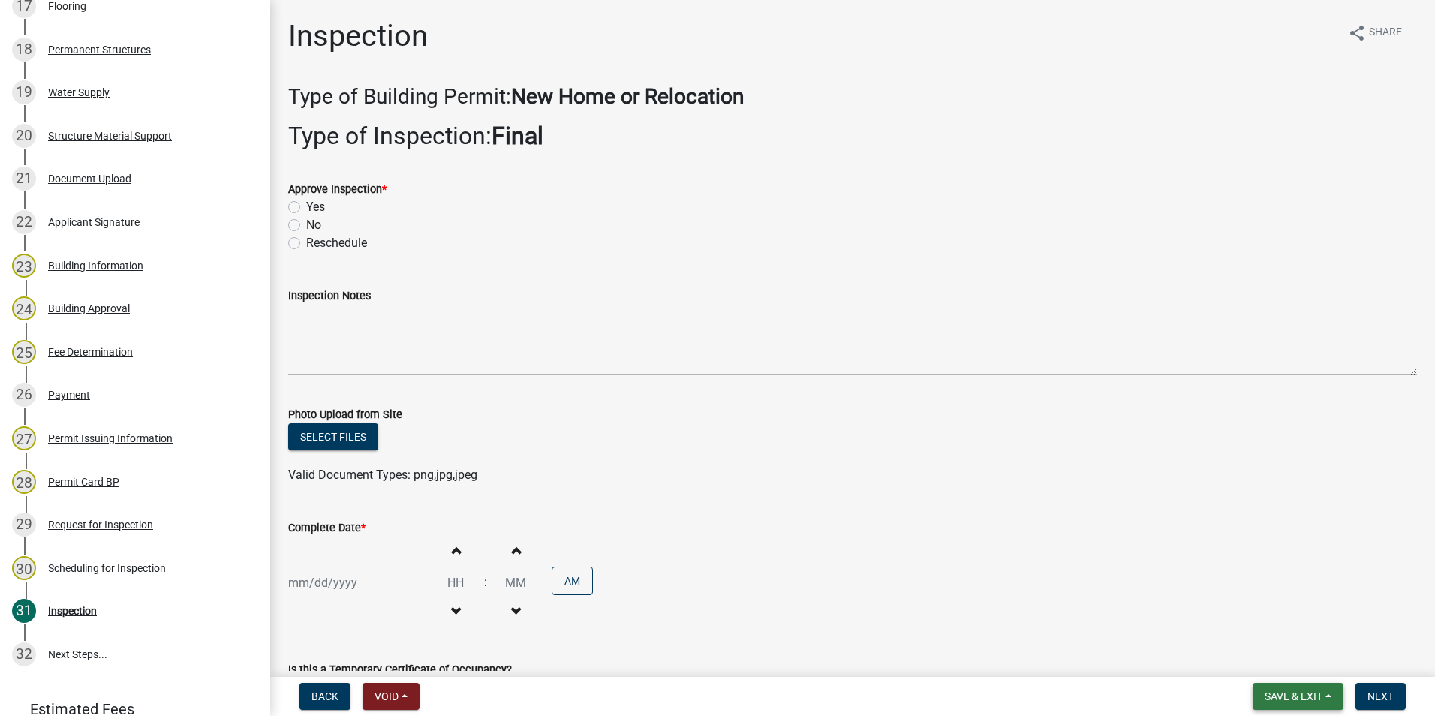
click at [1284, 703] on span "Save & Exit" at bounding box center [1294, 697] width 58 height 12
click at [1258, 656] on button "Save & Exit" at bounding box center [1283, 657] width 120 height 36
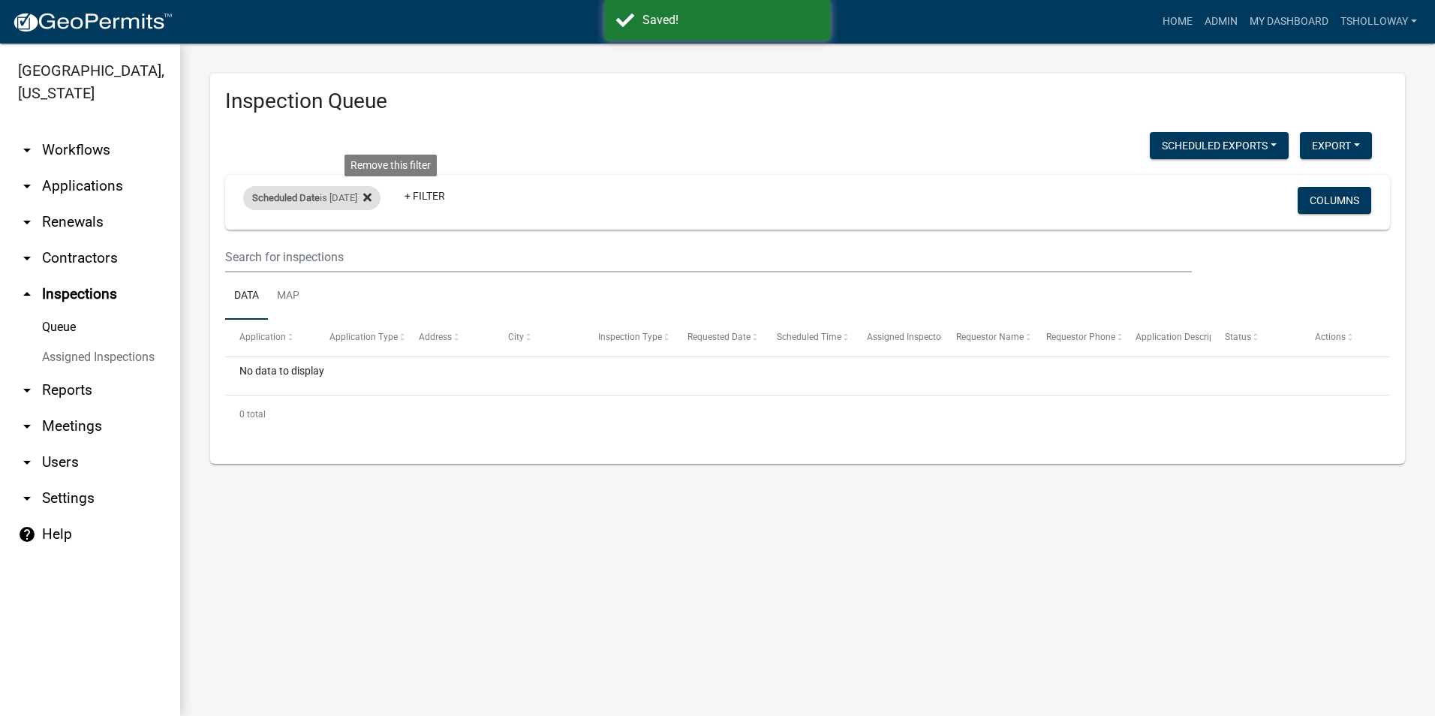
click at [372, 198] on icon at bounding box center [367, 197] width 8 height 8
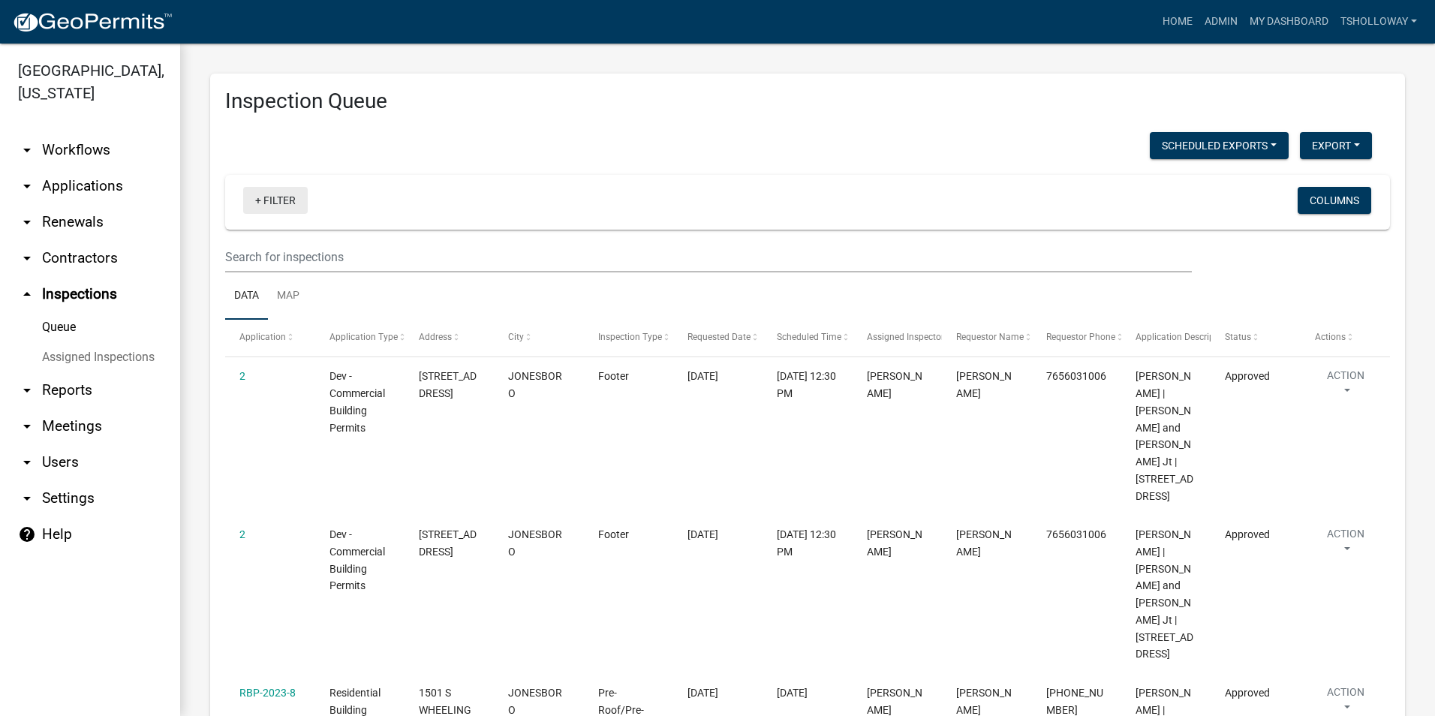
click at [269, 203] on link "+ Filter" at bounding box center [275, 200] width 65 height 27
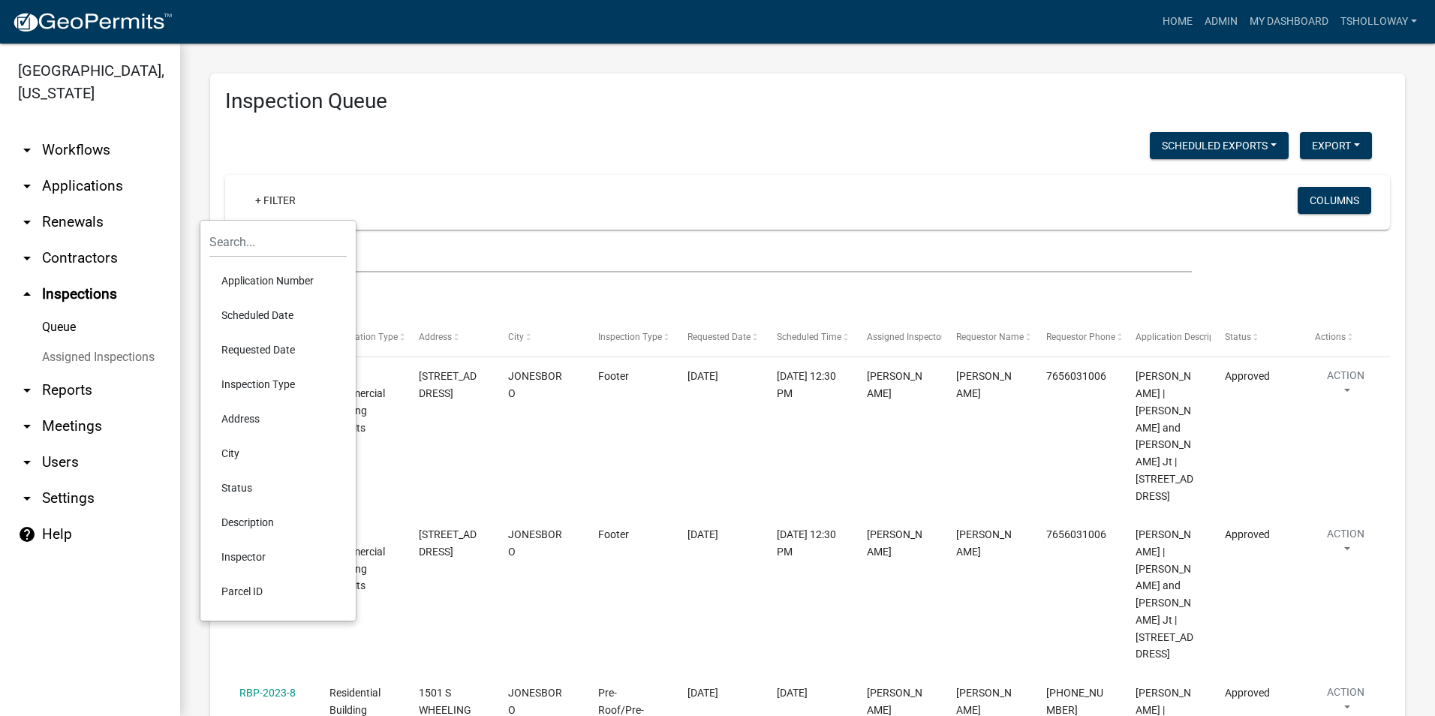
click at [272, 320] on li "Scheduled Date" at bounding box center [277, 315] width 137 height 35
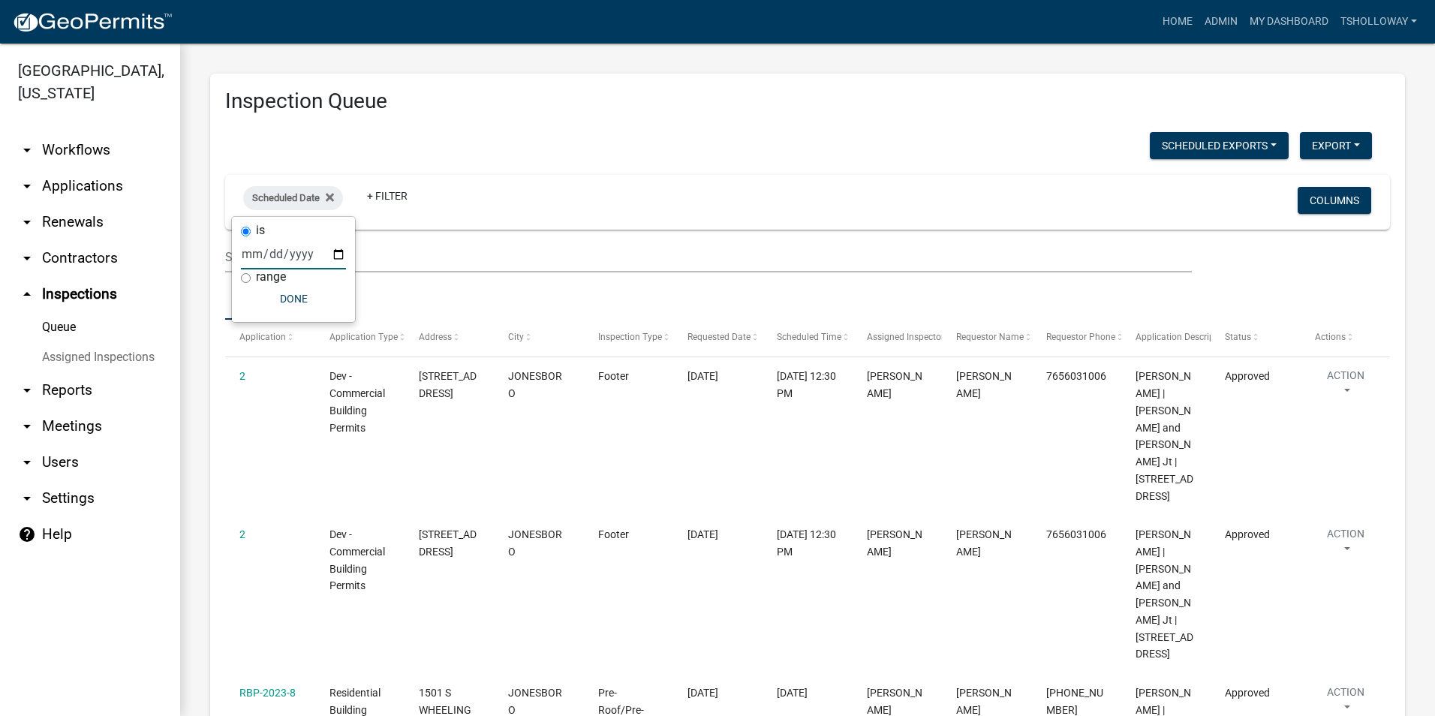
click at [337, 257] on input "date" at bounding box center [293, 254] width 105 height 31
type input "2025-10-13"
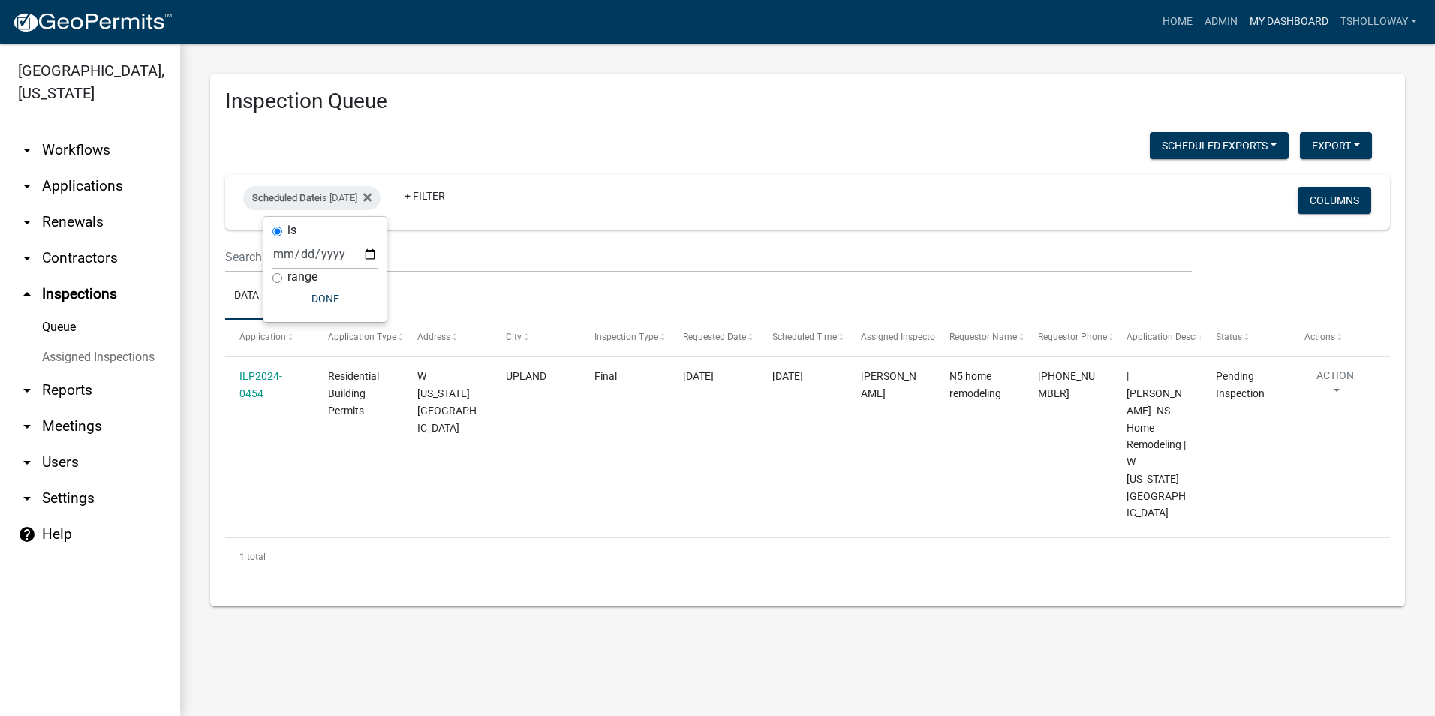
click at [1289, 20] on link "My Dashboard" at bounding box center [1289, 22] width 91 height 29
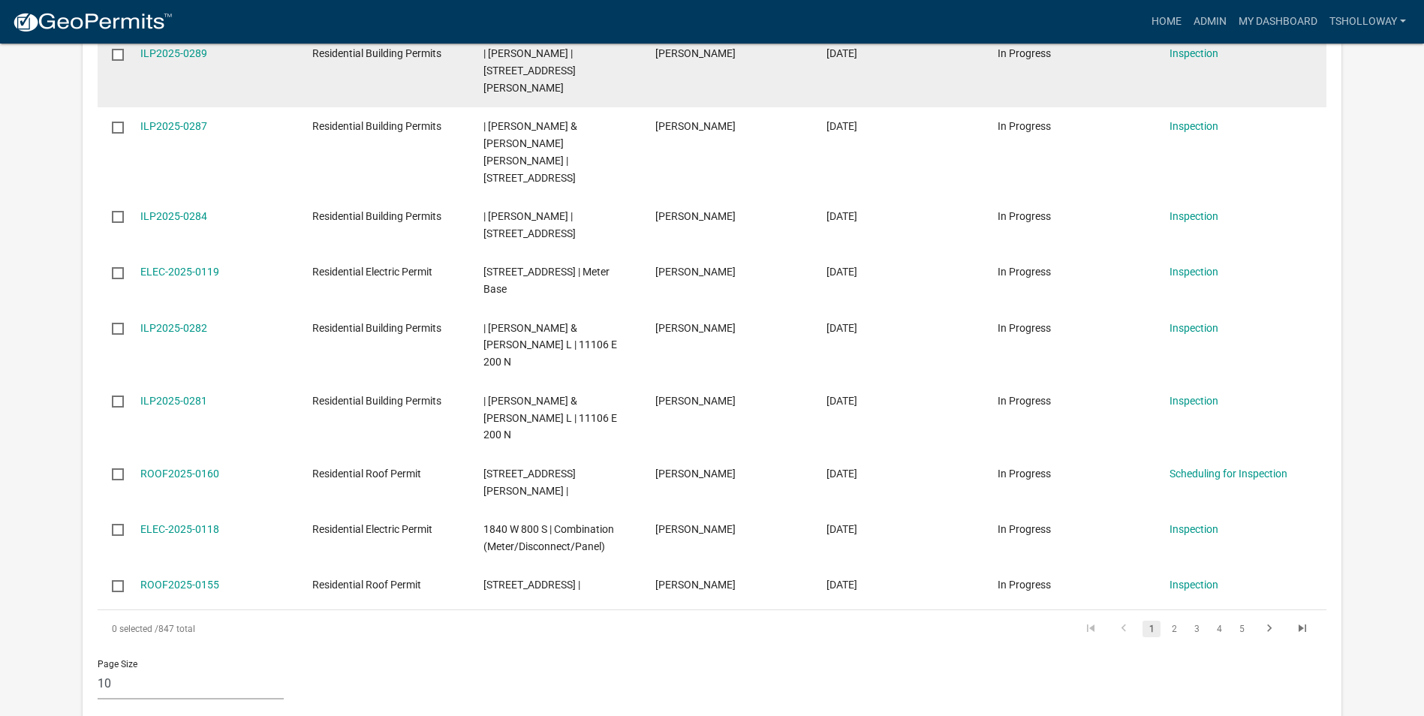
scroll to position [1726, 0]
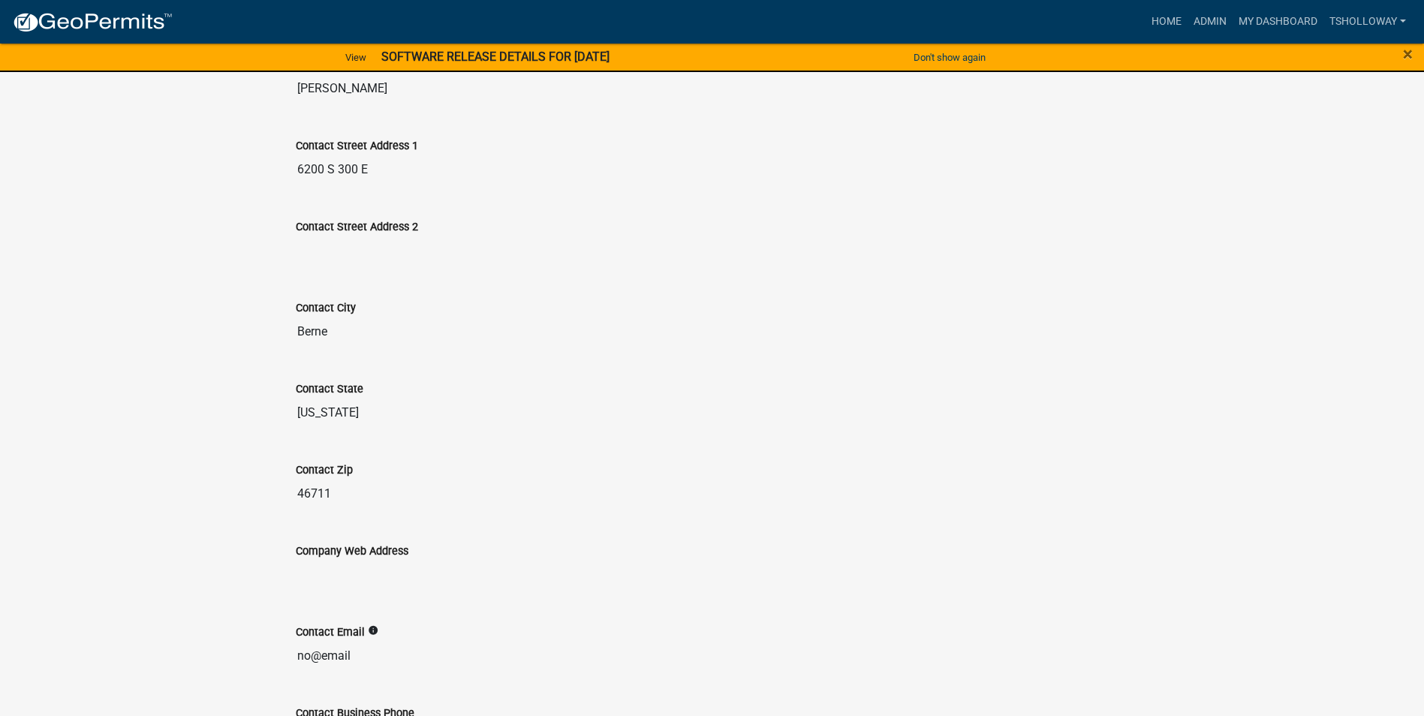
scroll to position [710, 0]
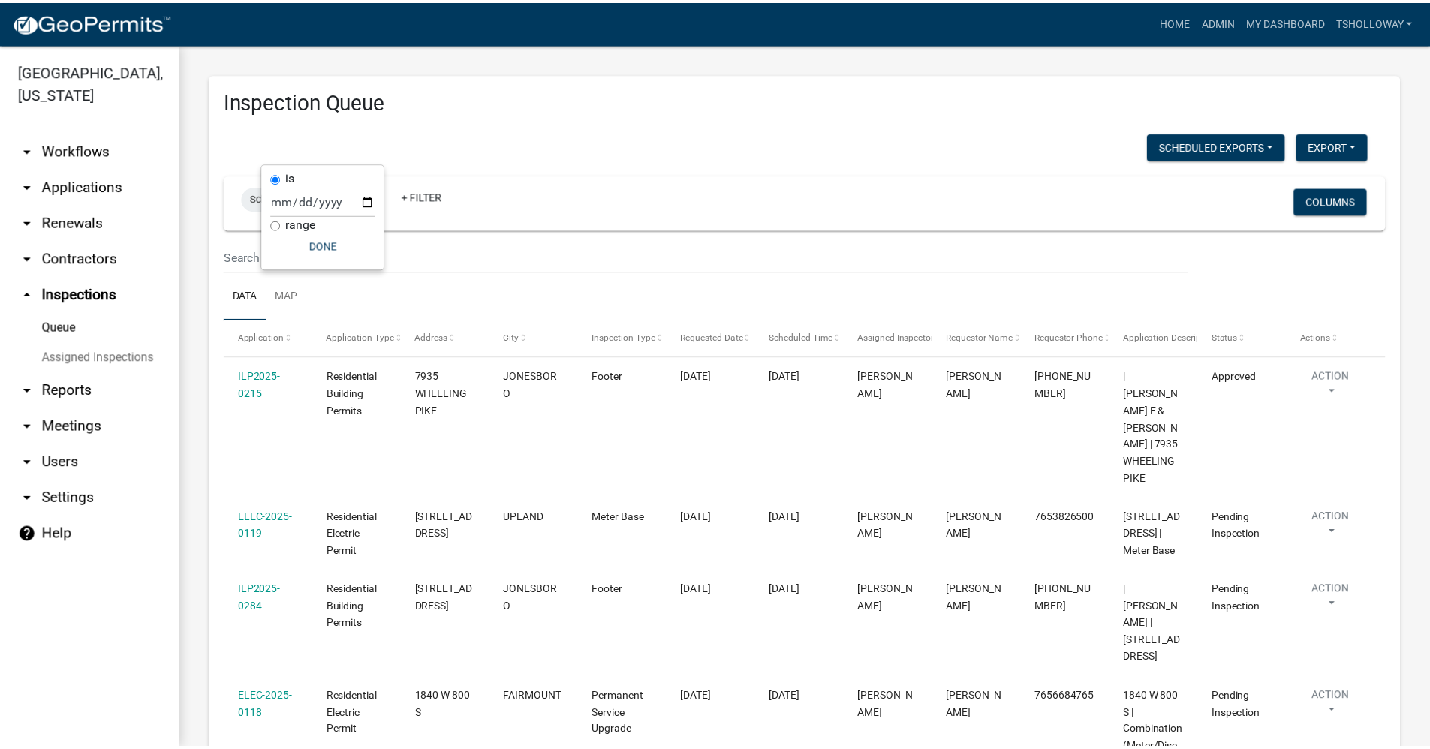
scroll to position [53, 0]
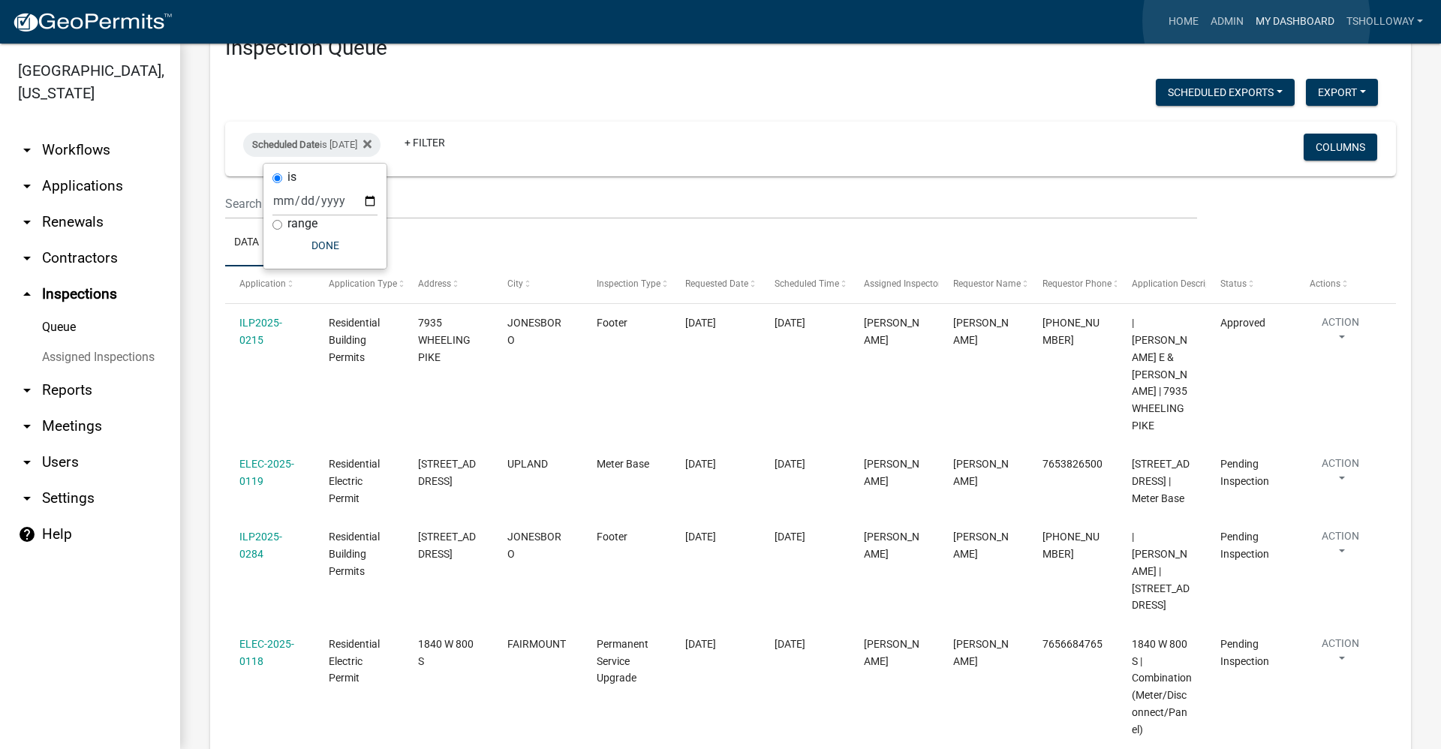
click at [1256, 20] on link "My Dashboard" at bounding box center [1295, 22] width 91 height 29
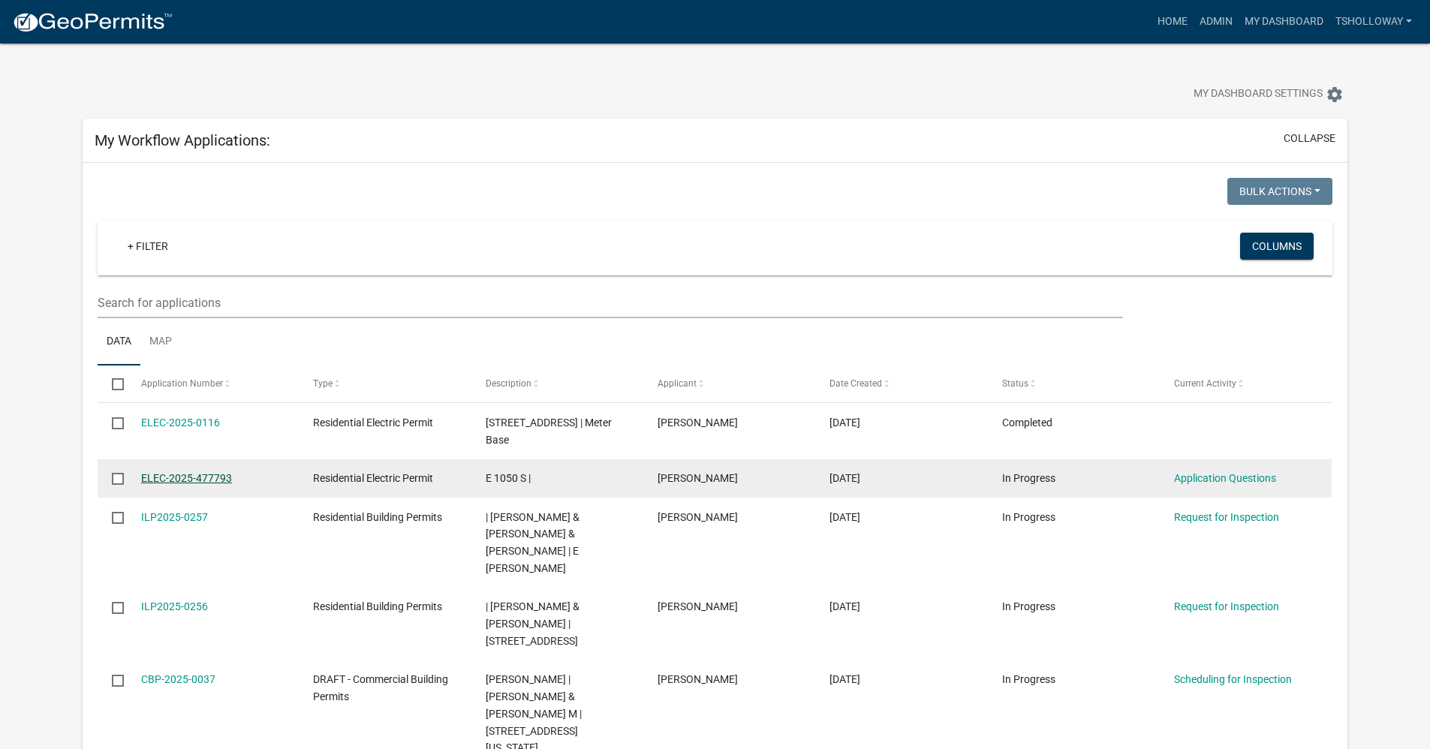
click at [167, 472] on link "ELEC-2025-477793" at bounding box center [186, 478] width 91 height 12
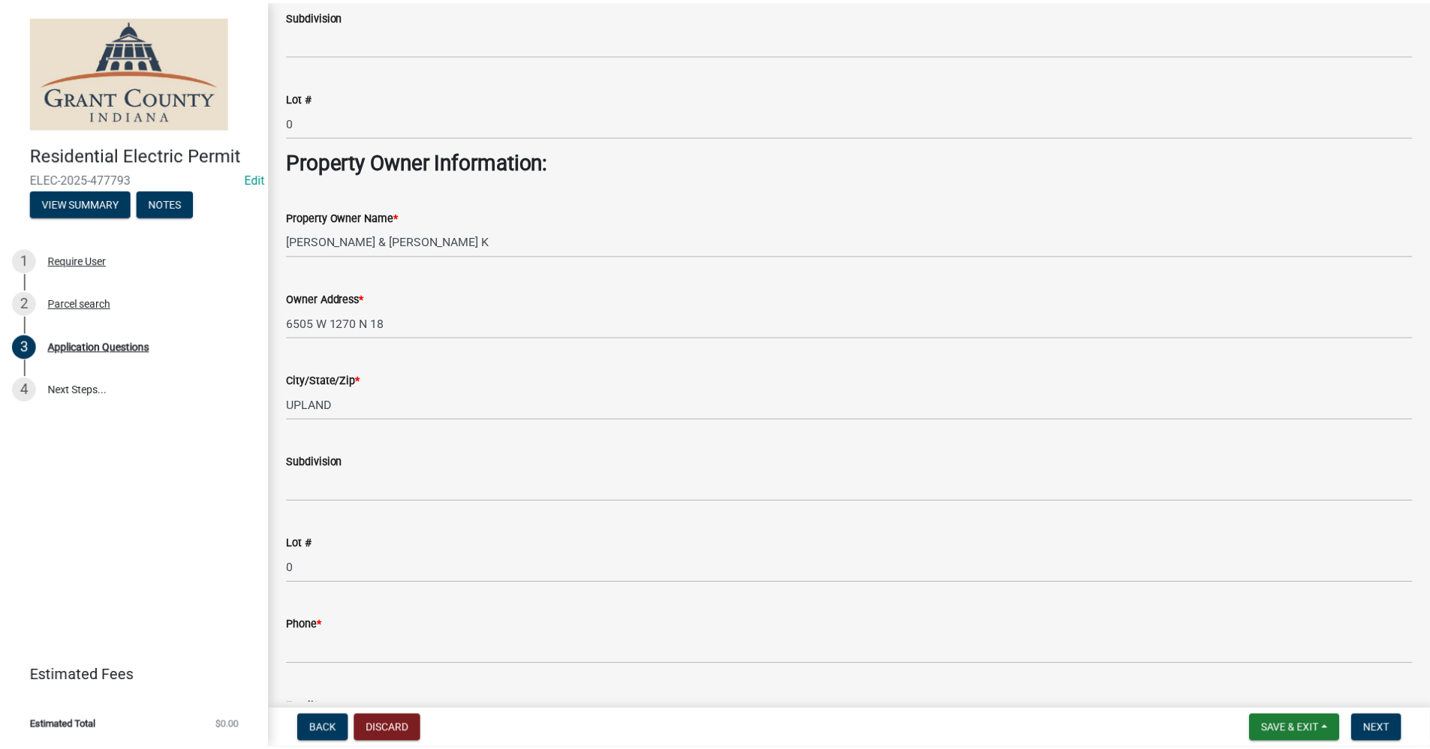
scroll to position [600, 0]
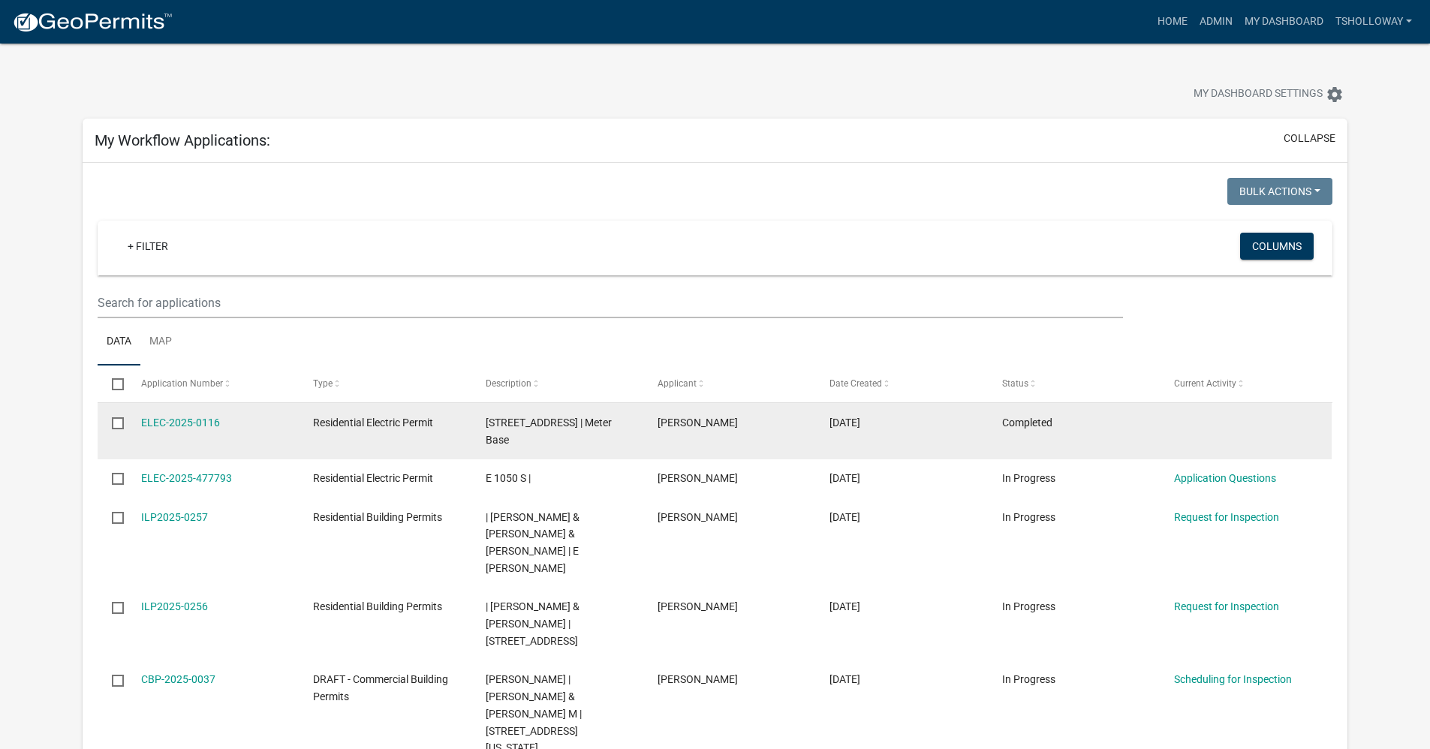
click at [429, 472] on span "Residential Electric Permit" at bounding box center [373, 478] width 120 height 12
click at [447, 428] on div "Residential Electric Permit" at bounding box center [384, 422] width 143 height 17
click at [185, 420] on link "ELEC-2025-0116" at bounding box center [180, 423] width 79 height 12
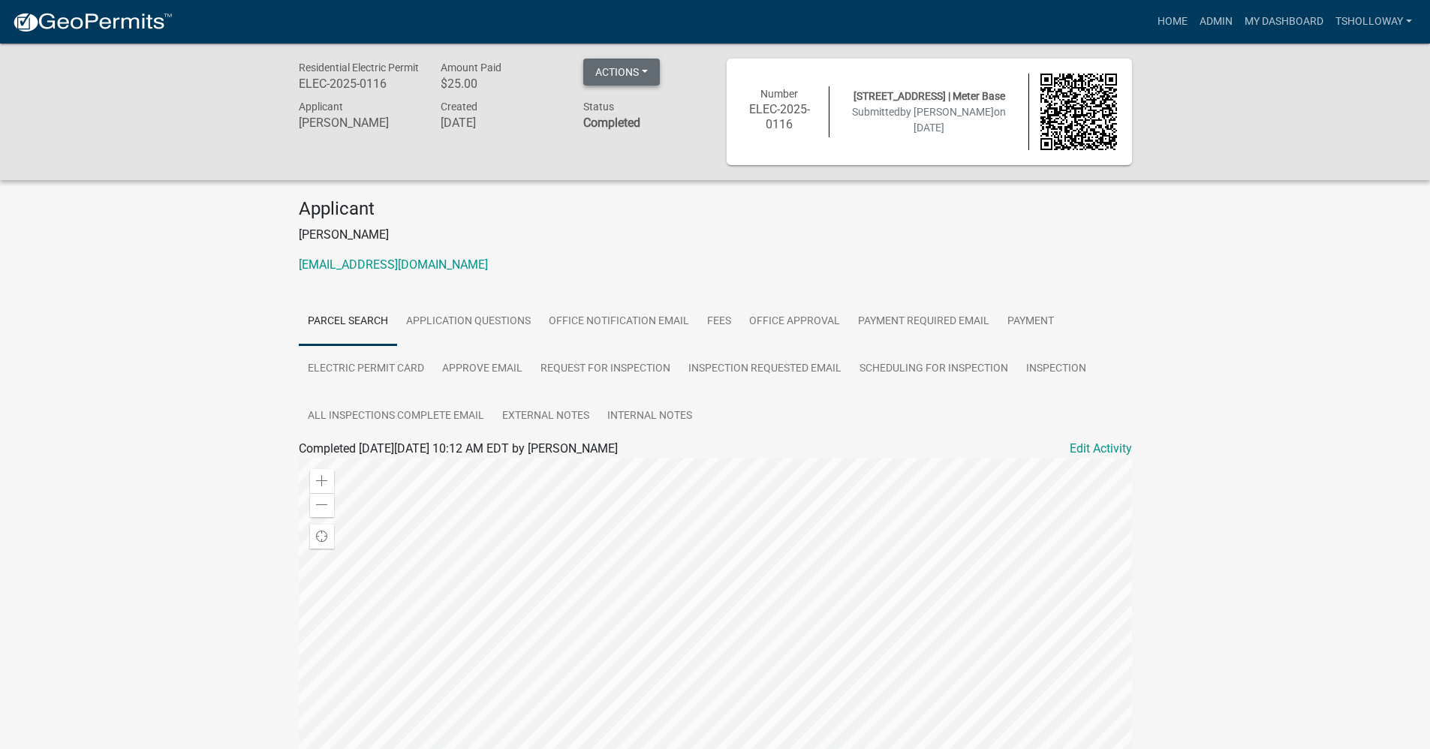
click at [648, 77] on button "Actions" at bounding box center [621, 72] width 77 height 27
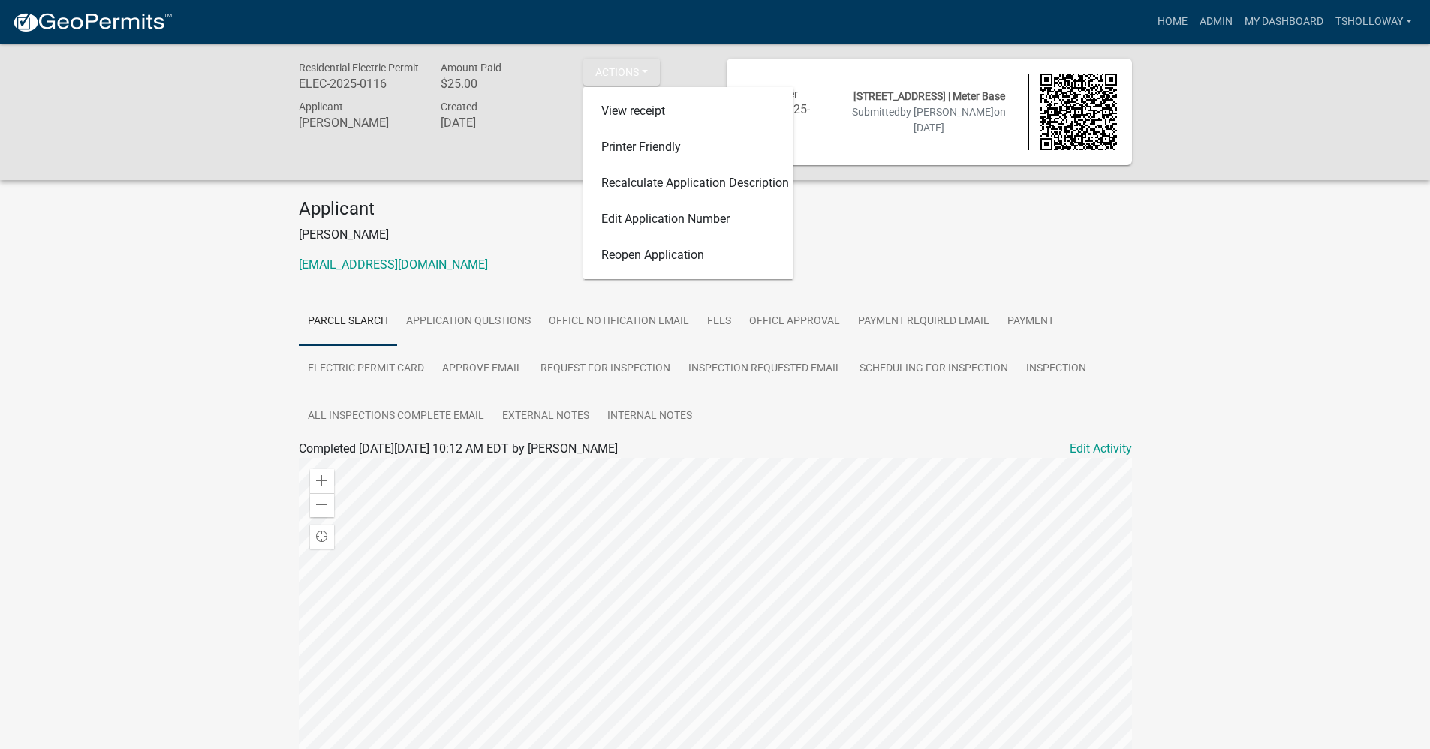
click at [868, 236] on p "[PERSON_NAME]" at bounding box center [715, 235] width 833 height 18
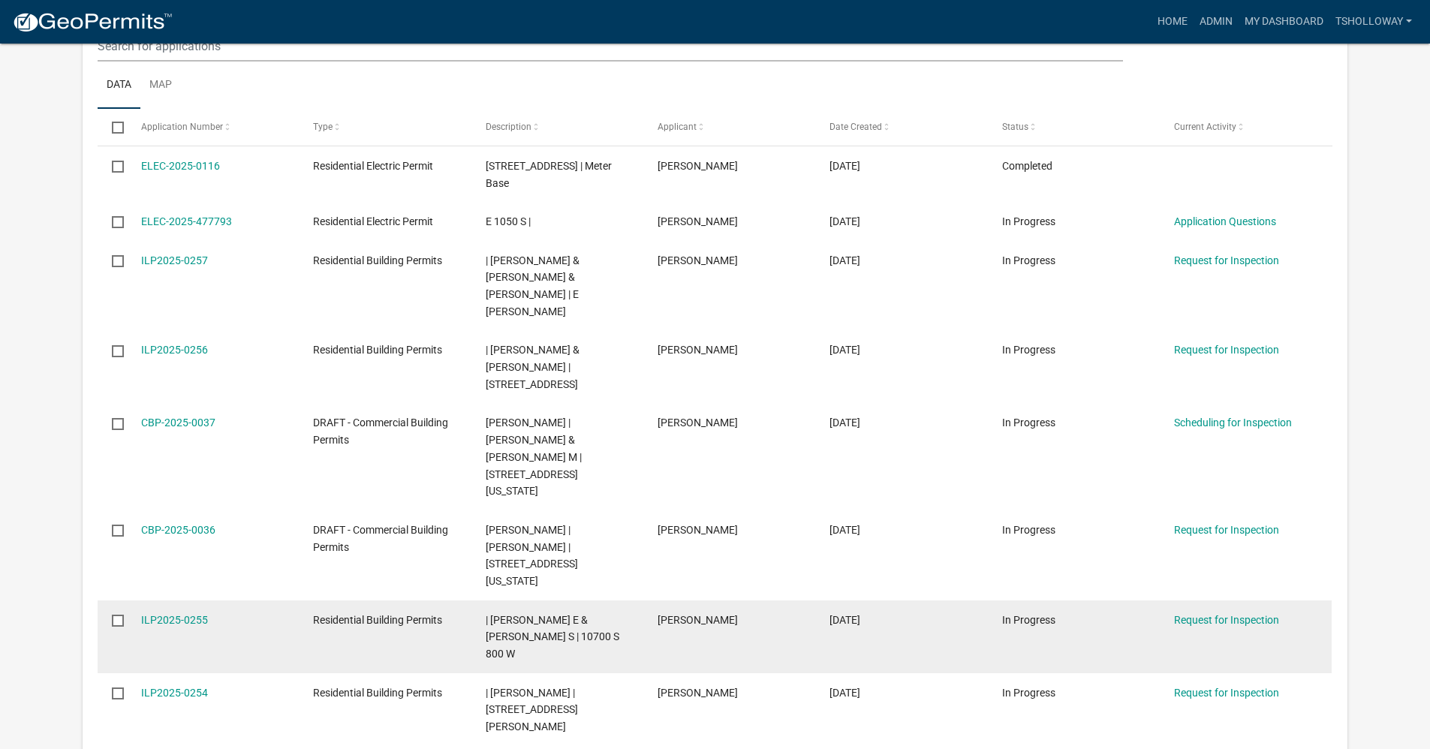
scroll to position [274, 0]
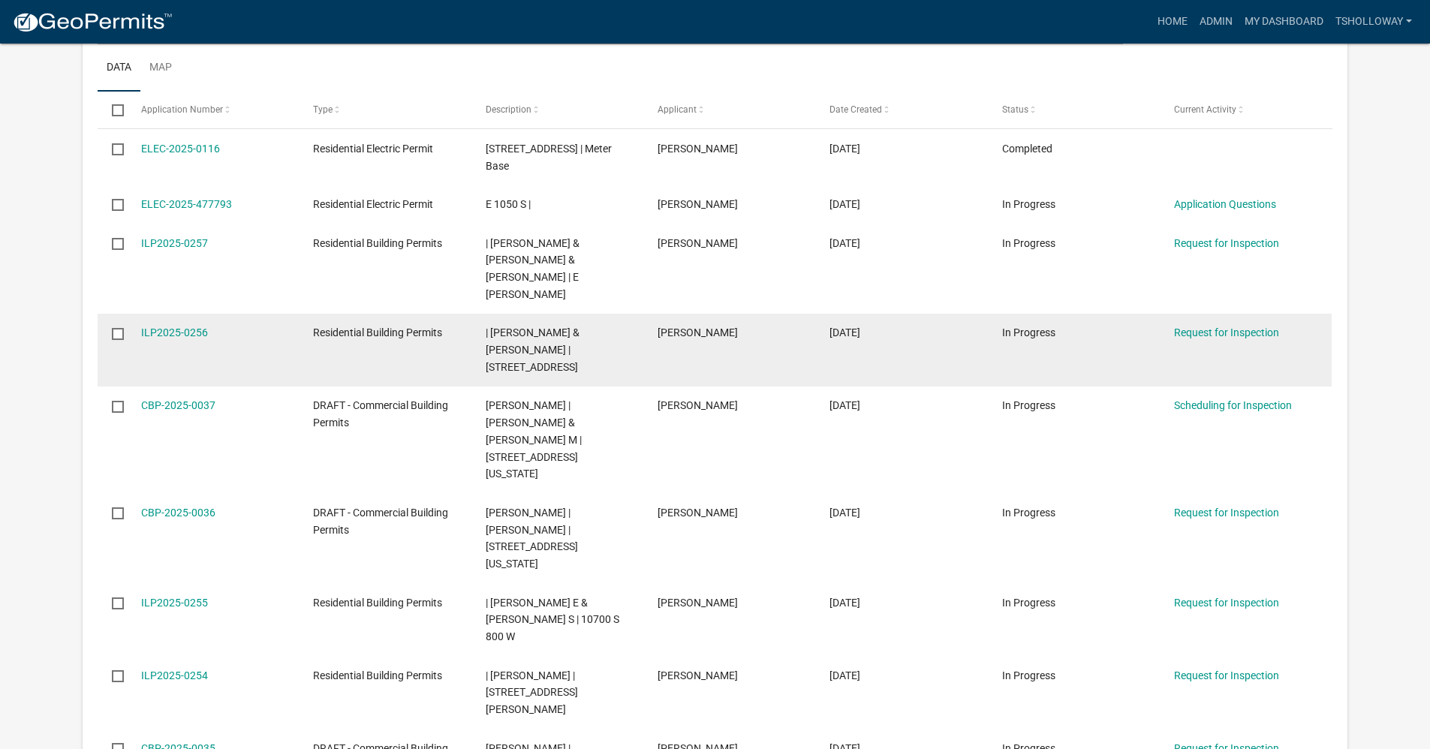
click at [420, 314] on datatable-body-cell "Residential Building Permits" at bounding box center [385, 350] width 172 height 73
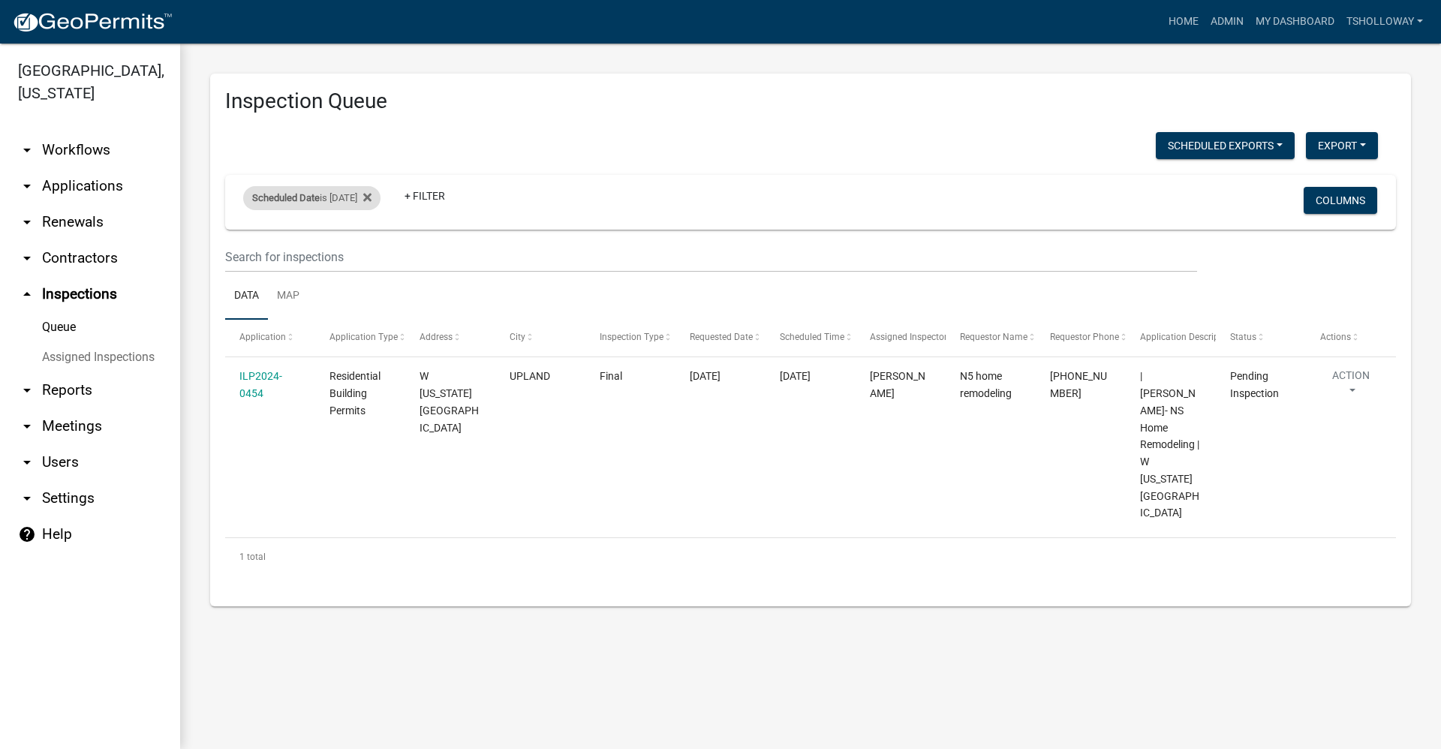
click at [336, 201] on div "Scheduled Date is 10/13/2025" at bounding box center [311, 198] width 137 height 24
click at [369, 255] on input "2025-10-13" at bounding box center [324, 254] width 105 height 31
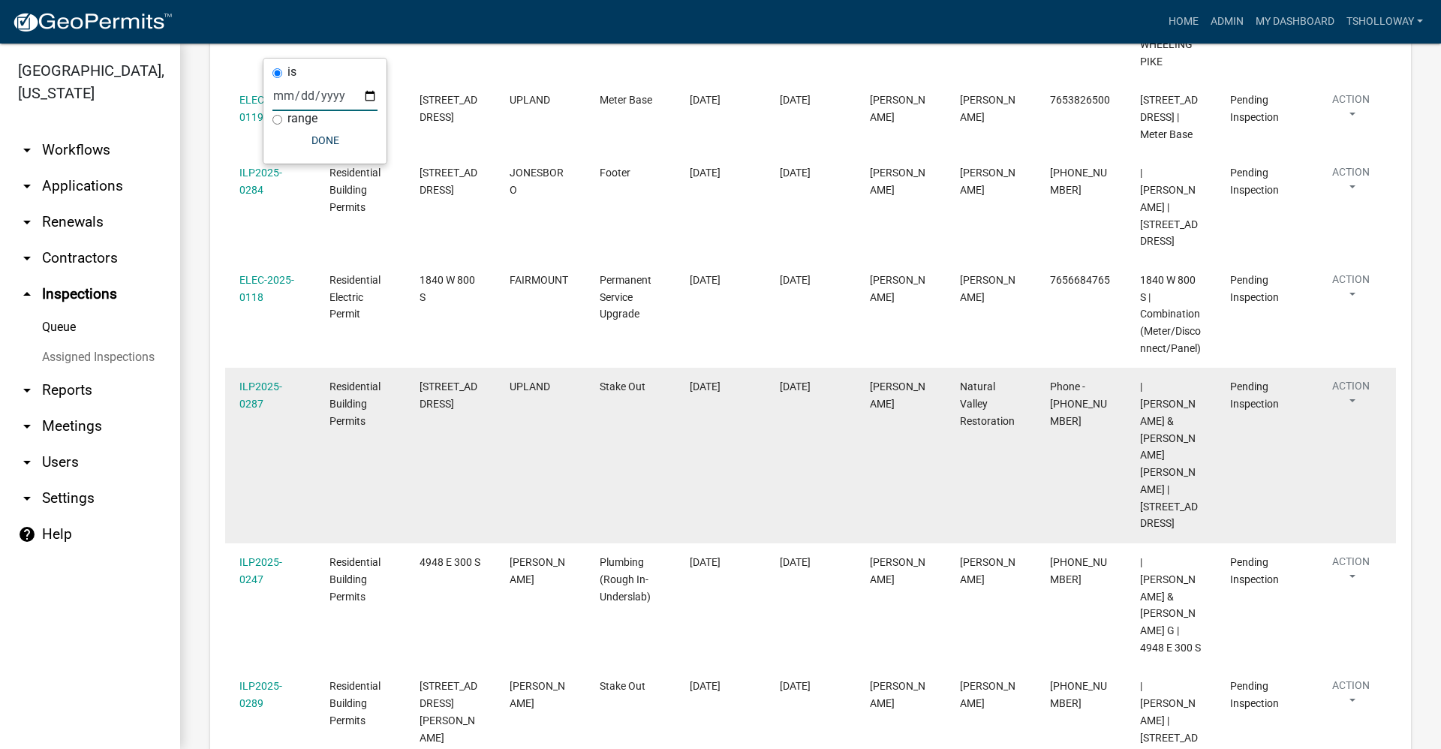
scroll to position [141, 0]
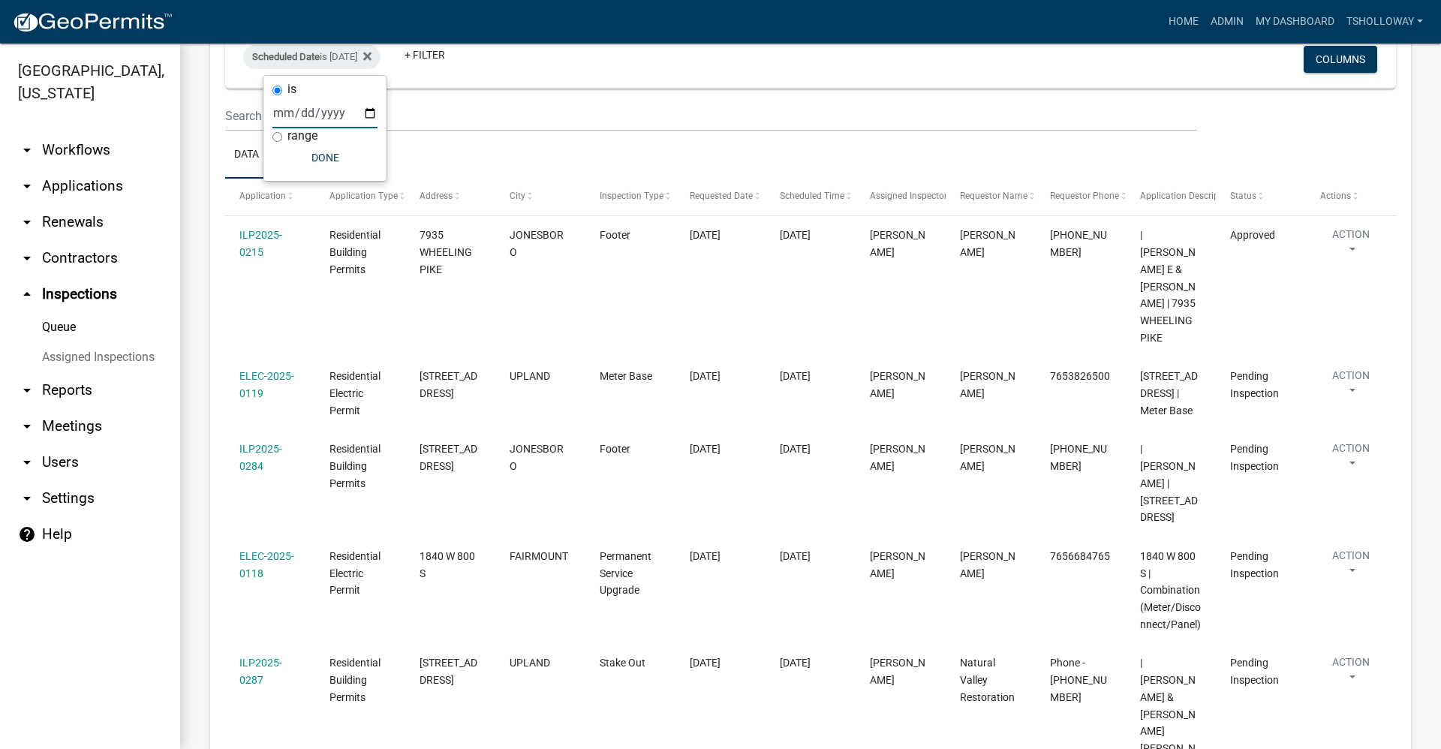
click at [370, 113] on input "2025-10-07" at bounding box center [324, 113] width 105 height 31
type input "2025-10-08"
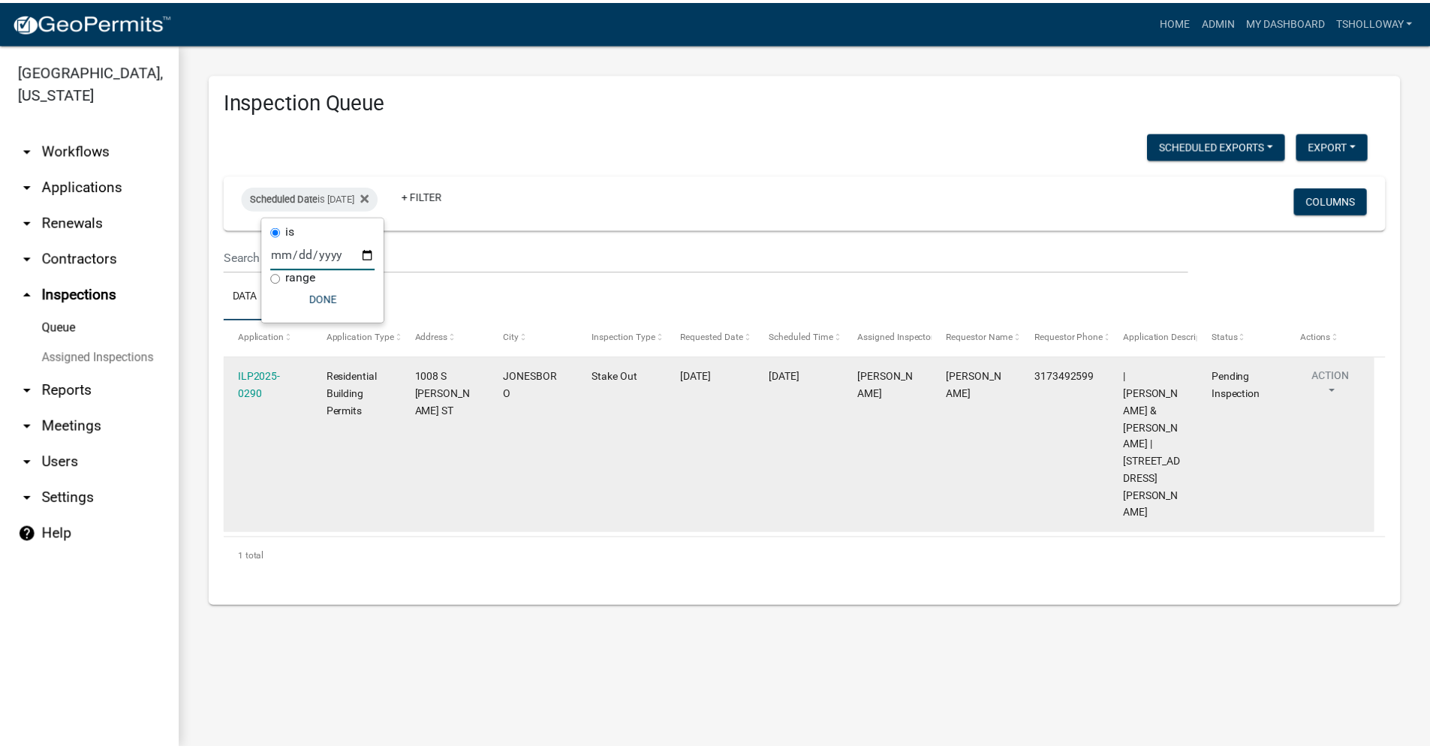
scroll to position [0, 0]
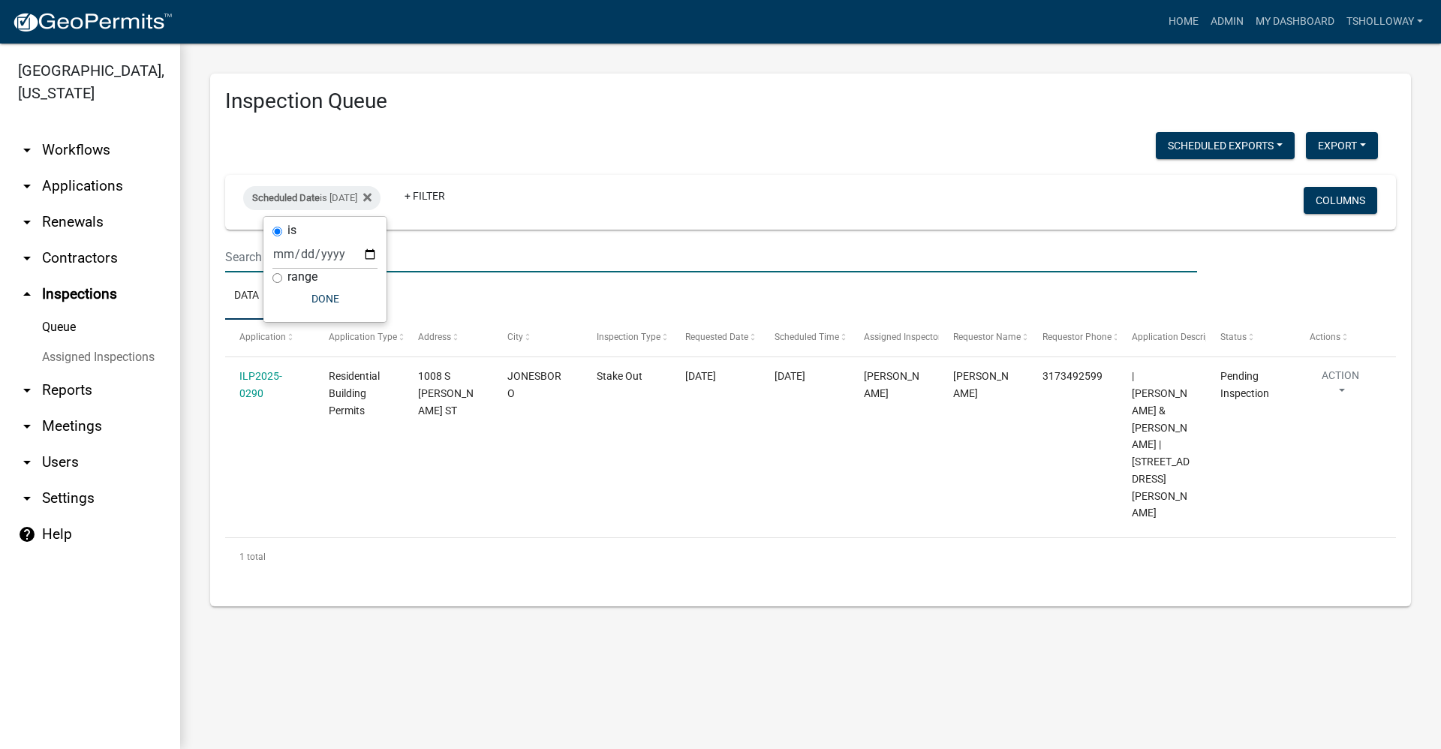
click at [424, 245] on input "text" at bounding box center [711, 257] width 972 height 31
click at [1308, 23] on link "My Dashboard" at bounding box center [1295, 22] width 91 height 29
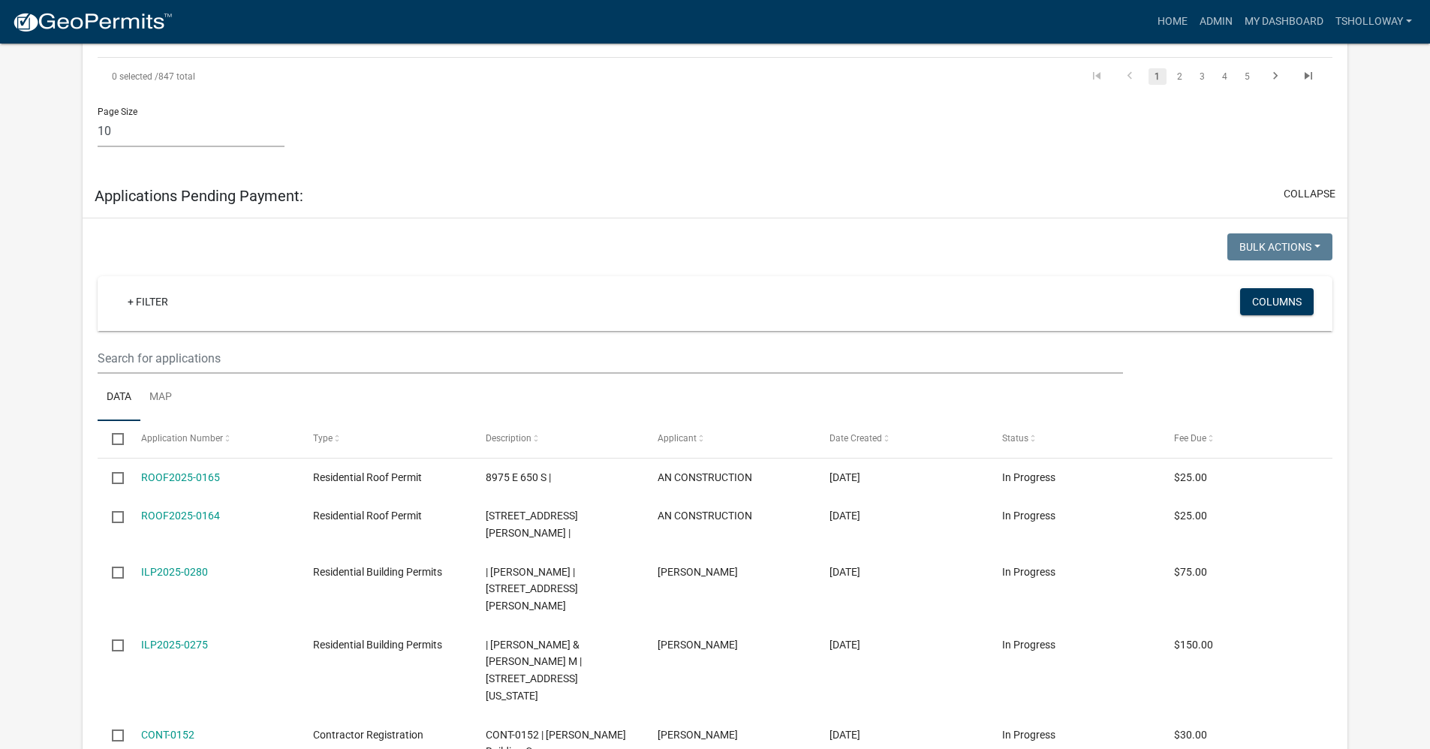
scroll to position [2385, 0]
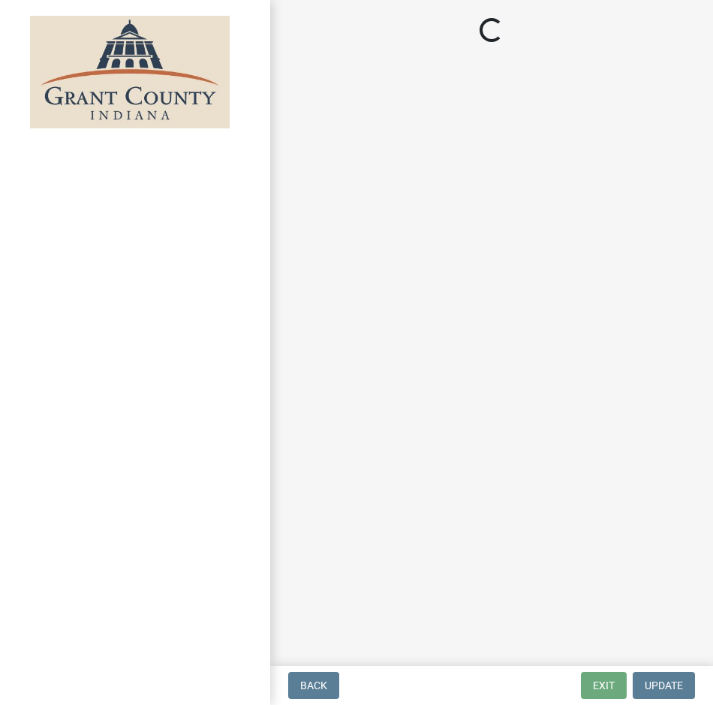
select select "3: 3"
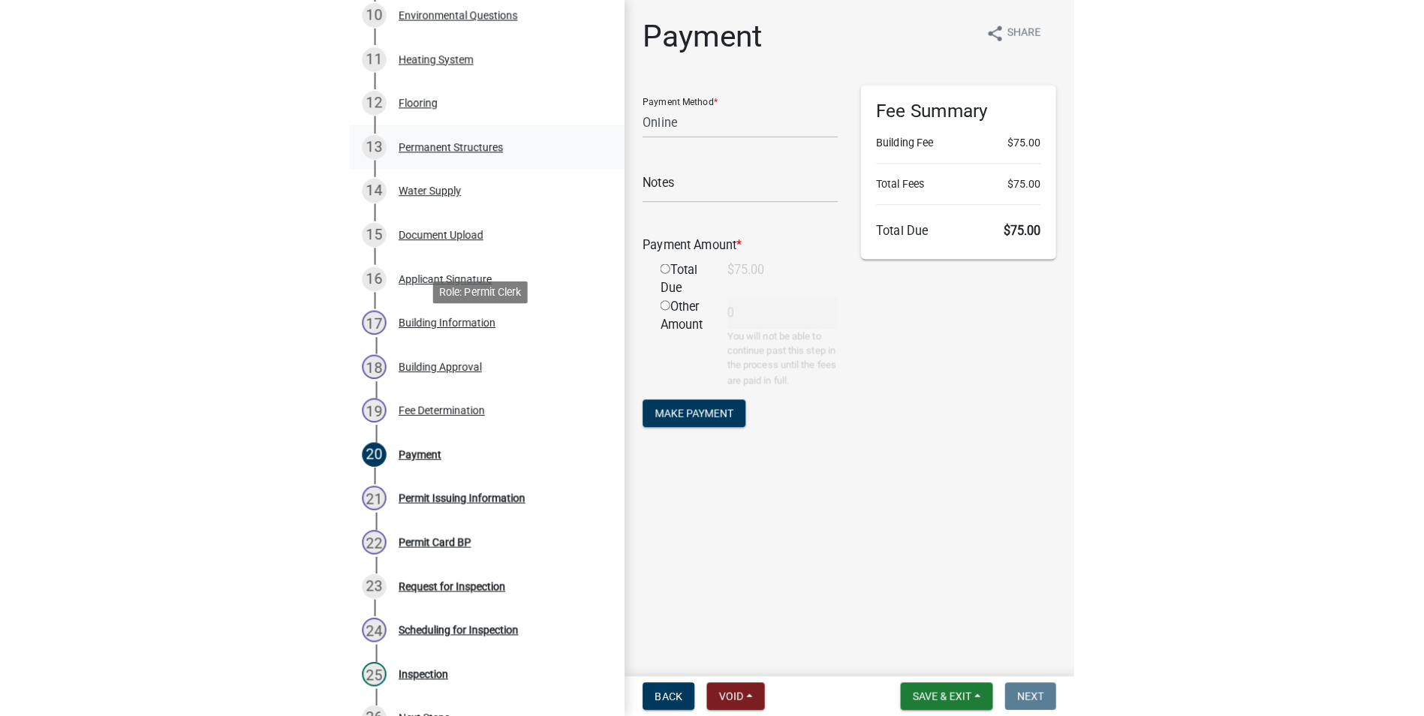
scroll to position [676, 0]
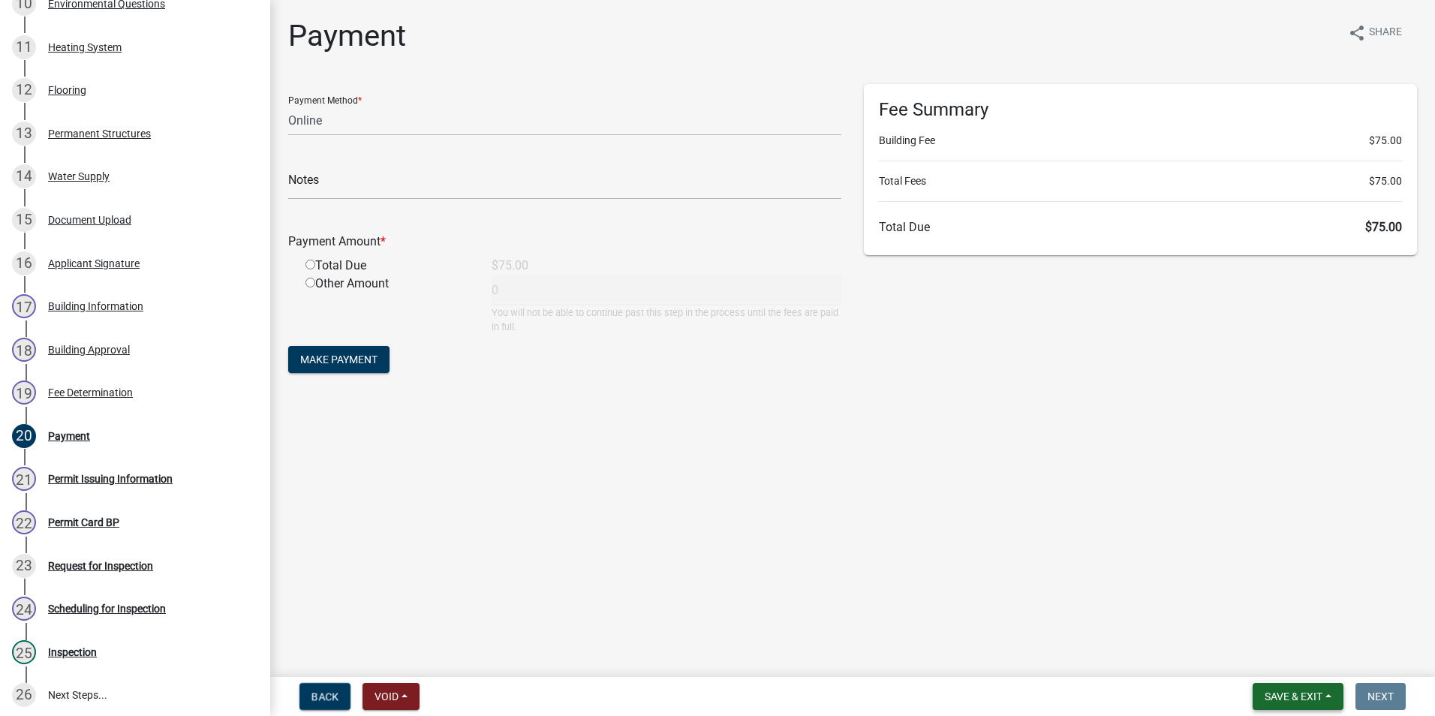
click at [712, 700] on span "Save & Exit" at bounding box center [1294, 697] width 58 height 12
click at [712, 657] on button "Save & Exit" at bounding box center [1283, 657] width 120 height 36
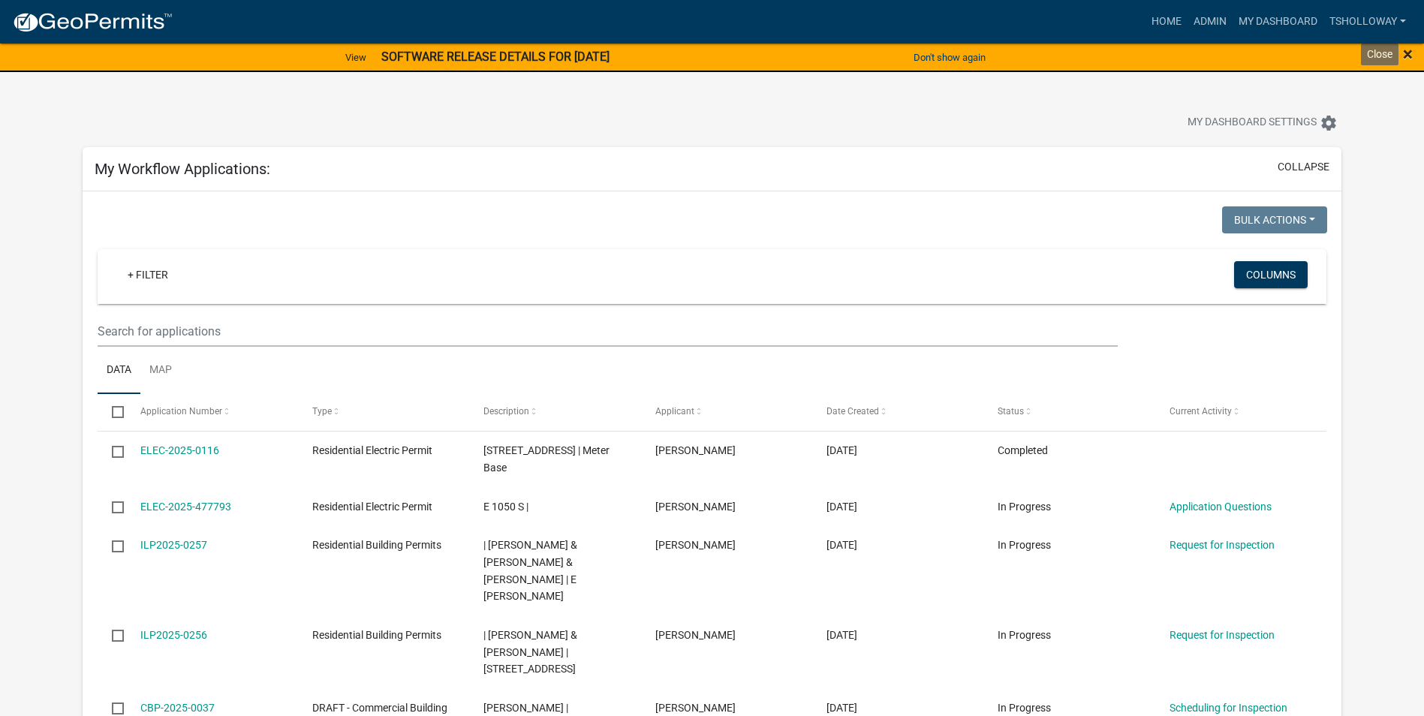
click at [712, 54] on span "×" at bounding box center [1408, 54] width 10 height 21
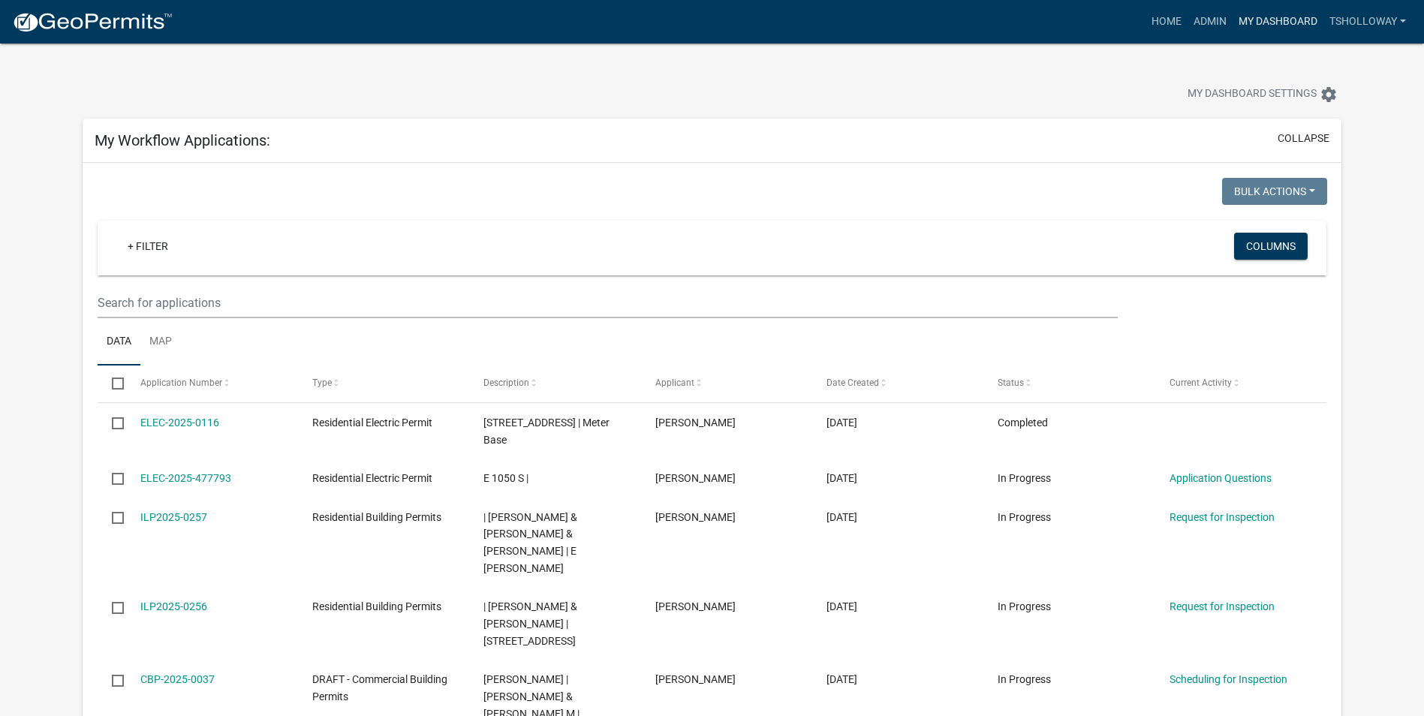
click at [712, 28] on link "My Dashboard" at bounding box center [1277, 22] width 91 height 29
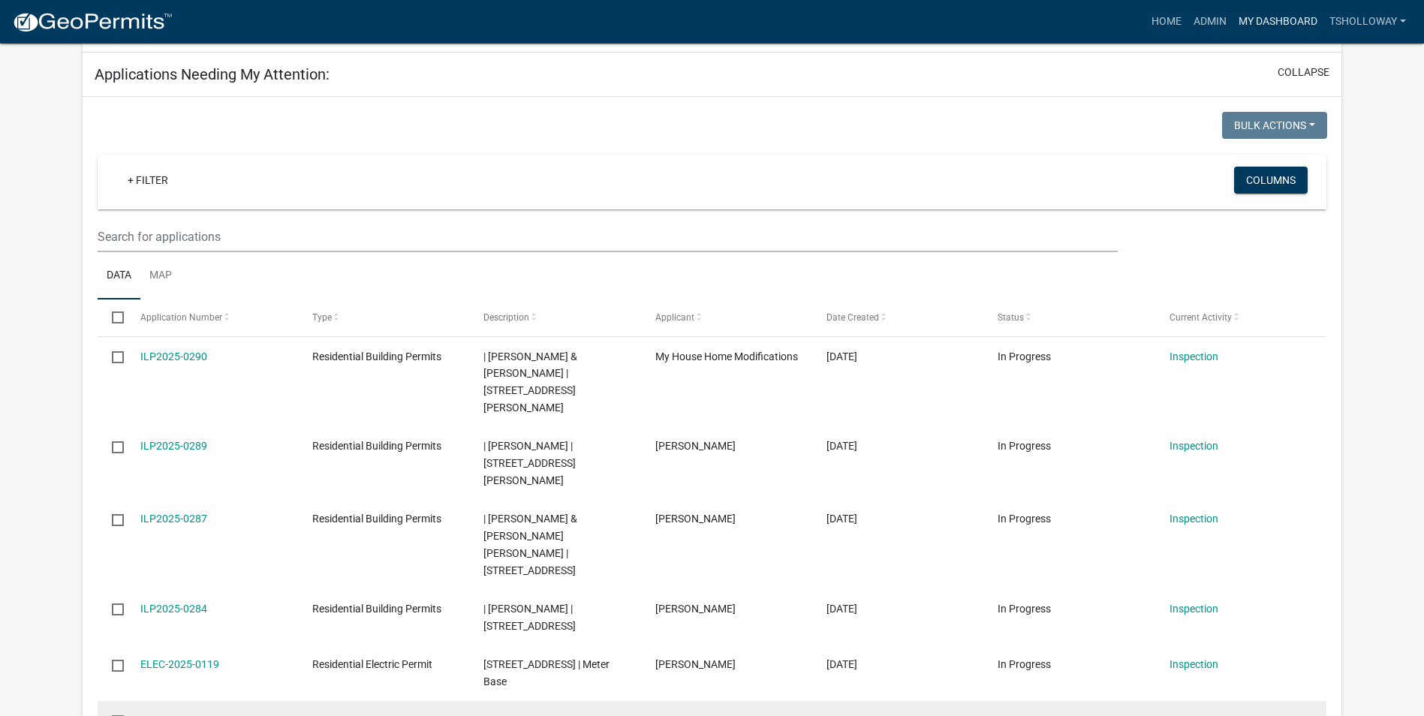
scroll to position [1351, 0]
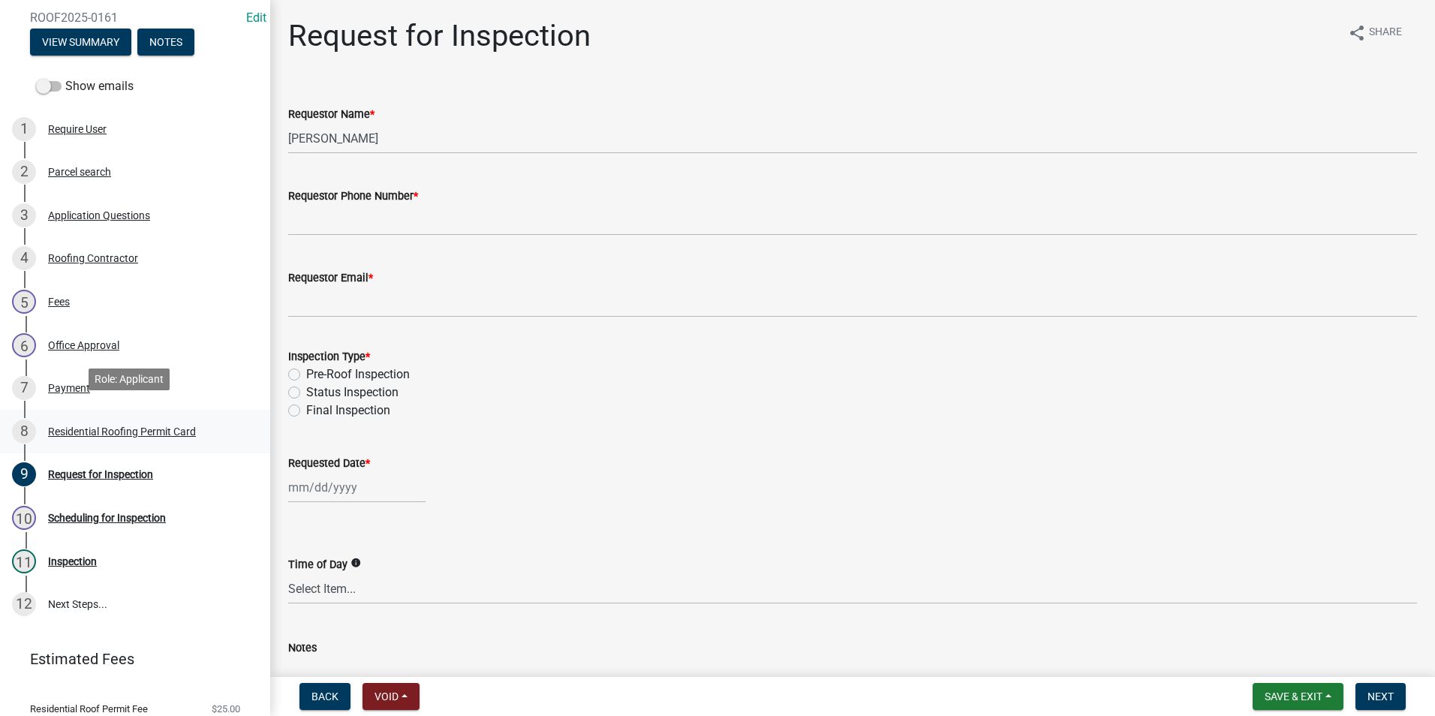
scroll to position [136, 0]
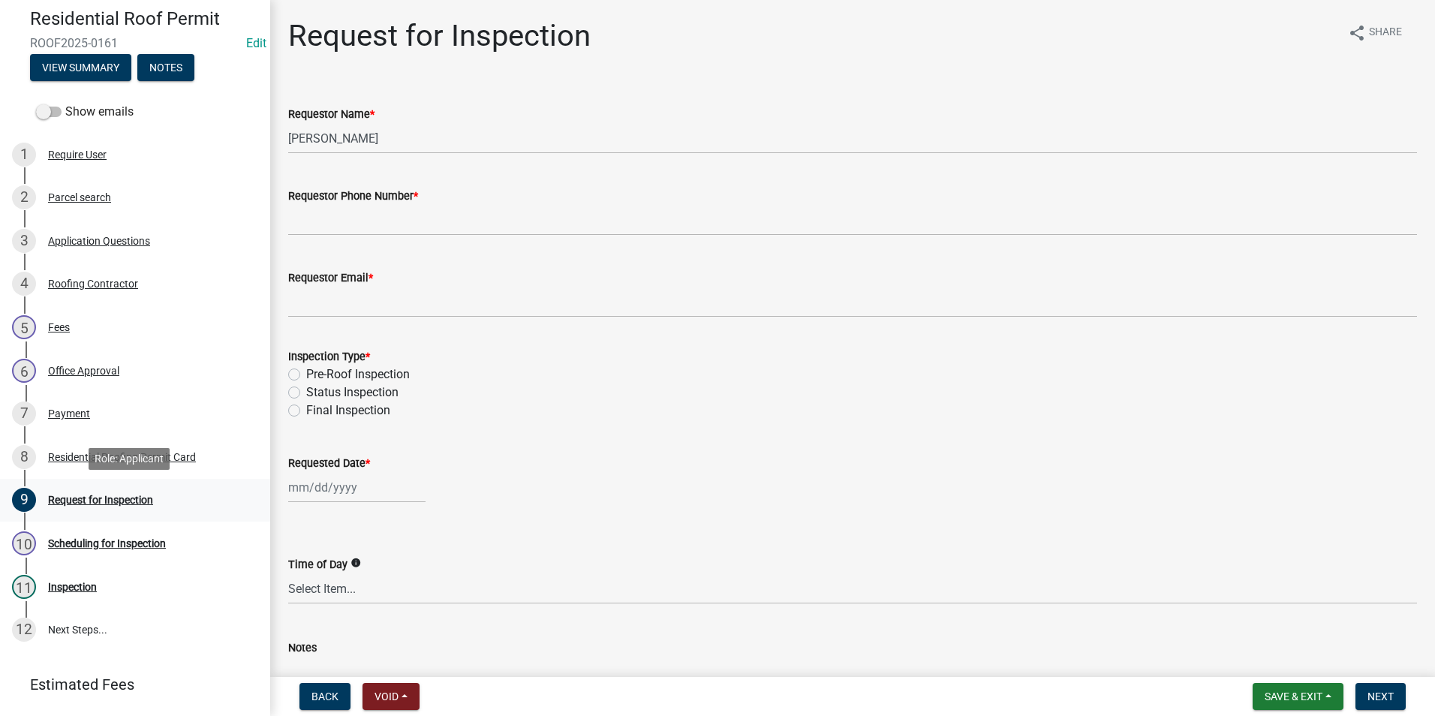
click at [105, 499] on div "Request for Inspection" at bounding box center [100, 500] width 105 height 11
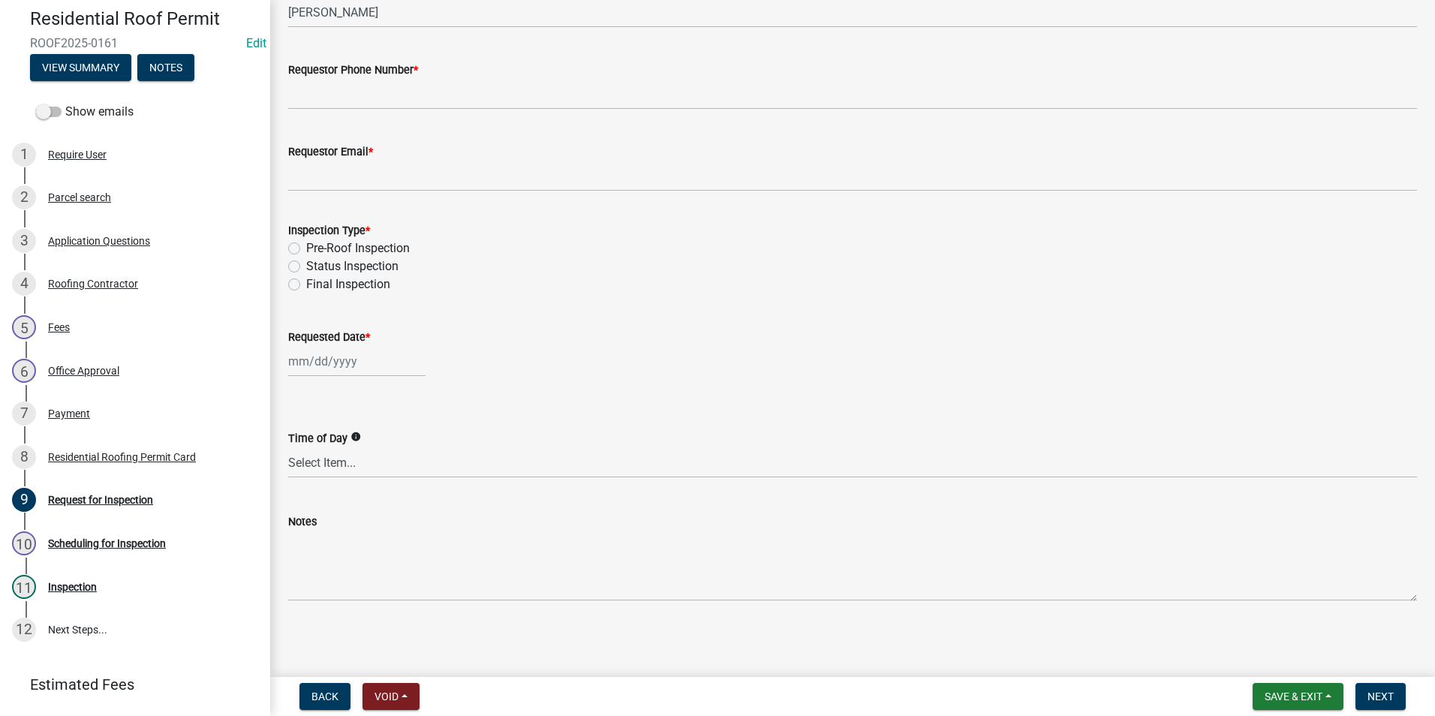
scroll to position [127, 0]
click at [98, 462] on div "Residential Roofing Permit Card" at bounding box center [122, 457] width 148 height 11
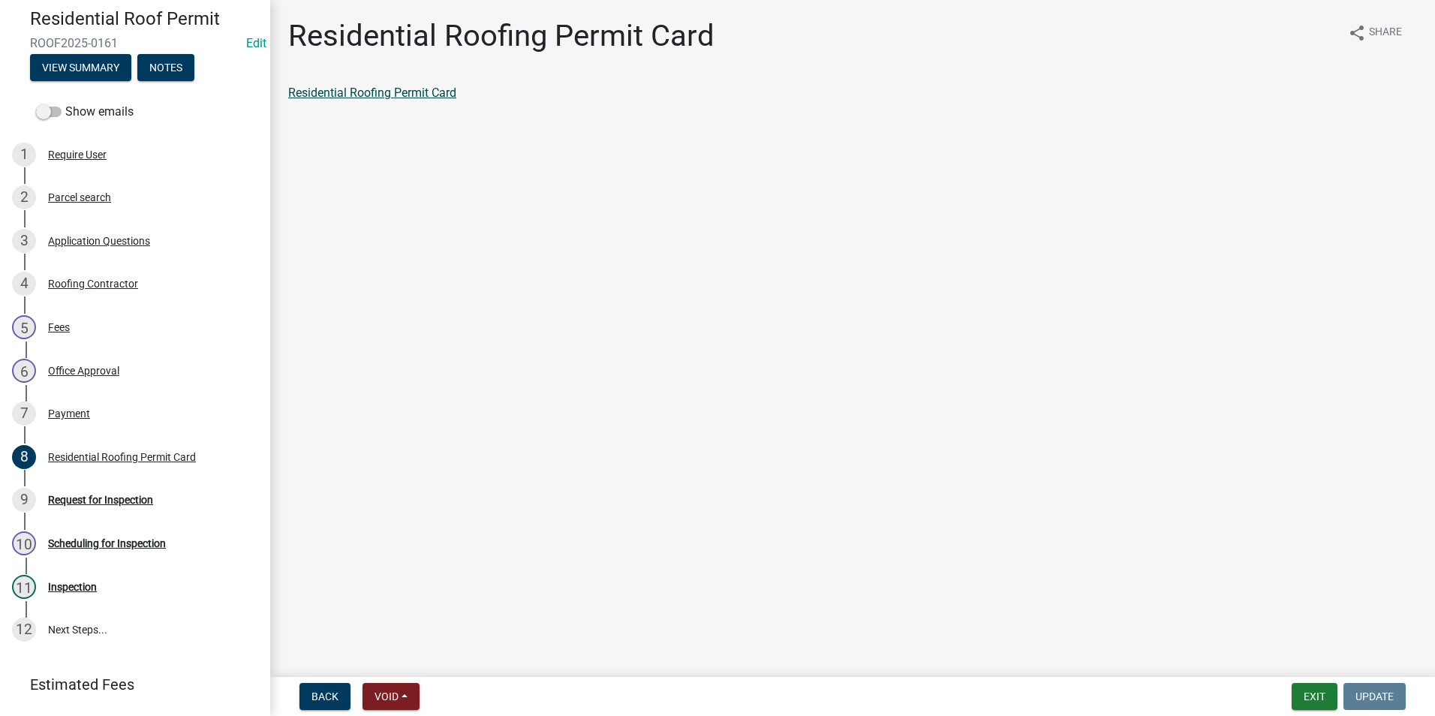
click at [367, 93] on link "Residential Roofing Permit Card" at bounding box center [372, 93] width 168 height 14
click at [79, 417] on div "Payment" at bounding box center [69, 413] width 42 height 11
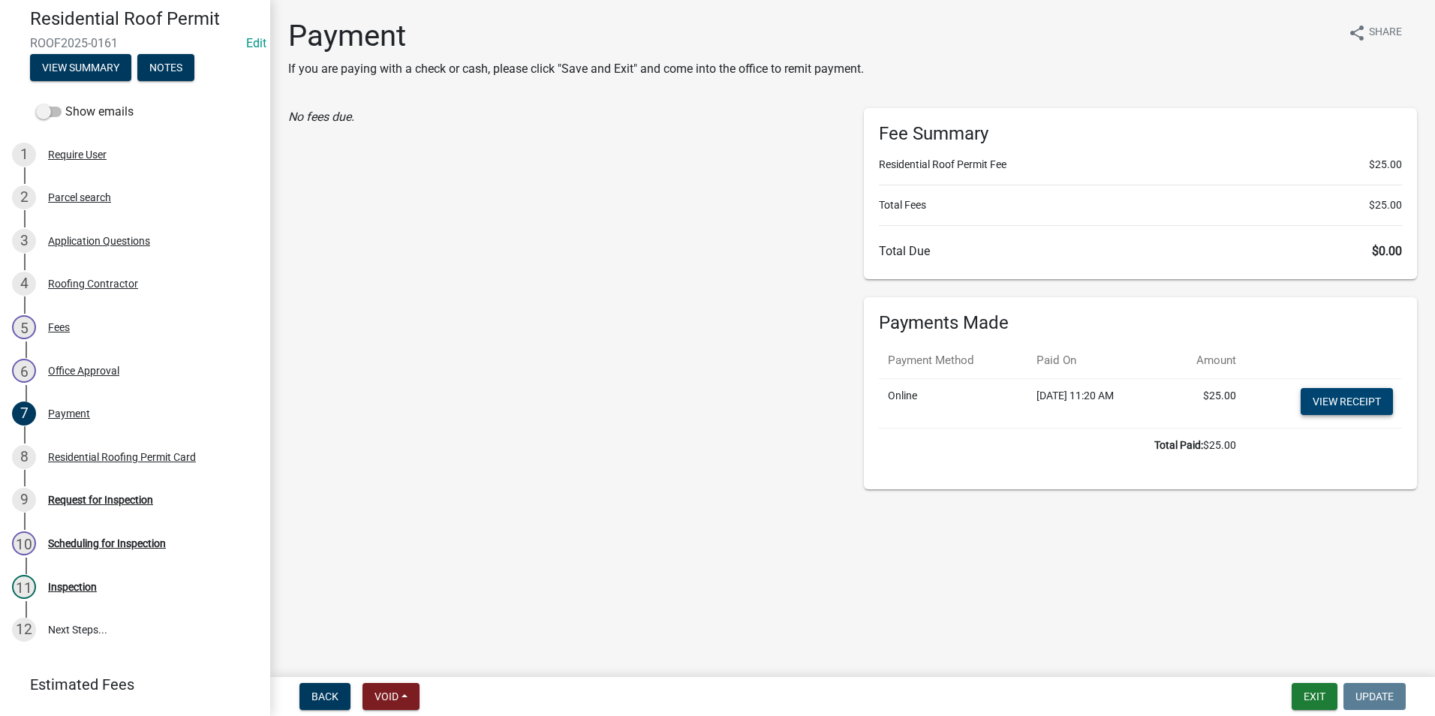
click at [1323, 404] on link "View receipt" at bounding box center [1347, 401] width 92 height 27
click at [99, 461] on div "Residential Roofing Permit Card" at bounding box center [122, 457] width 148 height 11
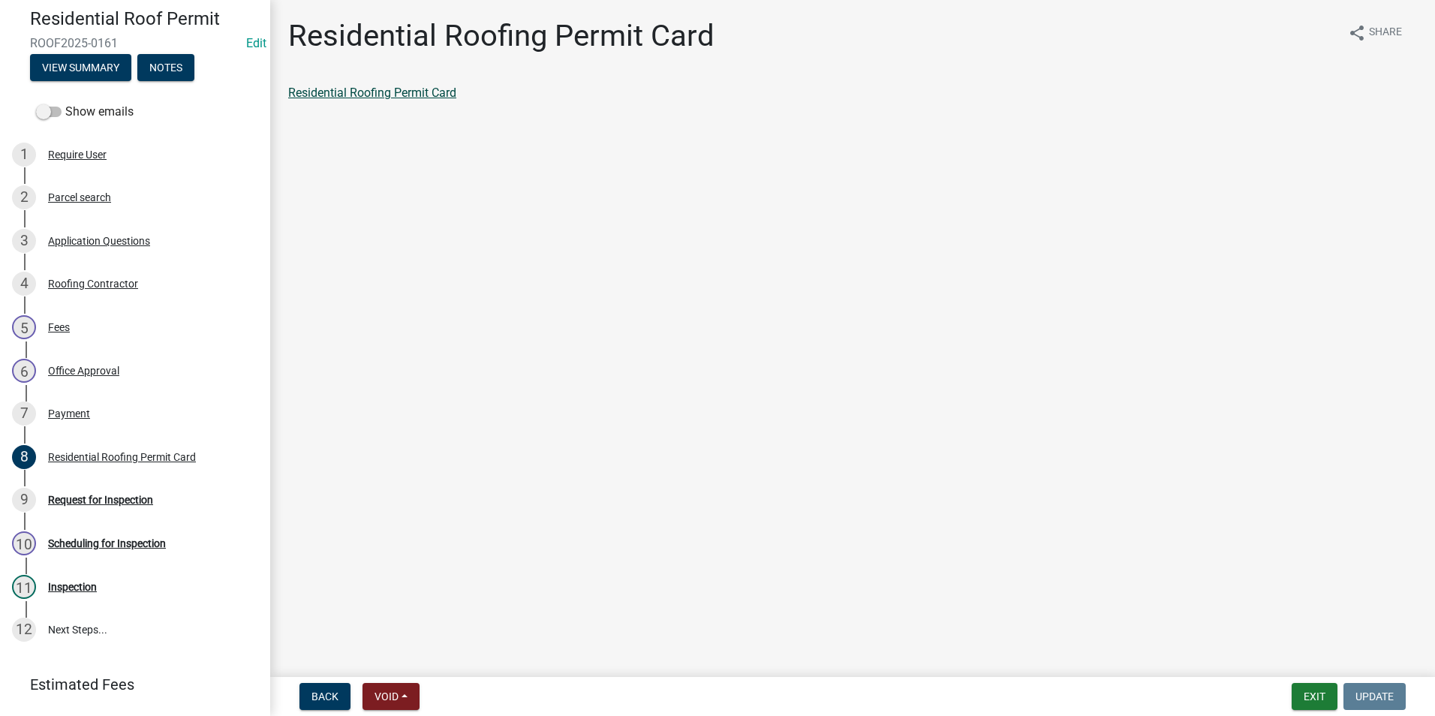
click at [388, 93] on link "Residential Roofing Permit Card" at bounding box center [372, 93] width 168 height 14
click at [119, 457] on div "Residential Roofing Permit Card" at bounding box center [122, 457] width 148 height 11
click at [95, 502] on div "Request for Inspection" at bounding box center [100, 500] width 105 height 11
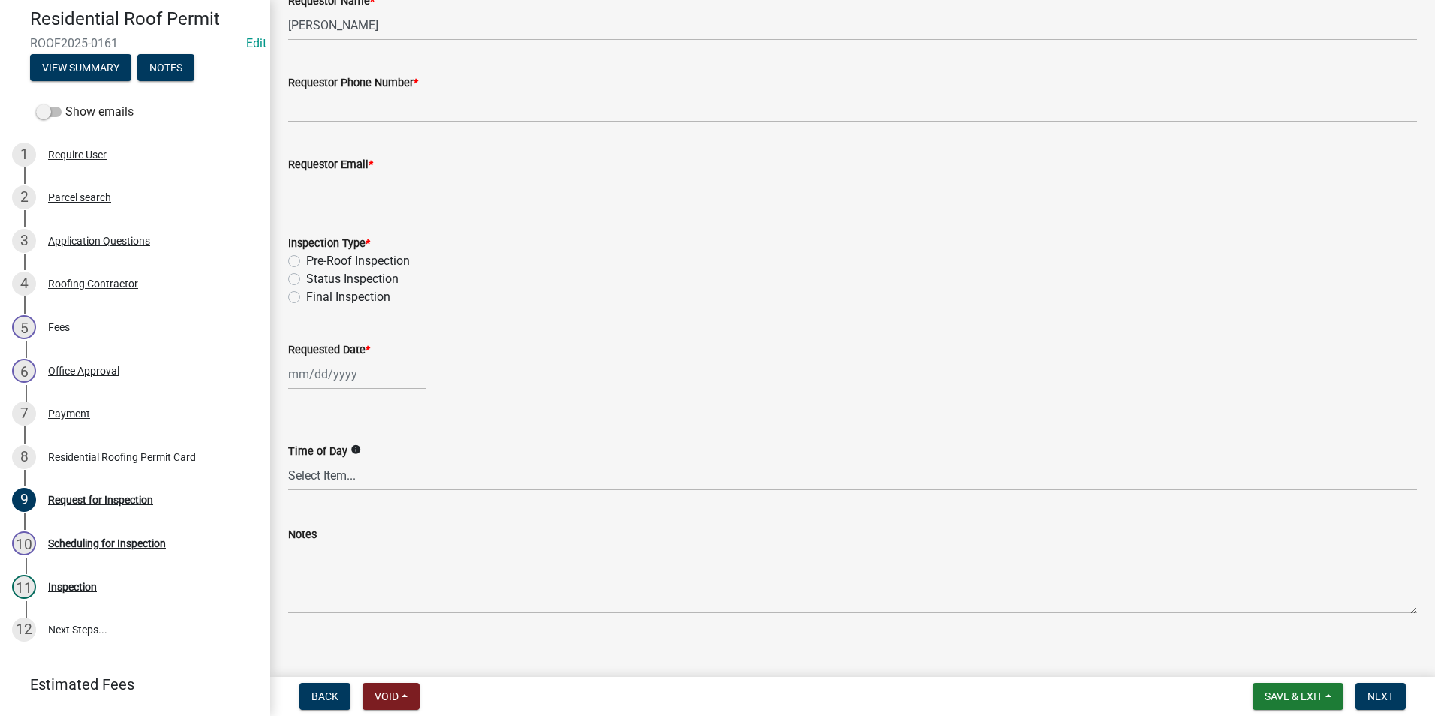
scroll to position [127, 0]
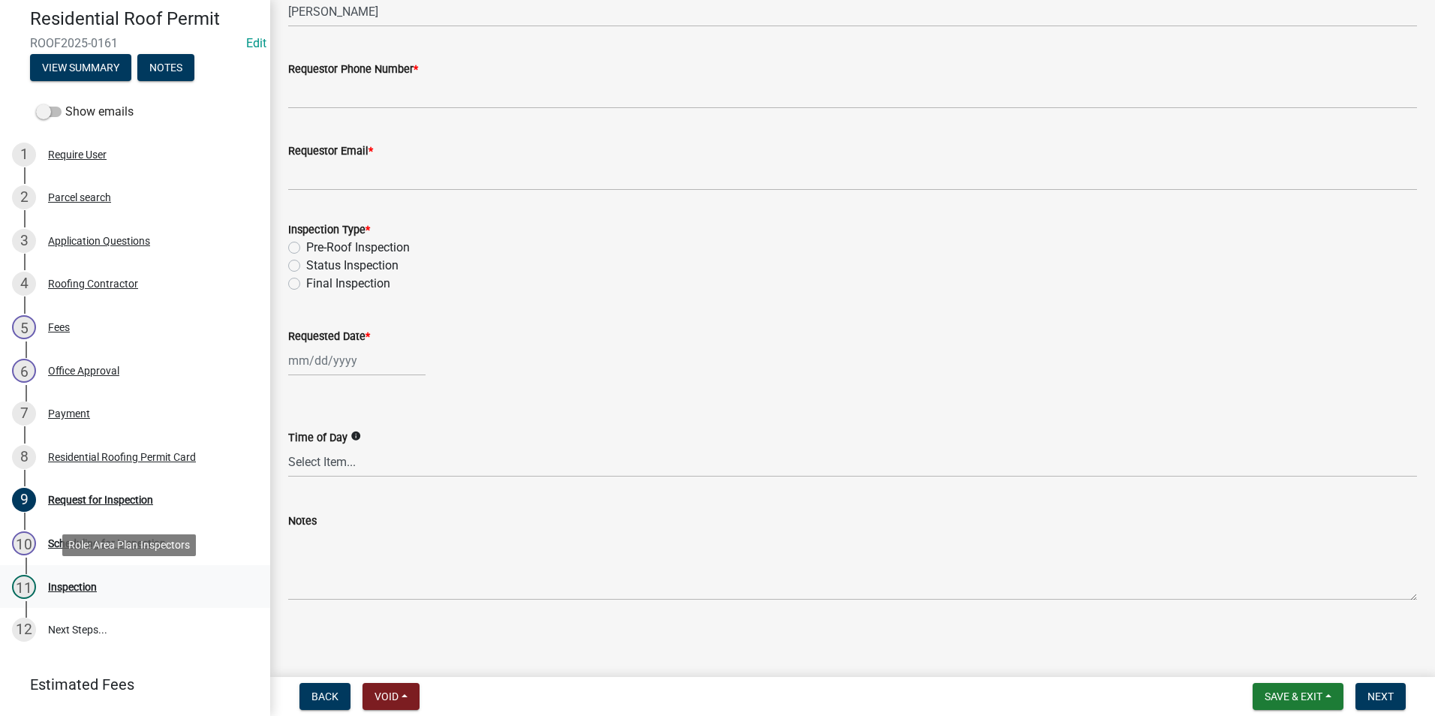
click at [68, 582] on div "Inspection" at bounding box center [72, 587] width 49 height 11
click at [89, 543] on div "Scheduling for Inspection" at bounding box center [107, 543] width 118 height 11
